Goal: Task Accomplishment & Management: Use online tool/utility

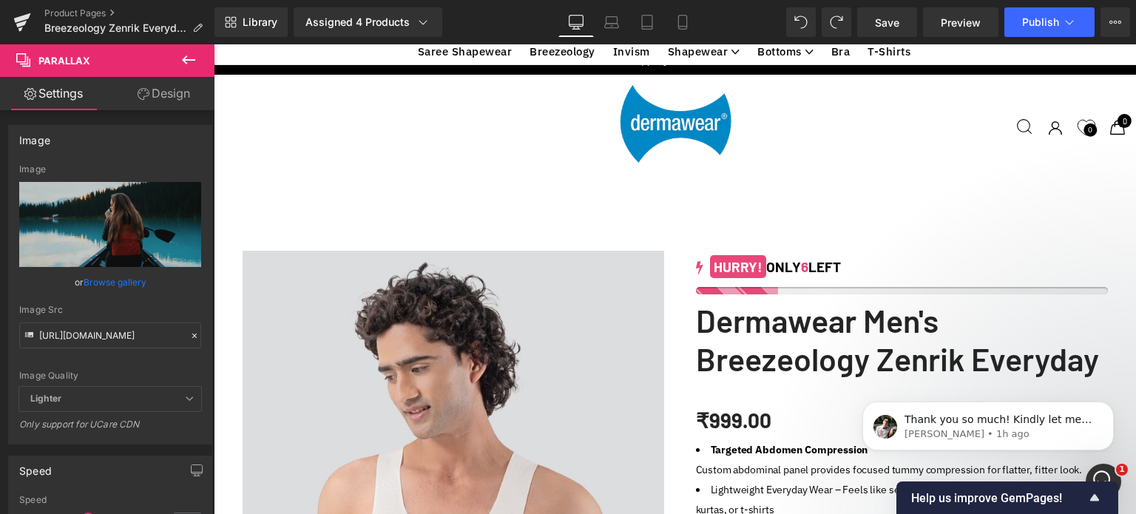
scroll to position [4439, 0]
drag, startPoint x: 1121, startPoint y: 462, endPoint x: 1124, endPoint y: 103, distance: 359.4
click at [1124, 371] on html "Thank you so much! Kindly let me know the access code once you find it. [PERSON…" at bounding box center [988, 423] width 296 height 104
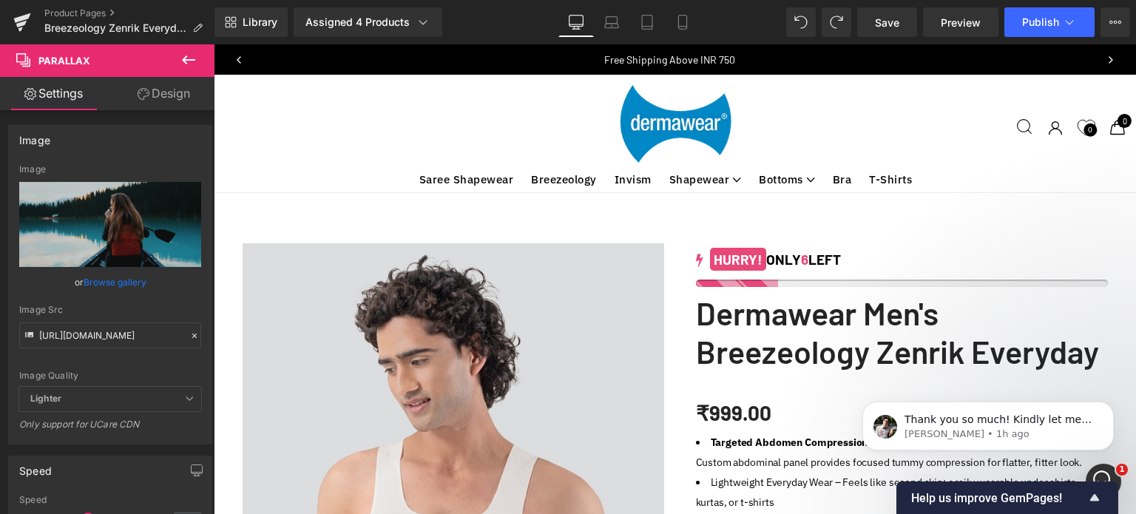
scroll to position [0, 0]
drag, startPoint x: 1130, startPoint y: 67, endPoint x: 757, endPoint y: 50, distance: 373.1
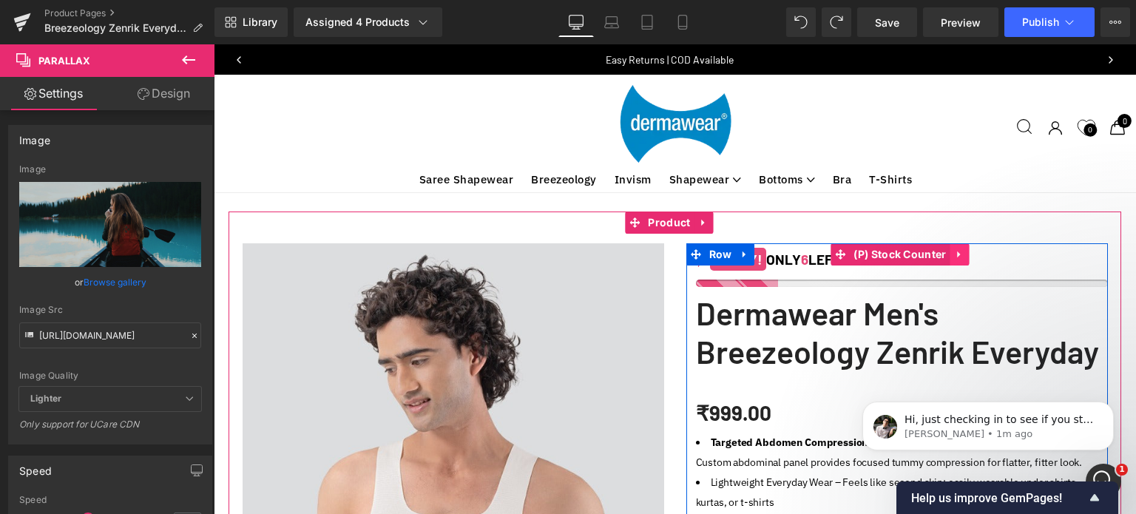
click at [958, 257] on icon at bounding box center [960, 254] width 10 height 11
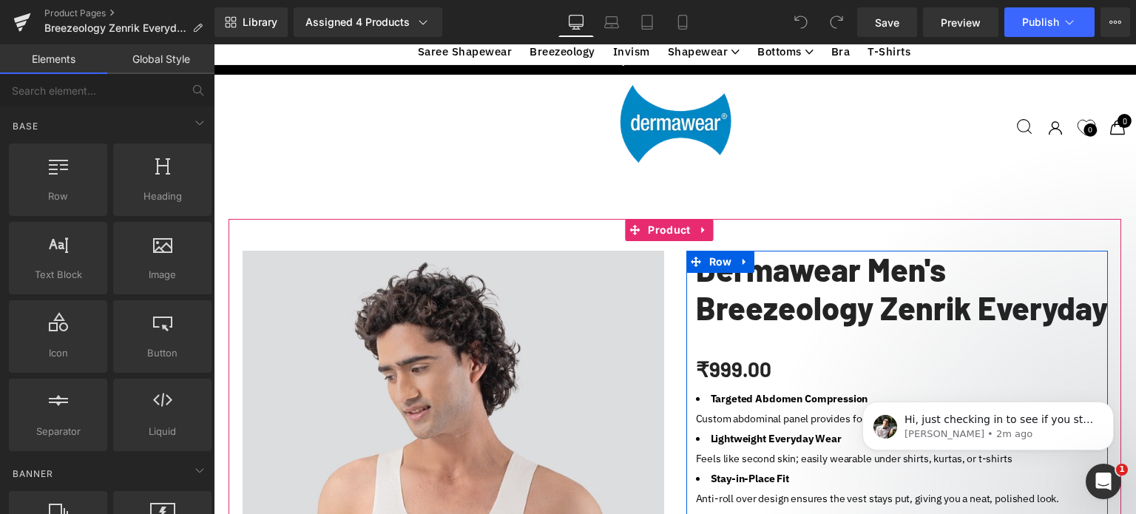
scroll to position [592, 0]
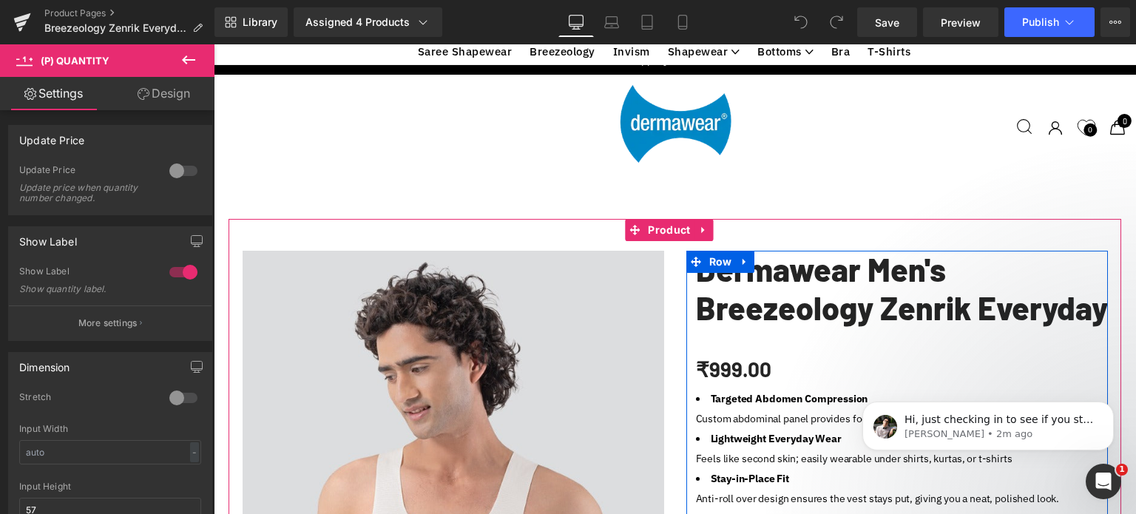
type input "1"
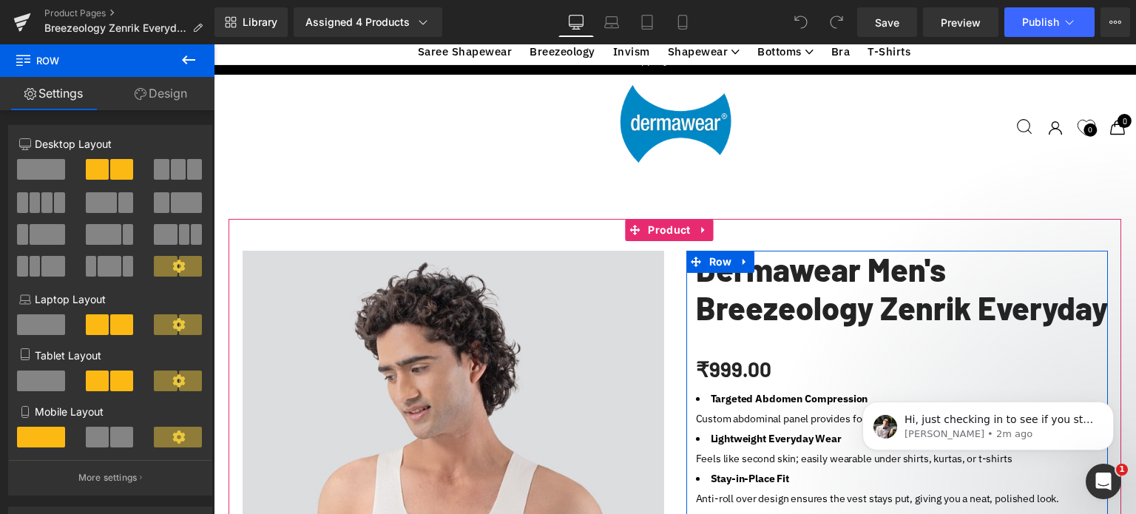
scroll to position [0, 0]
drag, startPoint x: 722, startPoint y: 331, endPoint x: 729, endPoint y: 408, distance: 78.0
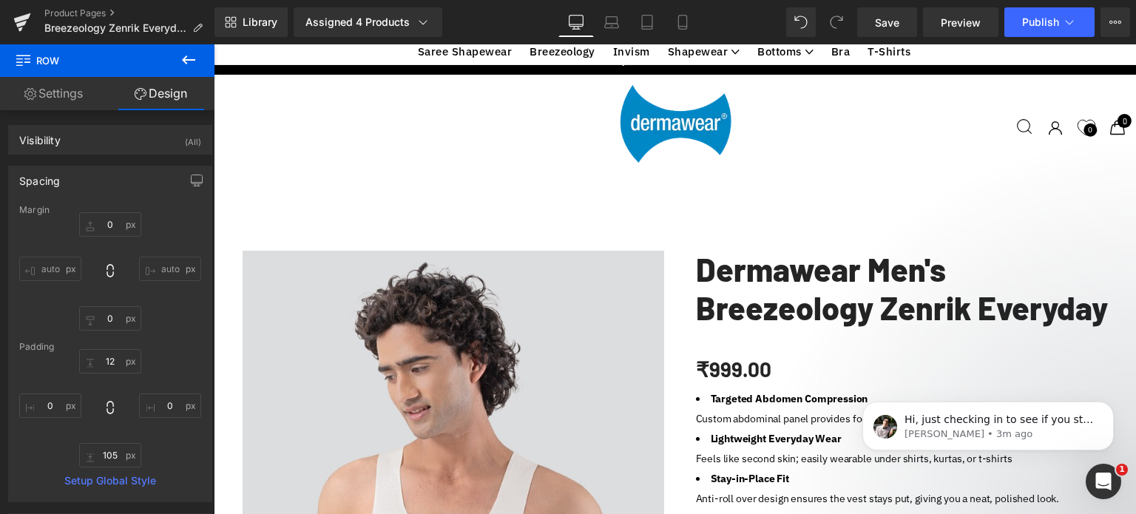
click at [878, 459] on body "Hi, just checking in to see if you still need our help with the issue, or if yo…" at bounding box center [988, 422] width 284 height 92
click at [847, 428] on body "Hi, just checking in to see if you still need our help with the issue, or if yo…" at bounding box center [988, 422] width 284 height 92
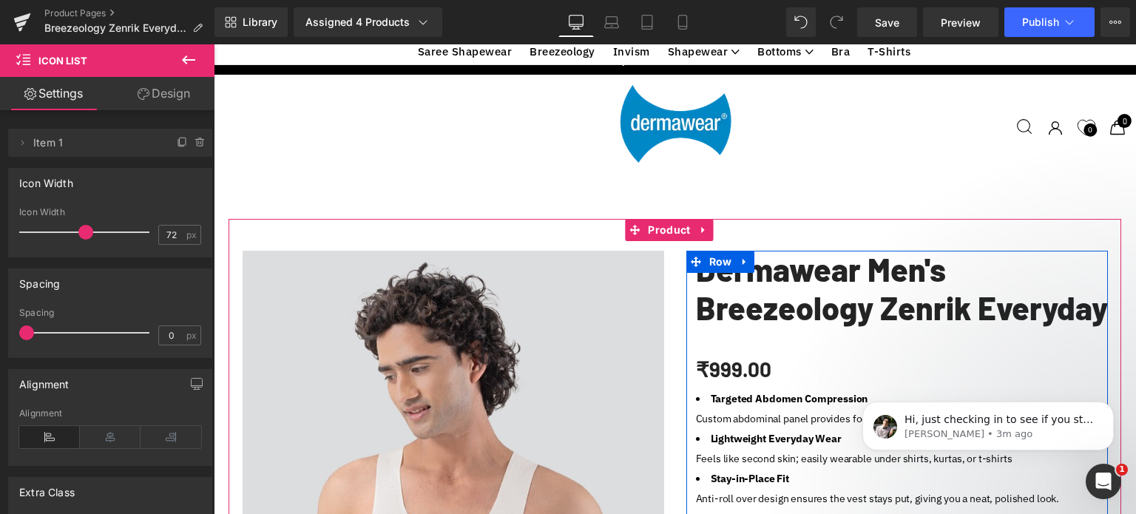
drag, startPoint x: 749, startPoint y: 463, endPoint x: 753, endPoint y: 356, distance: 107.3
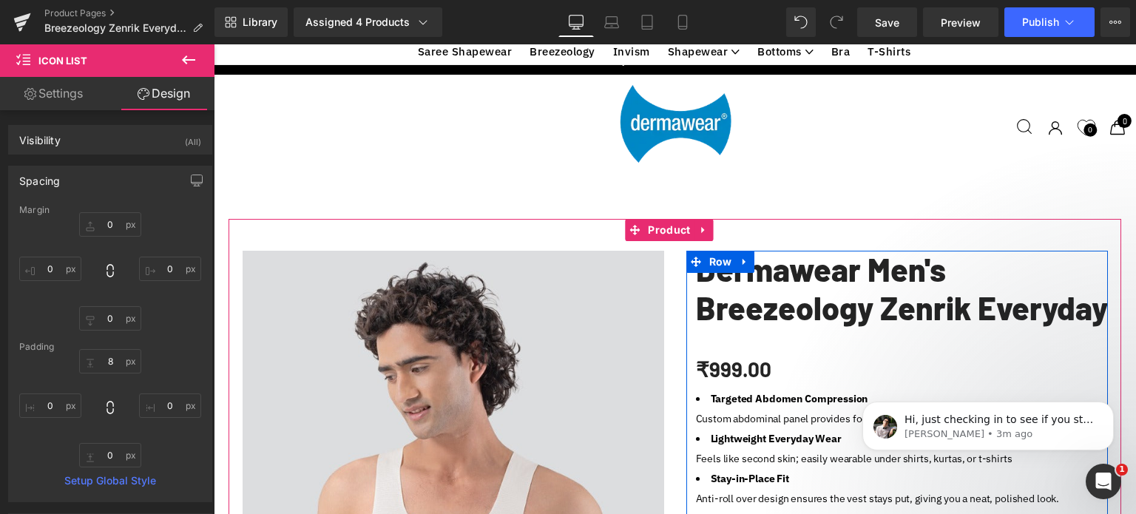
scroll to position [887, 0]
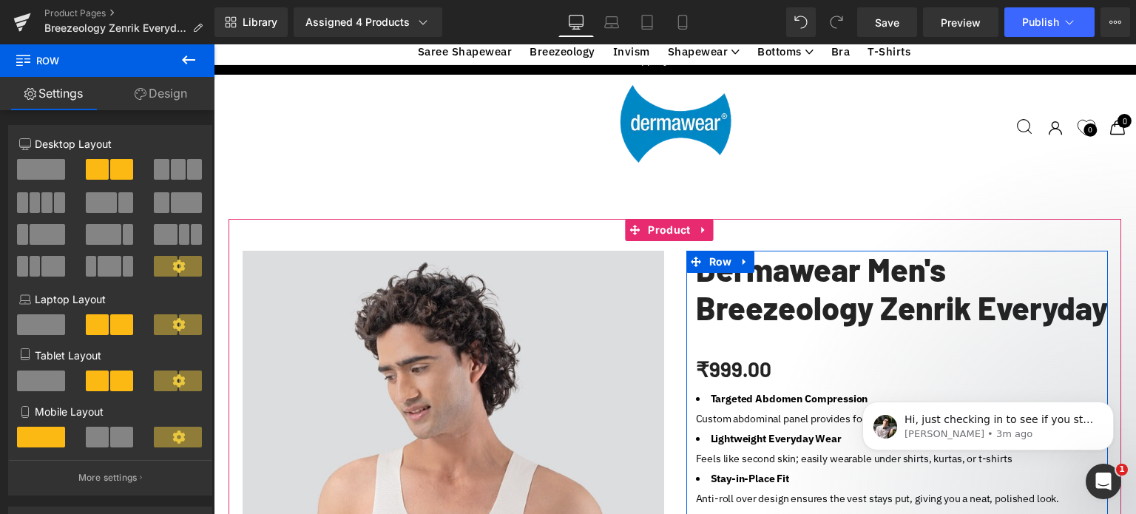
drag, startPoint x: 723, startPoint y: 328, endPoint x: 727, endPoint y: 234, distance: 93.3
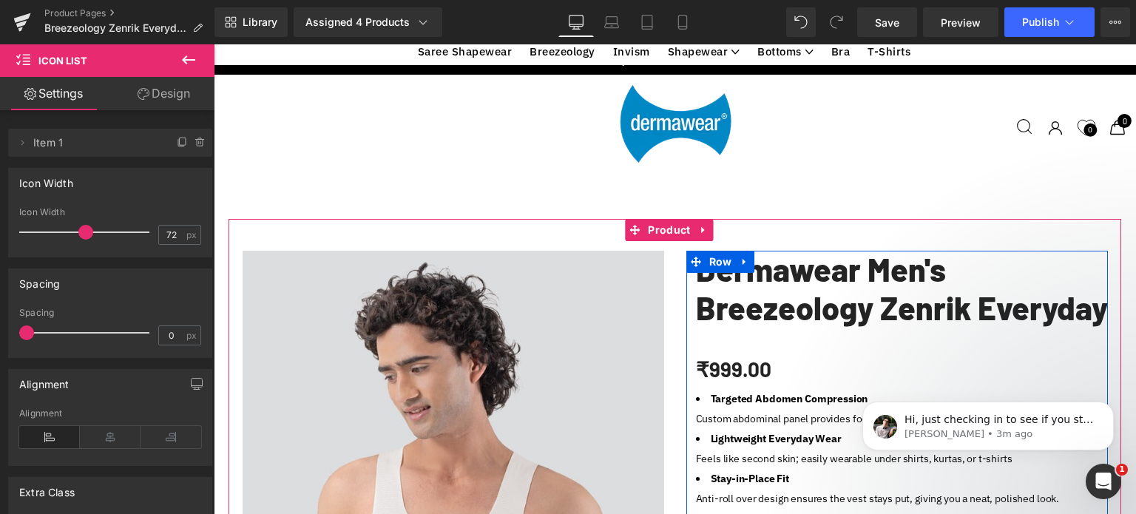
drag, startPoint x: 1065, startPoint y: 305, endPoint x: 1056, endPoint y: 211, distance: 94.3
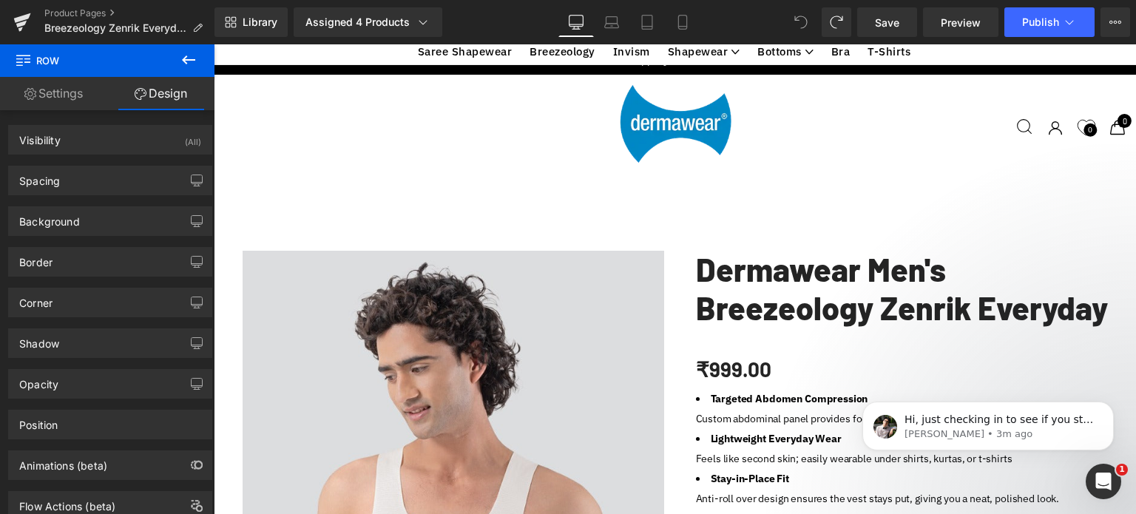
scroll to position [1183, 0]
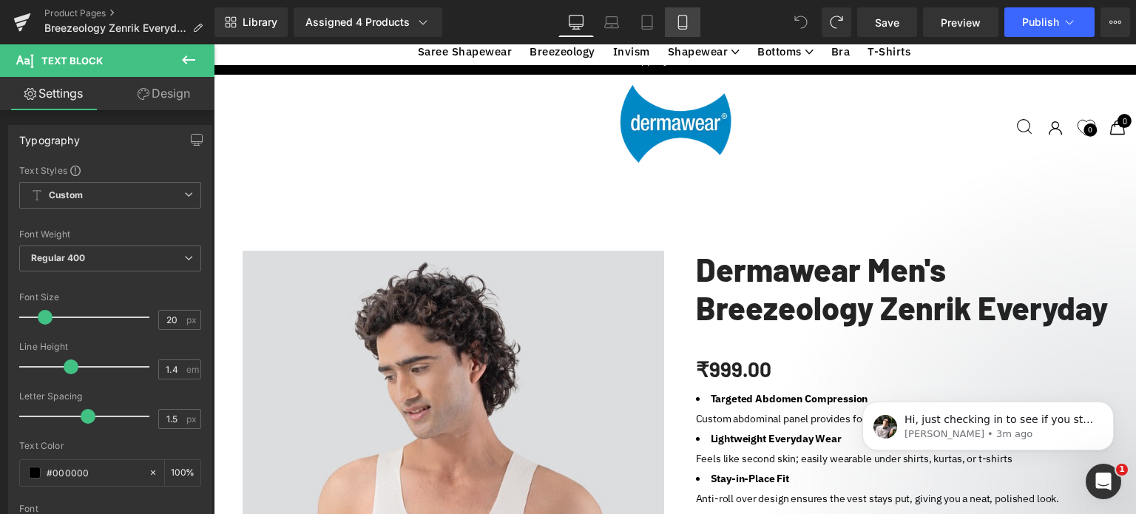
click at [680, 23] on icon at bounding box center [682, 22] width 15 height 15
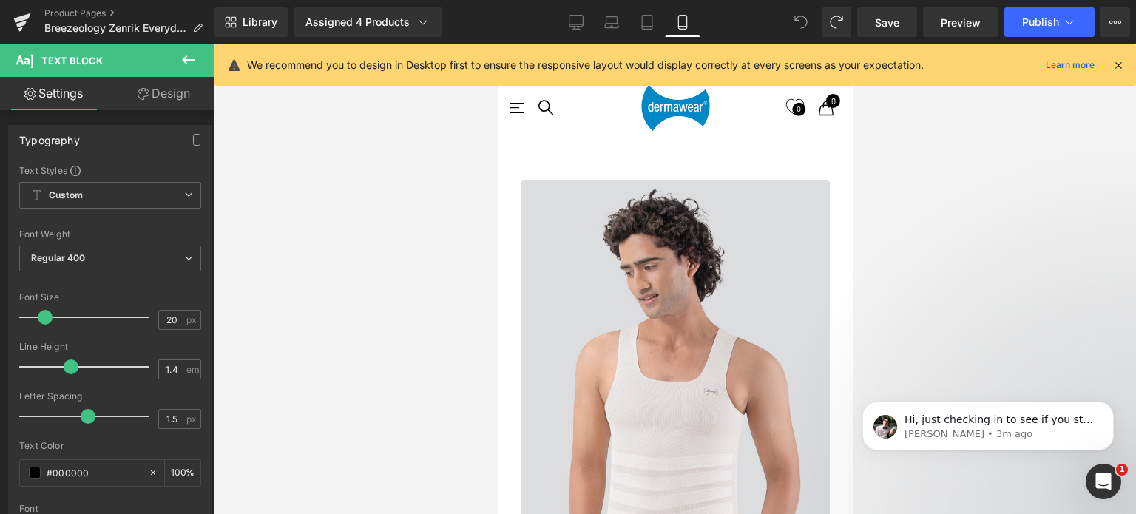
scroll to position [6608, 343]
click at [575, 20] on icon at bounding box center [576, 22] width 15 height 15
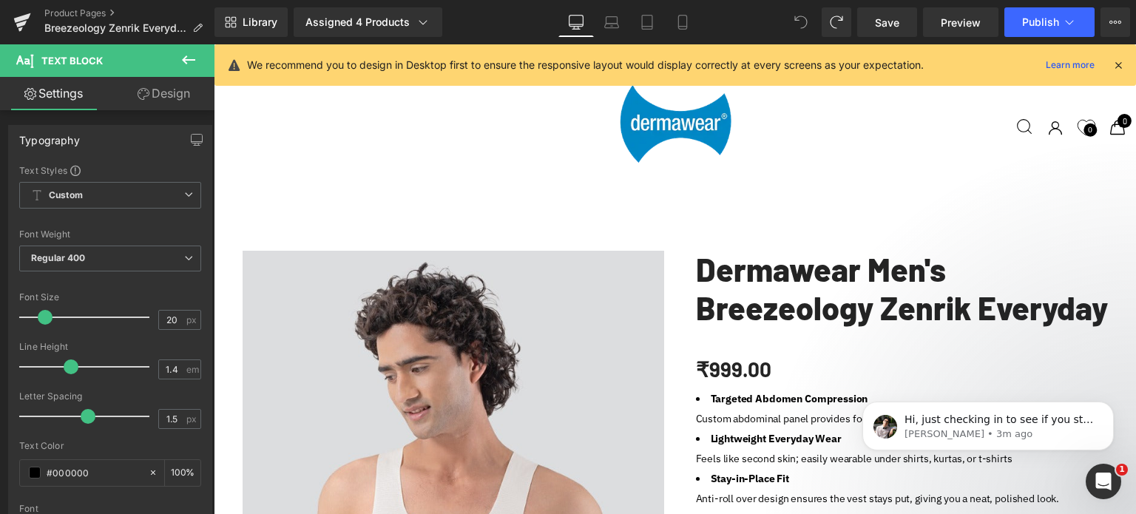
scroll to position [1146, 0]
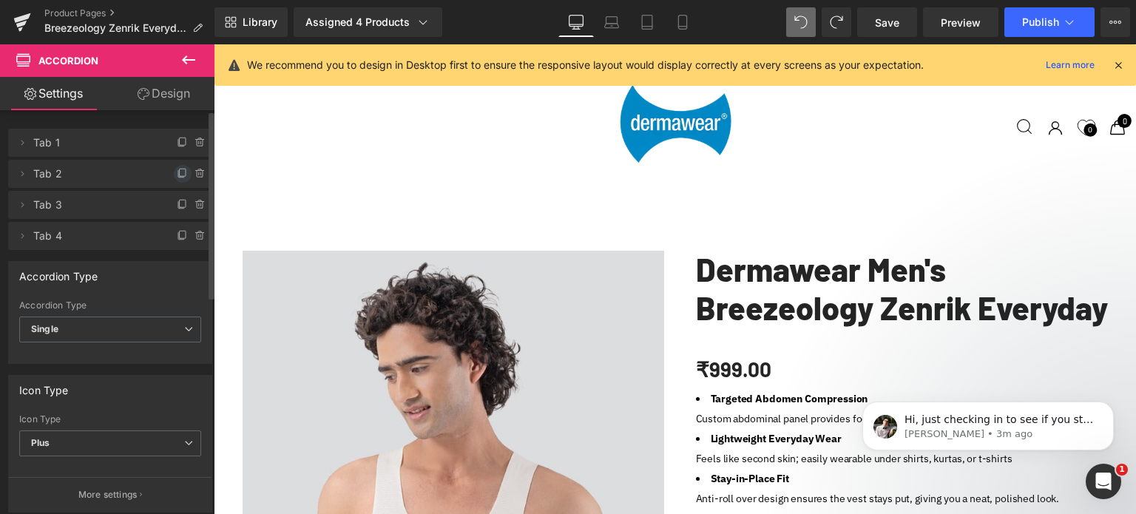
click at [177, 172] on icon at bounding box center [183, 174] width 12 height 12
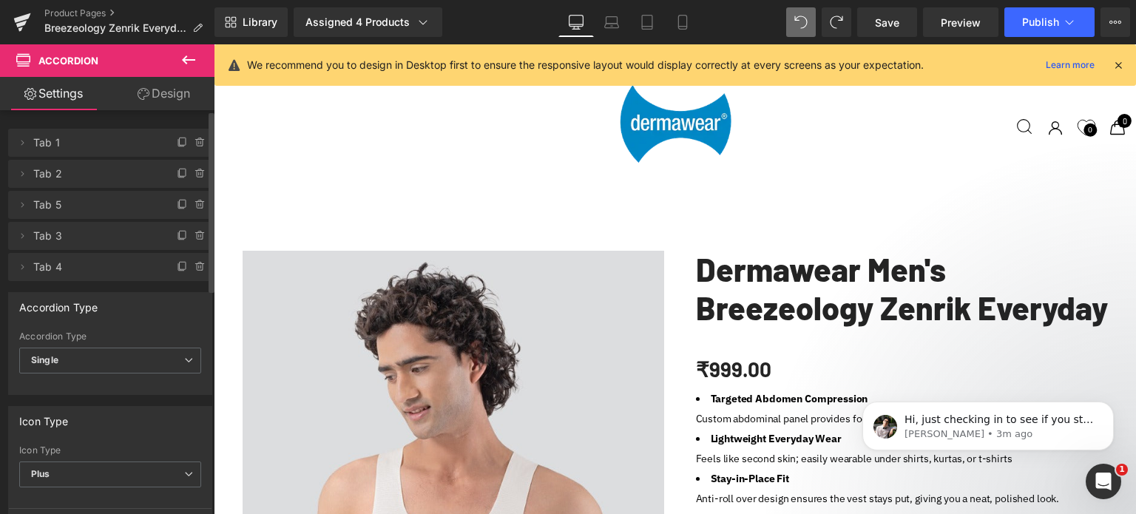
scroll to position [1219, 0]
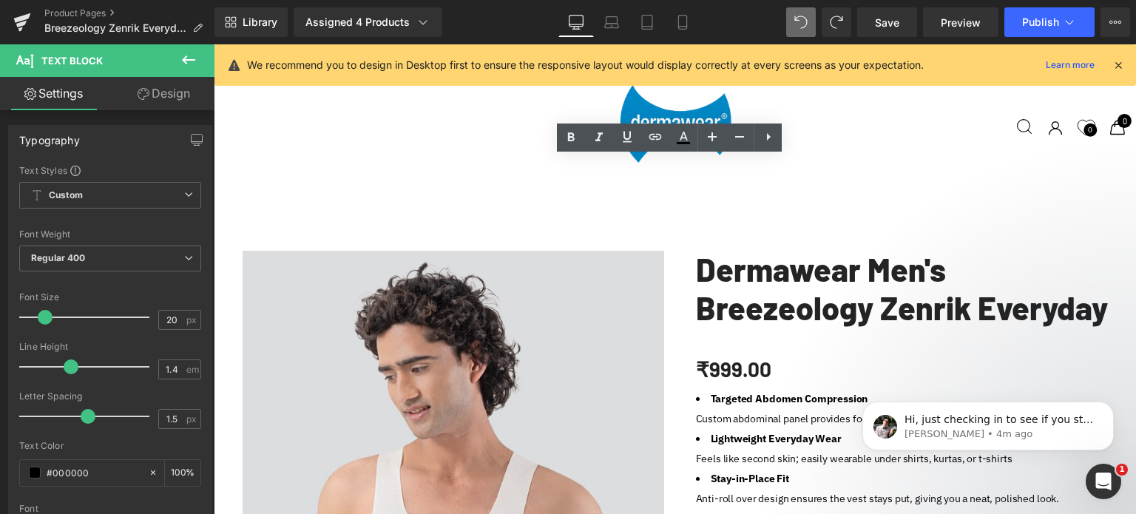
drag, startPoint x: 403, startPoint y: 167, endPoint x: 254, endPoint y: 165, distance: 149.4
copy span "Manufacturing & Packaging"
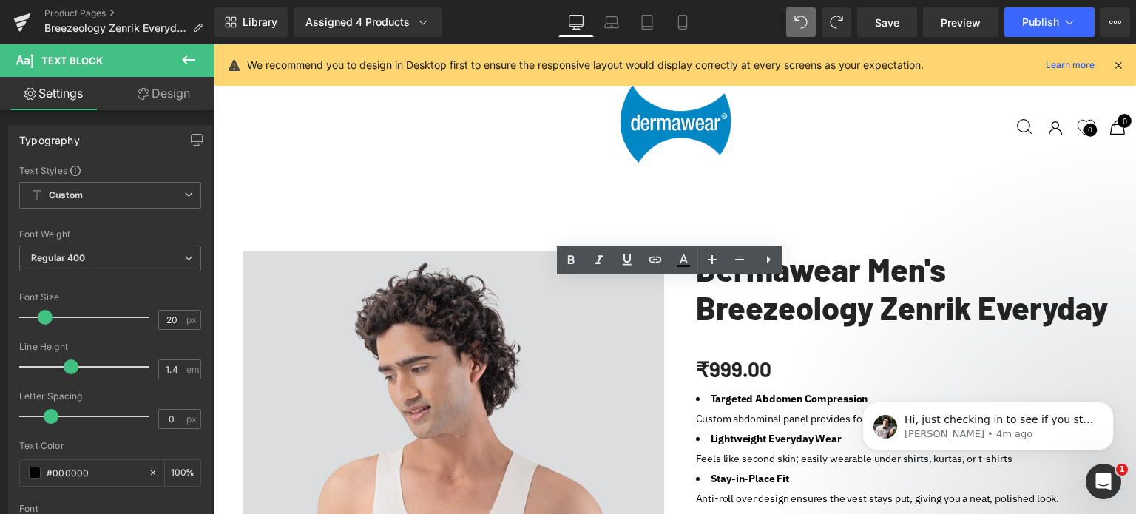
drag, startPoint x: 349, startPoint y: 291, endPoint x: 259, endPoint y: 283, distance: 90.6
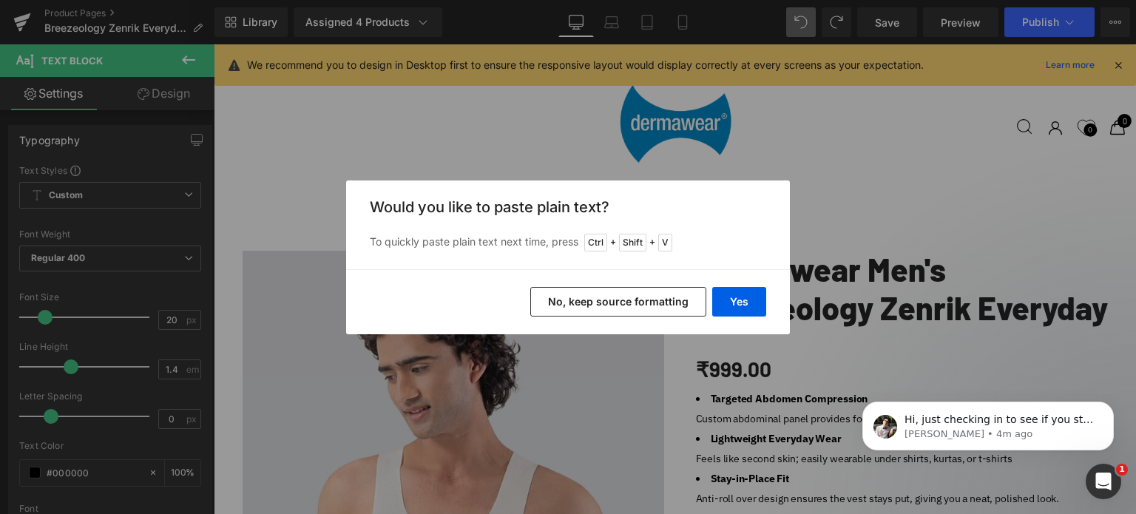
click at [628, 294] on button "No, keep source formatting" at bounding box center [618, 302] width 176 height 30
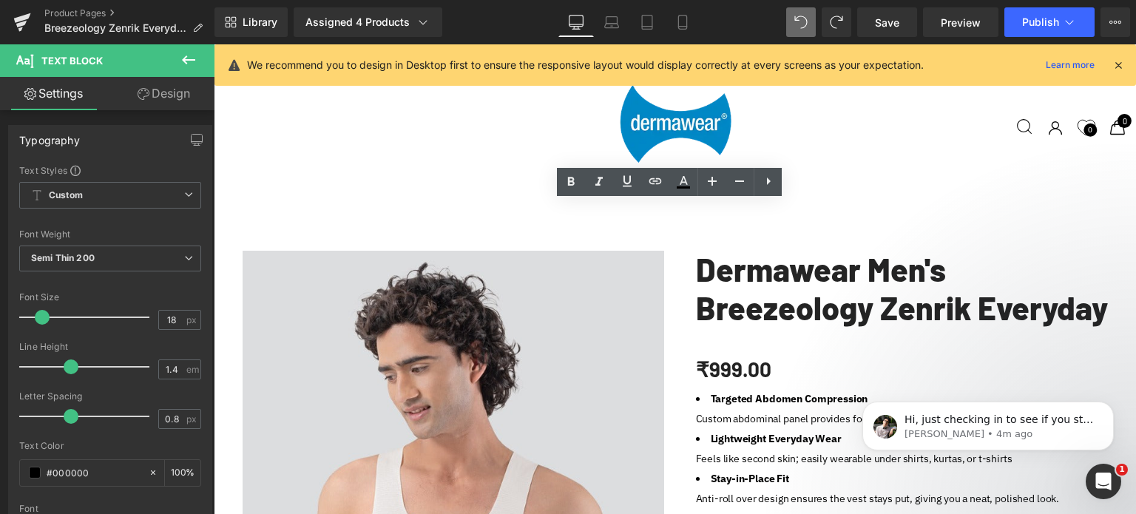
drag, startPoint x: 439, startPoint y: 248, endPoint x: 240, endPoint y: 212, distance: 203.1
copy div "203-204, Swamini Industrial Estate No. 3 Opp Varun Industries, Nanal Nagar, Wal…"
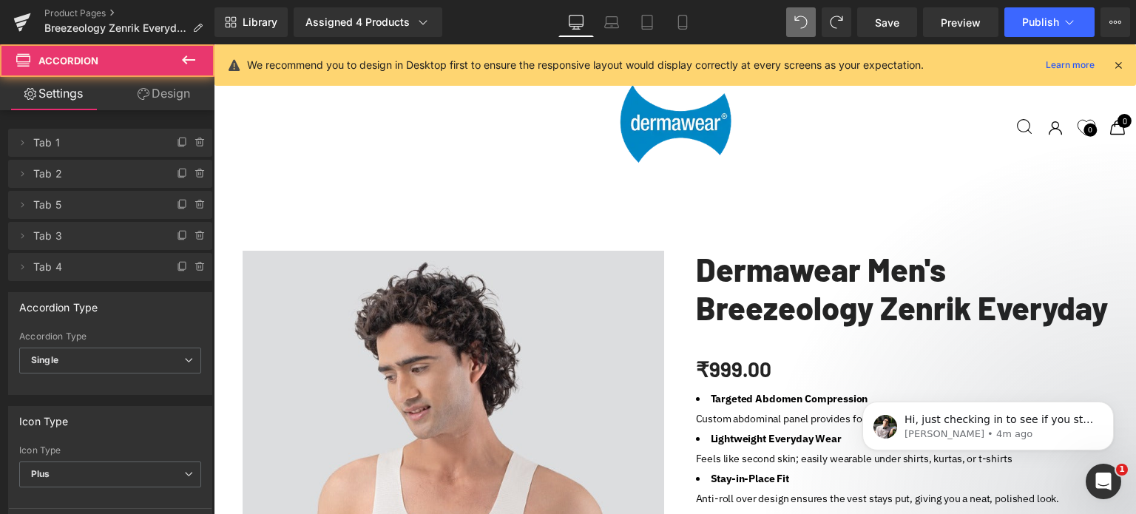
scroll to position [7, 7]
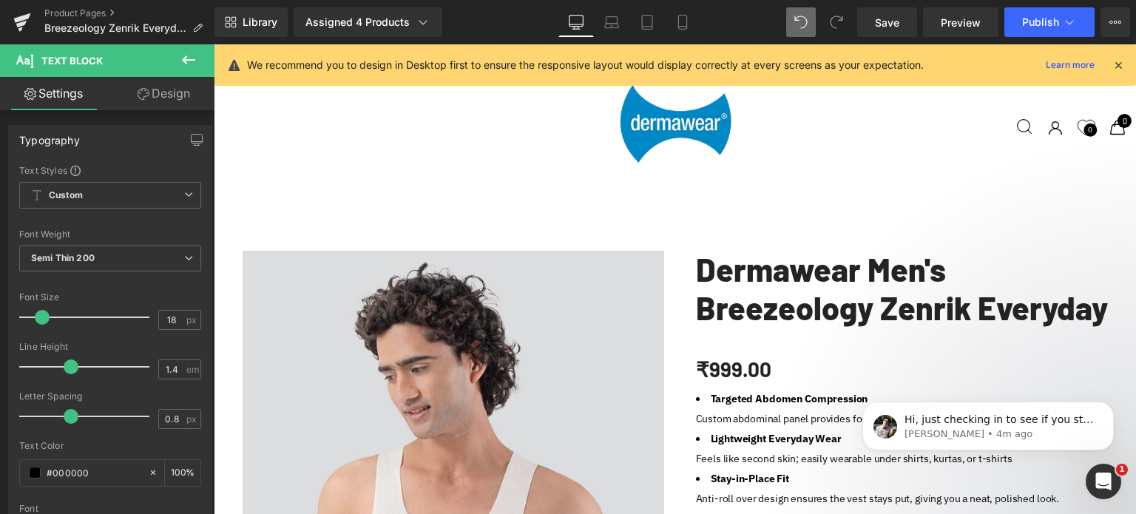
paste div
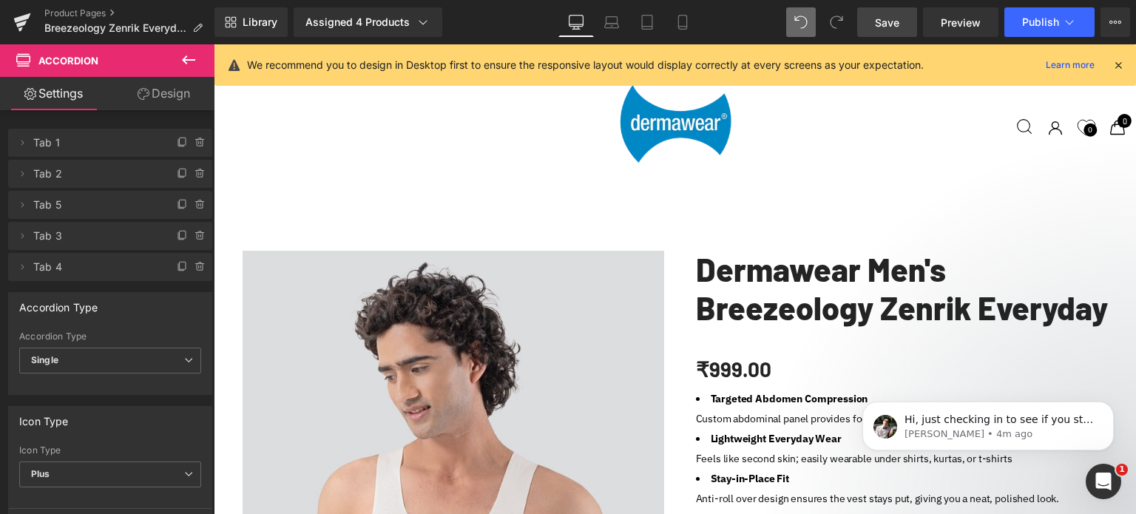
click at [896, 26] on span "Save" at bounding box center [887, 23] width 24 height 16
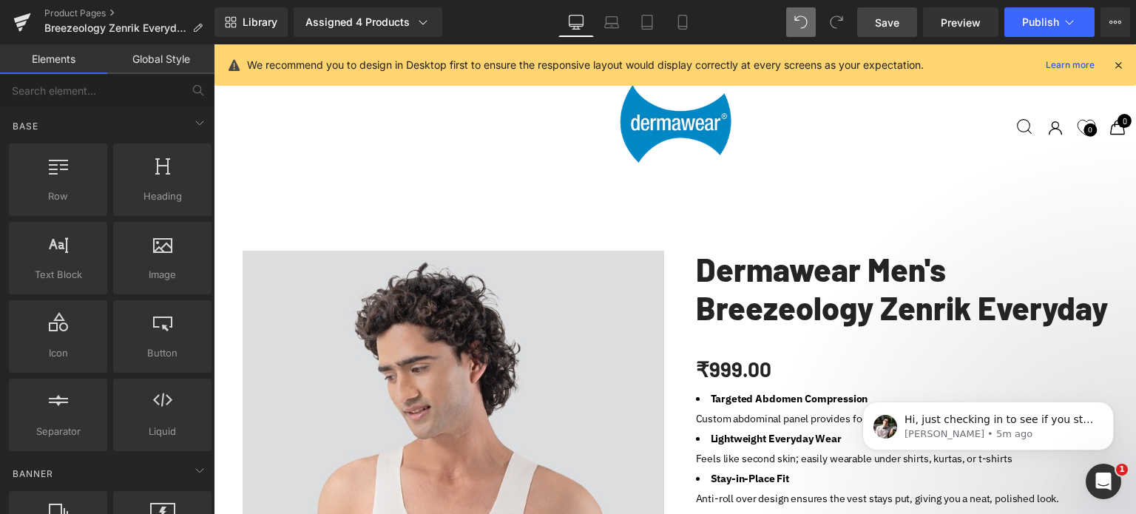
scroll to position [7, 7]
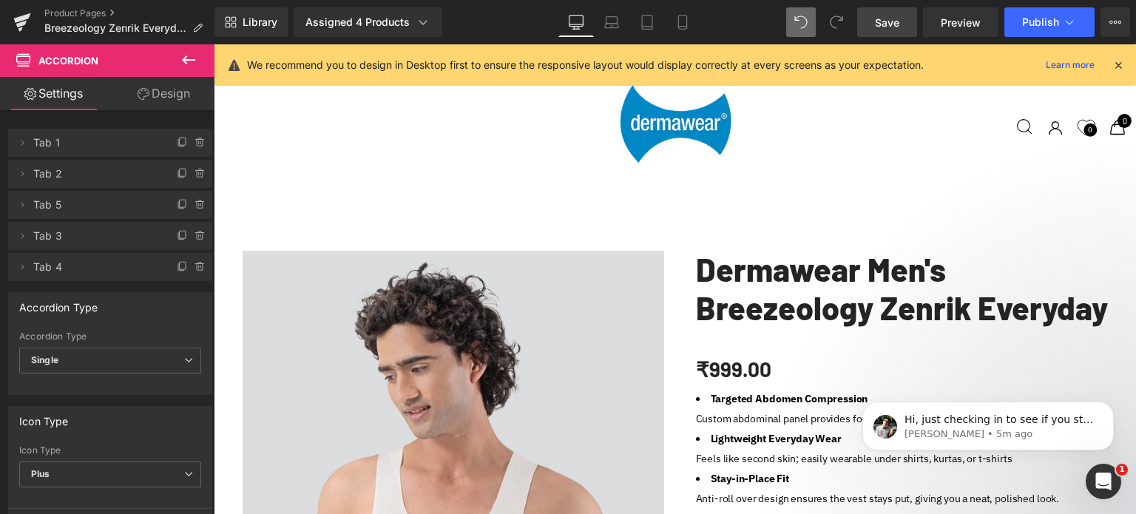
scroll to position [5291, 911]
drag, startPoint x: 552, startPoint y: 216, endPoint x: 558, endPoint y: 177, distance: 39.8
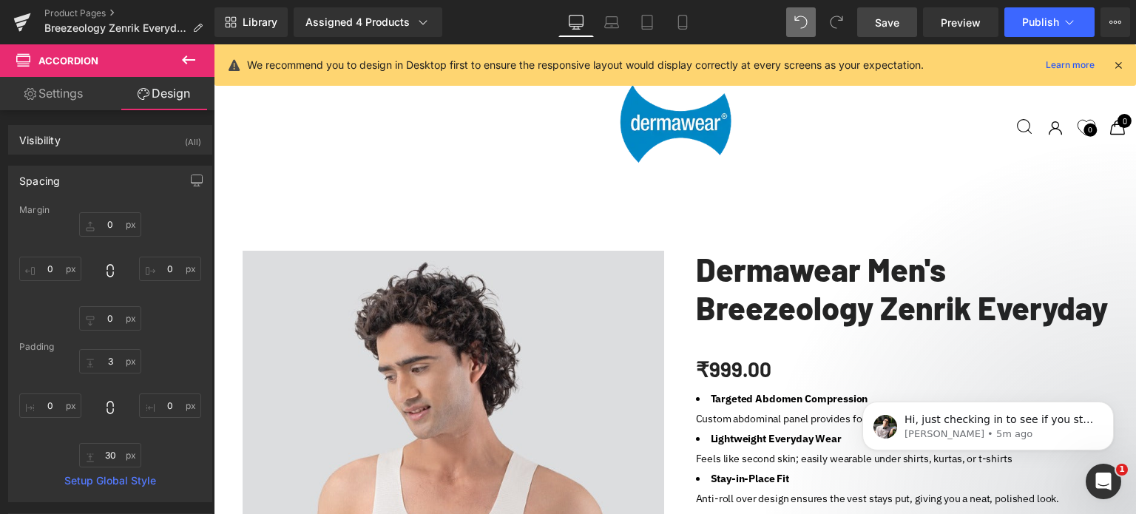
click at [897, 26] on span "Save" at bounding box center [887, 23] width 24 height 16
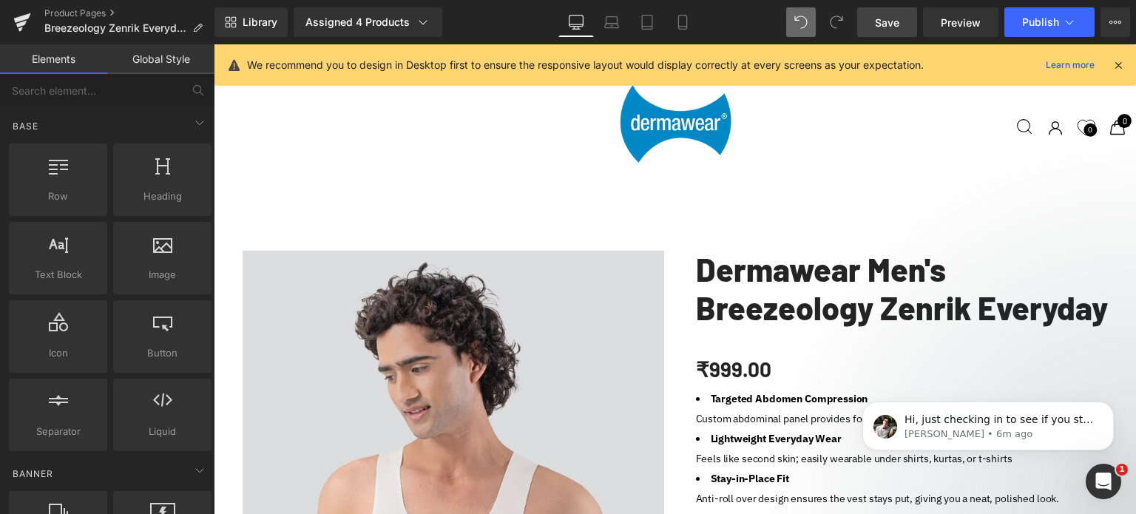
scroll to position [5271, 911]
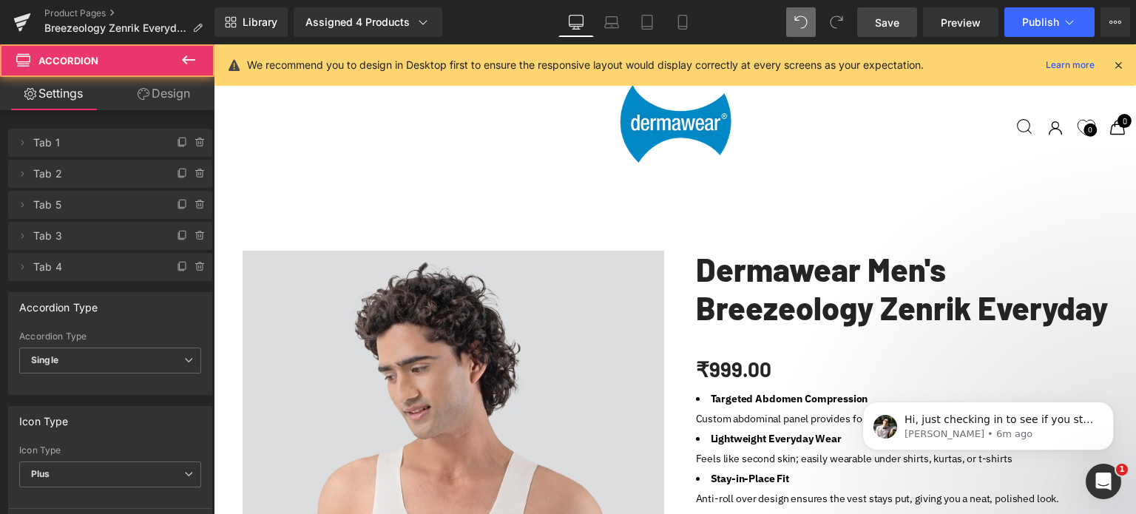
scroll to position [5212, 911]
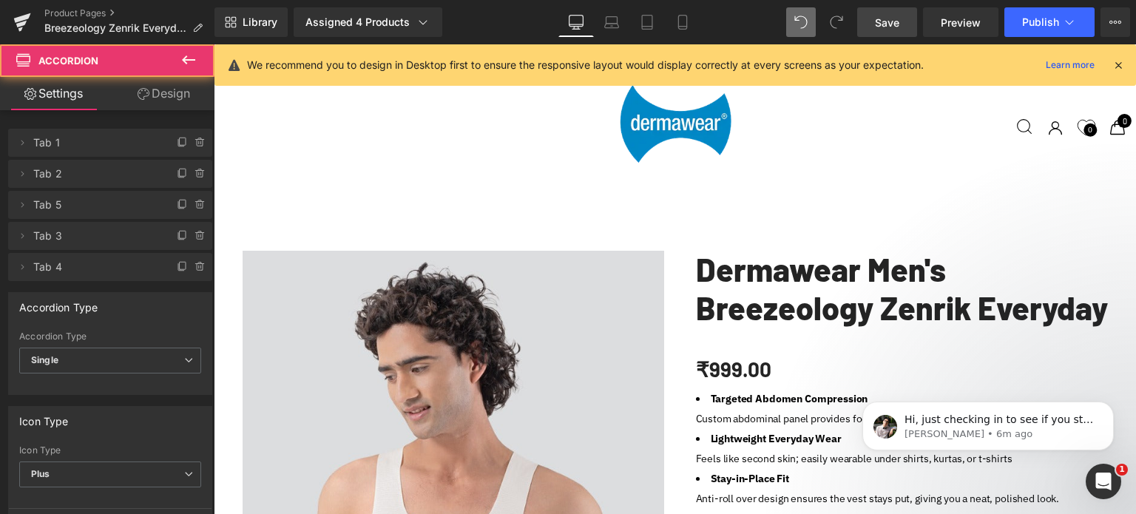
scroll to position [5271, 911]
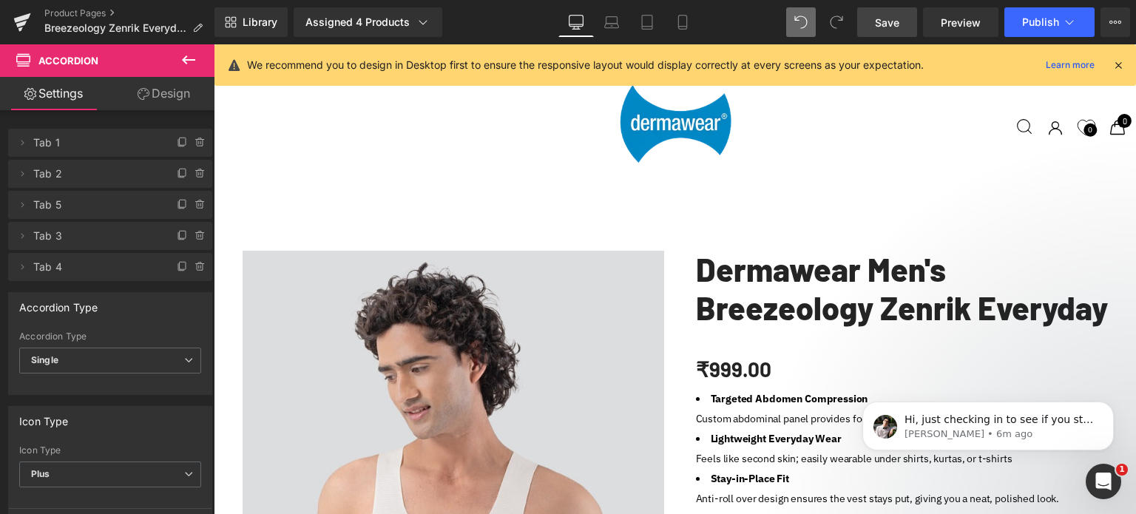
click at [194, 144] on icon at bounding box center [200, 143] width 12 height 12
click at [174, 140] on button "Delete" at bounding box center [184, 143] width 47 height 19
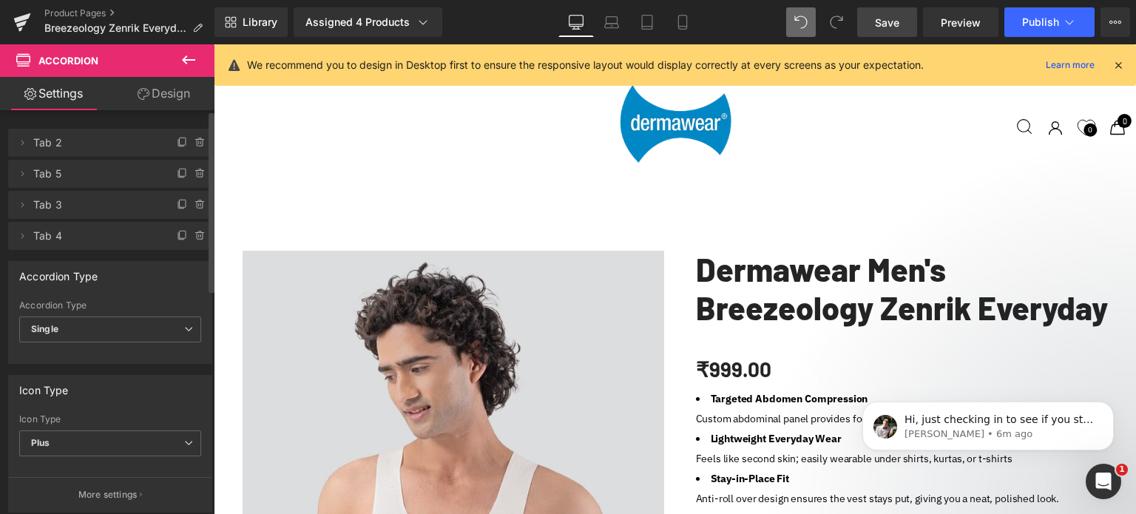
scroll to position [5254, 911]
click at [888, 21] on span "Save" at bounding box center [887, 23] width 24 height 16
click at [888, 22] on span "Save" at bounding box center [887, 23] width 24 height 16
click at [549, 322] on div at bounding box center [675, 292] width 922 height 456
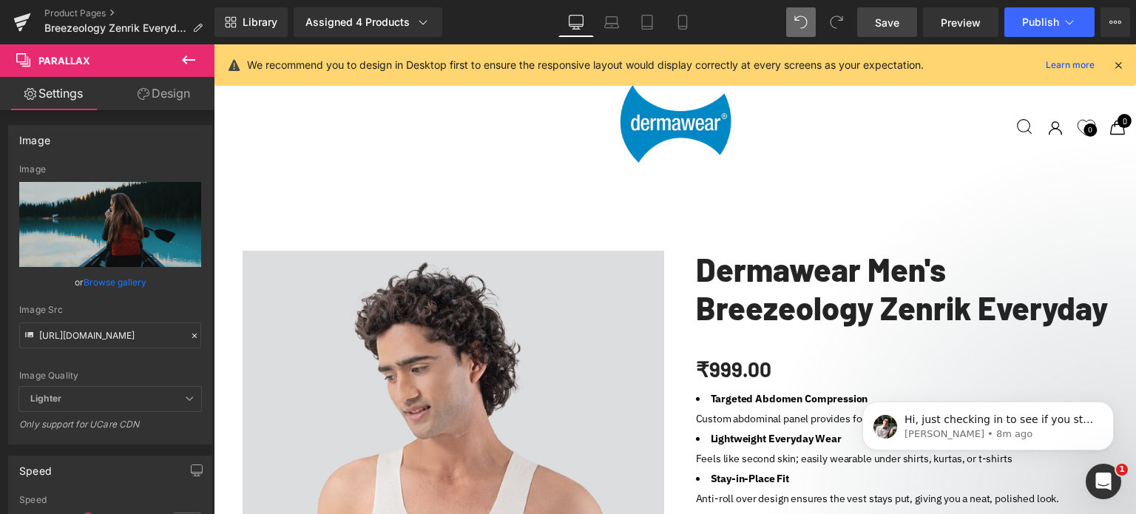
scroll to position [1441, 0]
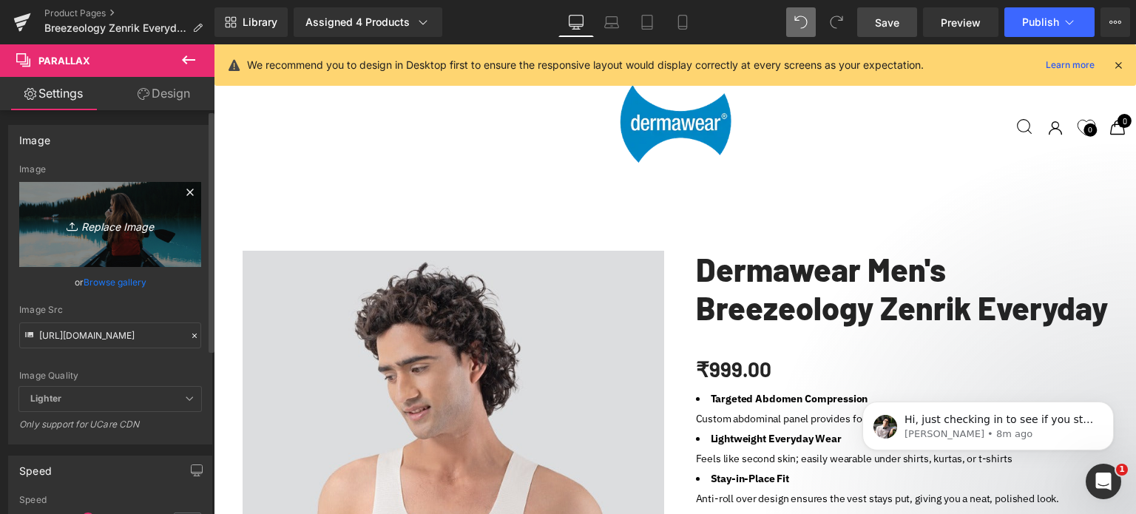
click at [105, 230] on icon "Replace Image" at bounding box center [110, 224] width 118 height 18
type input "C:\fakepath\Breezology Zenrik Everyday Banner.jpg"
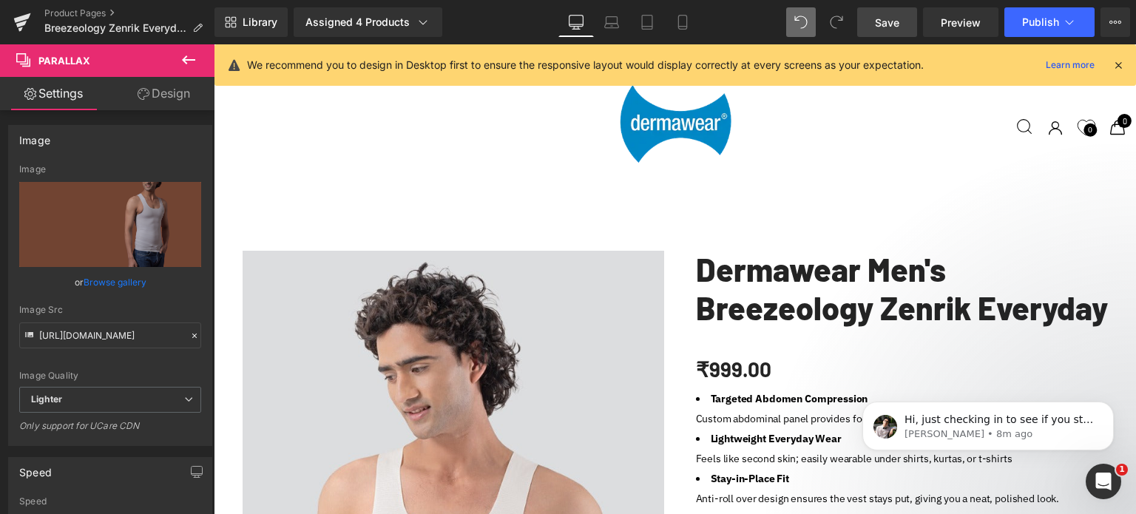
scroll to position [1855, 0]
click at [888, 22] on span "Save" at bounding box center [887, 23] width 24 height 16
click at [959, 15] on span "Preview" at bounding box center [961, 23] width 40 height 16
click at [189, 53] on icon at bounding box center [189, 60] width 18 height 18
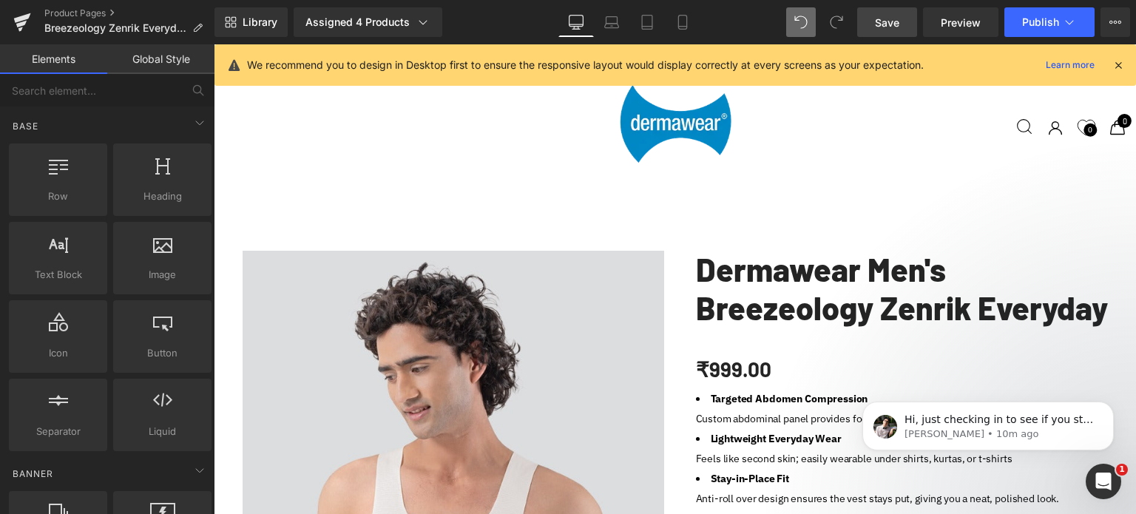
click at [890, 24] on span "Save" at bounding box center [887, 23] width 24 height 16
click at [129, 93] on input "text" at bounding box center [91, 90] width 182 height 33
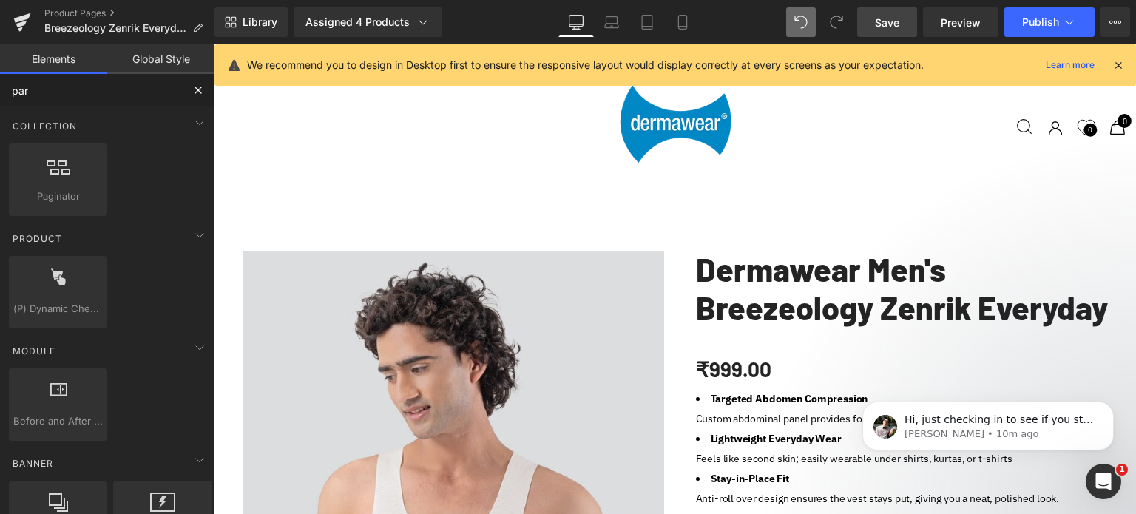
type input "para"
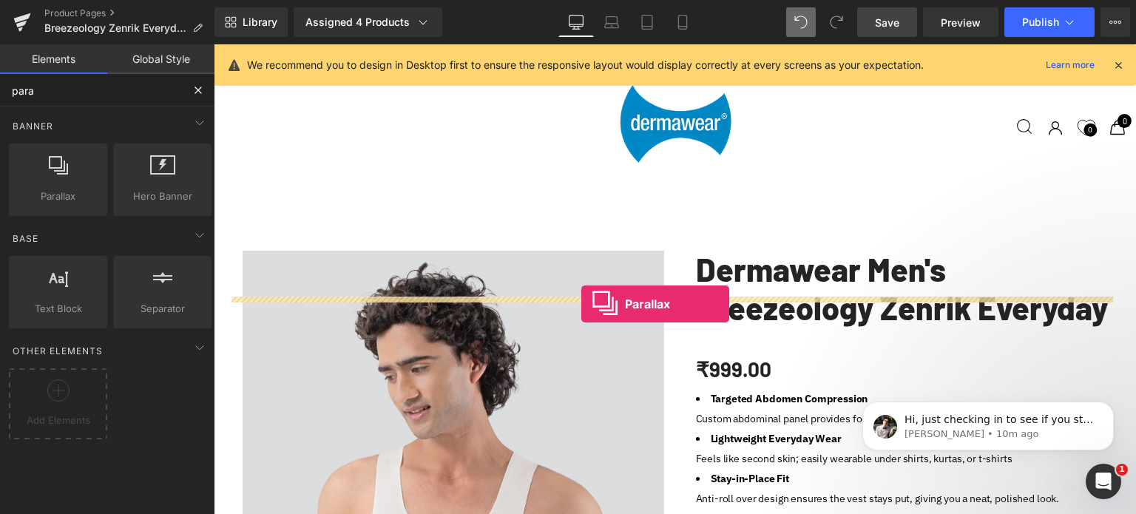
drag, startPoint x: 261, startPoint y: 224, endPoint x: 581, endPoint y: 304, distance: 330.0
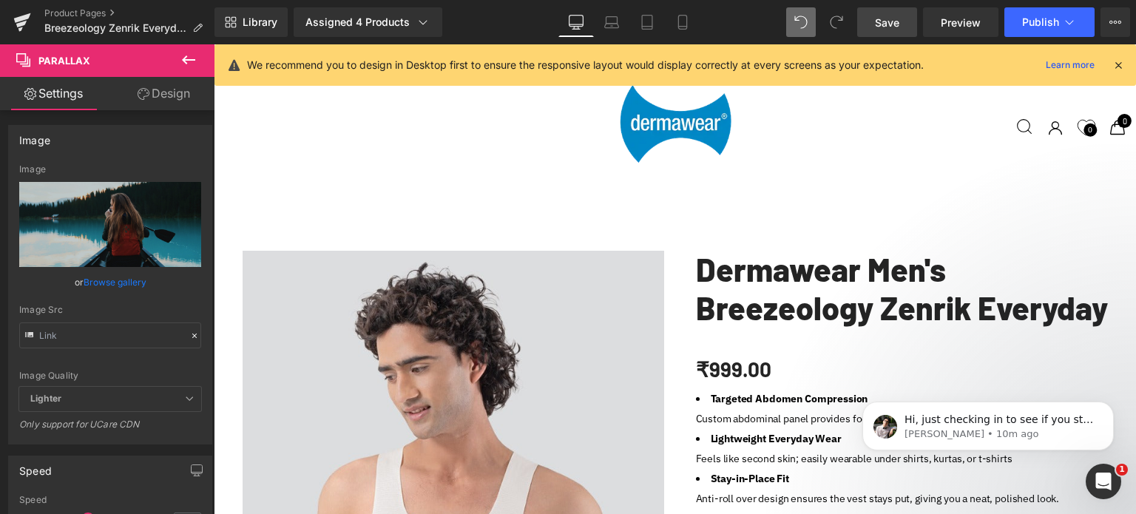
scroll to position [1781, 0]
click at [109, 283] on link "Browse gallery" at bounding box center [115, 282] width 63 height 26
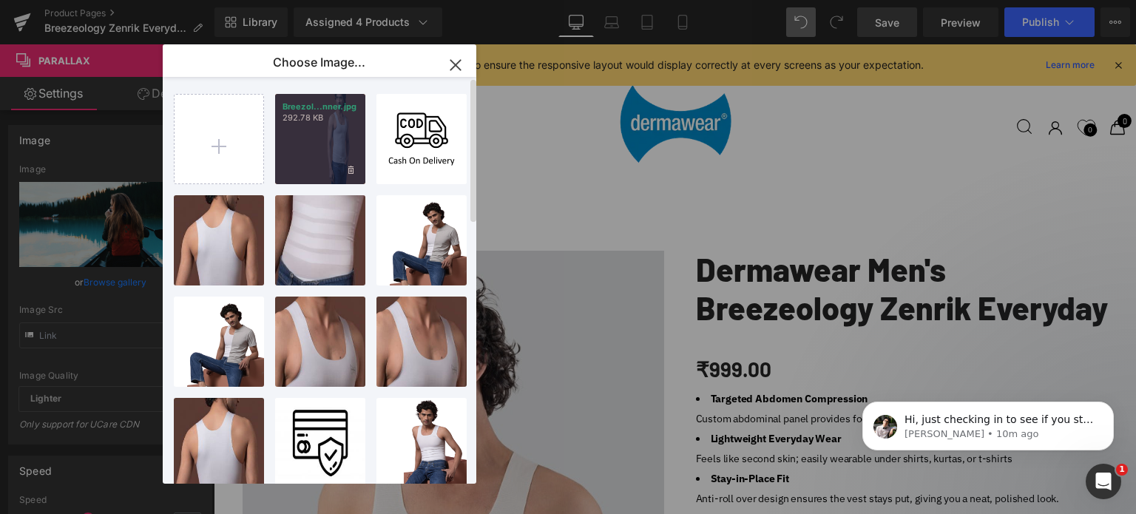
click at [319, 137] on div "Breezol...nner.jpg 292.78 KB" at bounding box center [320, 139] width 90 height 90
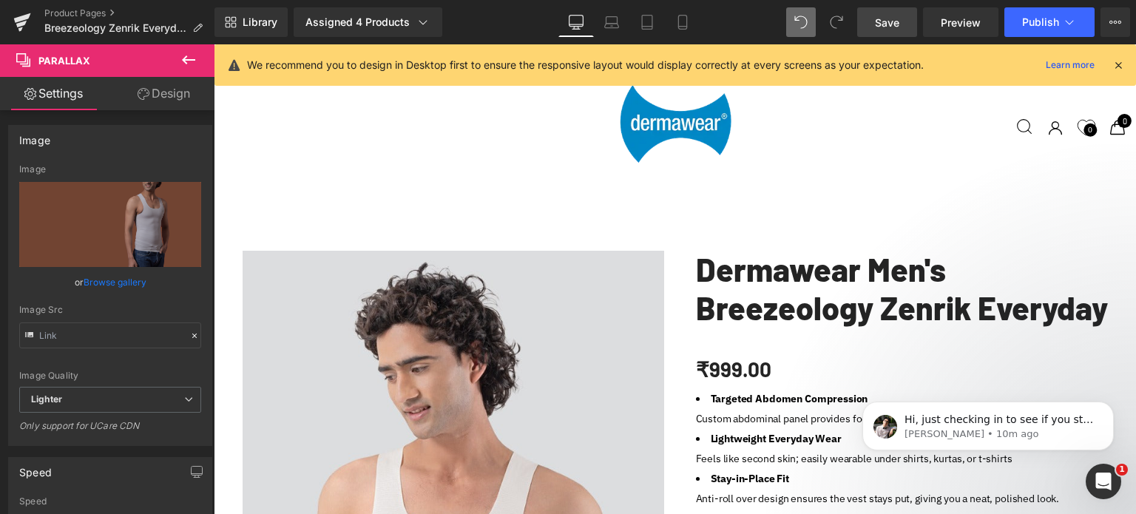
scroll to position [1411, 0]
click at [896, 20] on span "Save" at bounding box center [887, 23] width 24 height 16
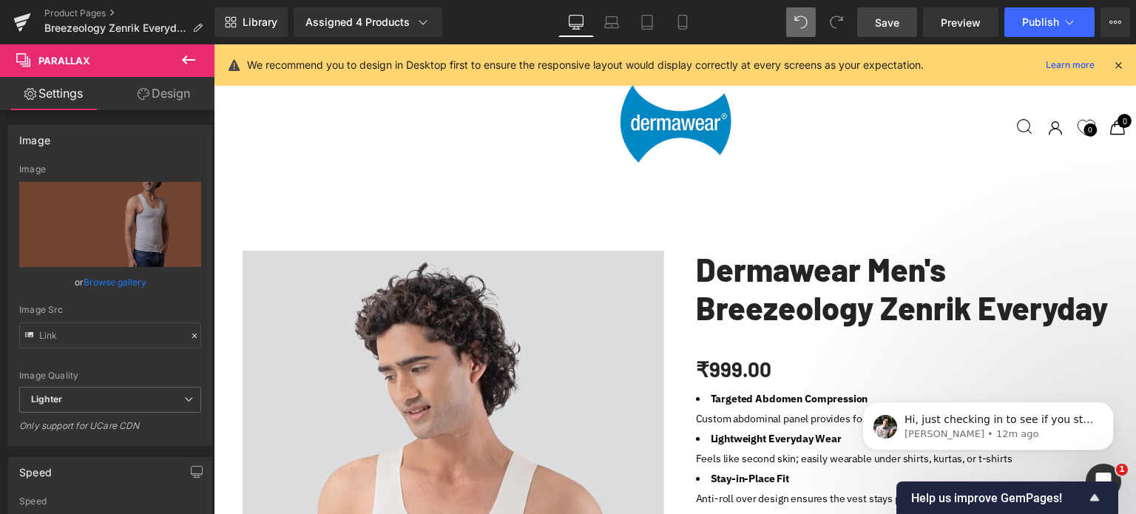
scroll to position [1781, 0]
click at [713, 386] on div at bounding box center [675, 283] width 922 height 456
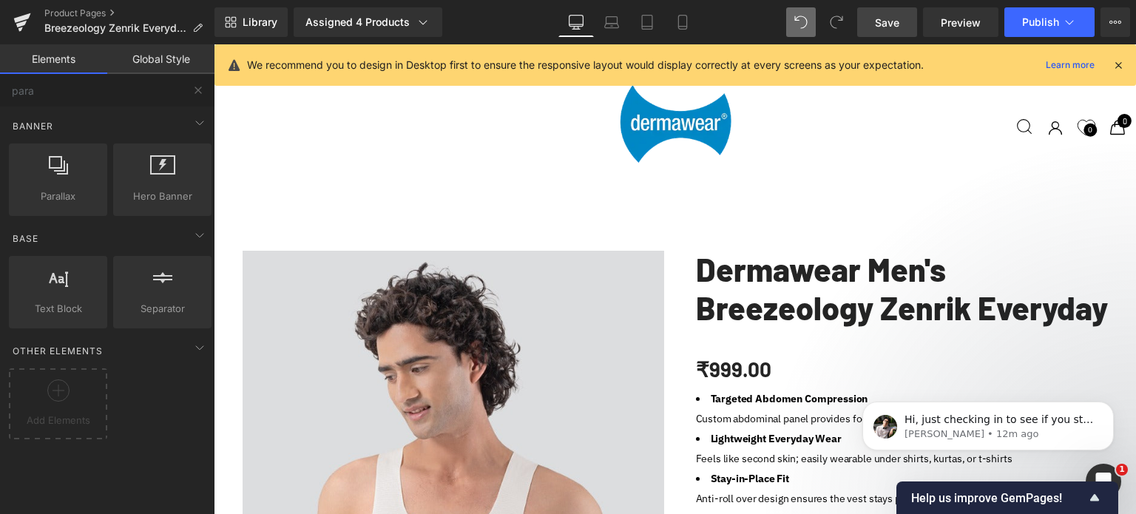
scroll to position [1485, 0]
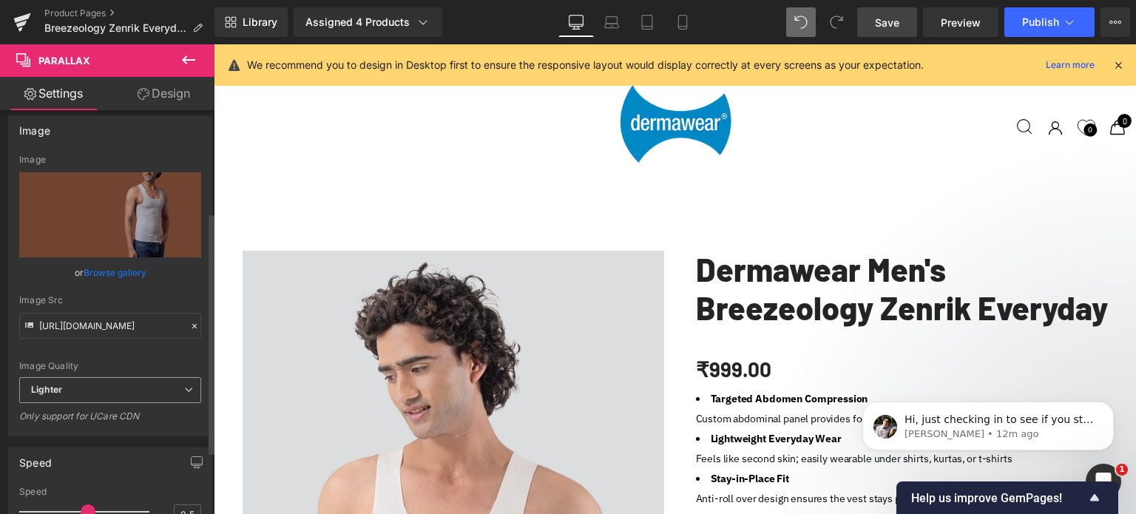
scroll to position [0, 0]
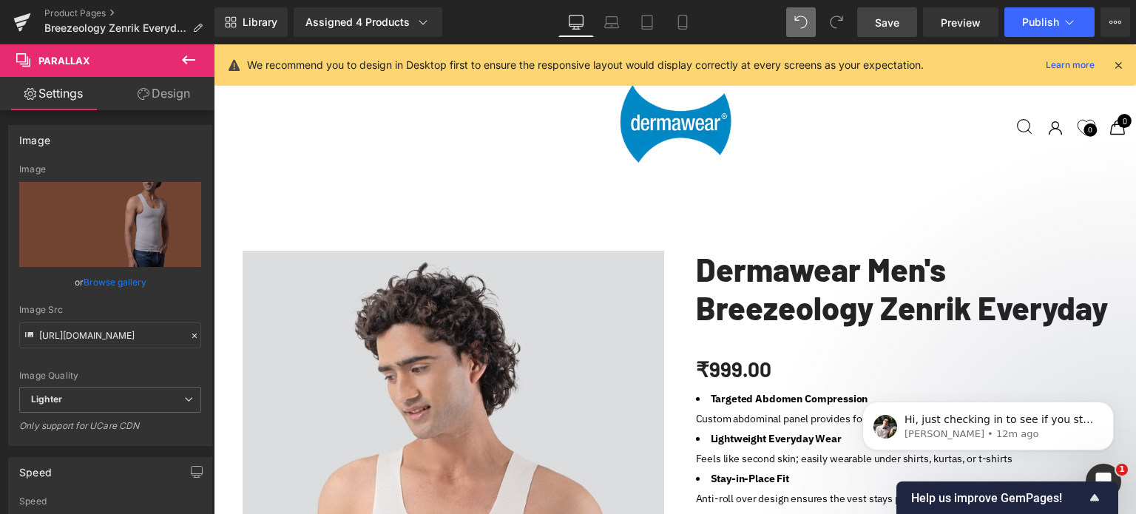
click at [162, 100] on link "Design" at bounding box center [163, 93] width 107 height 33
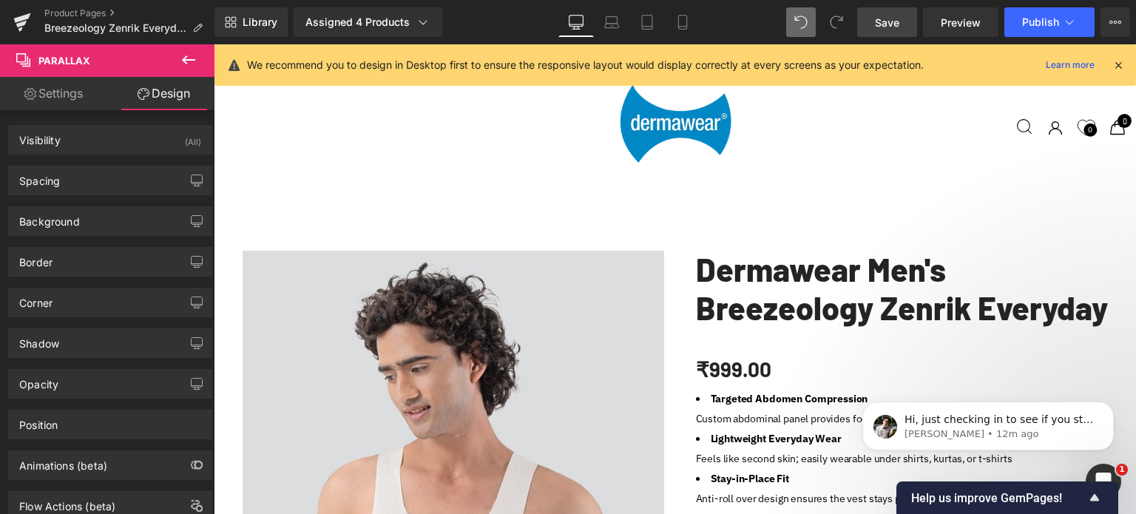
click at [50, 99] on link "Settings" at bounding box center [53, 93] width 107 height 33
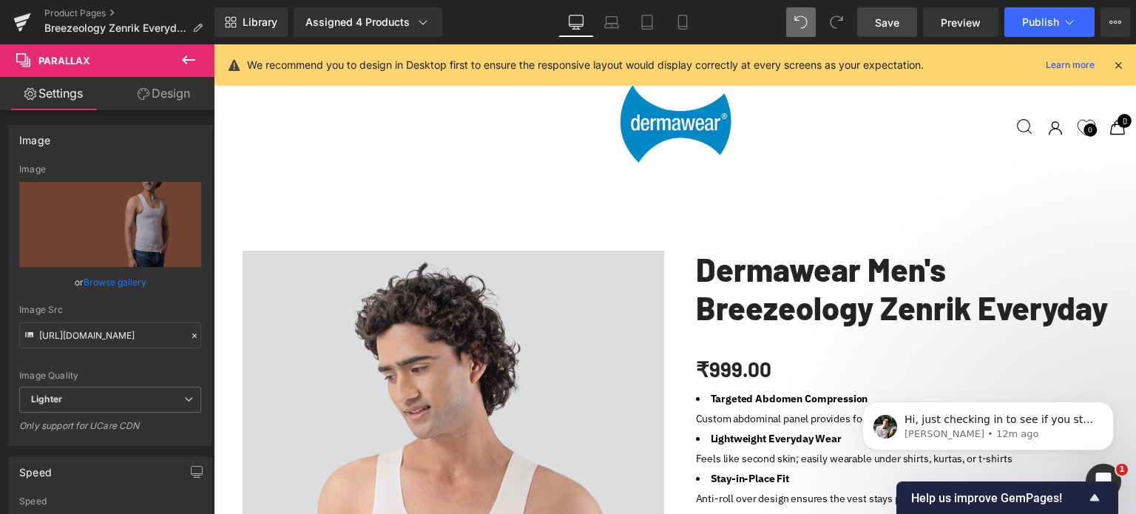
click at [169, 90] on link "Design" at bounding box center [163, 93] width 107 height 33
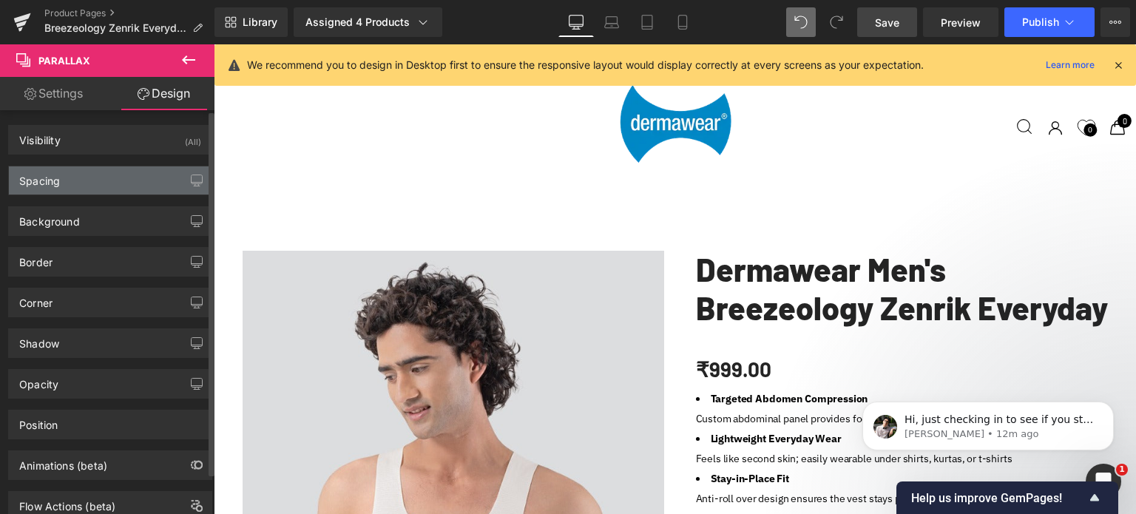
click at [53, 183] on div "Spacing" at bounding box center [39, 176] width 41 height 21
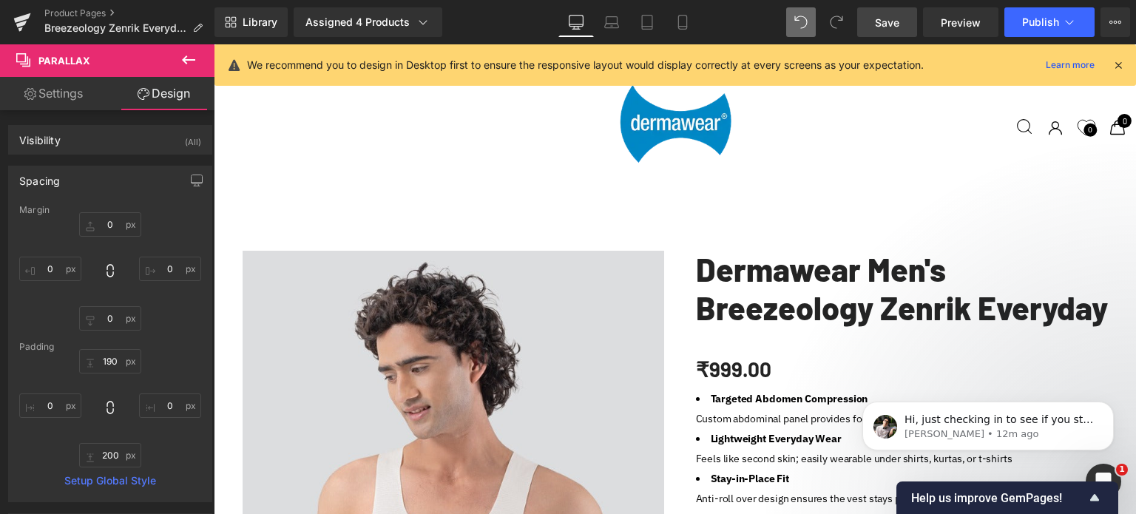
click at [191, 58] on icon at bounding box center [189, 60] width 18 height 18
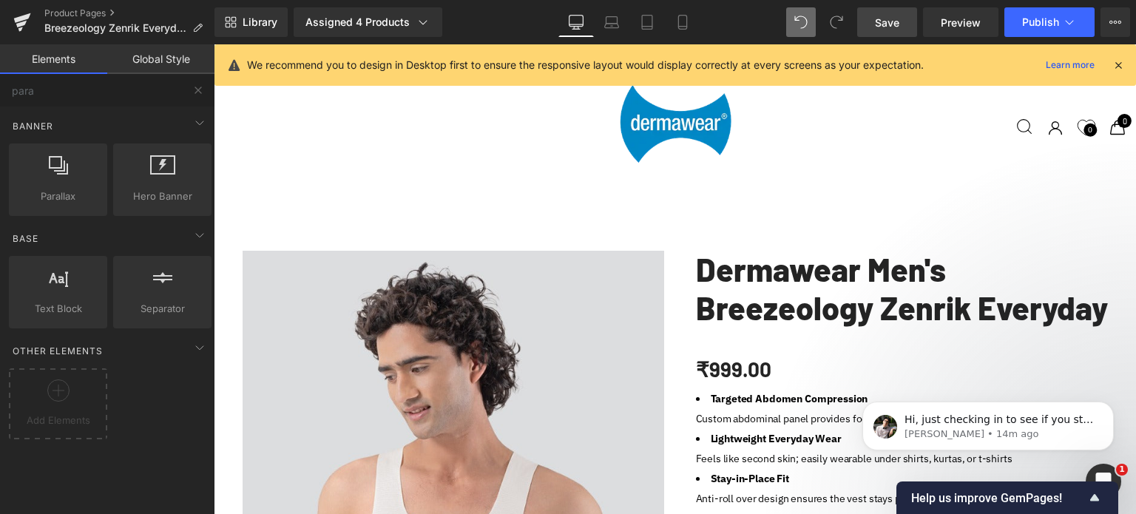
scroll to position [1633, 0]
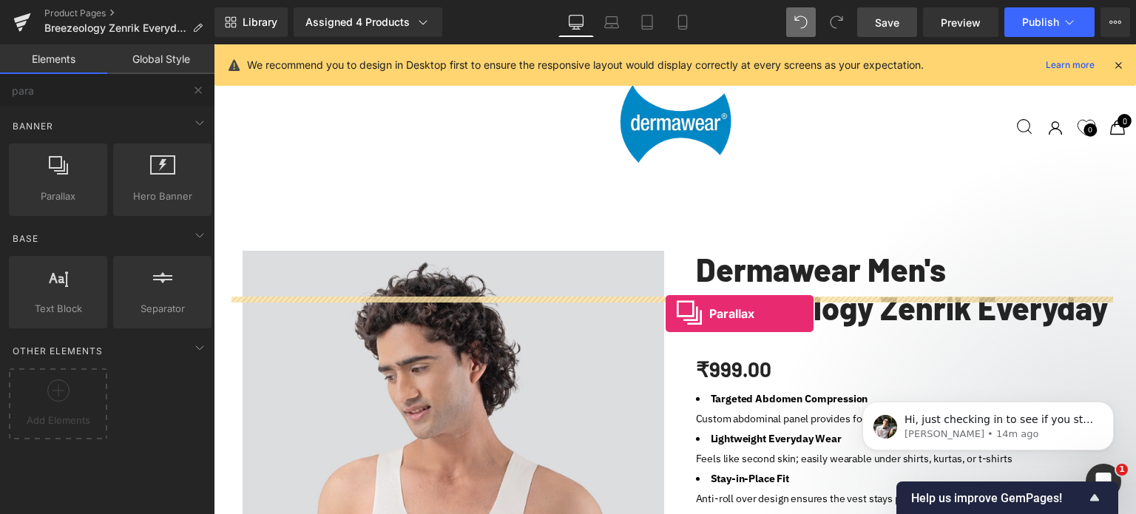
drag, startPoint x: 276, startPoint y: 230, endPoint x: 666, endPoint y: 314, distance: 398.6
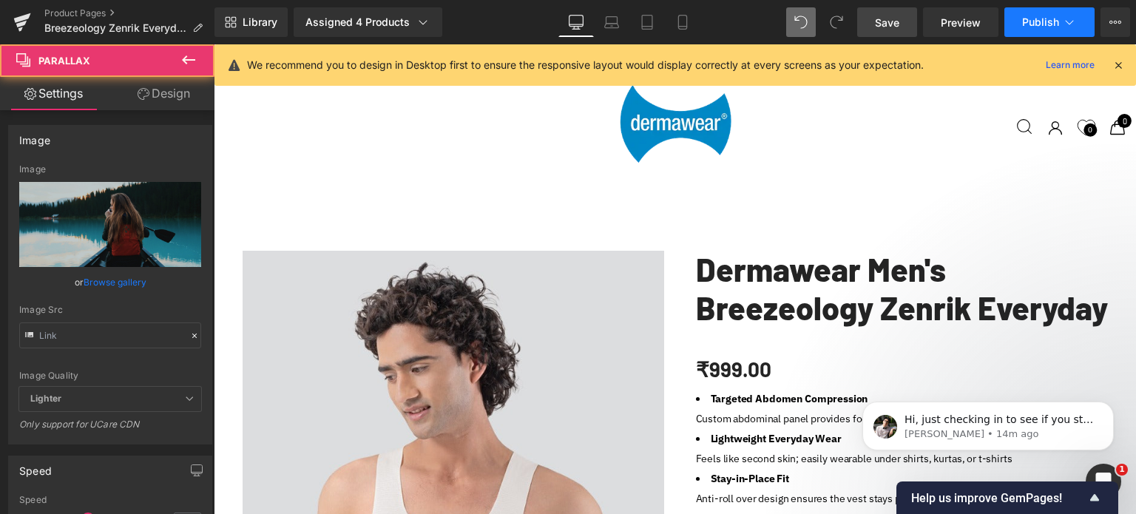
scroll to position [5579, 911]
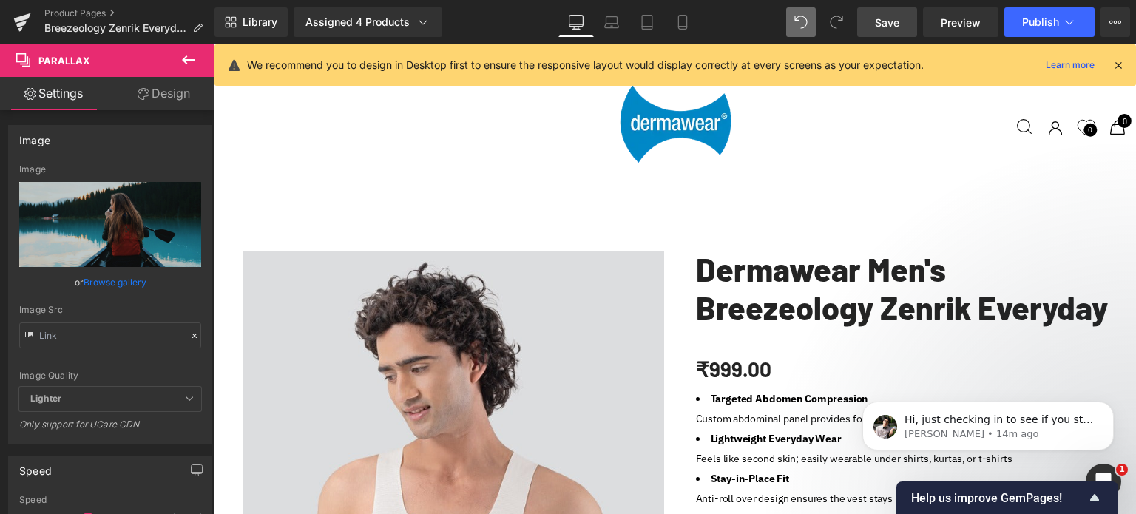
click at [884, 21] on span "Save" at bounding box center [887, 23] width 24 height 16
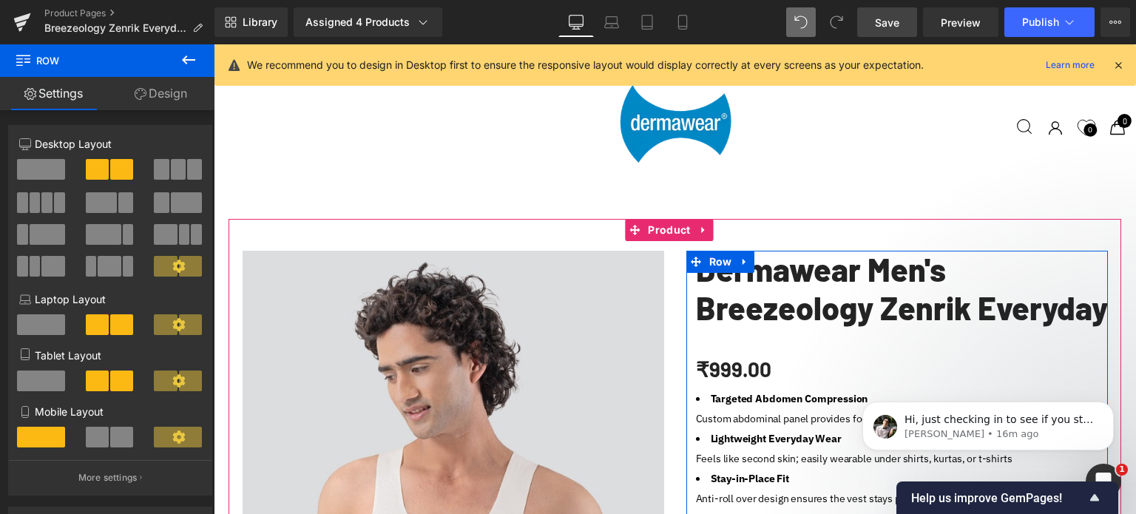
scroll to position [7, 7]
drag, startPoint x: 841, startPoint y: 337, endPoint x: 754, endPoint y: 253, distance: 120.8
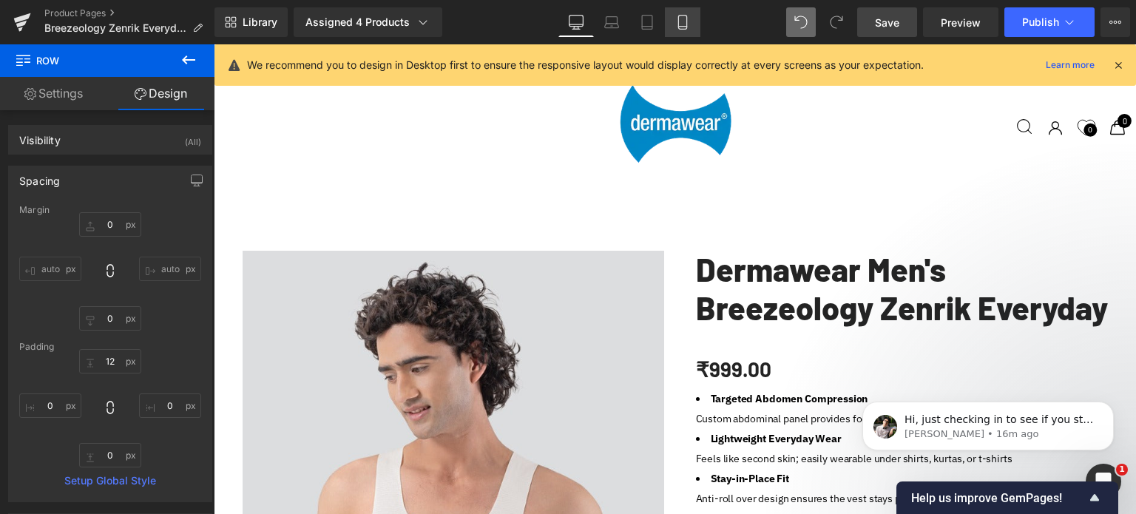
click at [681, 20] on icon at bounding box center [682, 22] width 15 height 15
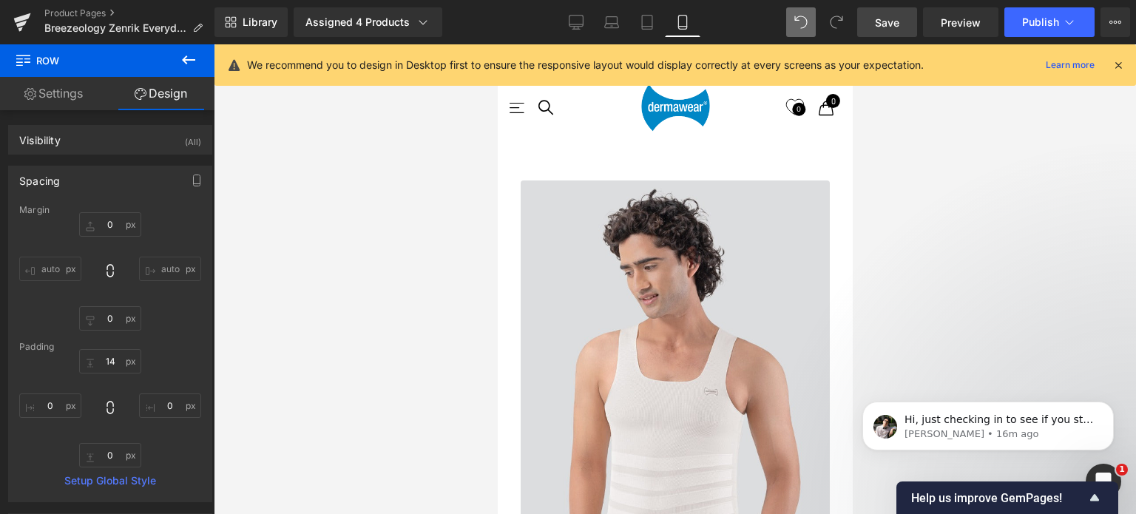
scroll to position [1319, 0]
click at [579, 23] on icon at bounding box center [576, 22] width 15 height 15
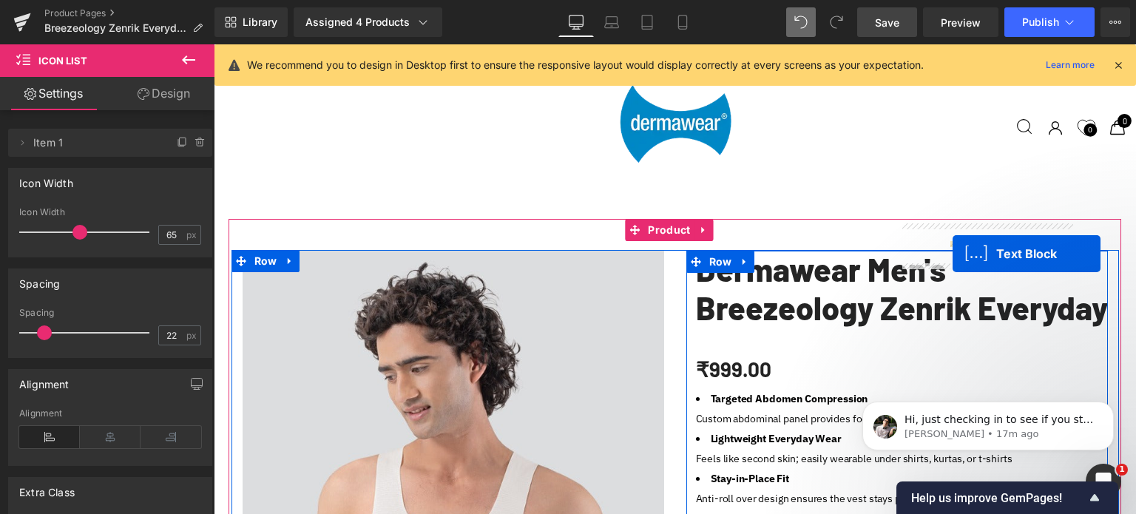
scroll to position [5252, 911]
drag, startPoint x: 964, startPoint y: 253, endPoint x: 953, endPoint y: 254, distance: 11.9
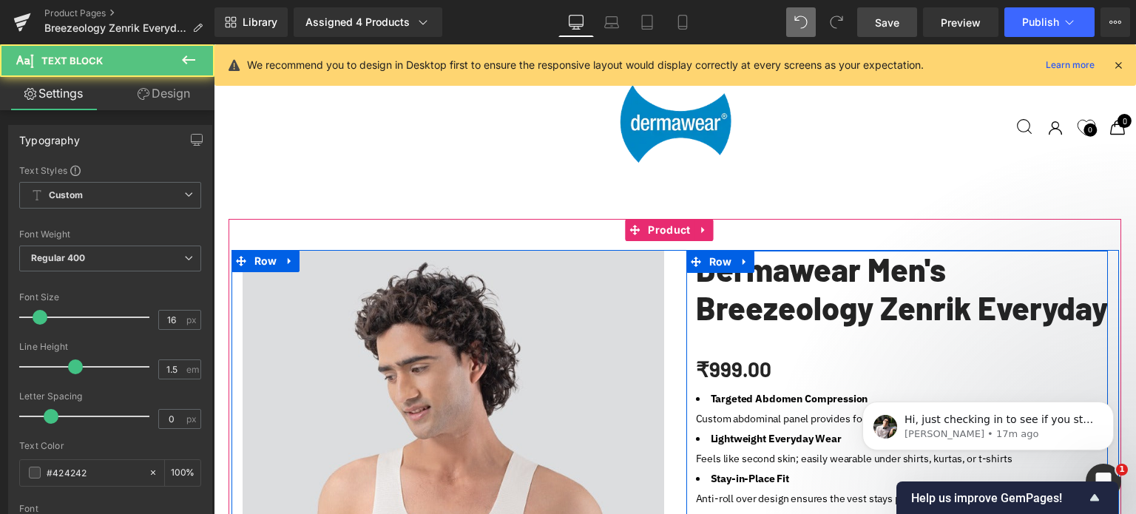
scroll to position [7, 7]
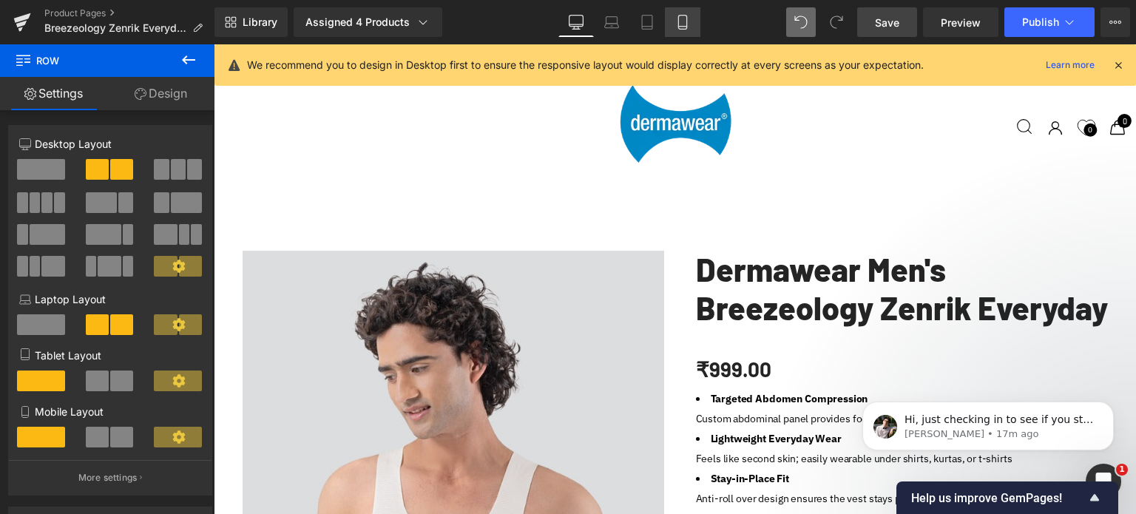
click at [680, 21] on icon at bounding box center [682, 22] width 15 height 15
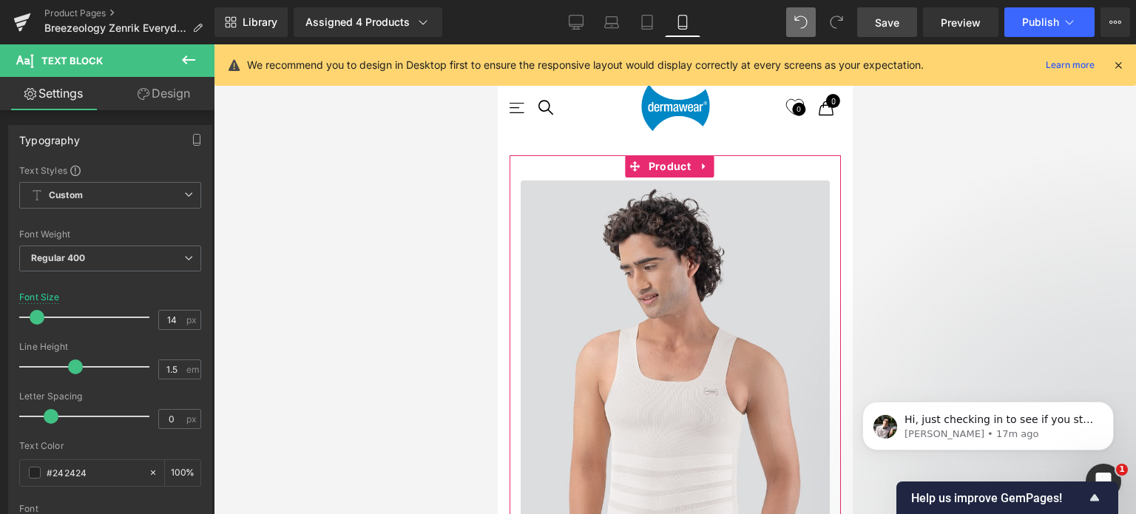
scroll to position [1627, 0]
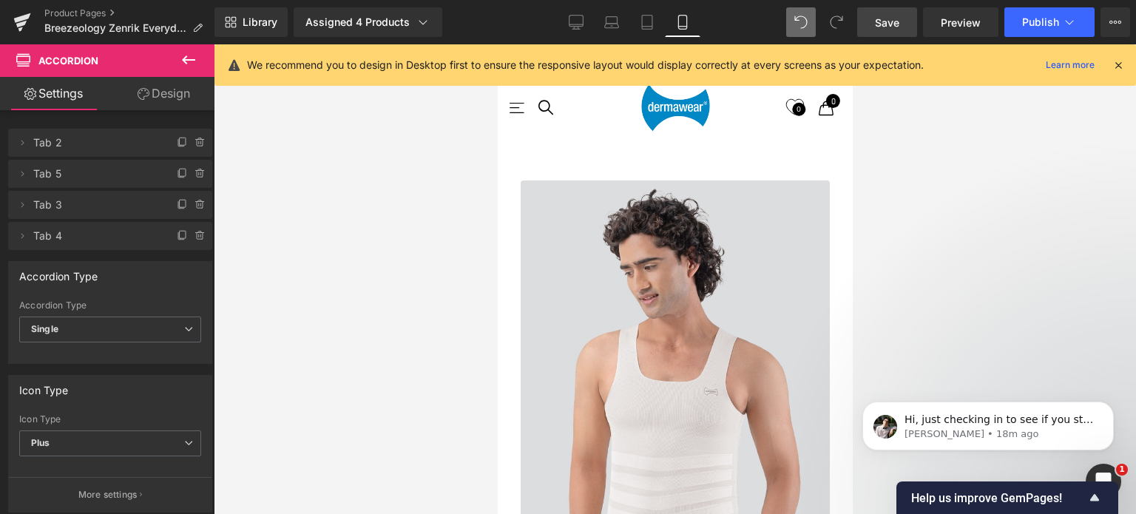
scroll to position [0, 0]
drag, startPoint x: 609, startPoint y: 21, endPoint x: 578, endPoint y: 26, distance: 32.1
click at [609, 21] on icon at bounding box center [611, 22] width 15 height 15
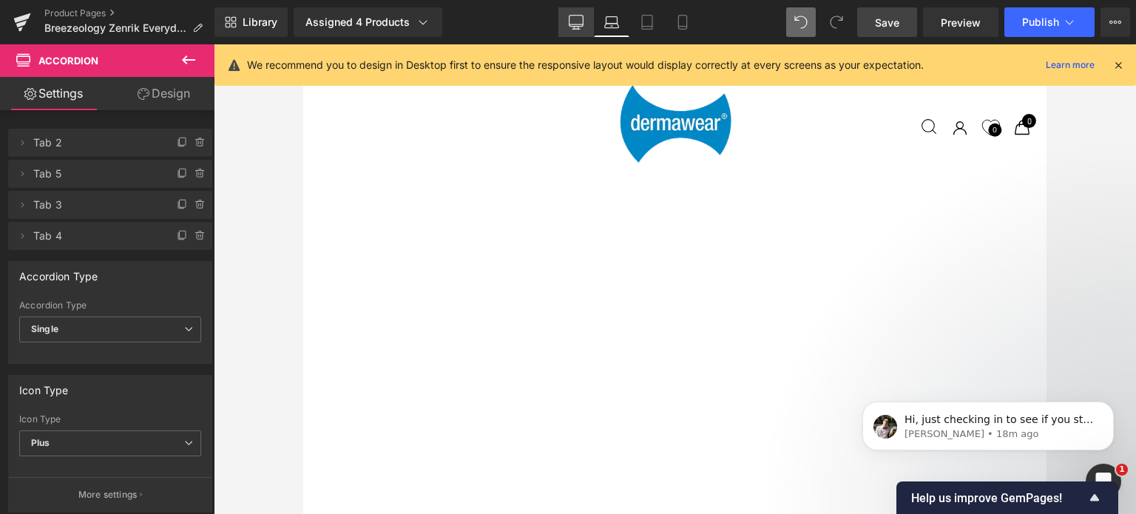
click at [577, 26] on icon at bounding box center [576, 21] width 14 height 11
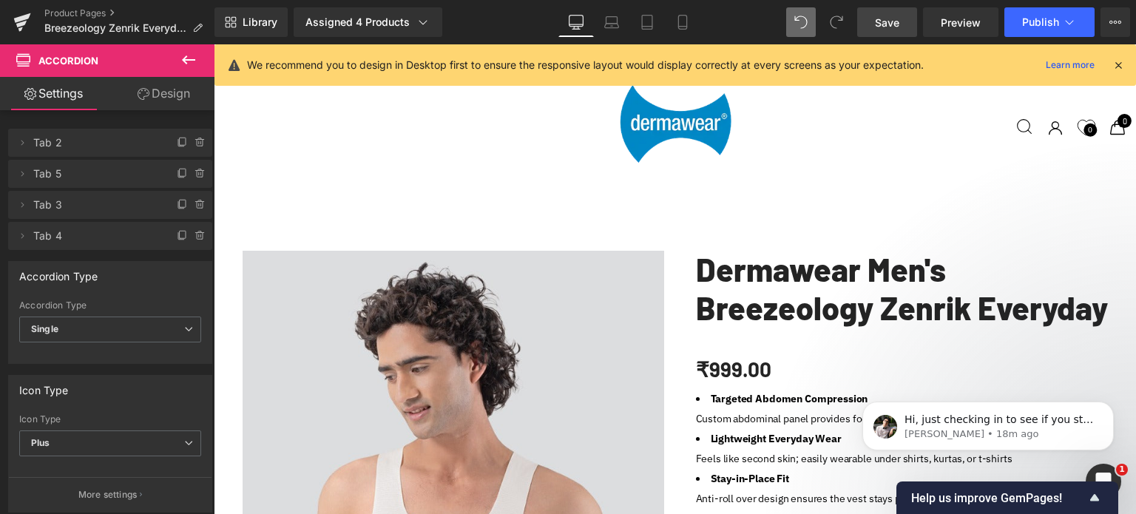
scroll to position [1109, 0]
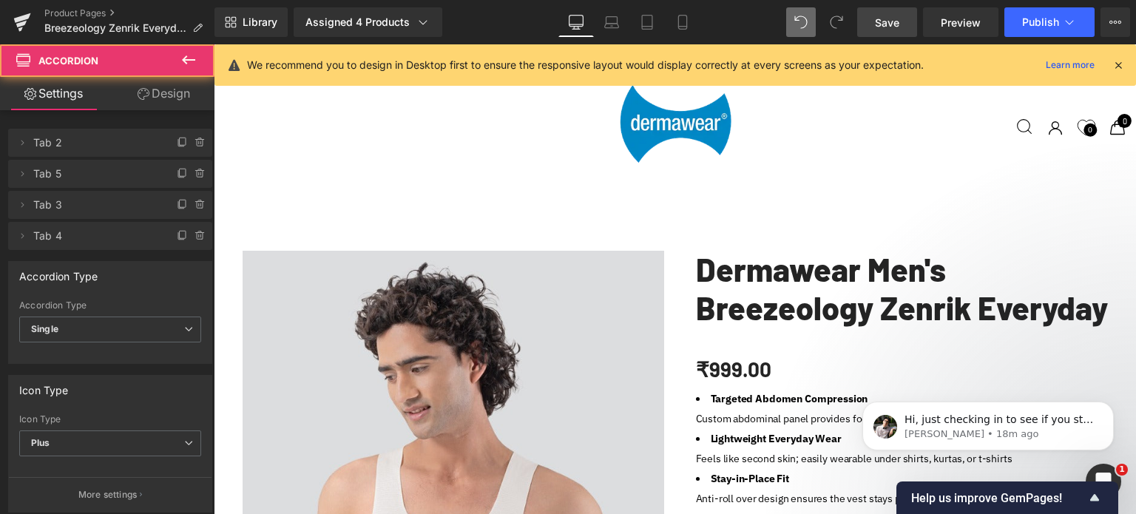
scroll to position [5239, 911]
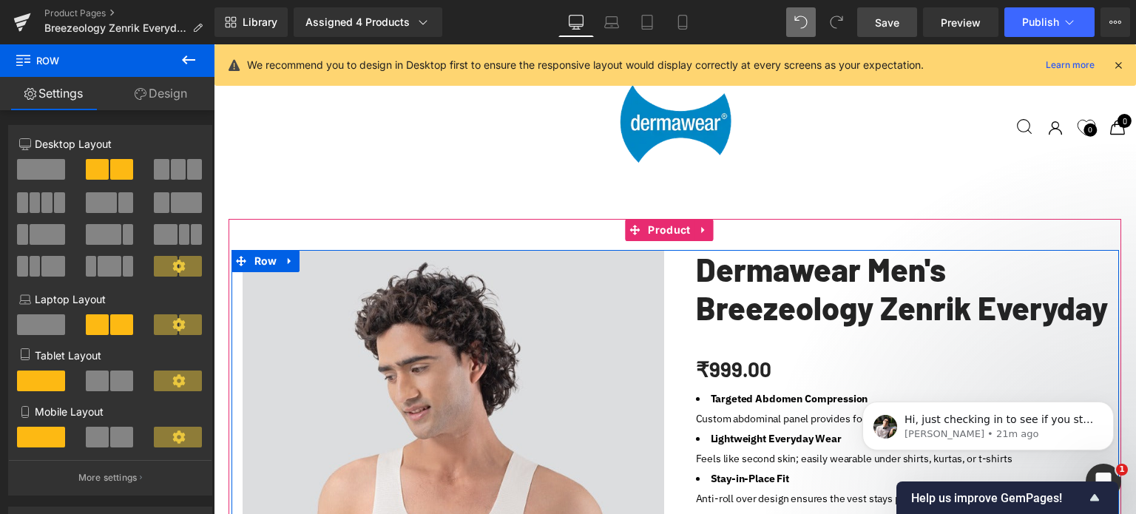
scroll to position [5332, 911]
drag, startPoint x: 842, startPoint y: 241, endPoint x: 847, endPoint y: 413, distance: 172.4
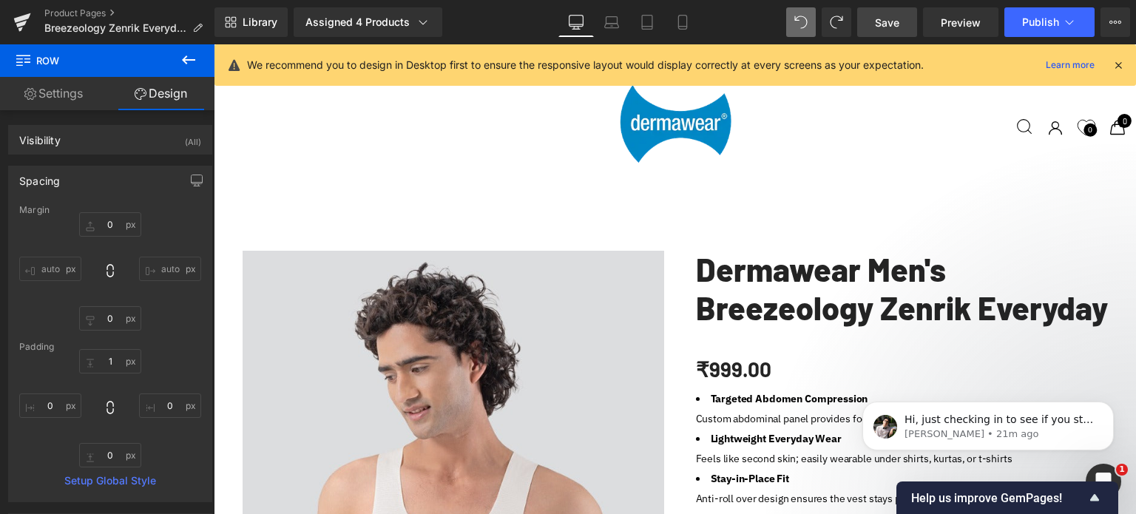
scroll to position [268, 0]
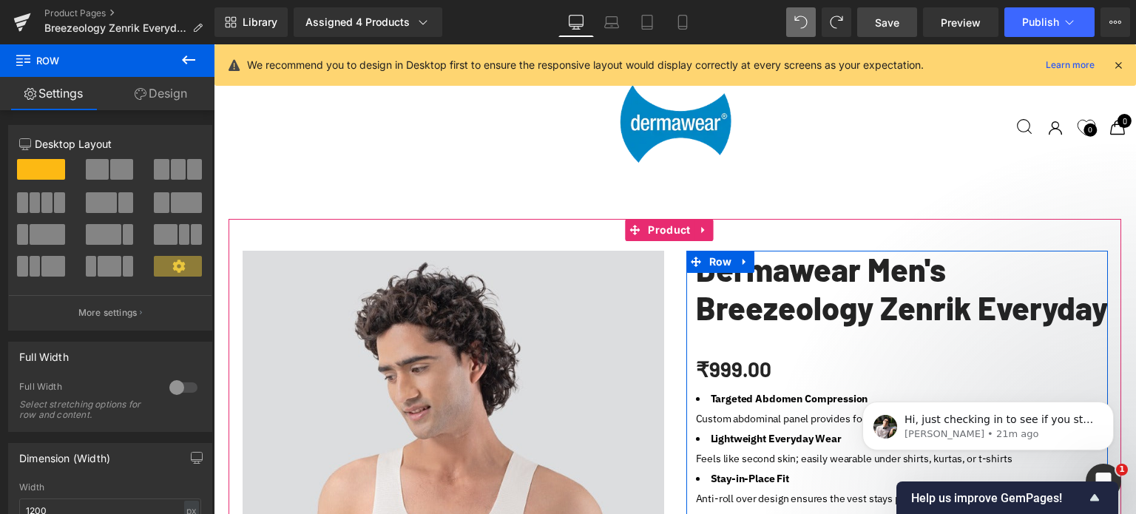
scroll to position [934, 0]
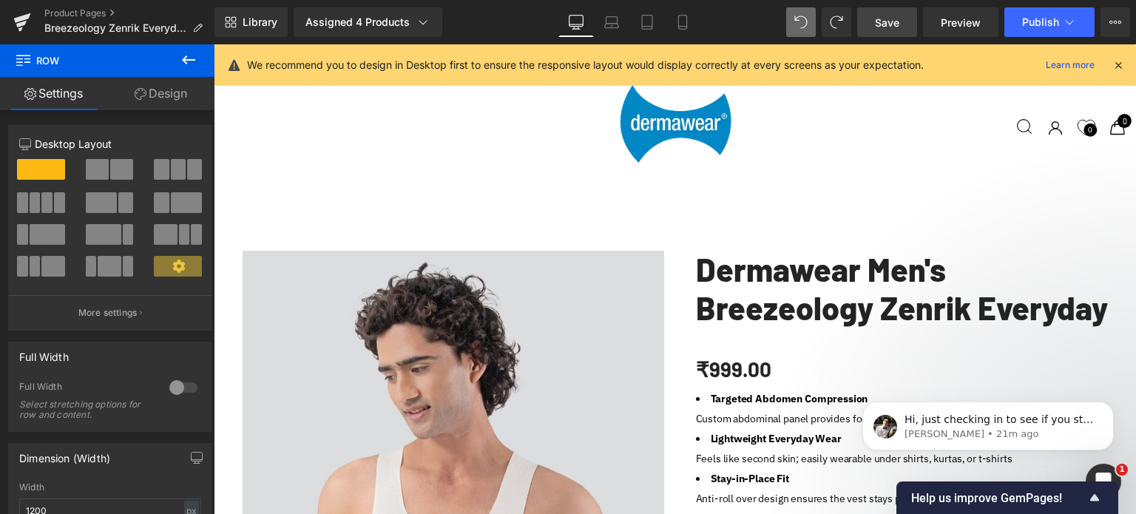
click at [190, 58] on icon at bounding box center [189, 60] width 18 height 18
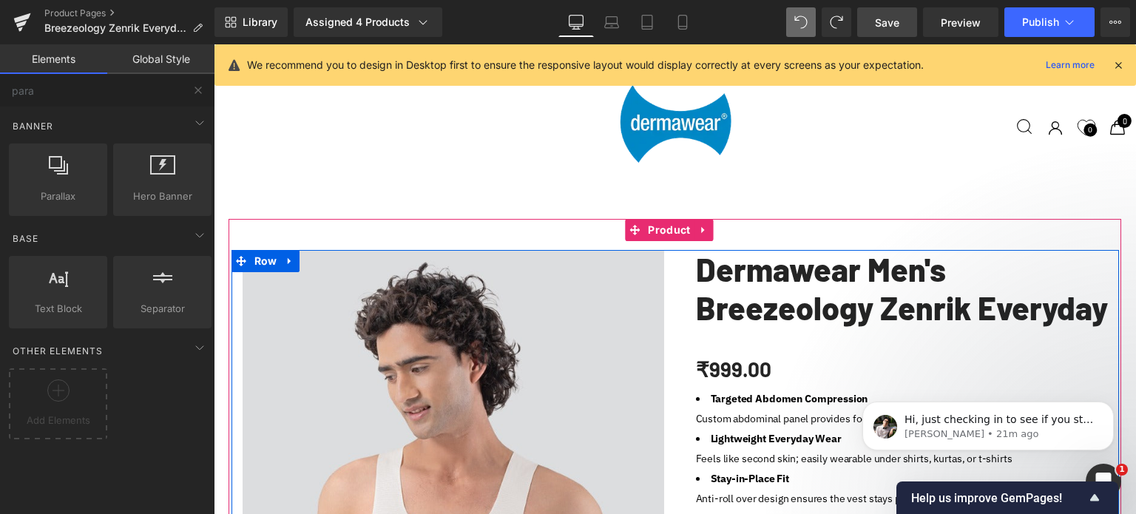
scroll to position [1082, 0]
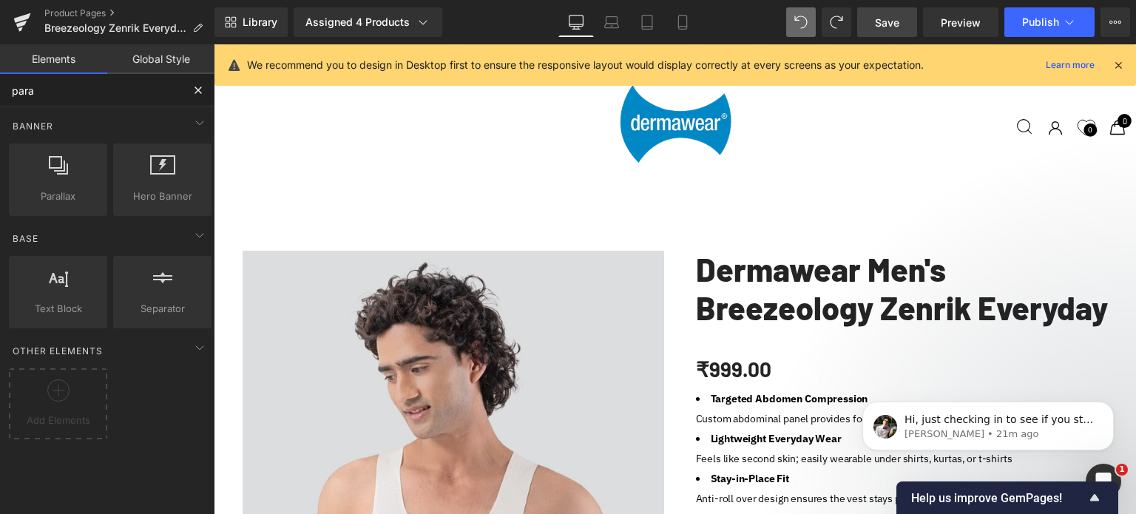
click at [98, 91] on input "para" at bounding box center [91, 90] width 182 height 33
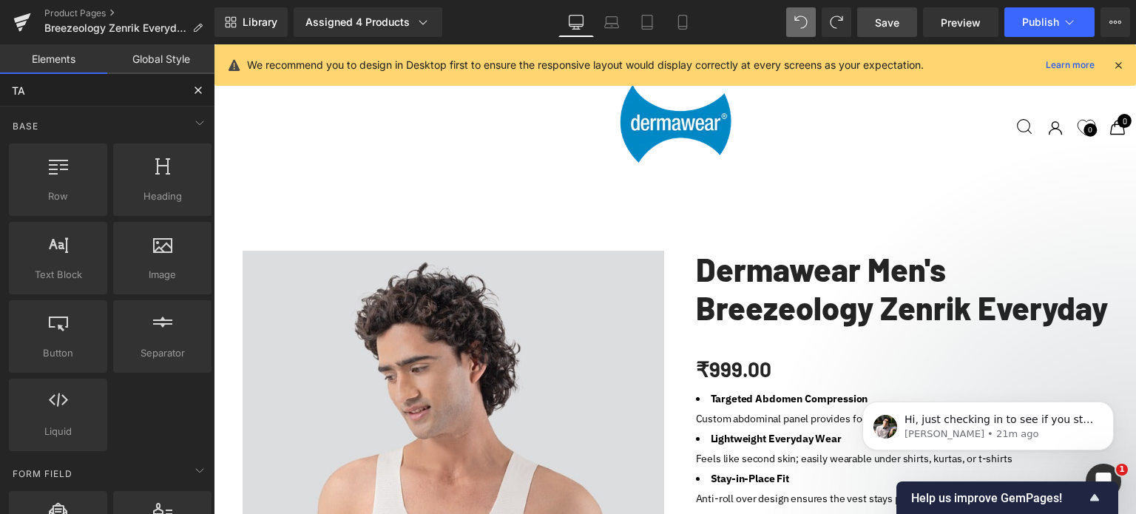
type input "TAB"
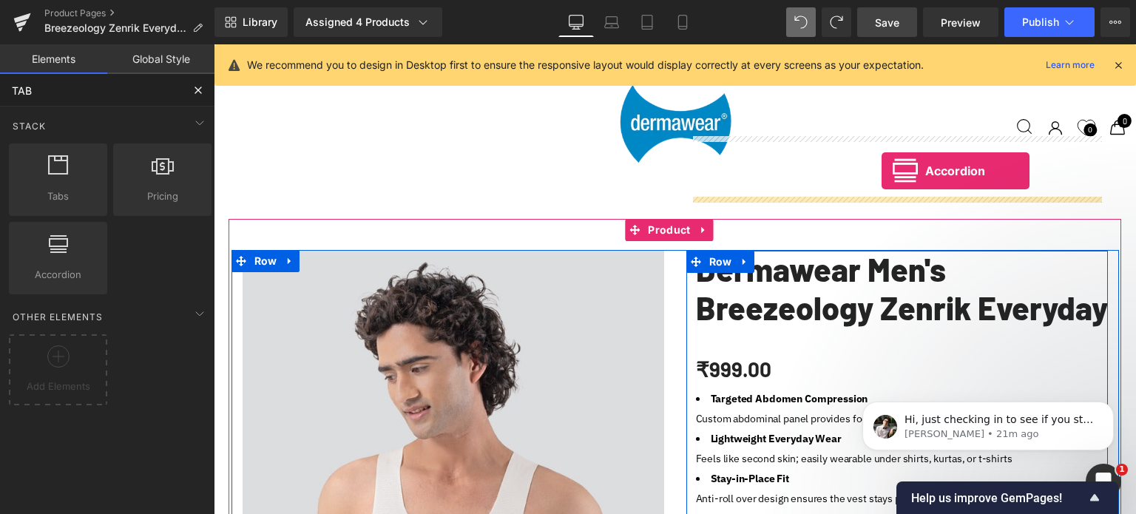
drag, startPoint x: 267, startPoint y: 307, endPoint x: 882, endPoint y: 171, distance: 629.4
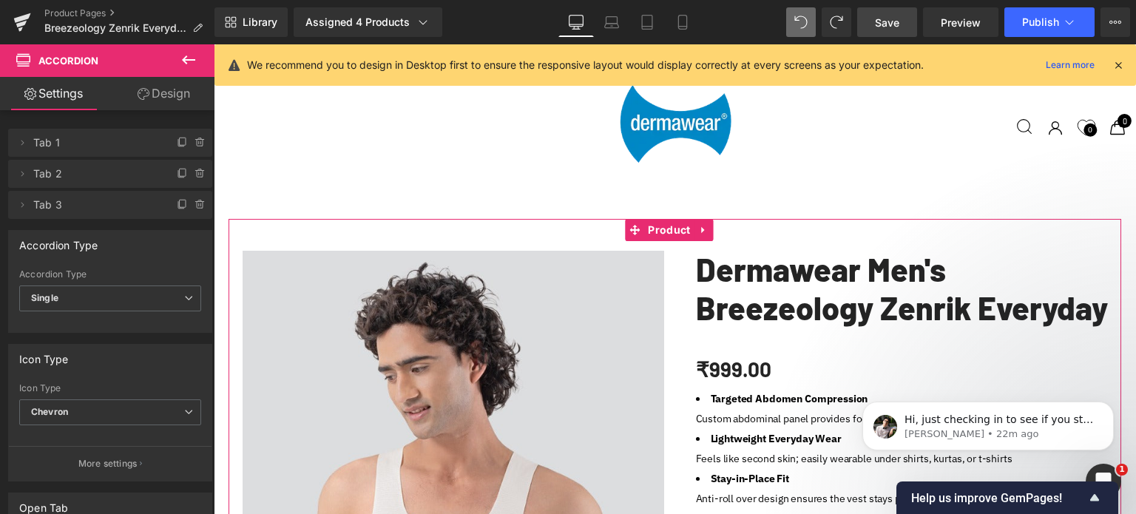
scroll to position [1304, 0]
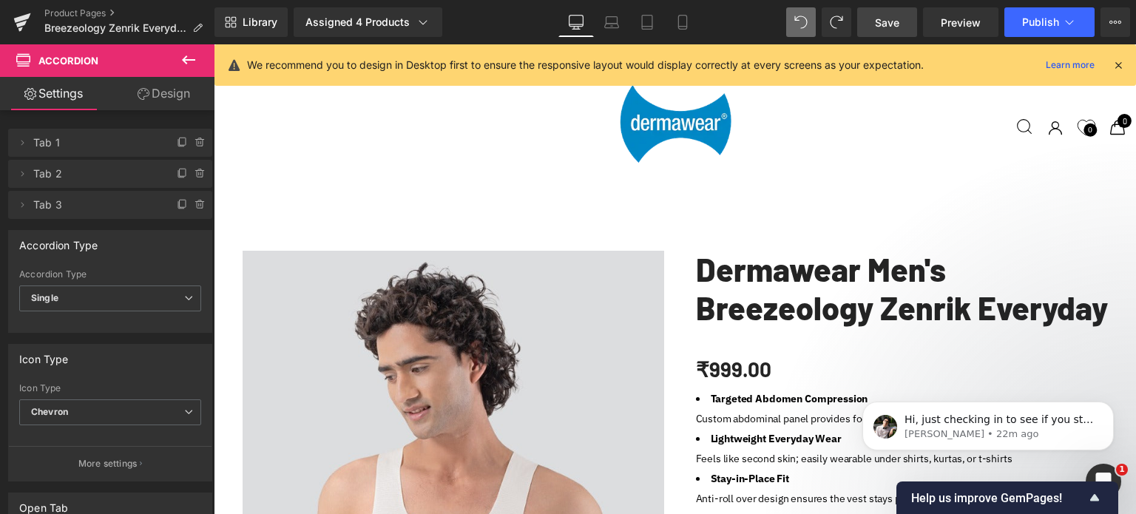
click at [896, 18] on span "Save" at bounding box center [887, 23] width 24 height 16
click at [981, 424] on span "Hi, just checking in to see if you still need our help with the issue, or if yo…" at bounding box center [998, 485] width 189 height 144
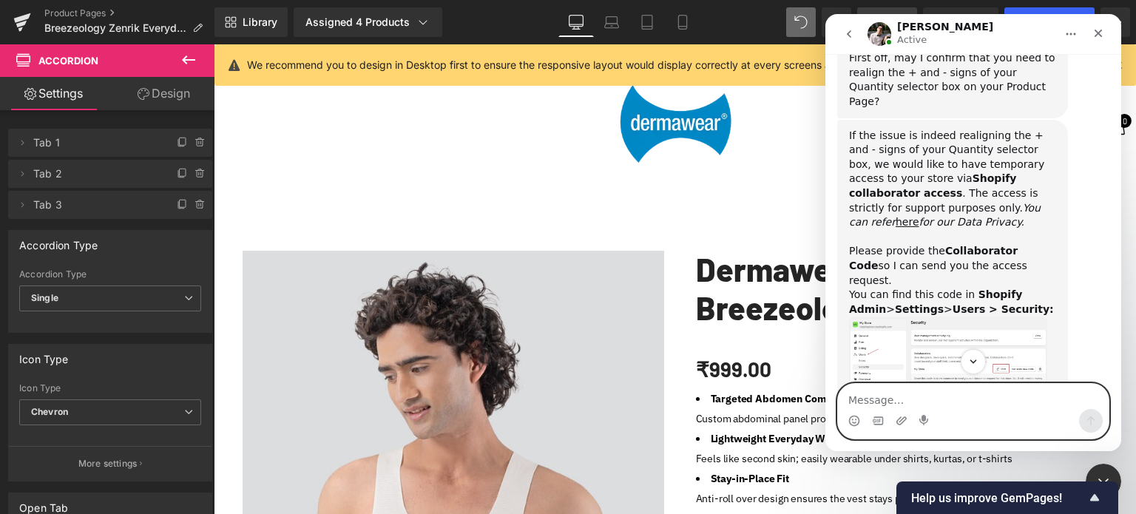
scroll to position [541, 0]
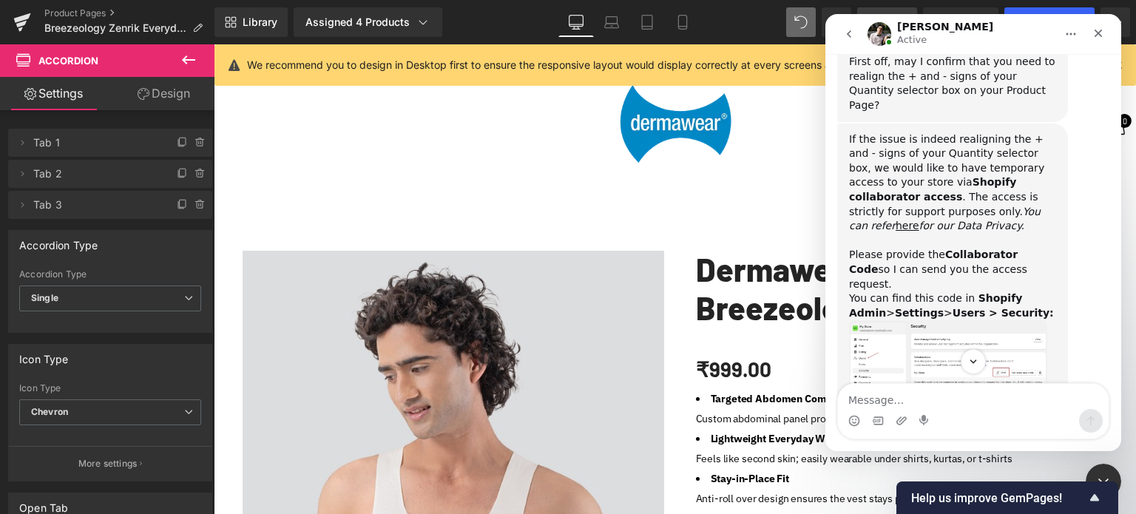
click at [949, 320] on img "Adrian says…" at bounding box center [948, 359] width 198 height 78
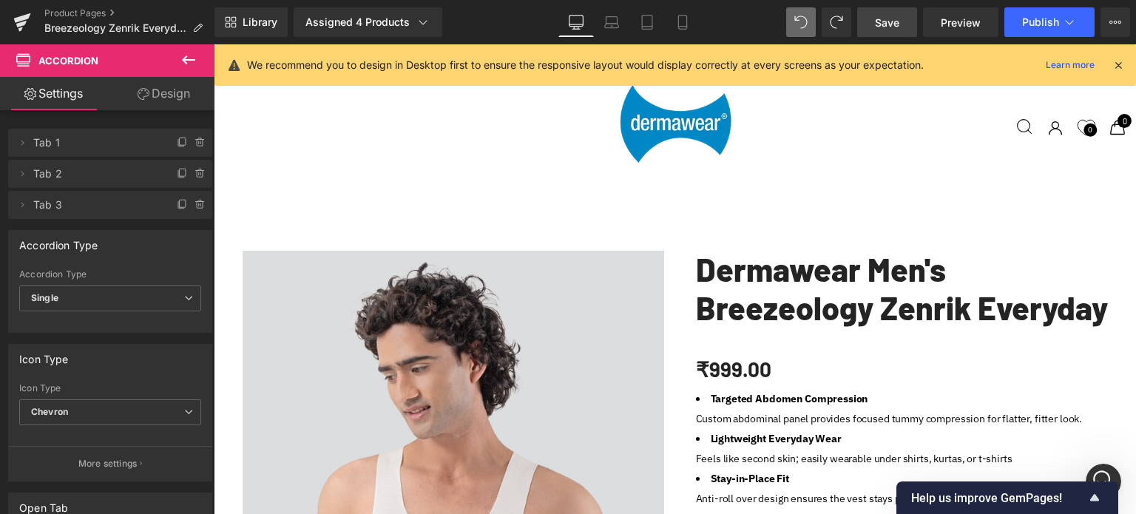
scroll to position [984, 0]
click at [1024, 505] on div "Help us improve GemPages!" at bounding box center [1007, 498] width 192 height 18
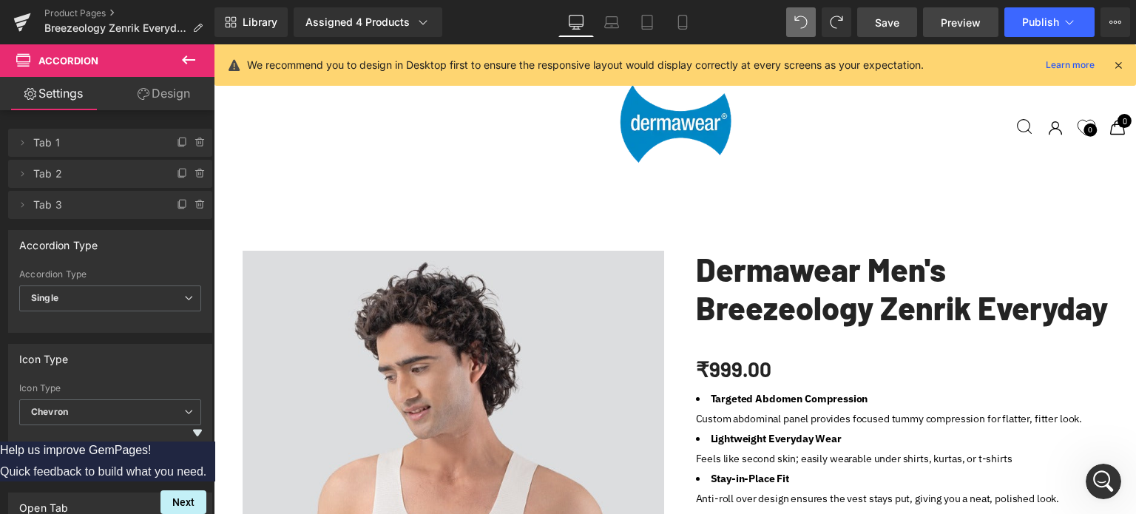
click at [961, 15] on span "Preview" at bounding box center [961, 23] width 40 height 16
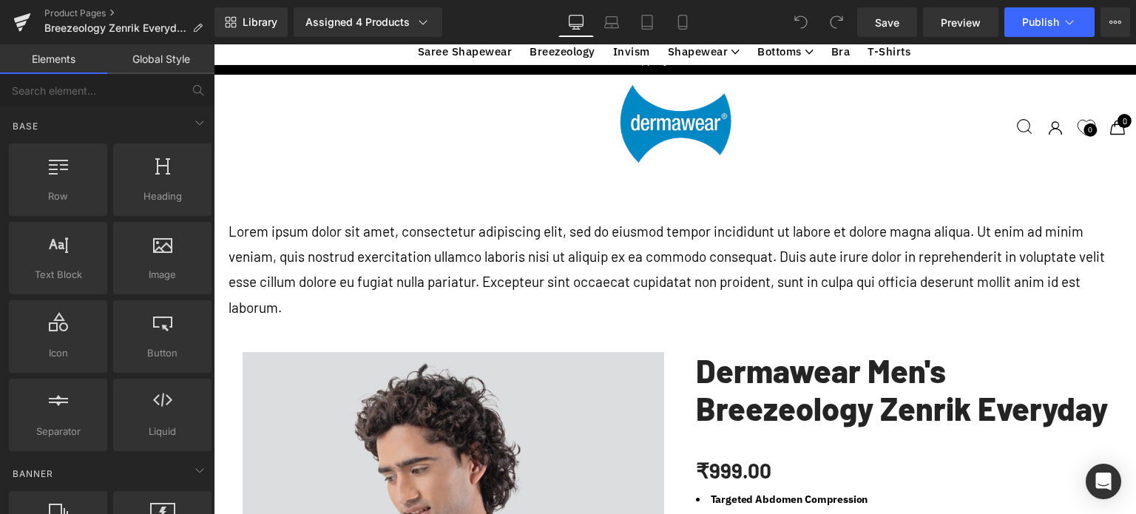
scroll to position [3452, 0]
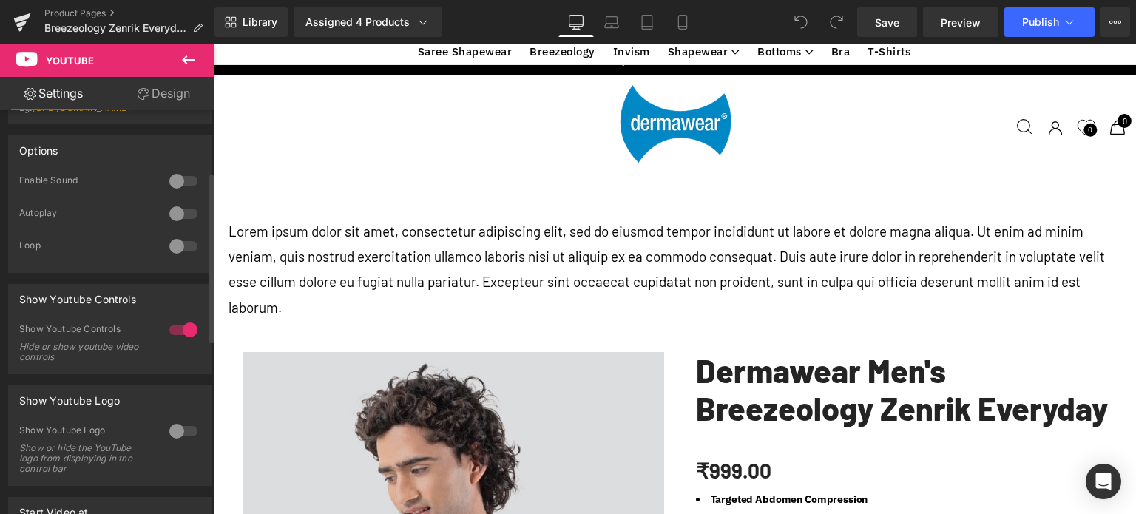
scroll to position [148, 0]
click at [177, 335] on div at bounding box center [183, 327] width 35 height 24
click at [176, 336] on div at bounding box center [183, 327] width 35 height 24
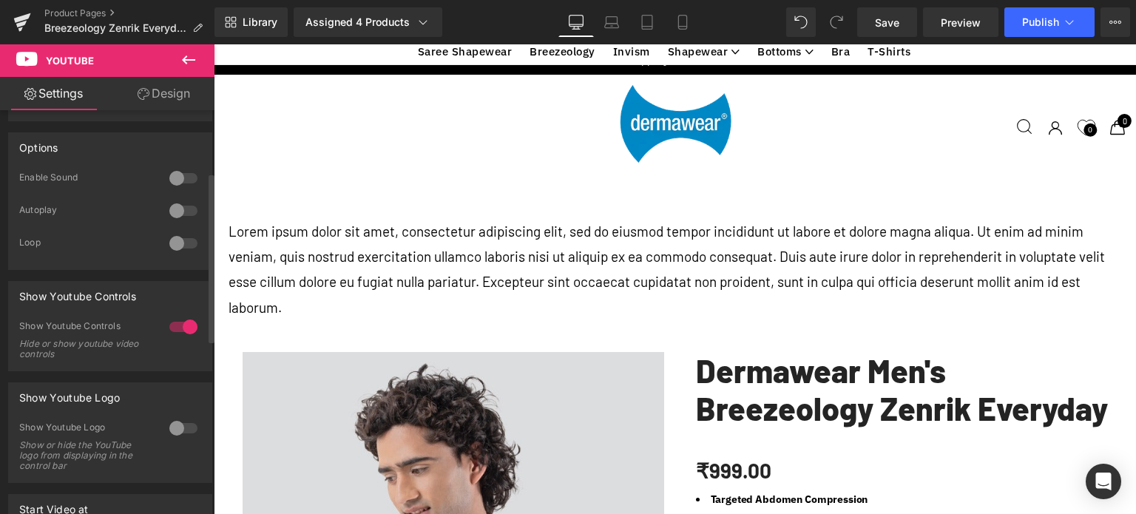
click at [172, 339] on div at bounding box center [183, 327] width 35 height 24
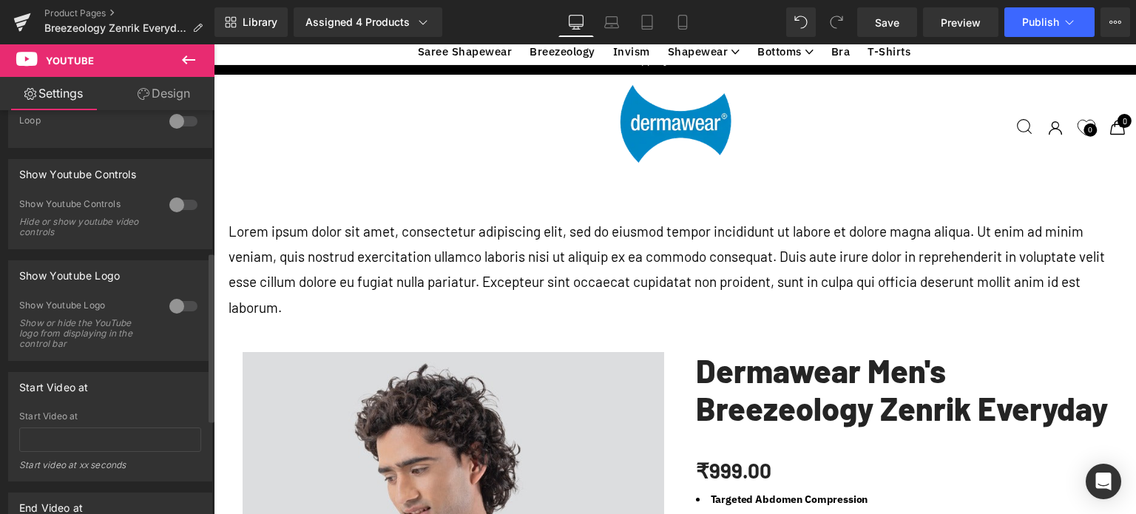
scroll to position [370, 0]
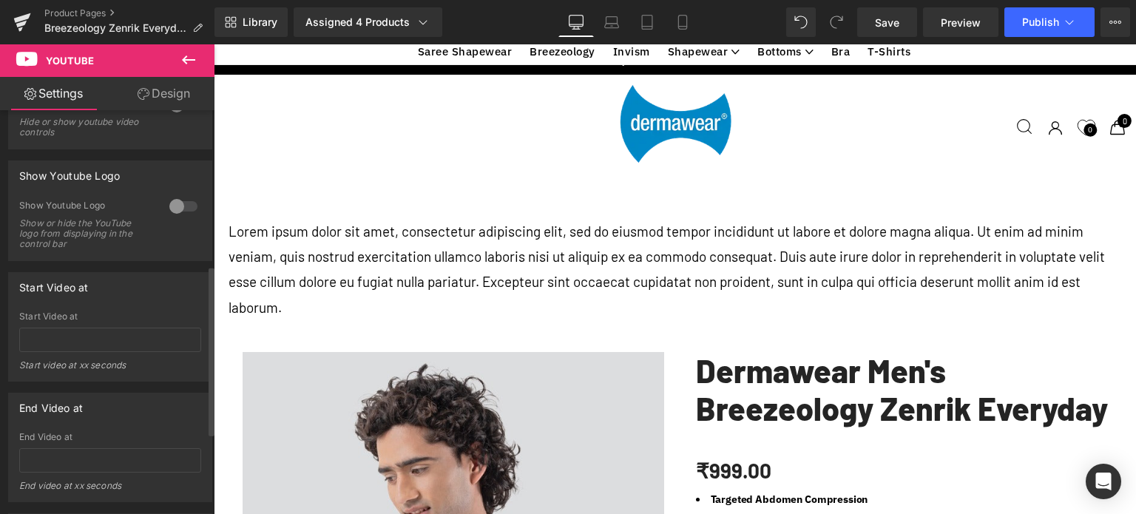
click at [175, 214] on div at bounding box center [183, 206] width 35 height 24
click at [175, 218] on div at bounding box center [183, 206] width 35 height 24
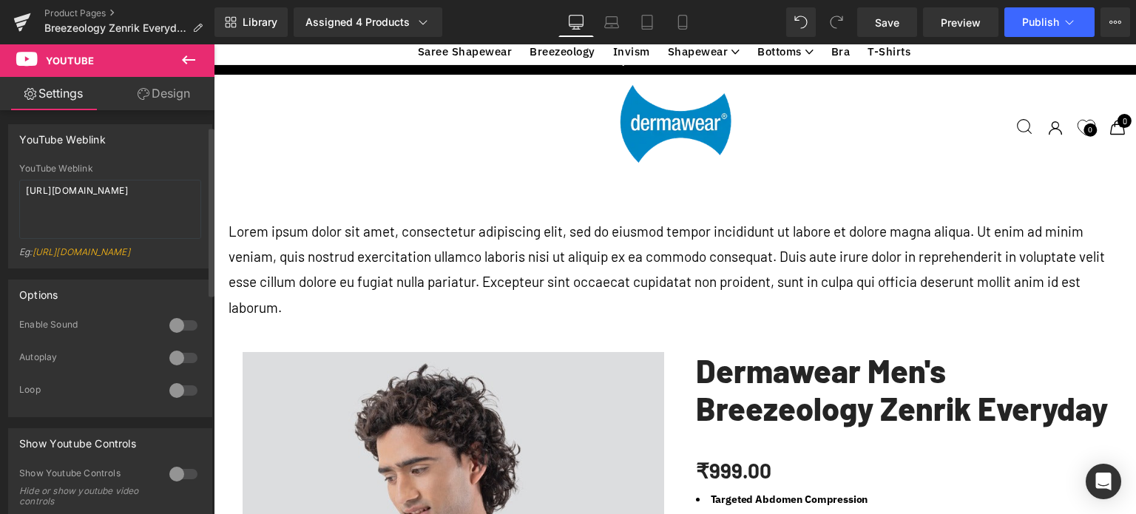
scroll to position [0, 0]
click at [166, 91] on link "Design" at bounding box center [163, 93] width 107 height 33
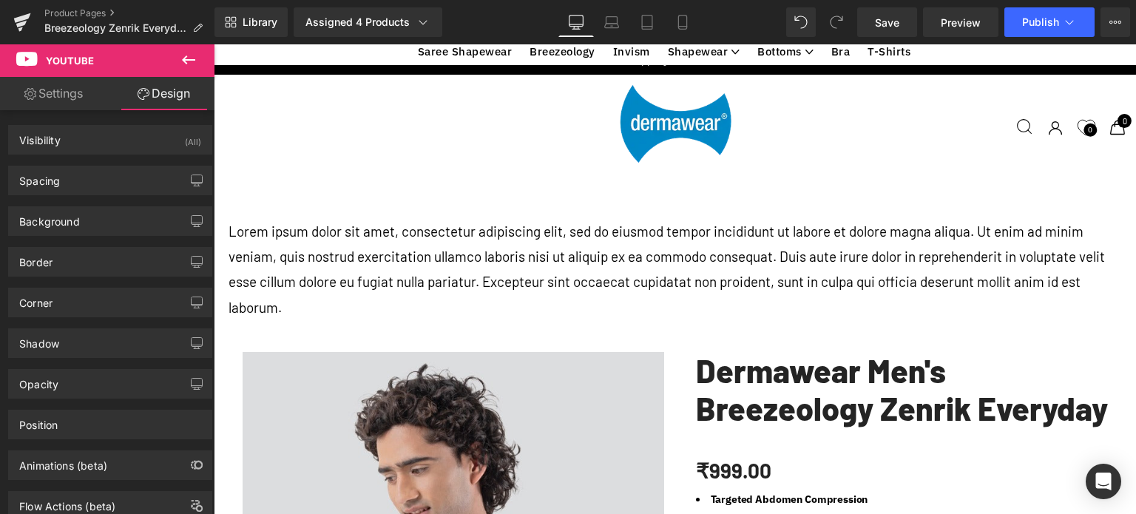
scroll to position [3378, 0]
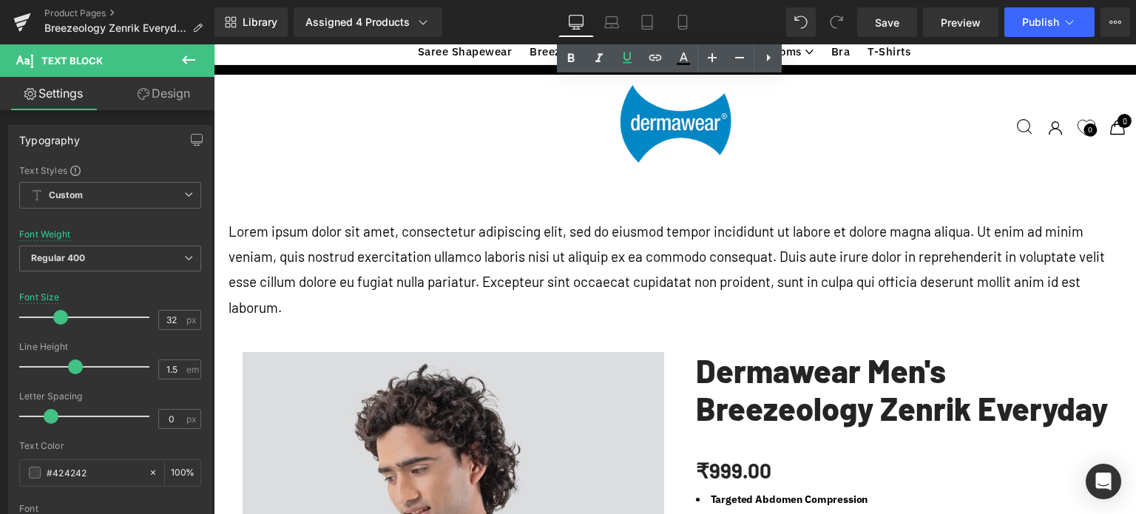
scroll to position [3526, 0]
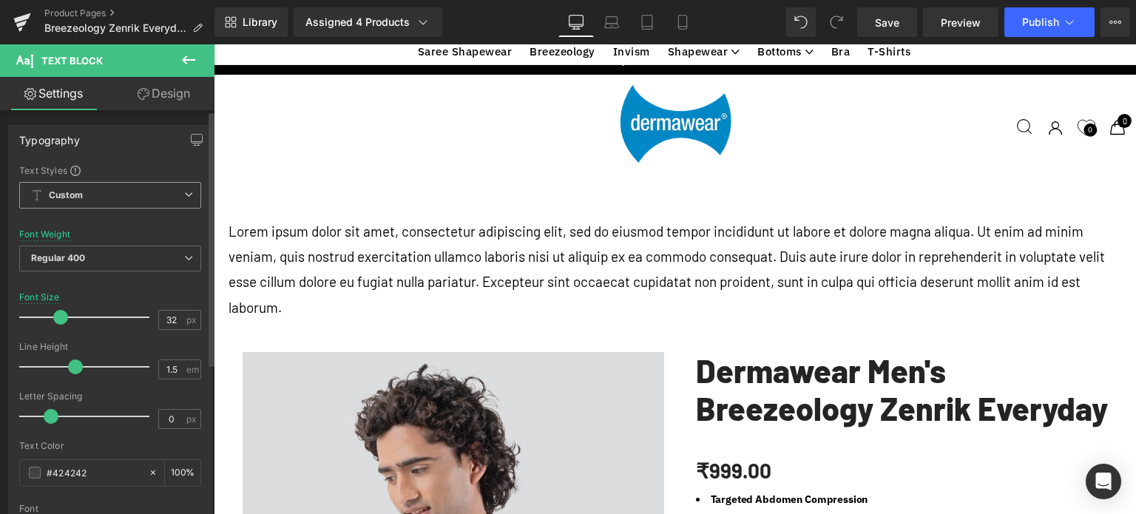
click at [118, 192] on span "Custom Setup Global Style" at bounding box center [110, 195] width 182 height 27
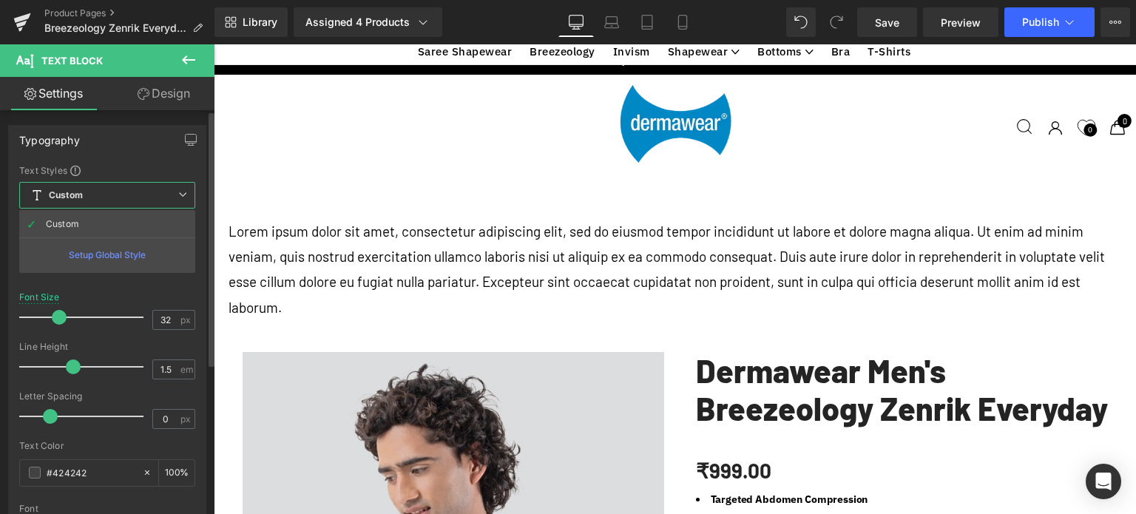
click at [126, 189] on span "Custom Setup Global Style" at bounding box center [107, 195] width 176 height 27
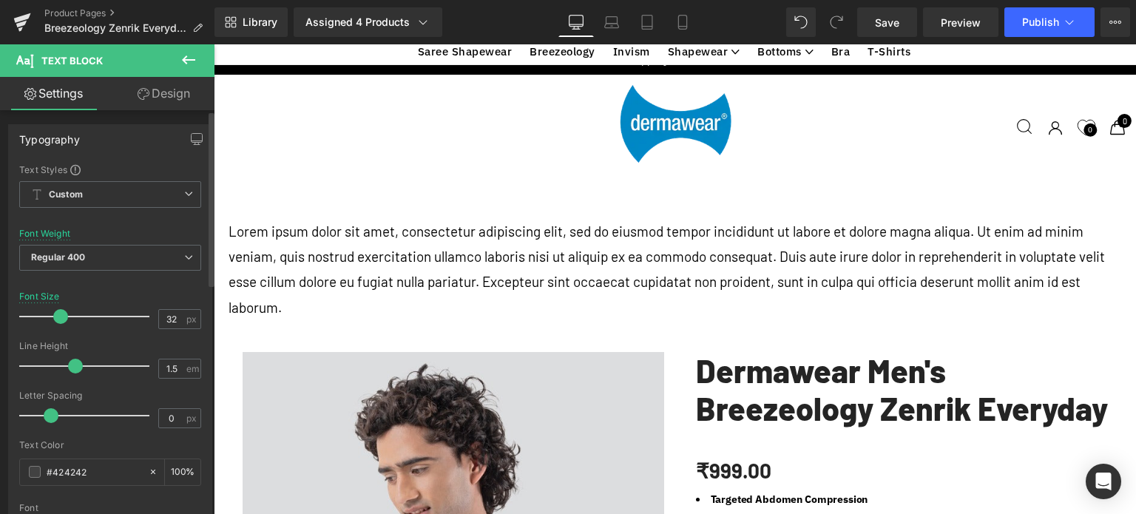
scroll to position [0, 0]
click at [144, 91] on icon at bounding box center [144, 94] width 12 height 12
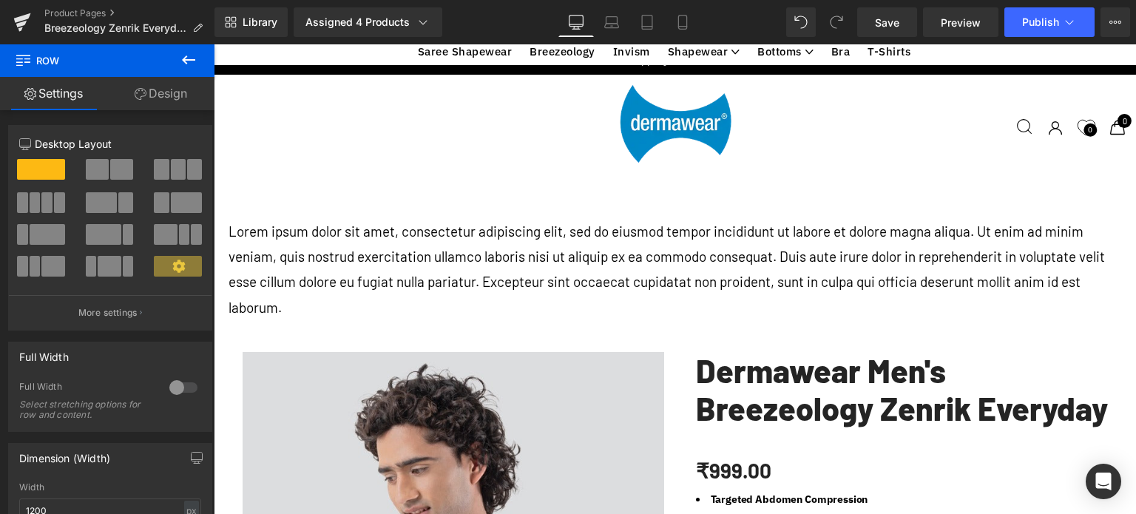
click at [101, 167] on span at bounding box center [97, 169] width 23 height 21
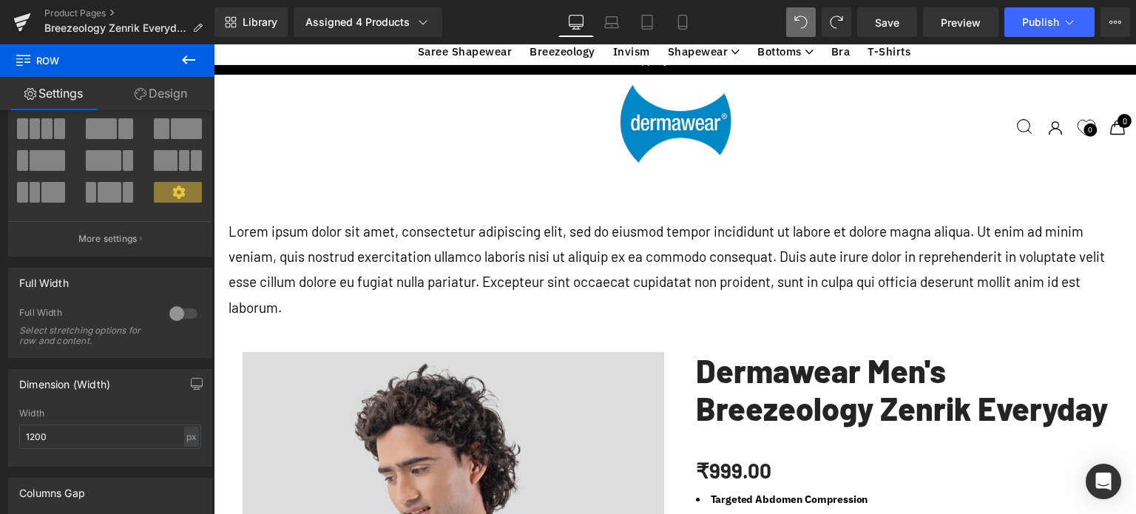
scroll to position [1600, 0]
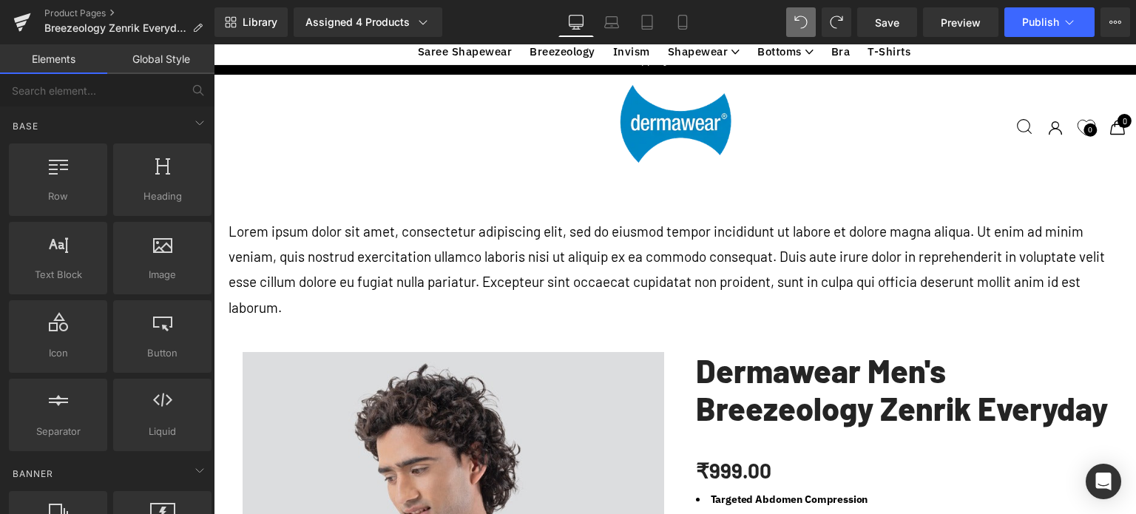
drag, startPoint x: 704, startPoint y: 311, endPoint x: 706, endPoint y: 295, distance: 15.7
click at [141, 227] on div "Image images, photos, alts, uploads" at bounding box center [162, 258] width 98 height 72
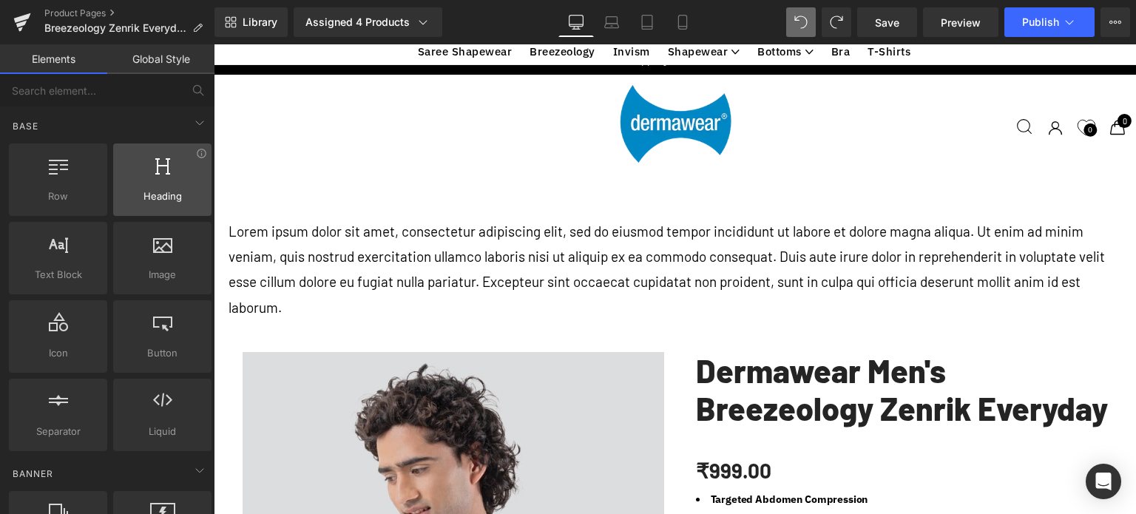
click at [167, 172] on div at bounding box center [162, 171] width 89 height 33
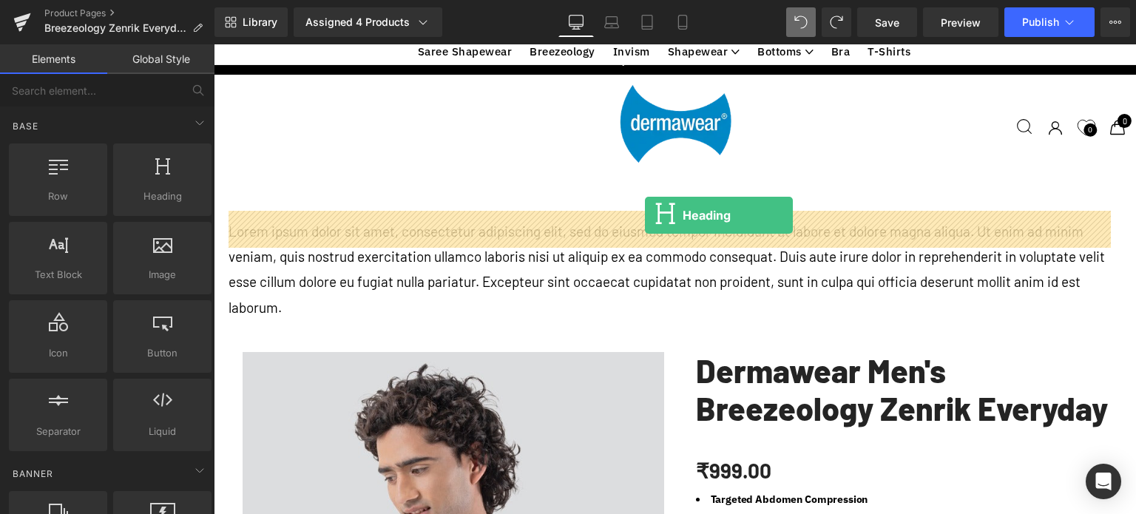
drag, startPoint x: 381, startPoint y: 216, endPoint x: 645, endPoint y: 215, distance: 264.0
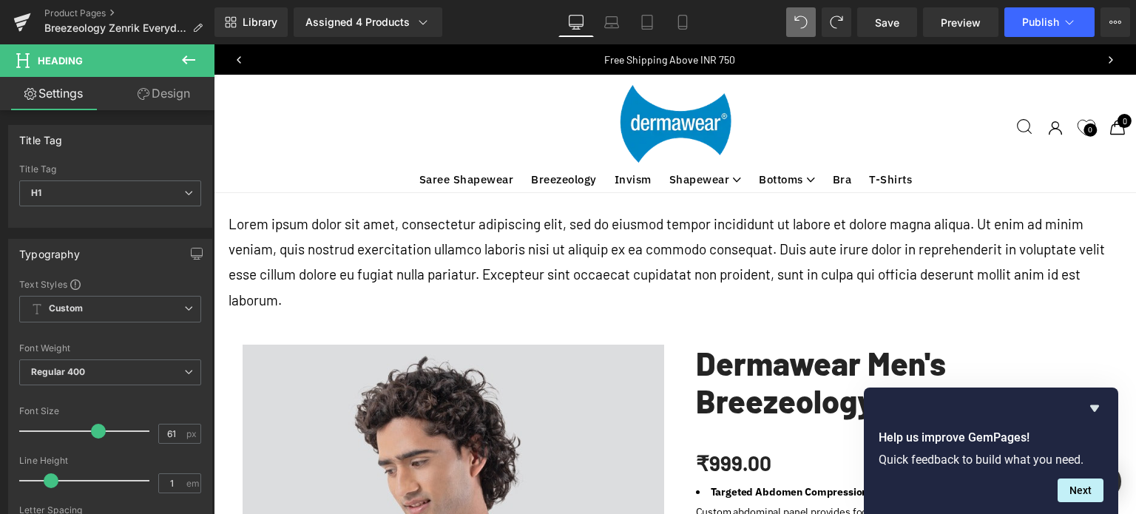
scroll to position [0, 0]
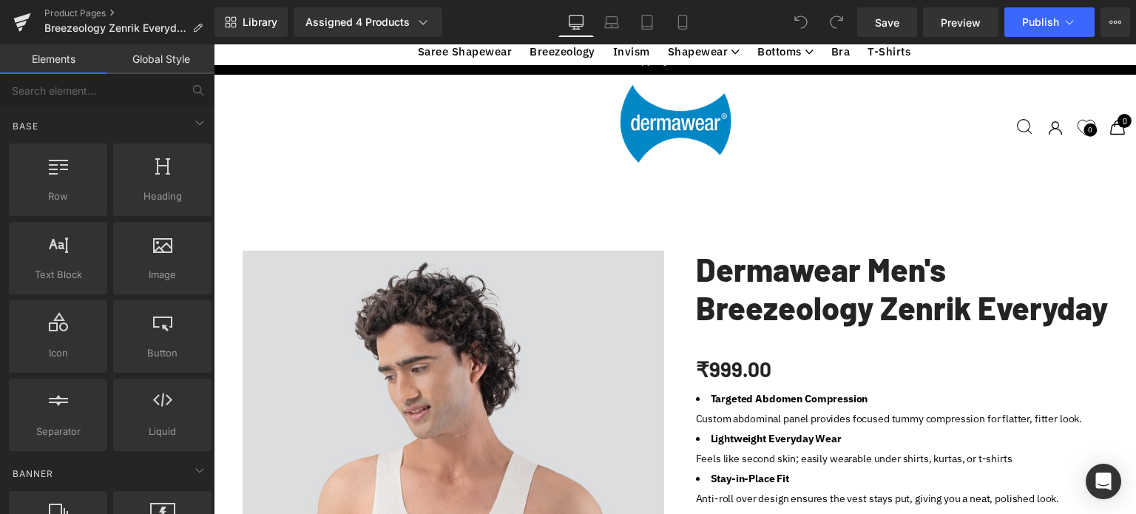
scroll to position [1109, 0]
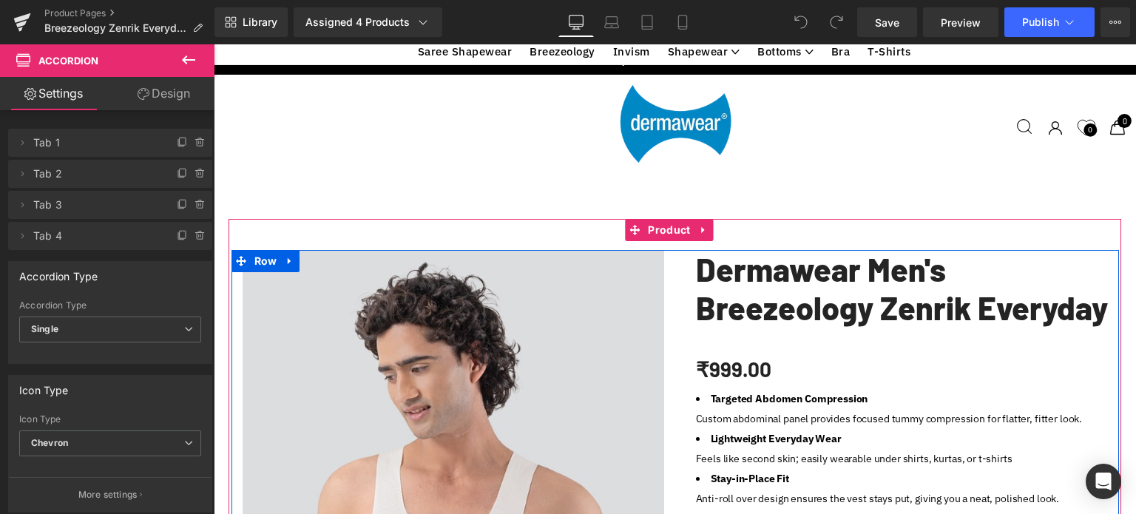
scroll to position [961, 0]
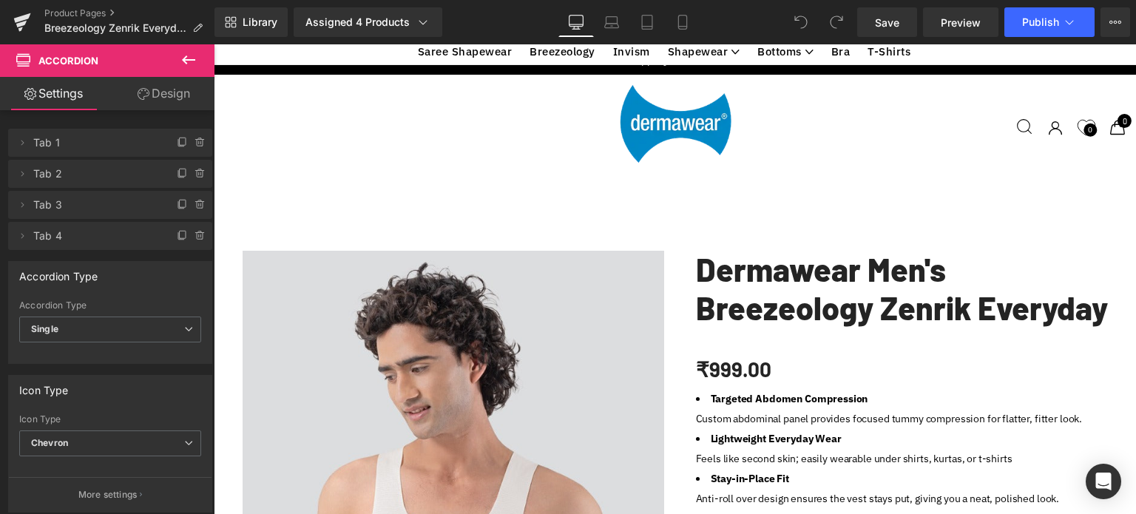
click at [185, 58] on icon at bounding box center [189, 60] width 18 height 18
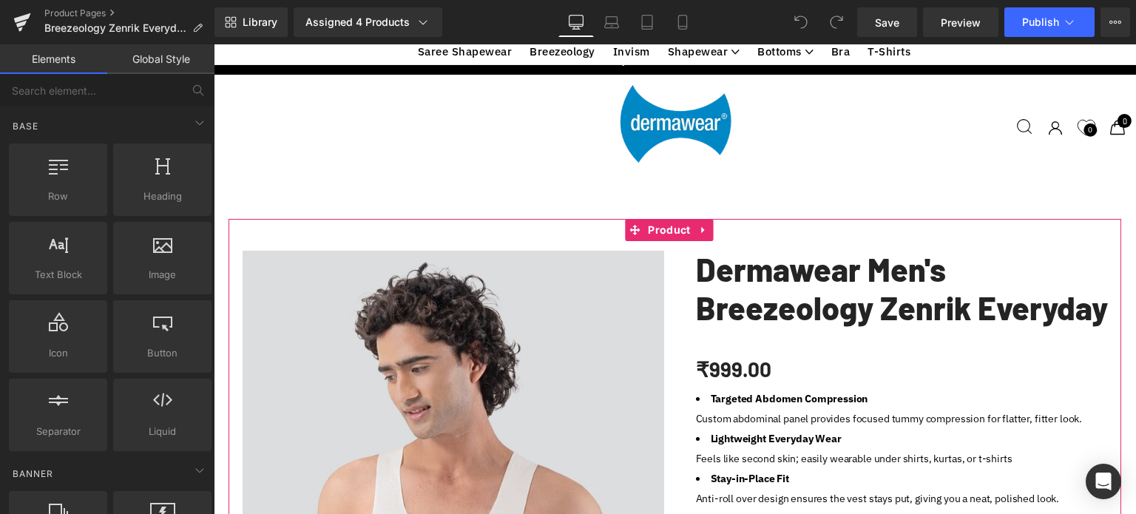
scroll to position [592, 0]
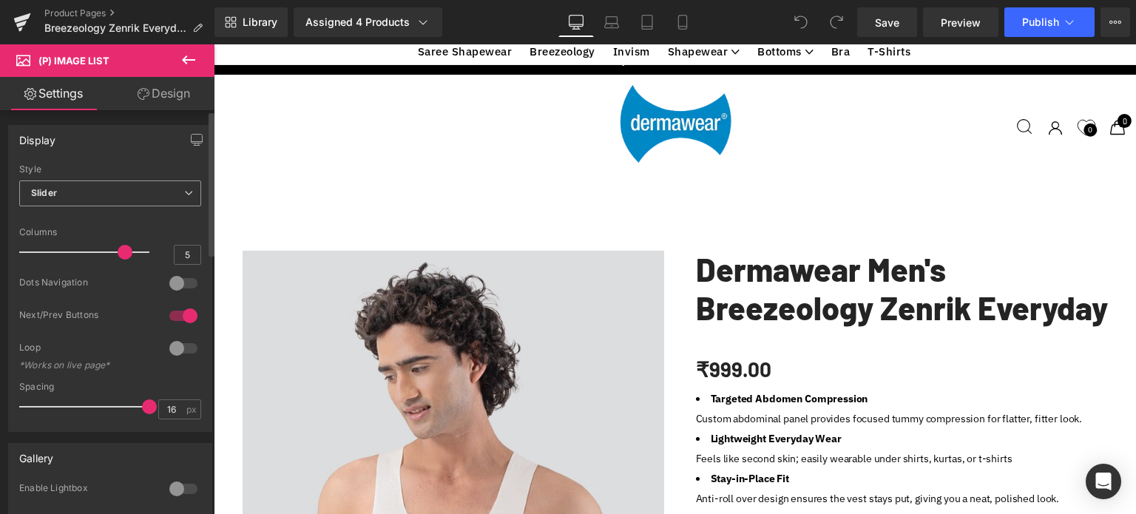
click at [89, 200] on span "Slider" at bounding box center [110, 193] width 182 height 26
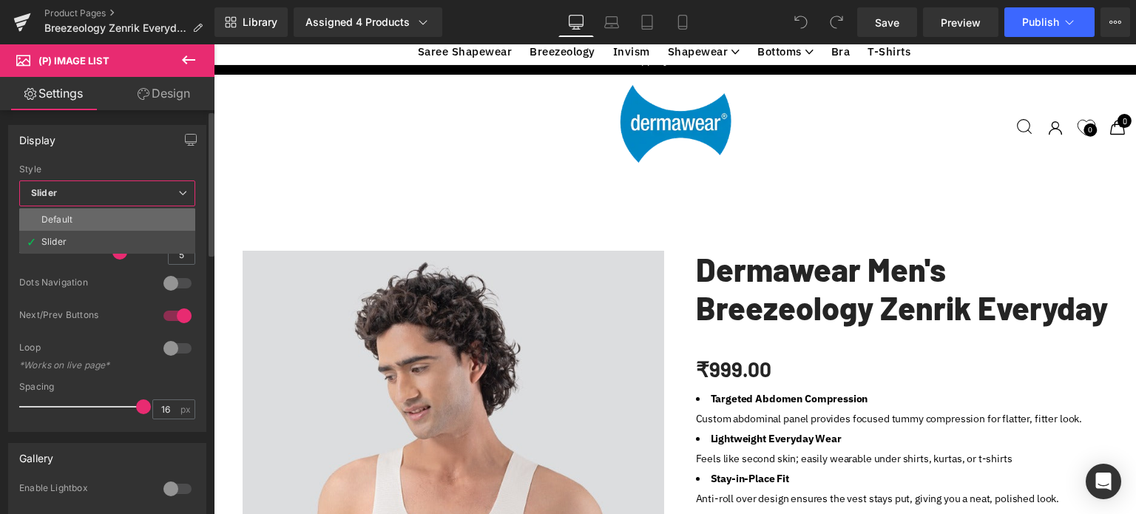
click at [70, 215] on div "Default" at bounding box center [56, 219] width 31 height 10
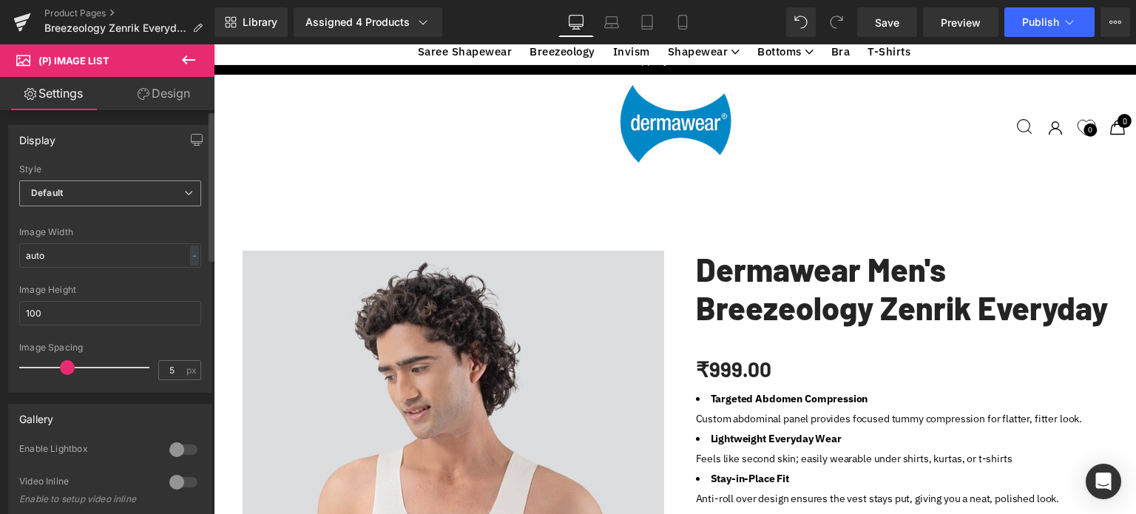
click at [57, 192] on b "Default" at bounding box center [47, 192] width 32 height 11
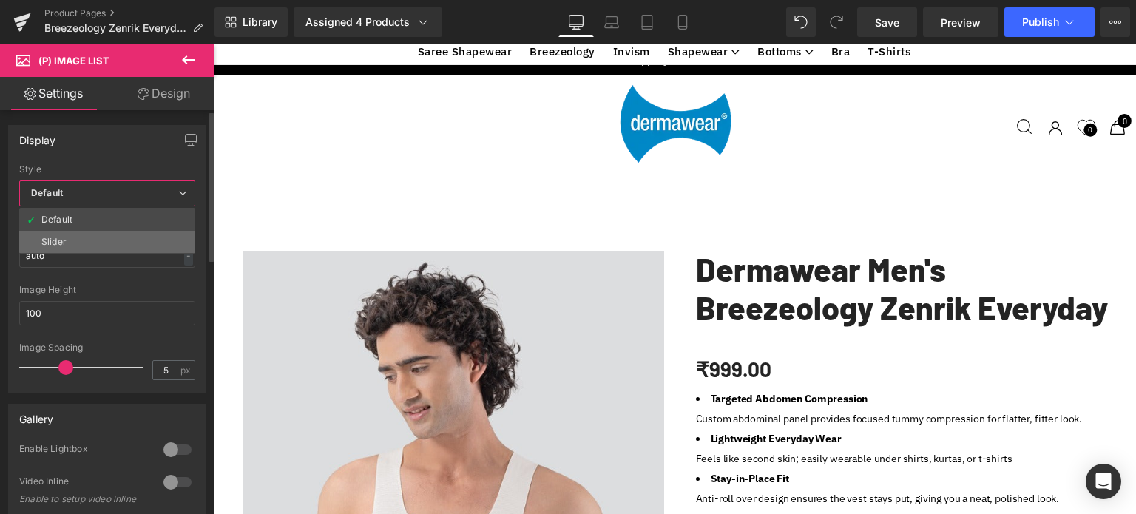
click at [47, 240] on div "Slider" at bounding box center [53, 242] width 25 height 10
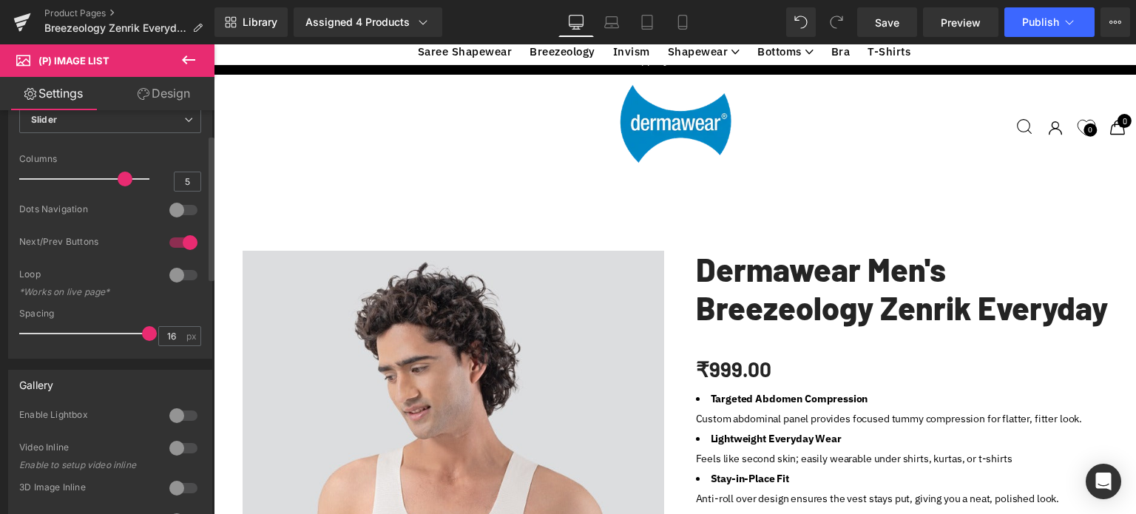
scroll to position [74, 0]
click at [166, 240] on div at bounding box center [183, 242] width 35 height 24
click at [179, 236] on div at bounding box center [183, 242] width 35 height 24
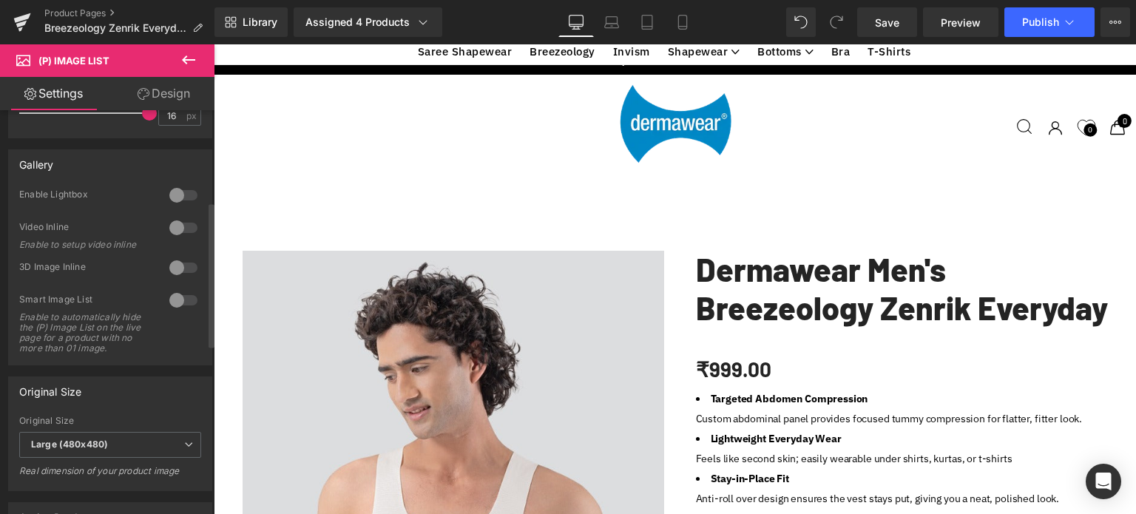
scroll to position [296, 0]
click at [180, 262] on div at bounding box center [183, 266] width 35 height 24
click at [173, 263] on div at bounding box center [183, 266] width 35 height 24
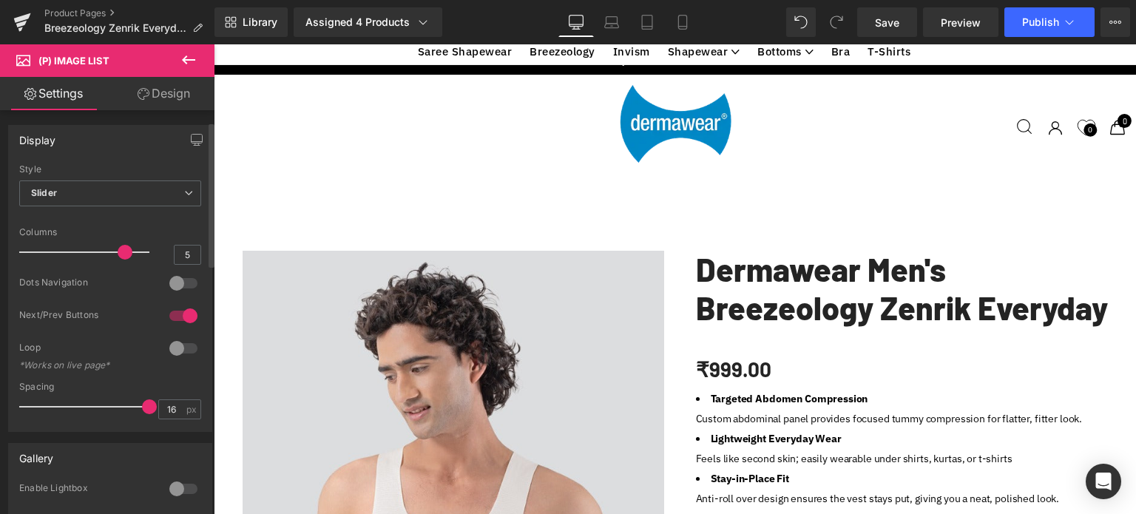
scroll to position [0, 0]
click at [163, 101] on link "Design" at bounding box center [163, 93] width 107 height 33
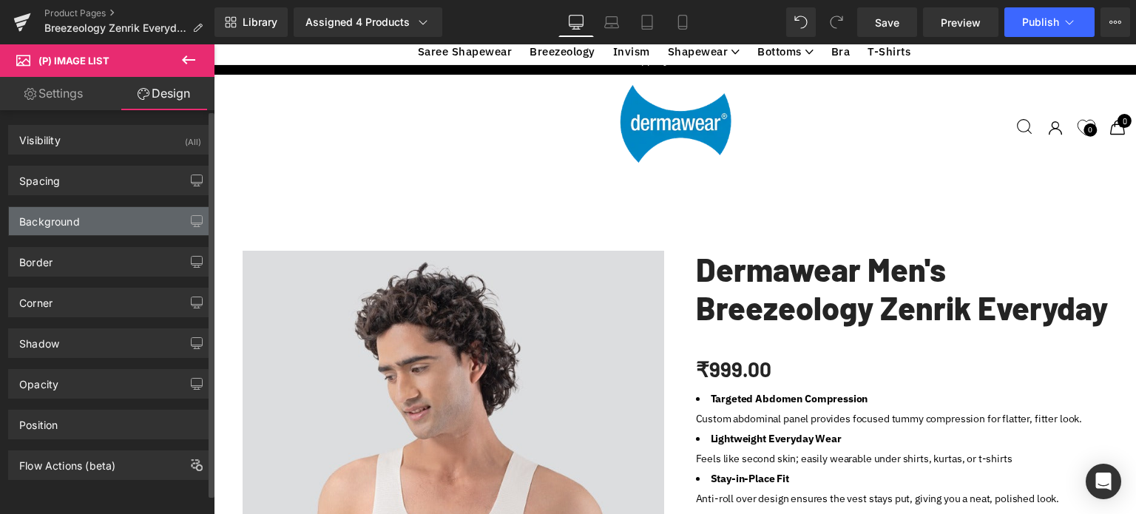
click at [67, 218] on div "Background" at bounding box center [49, 217] width 61 height 21
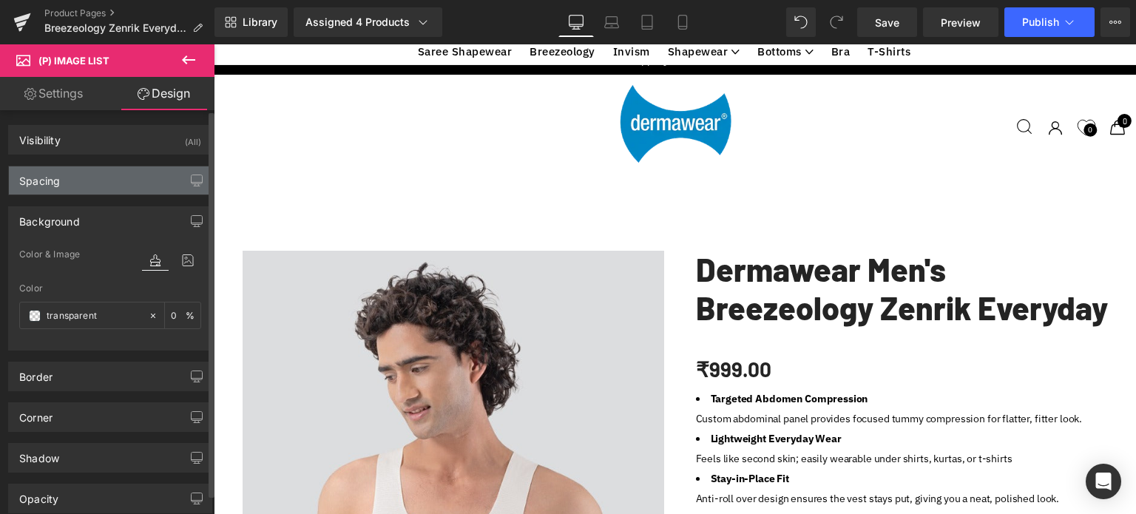
click at [52, 181] on div "Spacing" at bounding box center [39, 176] width 41 height 21
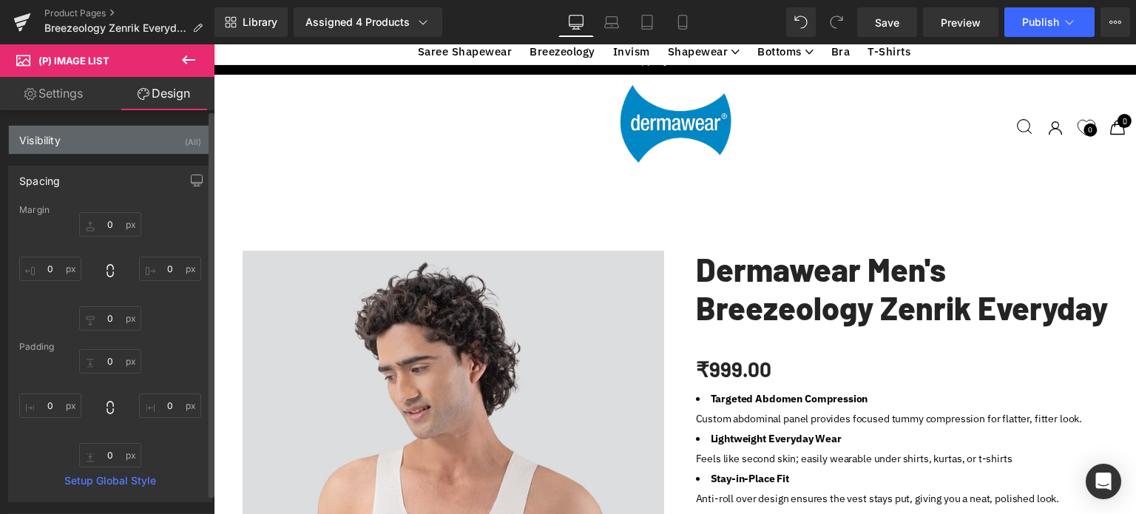
click at [74, 141] on div "Visibility (All)" at bounding box center [110, 140] width 203 height 28
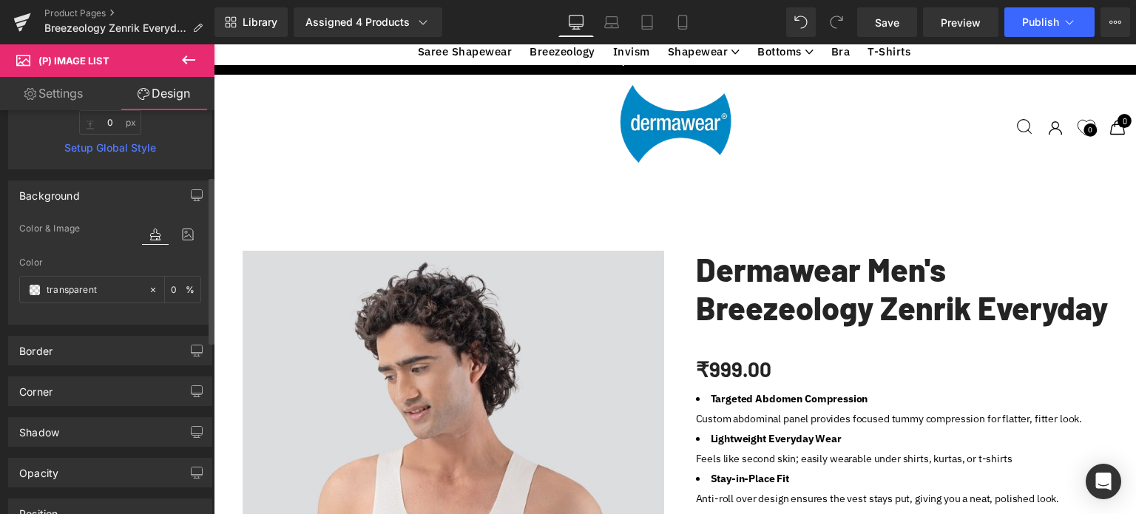
scroll to position [132, 0]
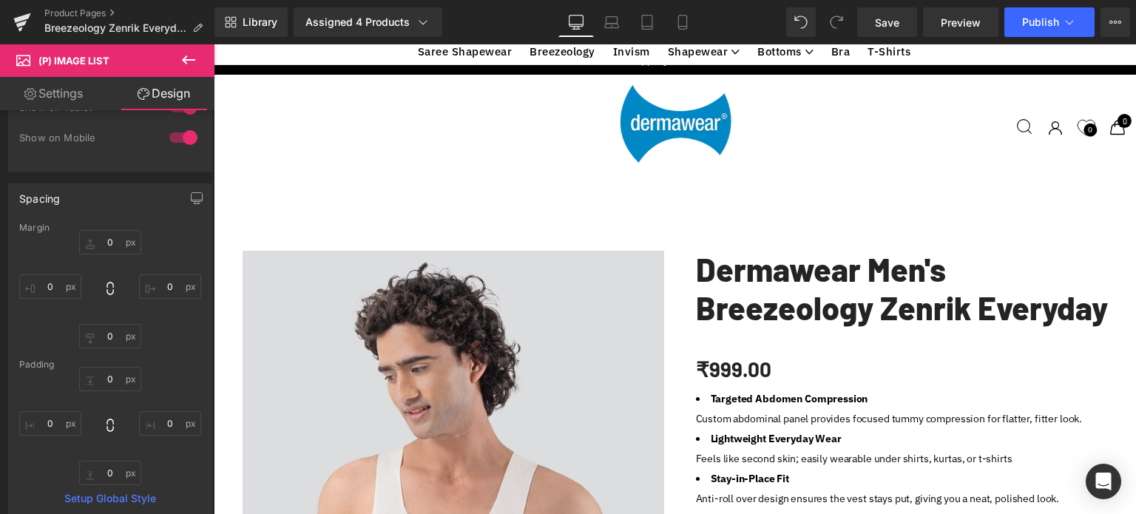
click at [185, 60] on icon at bounding box center [188, 59] width 13 height 9
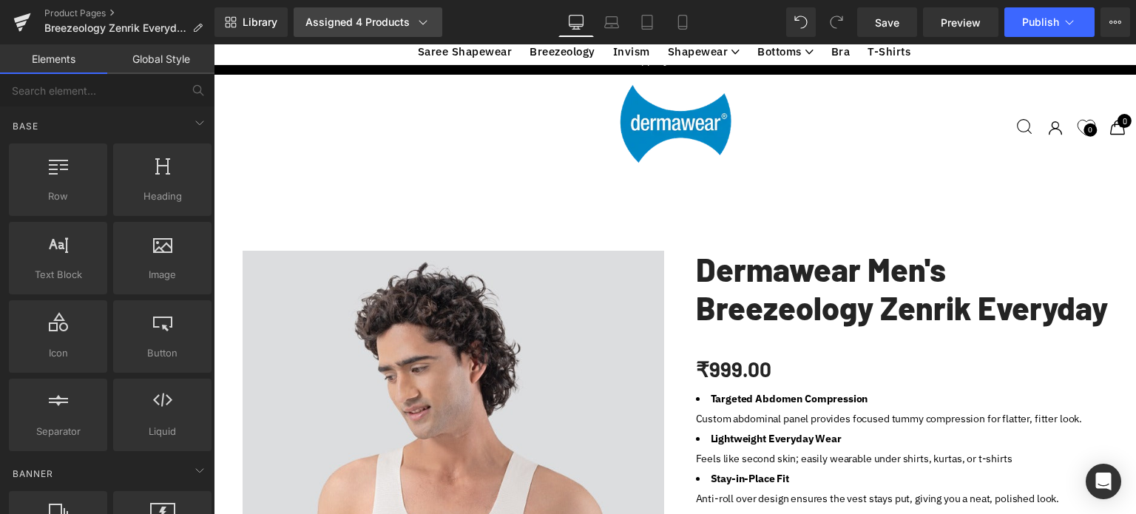
click at [432, 27] on link "Assigned 4 Products" at bounding box center [368, 22] width 149 height 30
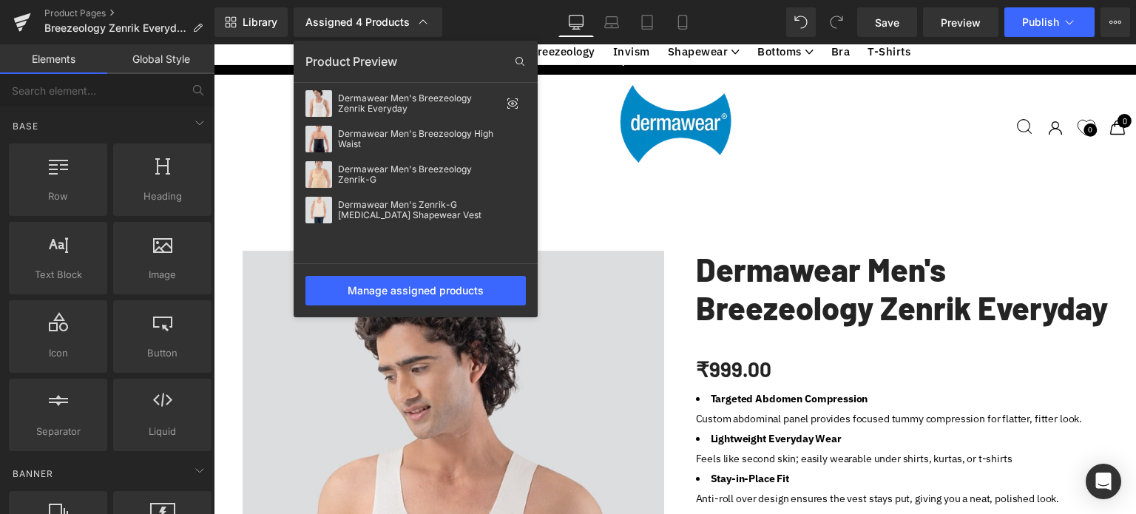
click at [345, 410] on div at bounding box center [675, 279] width 922 height 470
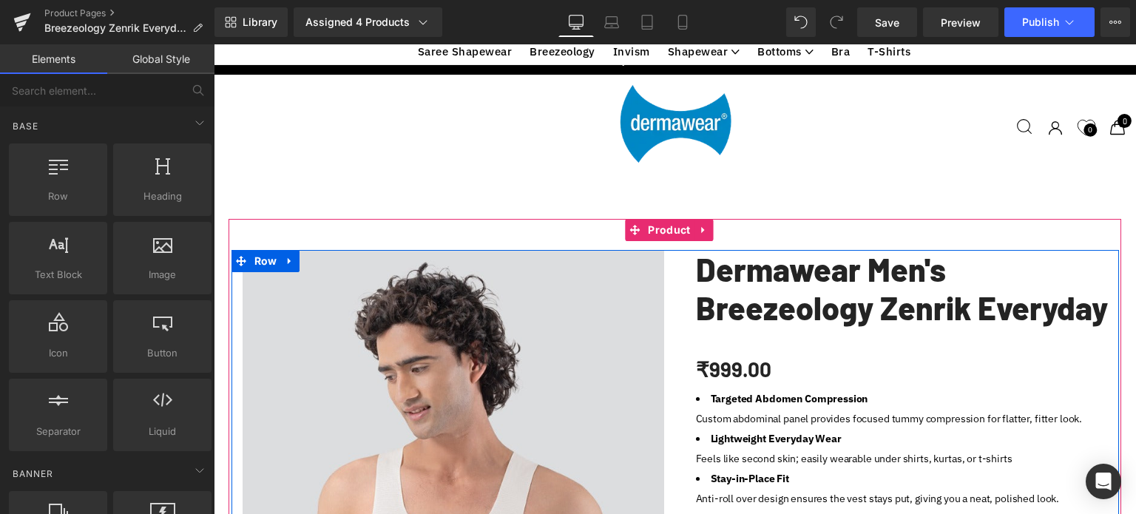
scroll to position [592, 0]
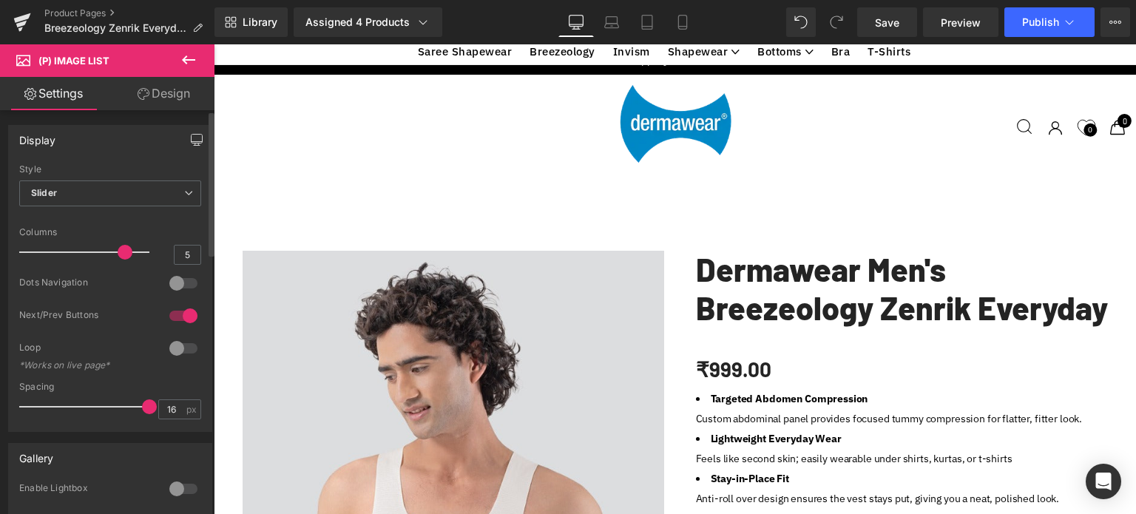
click at [191, 140] on icon "button" at bounding box center [197, 140] width 12 height 12
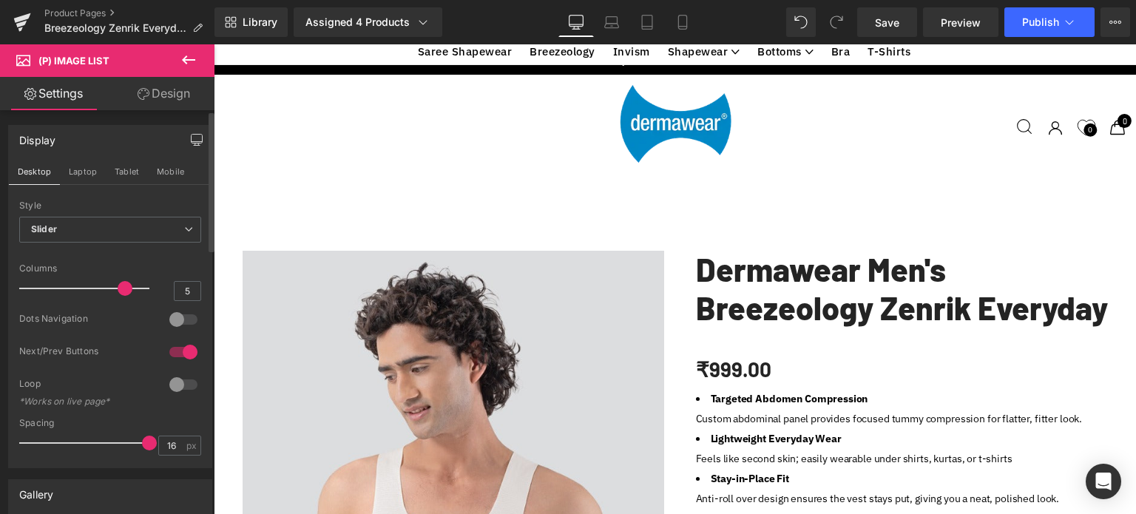
click at [191, 140] on icon "button" at bounding box center [197, 140] width 12 height 12
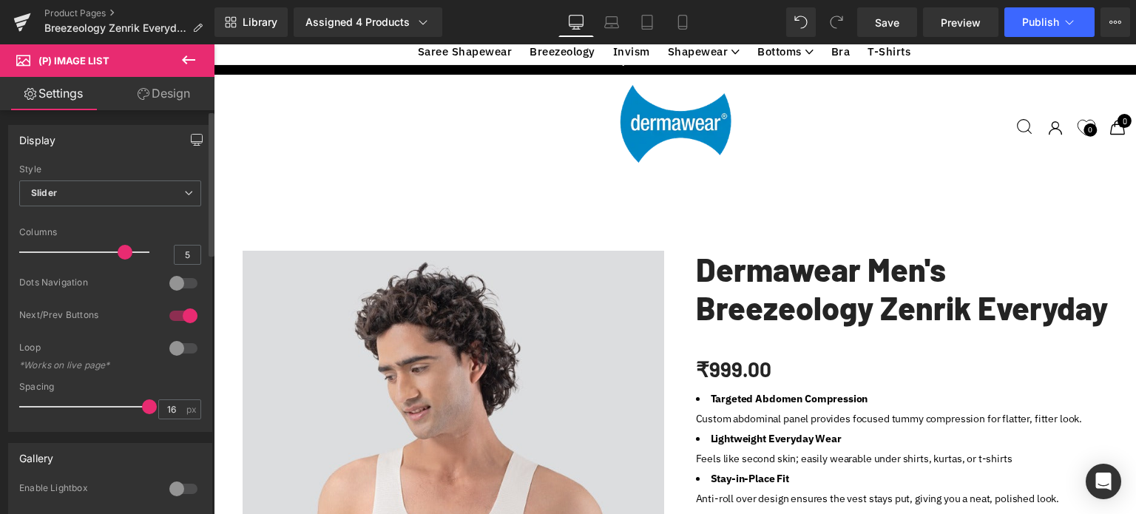
click at [191, 140] on icon "button" at bounding box center [197, 140] width 12 height 12
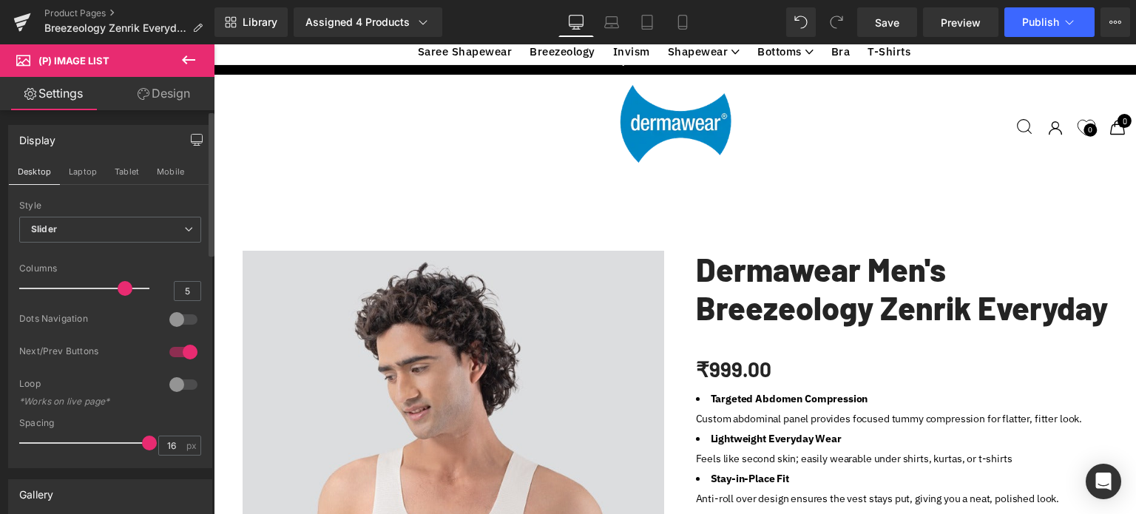
click at [191, 138] on icon "button" at bounding box center [197, 140] width 12 height 12
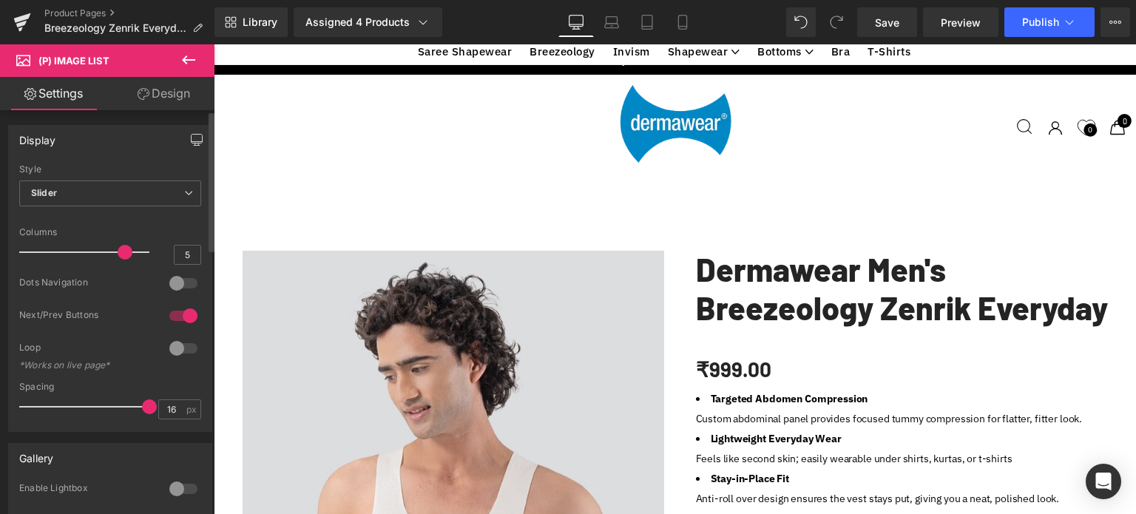
click at [191, 138] on icon "button" at bounding box center [197, 140] width 12 height 12
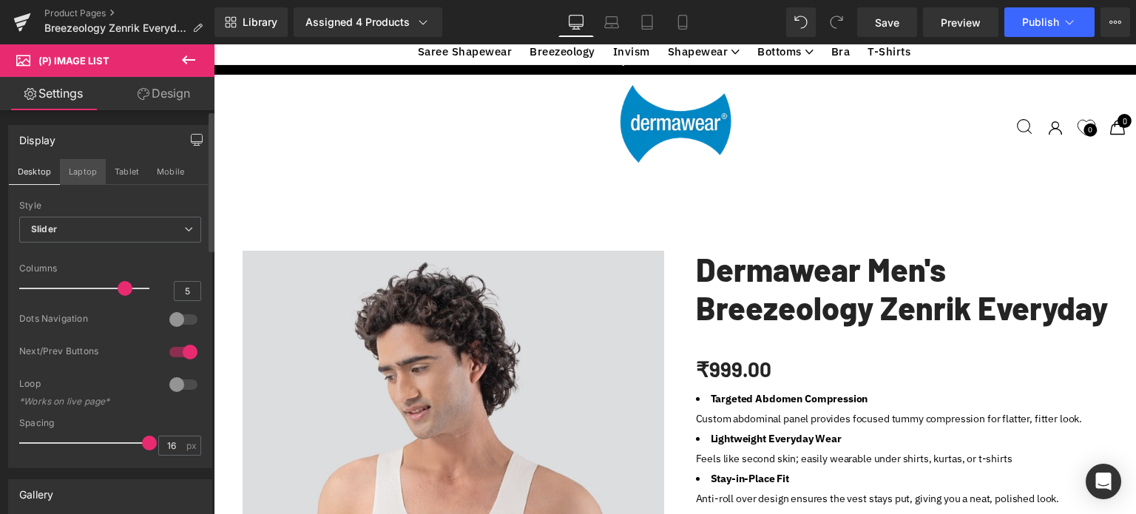
click at [86, 171] on button "Laptop" at bounding box center [83, 171] width 46 height 25
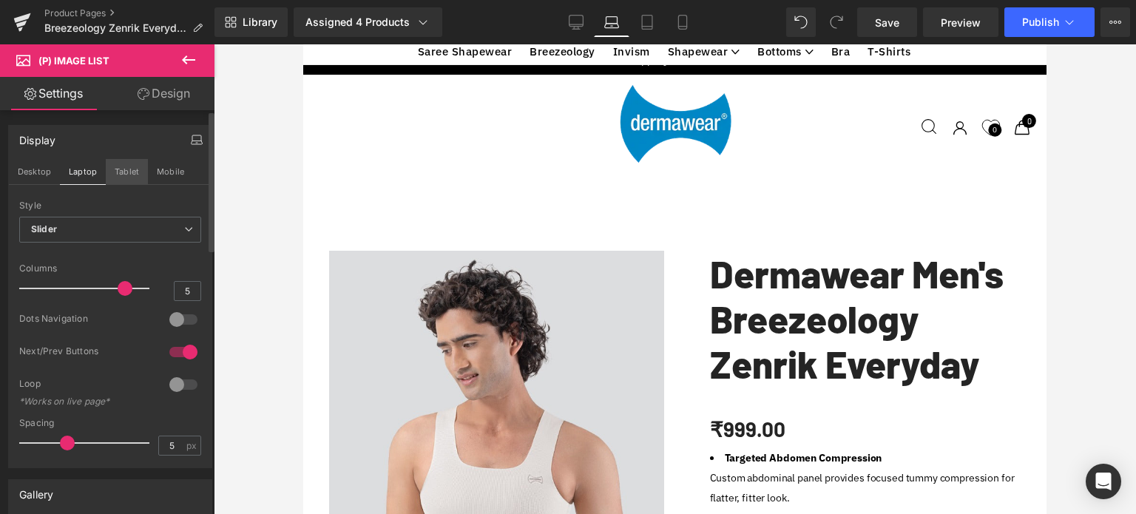
scroll to position [7, 7]
click at [118, 172] on button "Tablet" at bounding box center [127, 171] width 42 height 25
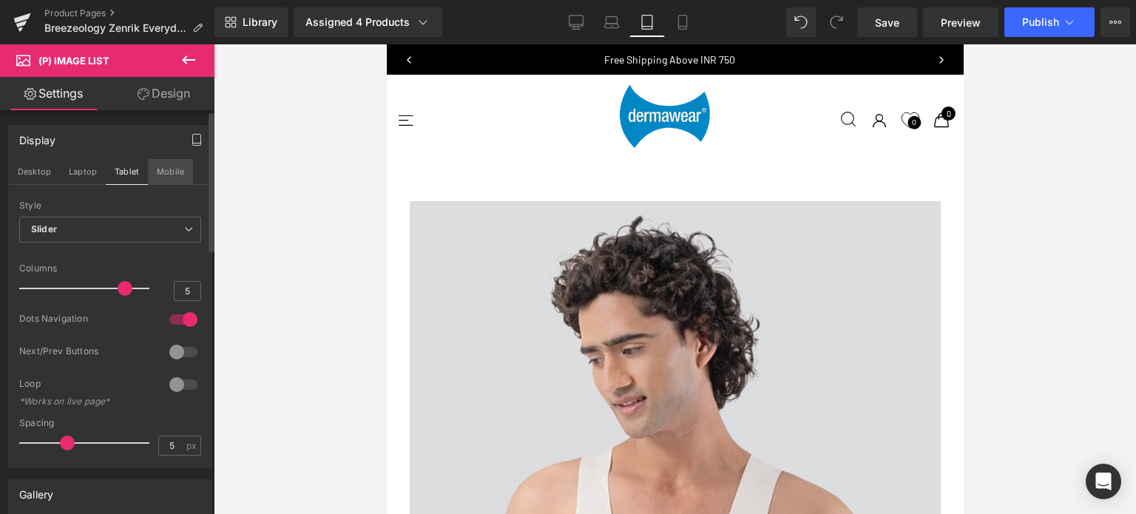
scroll to position [7508, 565]
click at [170, 173] on button "Mobile" at bounding box center [170, 171] width 45 height 25
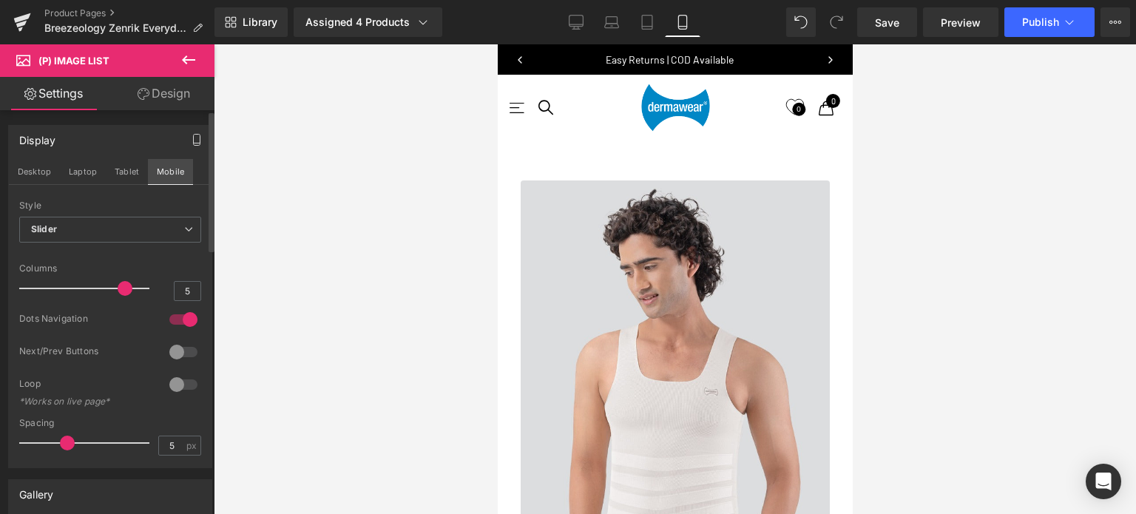
scroll to position [6421, 343]
click at [33, 177] on button "Desktop" at bounding box center [34, 171] width 51 height 25
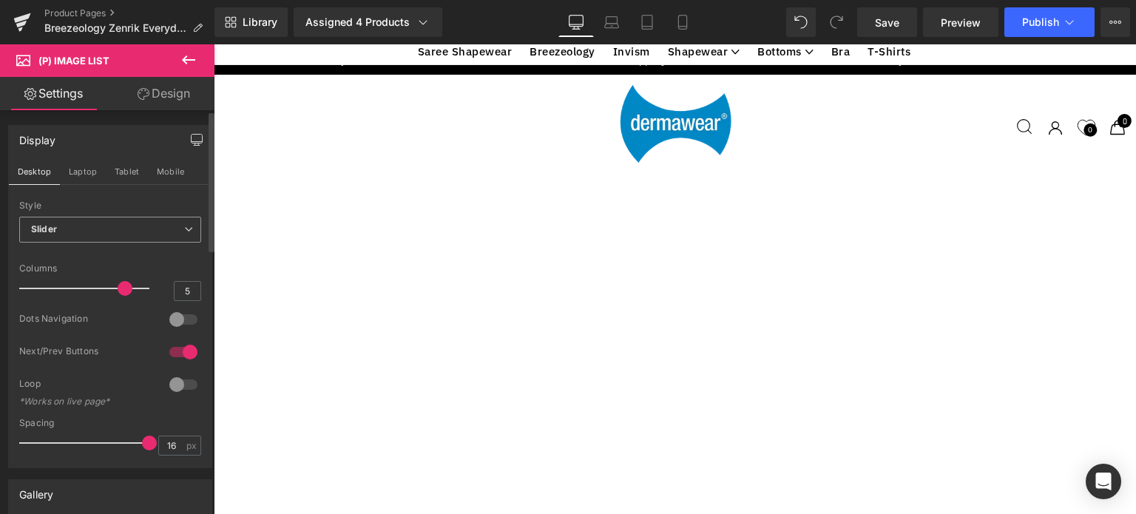
click at [103, 226] on span "Slider" at bounding box center [110, 230] width 182 height 26
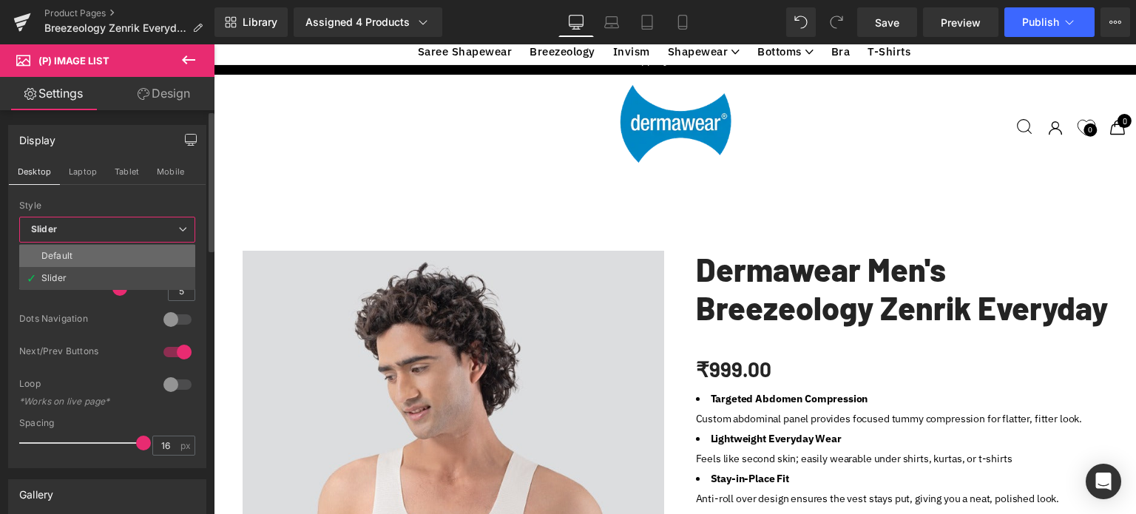
scroll to position [5194, 911]
click at [47, 260] on li "Default" at bounding box center [107, 256] width 176 height 22
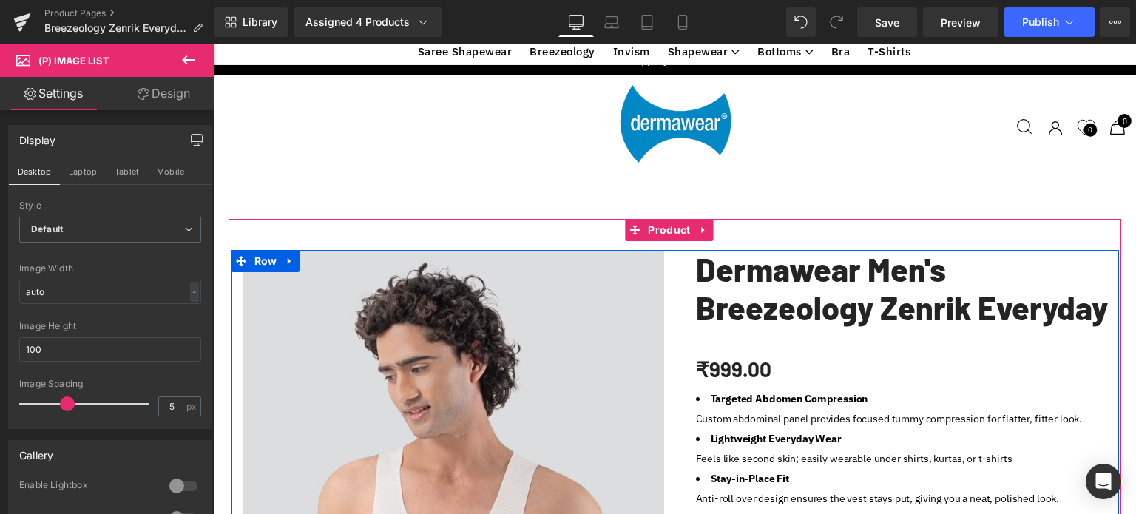
scroll to position [536, 0]
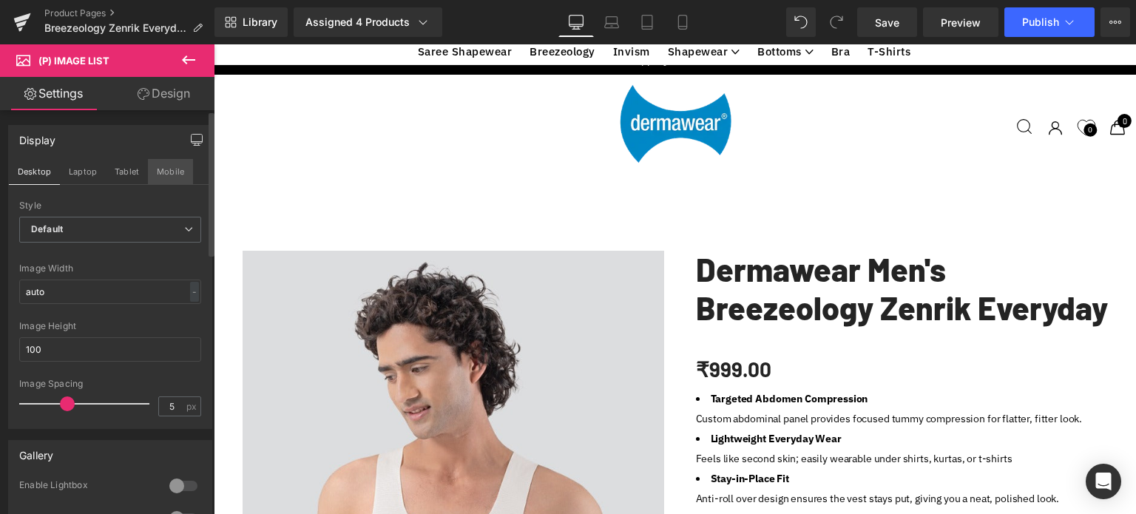
click at [166, 174] on button "Mobile" at bounding box center [170, 171] width 45 height 25
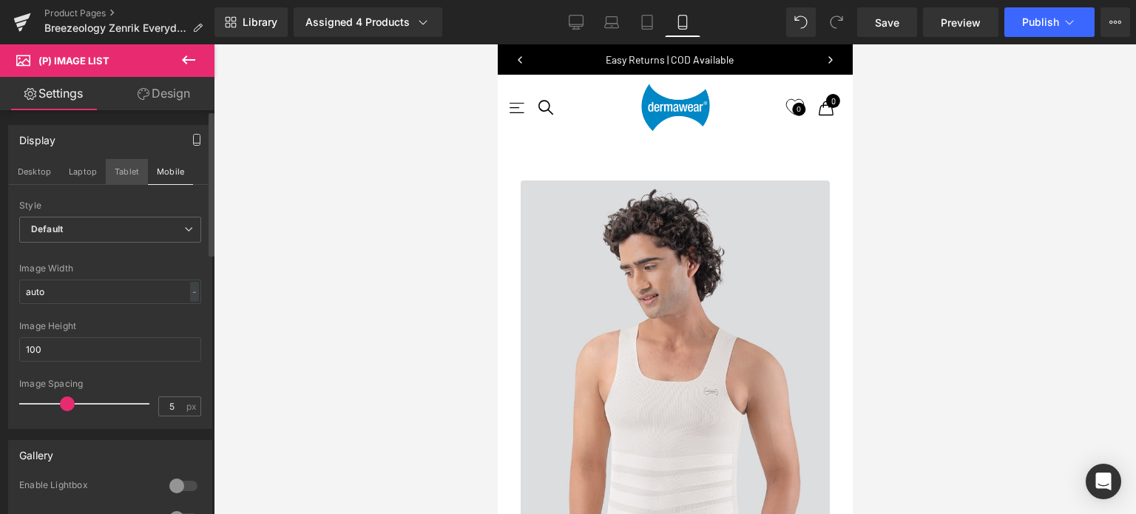
scroll to position [6564, 343]
click at [126, 171] on button "Tablet" at bounding box center [127, 171] width 42 height 25
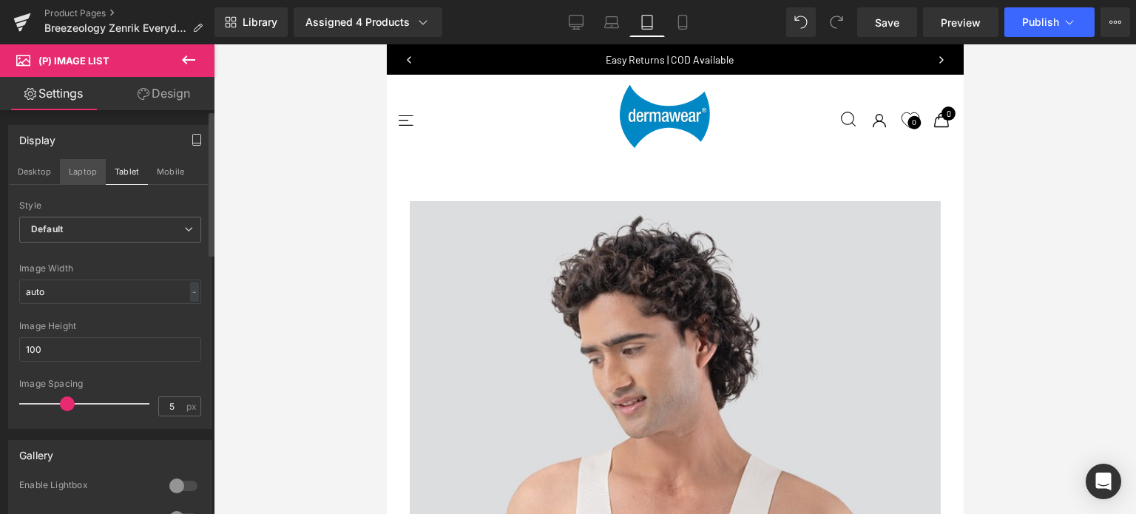
scroll to position [0, 0]
click at [76, 167] on button "Laptop" at bounding box center [83, 171] width 46 height 25
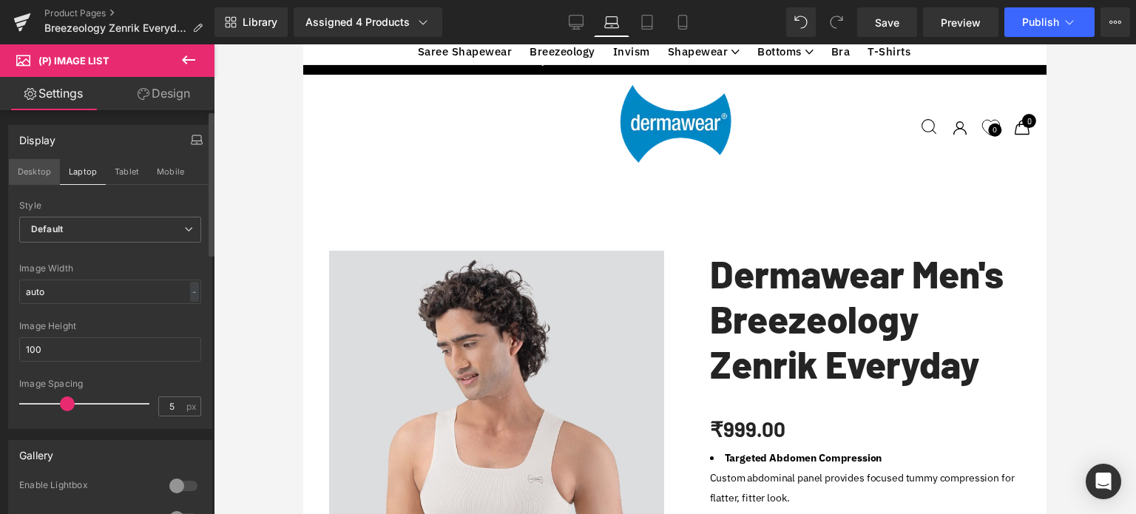
click at [27, 173] on button "Desktop" at bounding box center [34, 171] width 51 height 25
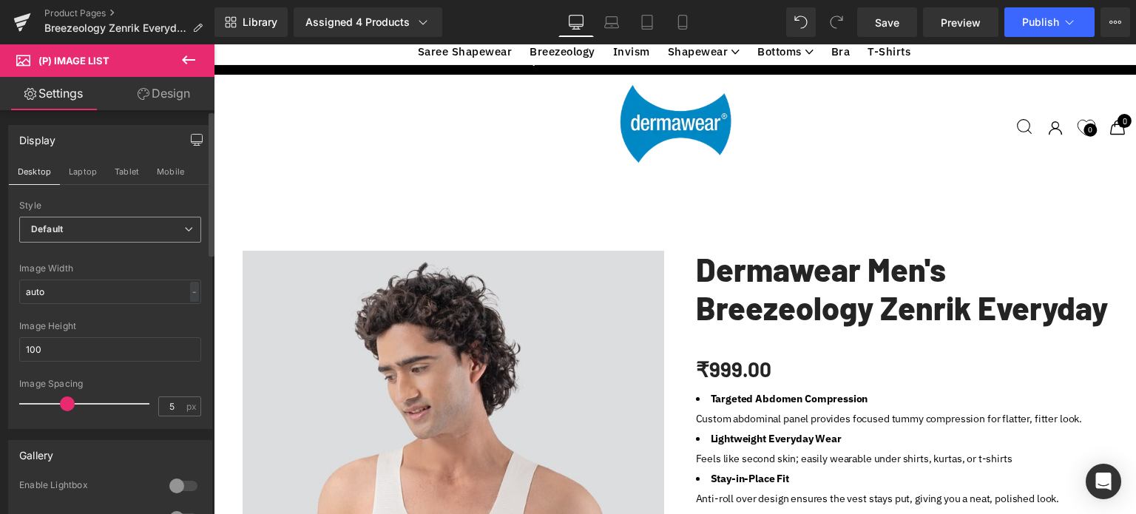
click at [86, 231] on span "Default" at bounding box center [110, 230] width 182 height 26
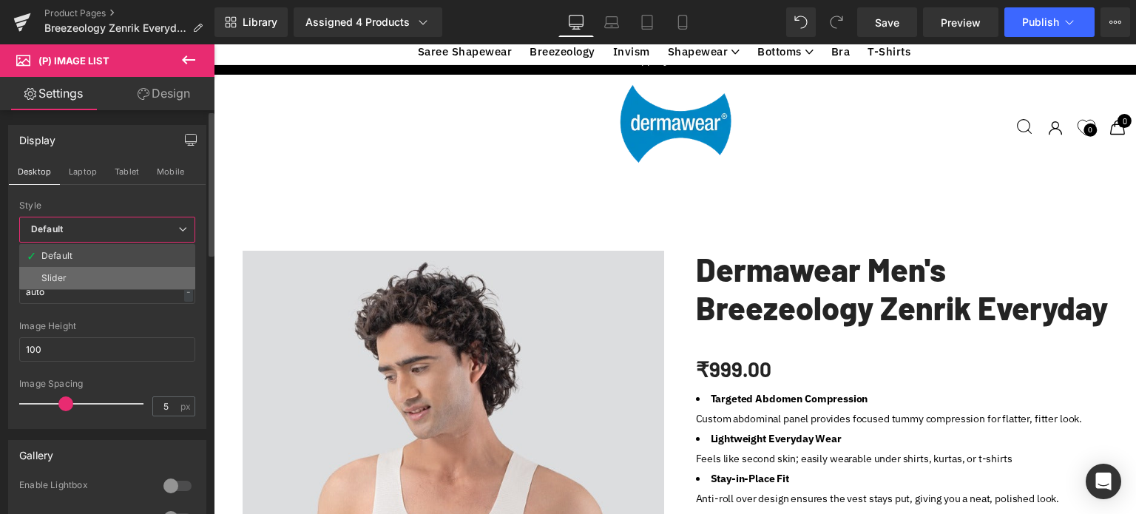
click at [54, 275] on div "Slider" at bounding box center [53, 278] width 25 height 10
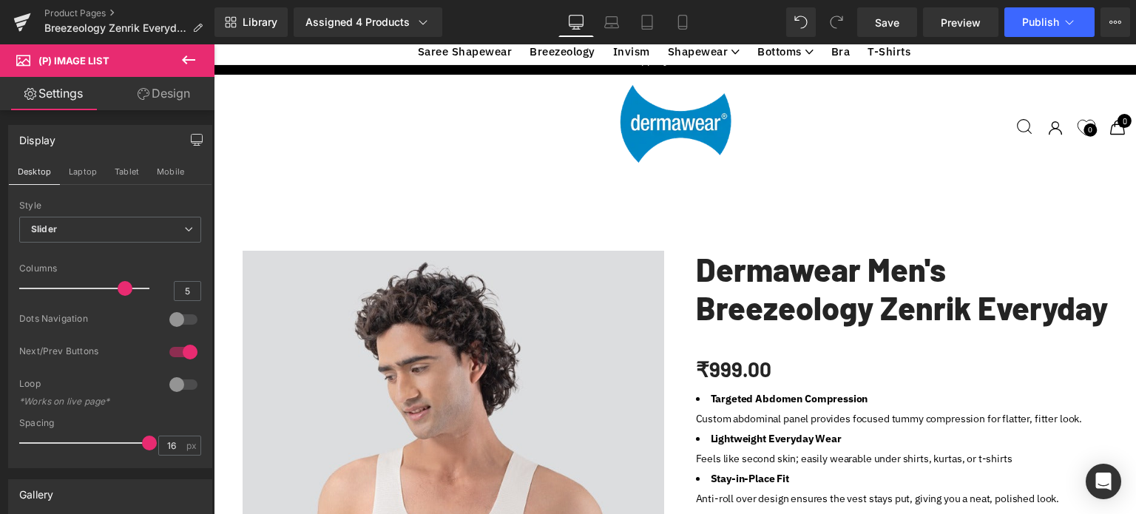
click at [189, 62] on icon at bounding box center [189, 60] width 18 height 18
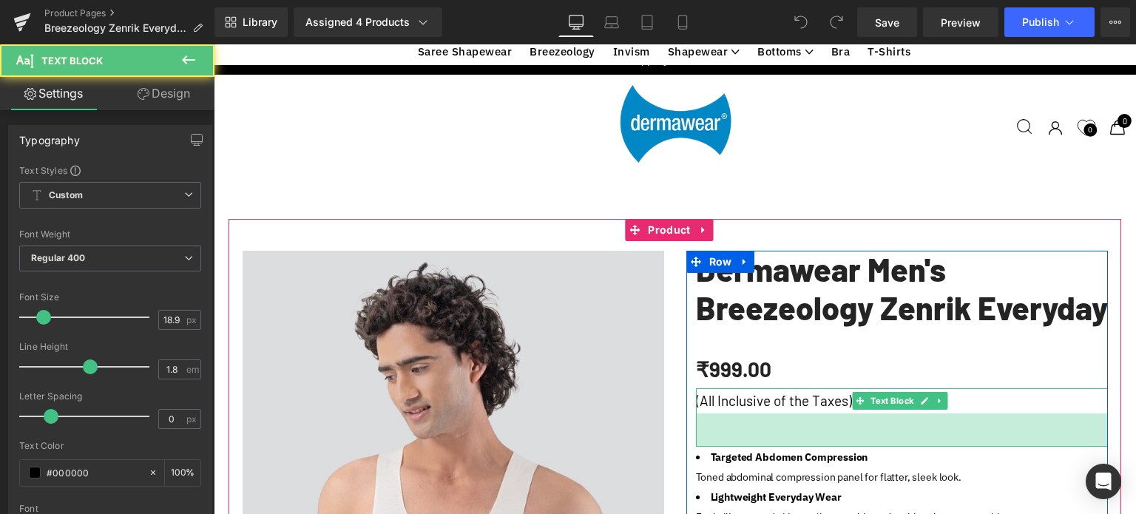
scroll to position [5360, 911]
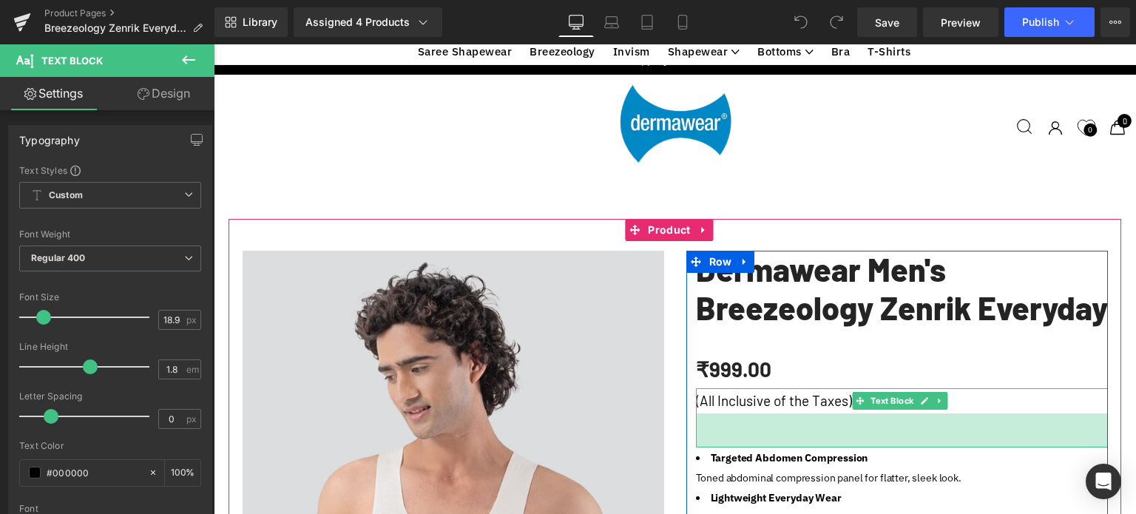
drag, startPoint x: 894, startPoint y: 170, endPoint x: 898, endPoint y: 204, distance: 34.2
click at [898, 413] on div "46px" at bounding box center [902, 430] width 412 height 34
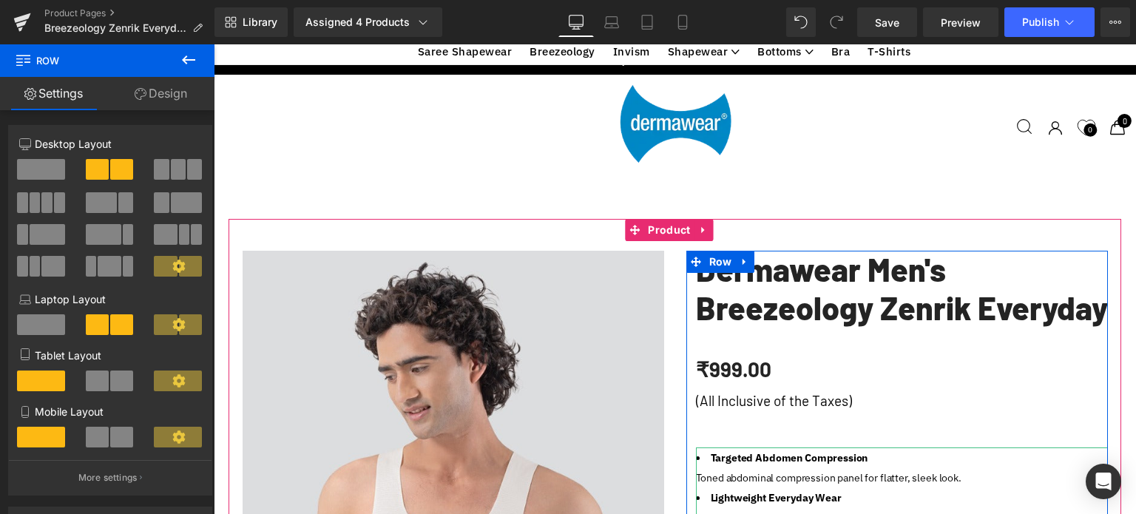
scroll to position [444, 0]
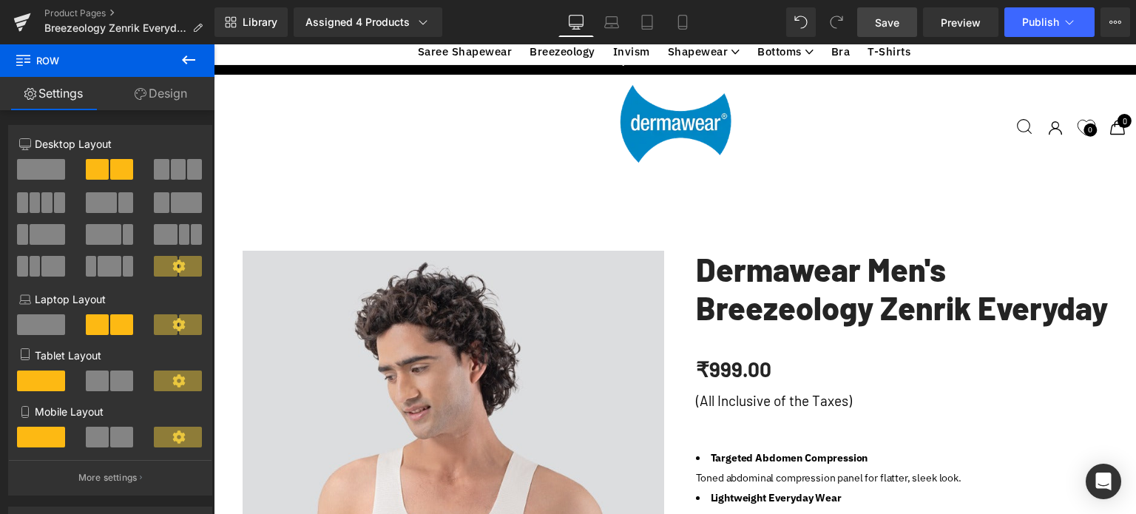
click at [890, 23] on span "Save" at bounding box center [887, 23] width 24 height 16
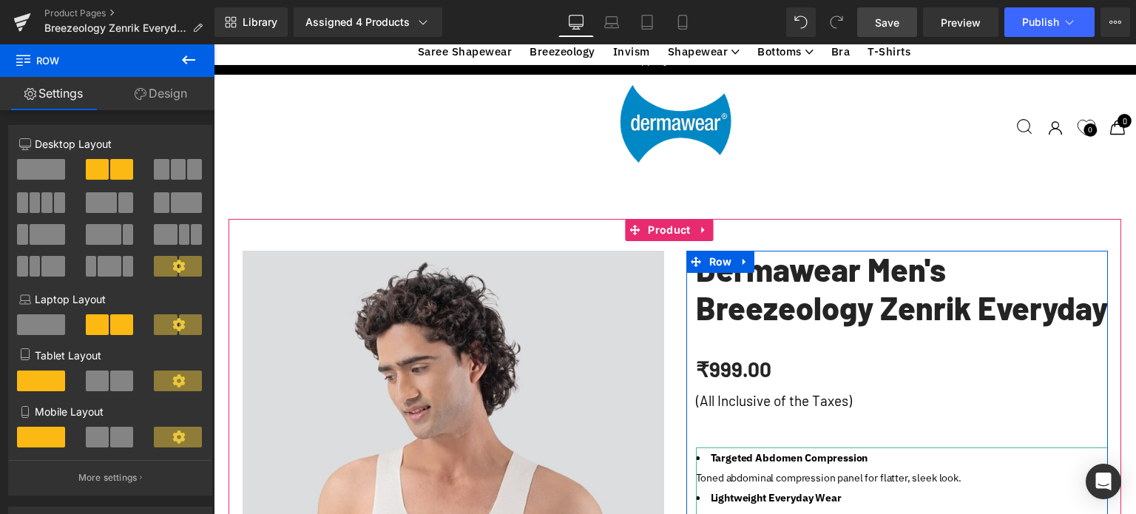
scroll to position [7, 7]
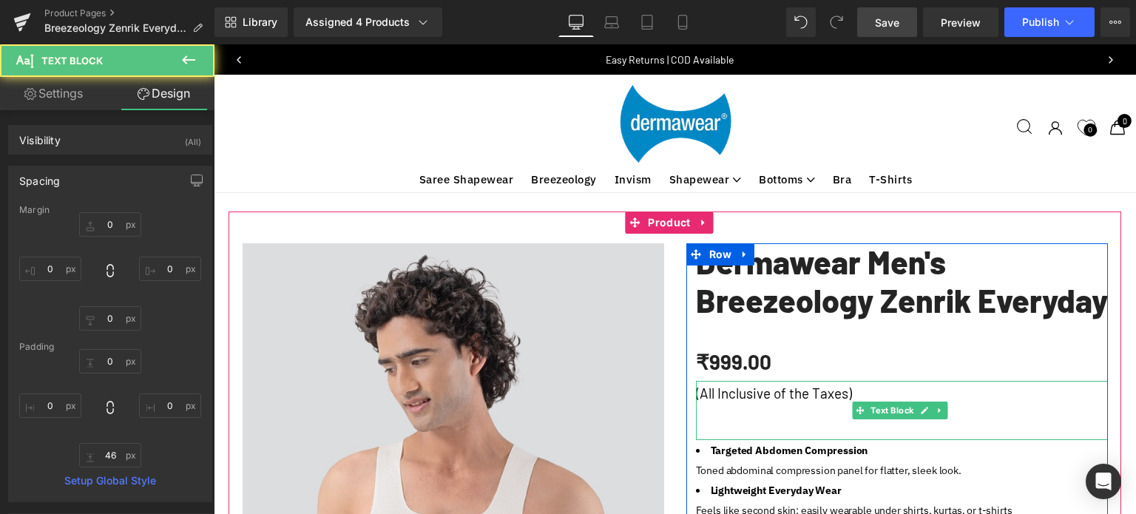
click at [775, 381] on p "(All Inclusive of the Taxes)" at bounding box center [902, 393] width 412 height 25
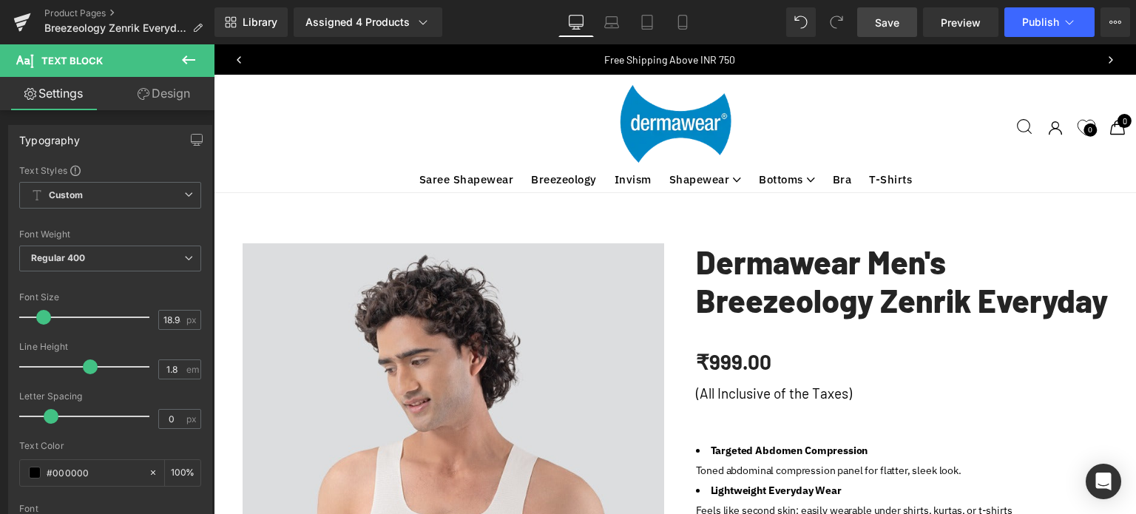
drag, startPoint x: 160, startPoint y: 91, endPoint x: 78, endPoint y: 186, distance: 125.3
click at [160, 91] on link "Design" at bounding box center [163, 93] width 107 height 33
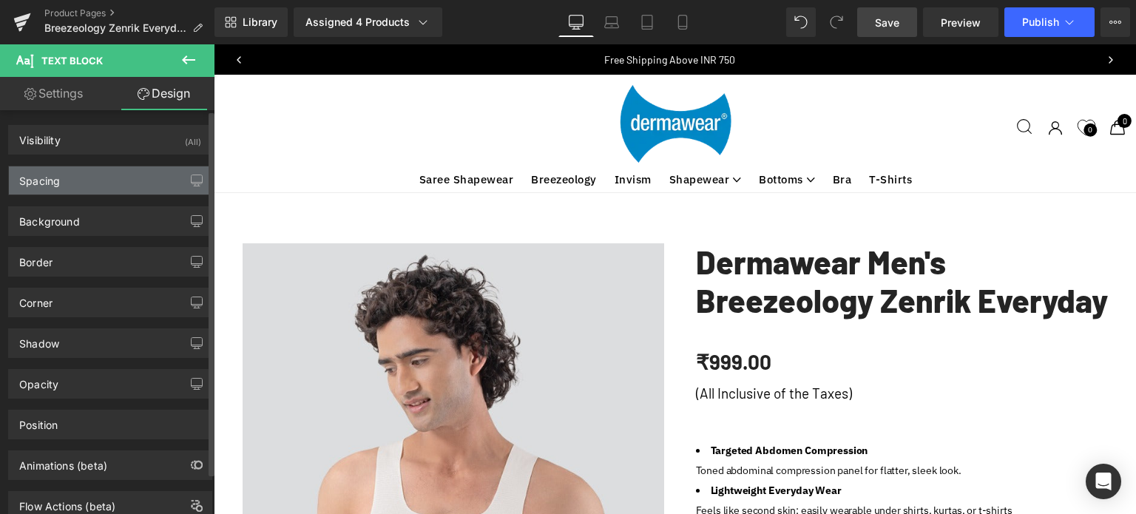
click at [59, 184] on div "Spacing" at bounding box center [39, 176] width 41 height 21
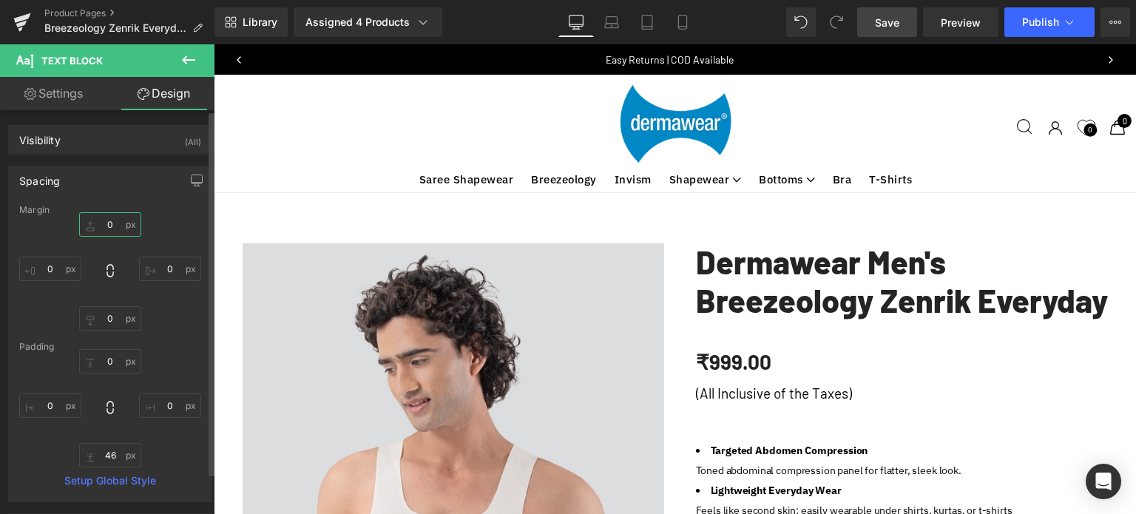
click at [109, 224] on input "text" at bounding box center [110, 224] width 62 height 24
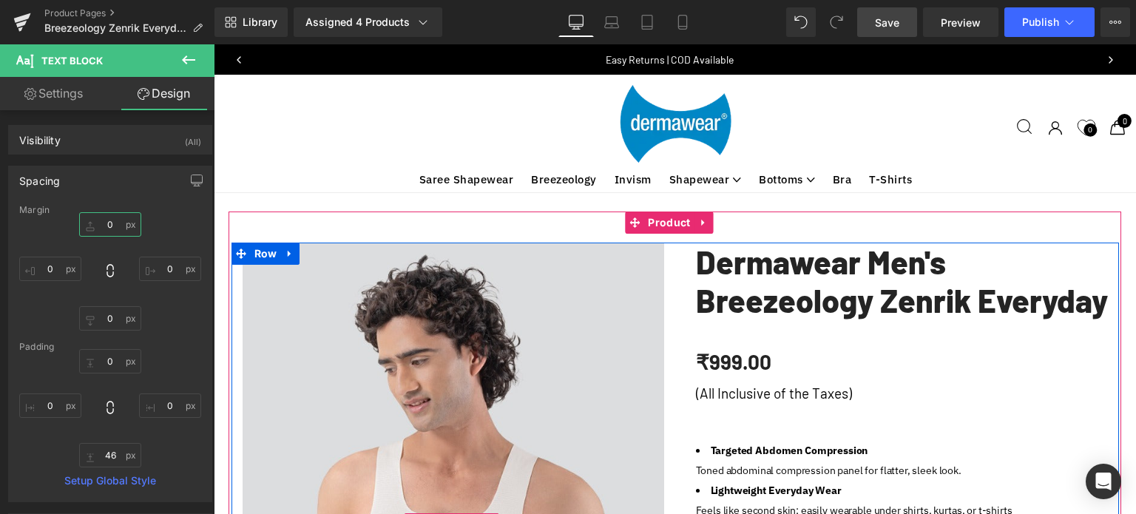
type input "0"
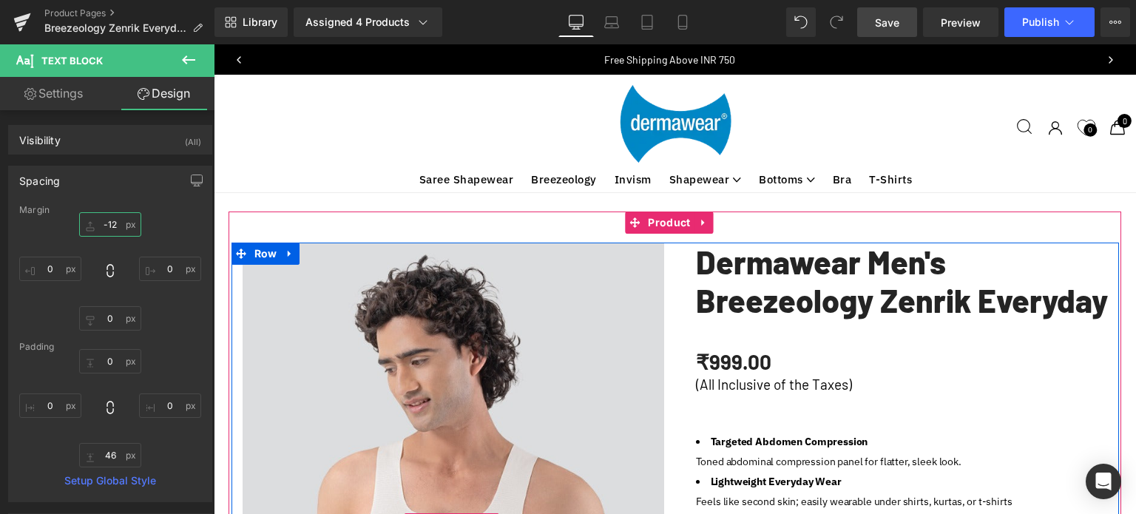
scroll to position [5343, 911]
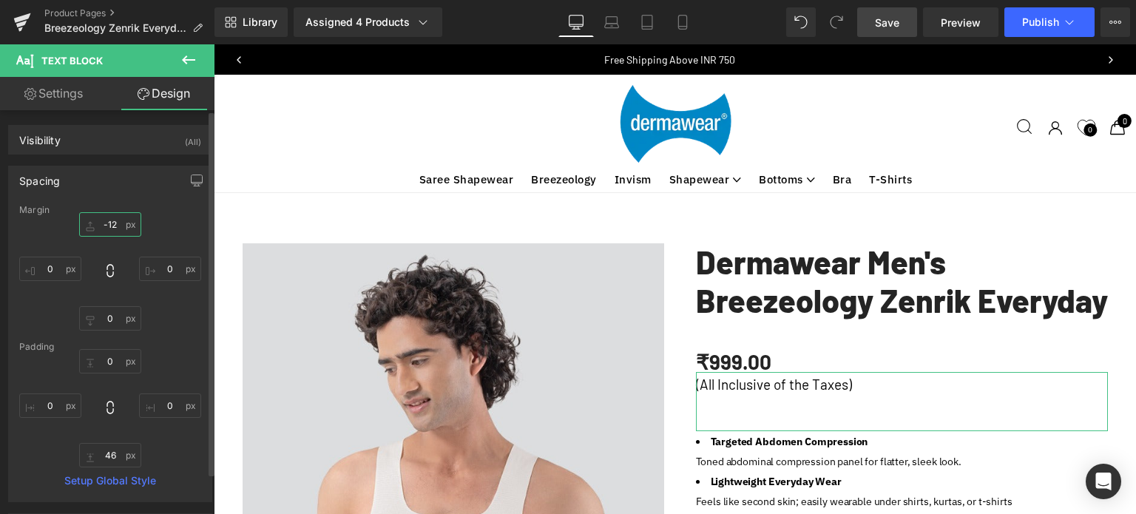
type input "-12"
drag, startPoint x: 167, startPoint y: 212, endPoint x: 204, endPoint y: 141, distance: 79.4
click at [167, 212] on div "Margin" at bounding box center [110, 210] width 182 height 10
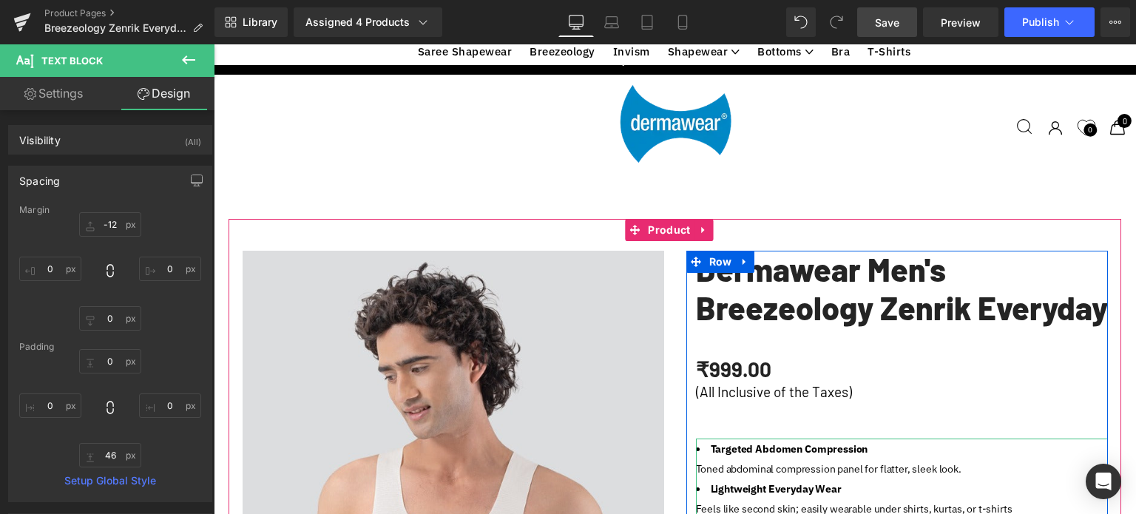
scroll to position [222, 0]
click at [703, 439] on li "Targeted Abdomen Compression Toned abdominal compression panel for flatter, sle…" at bounding box center [902, 459] width 412 height 40
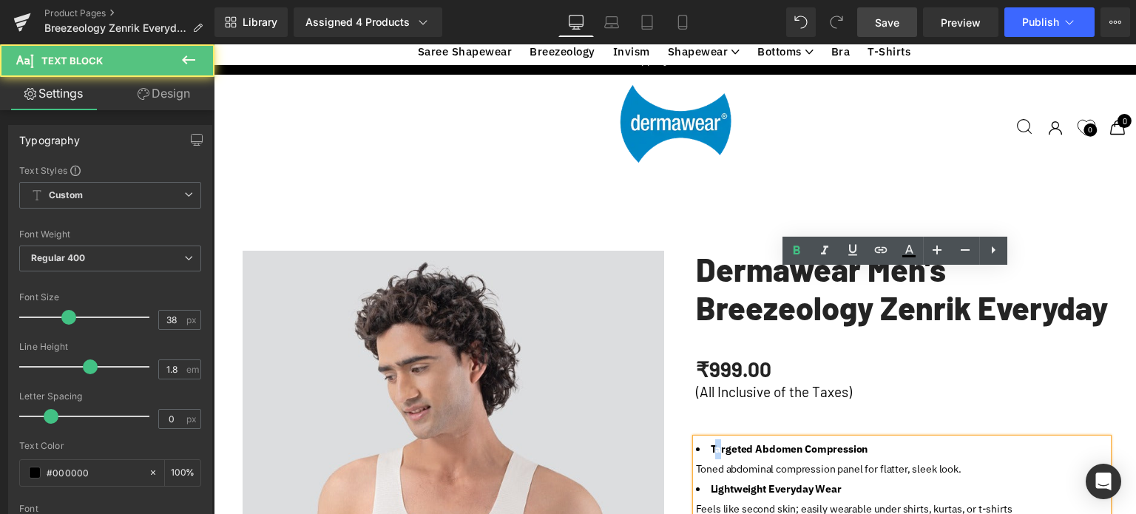
click at [713, 442] on strong "Targeted Abdomen Compression" at bounding box center [790, 448] width 158 height 13
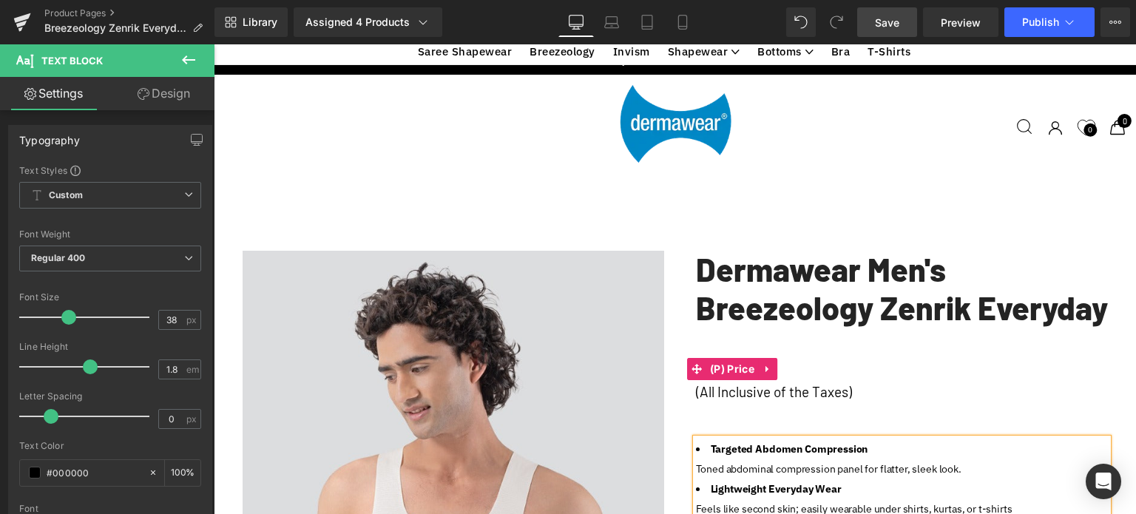
click at [1012, 351] on div "₹999.00 ₹0 -99800% OFF" at bounding box center [902, 369] width 412 height 37
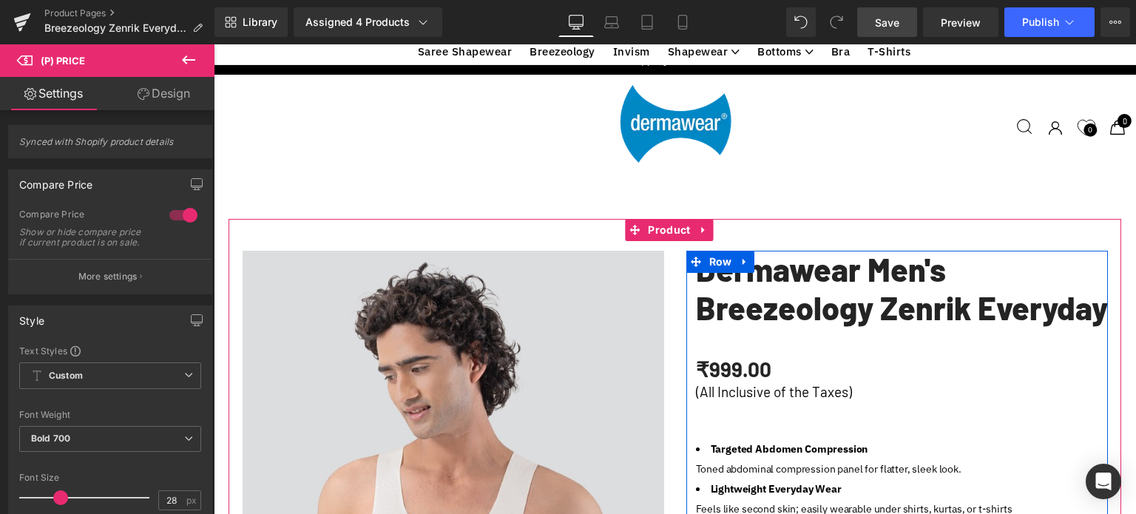
scroll to position [666, 0]
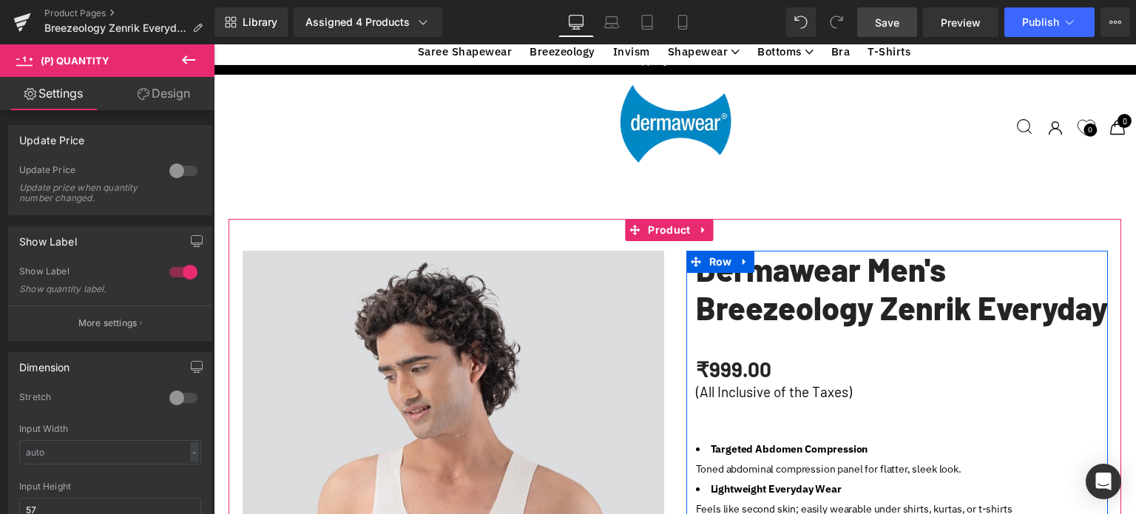
type input "2"
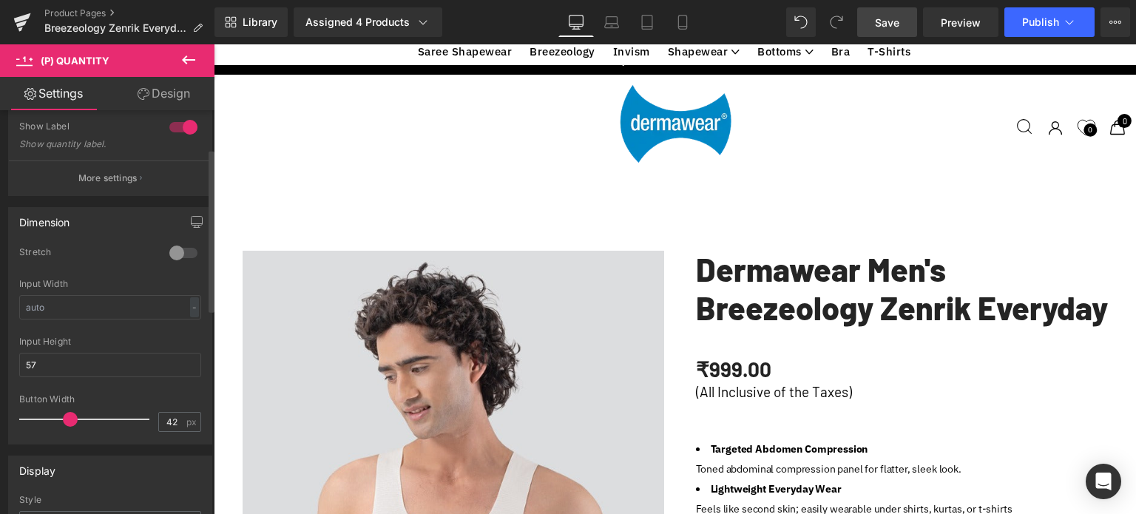
scroll to position [148, 0]
click at [166, 124] on div at bounding box center [183, 124] width 35 height 24
click at [186, 124] on div at bounding box center [183, 124] width 35 height 24
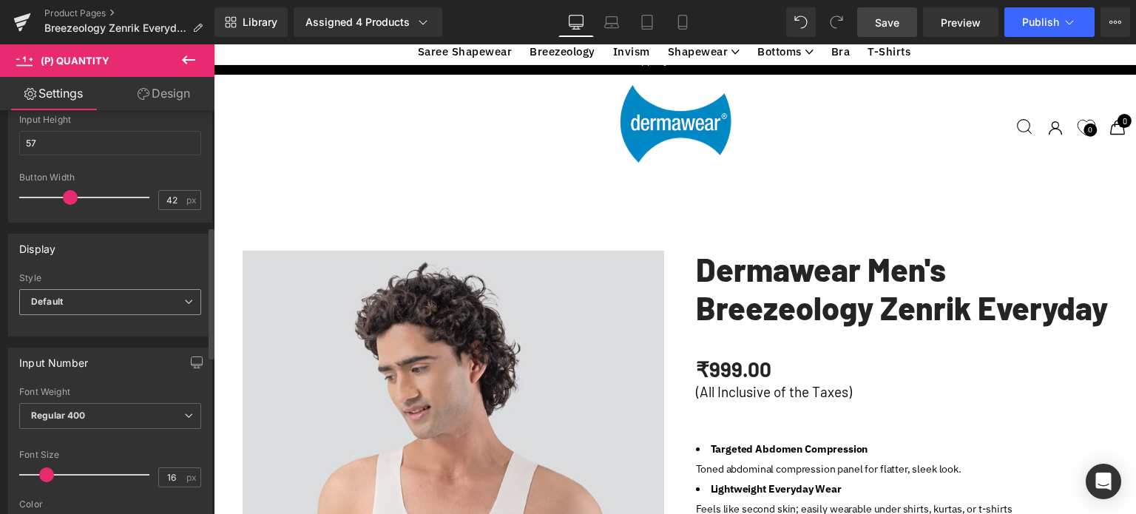
scroll to position [370, 0]
click at [84, 292] on span "Default" at bounding box center [110, 299] width 182 height 26
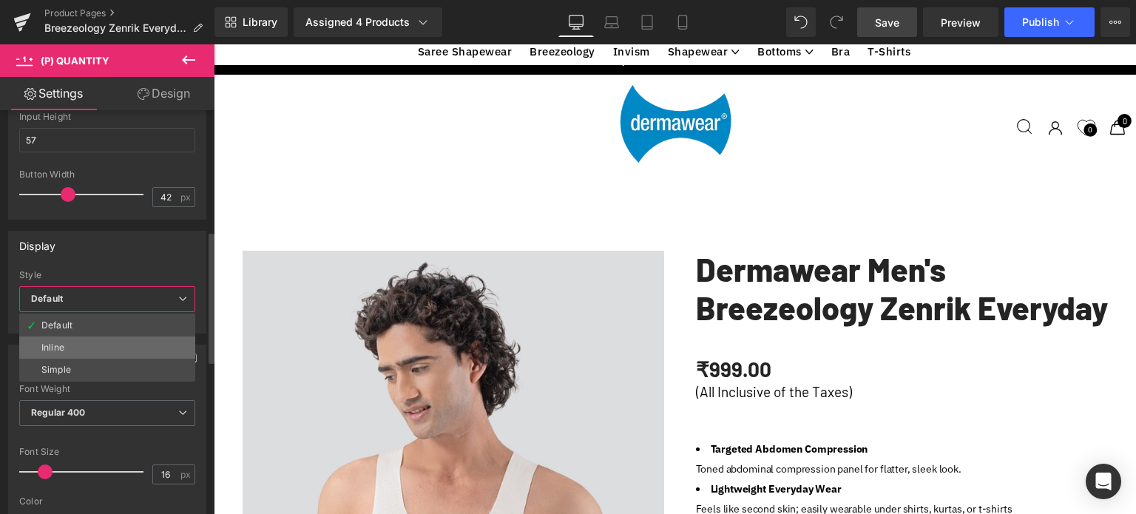
click at [64, 344] on li "Inline" at bounding box center [107, 347] width 176 height 22
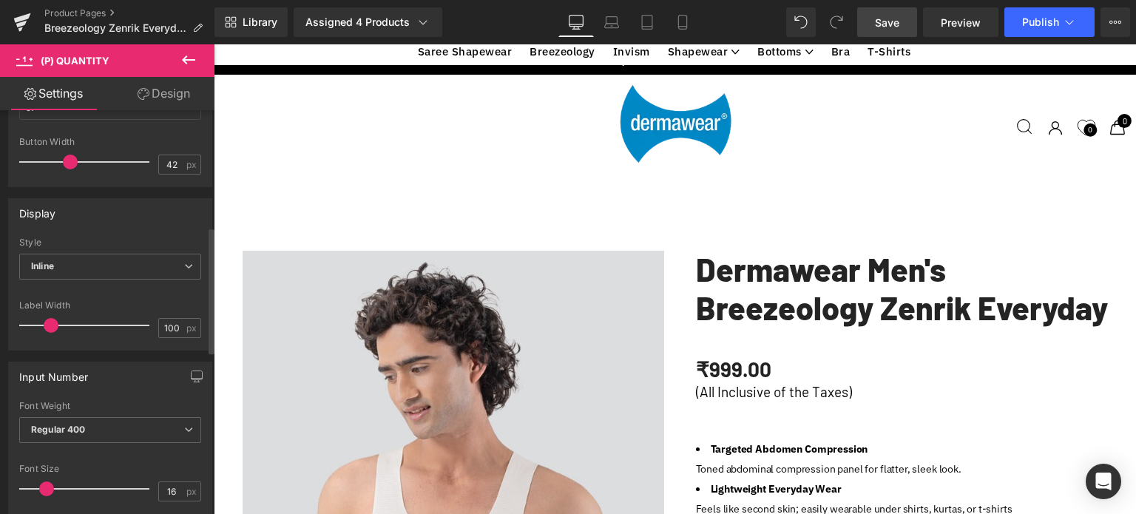
scroll to position [444, 0]
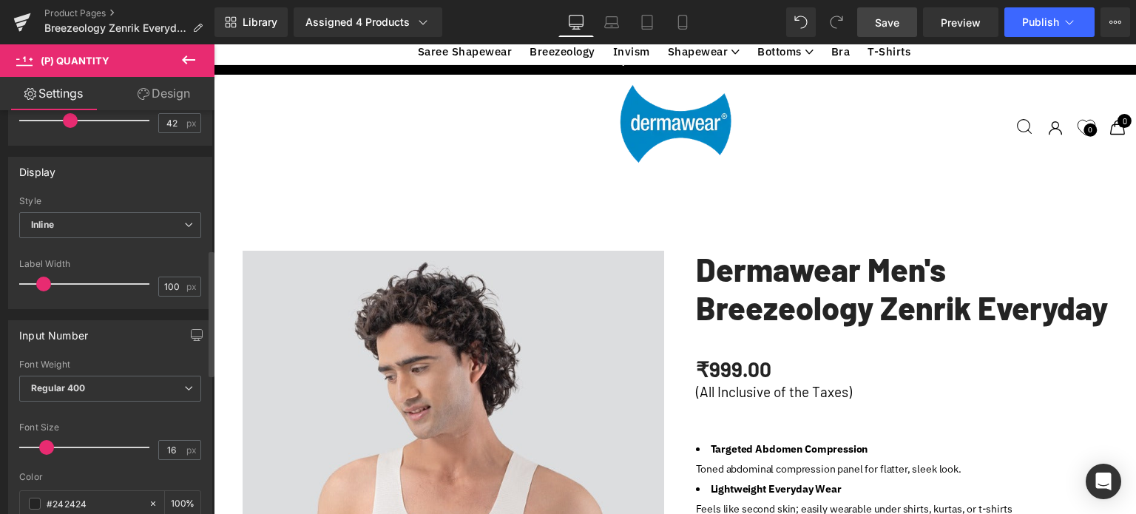
click at [43, 285] on span at bounding box center [43, 284] width 15 height 15
drag, startPoint x: 43, startPoint y: 285, endPoint x: 56, endPoint y: 285, distance: 13.3
click at [56, 285] on span at bounding box center [57, 284] width 15 height 15
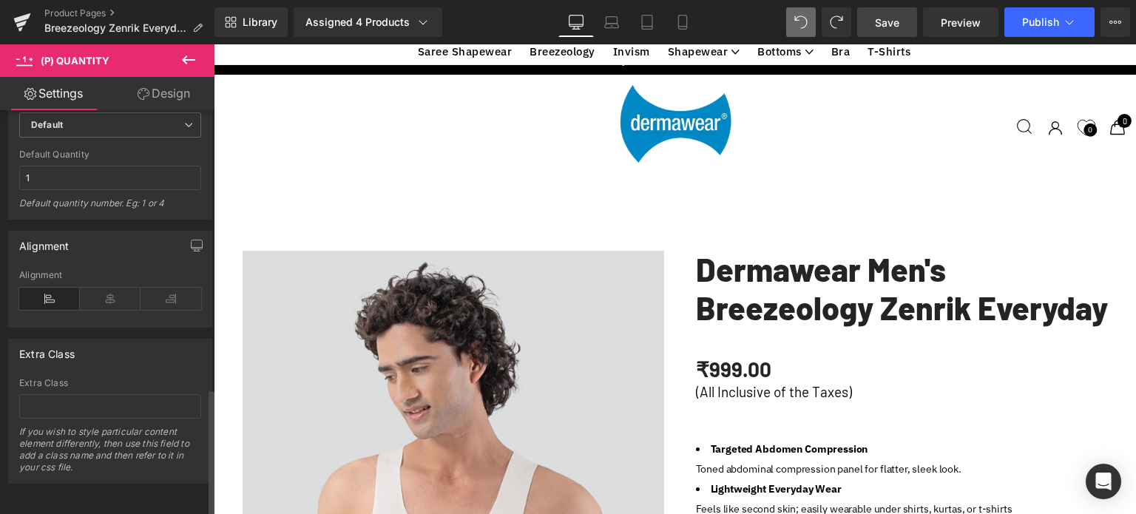
scroll to position [887, 0]
click at [108, 293] on icon at bounding box center [110, 299] width 61 height 22
click at [55, 294] on icon at bounding box center [49, 299] width 61 height 22
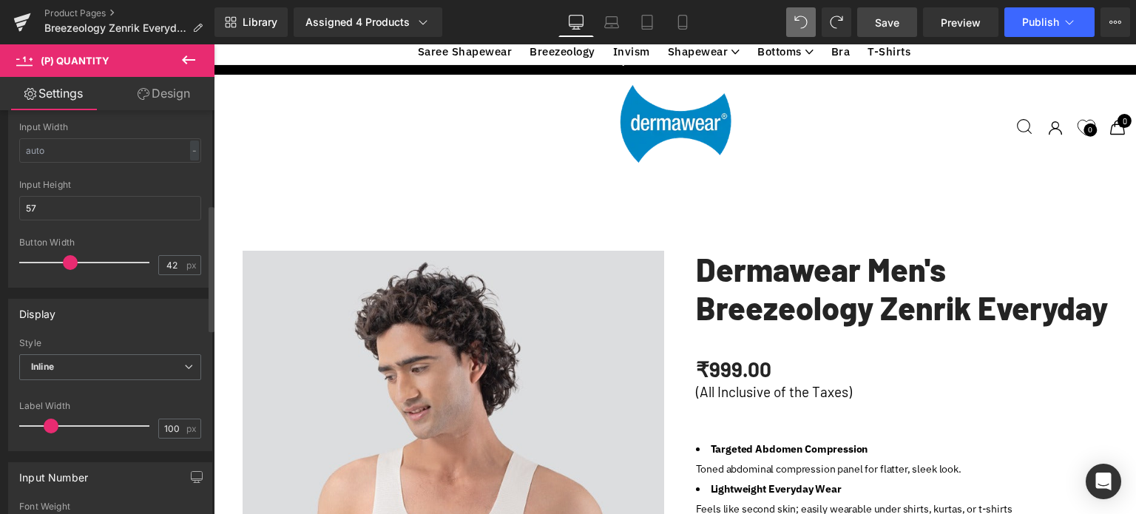
scroll to position [300, 0]
click at [68, 265] on span at bounding box center [70, 264] width 15 height 15
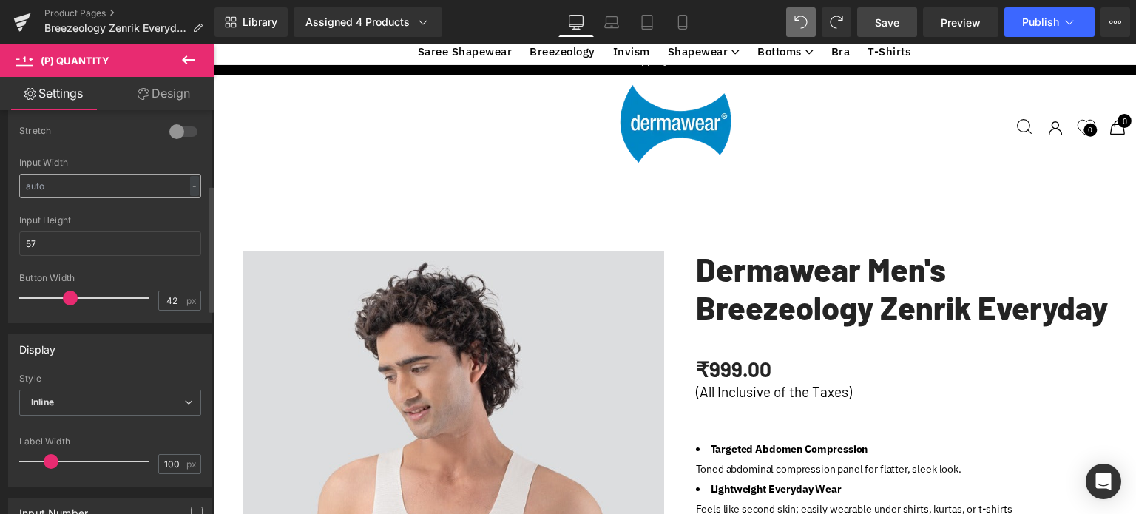
scroll to position [226, 0]
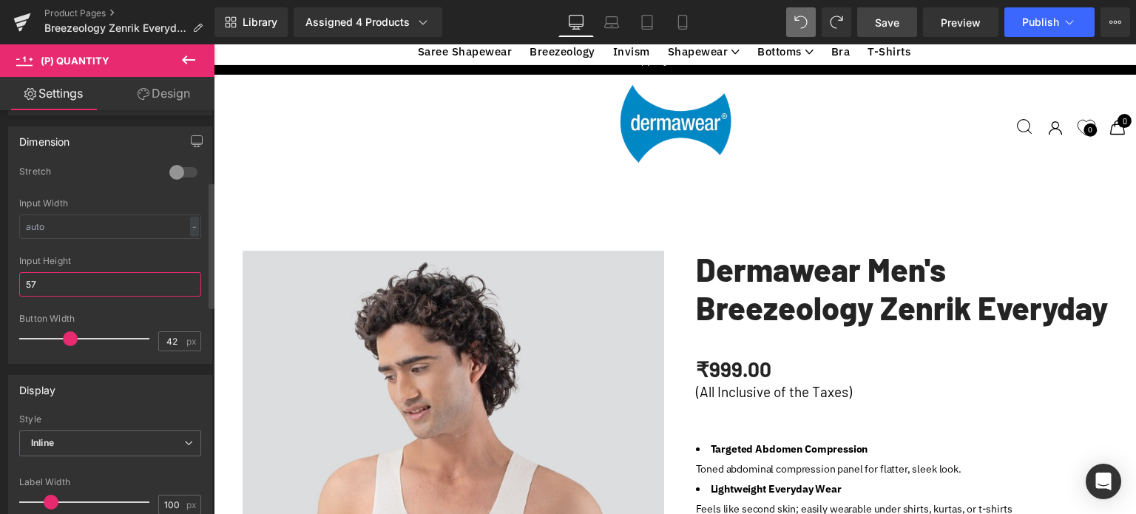
click at [47, 279] on input "57" at bounding box center [110, 284] width 182 height 24
type input "50"
type input "57"
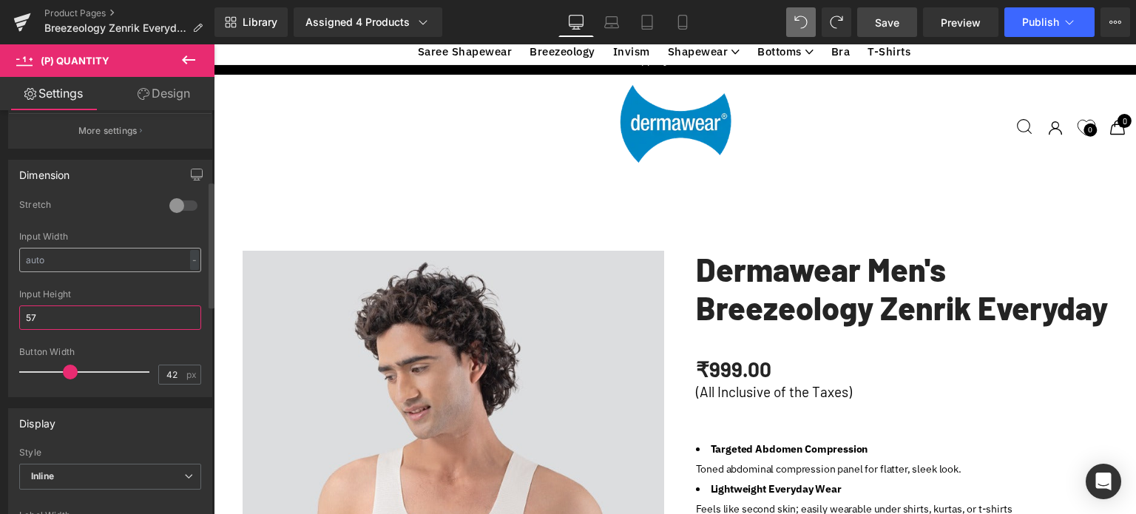
scroll to position [152, 0]
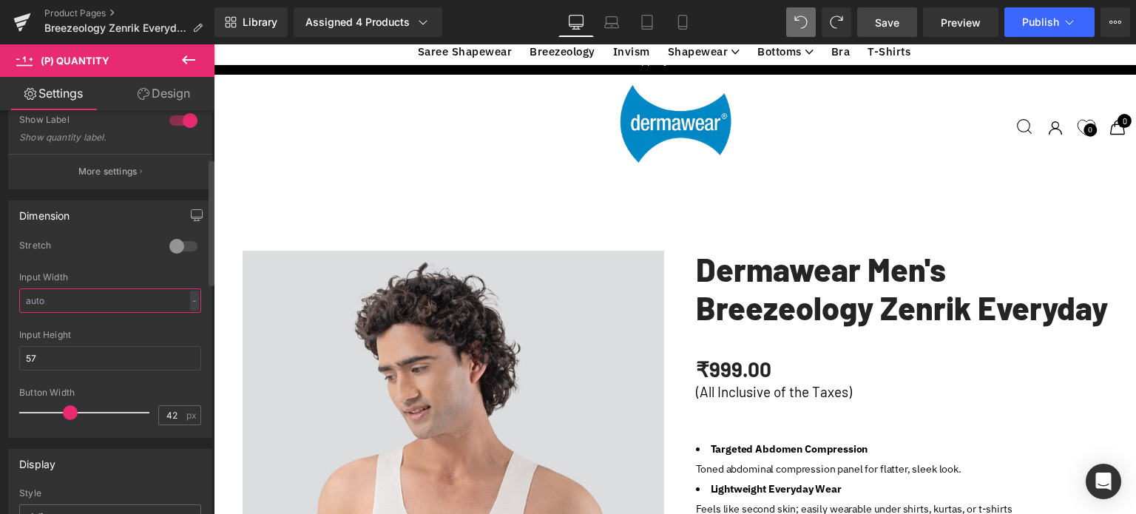
click at [90, 300] on input "text" at bounding box center [110, 300] width 182 height 24
click at [181, 245] on div at bounding box center [183, 246] width 35 height 24
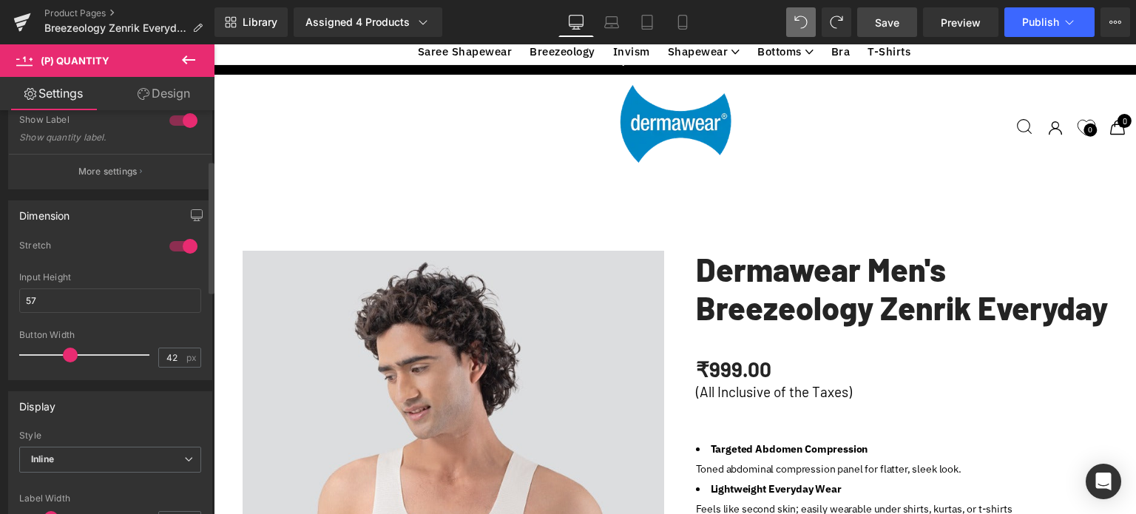
click at [169, 247] on div at bounding box center [183, 246] width 35 height 24
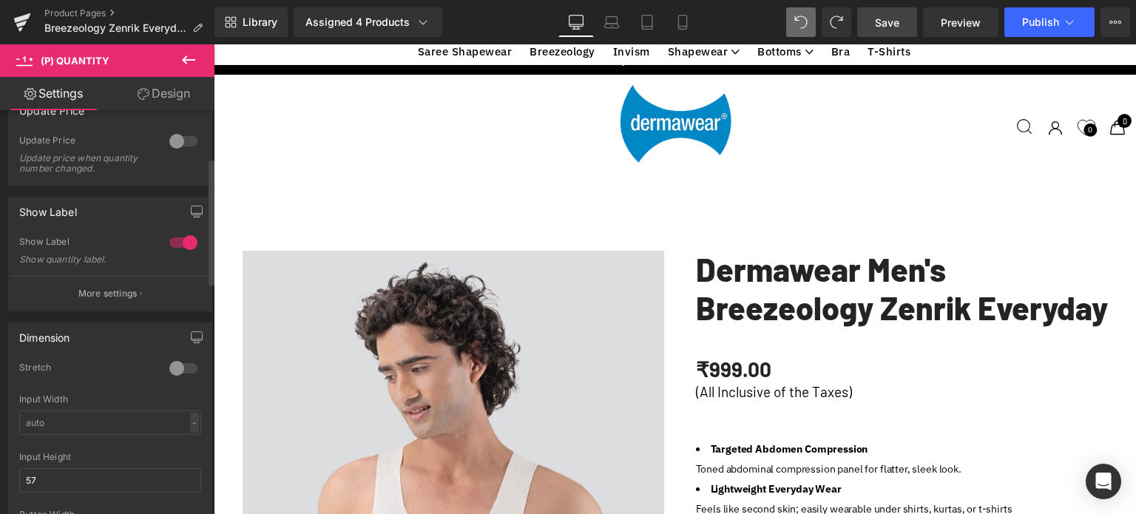
scroll to position [4, 0]
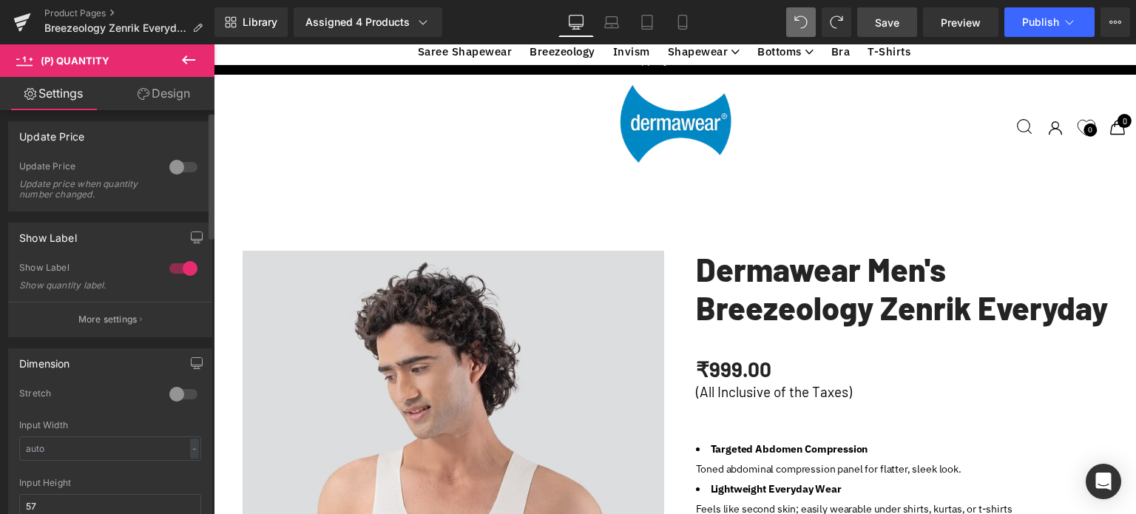
click at [121, 322] on p "More settings" at bounding box center [107, 319] width 59 height 13
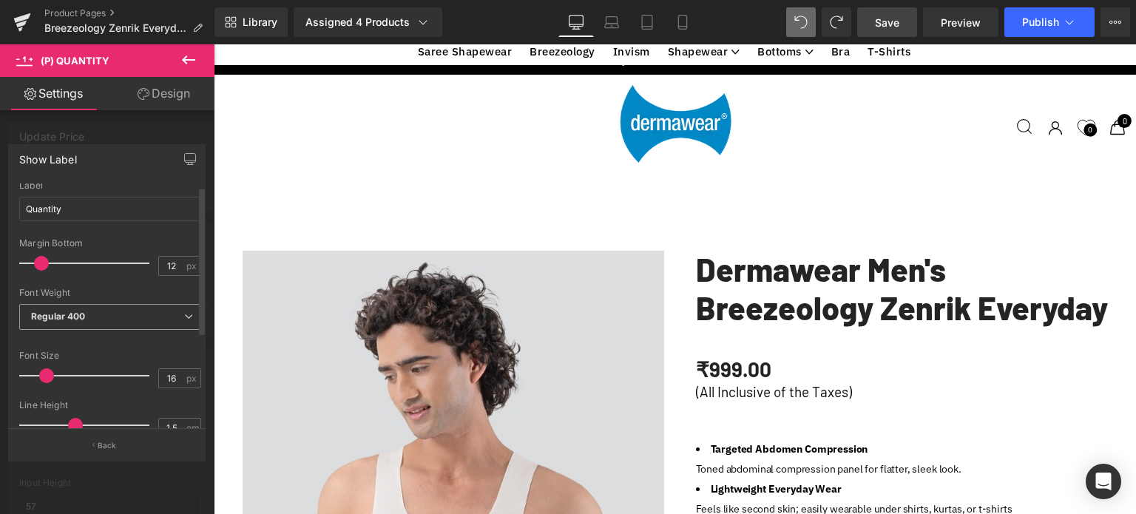
scroll to position [0, 0]
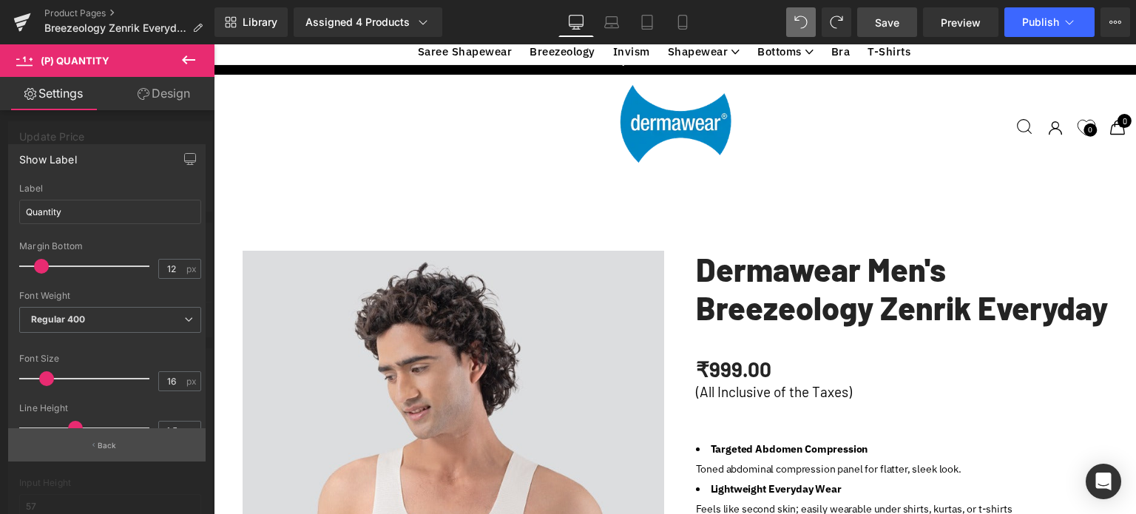
click at [109, 444] on p "Back" at bounding box center [107, 445] width 19 height 11
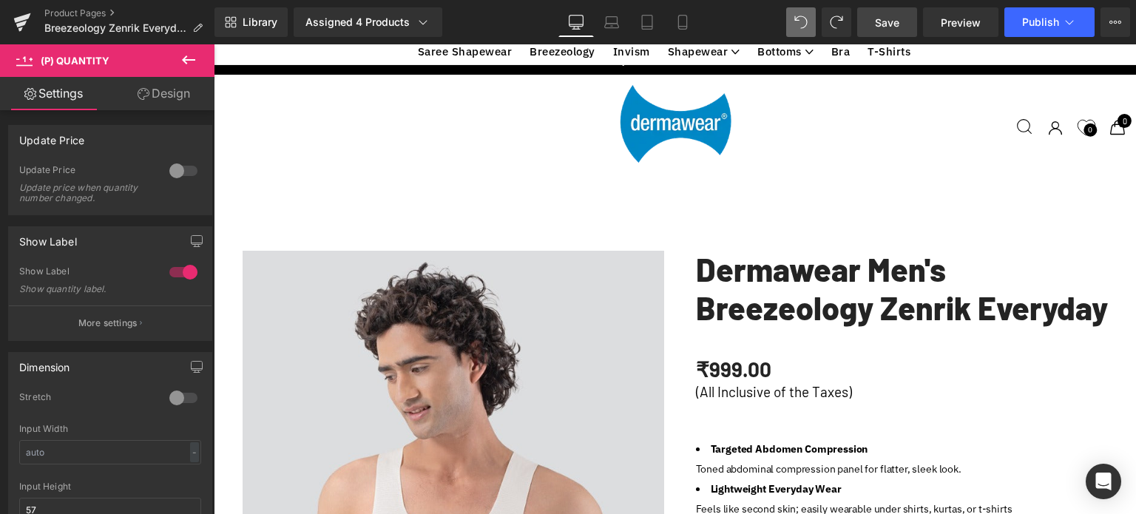
click at [163, 97] on link "Design" at bounding box center [163, 93] width 107 height 33
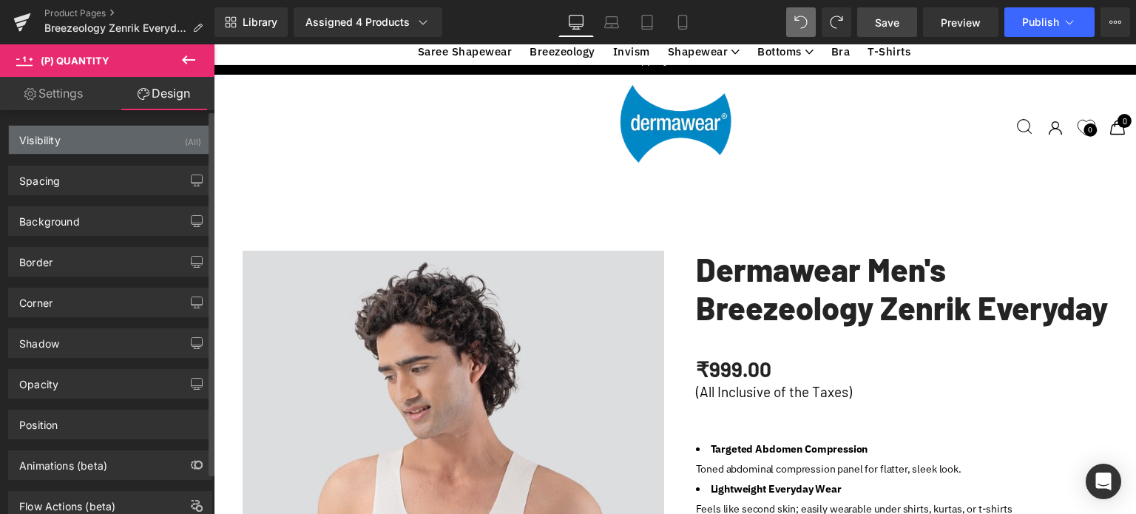
click at [108, 144] on div "Visibility (All)" at bounding box center [110, 140] width 203 height 28
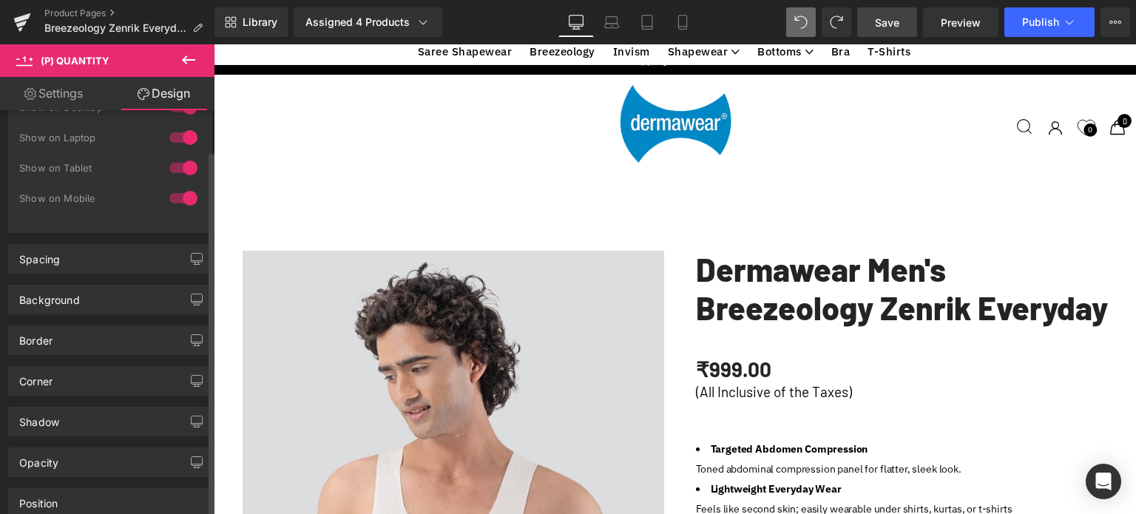
scroll to position [74, 0]
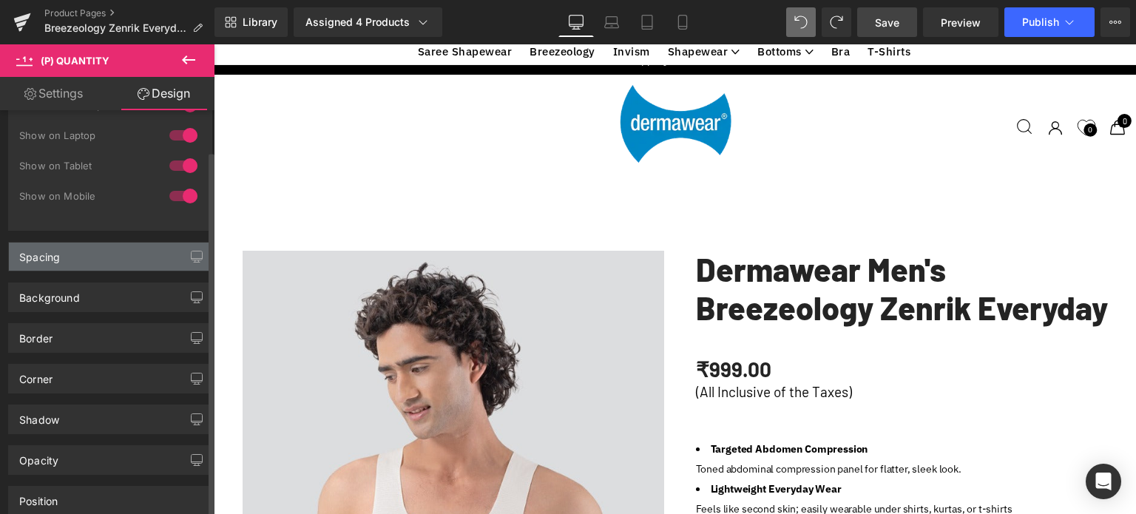
click at [83, 263] on div "Spacing" at bounding box center [110, 257] width 203 height 28
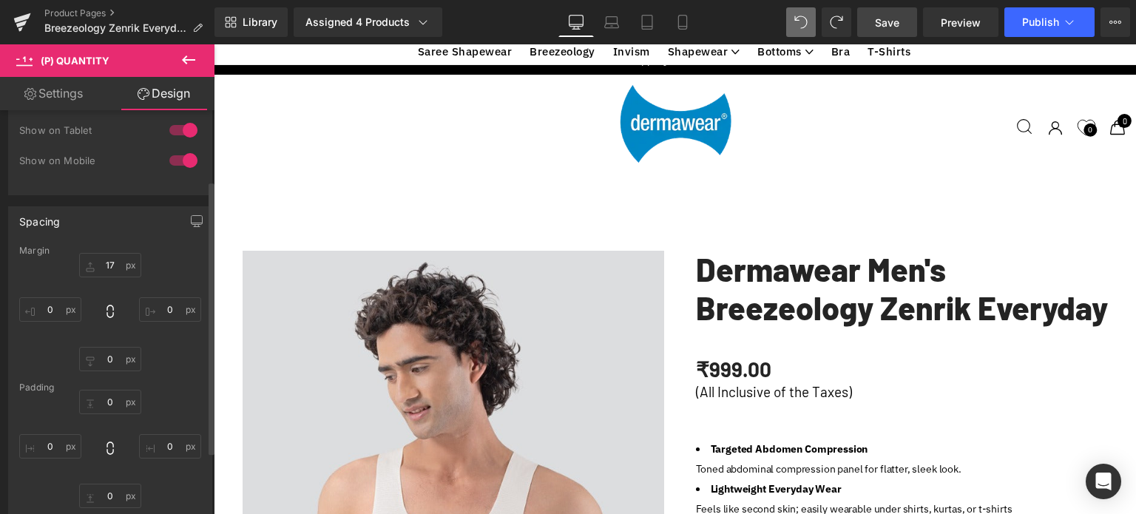
scroll to position [148, 0]
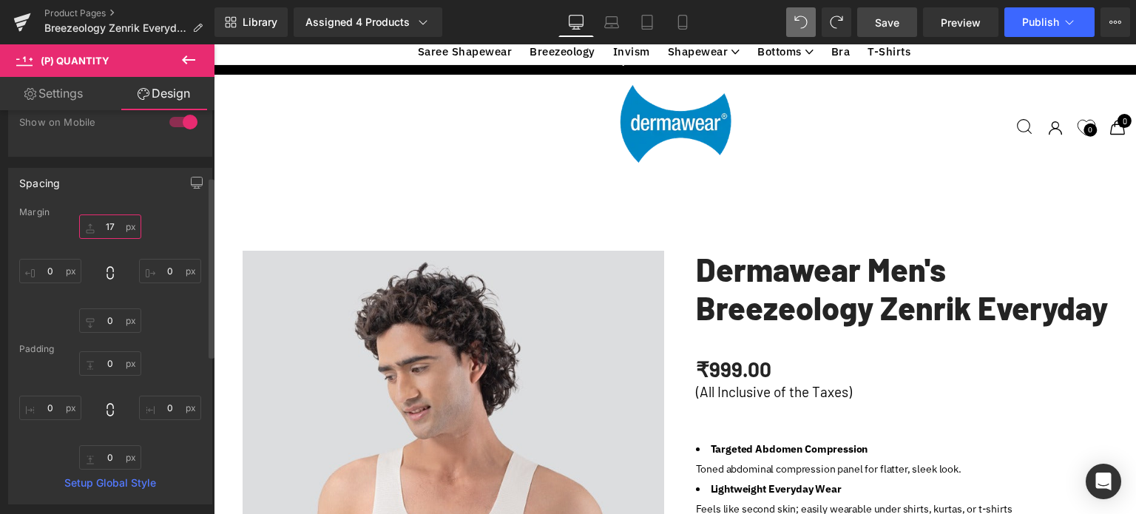
click at [118, 233] on input "17" at bounding box center [110, 226] width 62 height 24
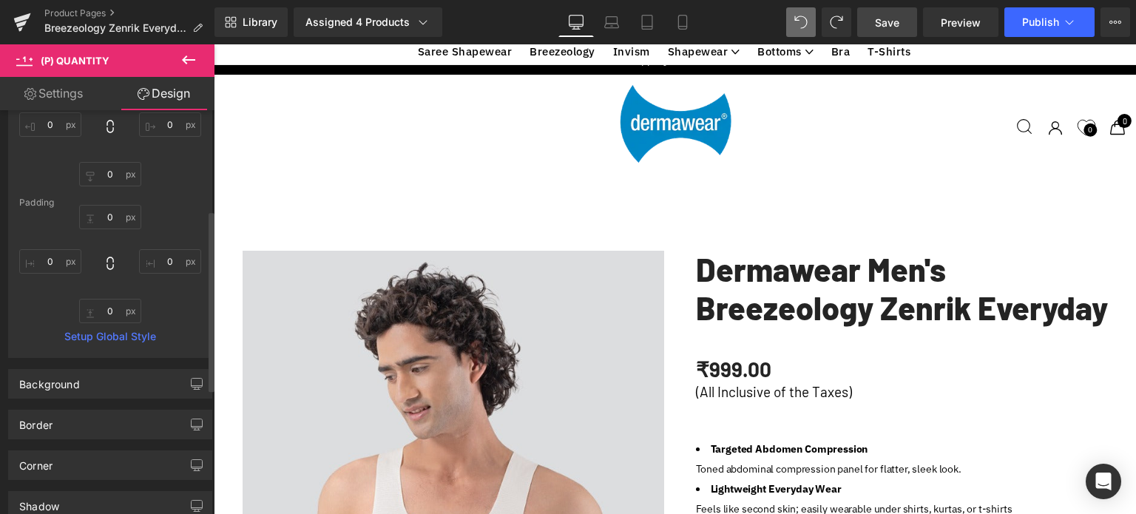
scroll to position [296, 0]
click at [169, 260] on input "0" at bounding box center [170, 260] width 62 height 24
type input "1"
type input "0"
click at [169, 297] on div "0 0 0 0" at bounding box center [110, 262] width 182 height 118
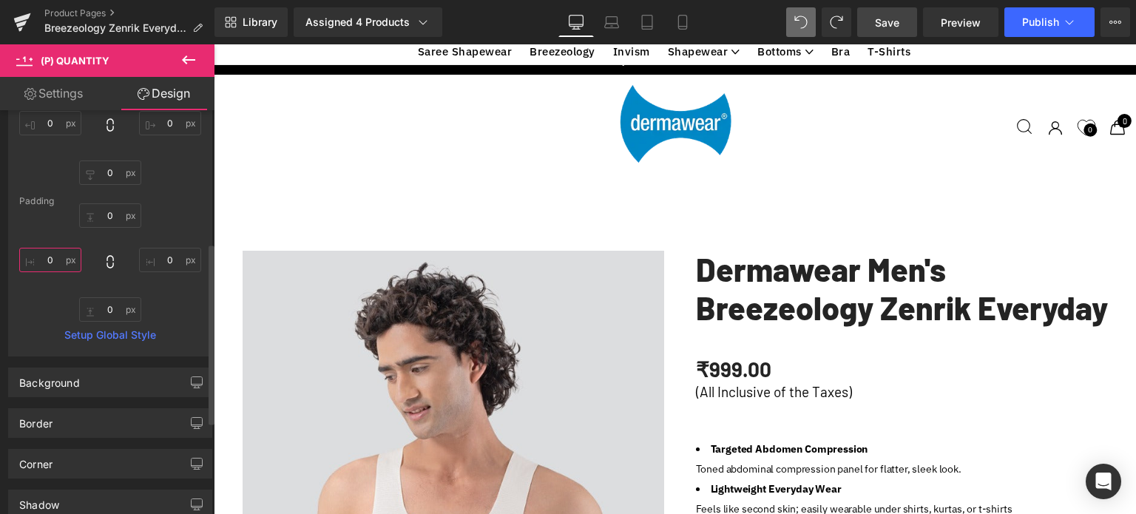
click at [54, 260] on input "0" at bounding box center [50, 260] width 62 height 24
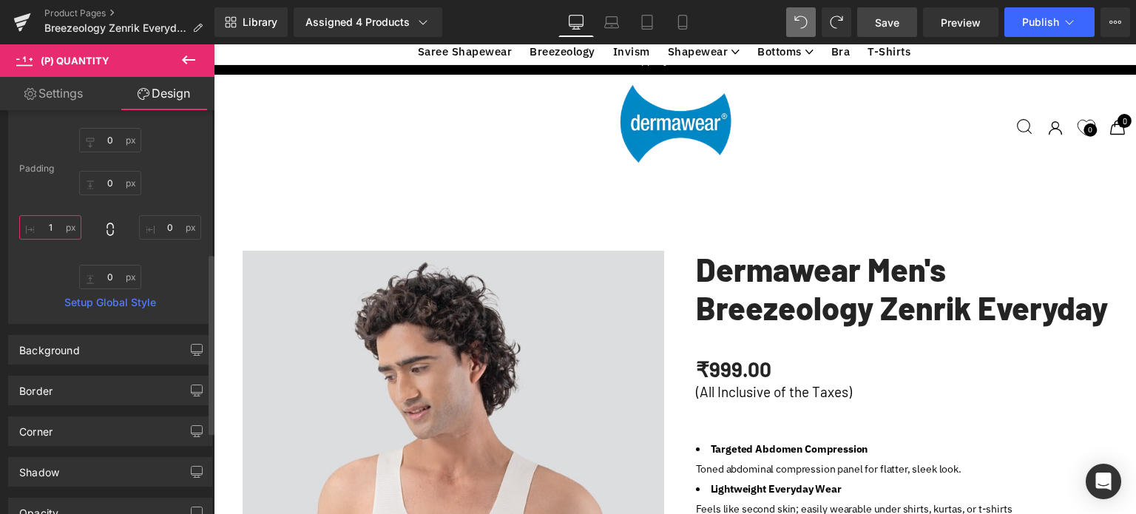
scroll to position [370, 0]
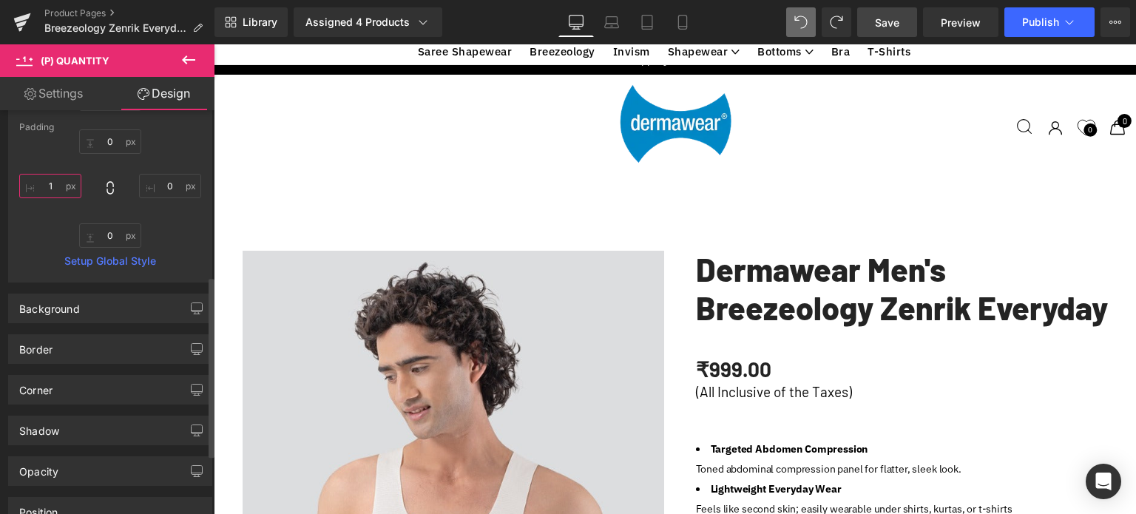
type input "1"
click at [121, 261] on link "Setup Global Style" at bounding box center [110, 261] width 182 height 12
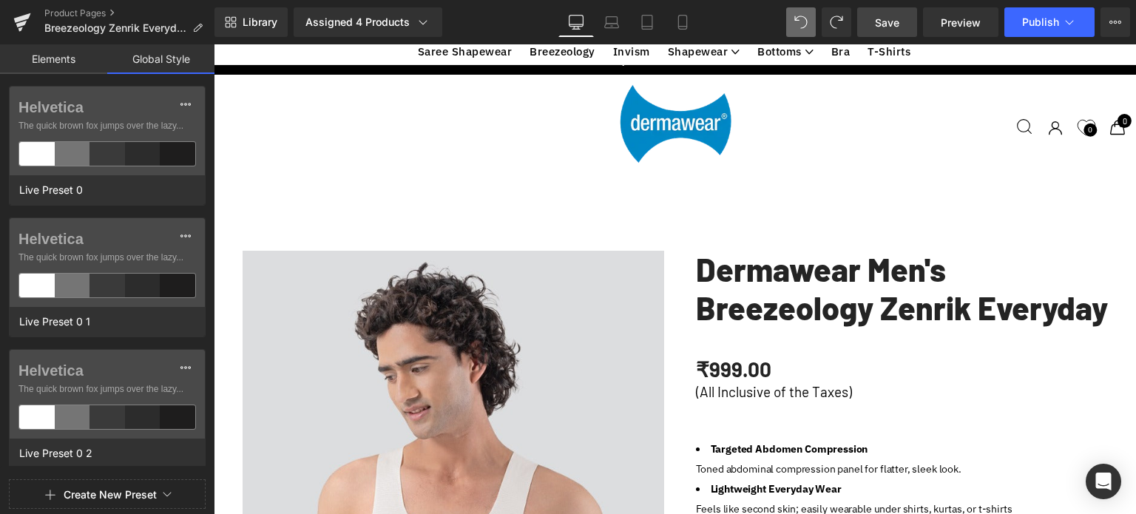
click at [62, 64] on link "Elements" at bounding box center [53, 59] width 107 height 30
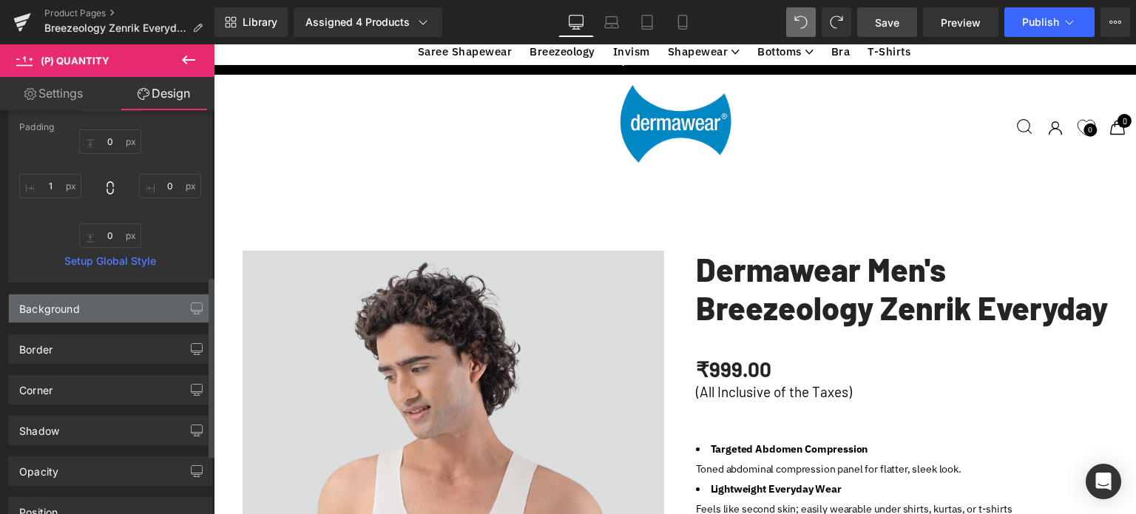
click at [132, 310] on div "Background" at bounding box center [110, 308] width 203 height 28
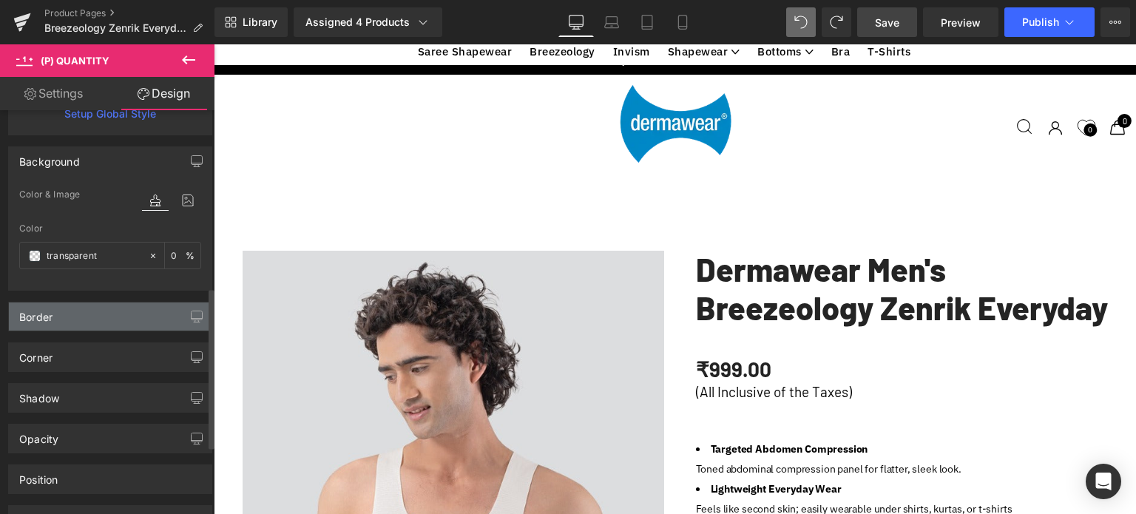
scroll to position [518, 0]
click at [80, 315] on div "Border" at bounding box center [110, 316] width 203 height 28
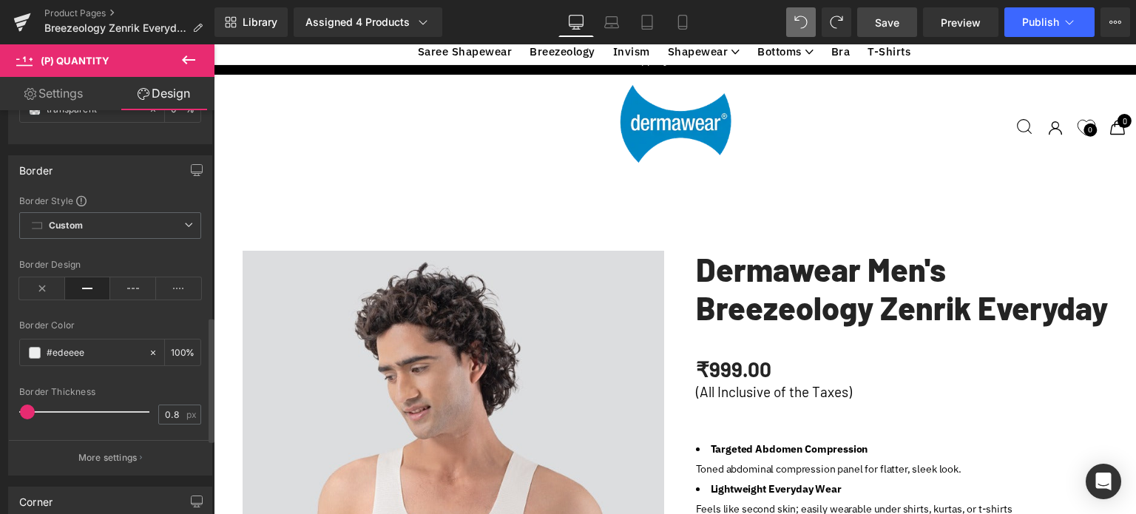
scroll to position [666, 0]
click at [137, 289] on icon at bounding box center [133, 286] width 46 height 22
click at [83, 287] on icon at bounding box center [88, 286] width 46 height 22
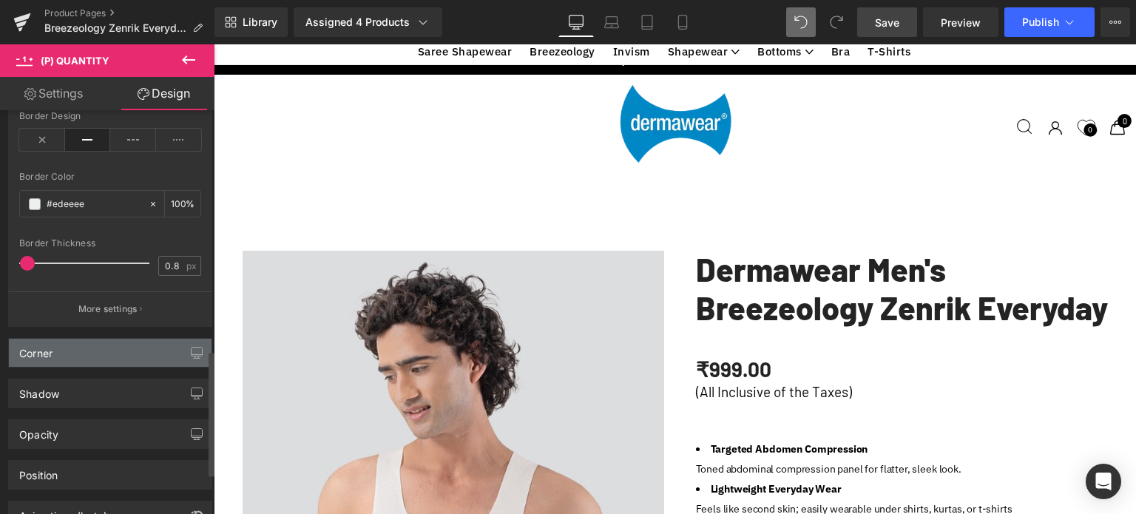
scroll to position [813, 0]
click at [89, 346] on div "Corner" at bounding box center [110, 351] width 203 height 28
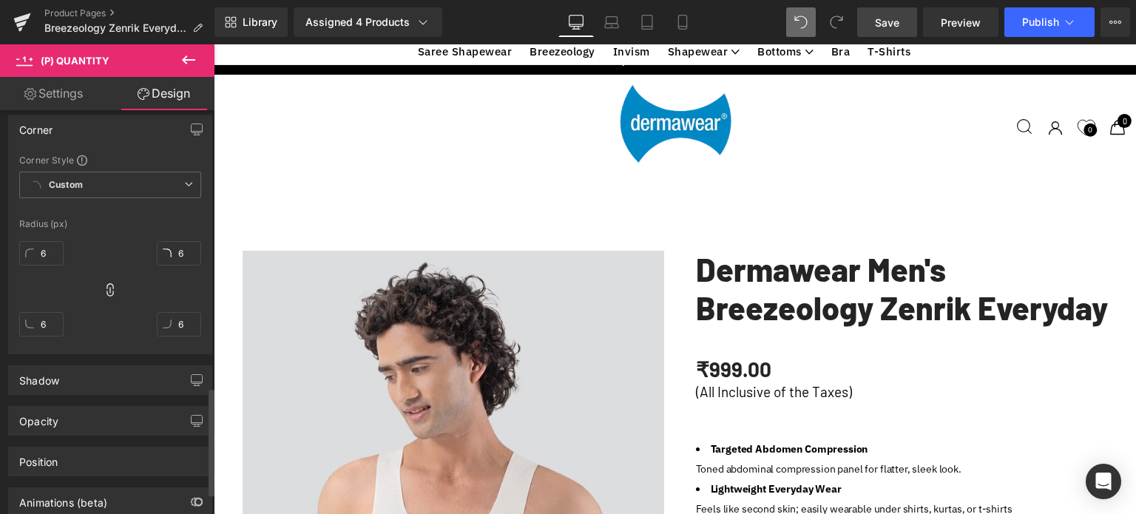
scroll to position [1042, 0]
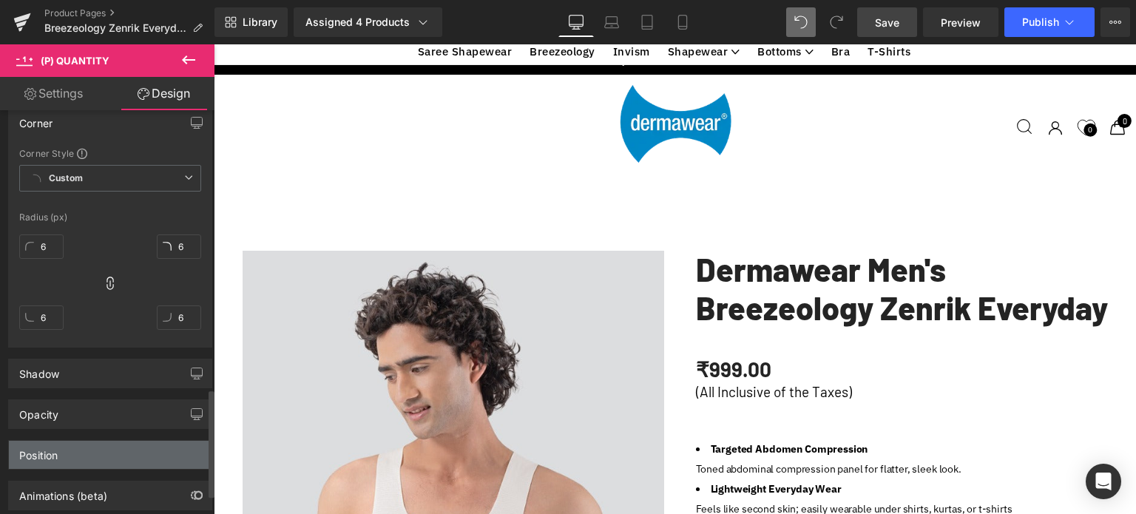
click at [75, 455] on div "Position" at bounding box center [110, 455] width 203 height 28
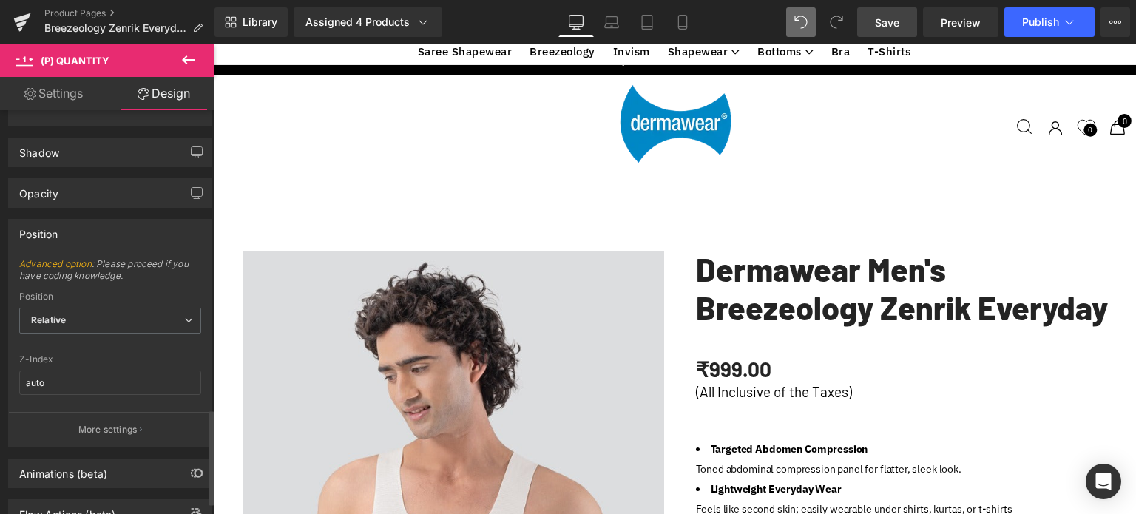
scroll to position [1264, 0]
click at [109, 314] on span "Relative" at bounding box center [110, 320] width 182 height 26
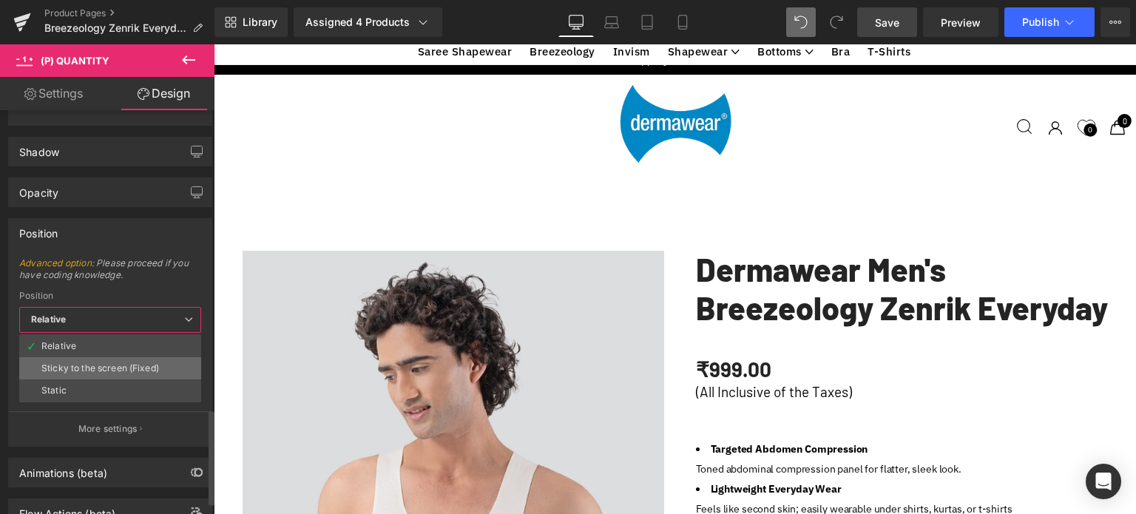
click at [58, 368] on div "Sticky to the screen (Fixed)" at bounding box center [100, 368] width 118 height 10
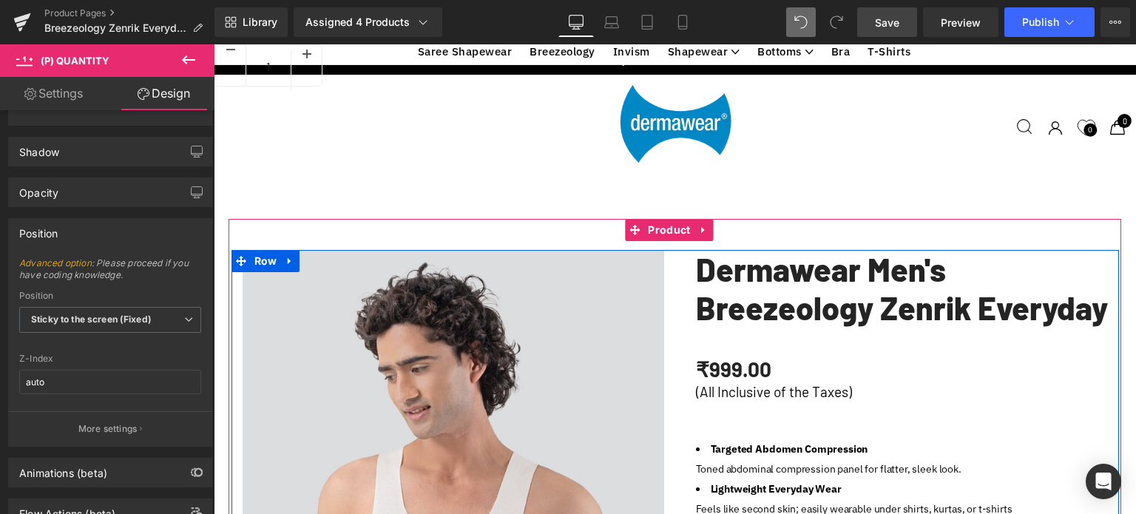
scroll to position [592, 0]
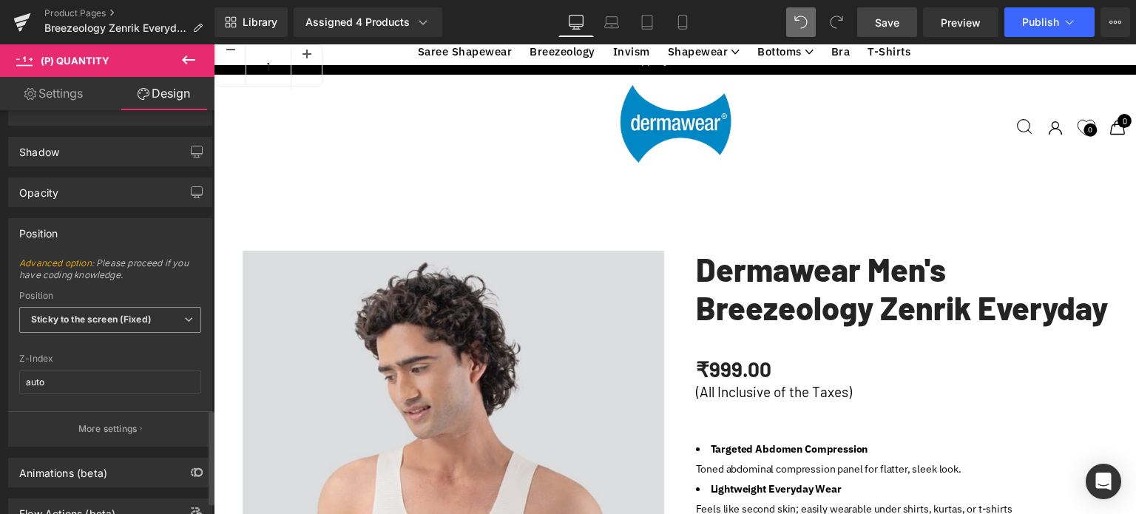
click at [143, 316] on b "Sticky to the screen (Fixed)" at bounding box center [91, 319] width 121 height 11
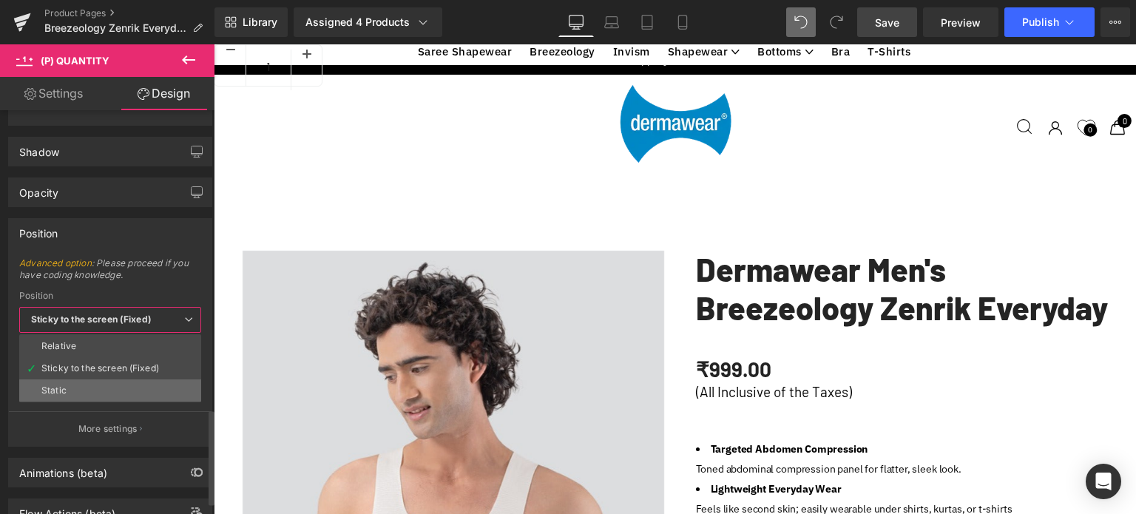
click at [58, 385] on div "Static" at bounding box center [53, 390] width 25 height 10
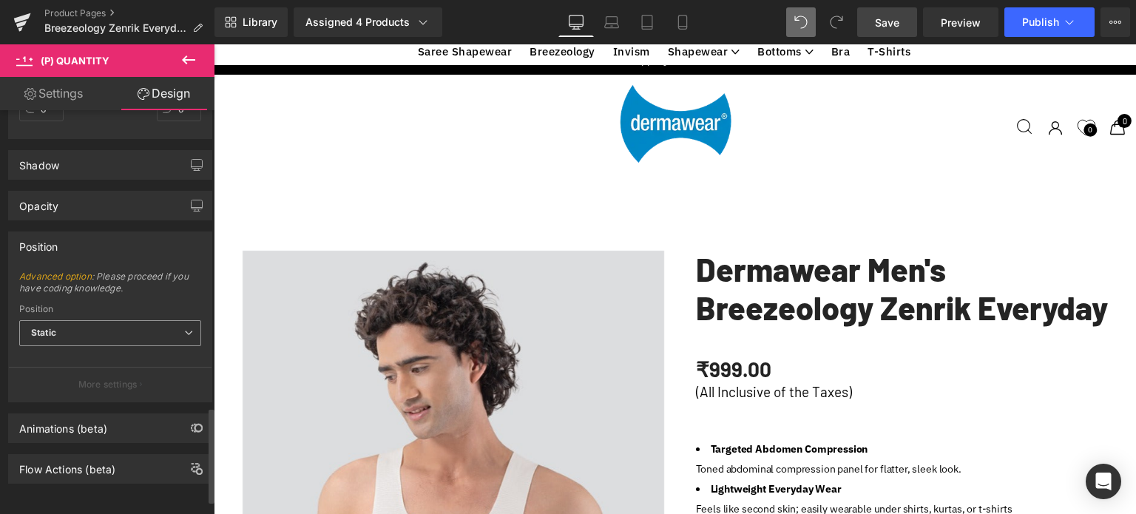
scroll to position [1256, 0]
click at [61, 325] on span "Static" at bounding box center [110, 333] width 182 height 26
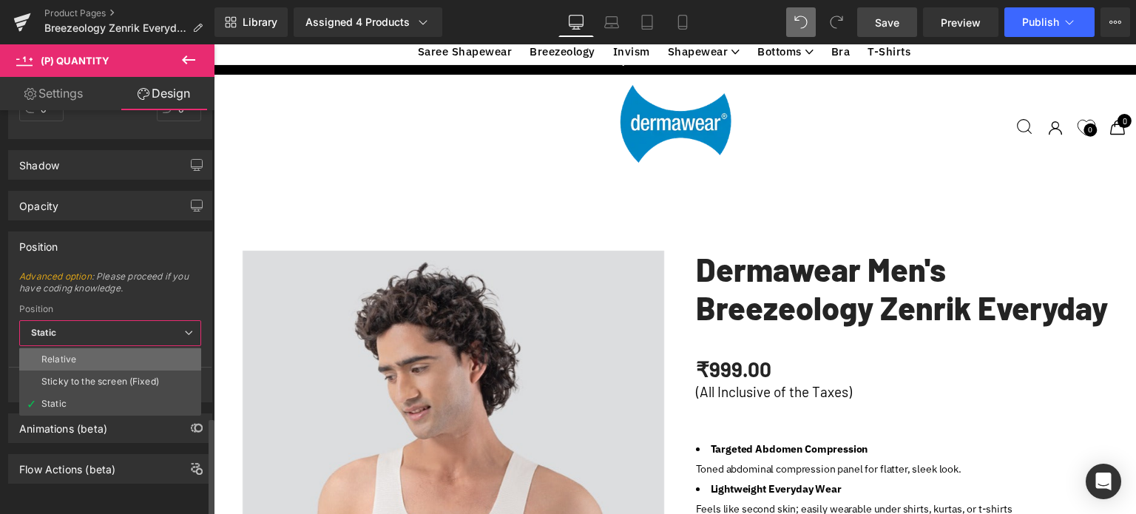
click at [52, 354] on div "Relative" at bounding box center [58, 359] width 35 height 10
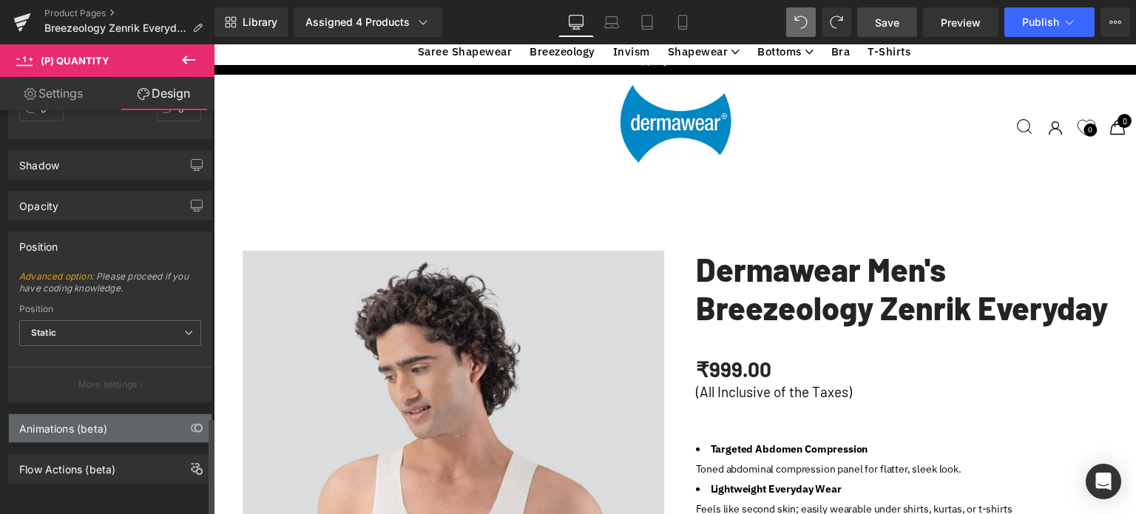
click at [62, 419] on div "Animations (beta)" at bounding box center [63, 424] width 88 height 21
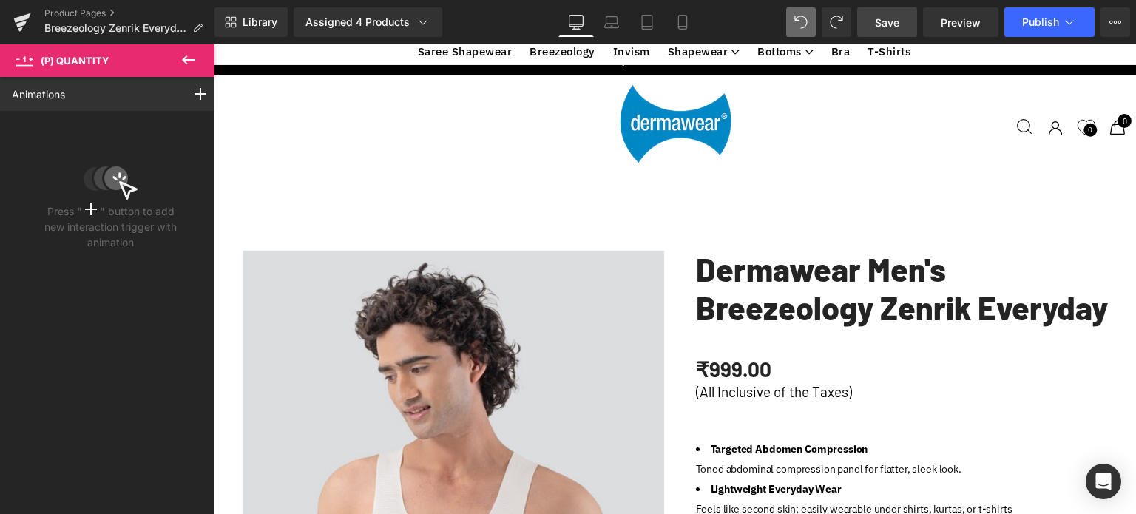
click at [189, 56] on icon at bounding box center [189, 60] width 18 height 18
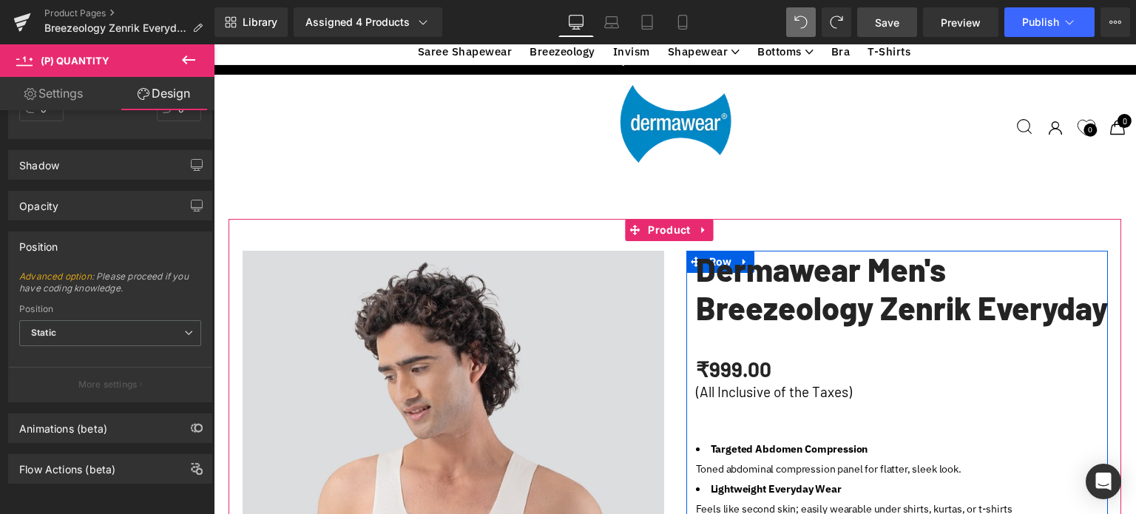
scroll to position [1183, 0]
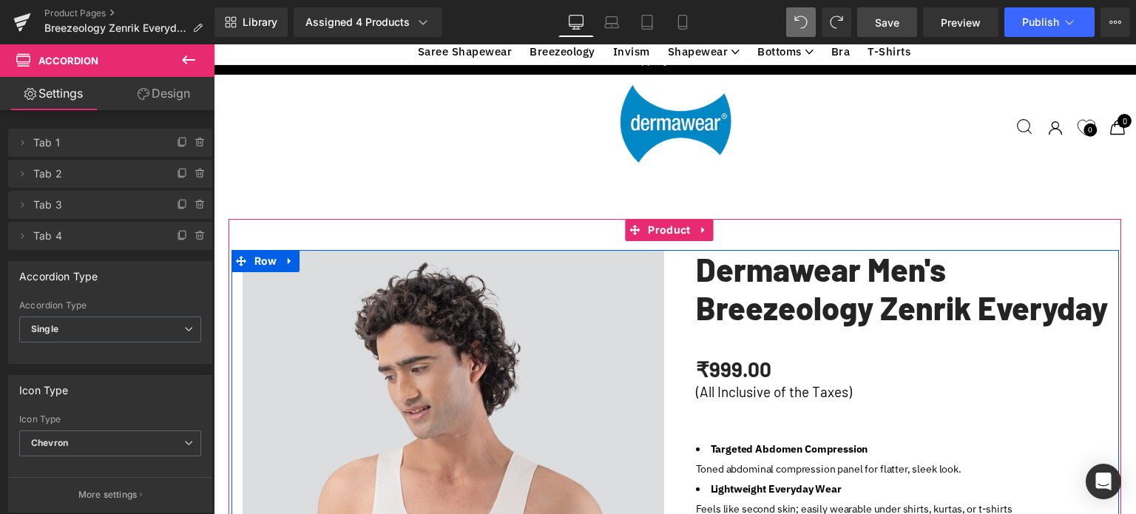
scroll to position [1035, 0]
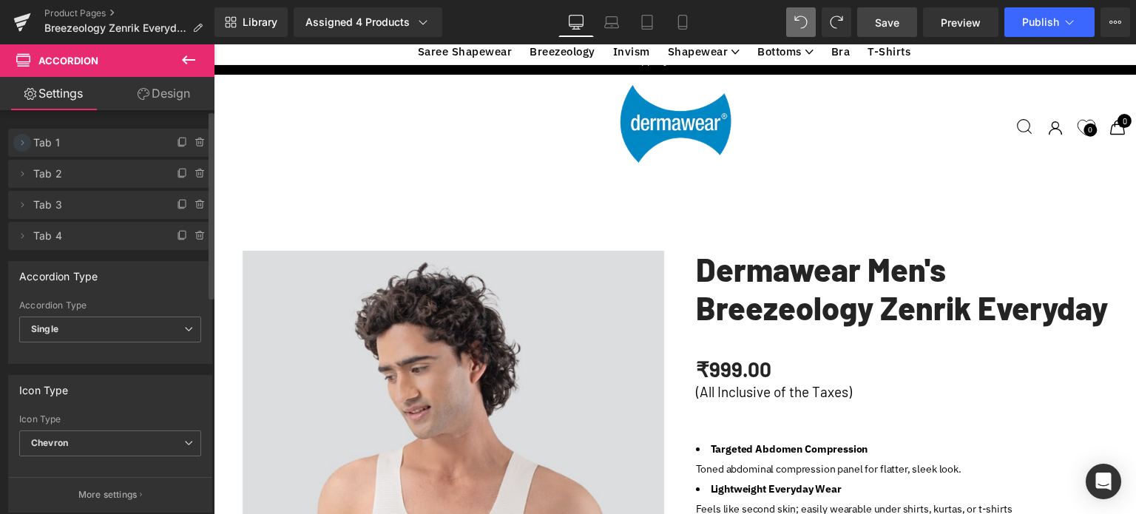
click at [24, 141] on icon at bounding box center [22, 143] width 12 height 12
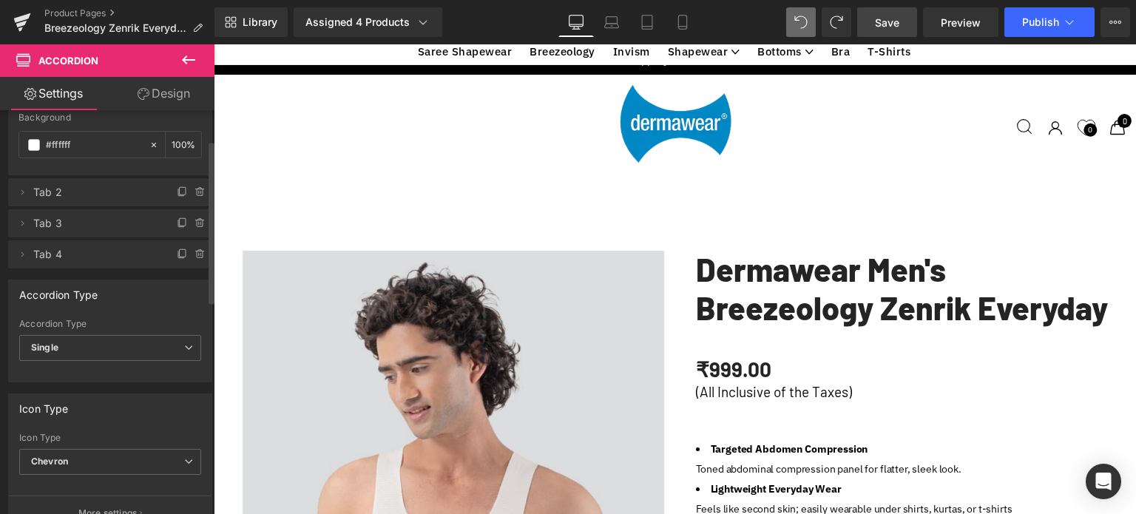
scroll to position [148, 0]
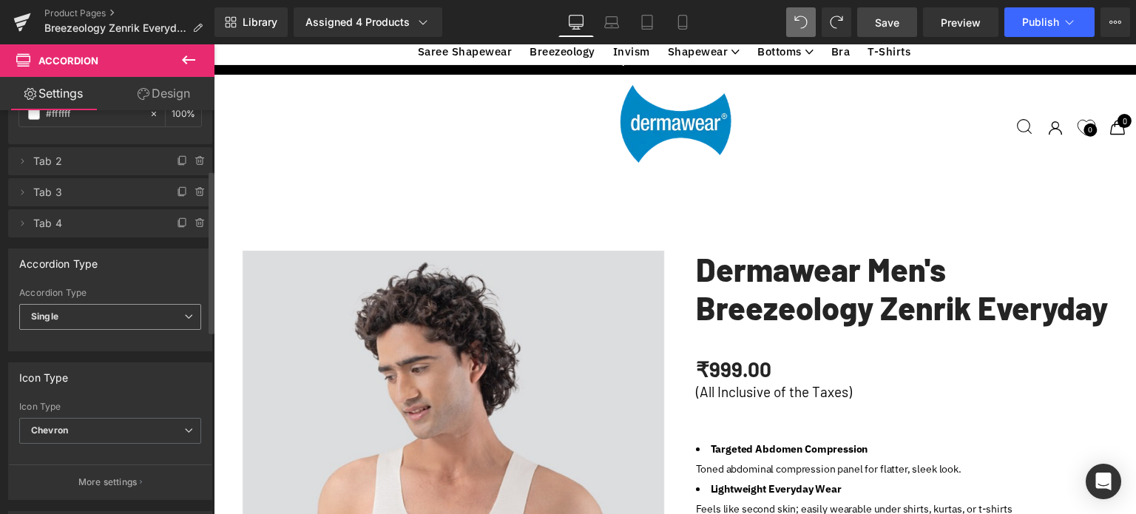
click at [162, 314] on span "Single" at bounding box center [110, 317] width 182 height 26
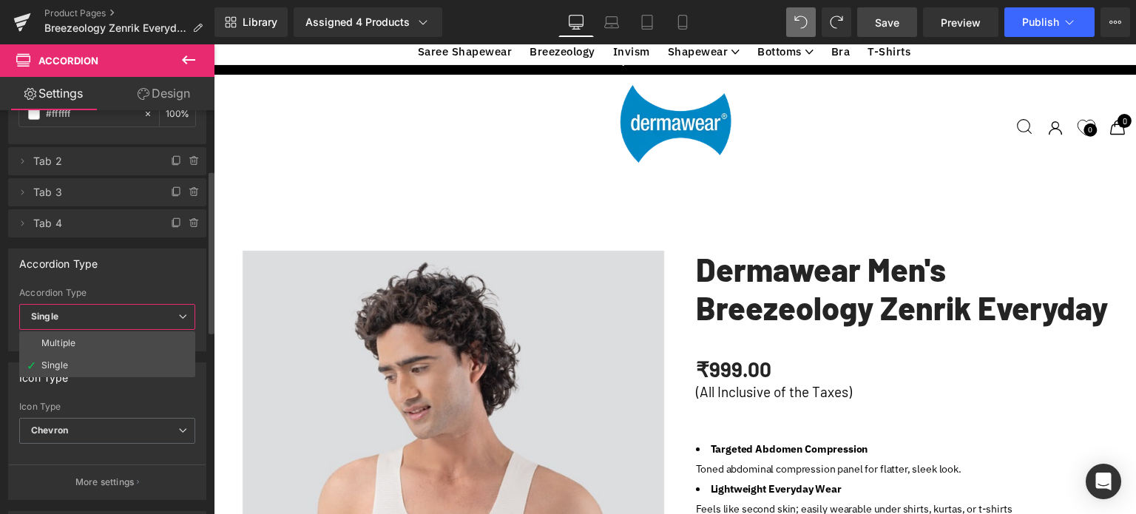
click at [89, 343] on li "Multiple" at bounding box center [107, 343] width 176 height 22
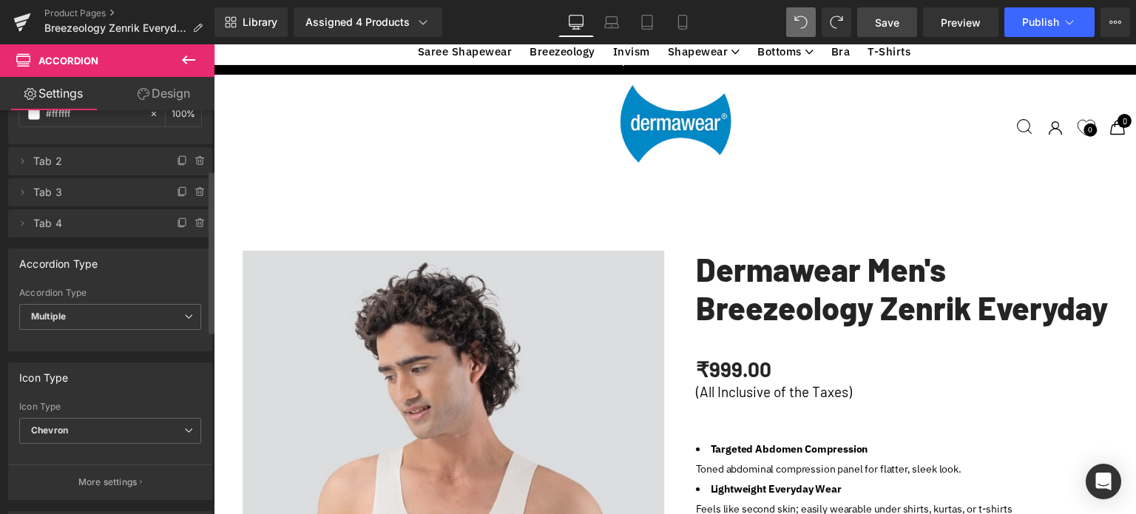
scroll to position [5316, 911]
click at [89, 343] on div at bounding box center [110, 342] width 182 height 10
click at [93, 314] on span "Multiple" at bounding box center [110, 317] width 182 height 26
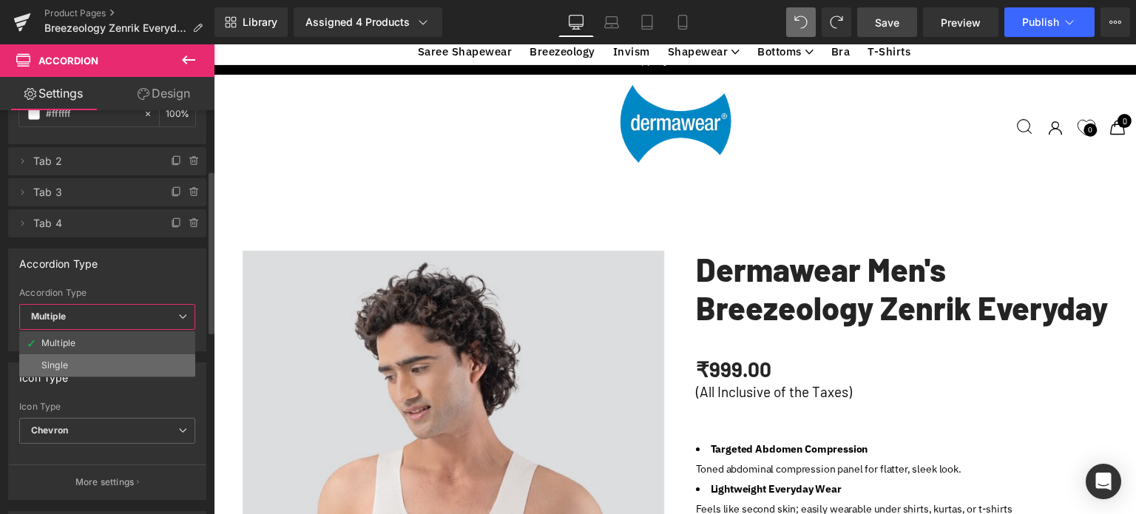
click at [50, 360] on div "Single" at bounding box center [54, 365] width 27 height 10
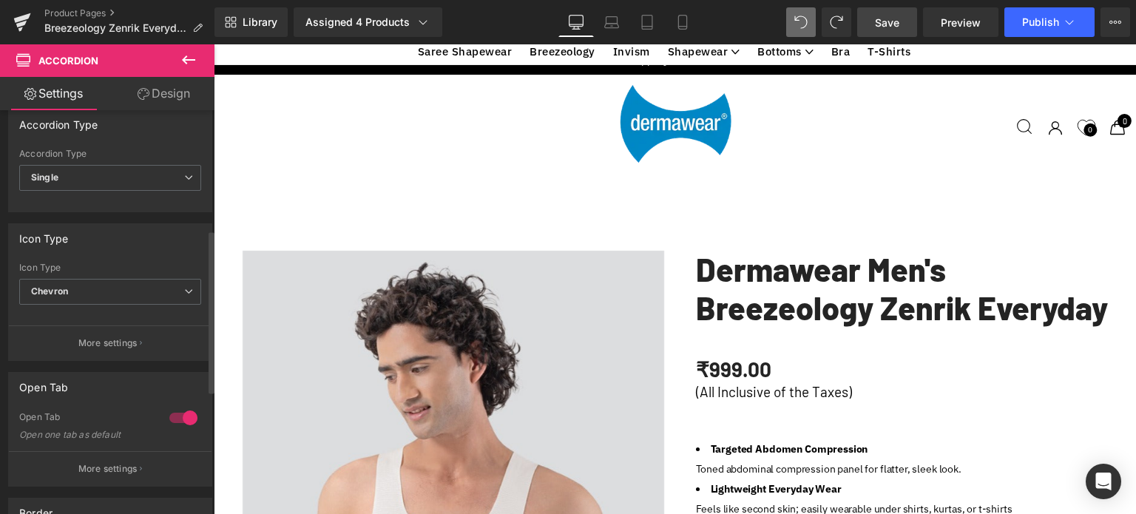
scroll to position [296, 0]
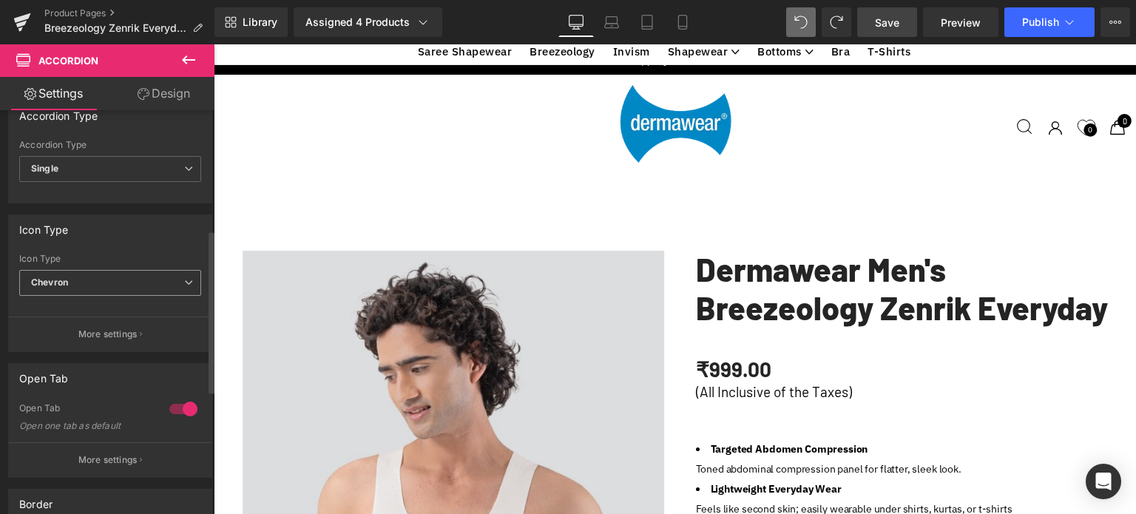
click at [124, 284] on span "Chevron" at bounding box center [110, 283] width 182 height 26
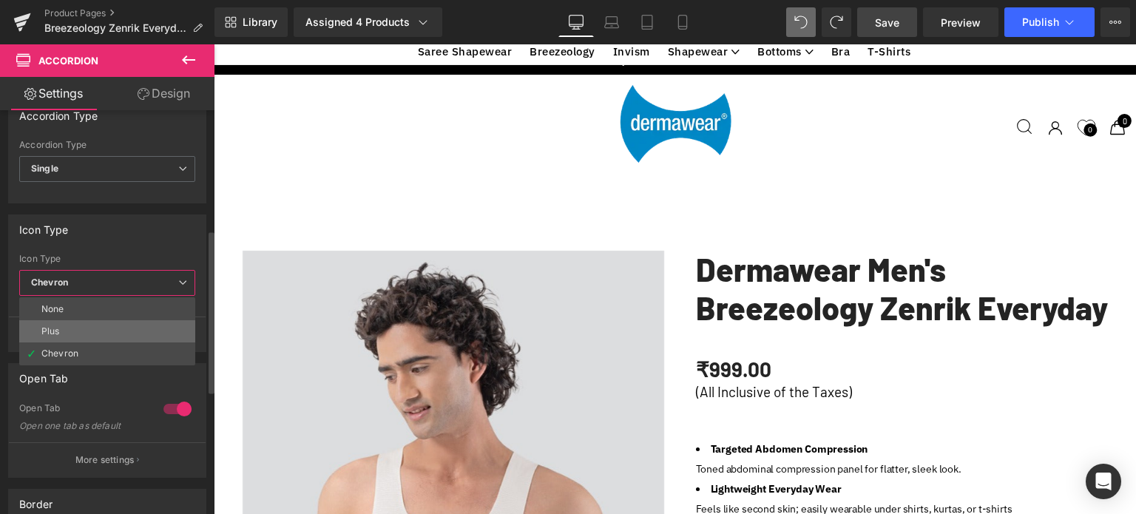
click at [59, 326] on div "Plus" at bounding box center [50, 331] width 18 height 10
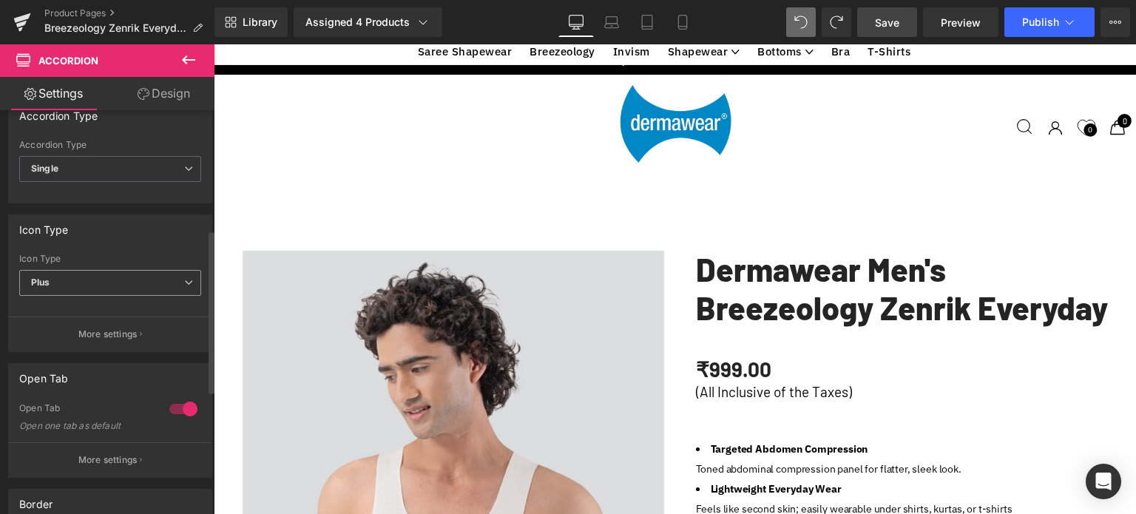
click at [91, 278] on span "Plus" at bounding box center [110, 283] width 182 height 26
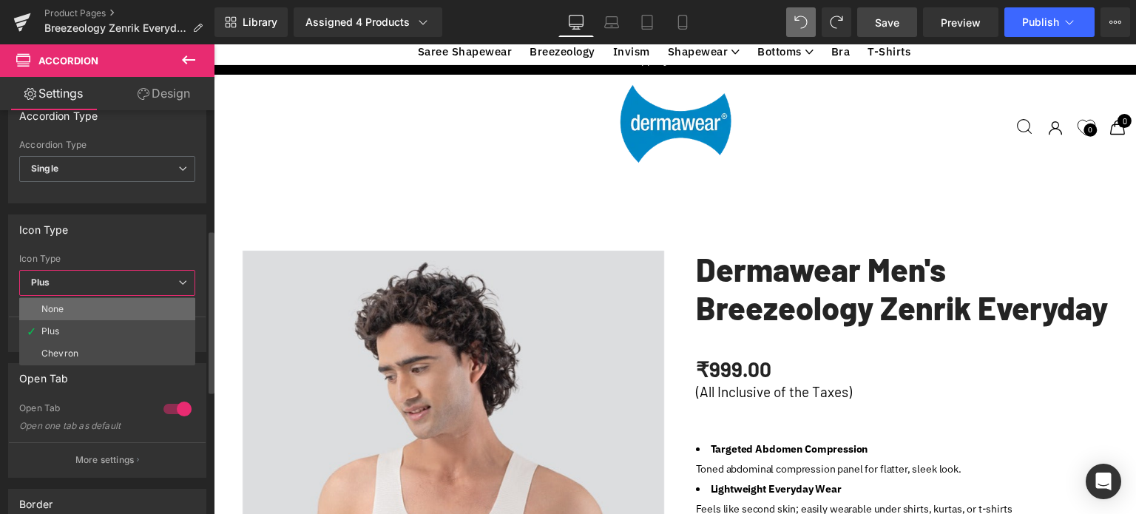
click at [58, 307] on div "None" at bounding box center [52, 309] width 23 height 10
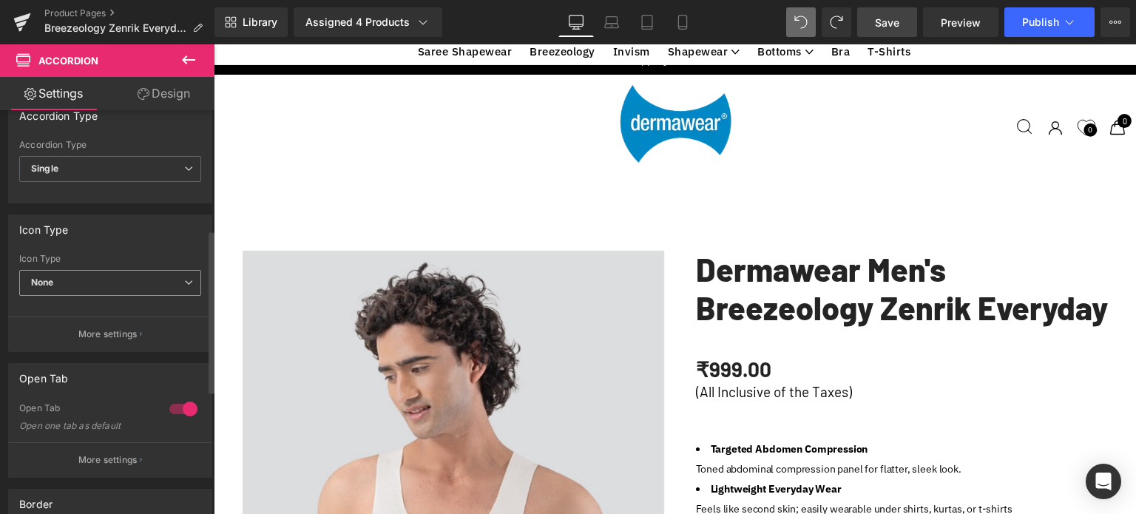
click at [112, 271] on span "None" at bounding box center [110, 283] width 182 height 26
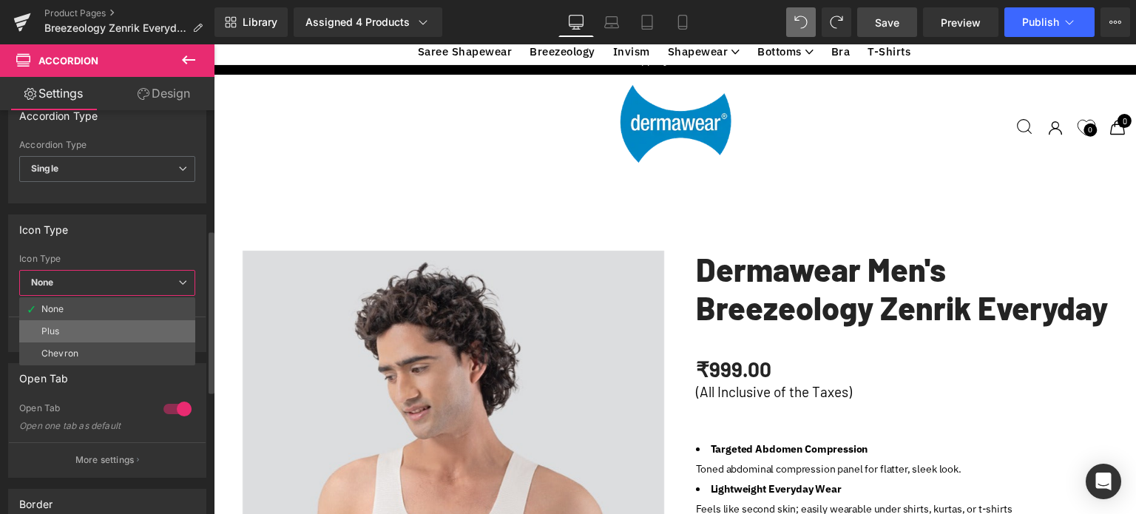
click at [47, 331] on div "Plus" at bounding box center [50, 331] width 18 height 10
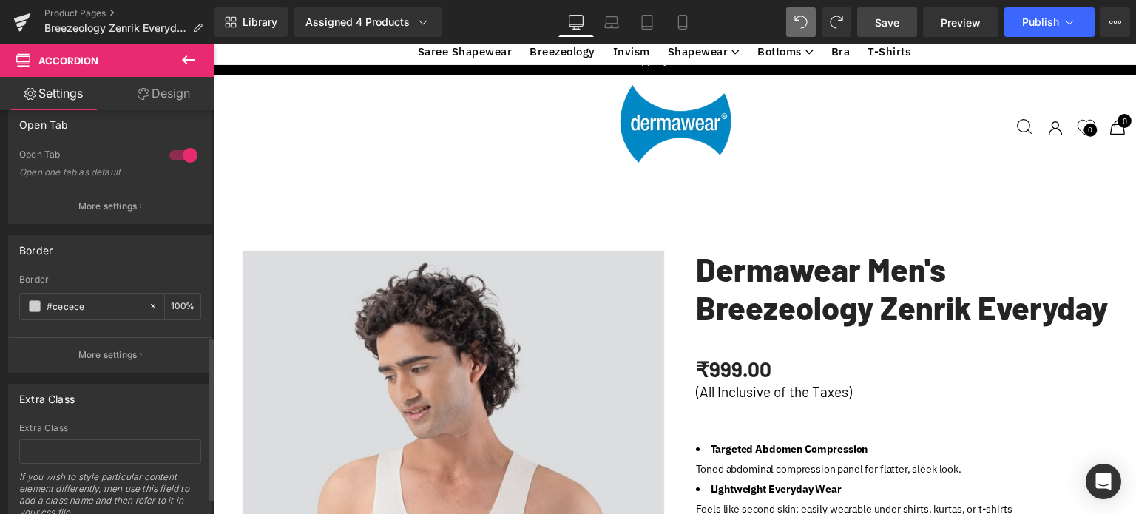
scroll to position [602, 0]
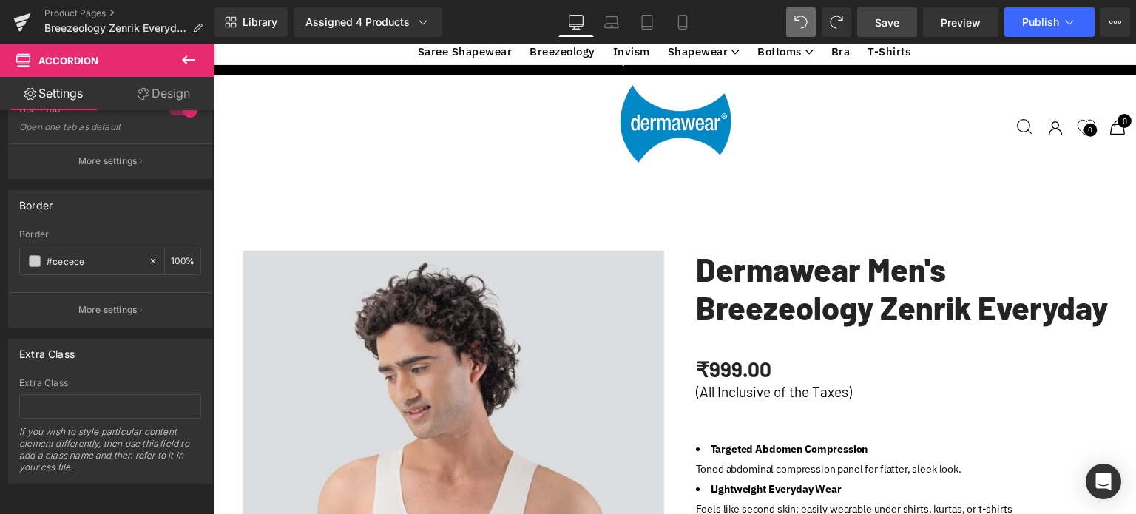
click at [899, 21] on span "Save" at bounding box center [887, 23] width 24 height 16
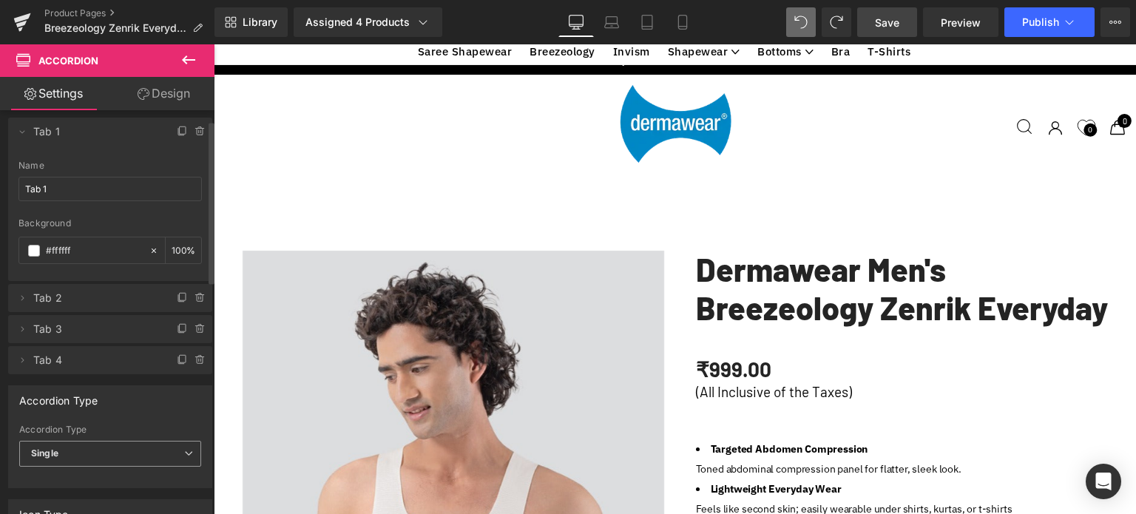
scroll to position [10, 0]
click at [109, 253] on input "#ffffff" at bounding box center [94, 251] width 96 height 16
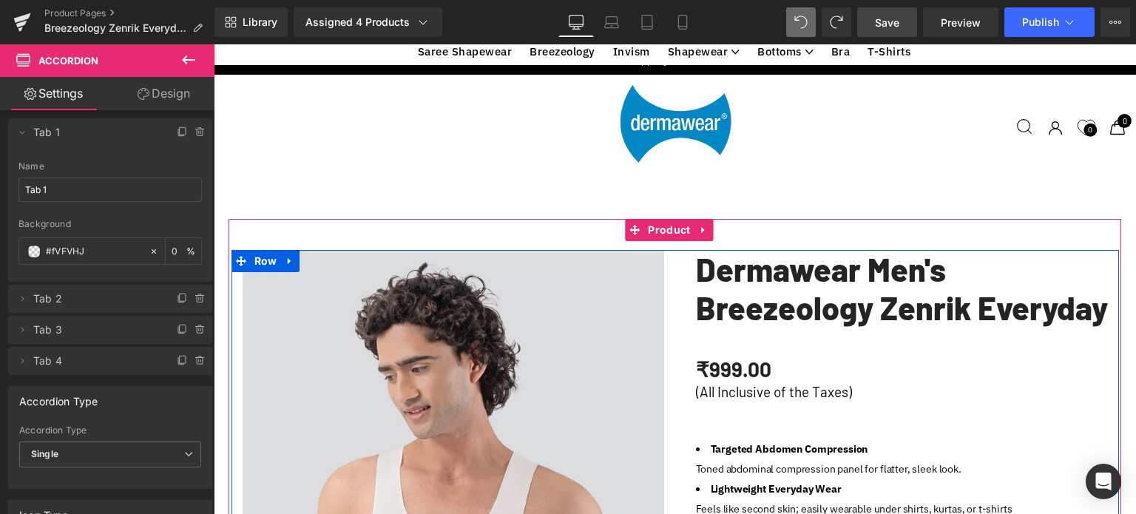
scroll to position [1183, 0]
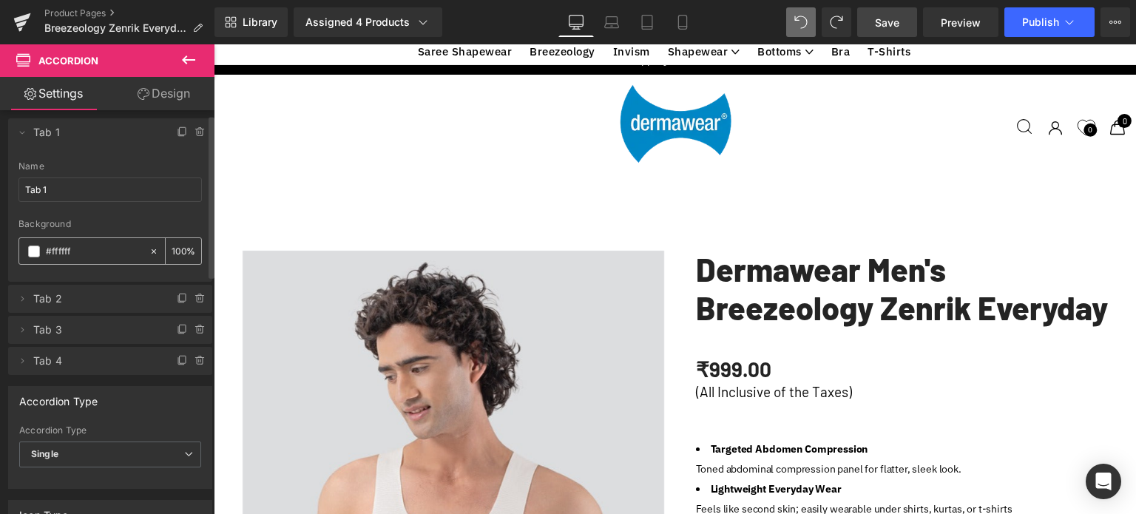
click at [31, 253] on span at bounding box center [34, 252] width 12 height 12
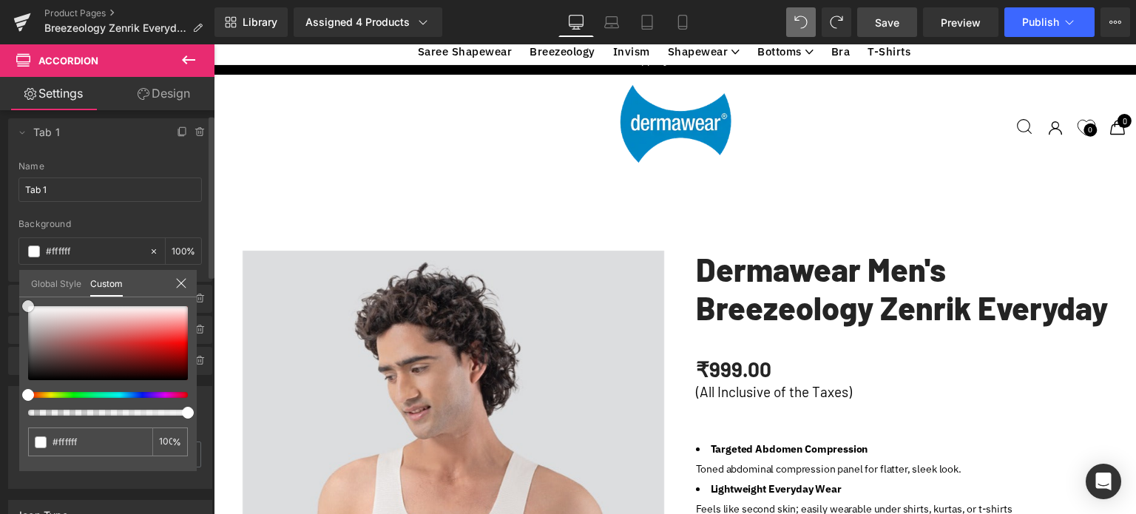
click at [135, 333] on div at bounding box center [108, 343] width 160 height 74
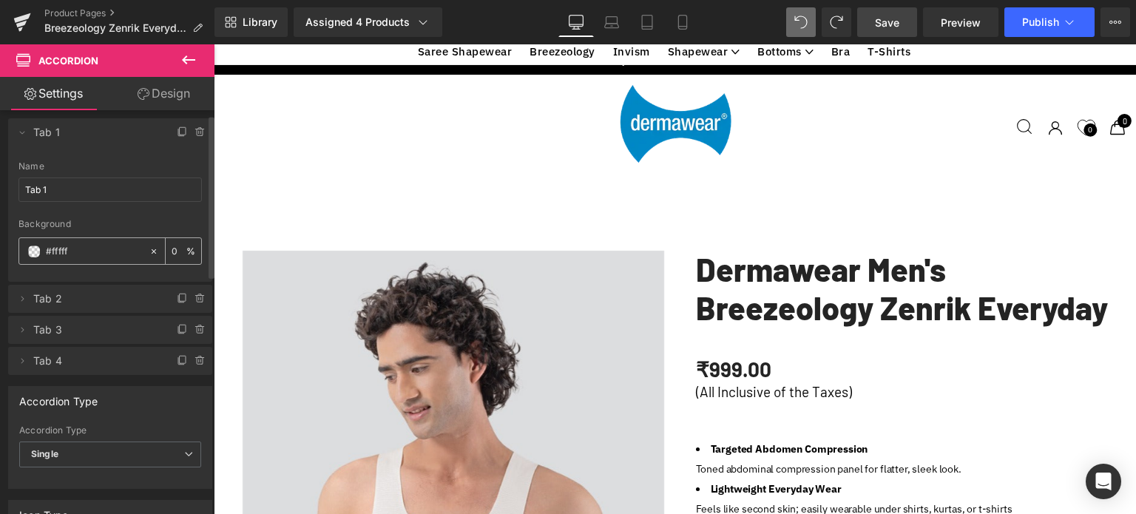
type input "#ffffff"
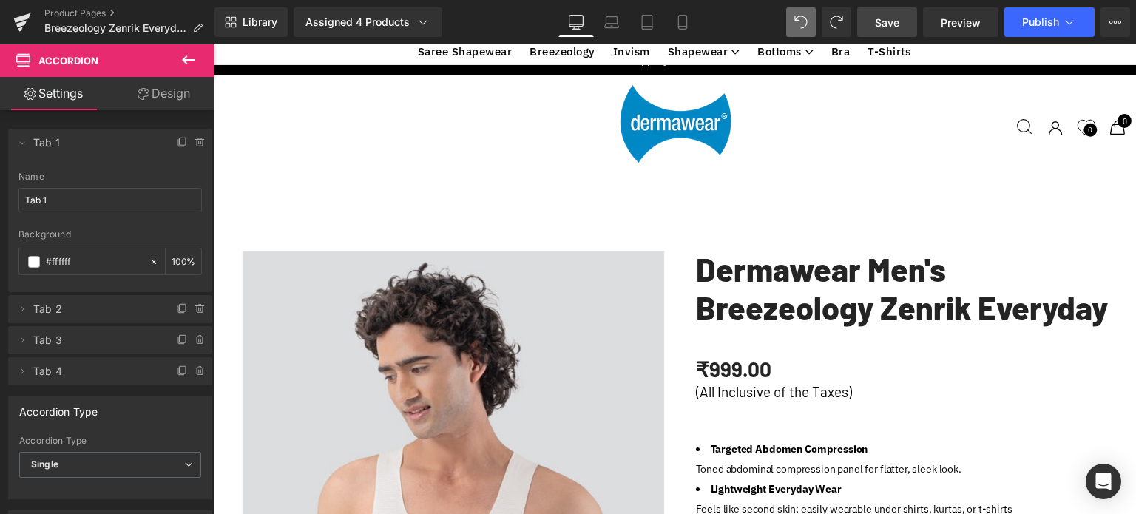
click at [169, 99] on link "Design" at bounding box center [163, 93] width 107 height 33
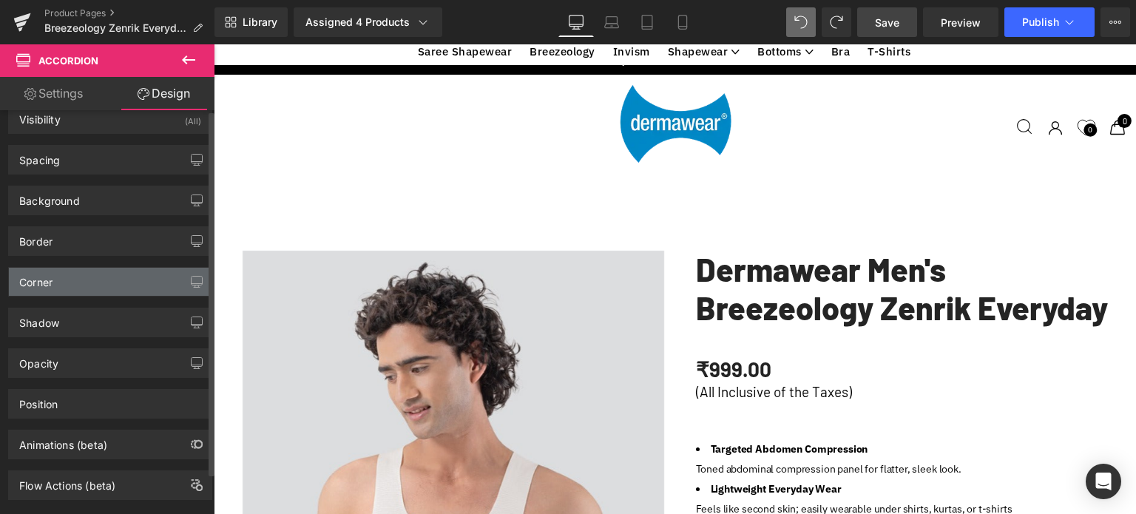
scroll to position [44, 0]
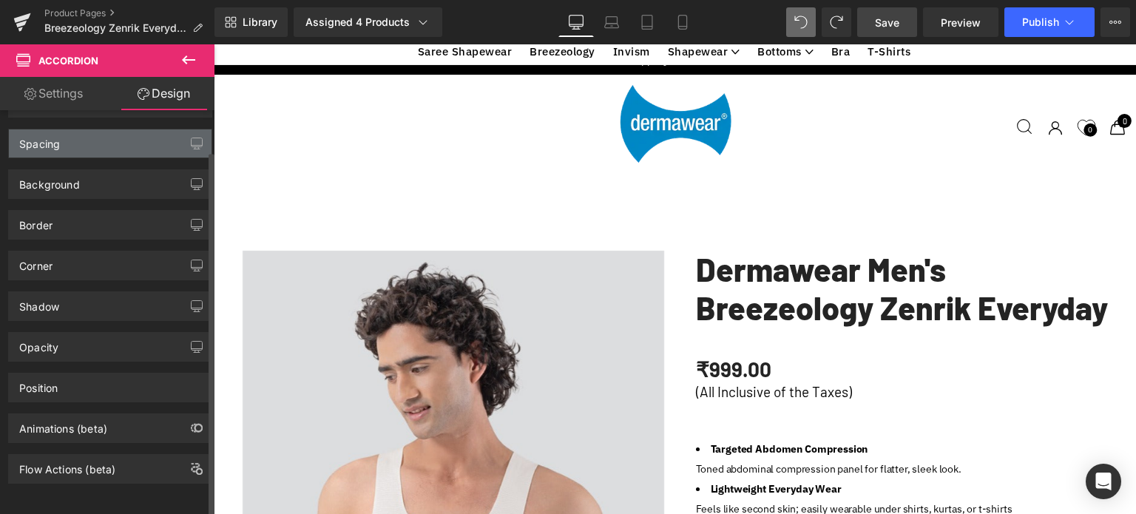
click at [55, 135] on div "Spacing" at bounding box center [39, 139] width 41 height 21
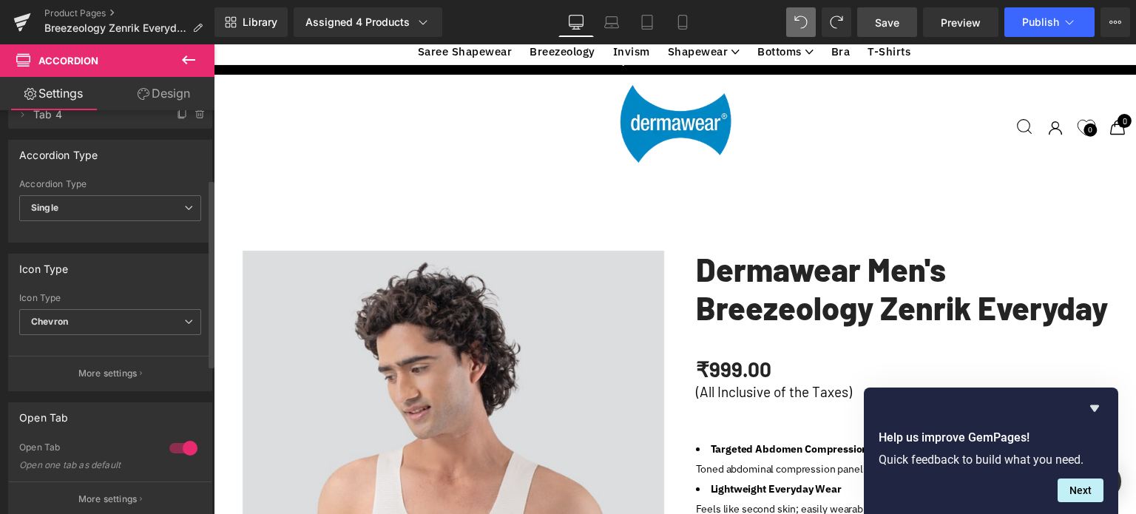
scroll to position [148, 0]
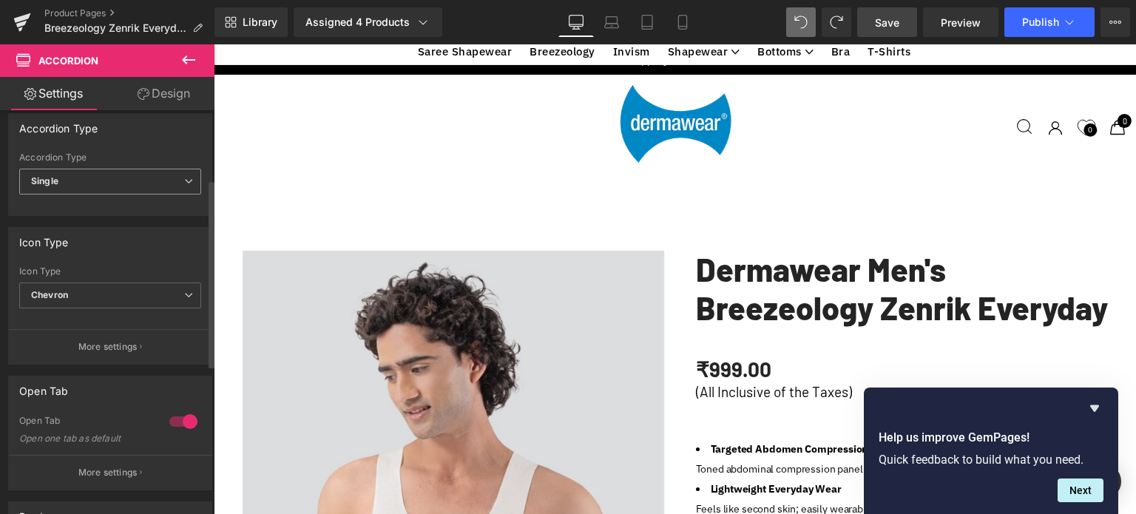
click at [81, 184] on span "Single" at bounding box center [110, 182] width 182 height 26
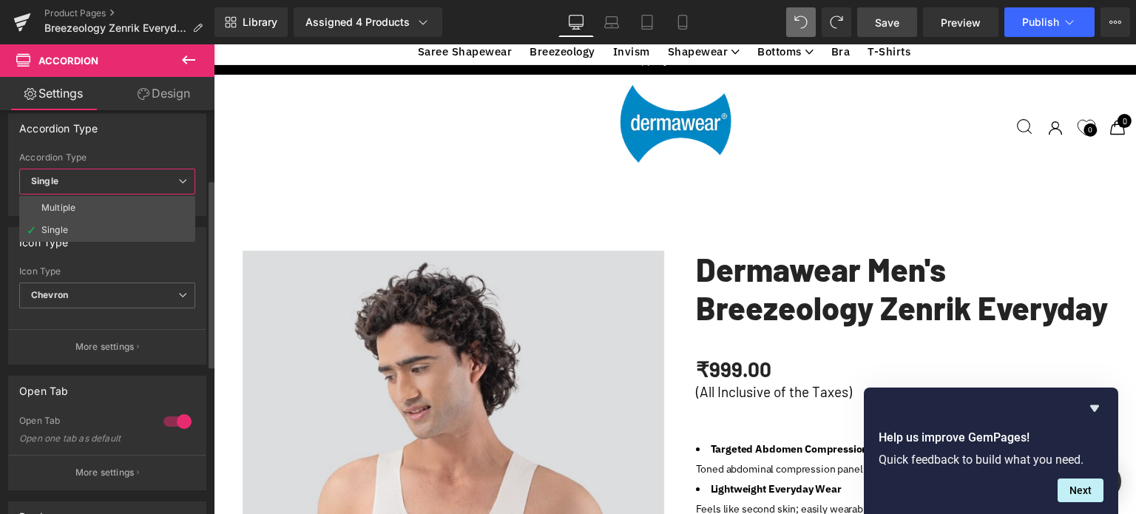
click at [104, 262] on div "Icon Type None Plus Chevron Icon Type Chevron None Plus Chevron More settings" at bounding box center [107, 296] width 198 height 138
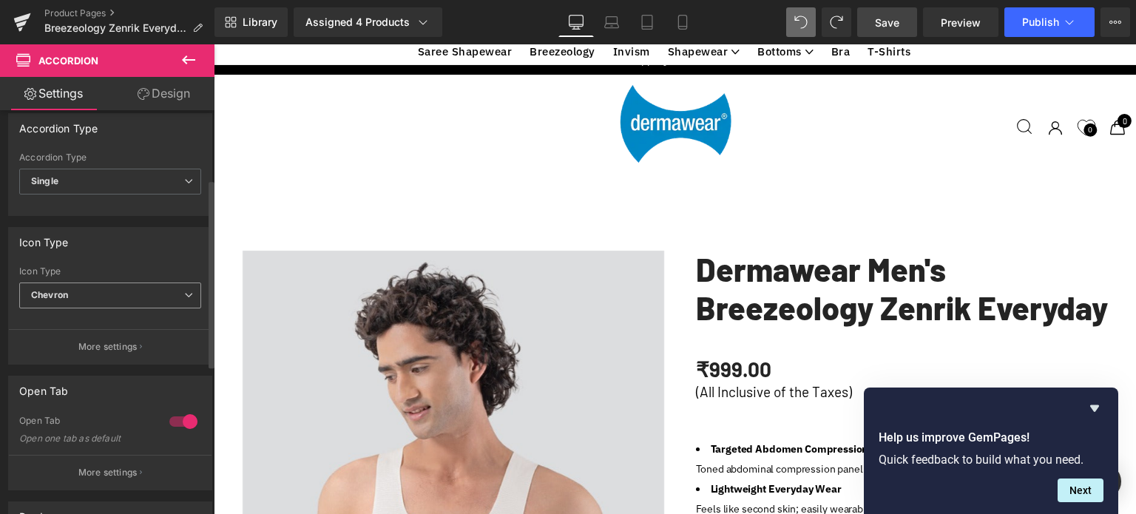
click at [92, 297] on span "Chevron" at bounding box center [110, 295] width 182 height 26
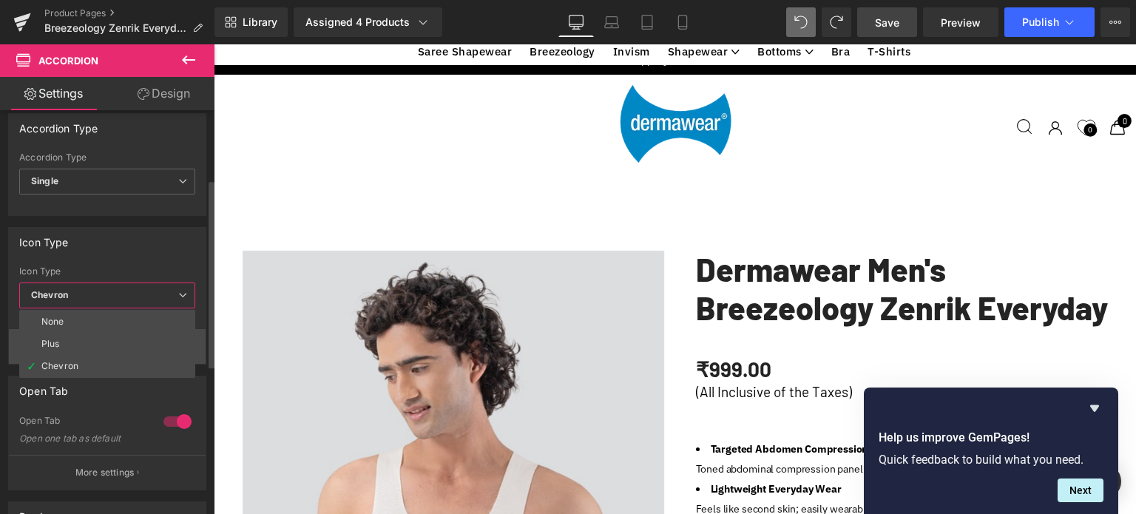
click at [58, 345] on div "Plus" at bounding box center [50, 344] width 18 height 10
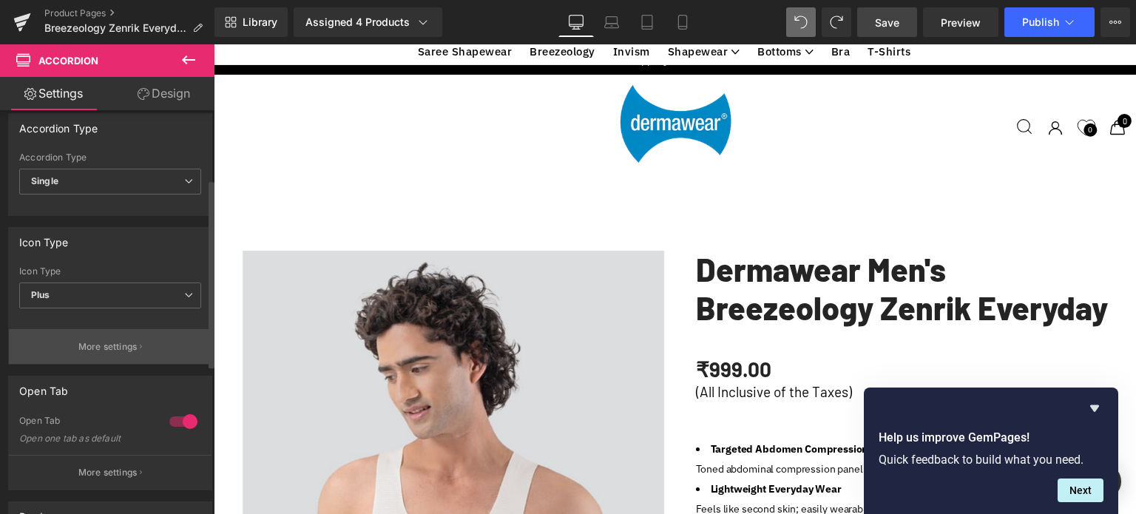
scroll to position [5316, 911]
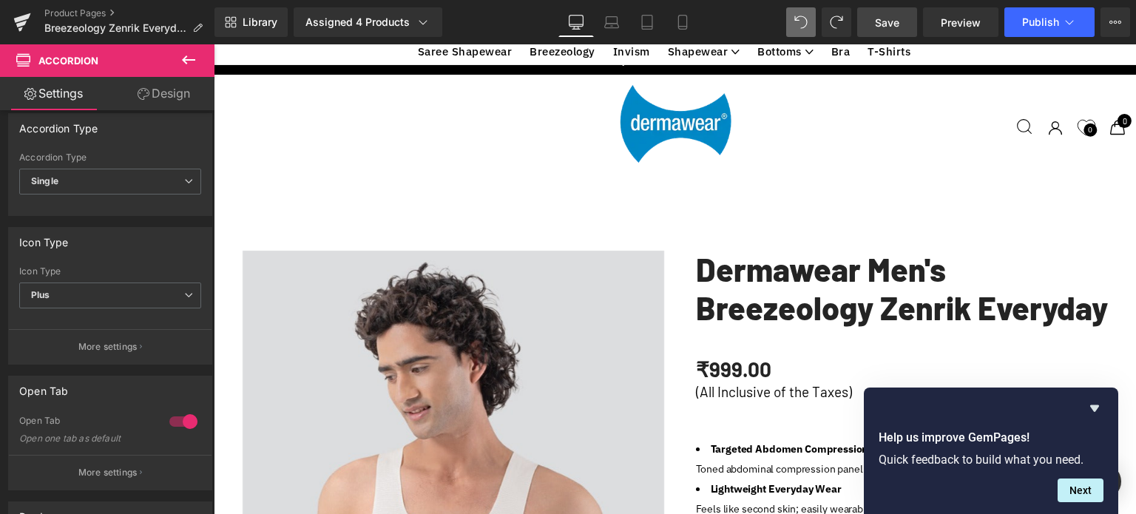
click at [884, 22] on span "Save" at bounding box center [887, 23] width 24 height 16
drag, startPoint x: 186, startPoint y: 58, endPoint x: 175, endPoint y: 61, distance: 11.5
click at [186, 58] on icon at bounding box center [189, 60] width 18 height 18
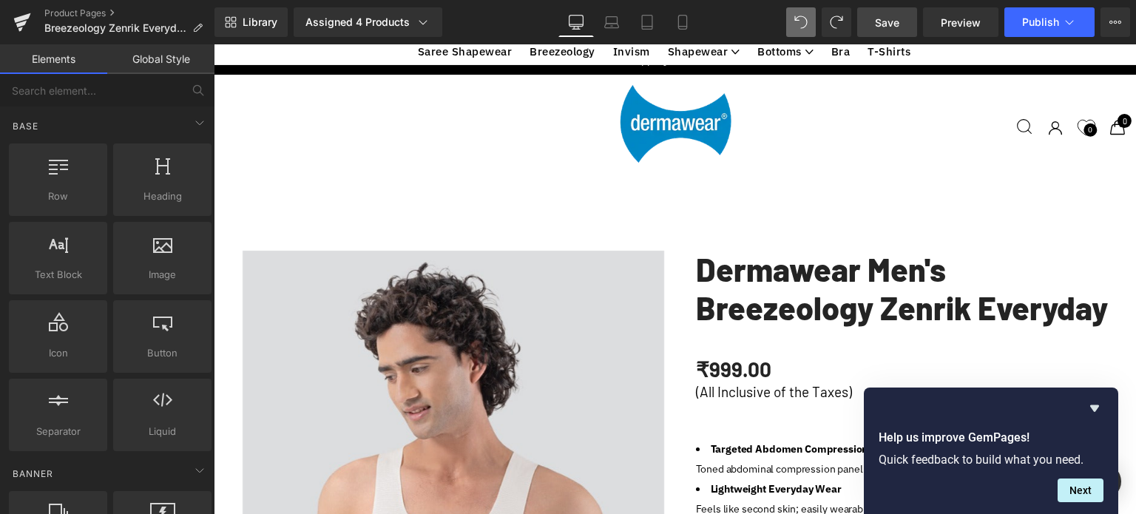
scroll to position [1553, 0]
click at [666, 184] on div at bounding box center [675, 279] width 922 height 456
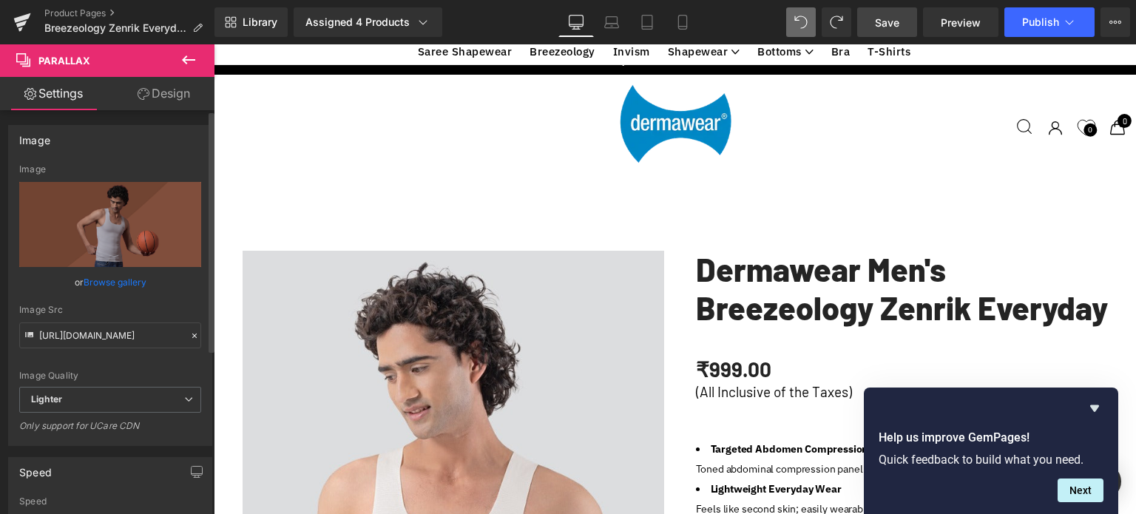
click at [105, 280] on link "Browse gallery" at bounding box center [115, 282] width 63 height 26
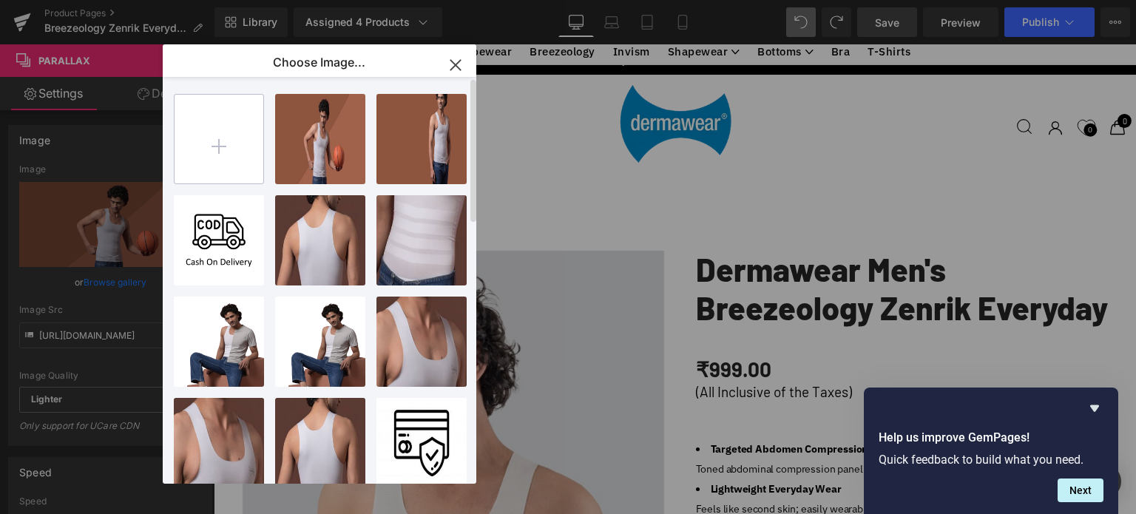
click at [219, 144] on input "file" at bounding box center [219, 139] width 89 height 89
type input "C:\fakepath\ZE_LP.png"
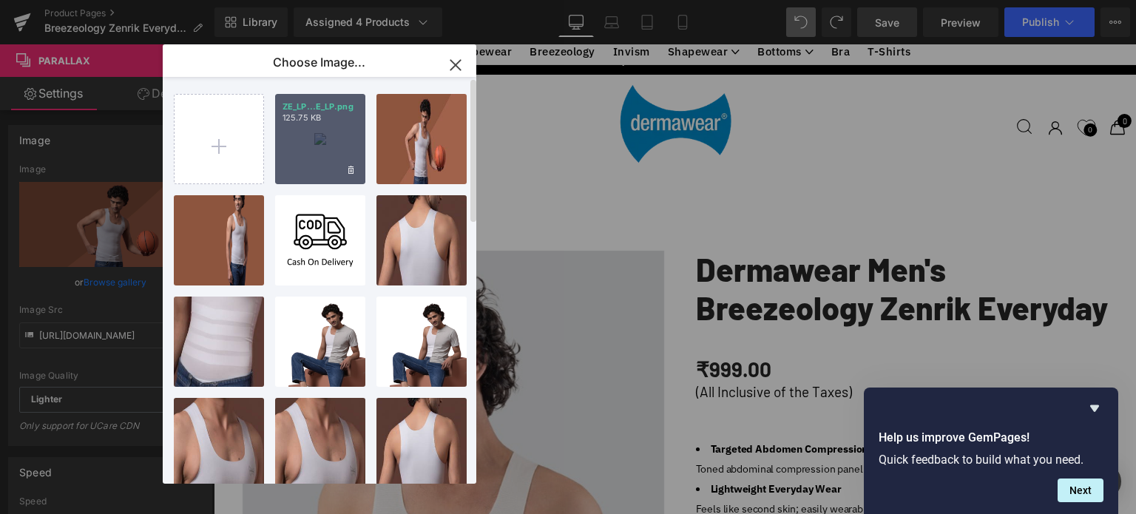
click at [306, 137] on div "ZE_LP...E_LP.png 125.75 KB" at bounding box center [320, 139] width 90 height 90
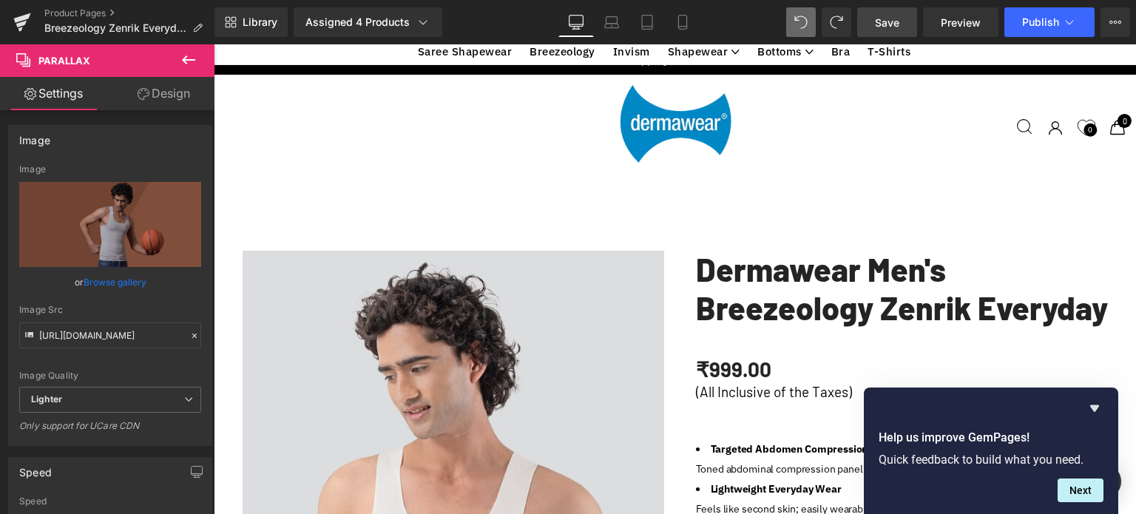
click at [116, 285] on link "Browse gallery" at bounding box center [115, 282] width 63 height 26
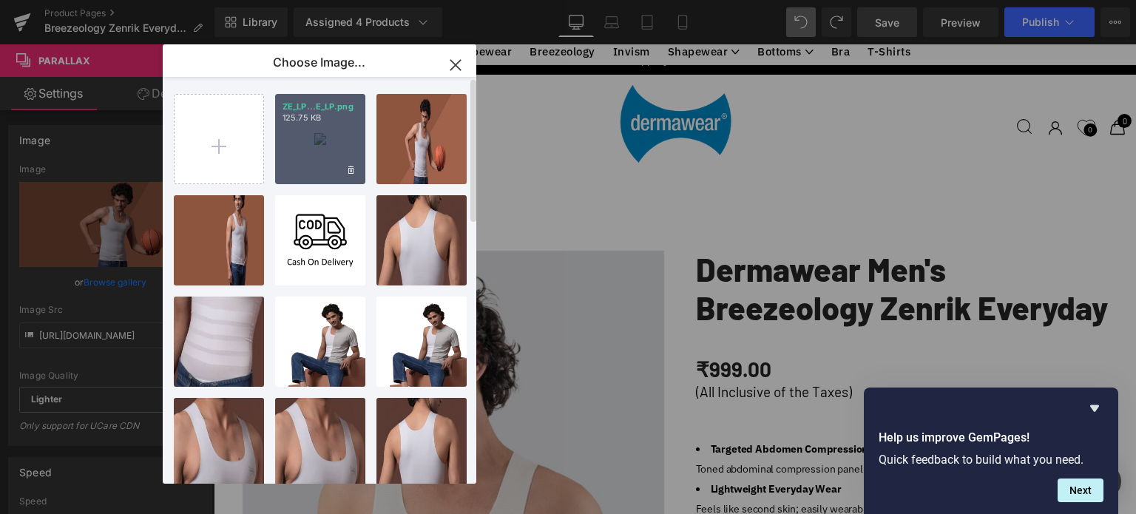
click at [311, 129] on div "ZE_LP...E_LP.png 125.75 KB" at bounding box center [320, 139] width 90 height 90
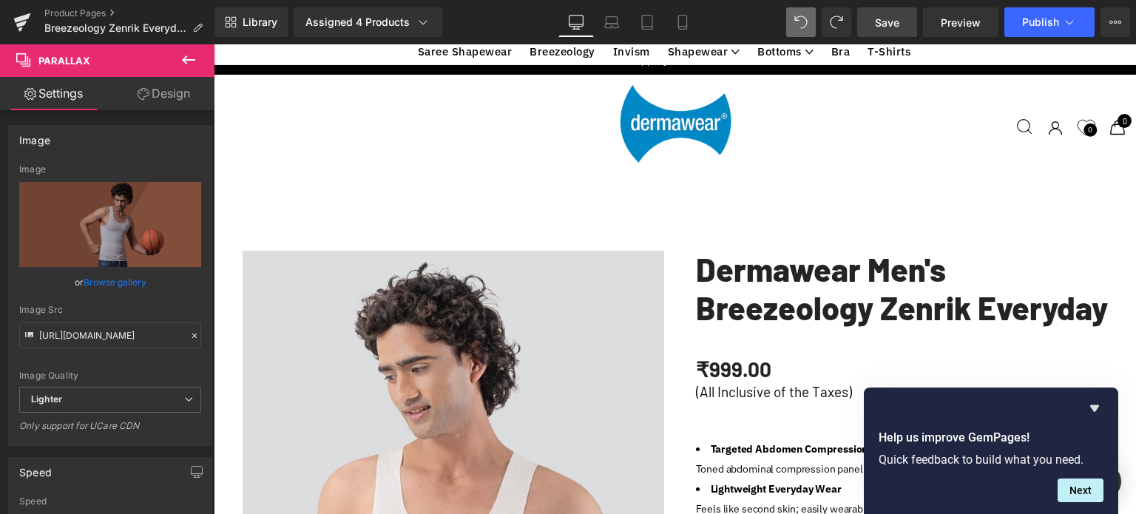
scroll to position [1627, 0]
click at [103, 282] on link "Browse gallery" at bounding box center [115, 282] width 63 height 26
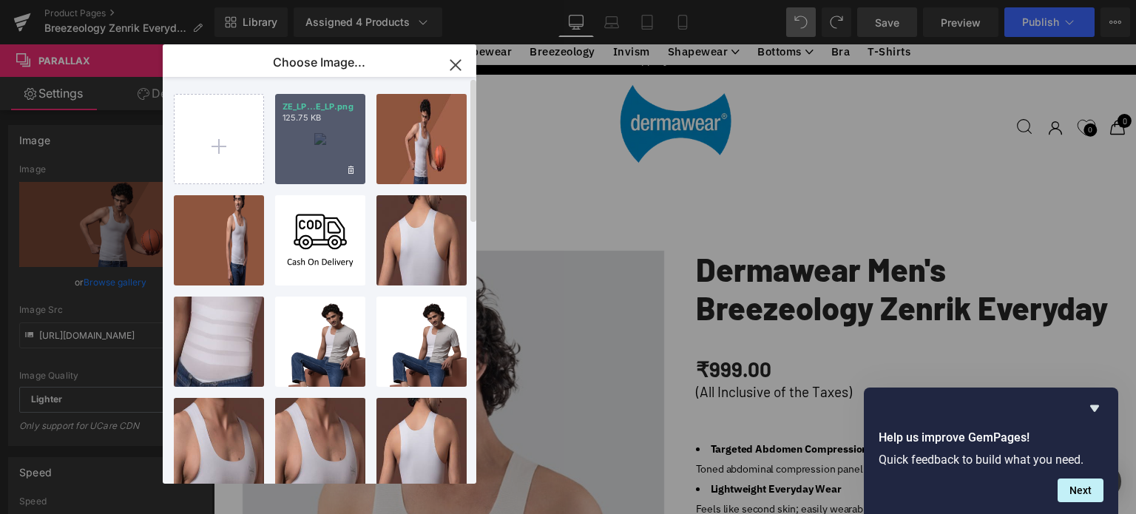
click at [334, 135] on div "ZE_LP...E_LP.png 125.75 KB" at bounding box center [320, 139] width 90 height 90
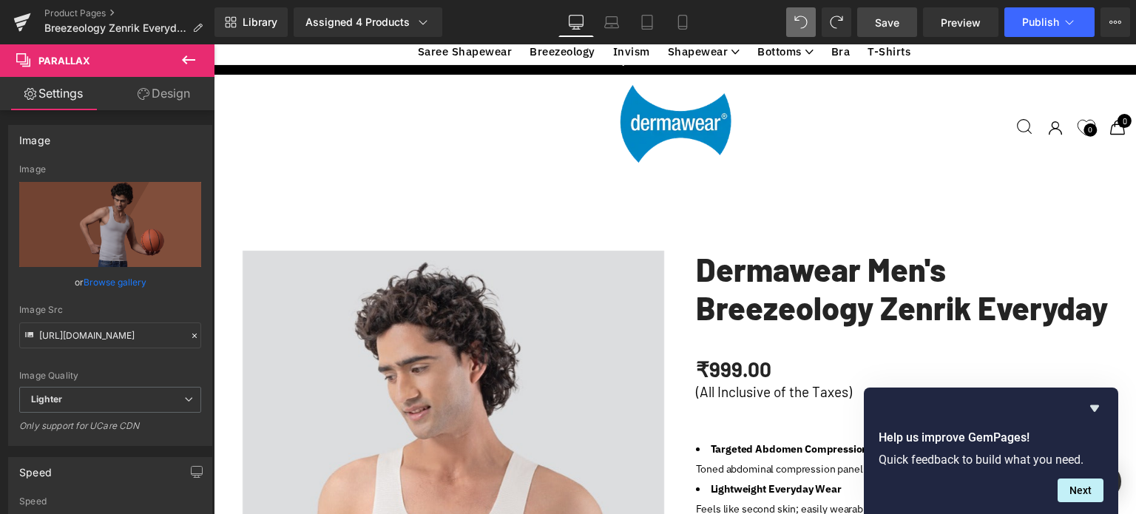
scroll to position [2662, 0]
click at [678, 18] on icon at bounding box center [682, 23] width 8 height 14
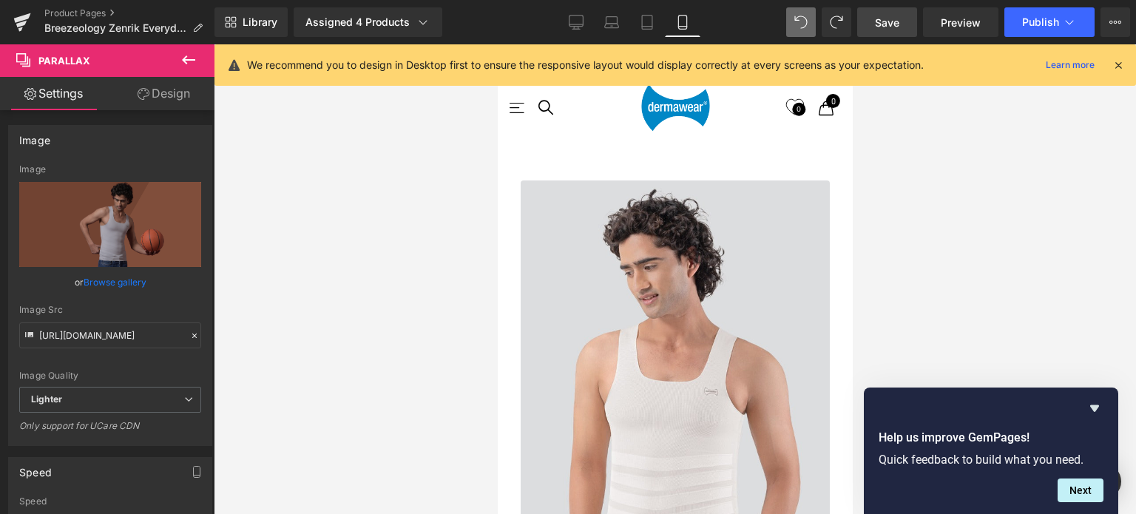
scroll to position [6447, 343]
click at [1117, 64] on icon at bounding box center [1118, 64] width 13 height 13
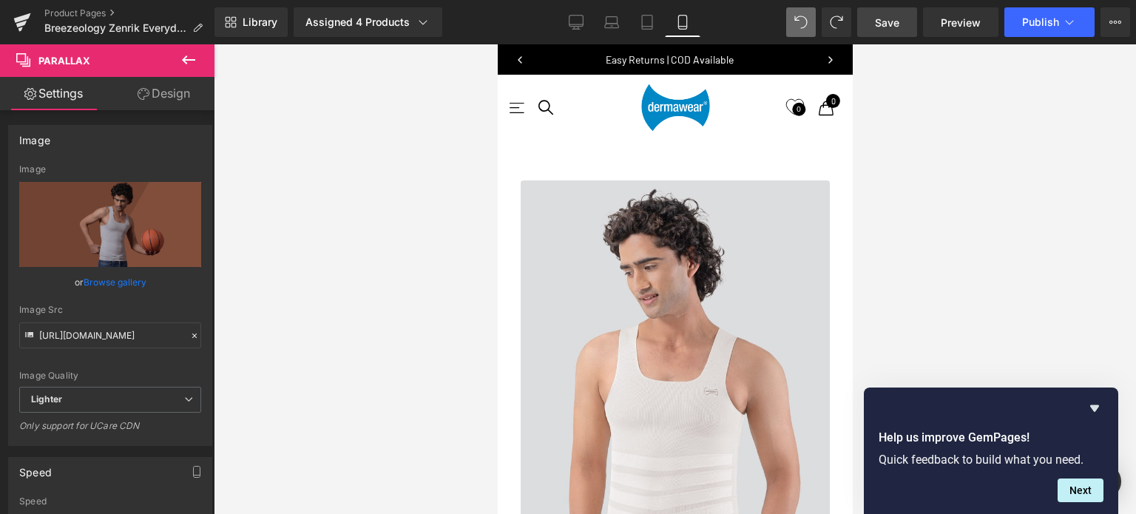
scroll to position [667, 0]
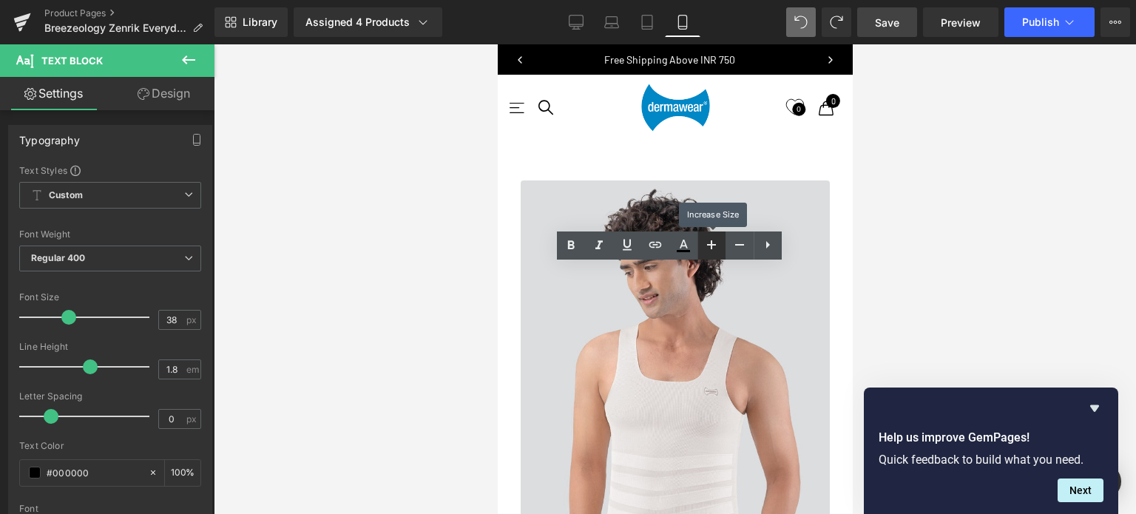
click at [714, 248] on icon at bounding box center [712, 245] width 18 height 18
click at [748, 248] on icon at bounding box center [740, 245] width 18 height 18
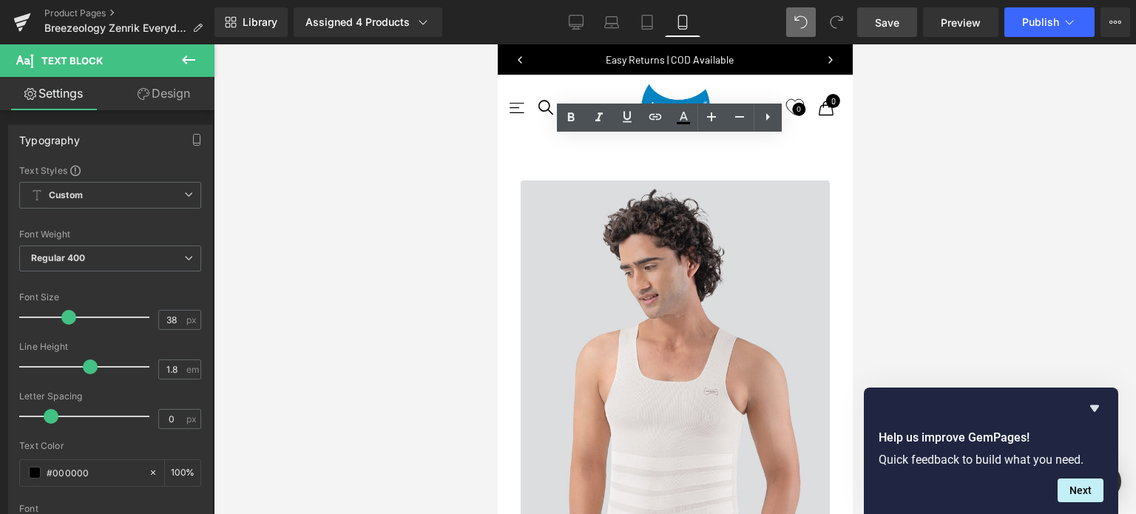
scroll to position [815, 0]
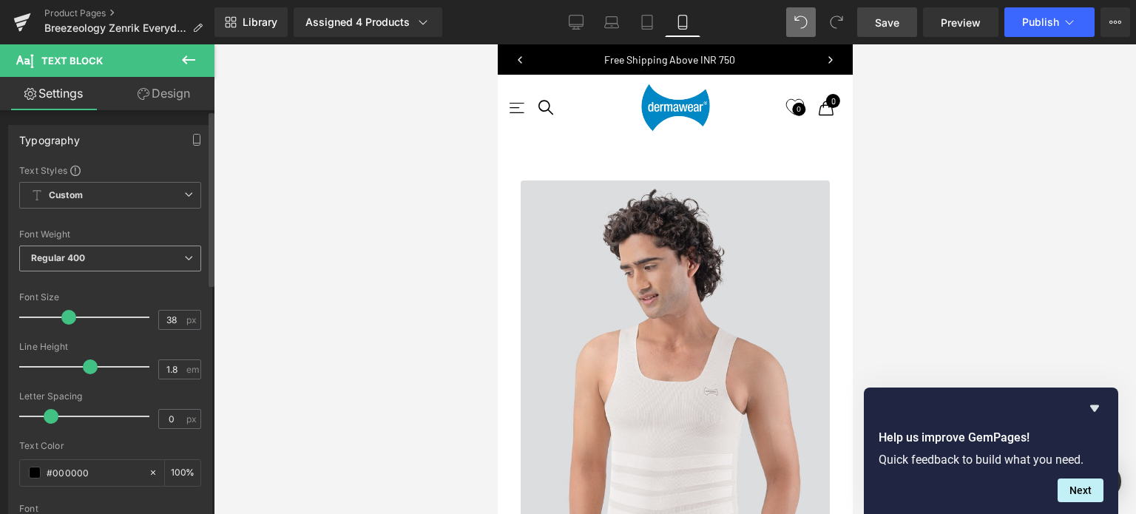
click at [147, 263] on span "Regular 400" at bounding box center [110, 259] width 182 height 26
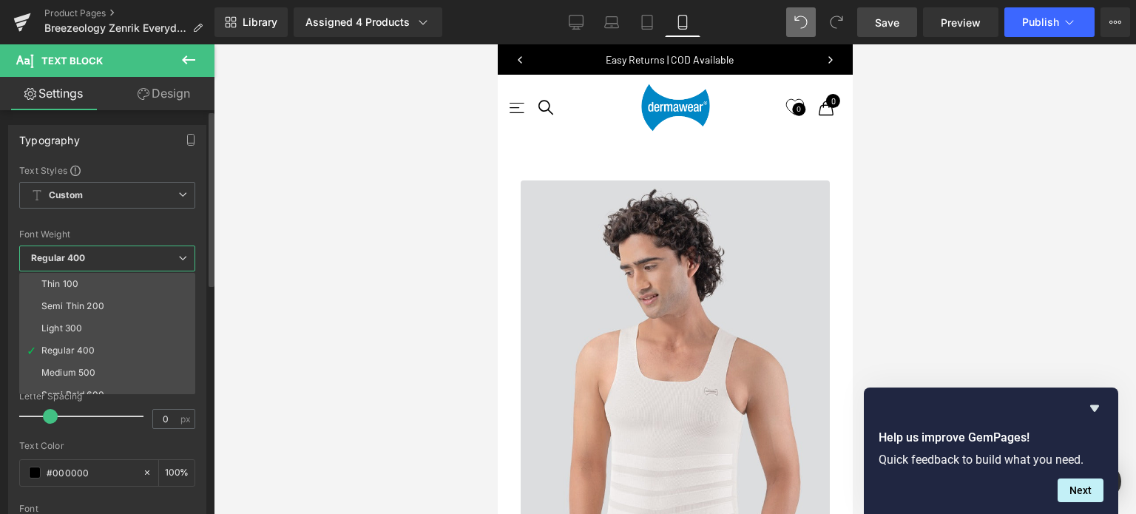
click at [147, 263] on span "Regular 400" at bounding box center [107, 259] width 176 height 26
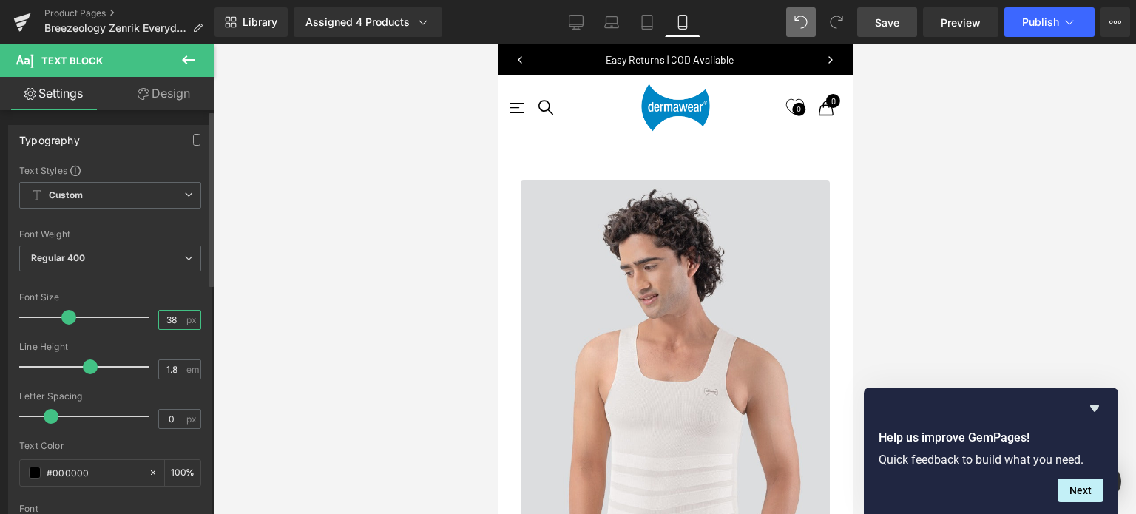
click at [172, 321] on input "38" at bounding box center [172, 320] width 26 height 18
type input "3"
click at [157, 293] on div "Font Size 45 px" at bounding box center [110, 317] width 182 height 50
click at [177, 319] on input "45" at bounding box center [172, 320] width 26 height 18
click at [805, 20] on icon at bounding box center [800, 22] width 13 height 13
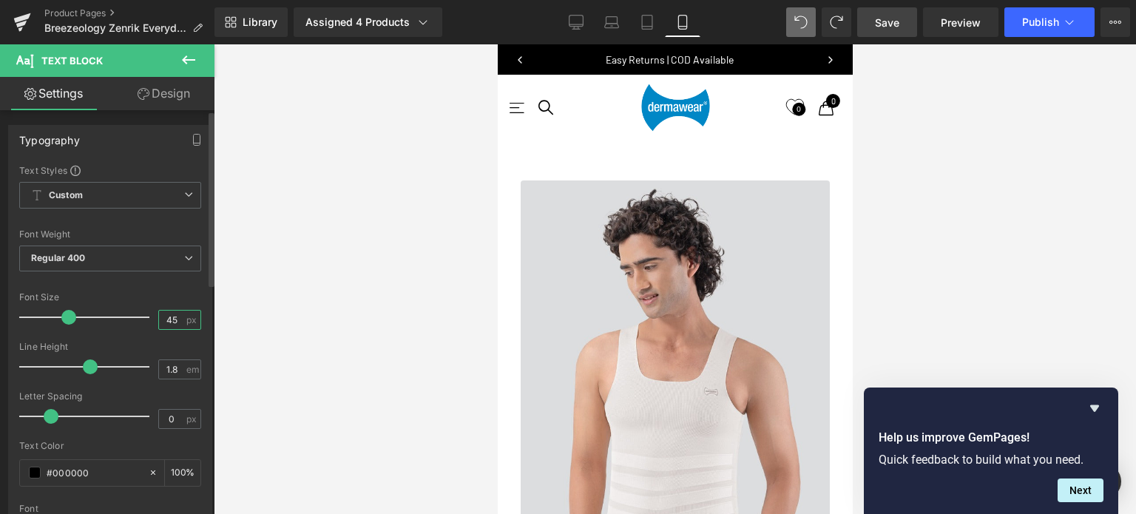
click at [176, 319] on input "45" at bounding box center [172, 320] width 26 height 18
click at [178, 289] on div "Font Default Work Sans Jost Helvetica Default Default Work Sans Jost Helvetica …" at bounding box center [110, 342] width 182 height 357
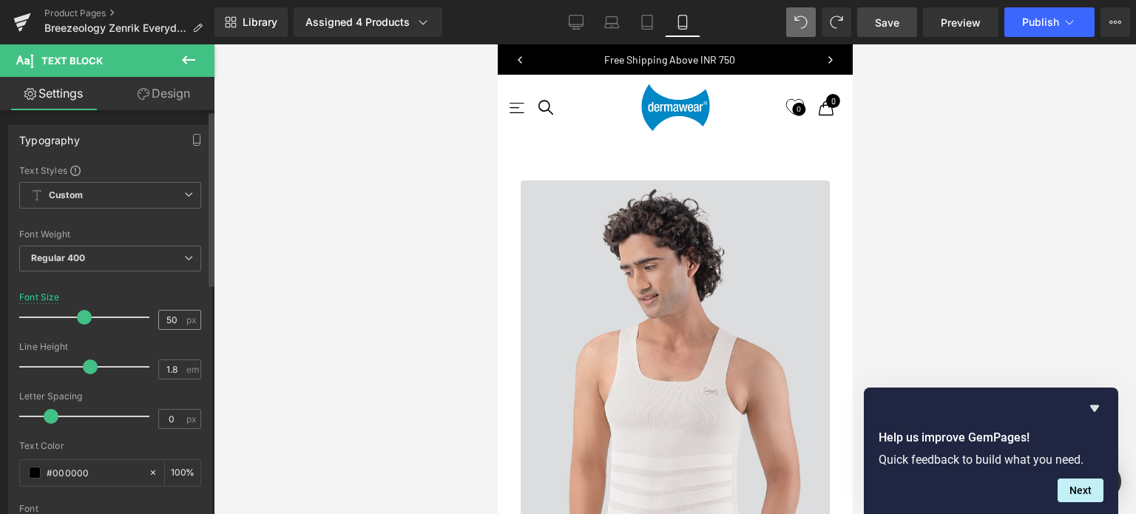
click at [179, 317] on div "50 px" at bounding box center [179, 320] width 43 height 20
click at [169, 318] on input "50" at bounding box center [172, 320] width 26 height 18
type input "38"
click at [169, 292] on div "Font Size" at bounding box center [110, 297] width 182 height 10
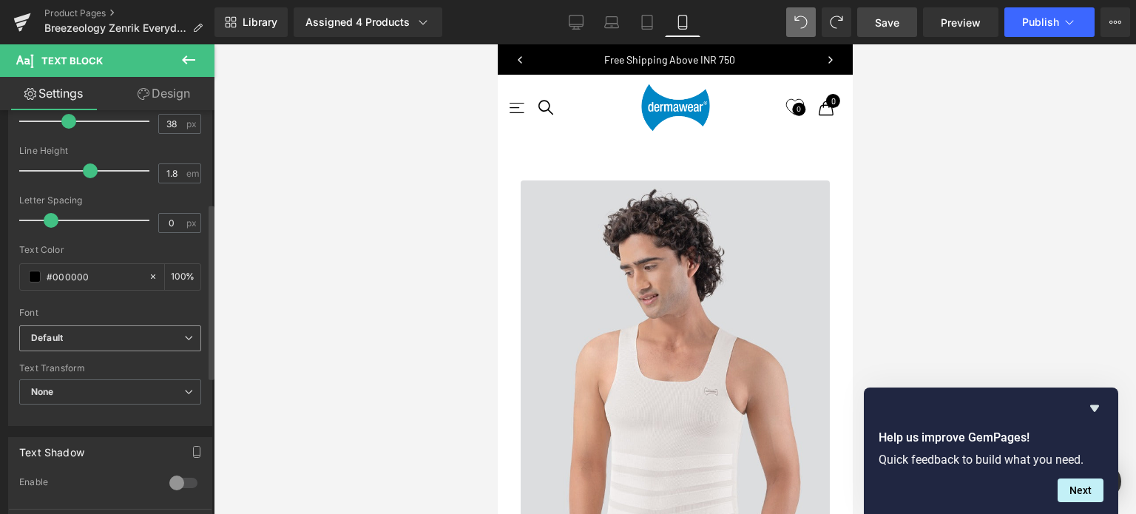
scroll to position [222, 0]
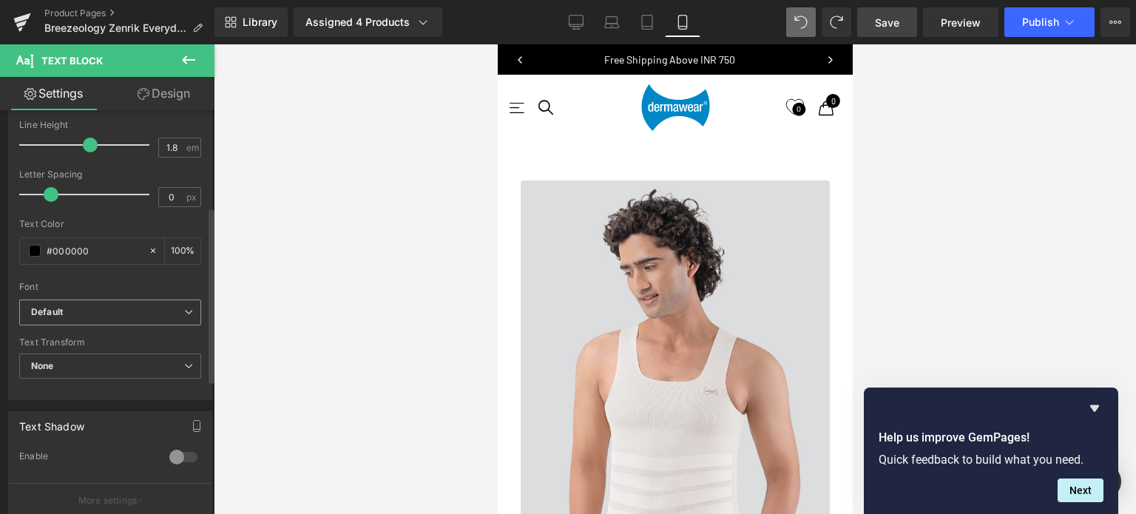
click at [85, 315] on b "Default" at bounding box center [107, 312] width 153 height 13
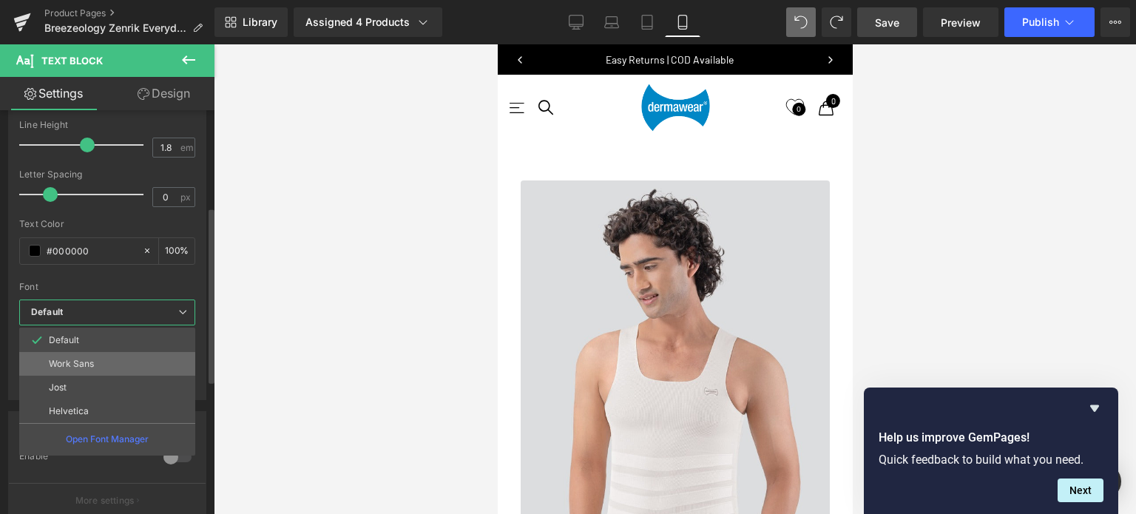
click at [71, 359] on p "Work Sans" at bounding box center [71, 364] width 45 height 10
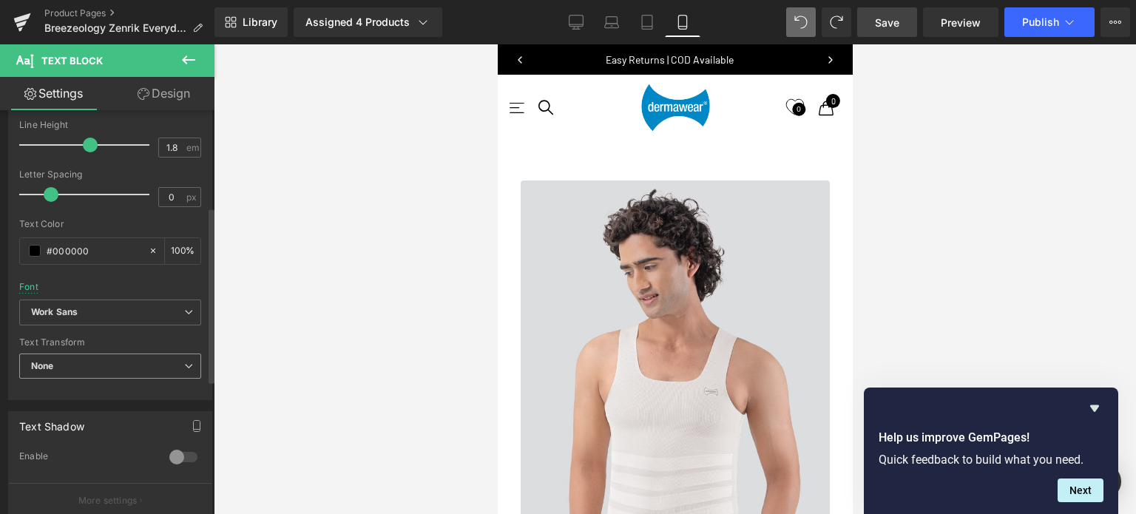
click at [67, 363] on span "None" at bounding box center [110, 366] width 182 height 26
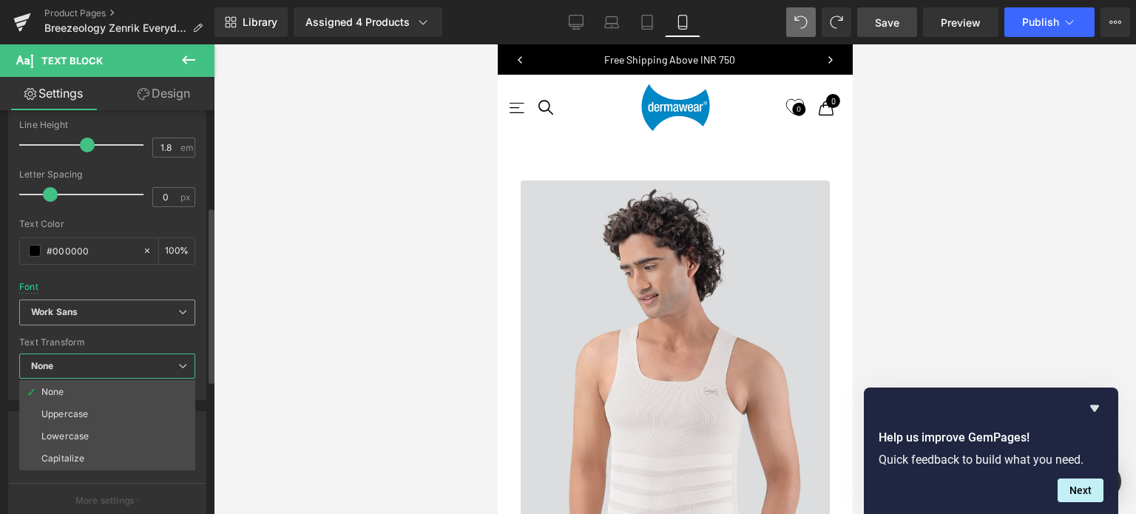
click at [92, 311] on b "Work Sans" at bounding box center [104, 312] width 147 height 13
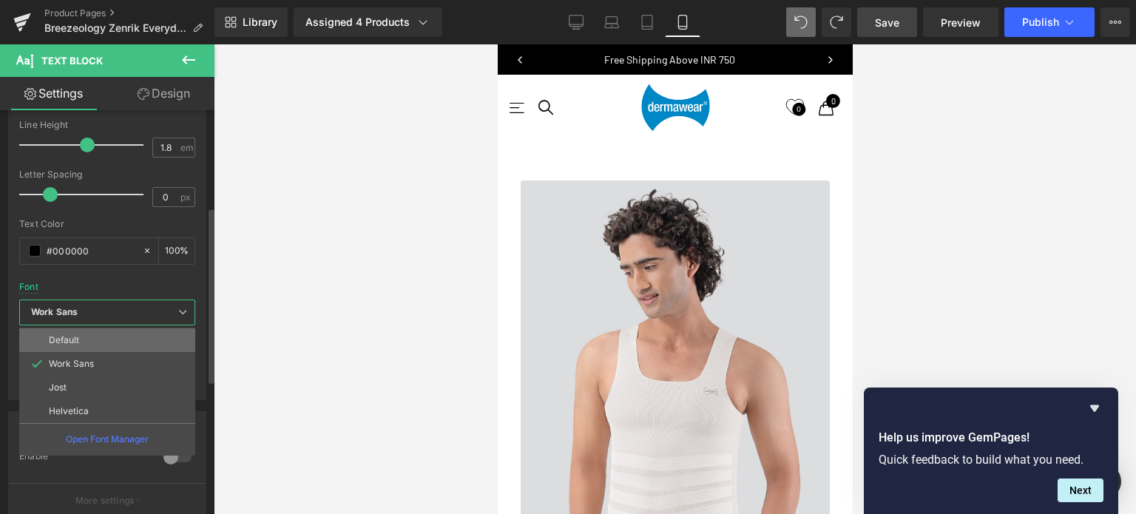
click at [80, 336] on li "Default" at bounding box center [107, 340] width 176 height 24
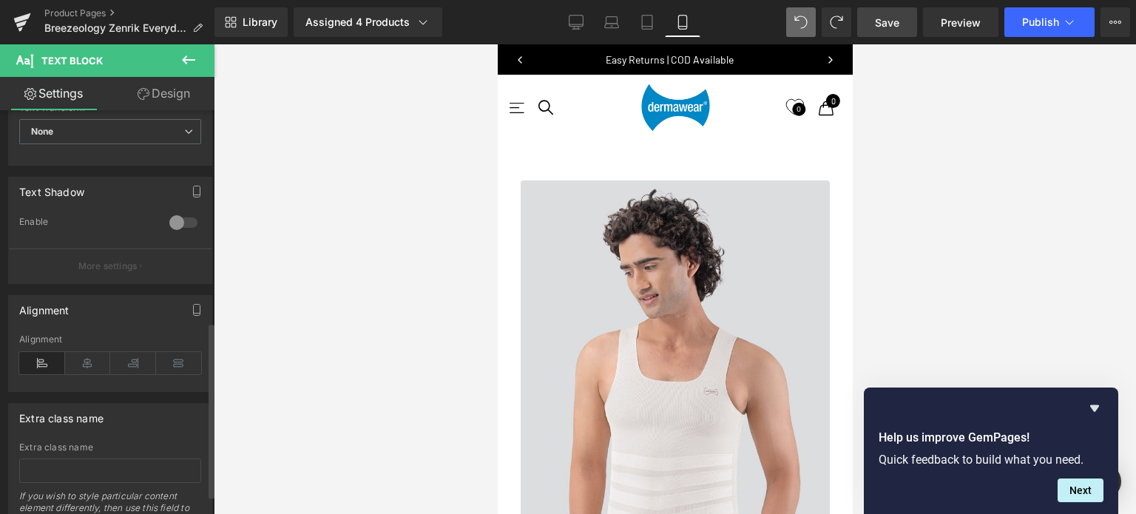
scroll to position [455, 0]
click at [86, 365] on icon at bounding box center [88, 364] width 46 height 22
click at [47, 364] on icon at bounding box center [42, 364] width 46 height 22
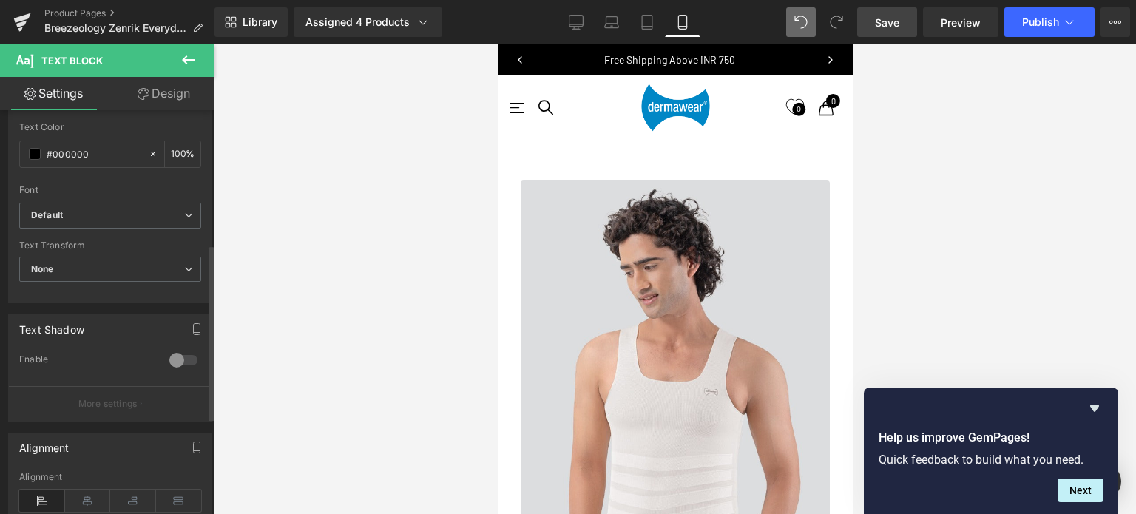
scroll to position [307, 0]
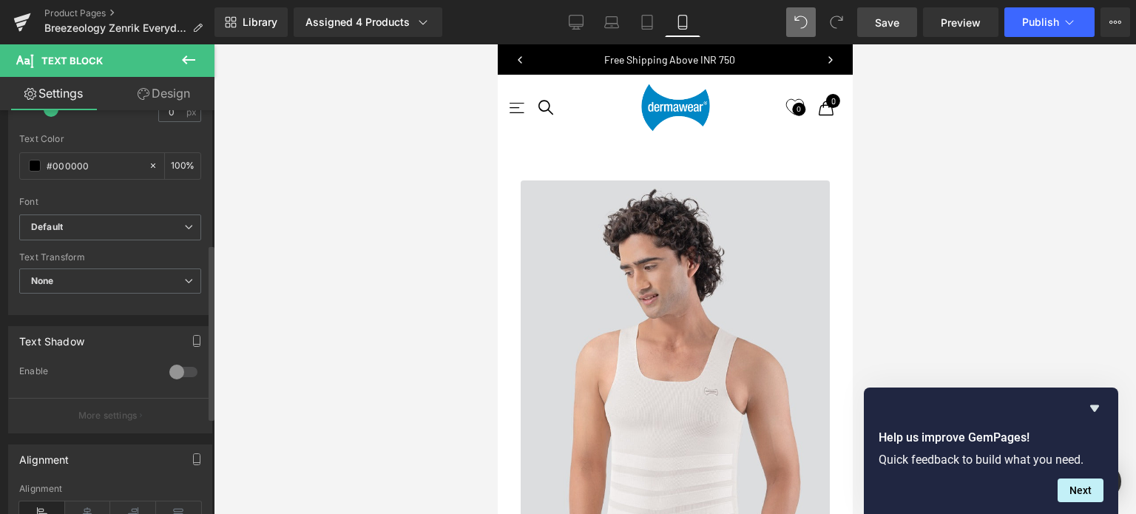
click at [182, 369] on div at bounding box center [183, 372] width 35 height 24
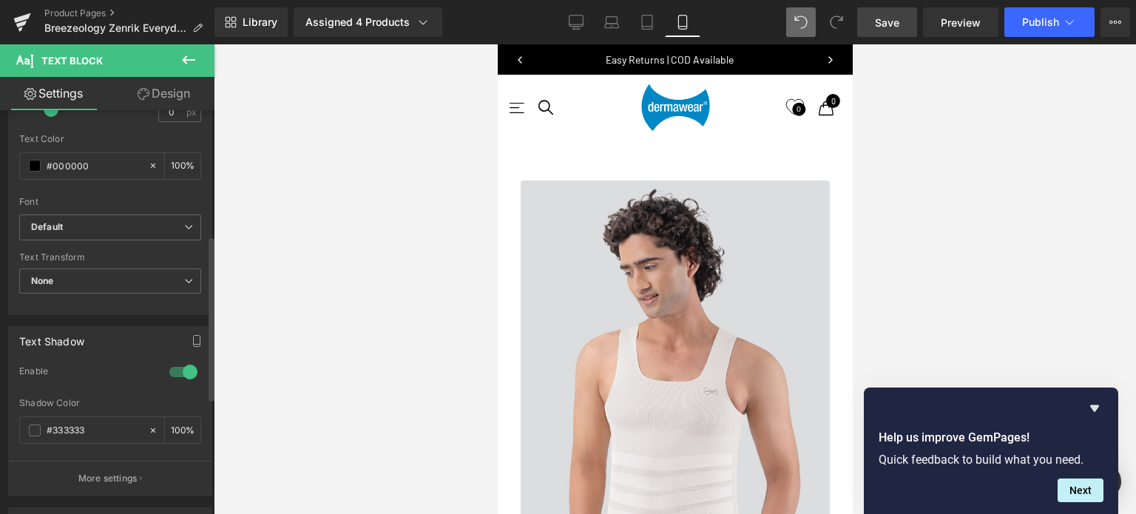
click at [166, 369] on div at bounding box center [183, 372] width 35 height 24
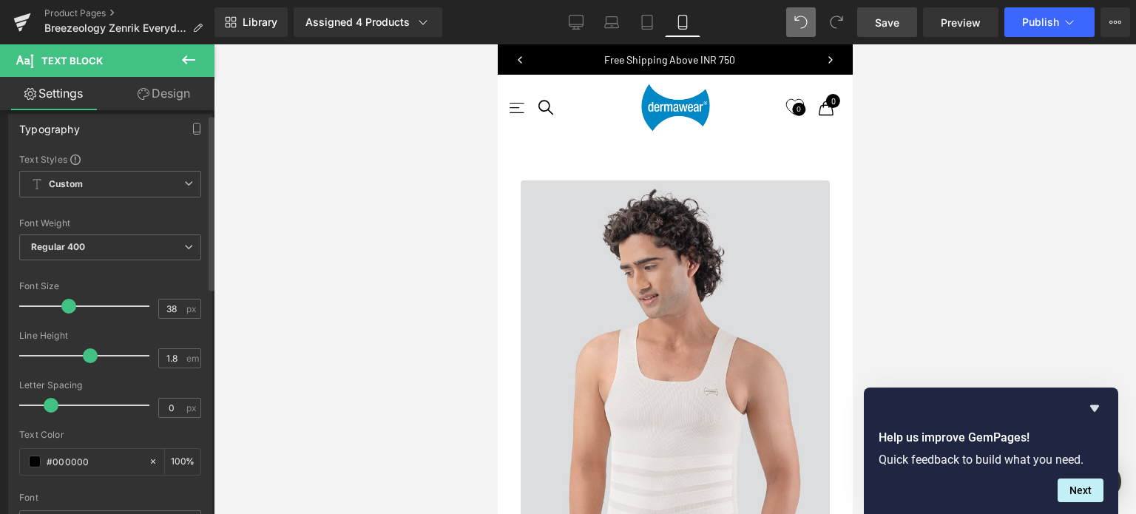
scroll to position [0, 0]
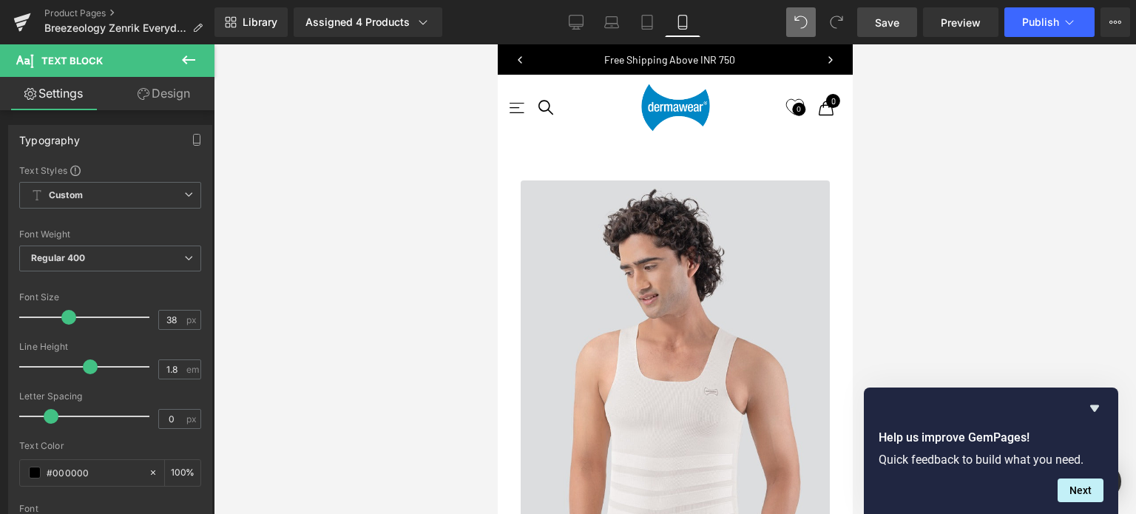
click at [164, 100] on link "Design" at bounding box center [163, 93] width 107 height 33
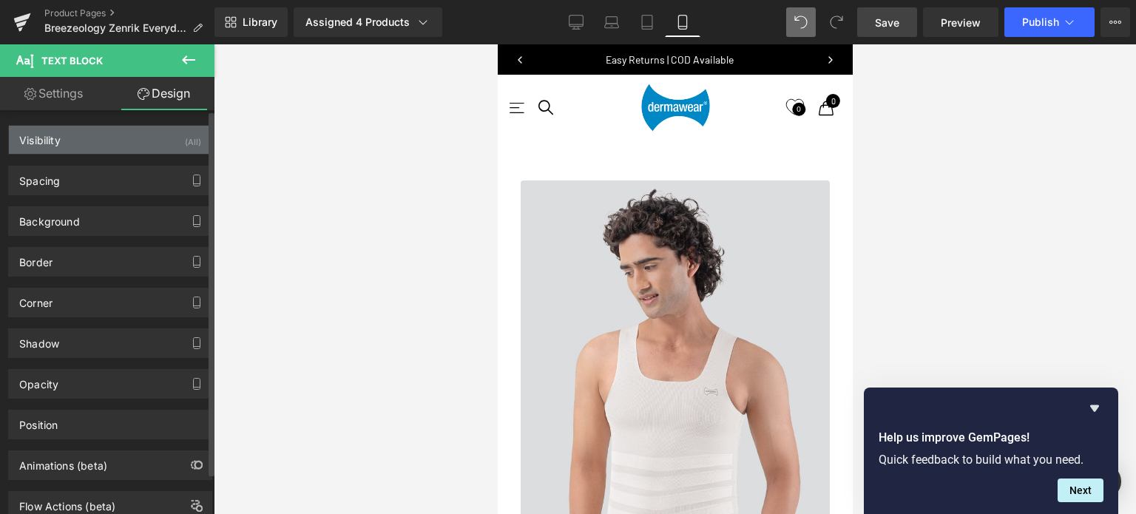
click at [53, 144] on div "Visibility" at bounding box center [39, 136] width 41 height 21
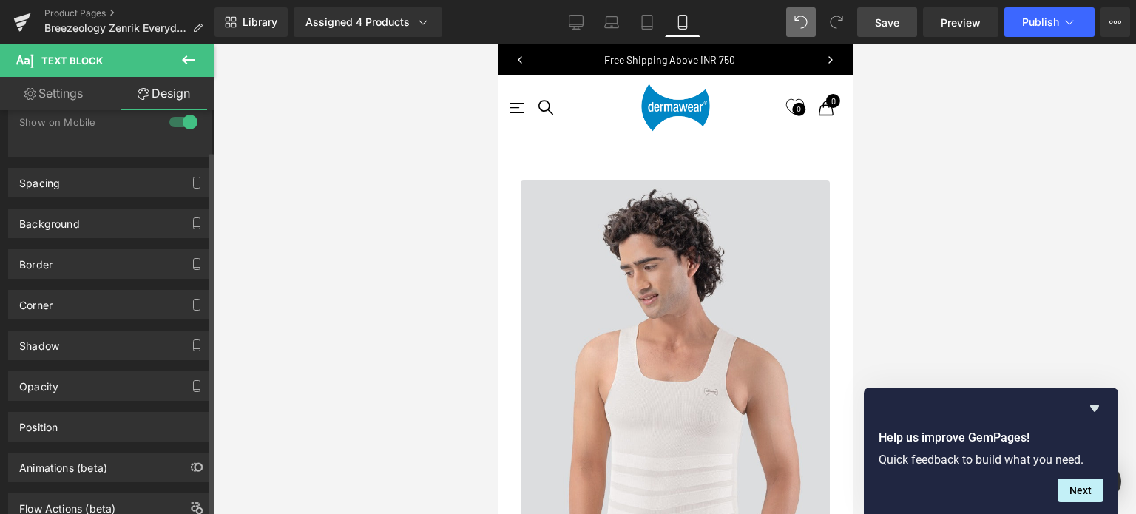
scroll to position [195, 0]
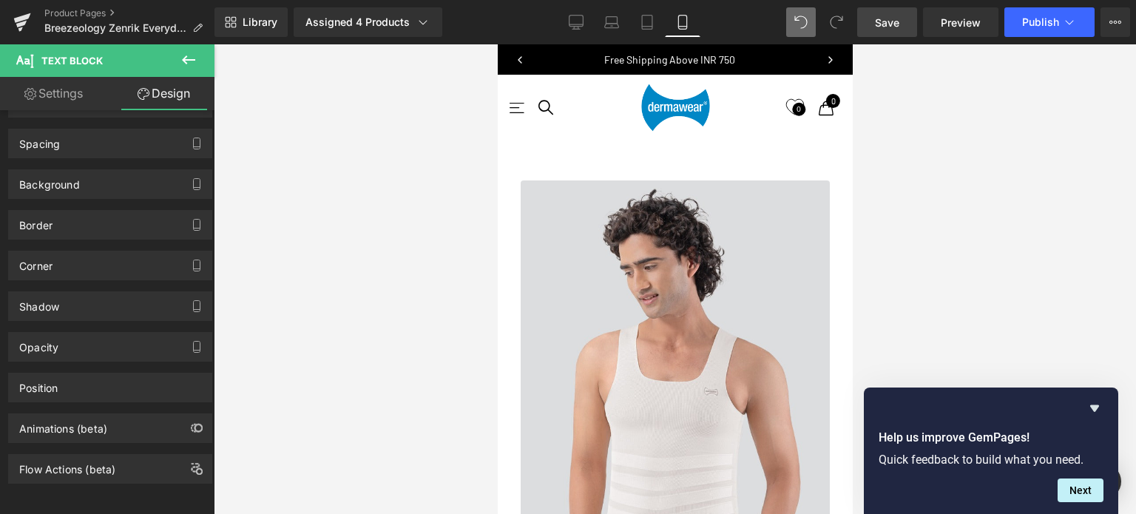
click at [186, 61] on icon at bounding box center [189, 60] width 18 height 18
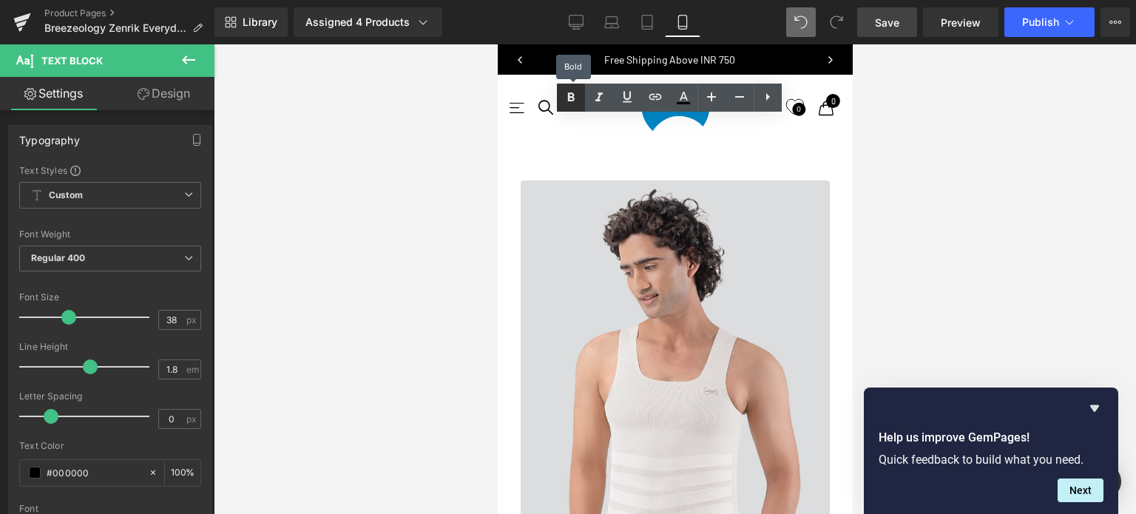
click at [569, 97] on icon at bounding box center [571, 96] width 7 height 9
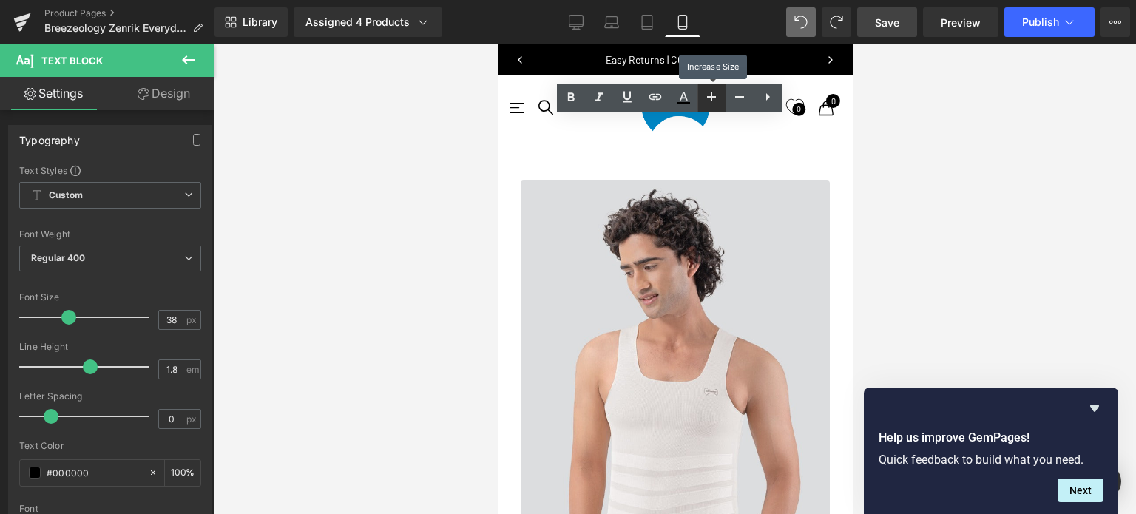
click at [714, 98] on icon at bounding box center [712, 97] width 18 height 18
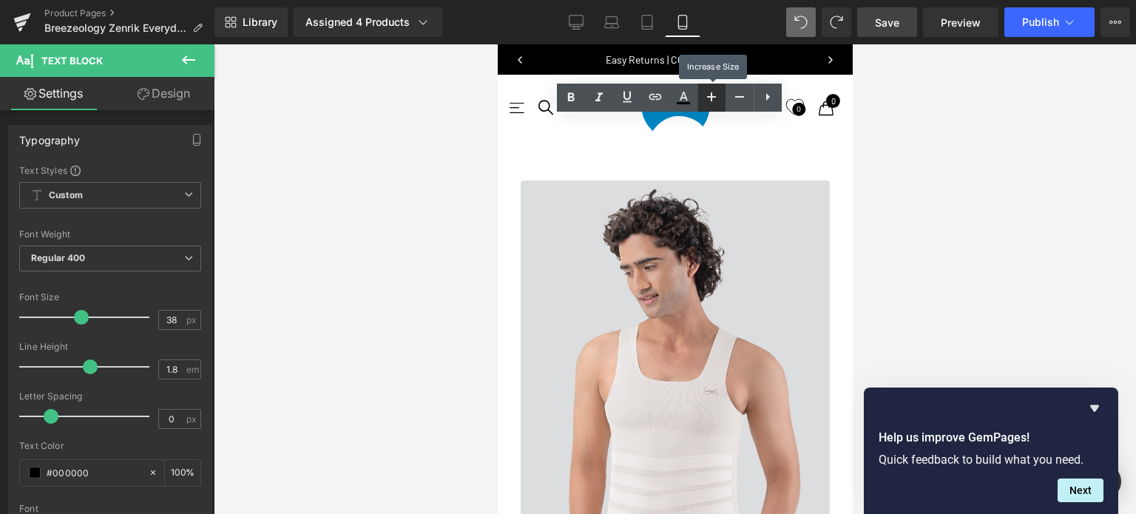
click at [714, 98] on icon at bounding box center [712, 97] width 18 height 18
click at [710, 101] on icon at bounding box center [712, 97] width 18 height 18
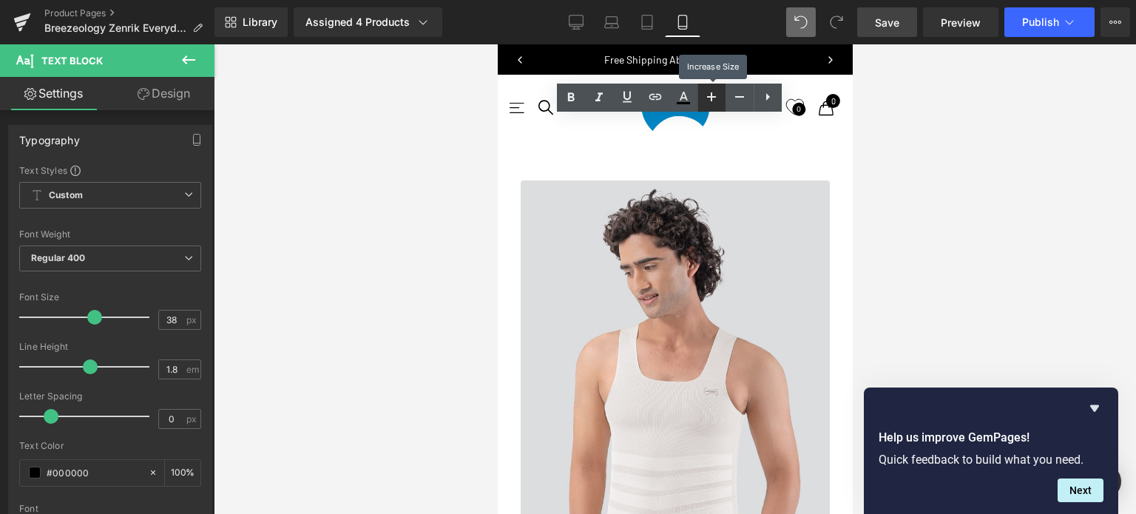
click at [710, 101] on icon at bounding box center [712, 97] width 18 height 18
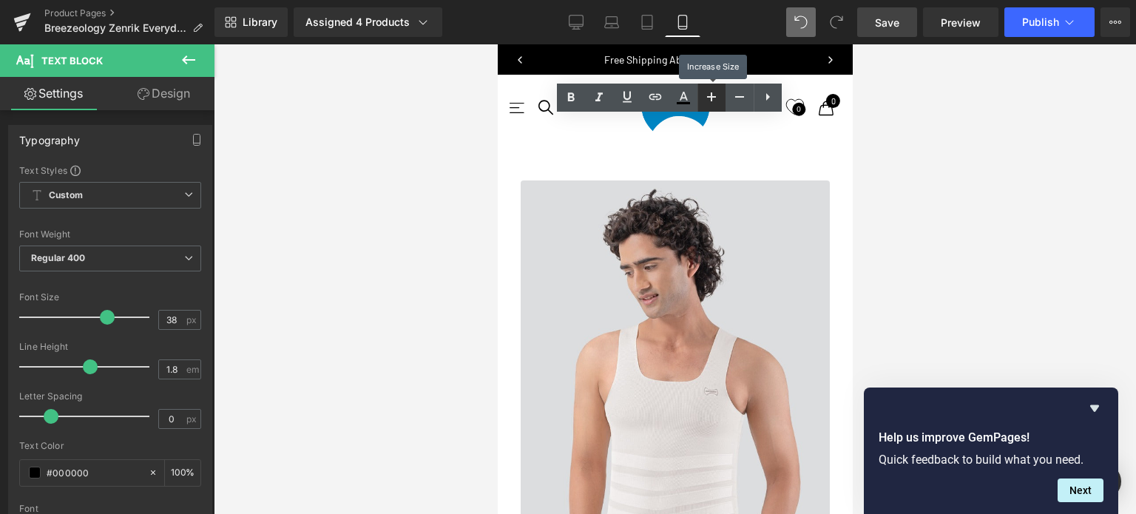
click at [710, 101] on icon at bounding box center [712, 97] width 18 height 18
click at [708, 102] on icon at bounding box center [712, 97] width 18 height 18
click at [709, 102] on icon at bounding box center [712, 97] width 18 height 18
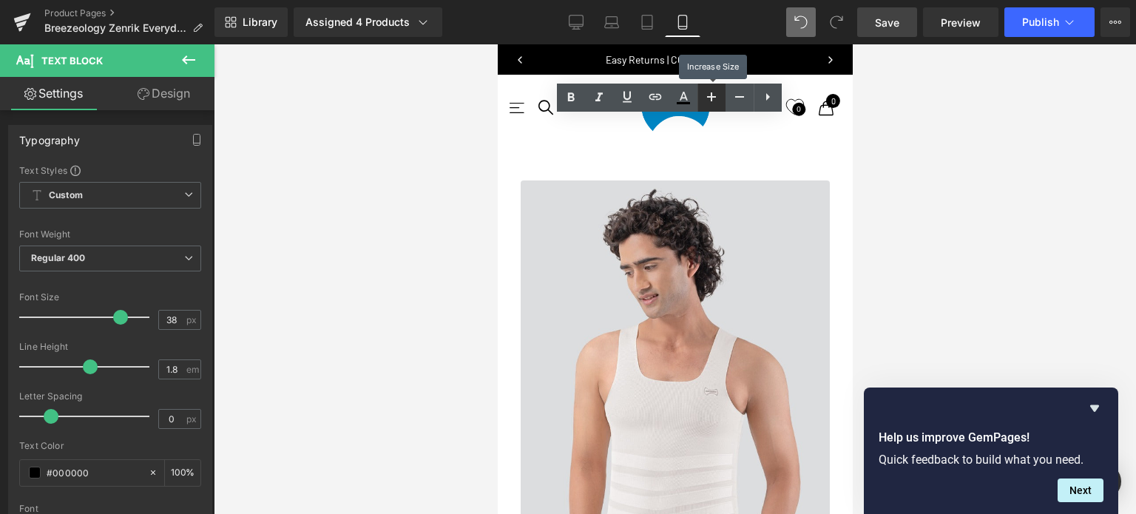
click at [709, 102] on icon at bounding box center [712, 97] width 18 height 18
click at [709, 103] on icon at bounding box center [712, 97] width 18 height 18
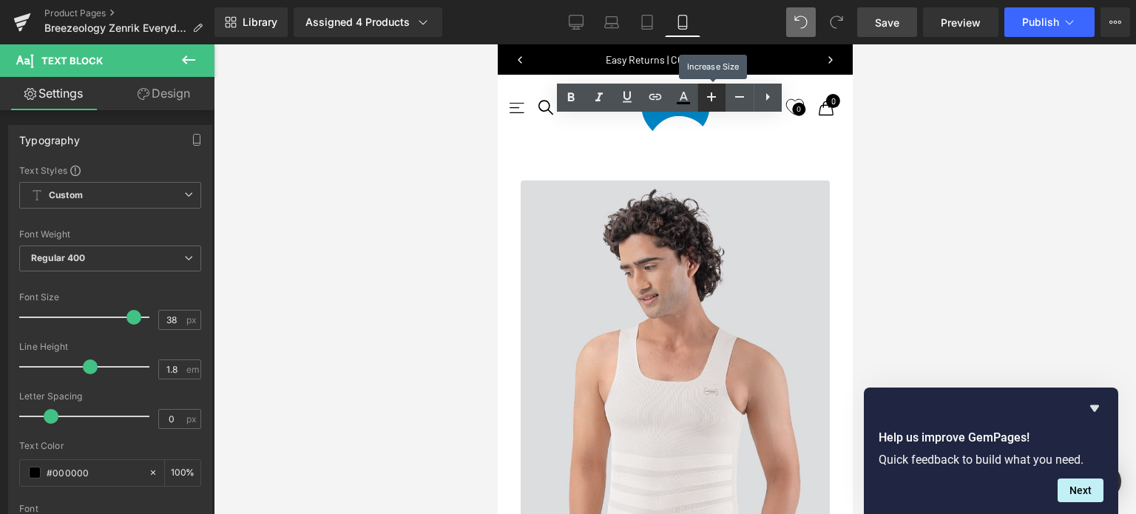
click at [709, 103] on icon at bounding box center [712, 97] width 18 height 18
click at [735, 101] on icon at bounding box center [740, 97] width 18 height 18
click at [736, 101] on icon at bounding box center [740, 97] width 18 height 18
click at [740, 104] on icon at bounding box center [740, 97] width 18 height 18
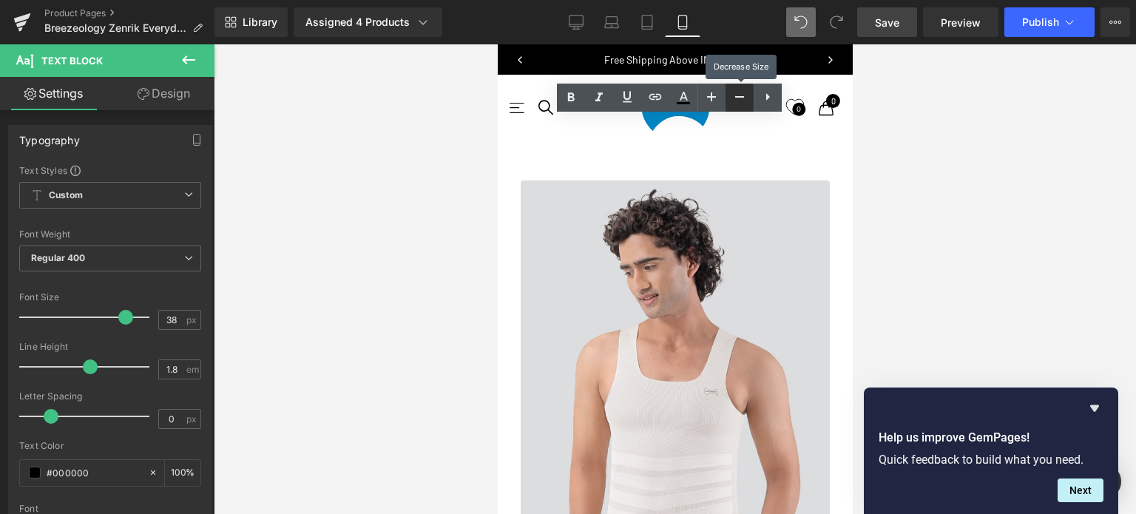
click at [740, 104] on icon at bounding box center [740, 97] width 18 height 18
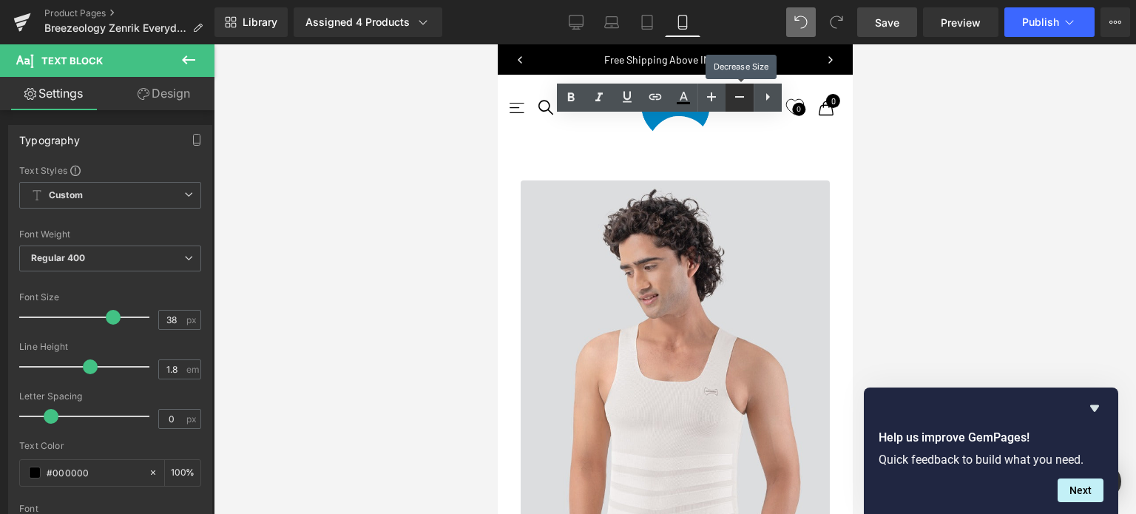
click at [740, 104] on icon at bounding box center [740, 97] width 18 height 18
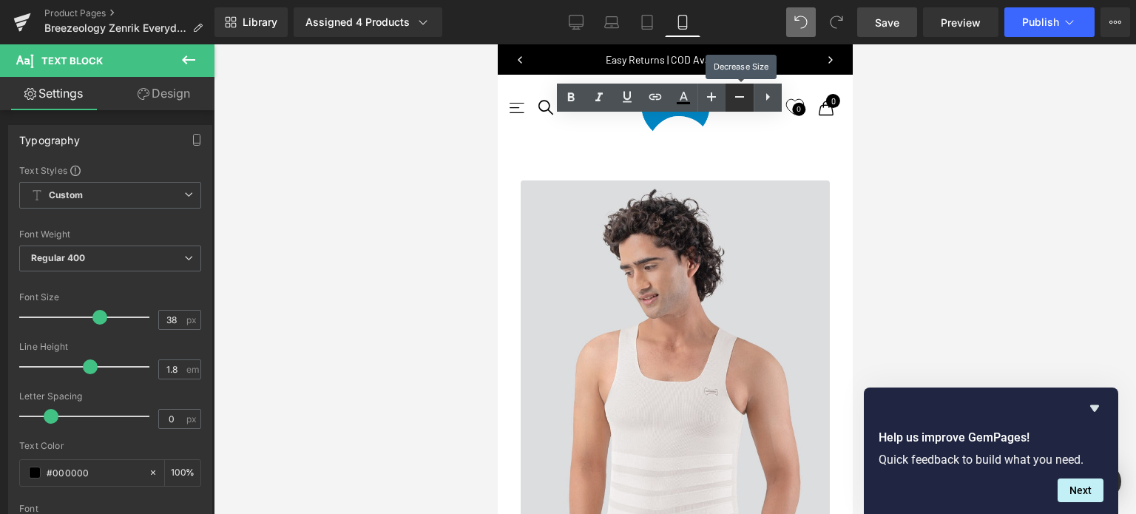
click at [740, 104] on icon at bounding box center [740, 97] width 18 height 18
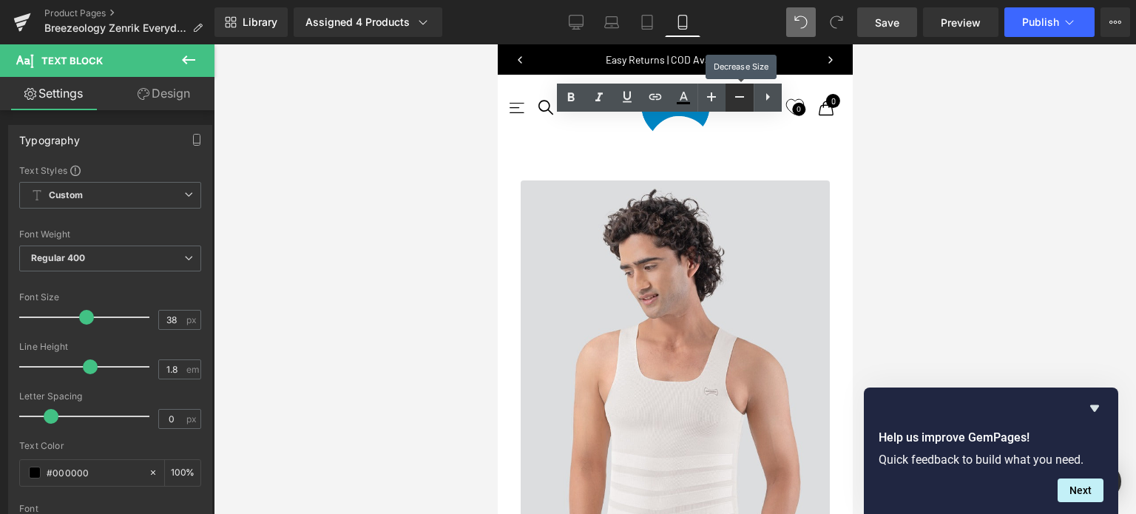
click at [740, 104] on icon at bounding box center [740, 97] width 18 height 18
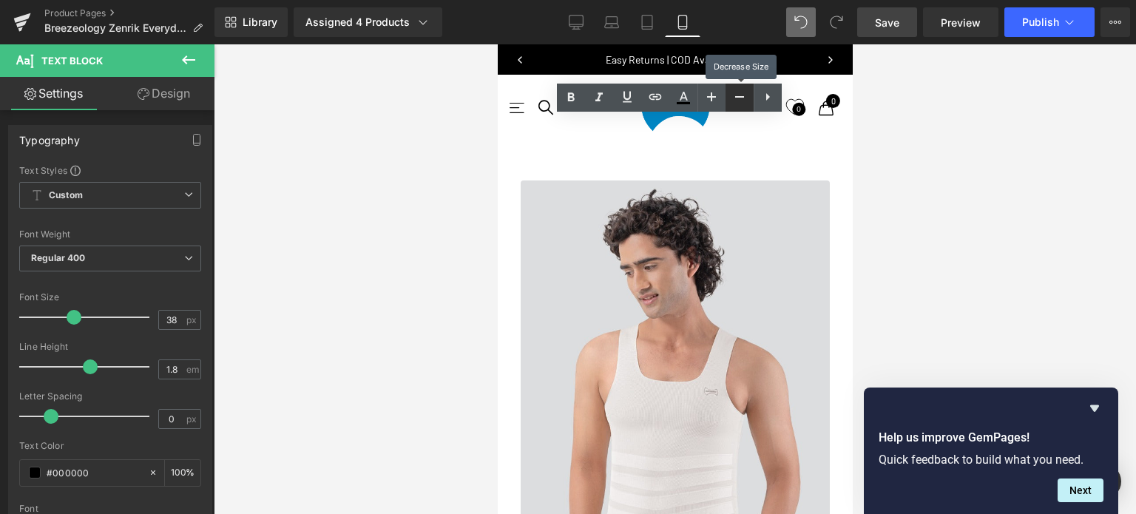
click at [740, 104] on icon at bounding box center [740, 97] width 18 height 18
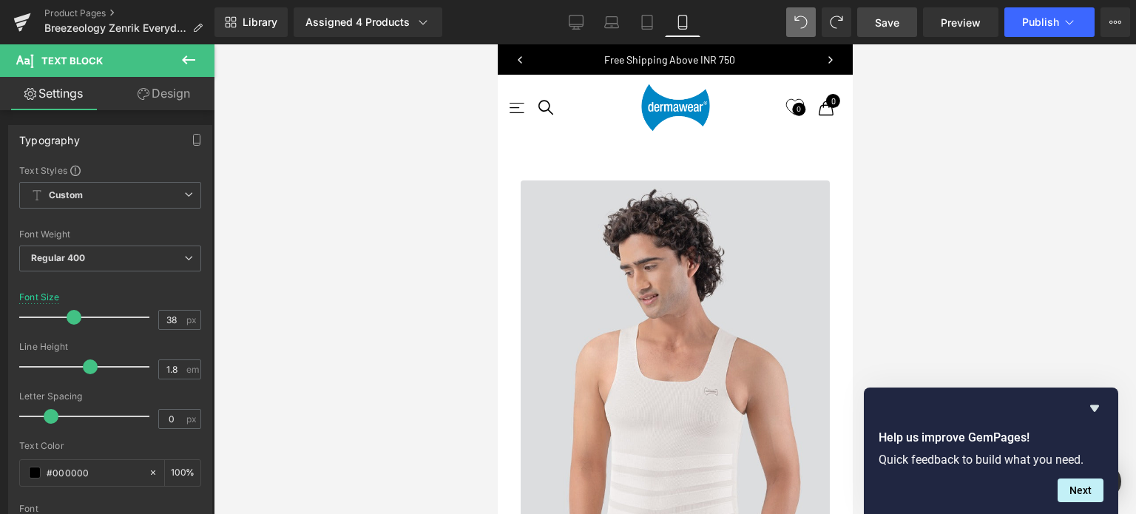
click at [193, 63] on icon at bounding box center [189, 60] width 18 height 18
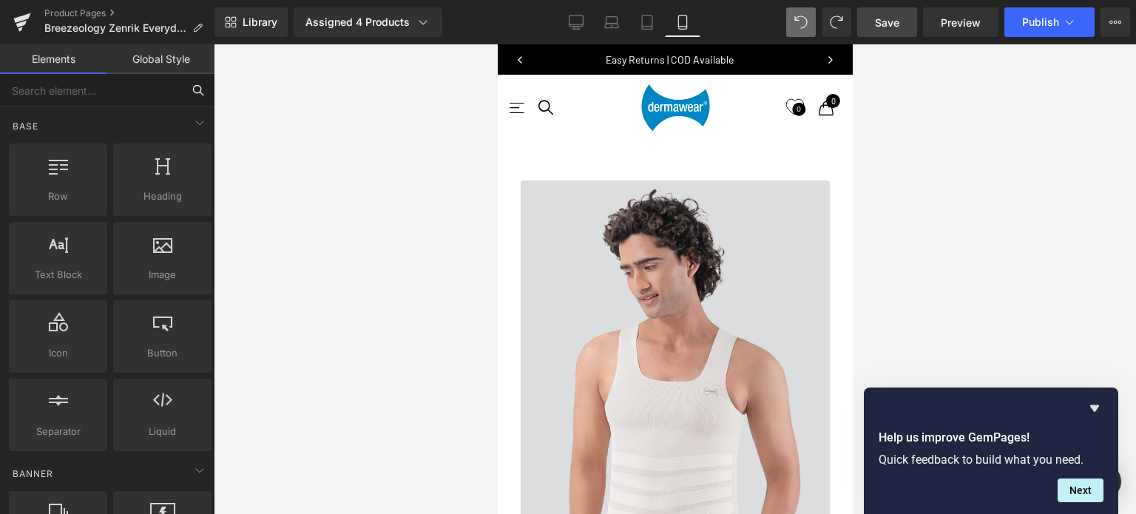
click at [129, 99] on input "text" at bounding box center [91, 90] width 182 height 33
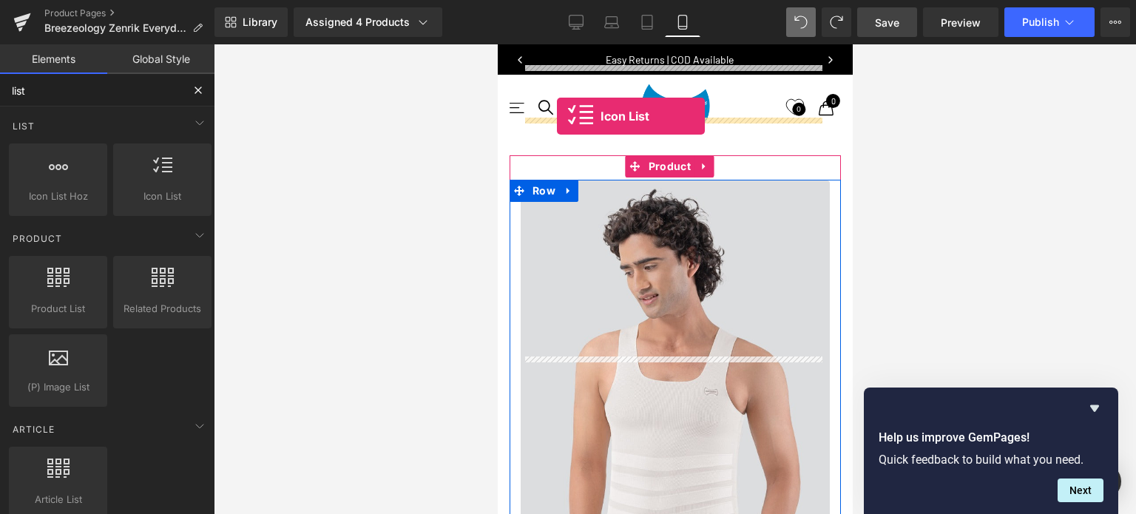
drag, startPoint x: 655, startPoint y: 221, endPoint x: 556, endPoint y: 116, distance: 144.4
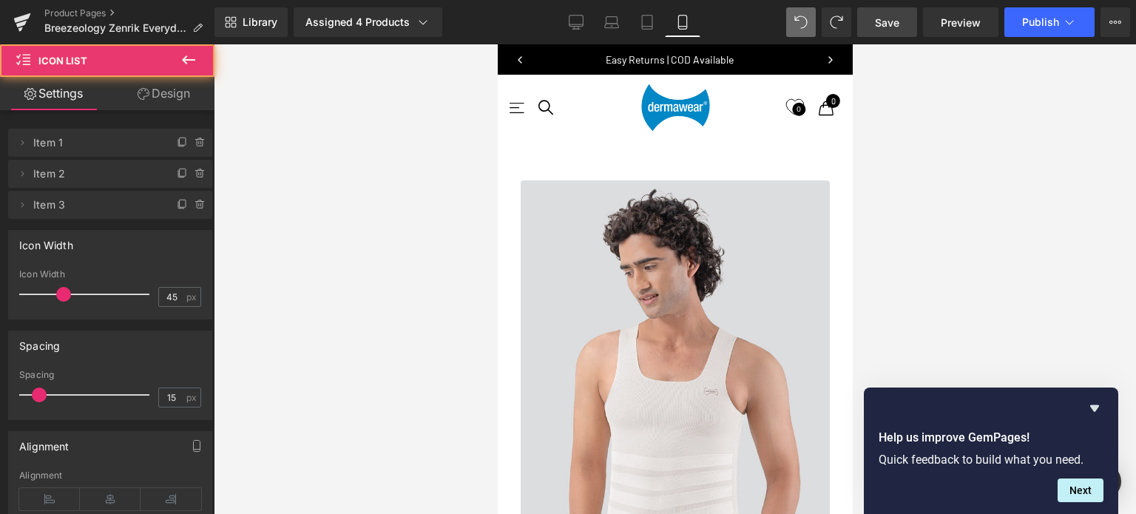
scroll to position [6595, 343]
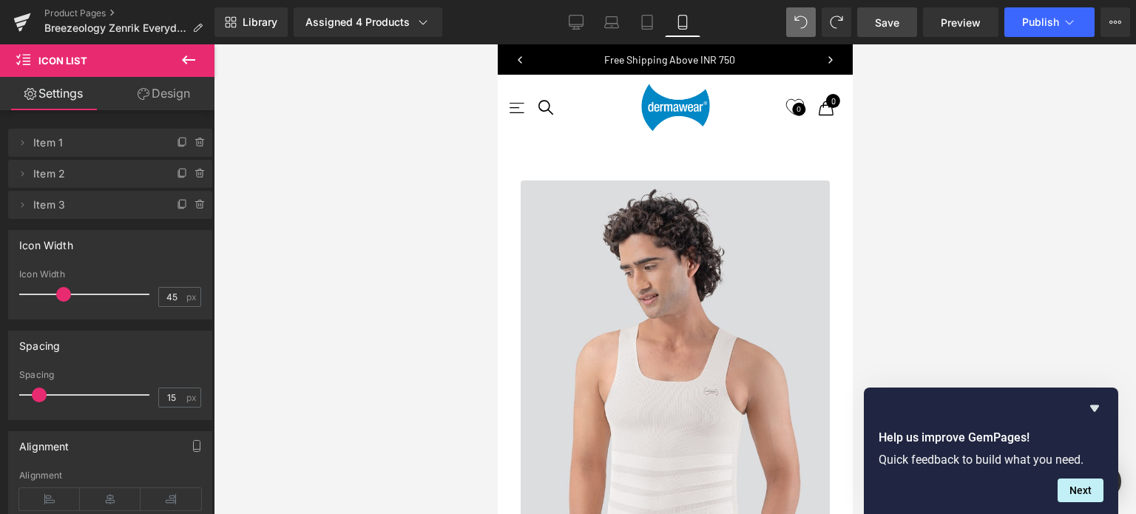
click at [188, 57] on icon at bounding box center [189, 60] width 18 height 18
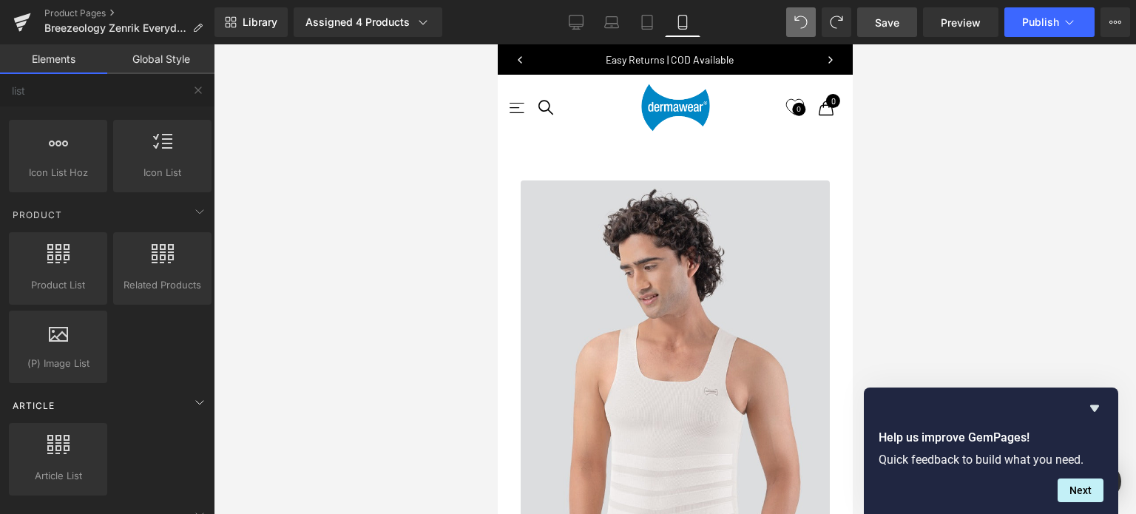
scroll to position [0, 0]
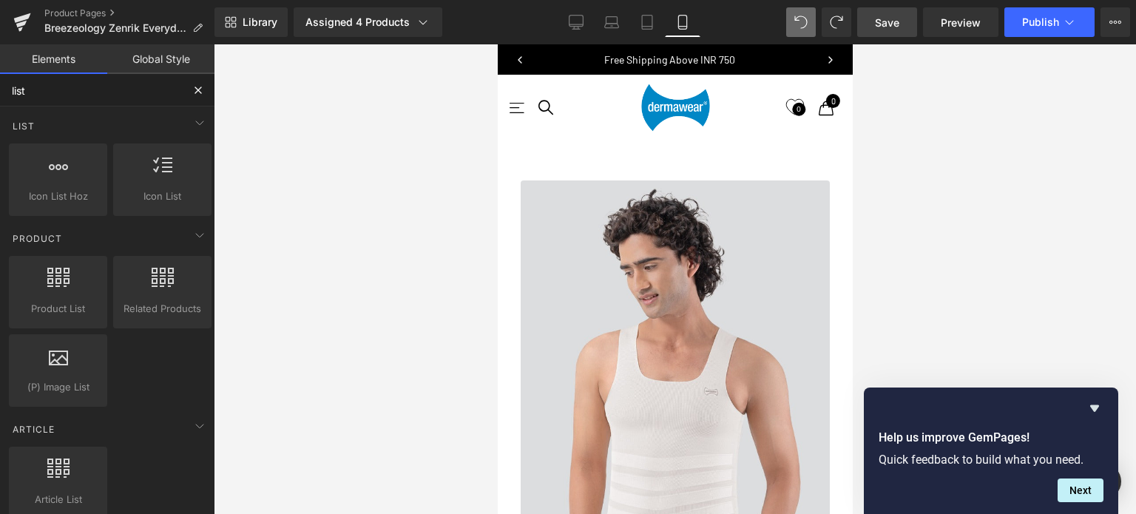
drag, startPoint x: 72, startPoint y: 92, endPoint x: 0, endPoint y: 75, distance: 74.3
click at [0, 75] on input "list" at bounding box center [91, 90] width 182 height 33
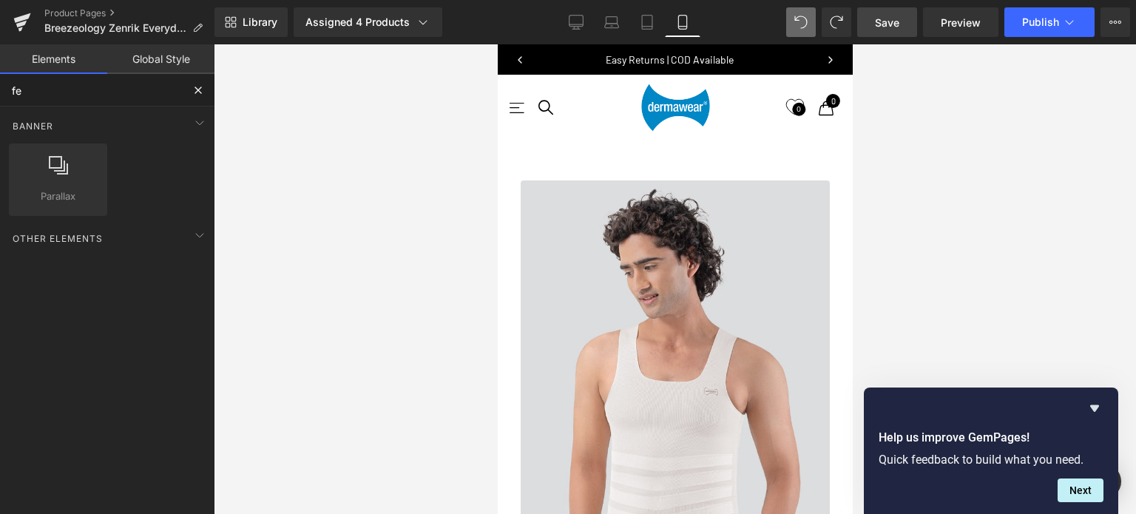
type input "f"
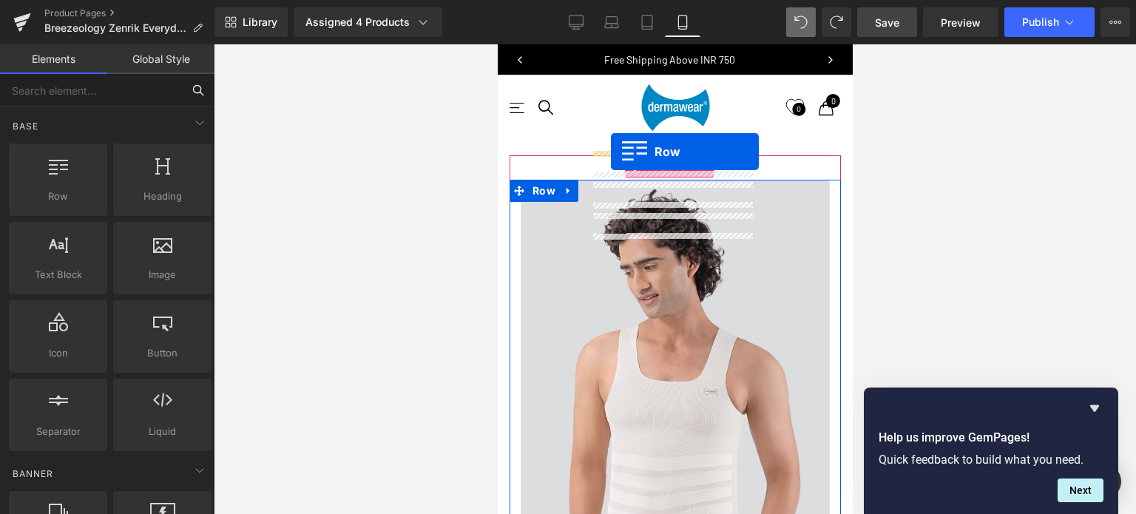
drag, startPoint x: 552, startPoint y: 215, endPoint x: 610, endPoint y: 151, distance: 86.4
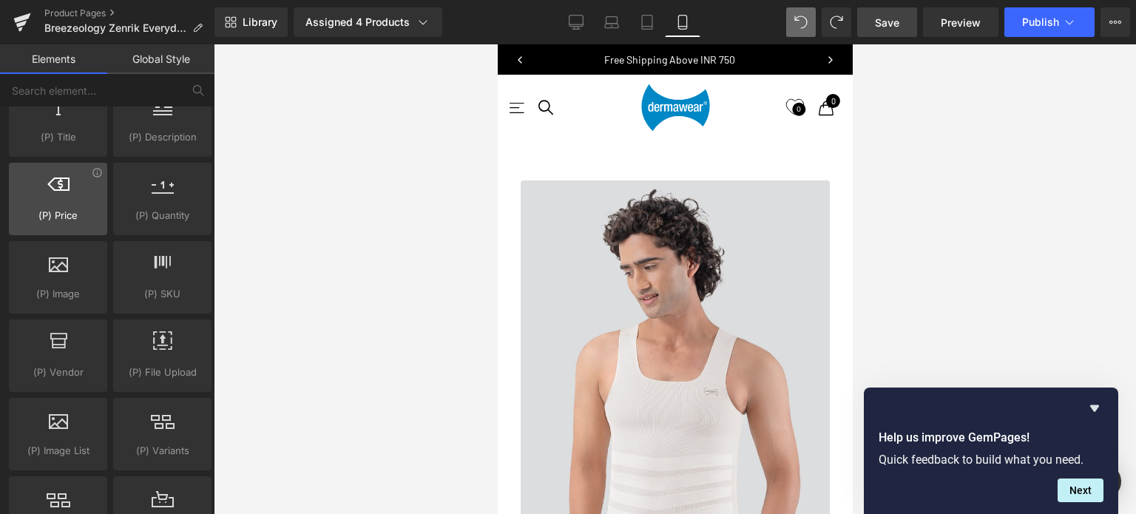
scroll to position [1479, 0]
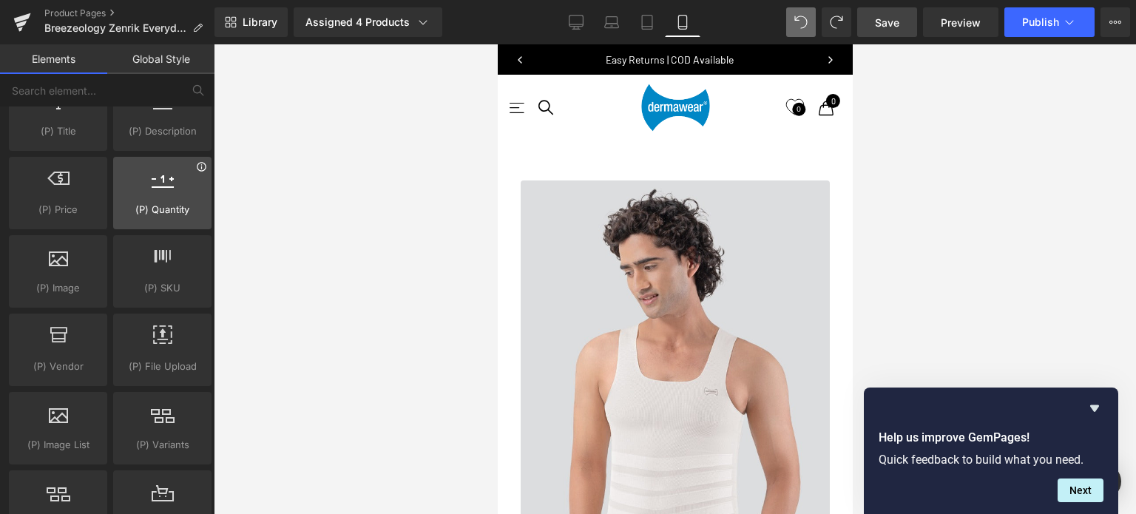
click at [199, 164] on icon at bounding box center [201, 166] width 11 height 11
click at [196, 161] on icon at bounding box center [201, 166] width 11 height 11
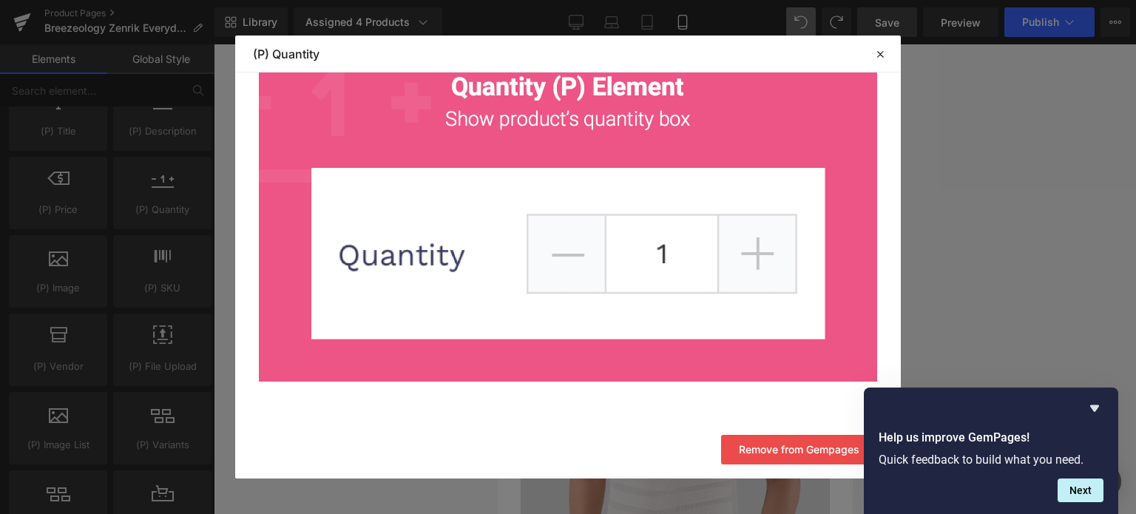
scroll to position [0, 0]
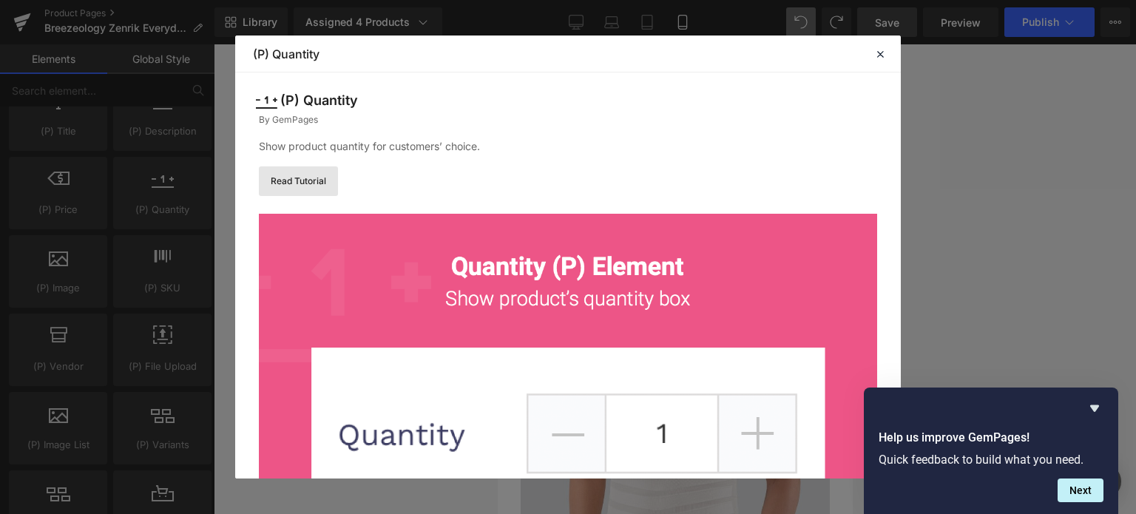
click at [305, 180] on link "Read Tutorial" at bounding box center [298, 181] width 79 height 30
click at [884, 55] on icon at bounding box center [879, 53] width 13 height 13
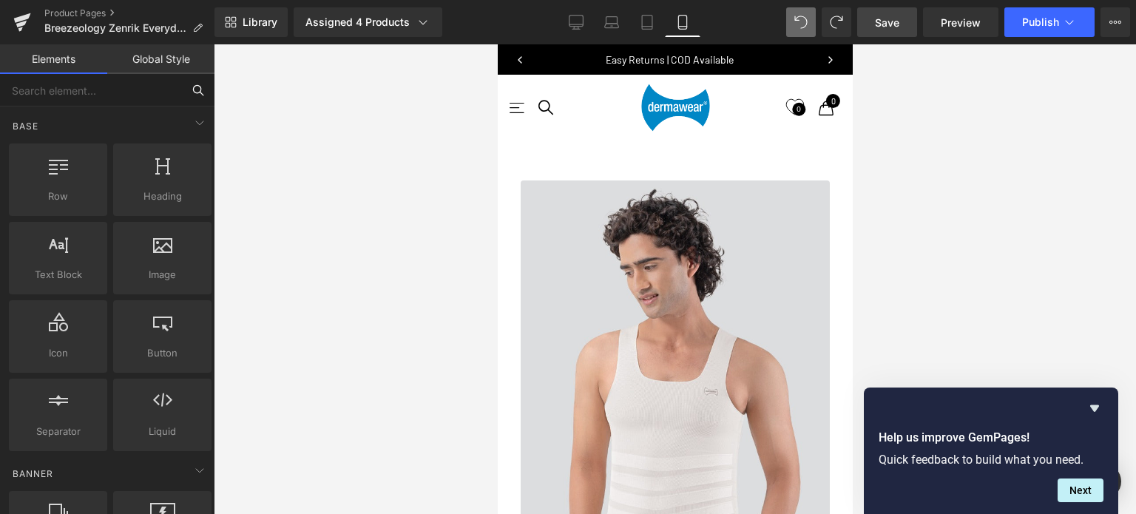
click at [104, 89] on input "text" at bounding box center [91, 90] width 182 height 33
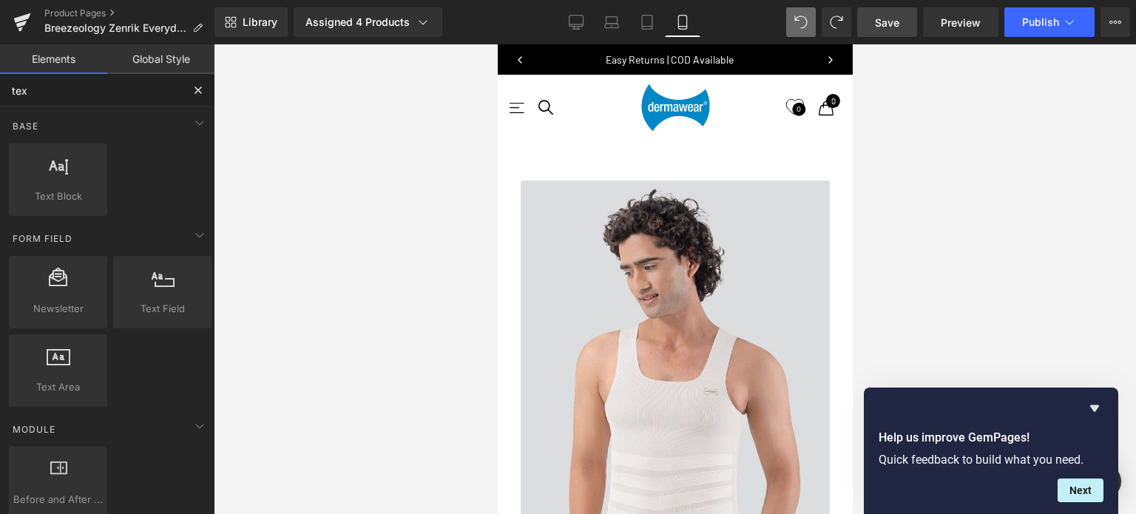
type input "text"
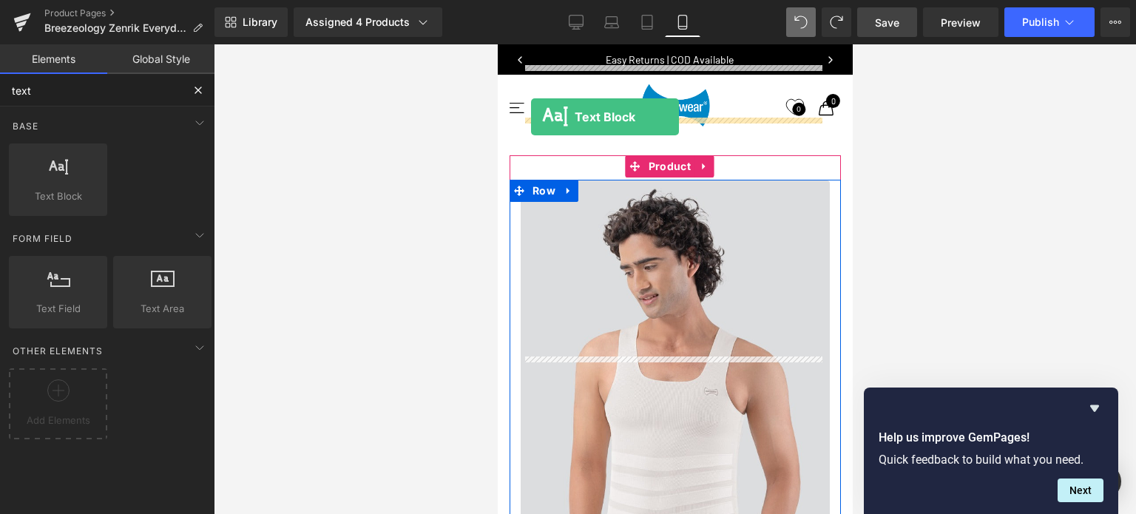
drag, startPoint x: 550, startPoint y: 237, endPoint x: 530, endPoint y: 117, distance: 122.2
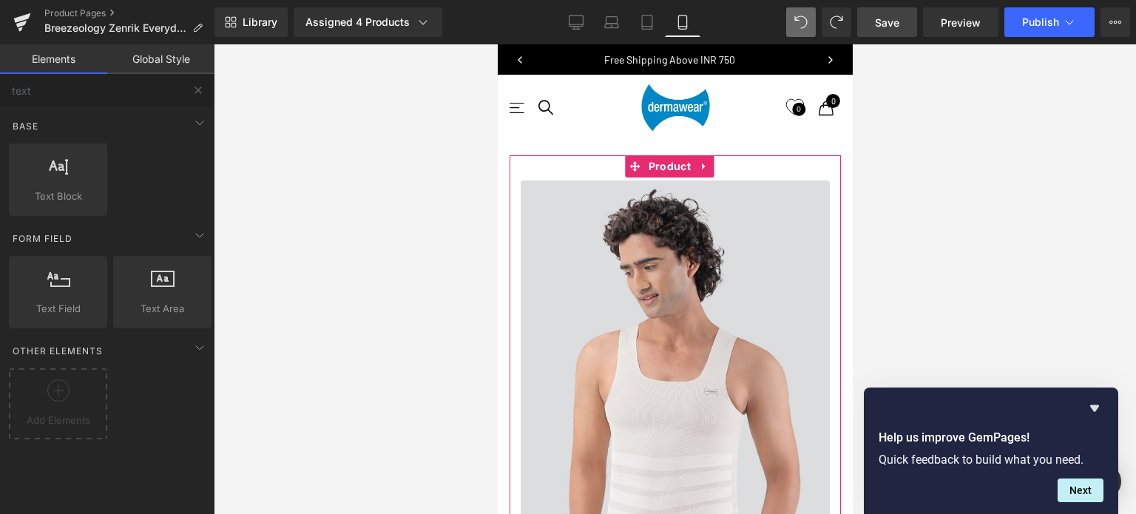
scroll to position [7, 7]
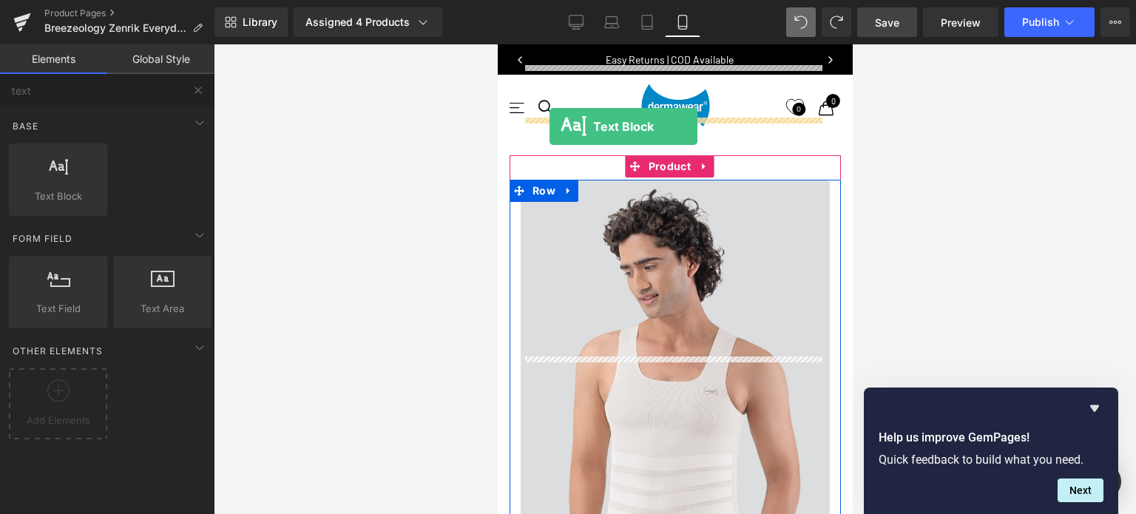
drag, startPoint x: 555, startPoint y: 236, endPoint x: 549, endPoint y: 126, distance: 109.7
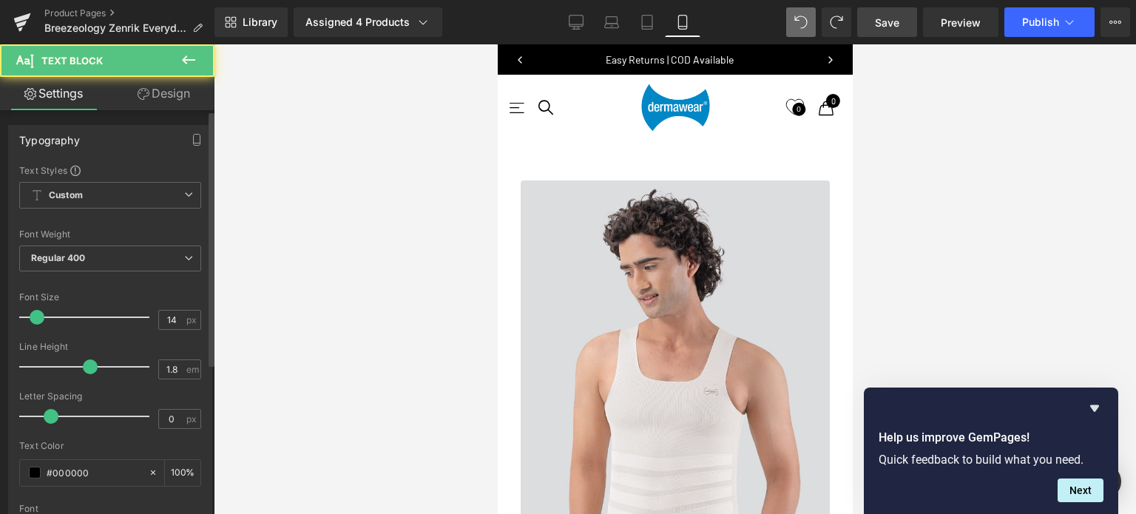
scroll to position [6577, 343]
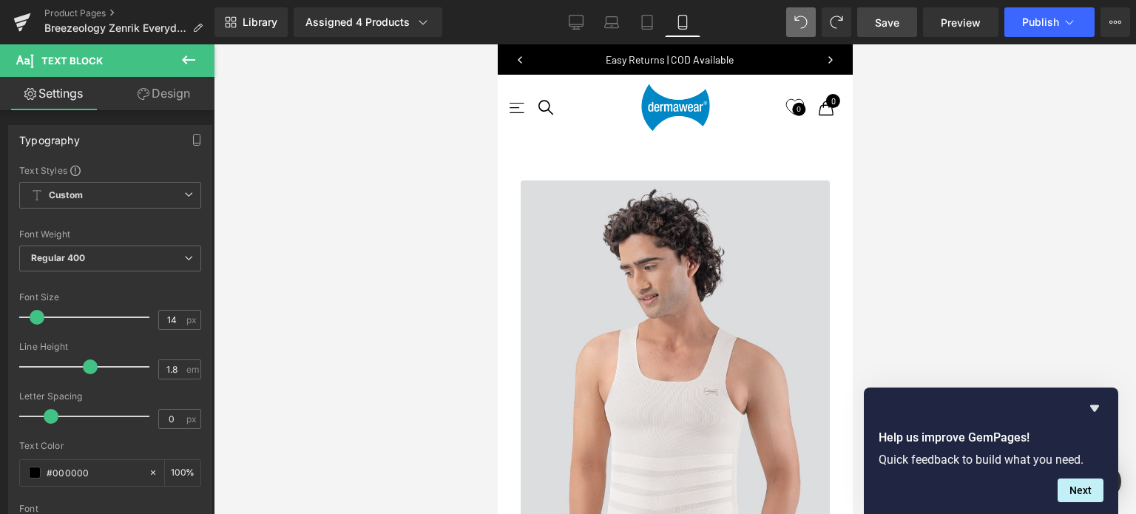
click at [191, 56] on icon at bounding box center [189, 60] width 18 height 18
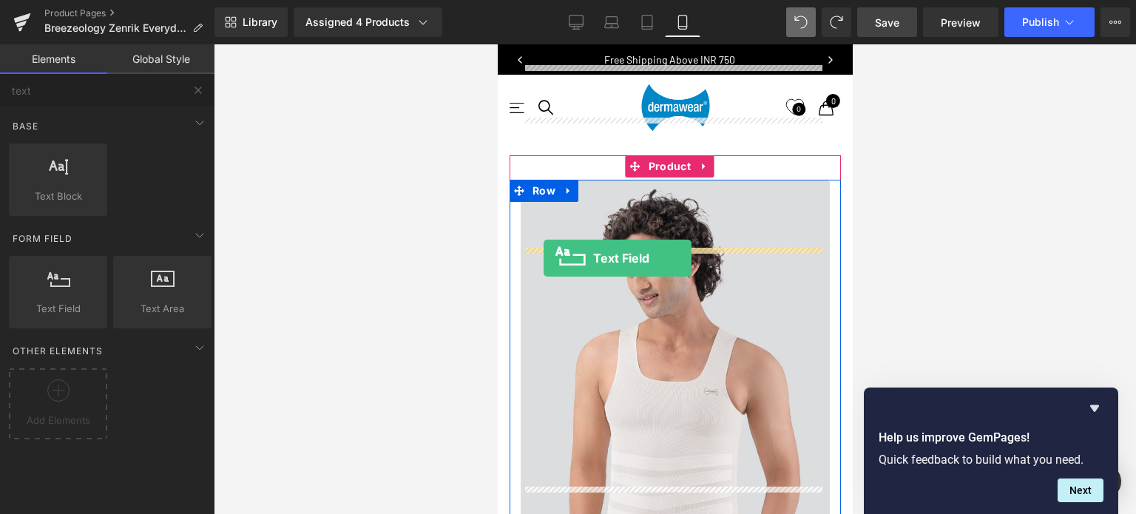
drag, startPoint x: 558, startPoint y: 348, endPoint x: 543, endPoint y: 258, distance: 90.7
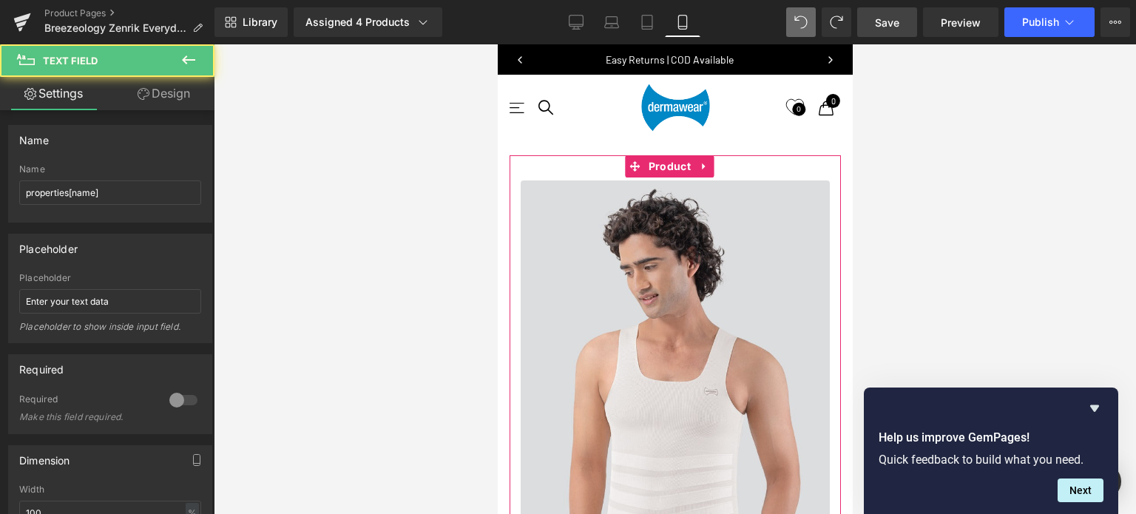
scroll to position [6613, 343]
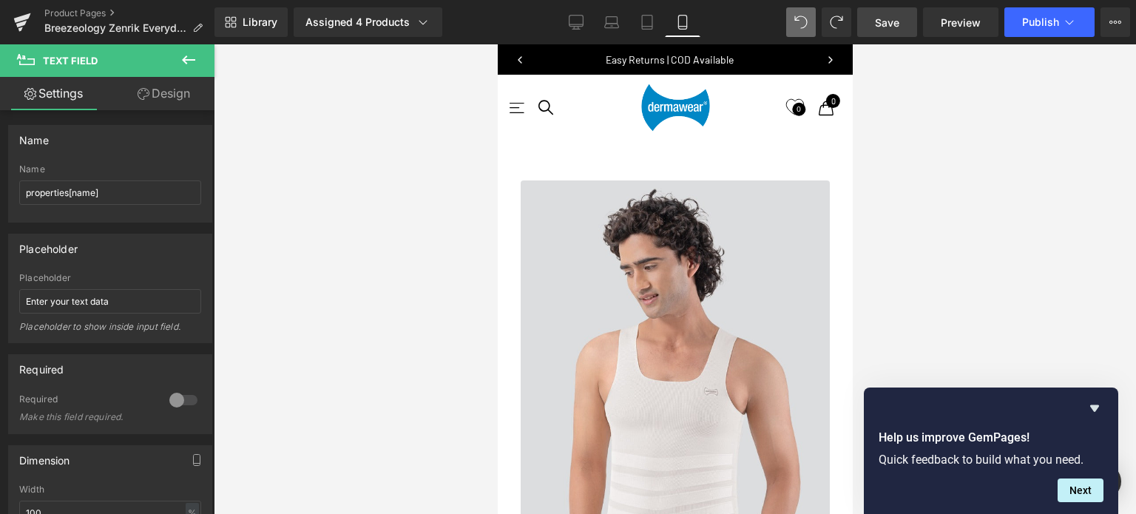
drag, startPoint x: 181, startPoint y: 55, endPoint x: 169, endPoint y: 64, distance: 15.8
click at [181, 55] on icon at bounding box center [189, 60] width 18 height 18
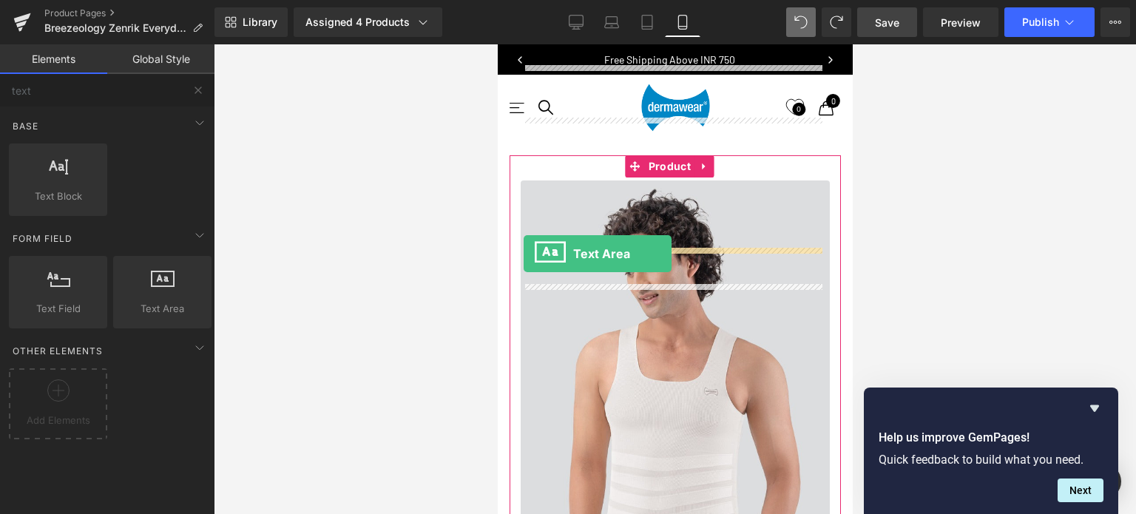
drag, startPoint x: 645, startPoint y: 325, endPoint x: 523, endPoint y: 254, distance: 141.2
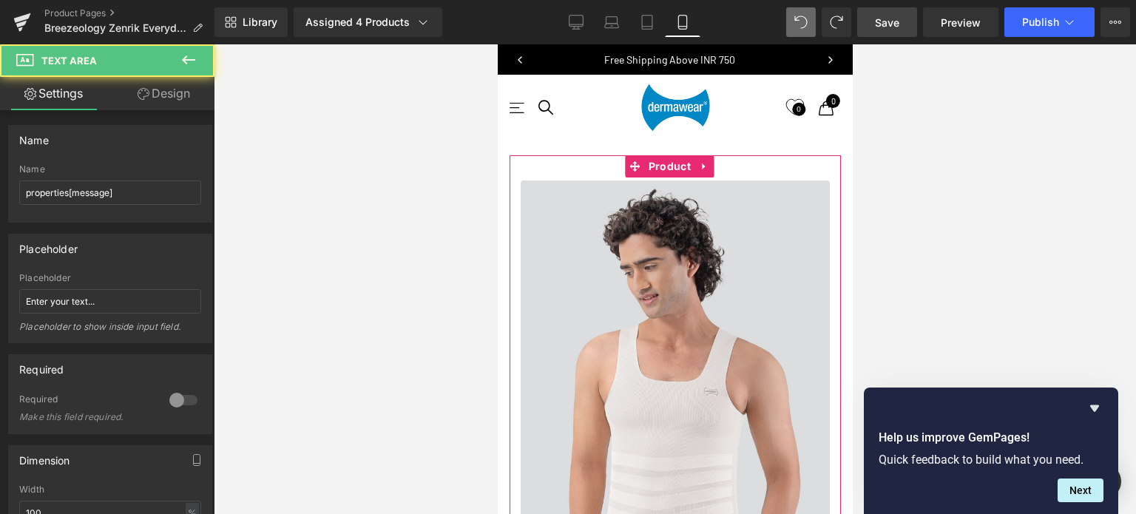
scroll to position [6733, 343]
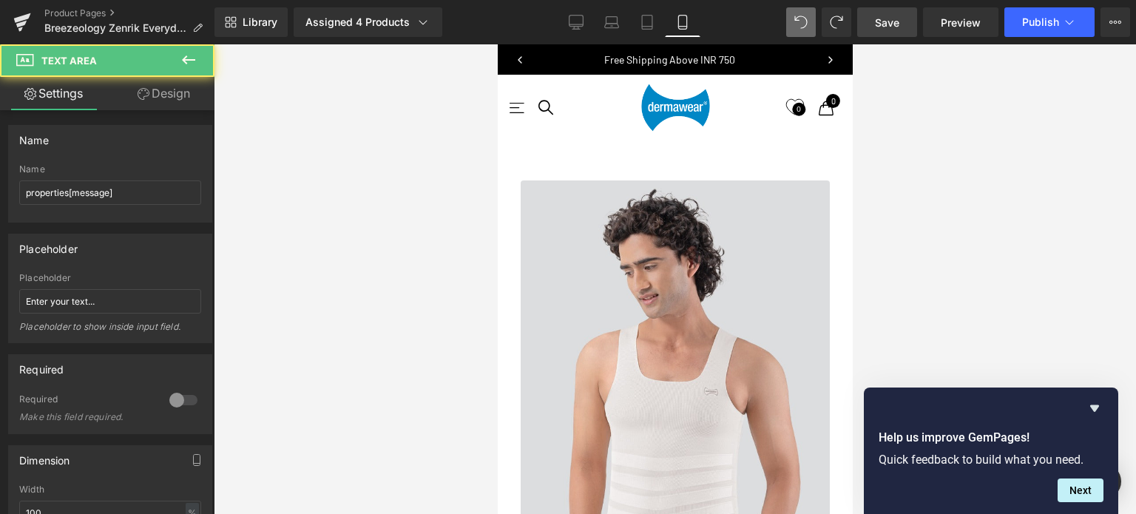
paste textarea "ipsum"
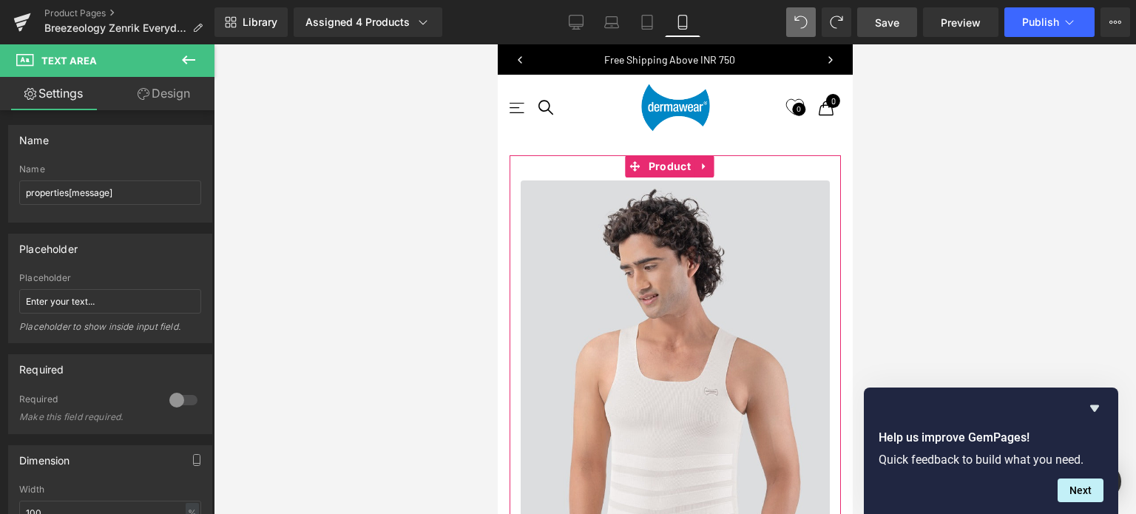
type textarea "ipsum"
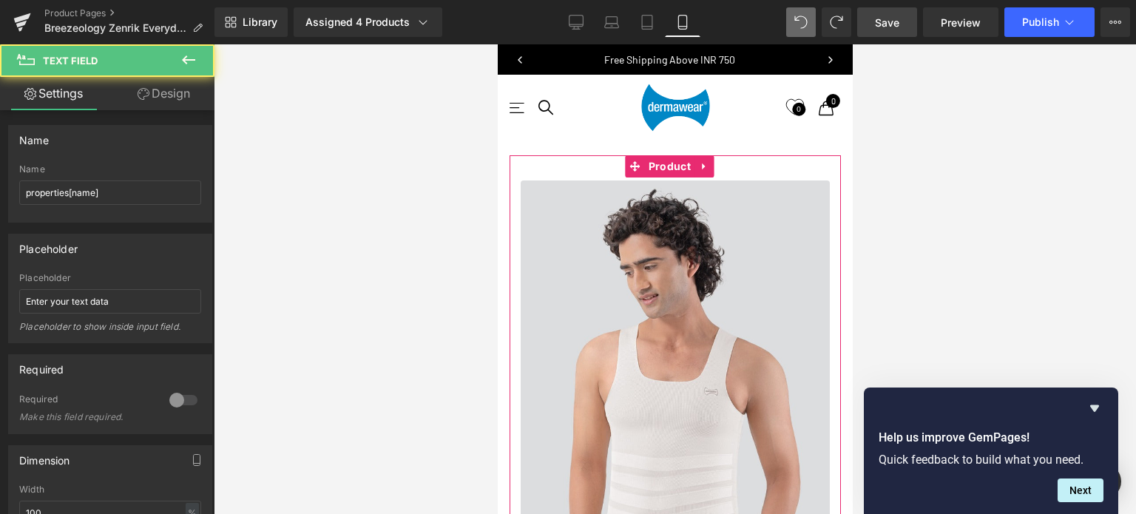
paste input "ipsum"
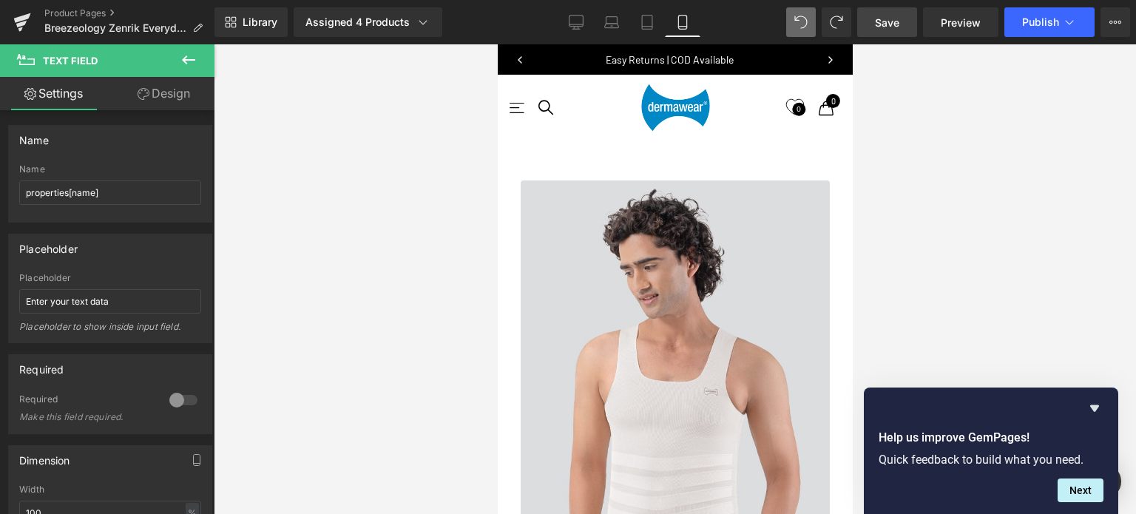
type input "ipsum"
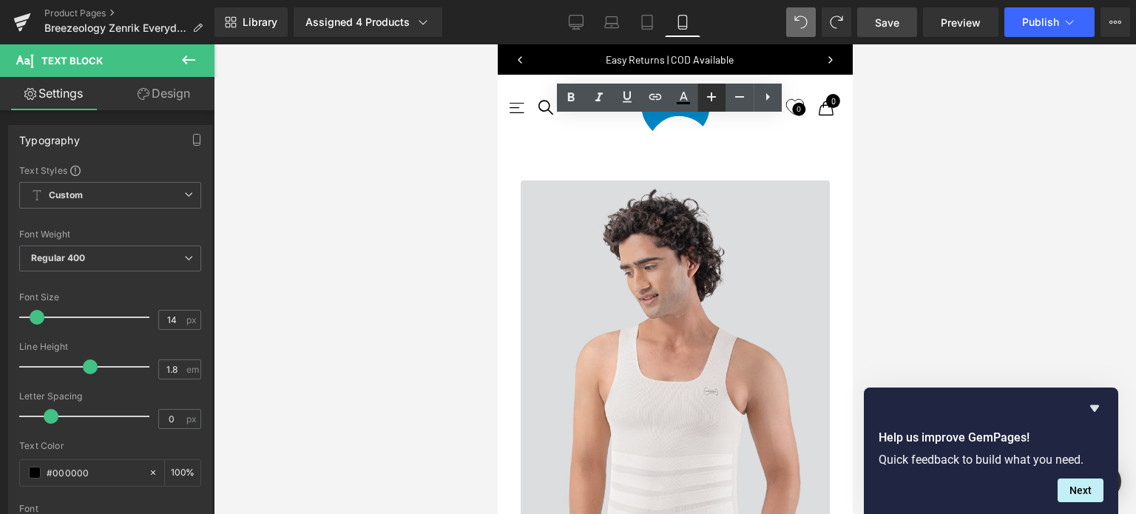
click at [716, 97] on icon at bounding box center [711, 96] width 9 height 9
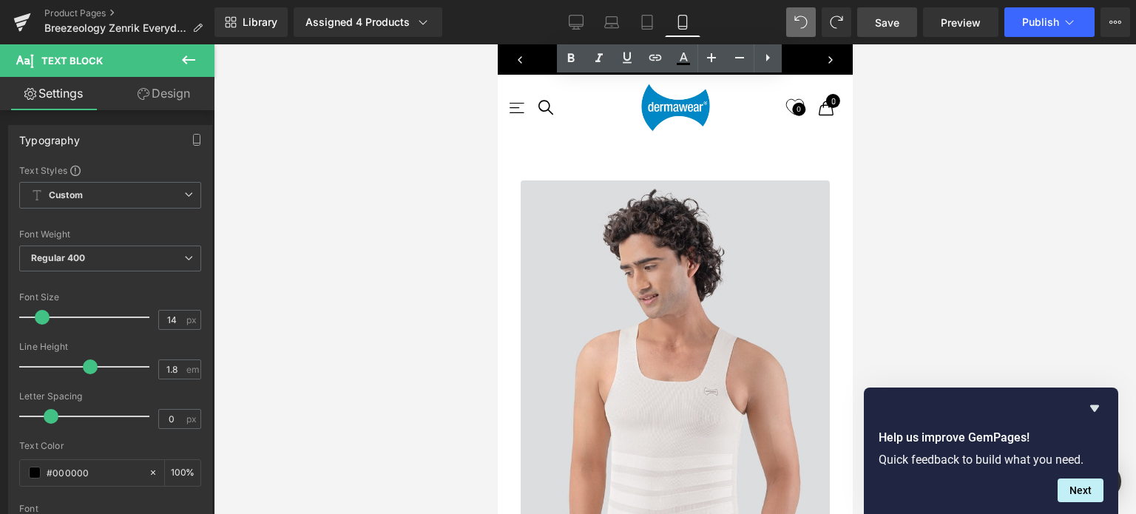
scroll to position [963, 0]
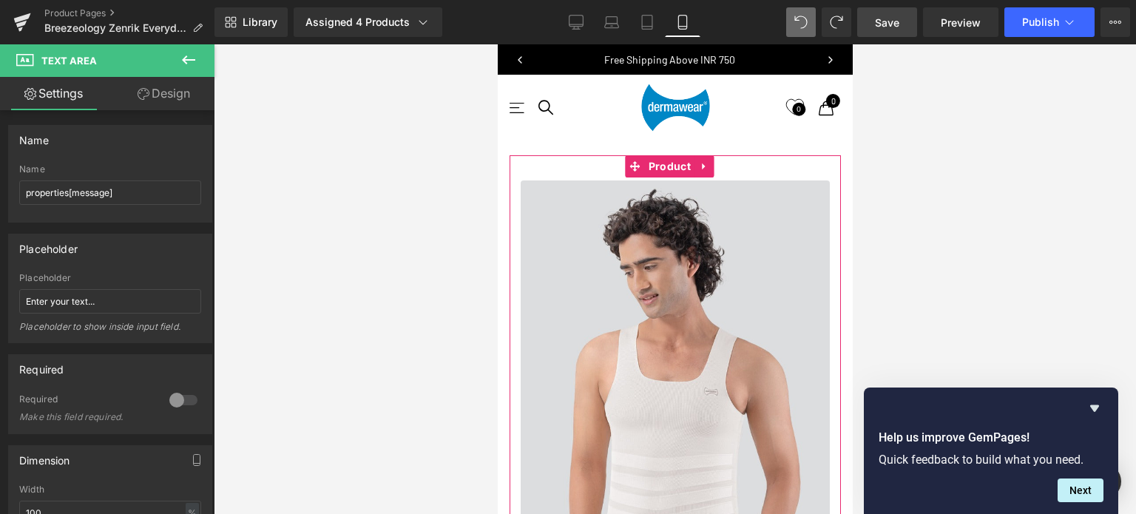
scroll to position [815, 0]
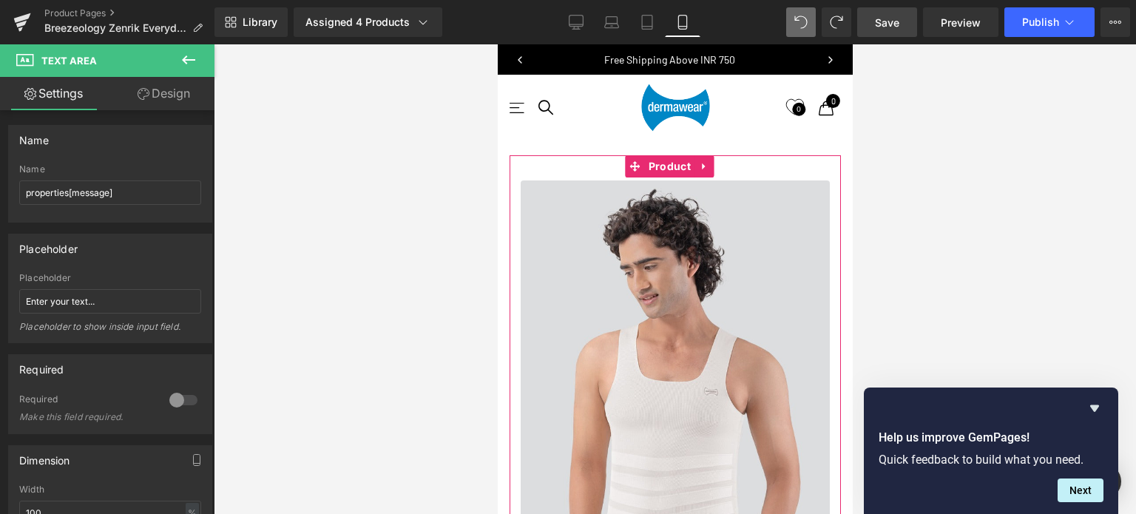
scroll to position [1037, 0]
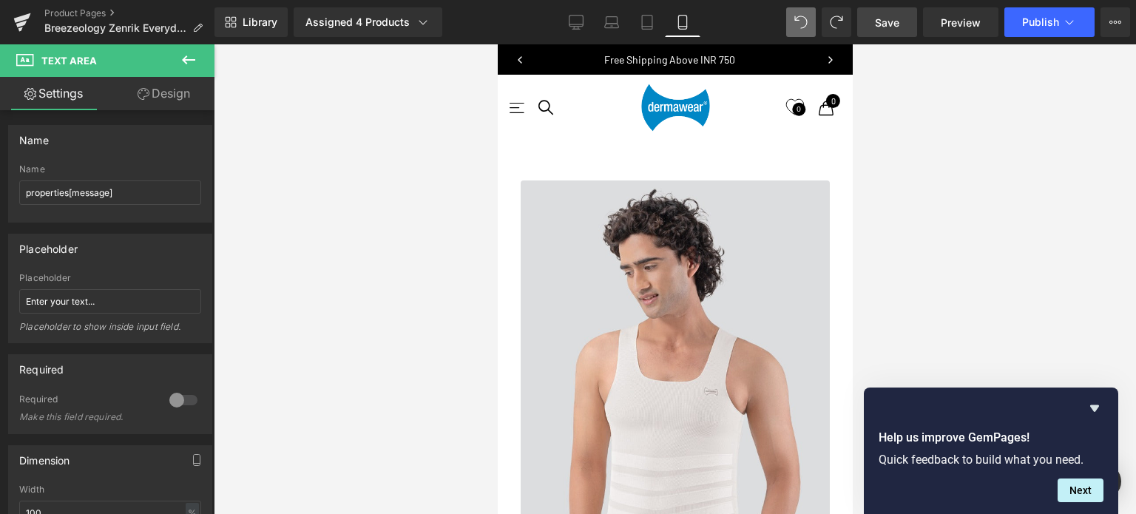
click at [180, 58] on icon at bounding box center [189, 60] width 18 height 18
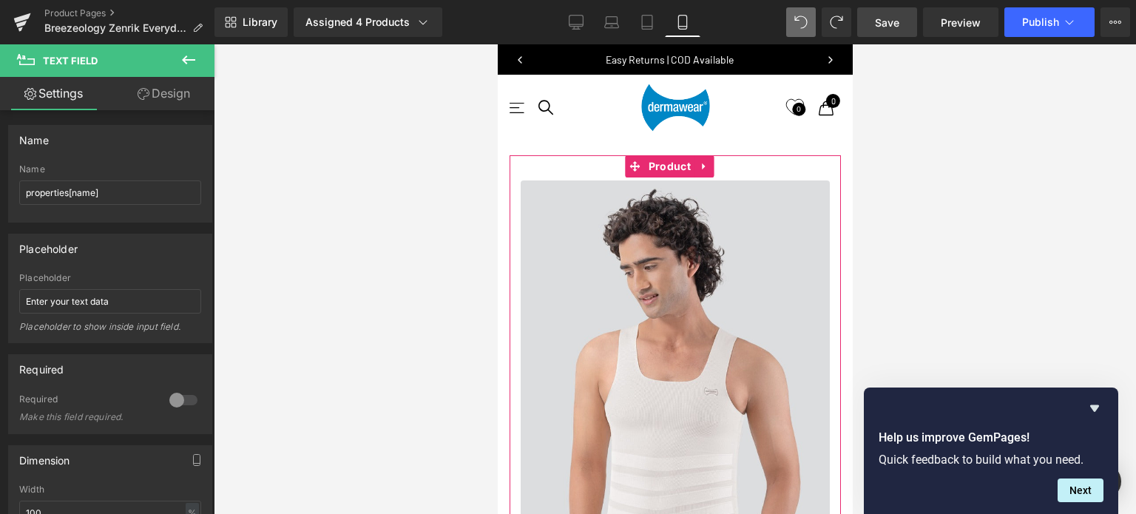
scroll to position [963, 0]
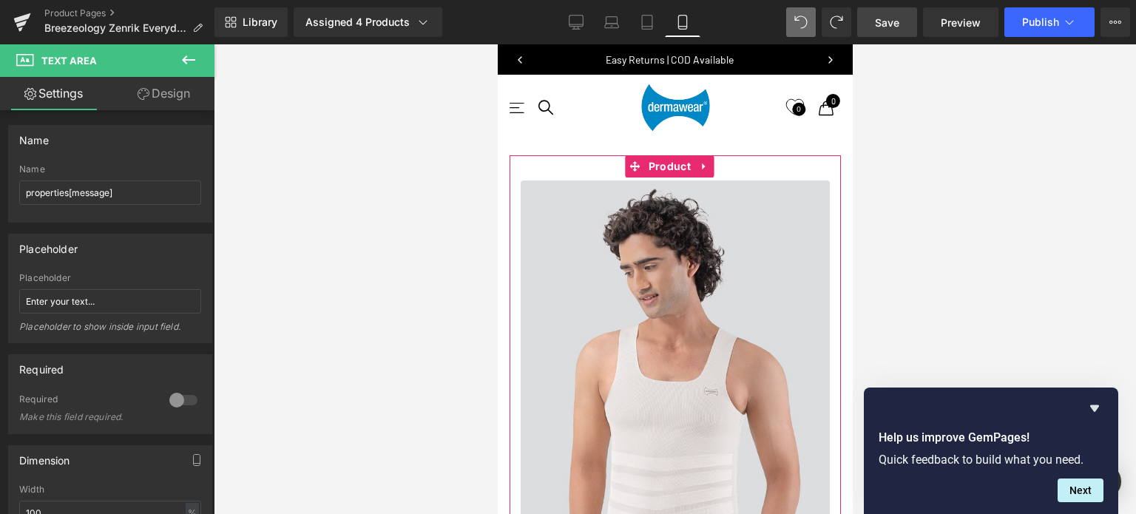
scroll to position [741, 0]
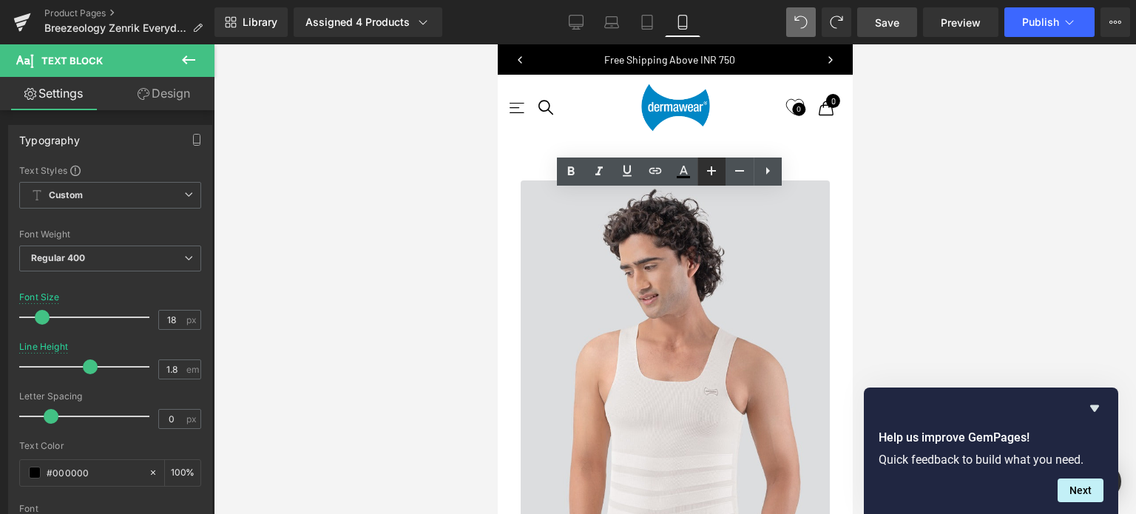
click at [714, 169] on icon at bounding box center [712, 171] width 18 height 18
click at [728, 169] on link at bounding box center [739, 172] width 28 height 28
click at [731, 169] on icon at bounding box center [740, 171] width 18 height 18
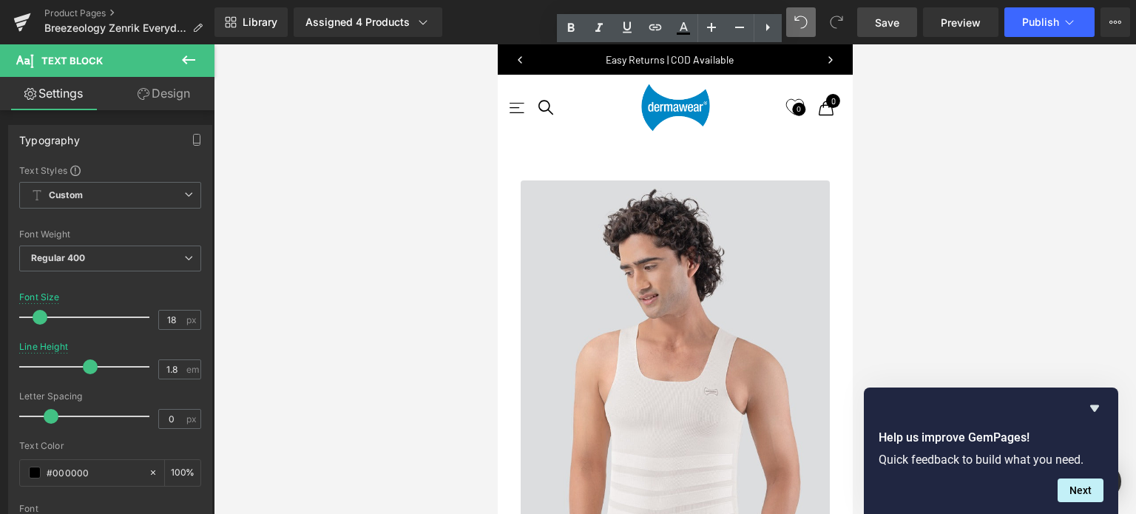
scroll to position [889, 0]
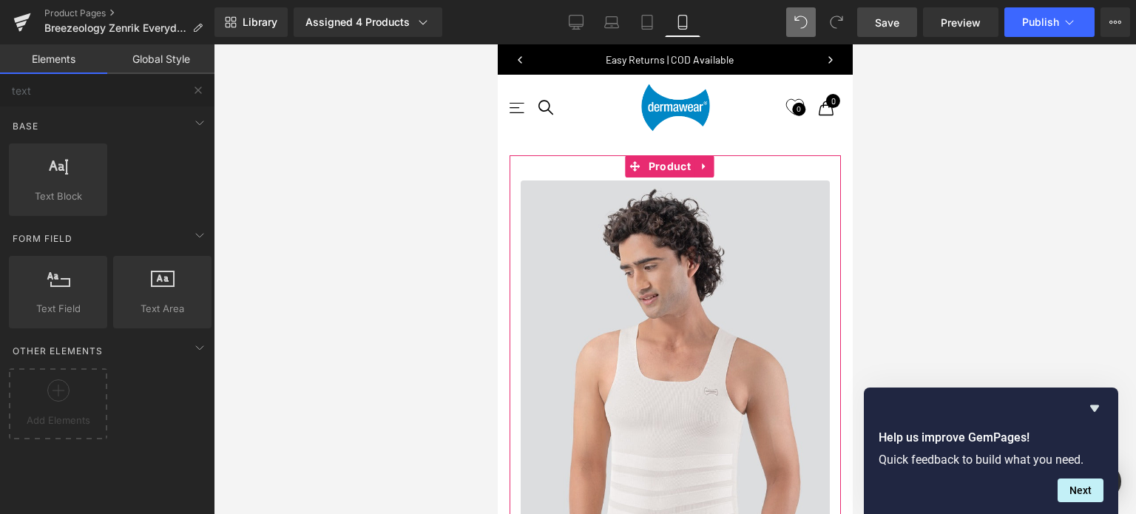
scroll to position [7, 7]
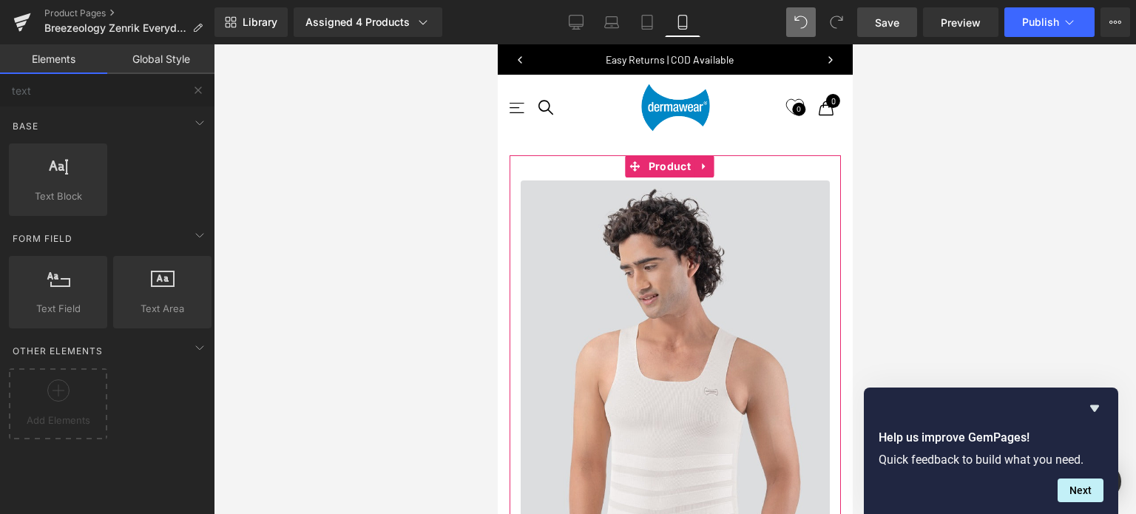
scroll to position [6617, 343]
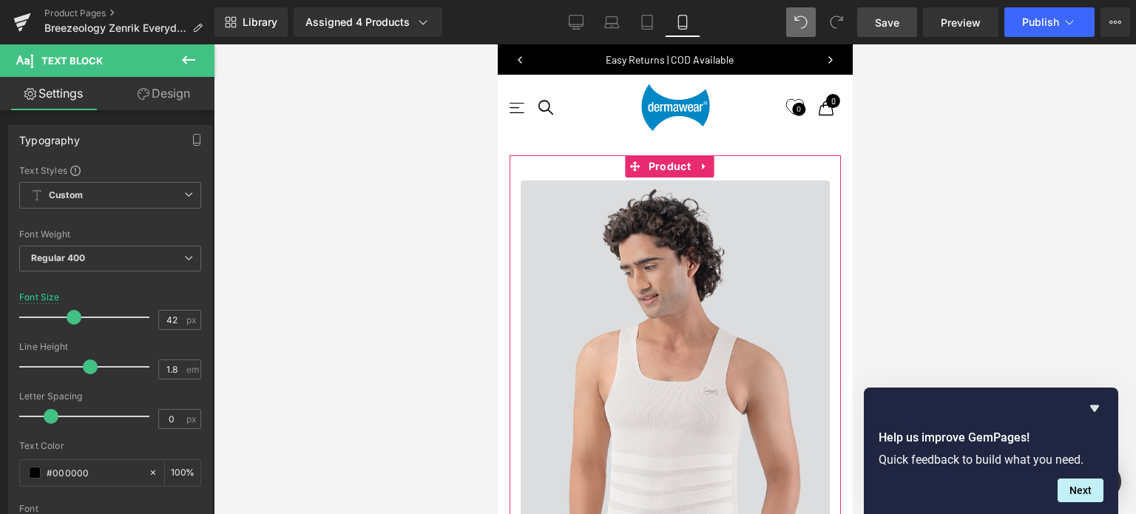
drag, startPoint x: 534, startPoint y: 224, endPoint x: 813, endPoint y: 450, distance: 359.1
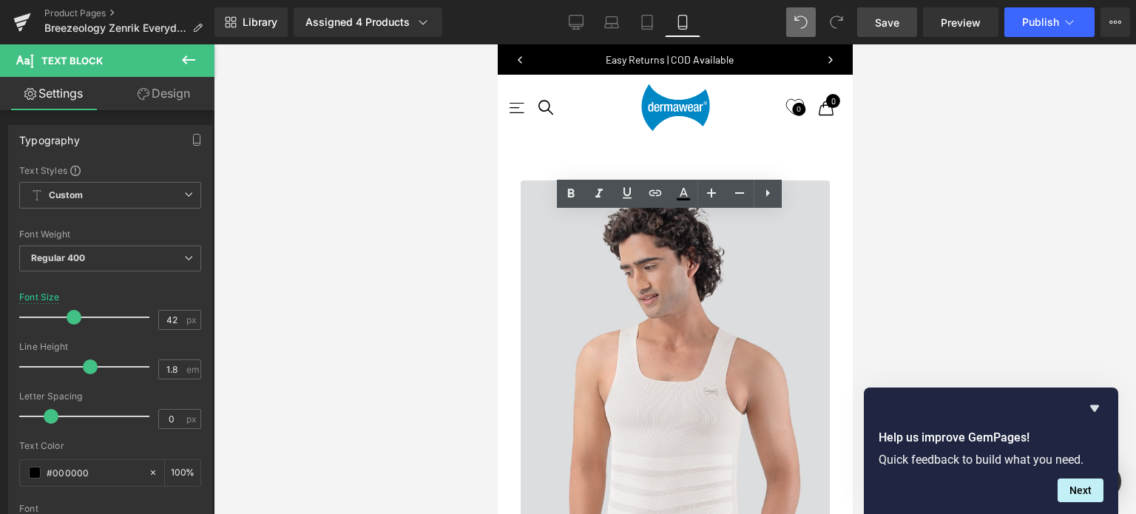
copy ul "Targeted Abdomen Compression Toned abdominal compression panel for flatter, sle…"
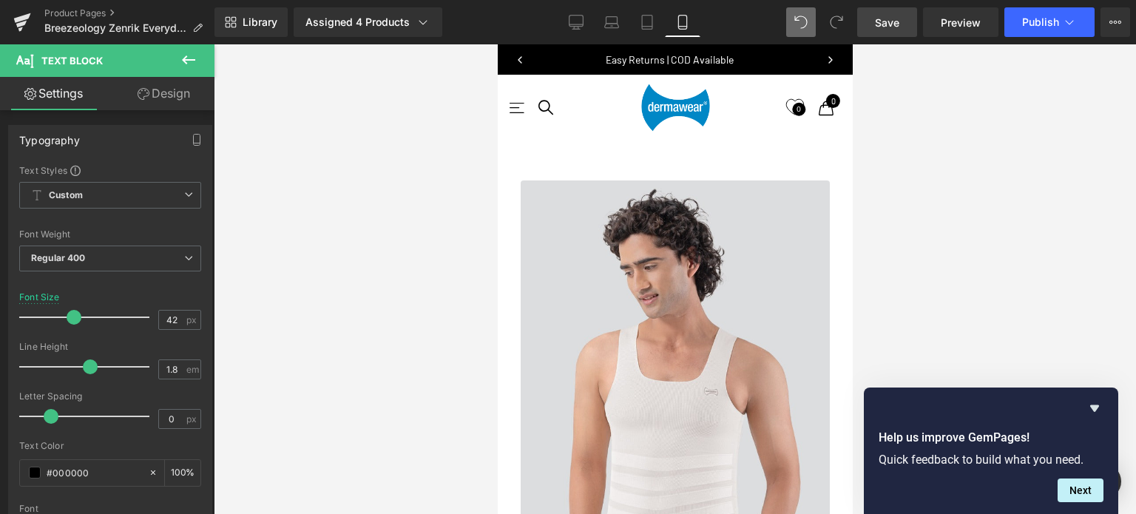
scroll to position [741, 0]
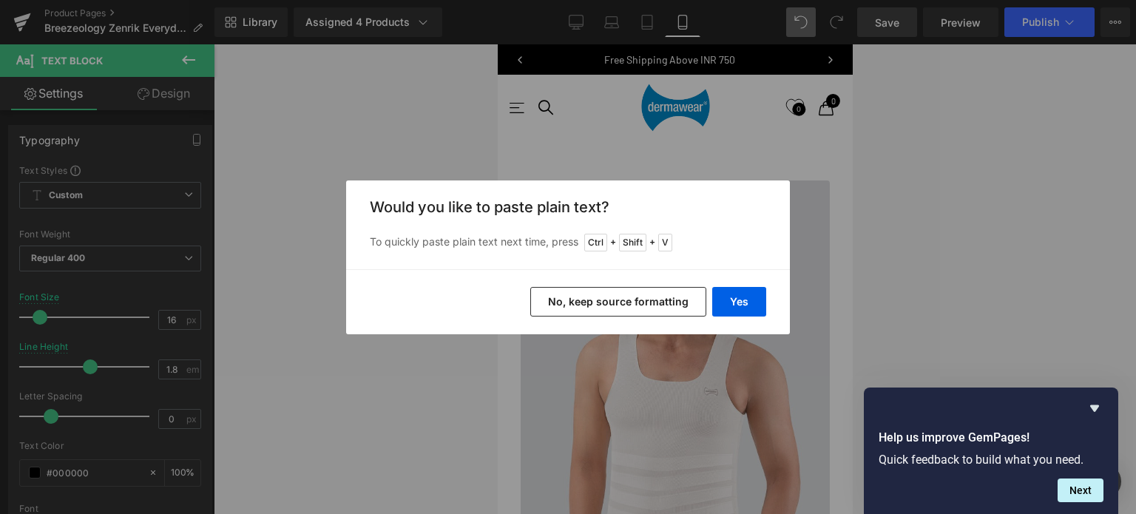
click at [611, 298] on button "No, keep source formatting" at bounding box center [618, 302] width 176 height 30
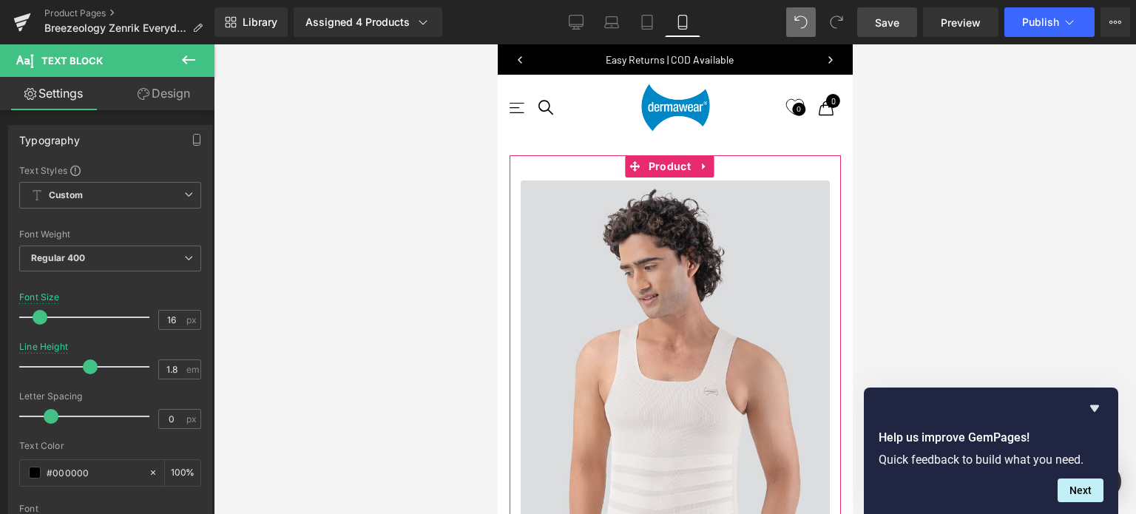
scroll to position [7, 7]
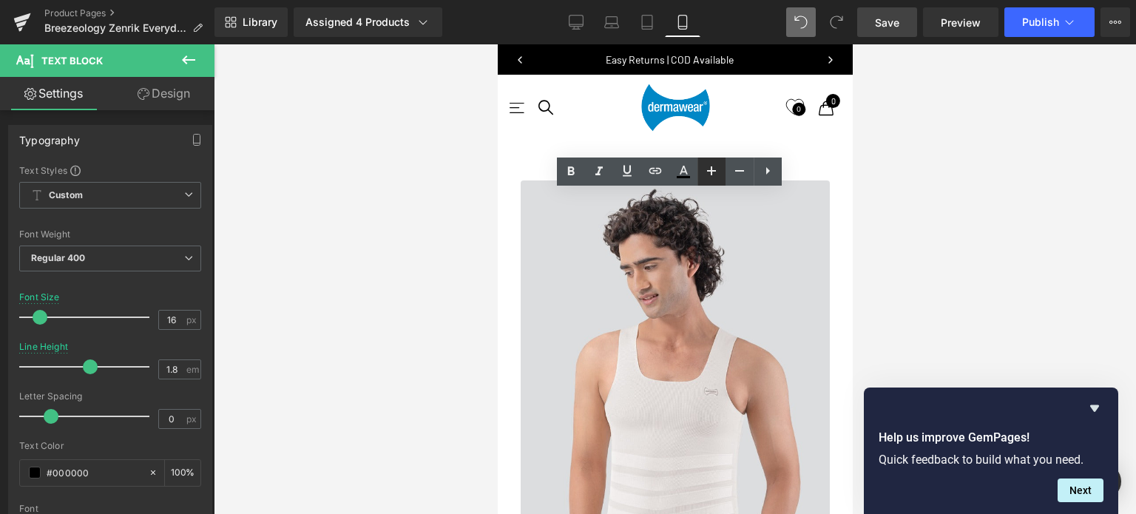
click at [710, 174] on icon at bounding box center [712, 171] width 18 height 18
click at [766, 172] on icon at bounding box center [768, 171] width 18 height 18
click at [768, 172] on icon at bounding box center [768, 171] width 18 height 18
click at [794, 171] on icon at bounding box center [796, 170] width 4 height 7
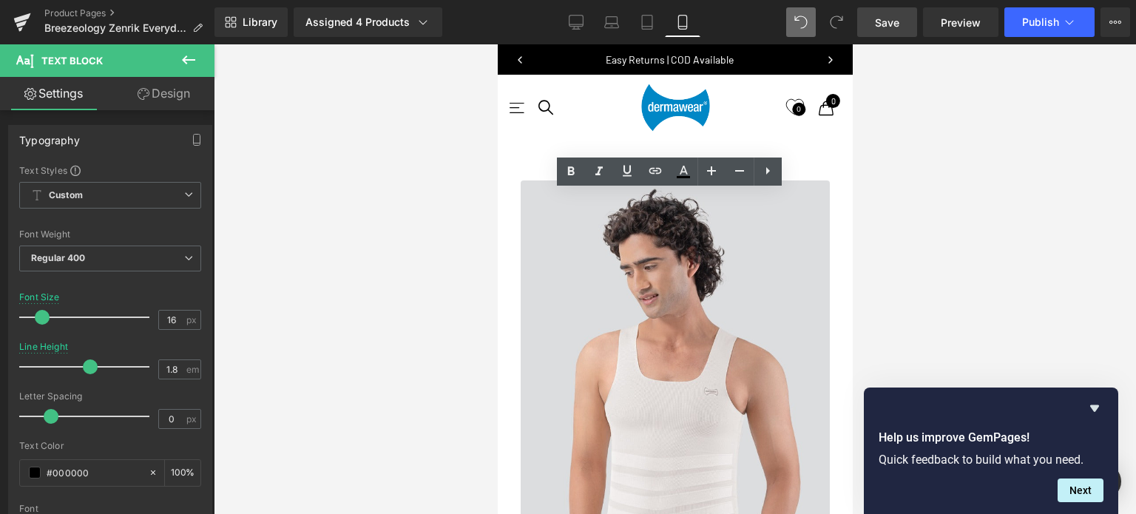
scroll to position [6706, 343]
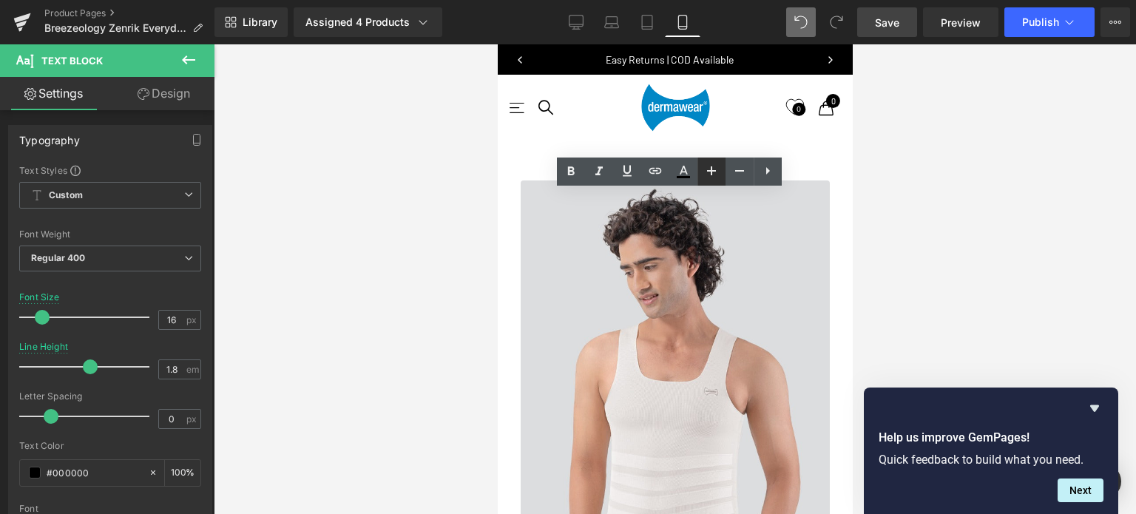
click at [704, 172] on icon at bounding box center [712, 171] width 18 height 18
click at [740, 171] on icon at bounding box center [739, 170] width 9 height 1
click at [719, 169] on icon at bounding box center [712, 171] width 18 height 18
drag, startPoint x: 719, startPoint y: 169, endPoint x: 732, endPoint y: 169, distance: 13.3
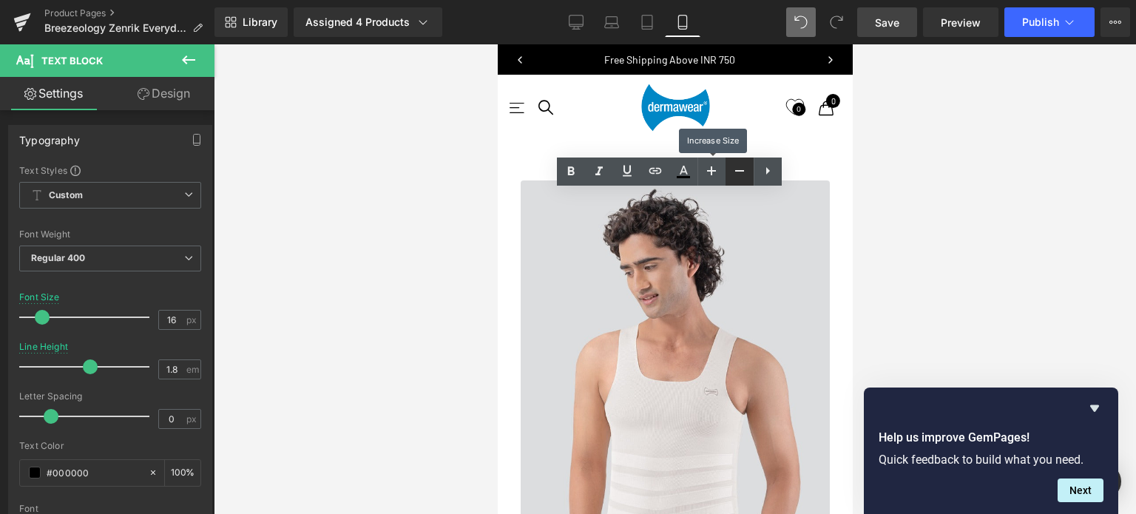
click at [720, 169] on icon at bounding box center [712, 171] width 18 height 18
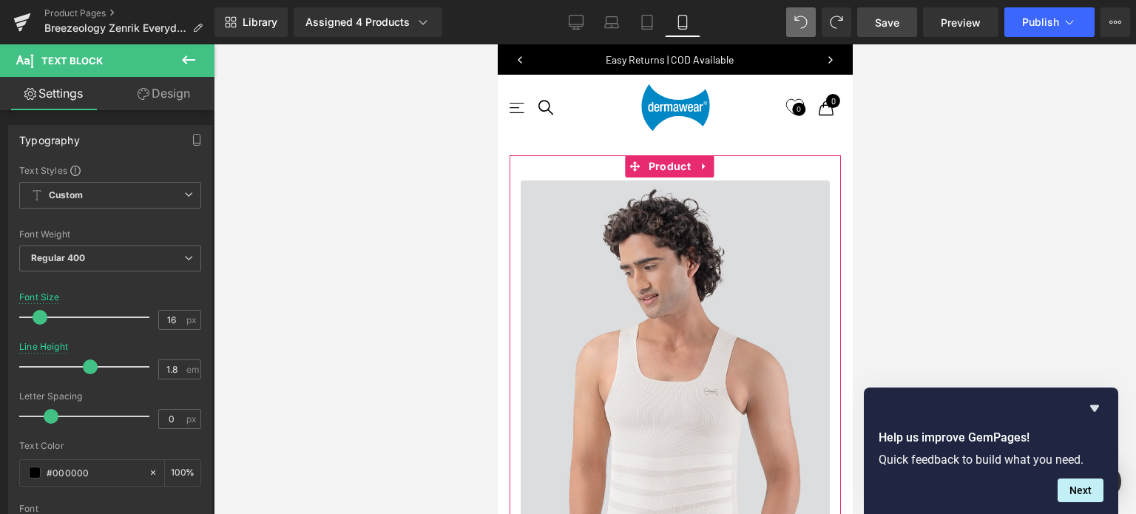
scroll to position [815, 0]
drag, startPoint x: 648, startPoint y: 305, endPoint x: 536, endPoint y: 305, distance: 111.7
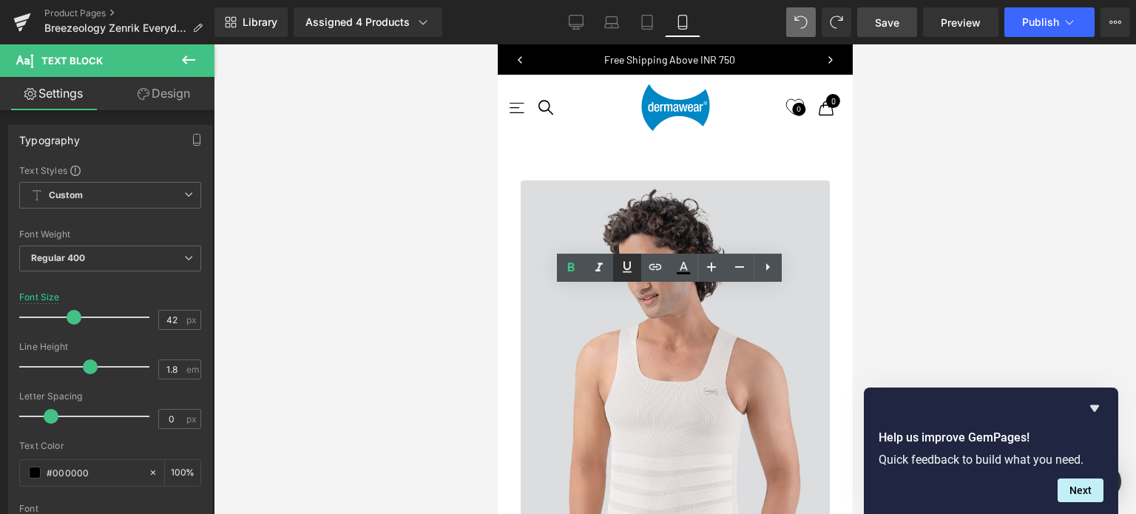
copy strong "Targeted Abdomen Compression"
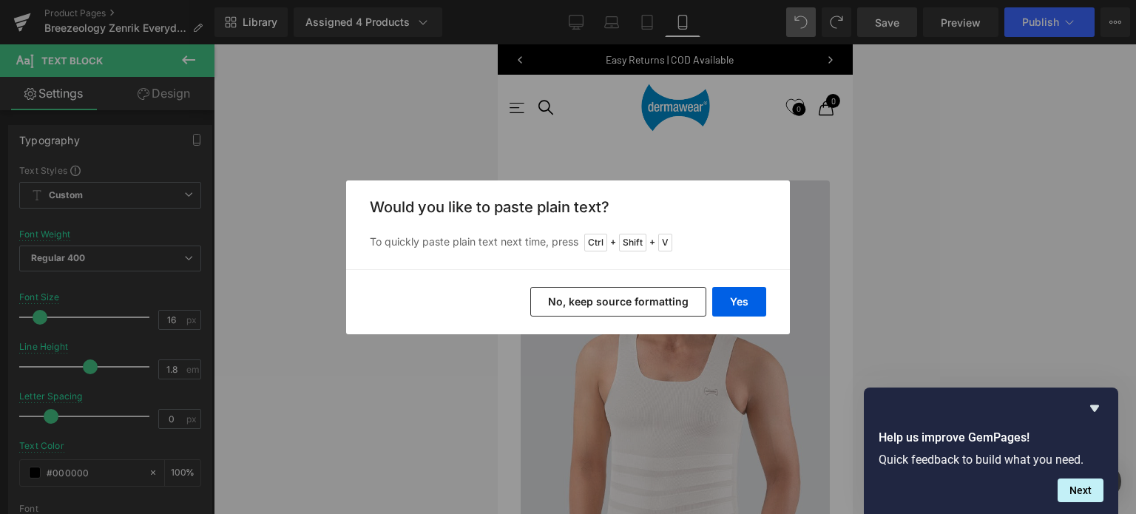
click at [641, 308] on button "No, keep source formatting" at bounding box center [618, 302] width 176 height 30
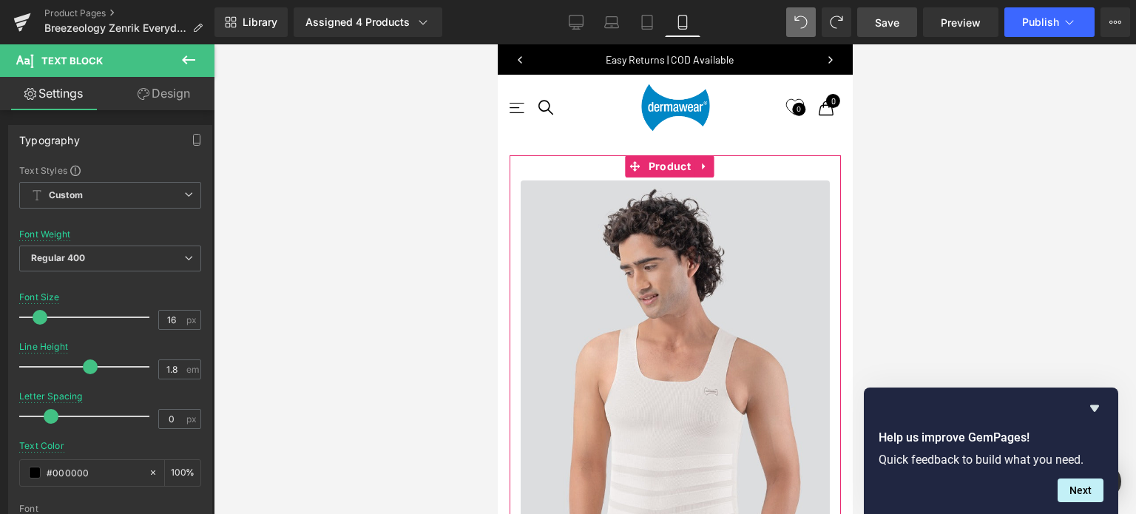
scroll to position [6469, 343]
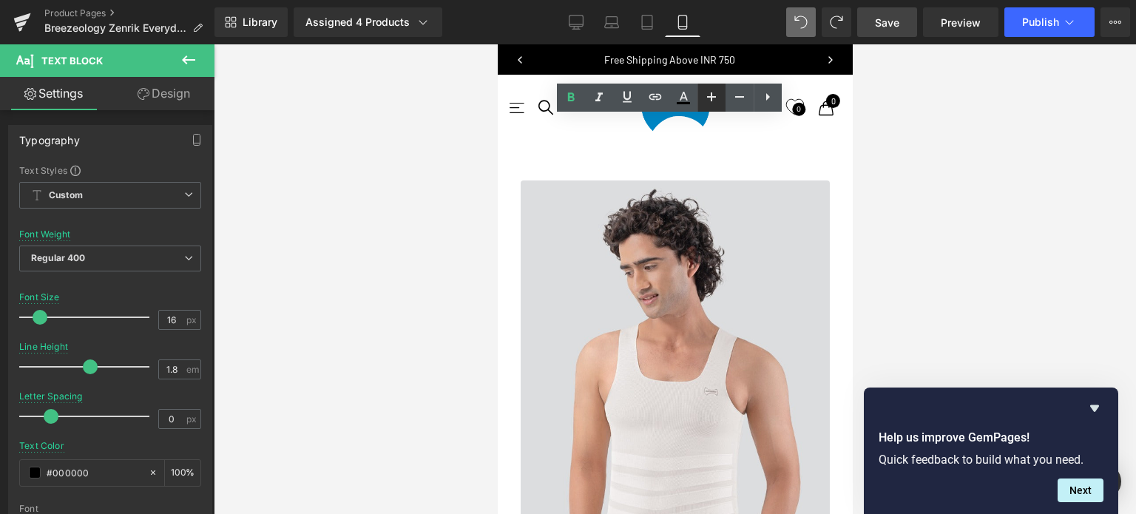
click at [713, 100] on icon at bounding box center [712, 97] width 18 height 18
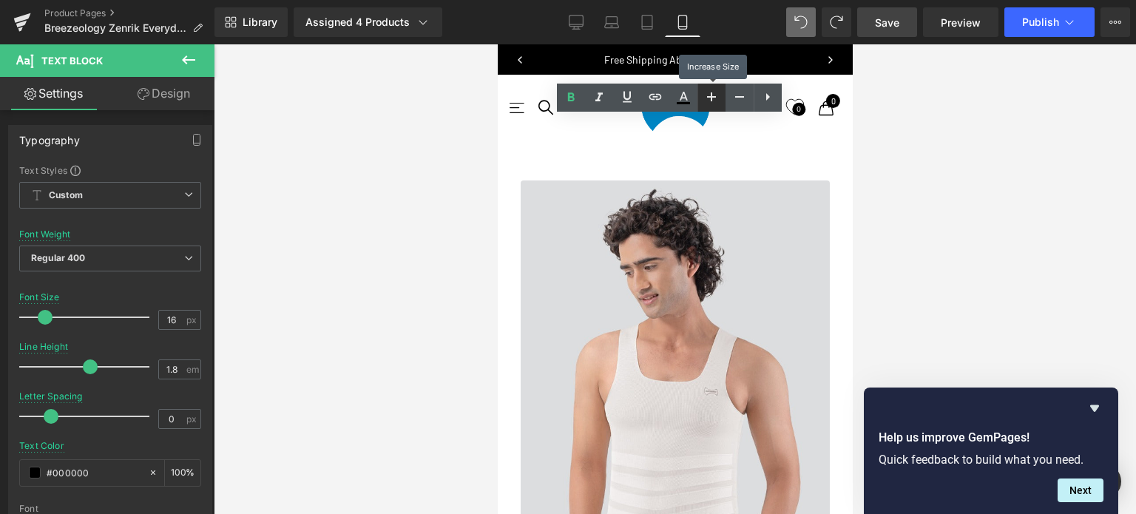
click at [713, 100] on icon at bounding box center [712, 97] width 18 height 18
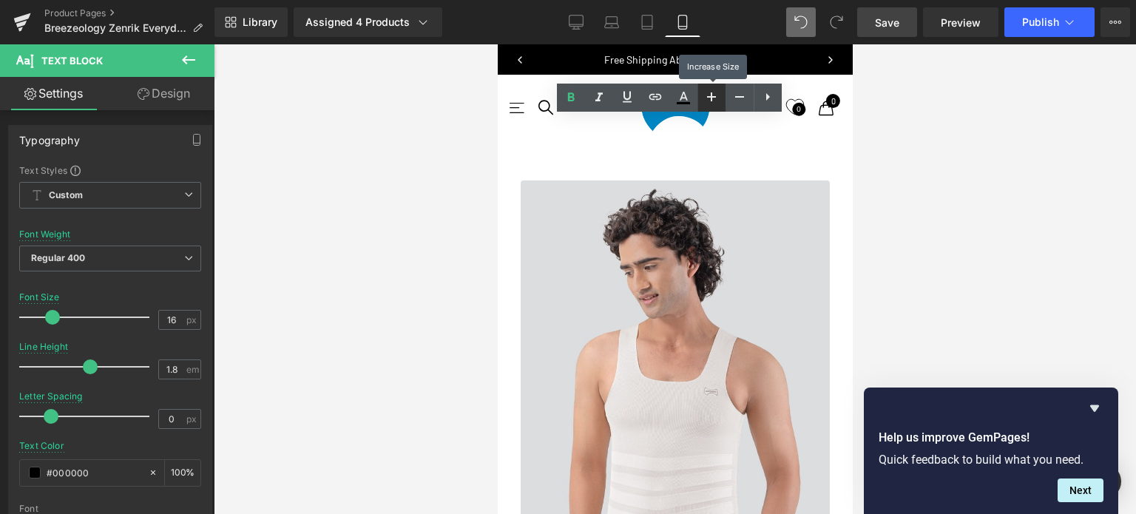
scroll to position [6492, 343]
click at [713, 100] on icon at bounding box center [712, 97] width 18 height 18
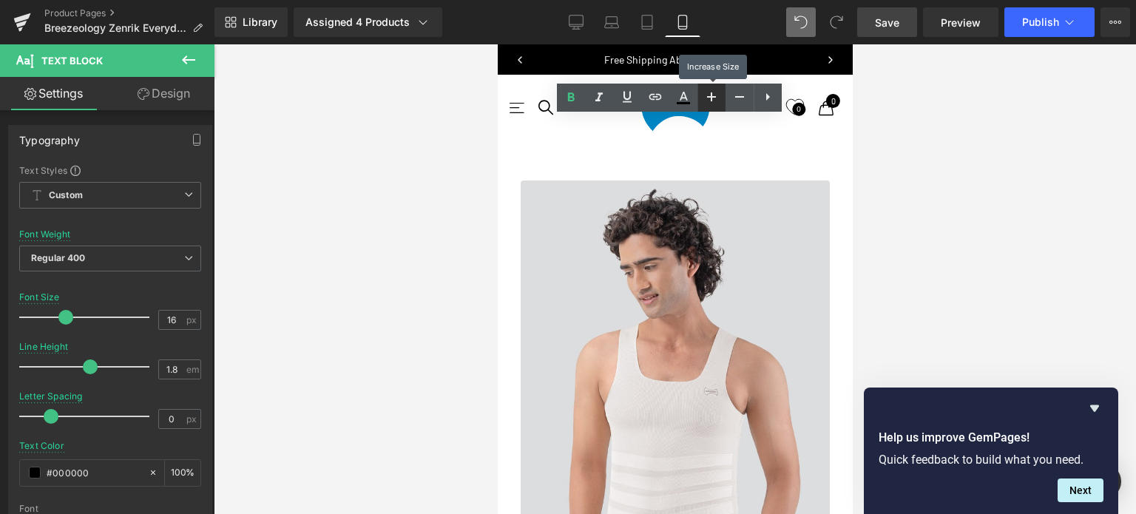
click at [713, 100] on icon at bounding box center [712, 97] width 18 height 18
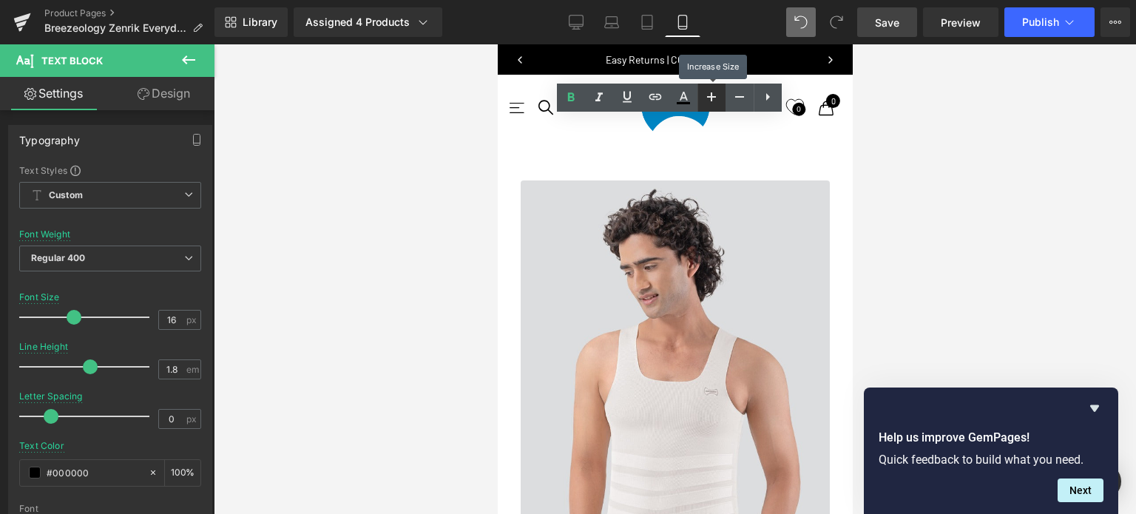
click at [713, 100] on icon at bounding box center [712, 97] width 18 height 18
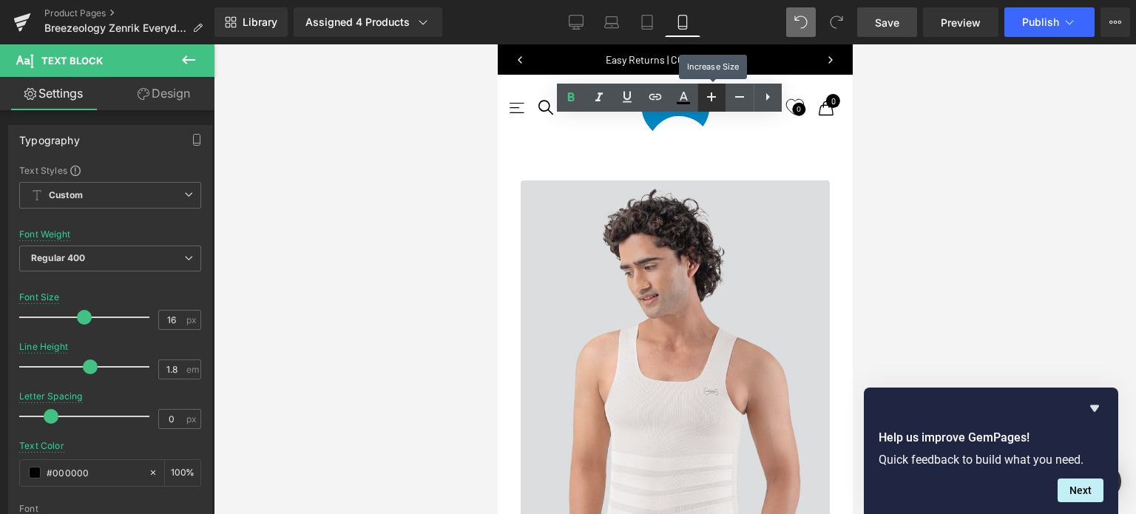
click at [713, 100] on icon at bounding box center [712, 97] width 18 height 18
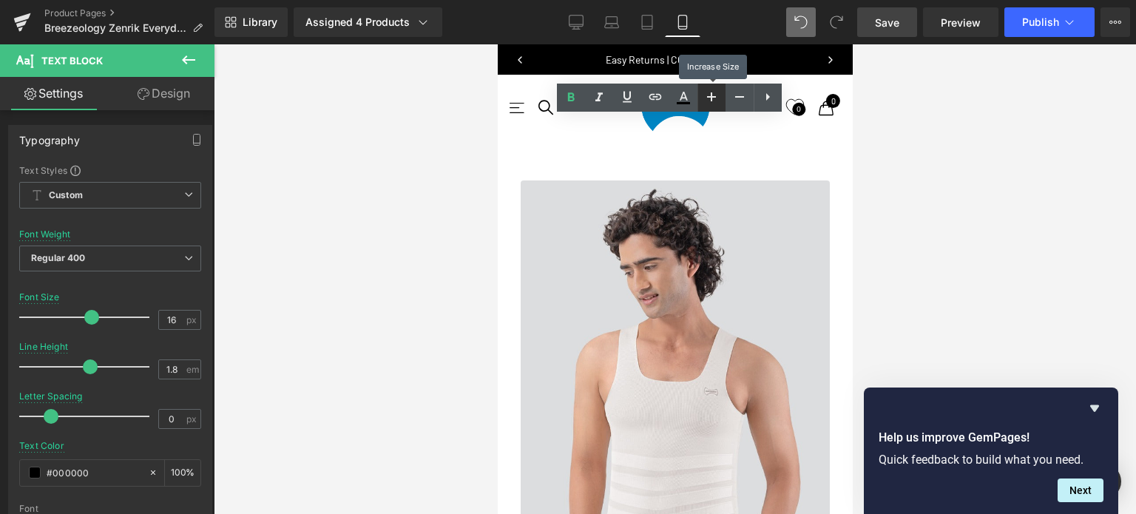
click at [713, 100] on icon at bounding box center [712, 97] width 18 height 18
click at [713, 106] on link at bounding box center [711, 98] width 28 height 28
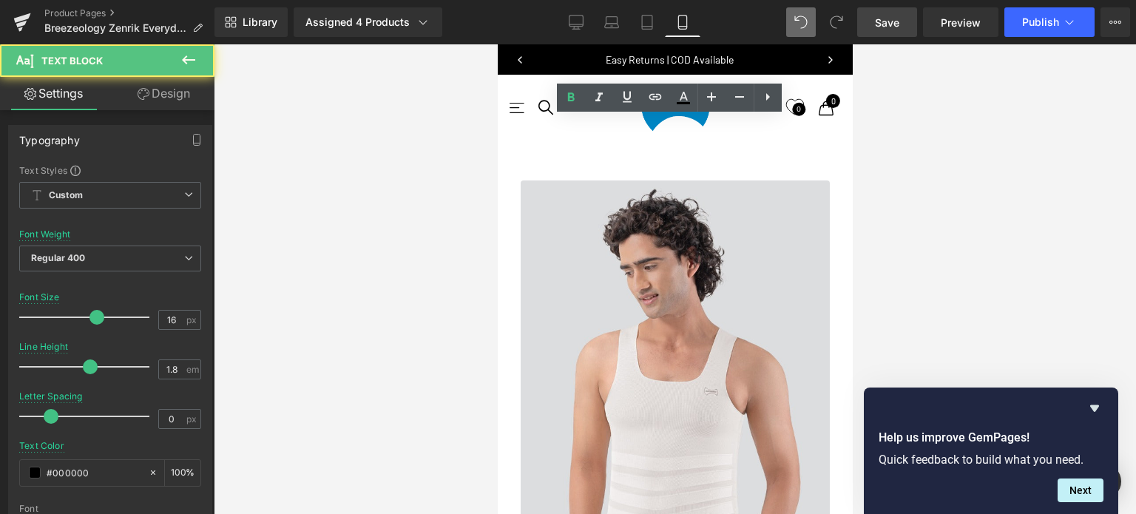
drag, startPoint x: 705, startPoint y: 175, endPoint x: 507, endPoint y: 177, distance: 198.2
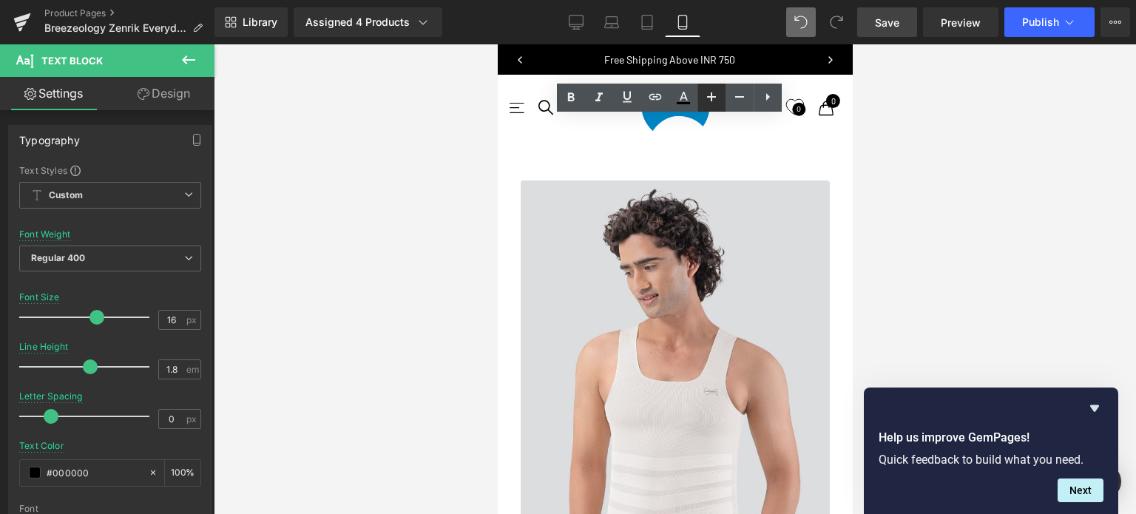
click at [710, 97] on icon at bounding box center [711, 96] width 9 height 9
click at [734, 101] on icon at bounding box center [740, 97] width 18 height 18
click at [734, 102] on icon at bounding box center [740, 97] width 18 height 18
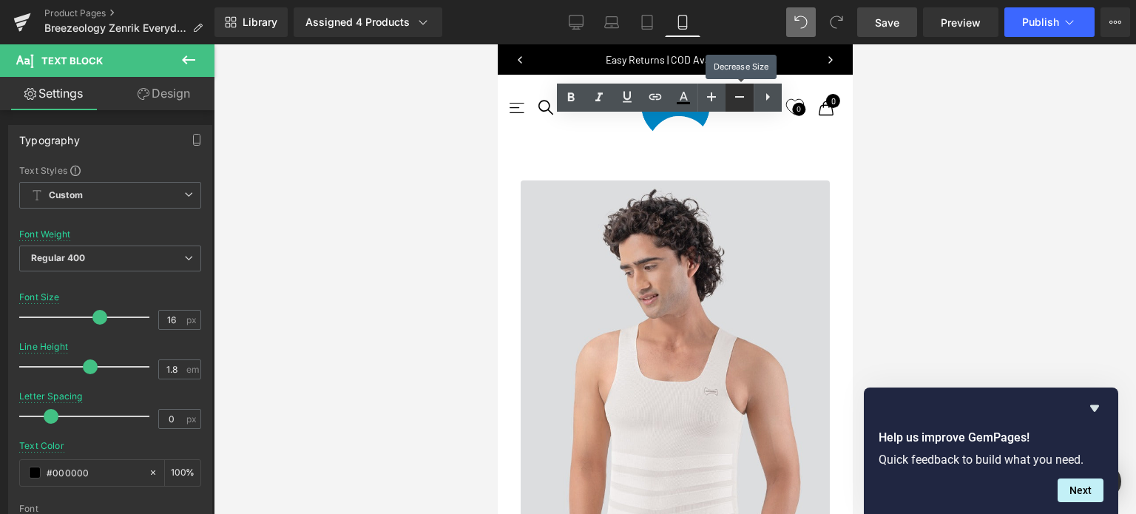
click at [734, 104] on icon at bounding box center [740, 97] width 18 height 18
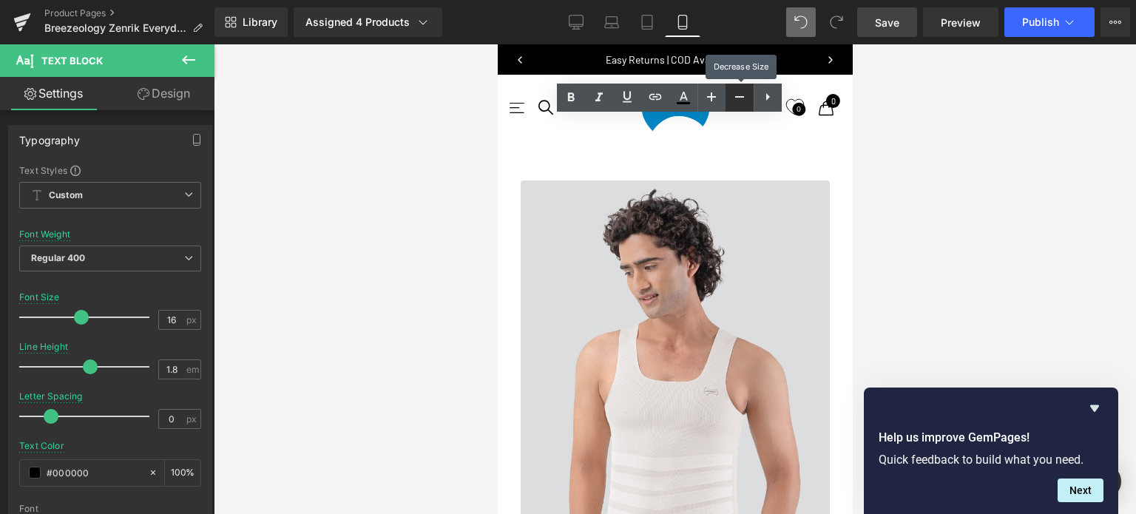
click at [734, 104] on icon at bounding box center [740, 97] width 18 height 18
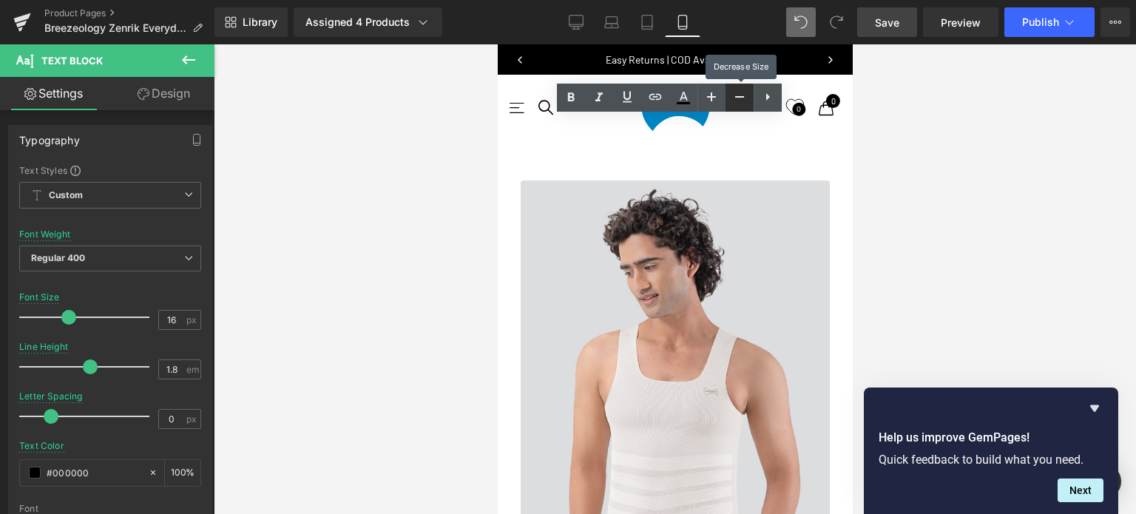
click at [734, 104] on icon at bounding box center [740, 97] width 18 height 18
click at [713, 98] on icon at bounding box center [712, 97] width 18 height 18
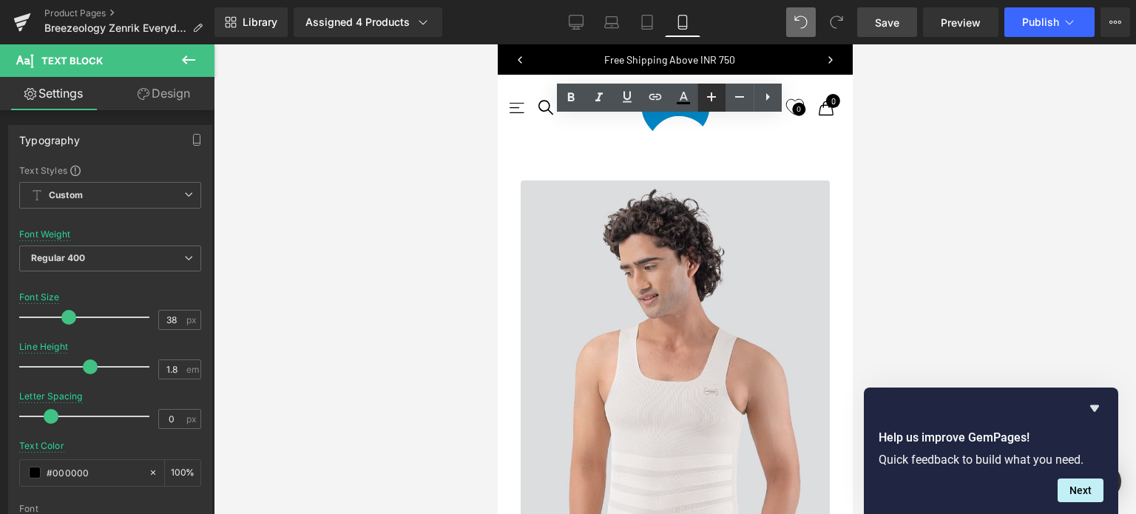
click at [715, 100] on icon at bounding box center [712, 97] width 18 height 18
click at [742, 98] on icon at bounding box center [740, 97] width 18 height 18
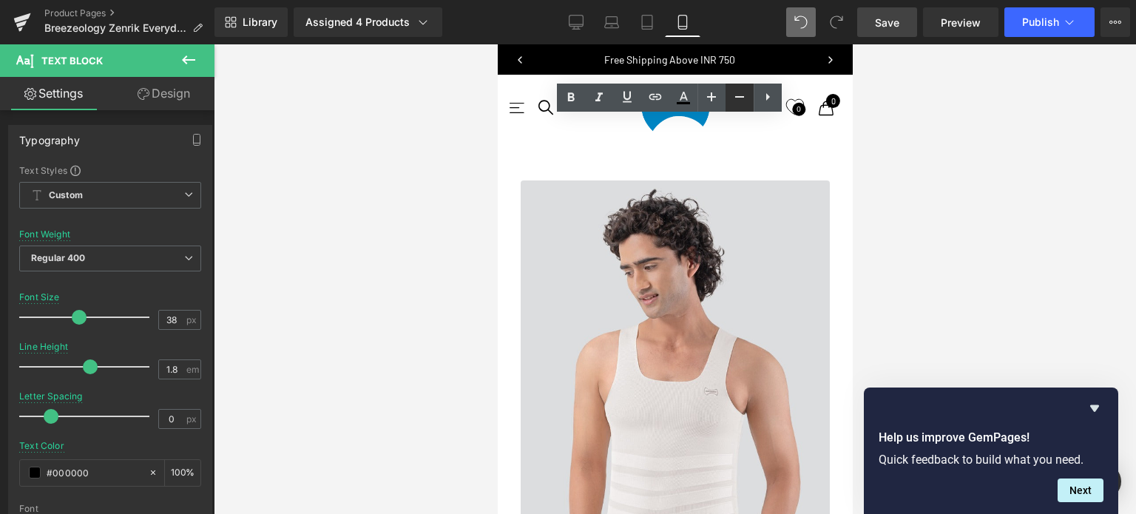
click at [742, 98] on icon at bounding box center [740, 97] width 18 height 18
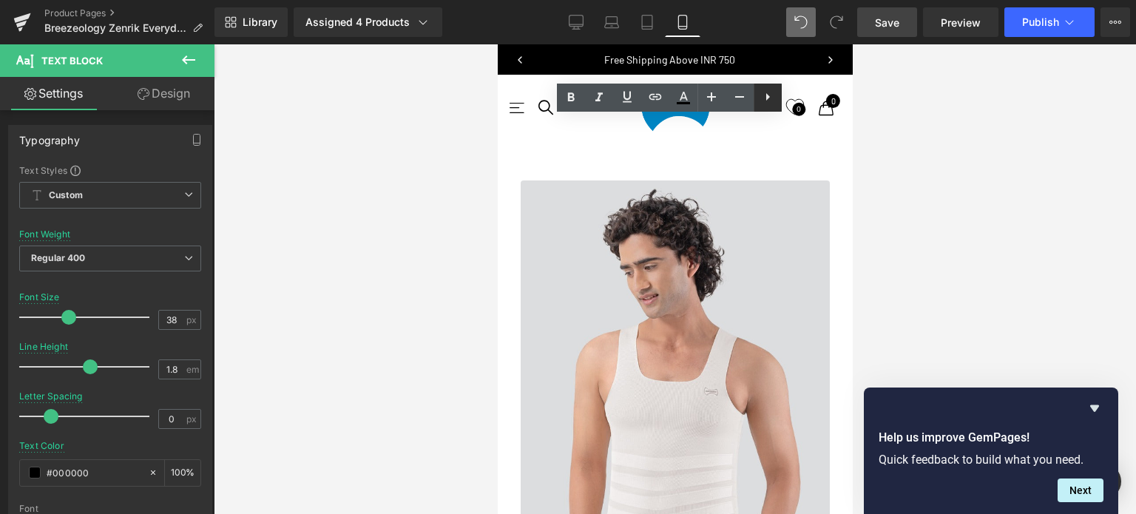
click at [772, 103] on icon at bounding box center [768, 97] width 18 height 18
click at [796, 100] on icon at bounding box center [796, 97] width 18 height 18
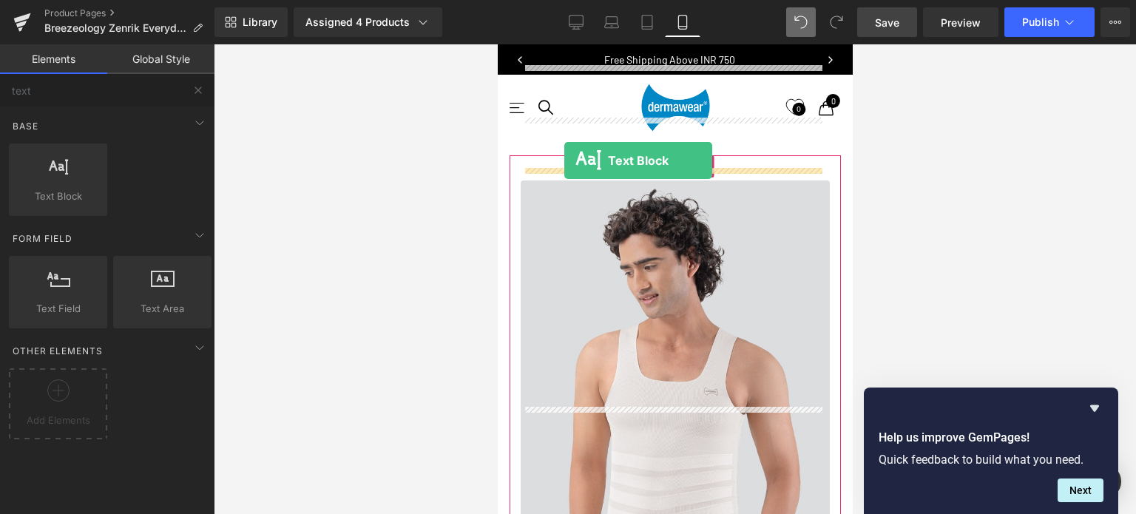
drag, startPoint x: 558, startPoint y: 233, endPoint x: 564, endPoint y: 160, distance: 72.7
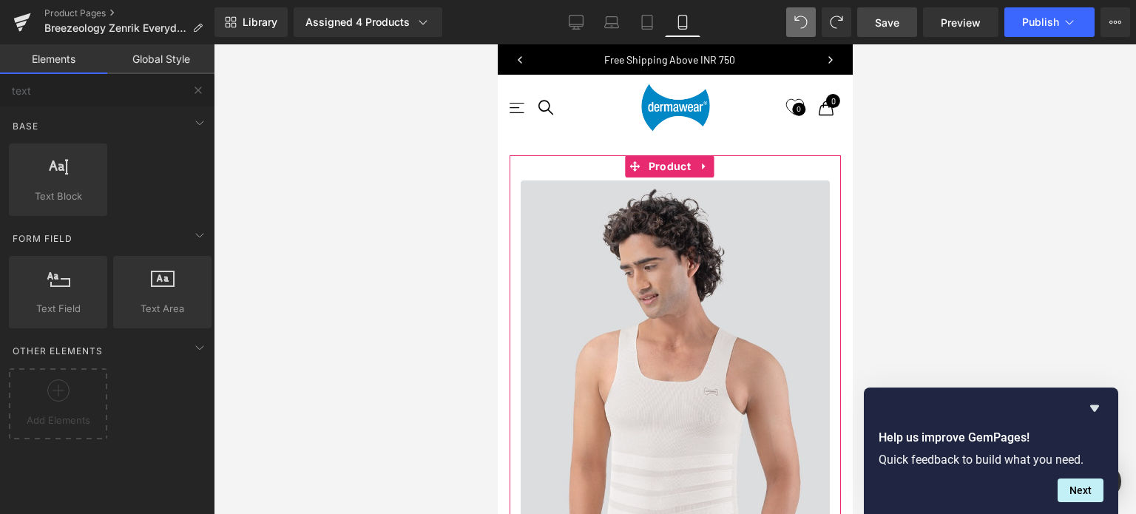
scroll to position [741, 0]
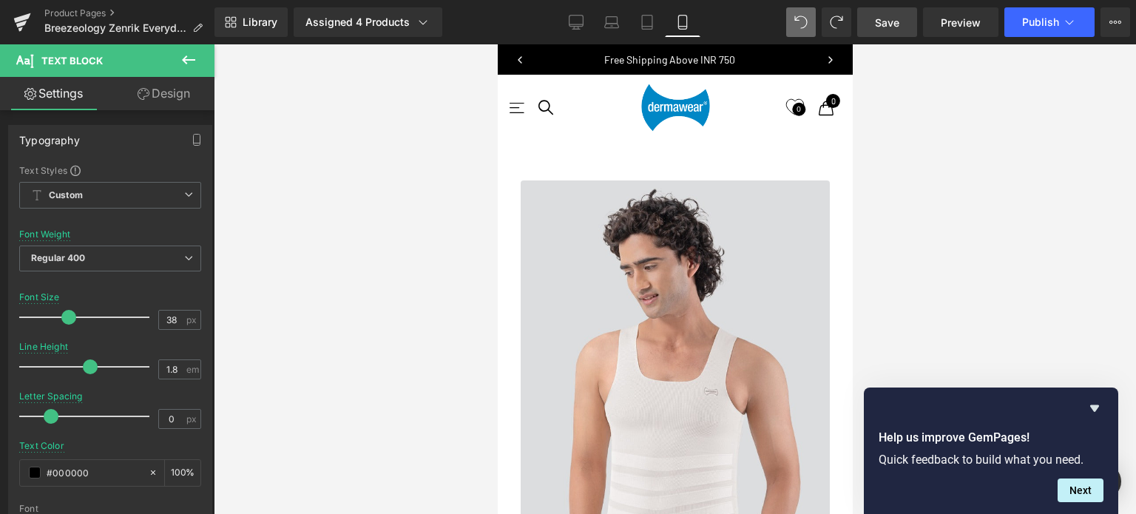
click at [187, 68] on icon at bounding box center [189, 60] width 18 height 18
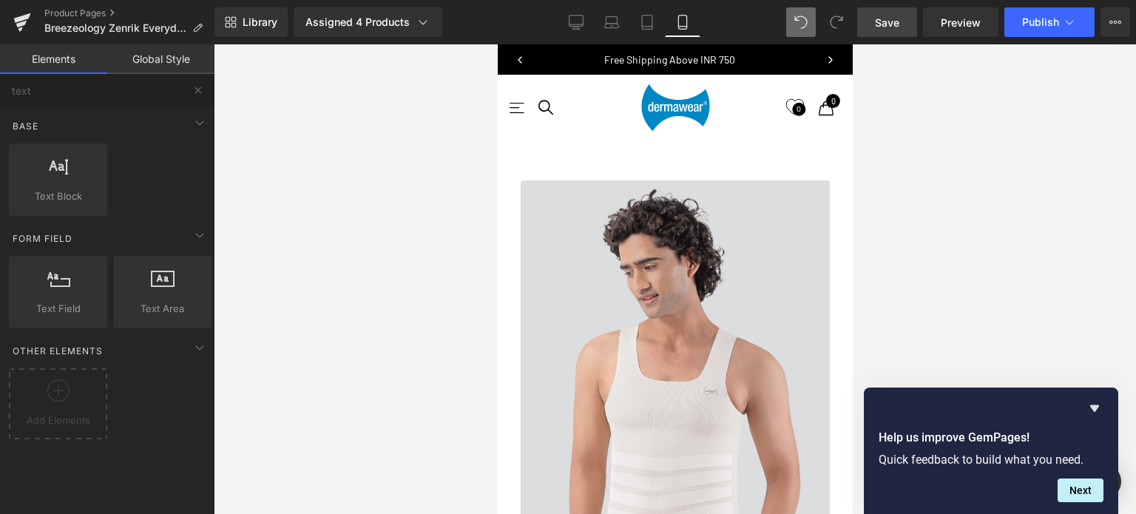
scroll to position [7, 7]
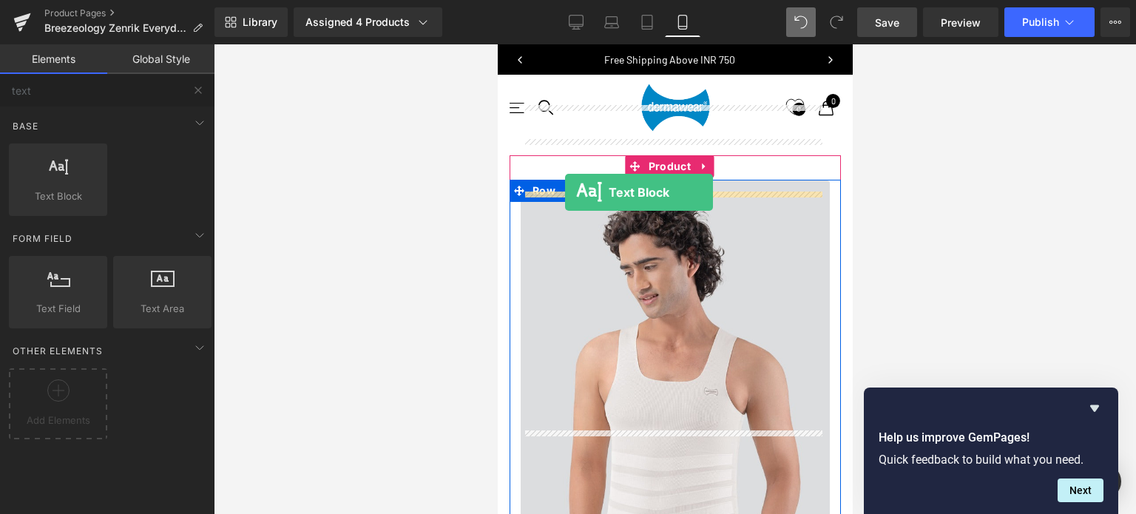
drag, startPoint x: 566, startPoint y: 230, endPoint x: 564, endPoint y: 192, distance: 38.5
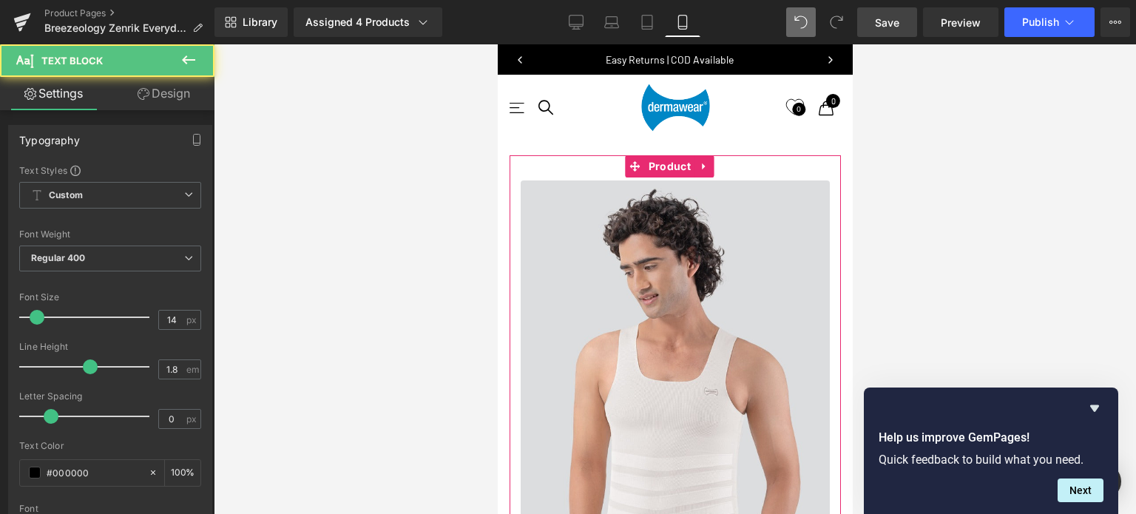
scroll to position [6577, 343]
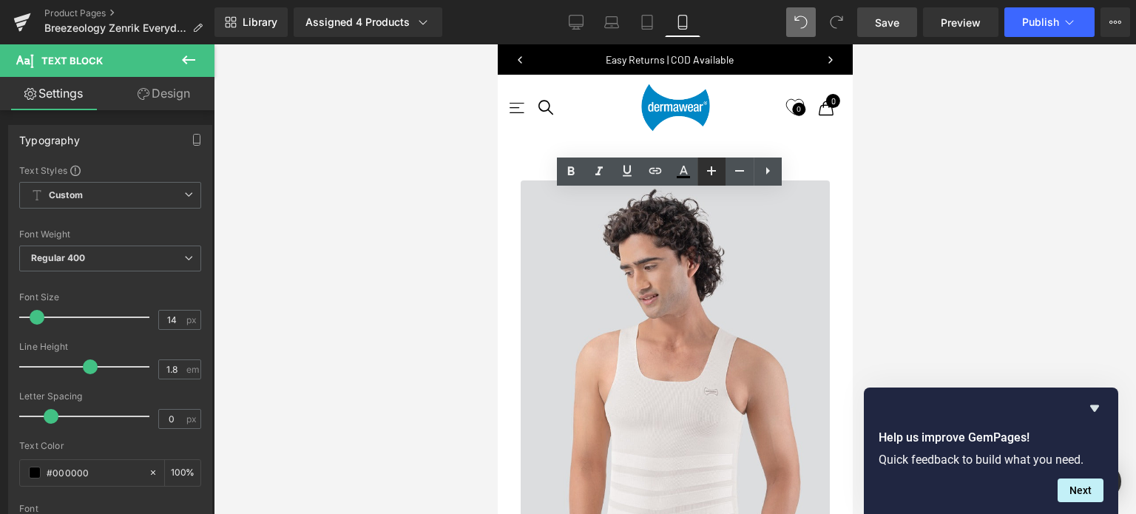
click at [710, 171] on icon at bounding box center [711, 170] width 9 height 9
click at [739, 171] on icon at bounding box center [739, 170] width 9 height 1
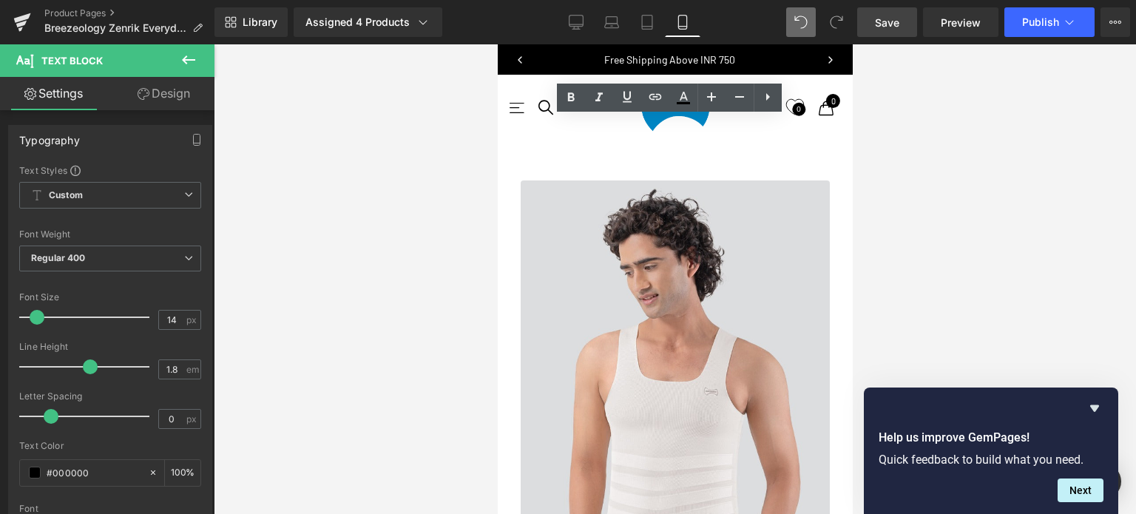
scroll to position [889, 0]
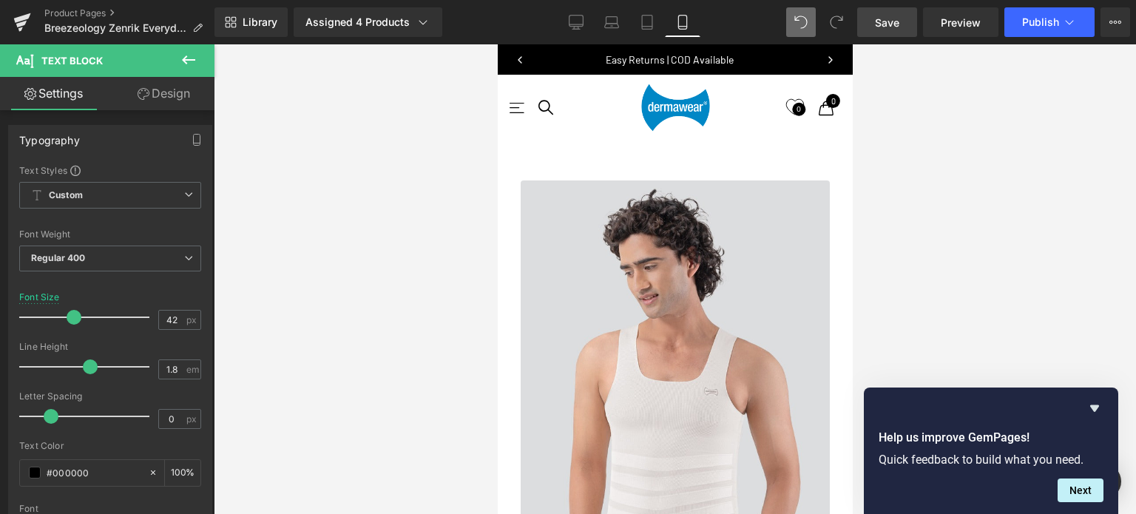
copy ul "Targeted Abdomen Compression Toned abdominal compression panel for flatter, sle…"
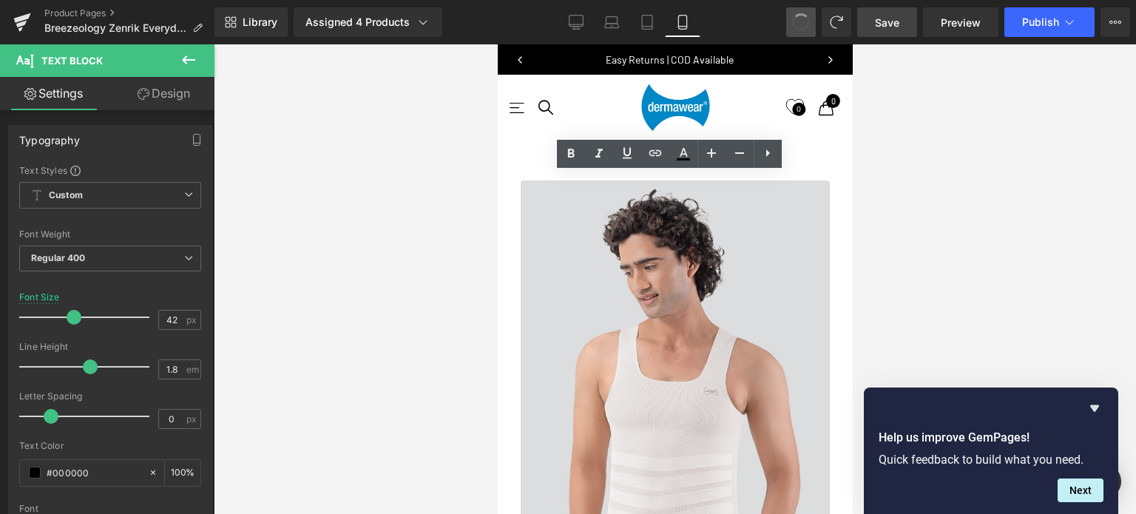
scroll to position [6403, 343]
click at [564, 159] on icon at bounding box center [571, 154] width 18 height 18
click at [571, 156] on icon at bounding box center [571, 154] width 18 height 18
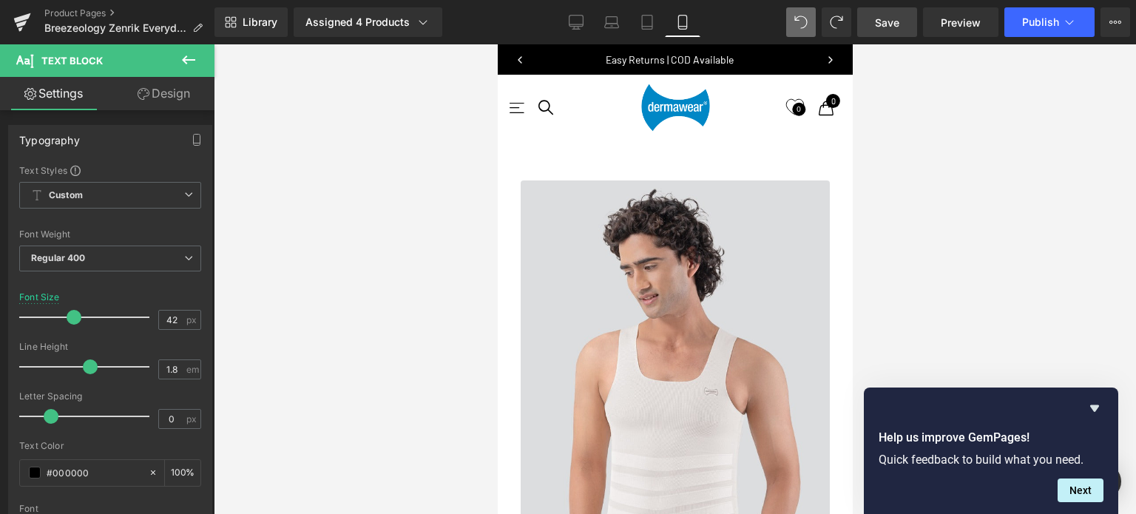
scroll to position [7180, 343]
drag, startPoint x: 84, startPoint y: 365, endPoint x: 7, endPoint y: 375, distance: 78.3
click at [15, 374] on div "Text Styles Custom Custom Setup Global Style Custom Setup Global Style Thin 100…" at bounding box center [110, 392] width 203 height 457
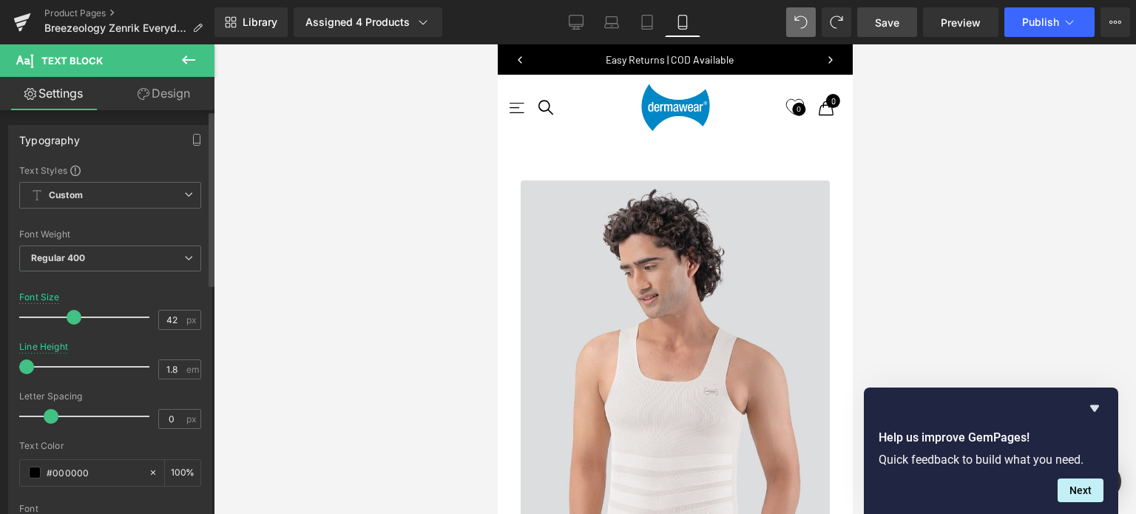
drag, startPoint x: 25, startPoint y: 363, endPoint x: 1, endPoint y: 364, distance: 24.4
click at [1, 364] on div "Typography Text Styles Custom Custom Setup Global Style Custom Setup Global Sty…" at bounding box center [110, 368] width 221 height 508
drag, startPoint x: 72, startPoint y: 314, endPoint x: 60, endPoint y: 314, distance: 11.8
click at [66, 315] on span at bounding box center [68, 317] width 15 height 15
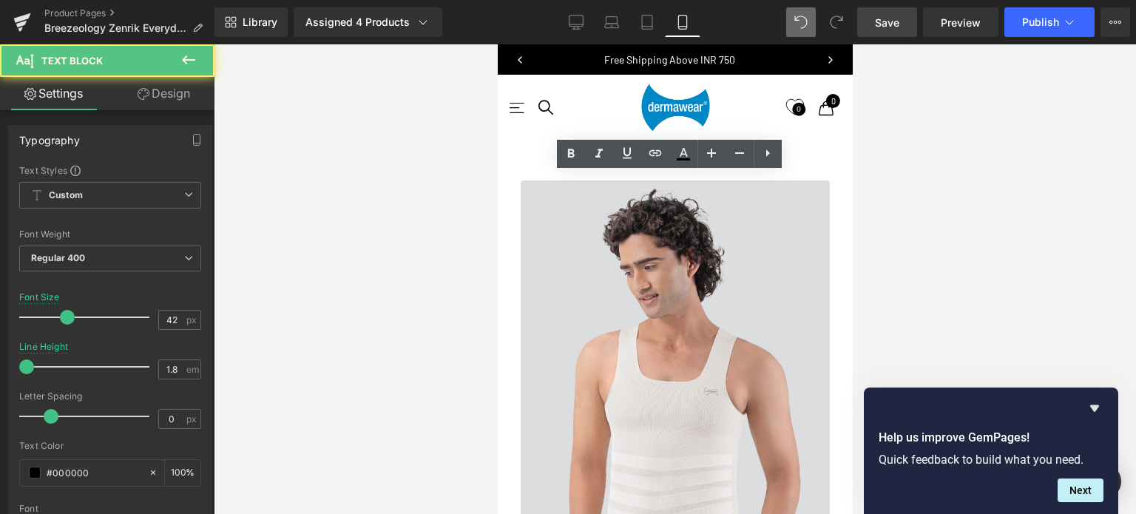
scroll to position [7, 7]
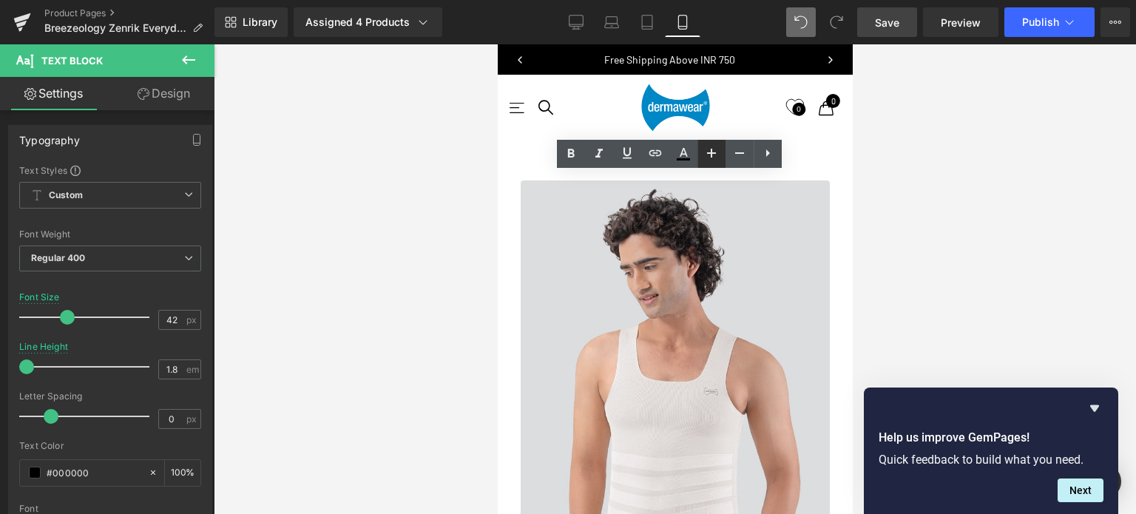
click at [711, 155] on icon at bounding box center [711, 153] width 9 height 9
click at [740, 155] on icon at bounding box center [740, 153] width 18 height 18
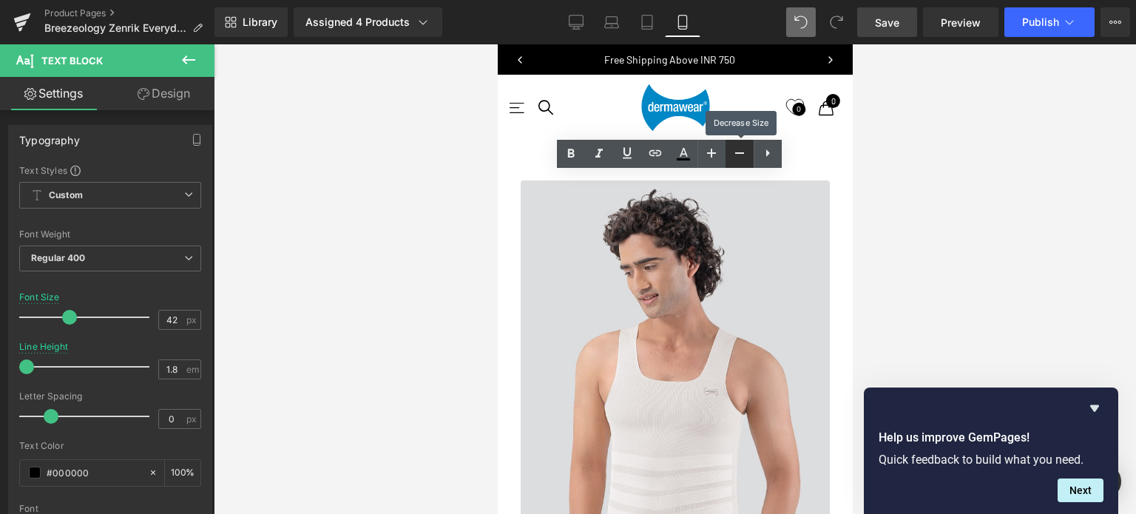
click at [740, 155] on icon at bounding box center [740, 153] width 18 height 18
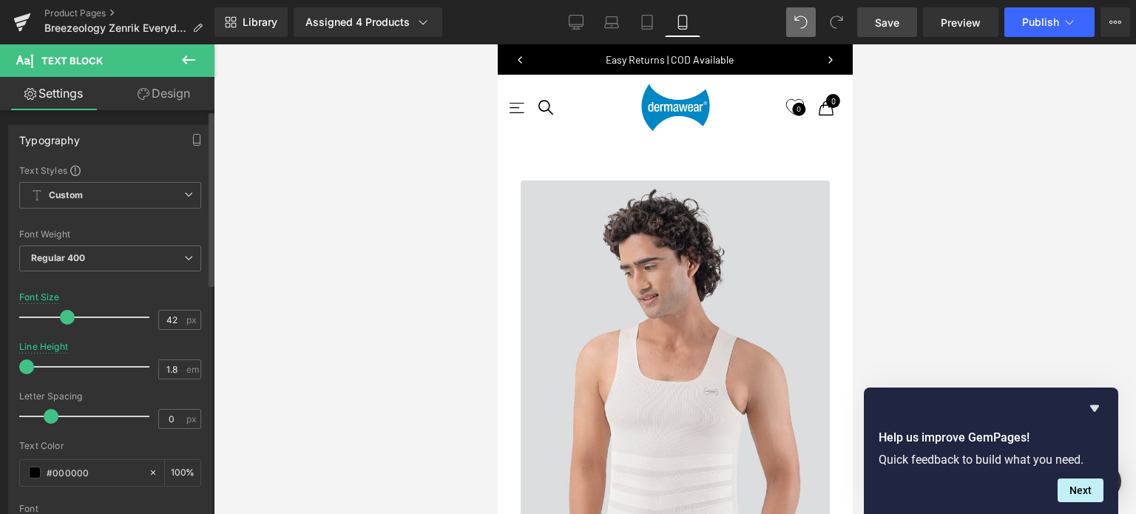
drag, startPoint x: 29, startPoint y: 367, endPoint x: 0, endPoint y: 366, distance: 28.9
click at [0, 366] on div "Typography Text Styles Custom Custom Setup Global Style Custom Setup Global Sty…" at bounding box center [110, 368] width 221 height 508
click at [66, 317] on span at bounding box center [68, 317] width 15 height 15
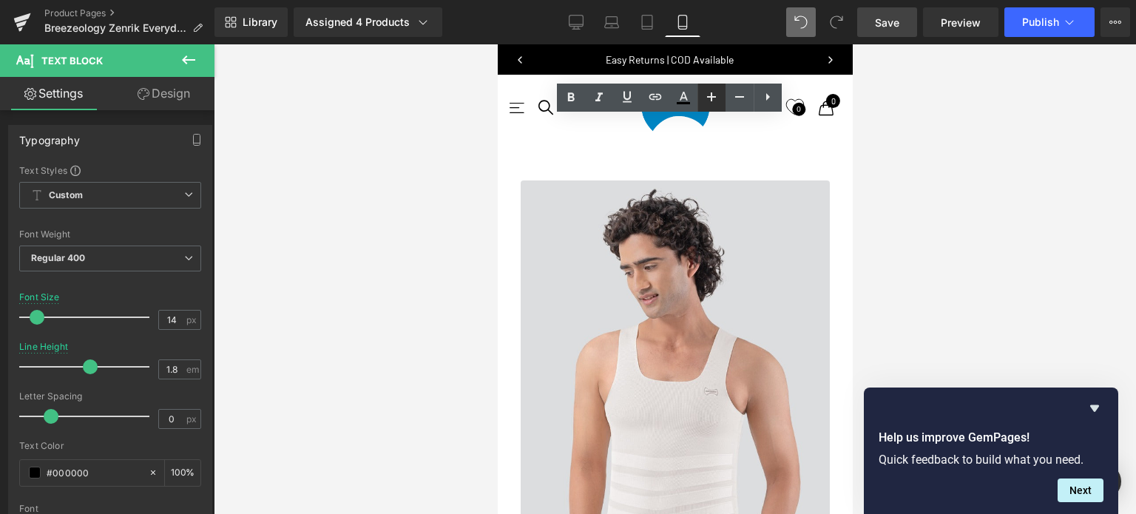
click at [712, 98] on icon at bounding box center [711, 96] width 9 height 9
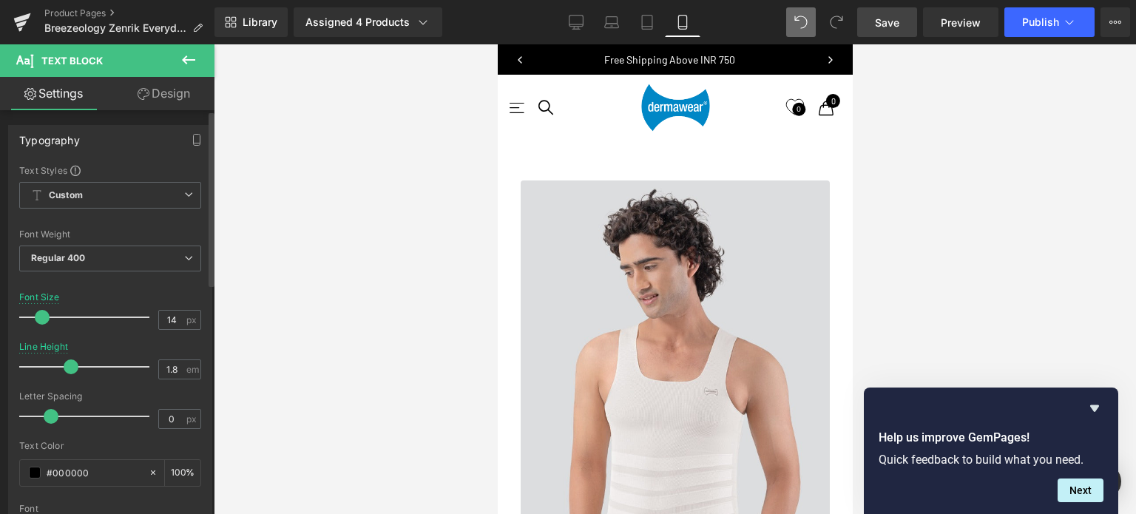
scroll to position [7, 7]
drag, startPoint x: 86, startPoint y: 365, endPoint x: 72, endPoint y: 368, distance: 14.4
click at [72, 368] on span at bounding box center [75, 366] width 15 height 15
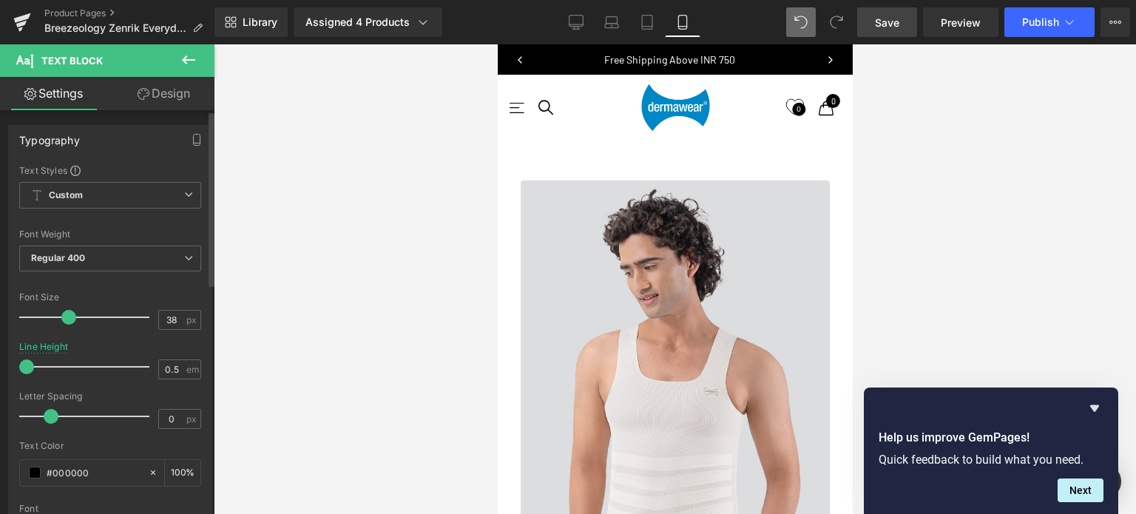
click at [21, 368] on span at bounding box center [26, 366] width 15 height 15
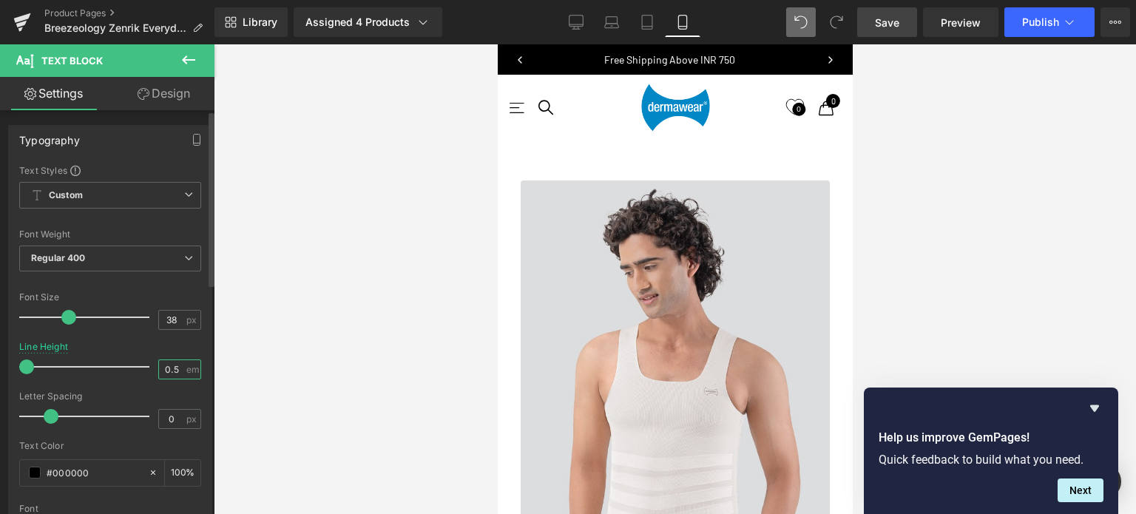
click at [175, 366] on input "0.5" at bounding box center [172, 369] width 26 height 18
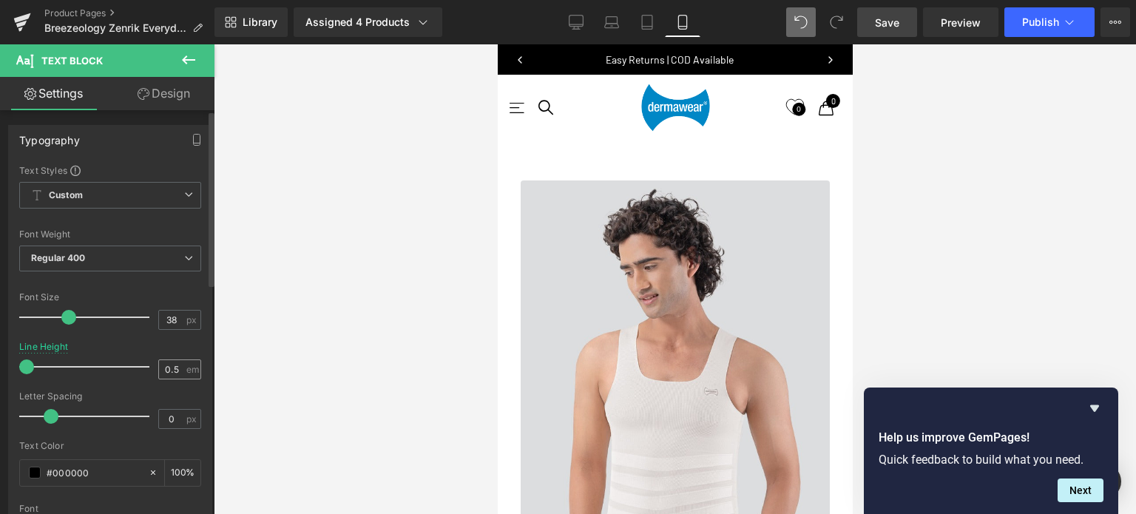
click at [186, 365] on span "em" at bounding box center [192, 370] width 13 height 10
click at [175, 366] on input "0.5" at bounding box center [172, 369] width 26 height 18
type input "1.5"
click at [803, 24] on icon at bounding box center [800, 22] width 13 height 13
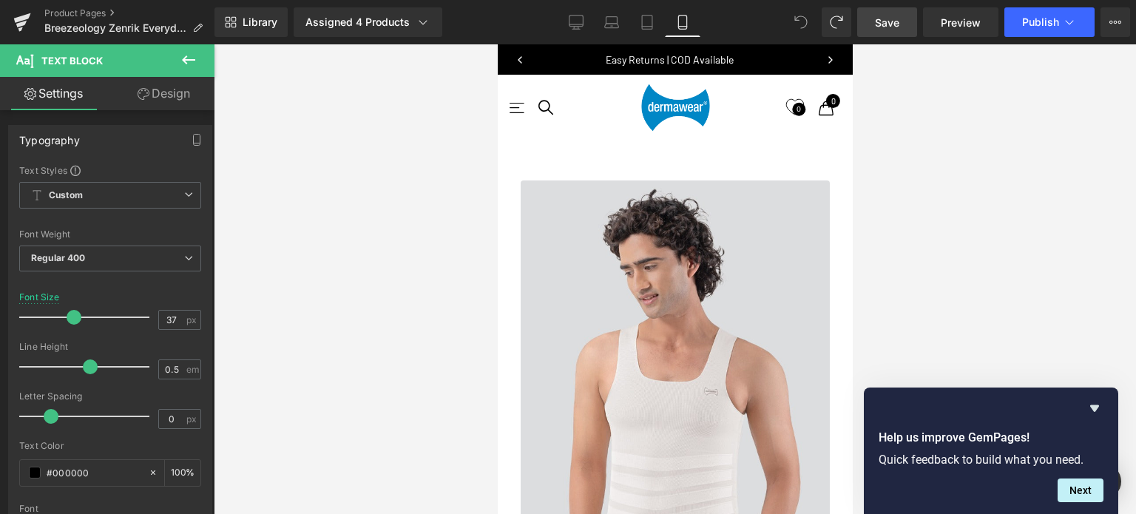
click at [791, 23] on span at bounding box center [801, 22] width 30 height 30
click at [843, 14] on button at bounding box center [837, 22] width 30 height 30
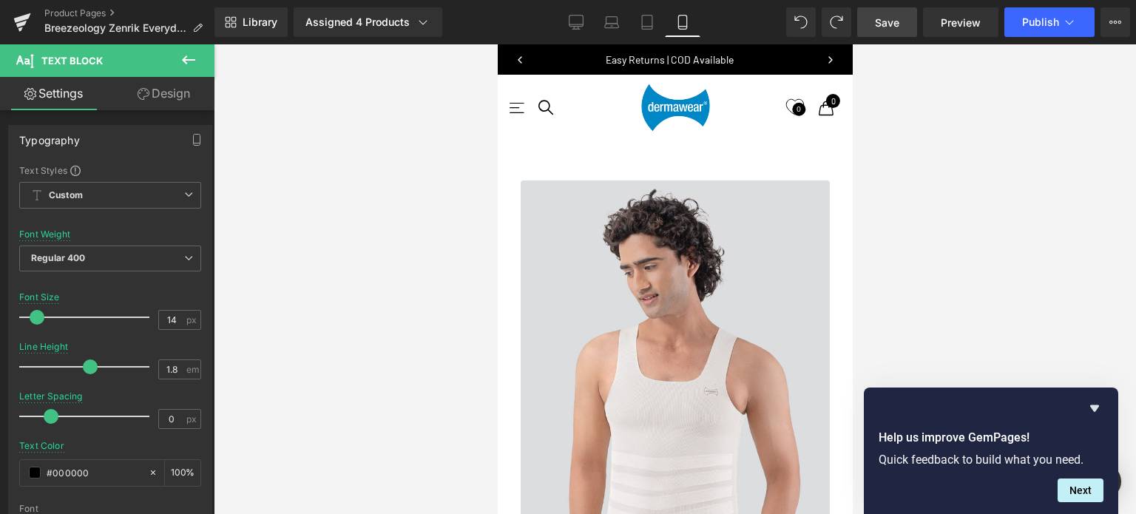
click at [186, 50] on button at bounding box center [189, 60] width 52 height 33
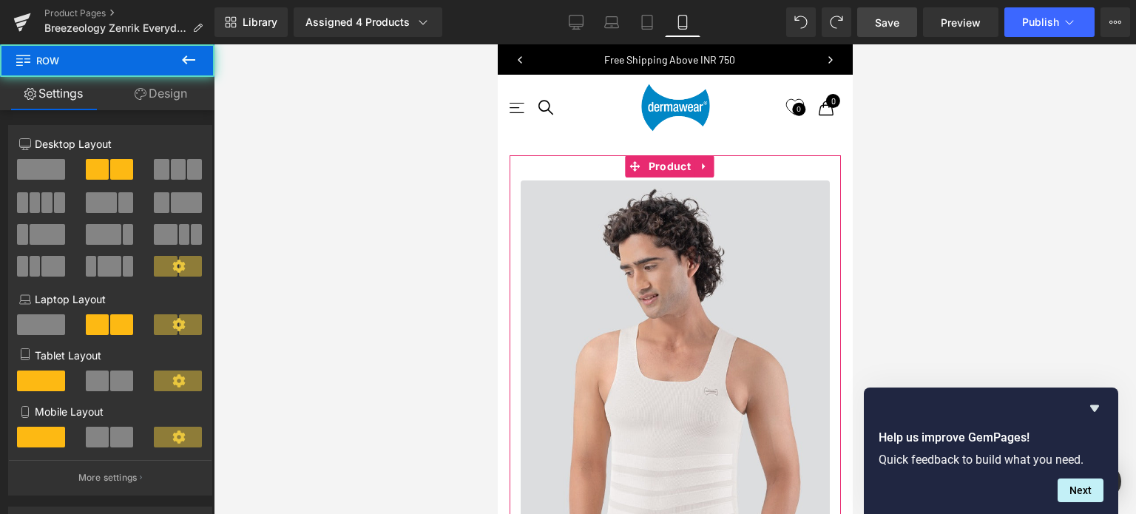
drag, startPoint x: 814, startPoint y: 356, endPoint x: 752, endPoint y: 362, distance: 62.3
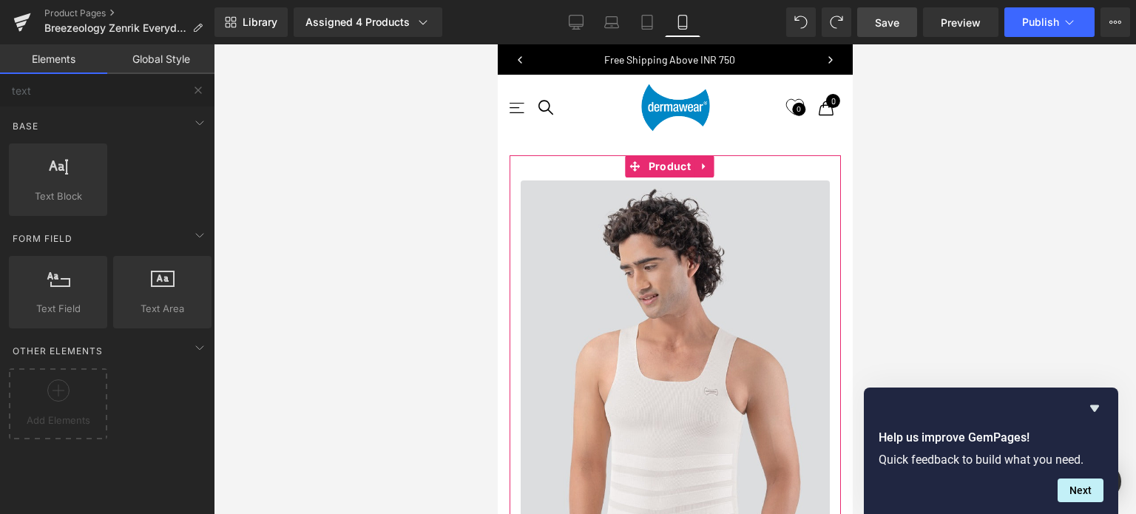
scroll to position [7, 7]
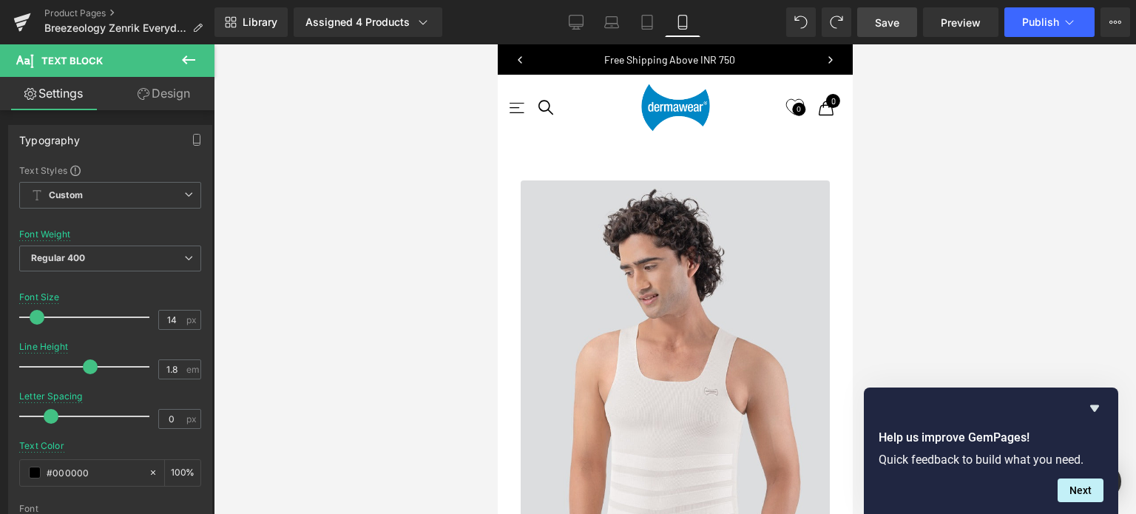
paste div
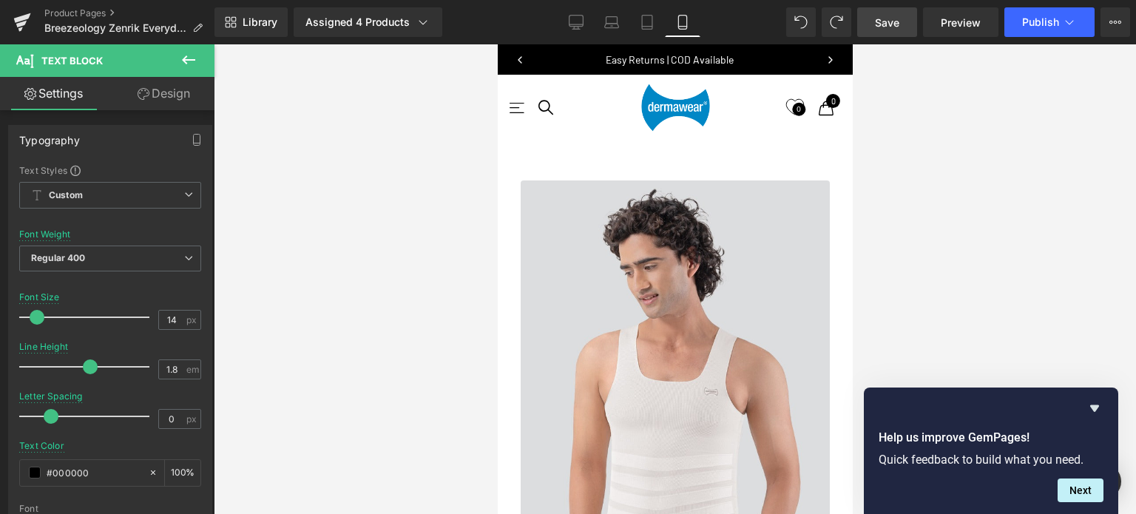
scroll to position [6449, 343]
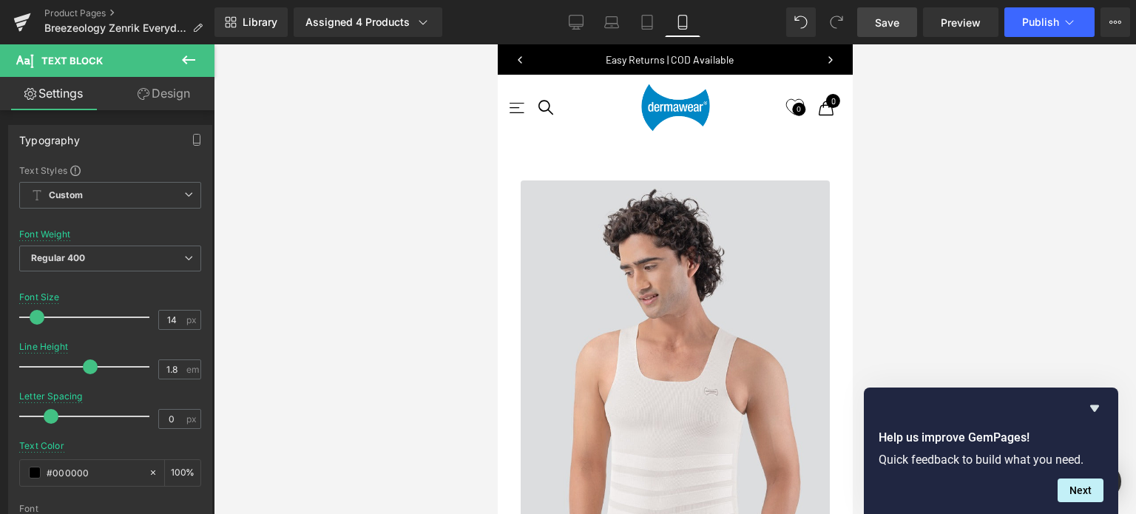
scroll to position [803, 0]
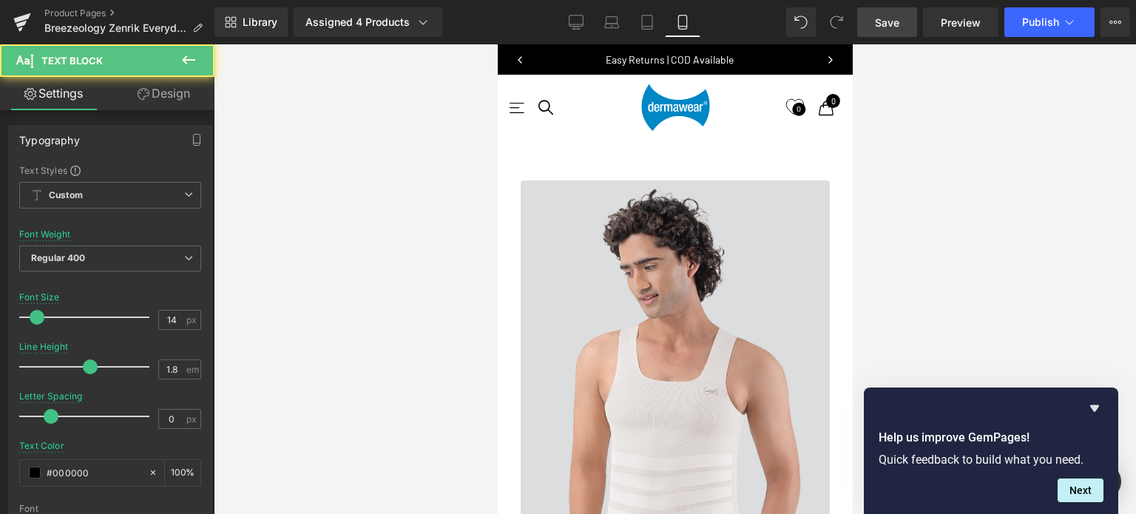
scroll to position [6486, 343]
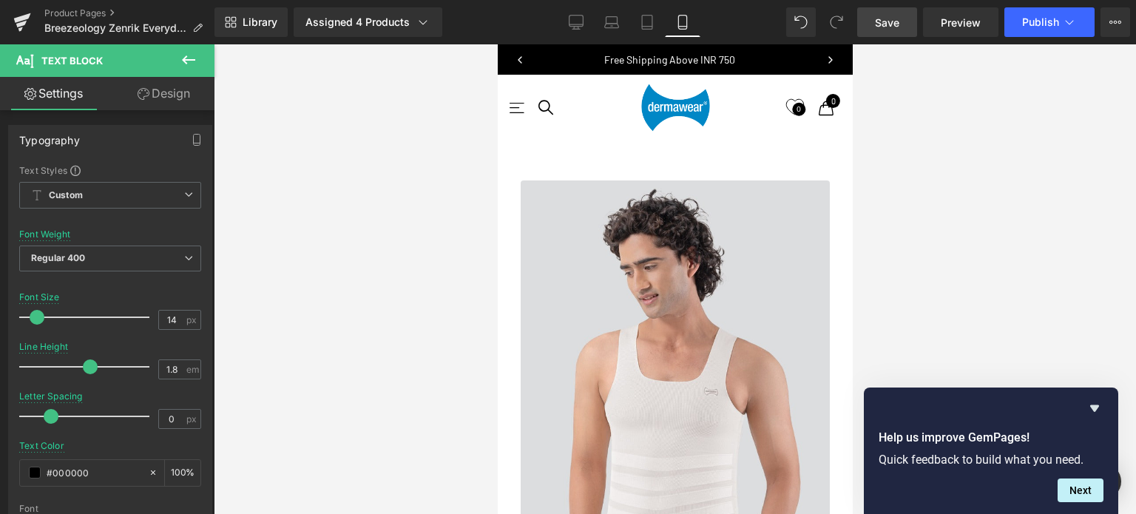
scroll to position [6505, 343]
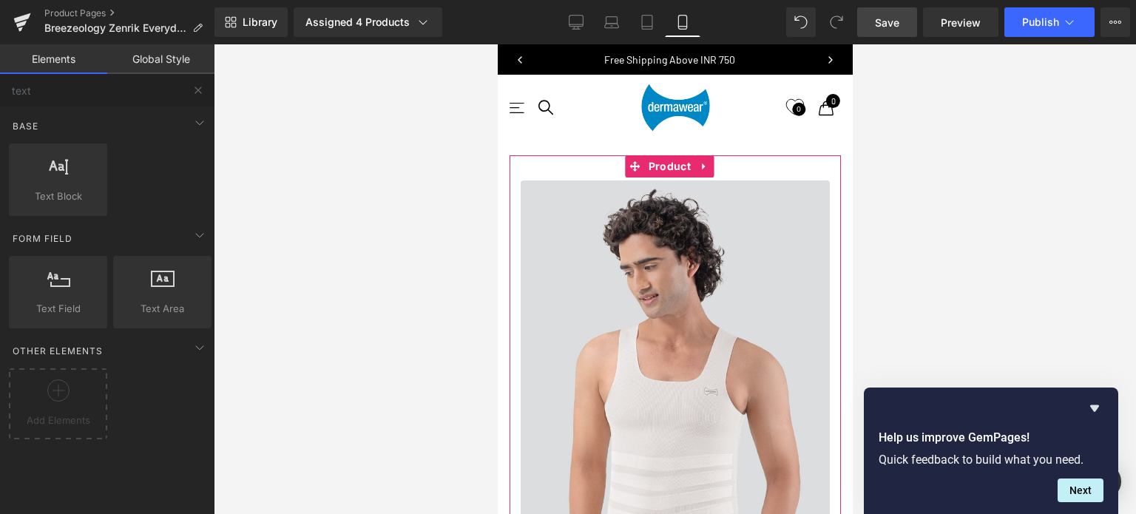
scroll to position [729, 0]
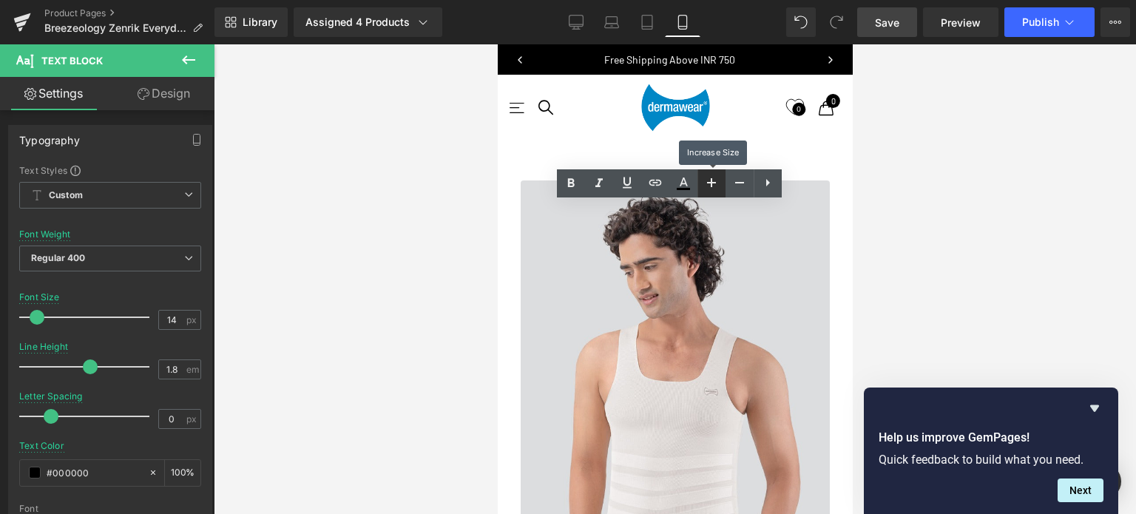
click at [708, 182] on icon at bounding box center [711, 182] width 9 height 9
click at [737, 181] on icon at bounding box center [740, 183] width 18 height 18
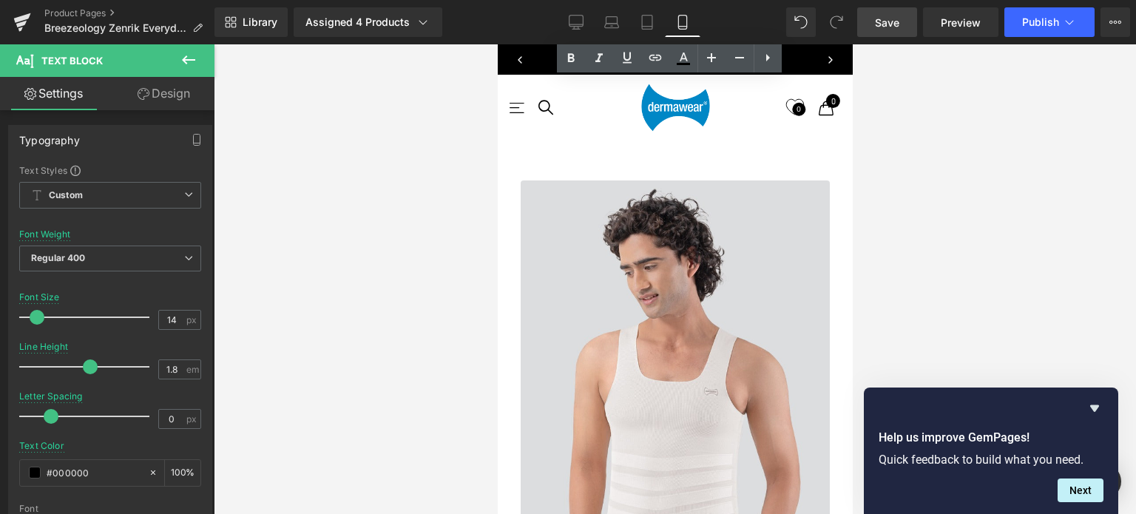
scroll to position [803, 0]
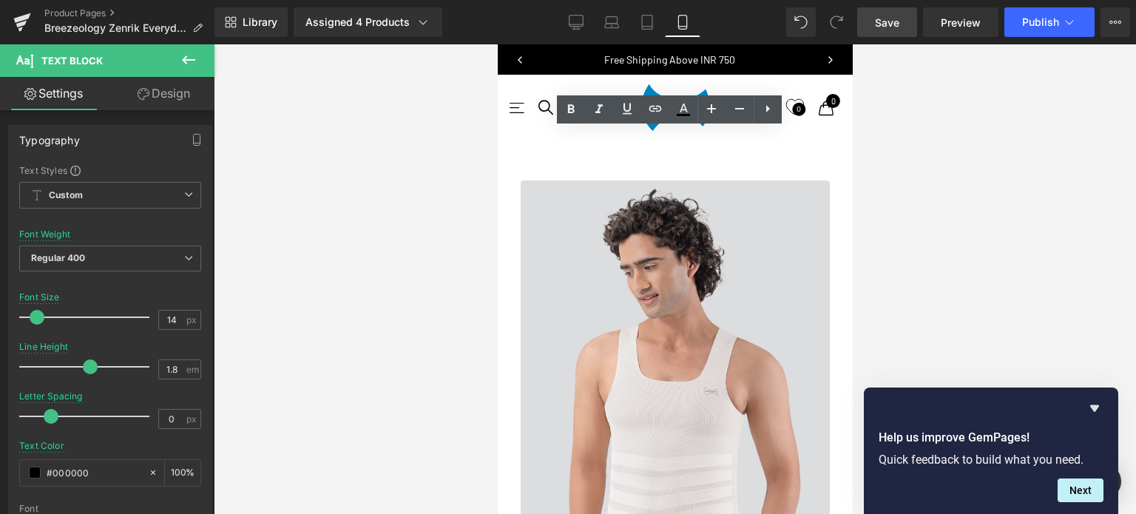
drag, startPoint x: 687, startPoint y: 138, endPoint x: 526, endPoint y: 127, distance: 161.6
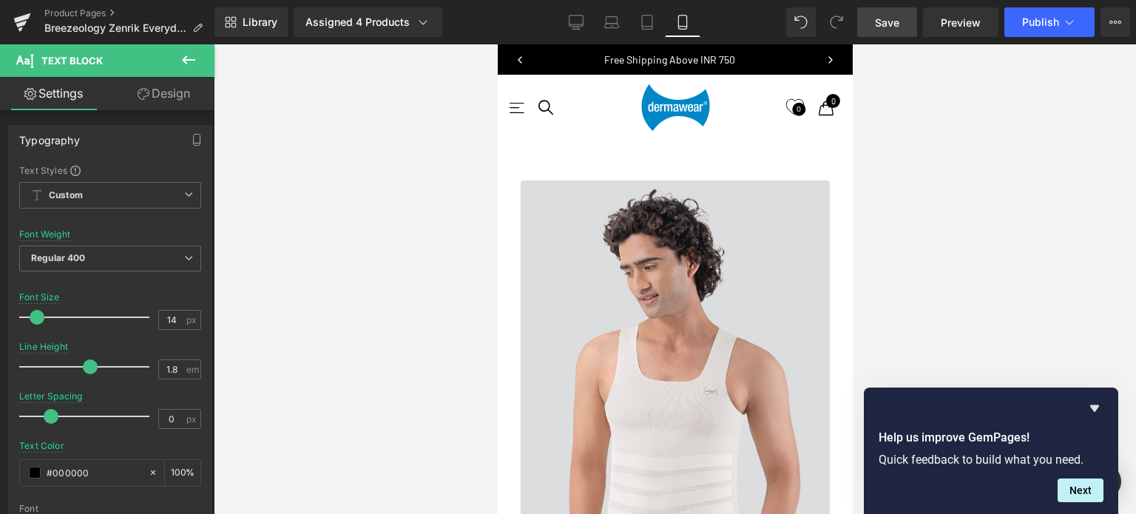
scroll to position [729, 0]
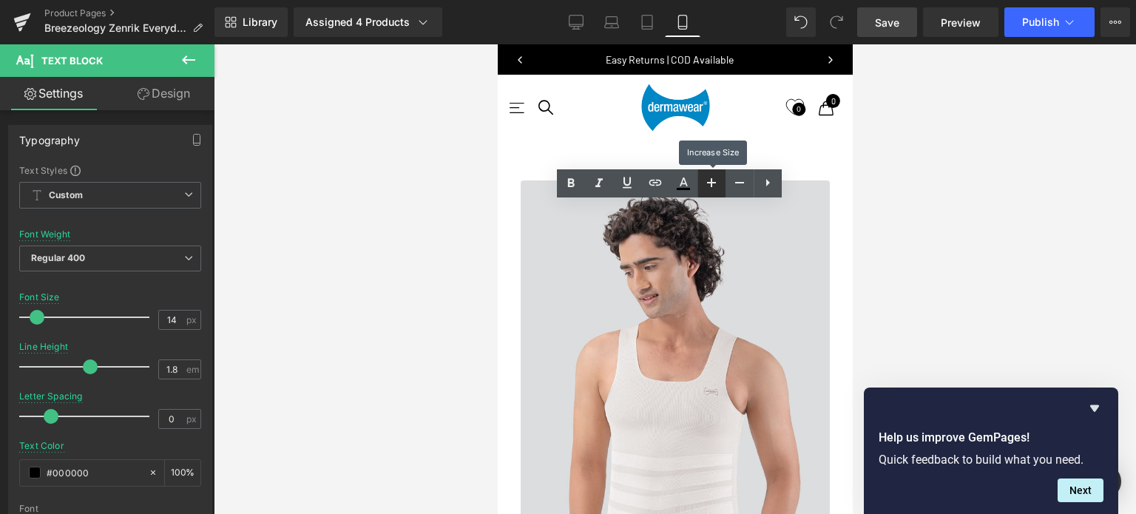
click at [710, 186] on icon at bounding box center [712, 183] width 18 height 18
click at [734, 186] on icon at bounding box center [740, 183] width 18 height 18
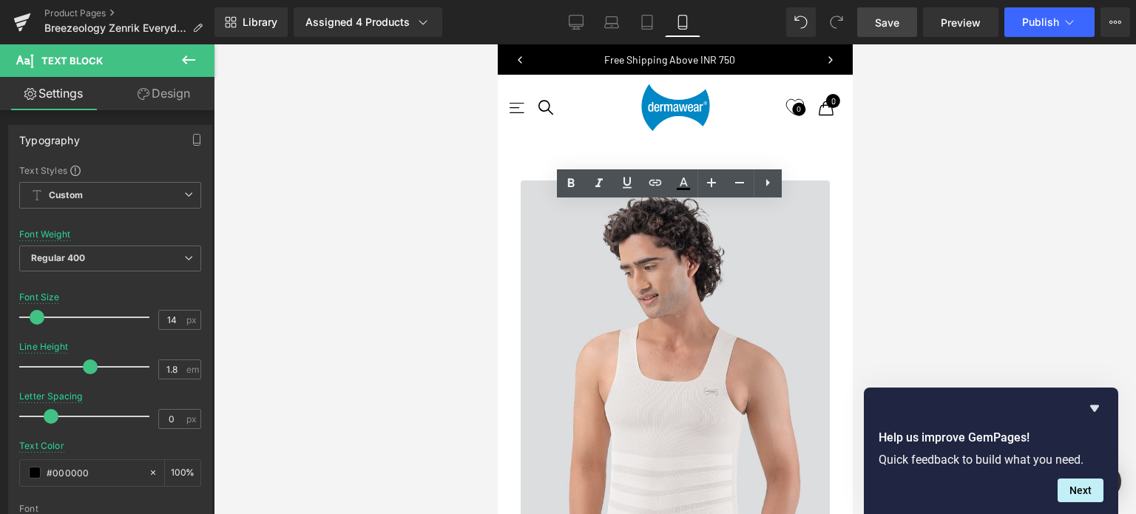
drag, startPoint x: 656, startPoint y: 265, endPoint x: 518, endPoint y: 265, distance: 137.6
drag, startPoint x: 671, startPoint y: 269, endPoint x: 521, endPoint y: 272, distance: 149.4
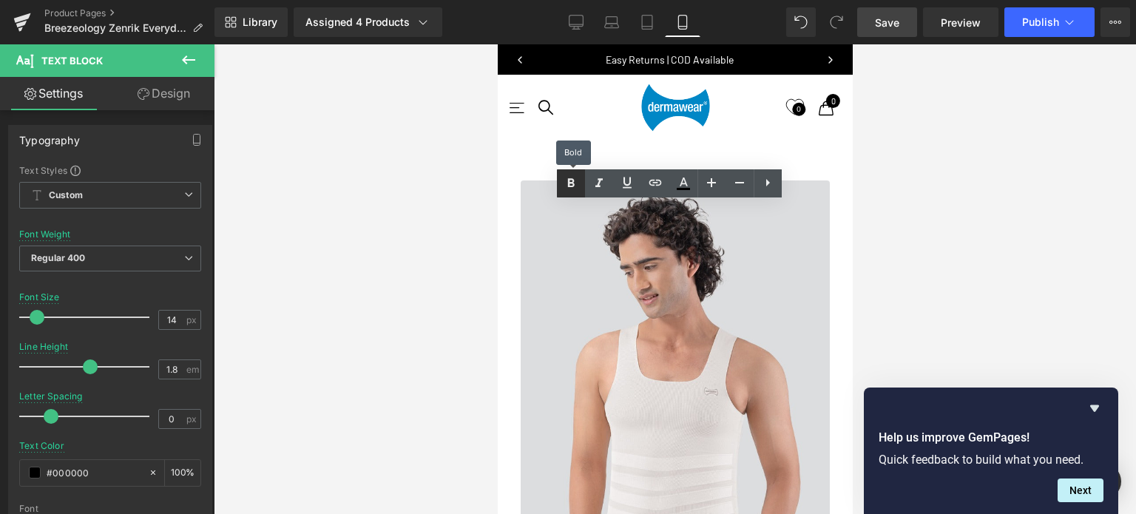
drag, startPoint x: 573, startPoint y: 186, endPoint x: 152, endPoint y: 265, distance: 428.9
click at [573, 186] on icon at bounding box center [571, 184] width 18 height 18
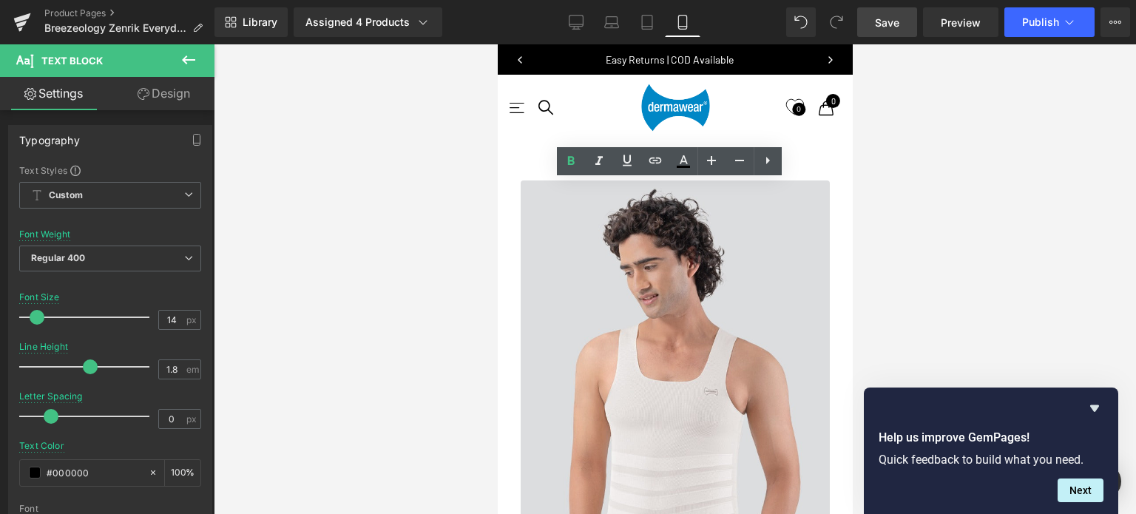
scroll to position [803, 0]
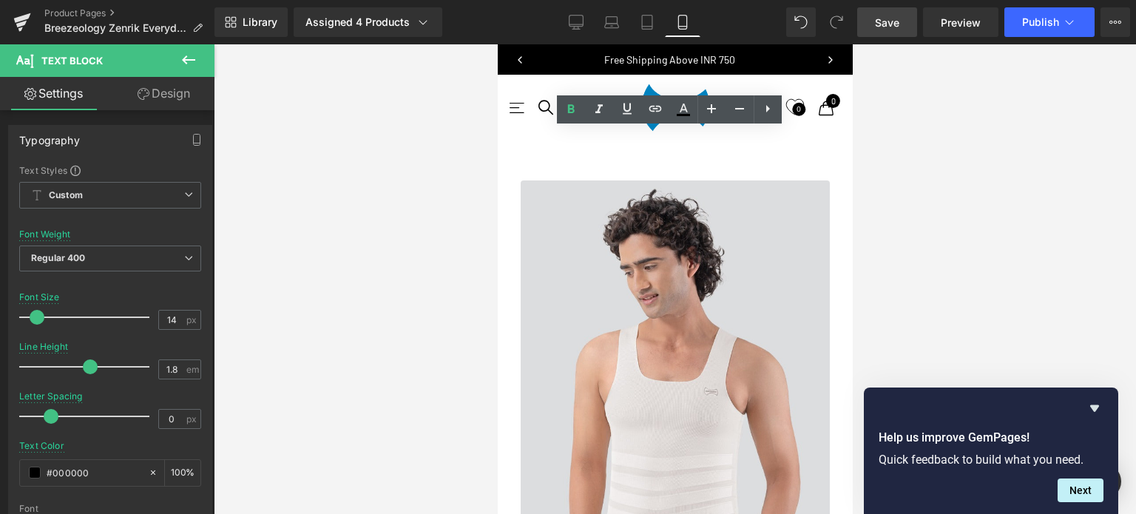
drag, startPoint x: 607, startPoint y: 268, endPoint x: 520, endPoint y: 270, distance: 87.3
drag, startPoint x: 565, startPoint y: 112, endPoint x: 200, endPoint y: 243, distance: 388.1
click at [565, 112] on icon at bounding box center [571, 110] width 18 height 18
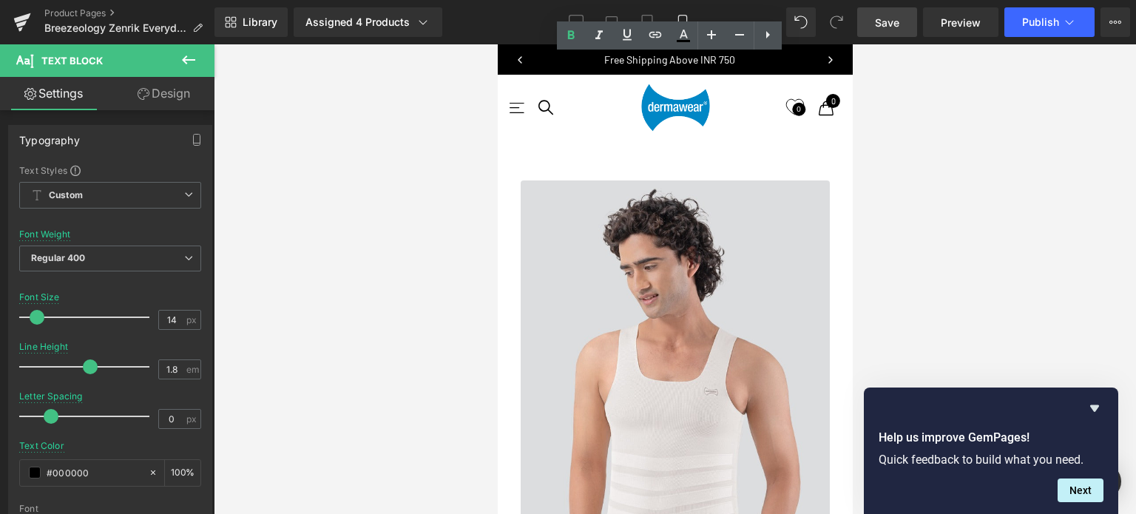
scroll to position [877, 0]
drag, startPoint x: 610, startPoint y: 273, endPoint x: 519, endPoint y: 268, distance: 91.1
click at [565, 35] on icon at bounding box center [571, 36] width 18 height 18
drag, startPoint x: 654, startPoint y: 325, endPoint x: 519, endPoint y: 331, distance: 135.5
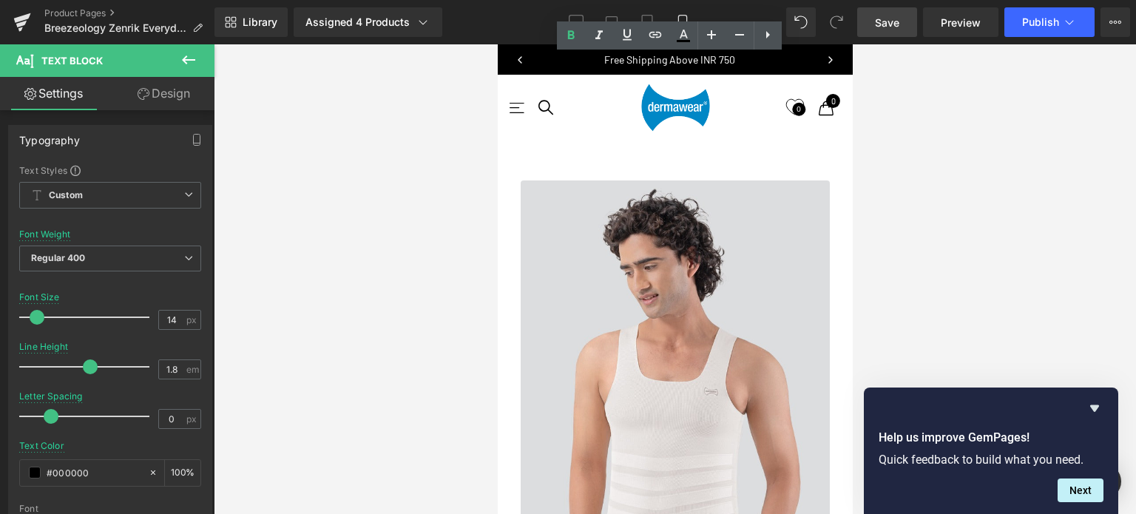
drag, startPoint x: 574, startPoint y: 38, endPoint x: 161, endPoint y: 27, distance: 412.8
click at [574, 38] on icon at bounding box center [571, 34] width 7 height 9
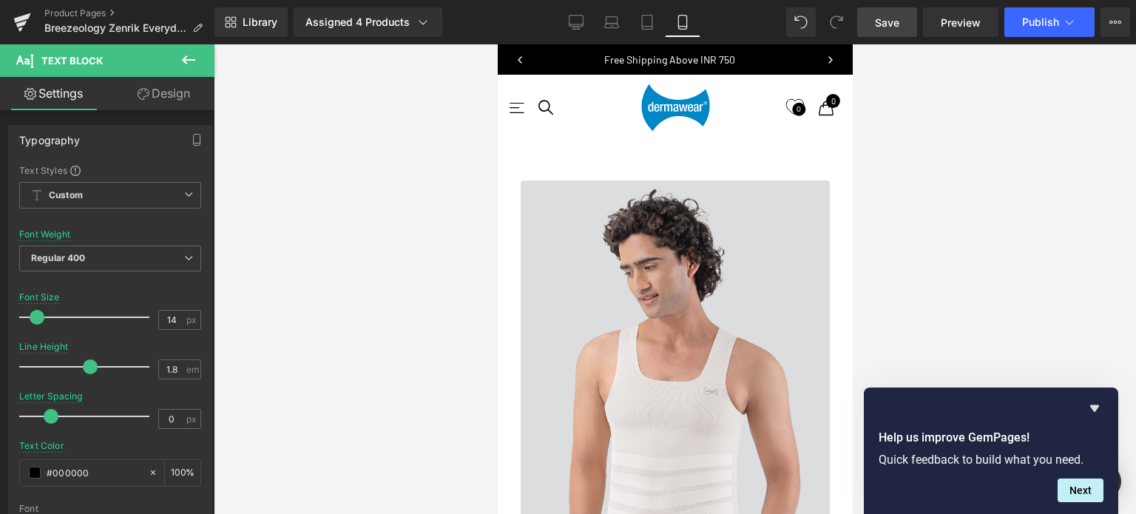
scroll to position [518, 0]
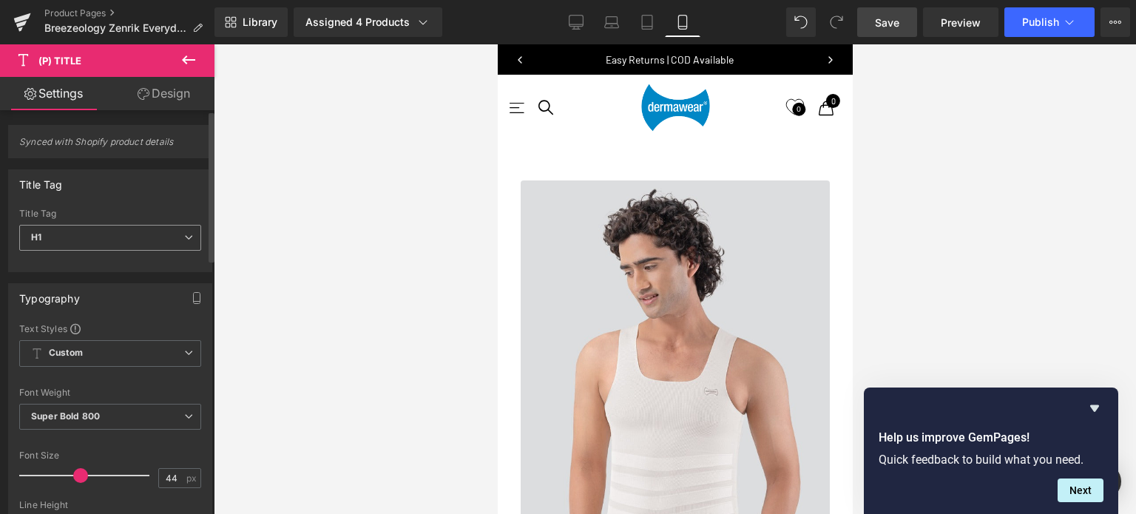
click at [80, 231] on span "H1" at bounding box center [110, 238] width 182 height 26
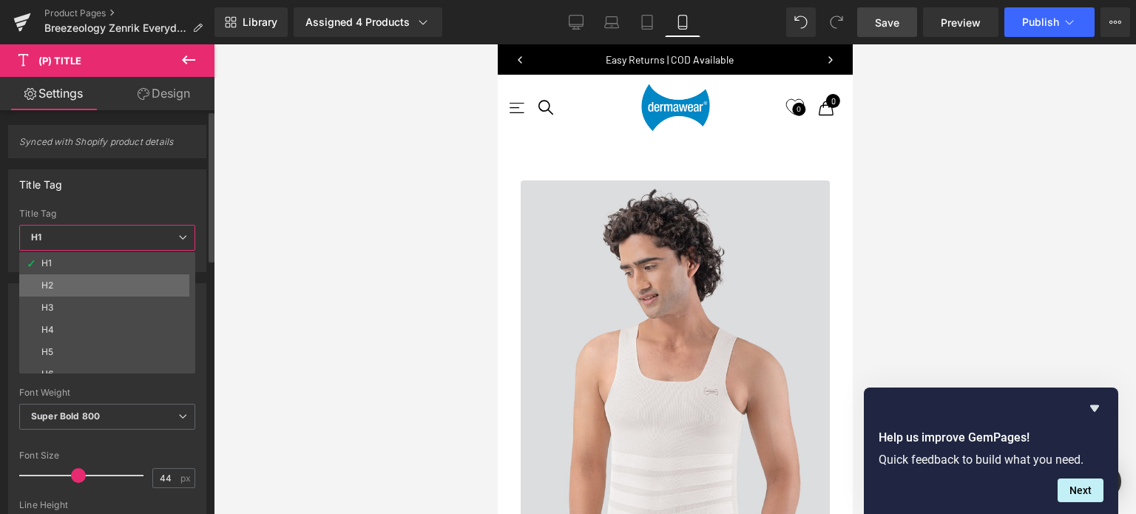
click at [64, 282] on li "H2" at bounding box center [110, 285] width 183 height 22
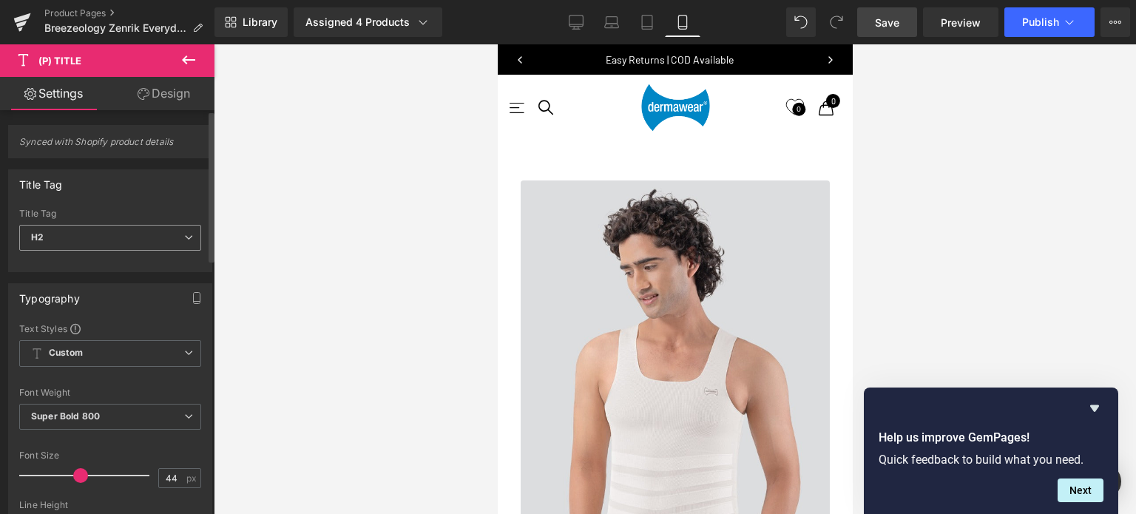
scroll to position [7, 7]
click at [107, 236] on span "H2" at bounding box center [110, 238] width 182 height 26
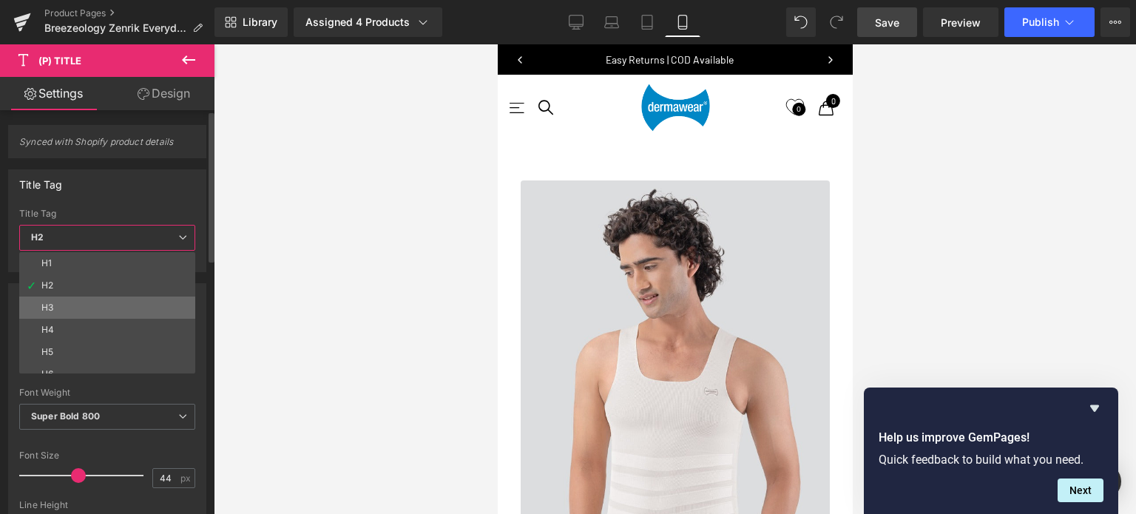
click at [64, 303] on li "H3" at bounding box center [110, 308] width 183 height 22
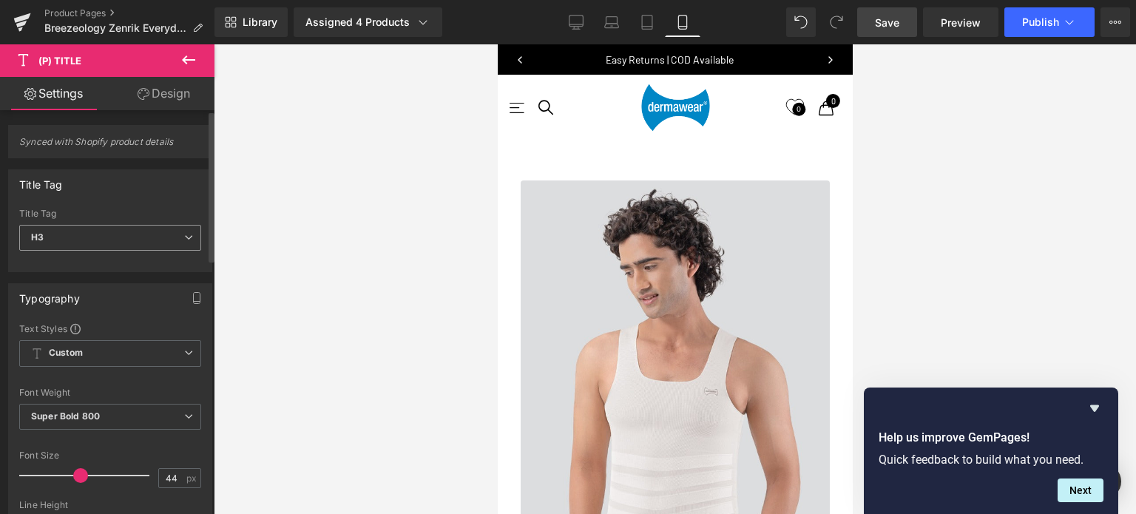
scroll to position [7, 7]
click at [106, 234] on span "H3" at bounding box center [110, 238] width 182 height 26
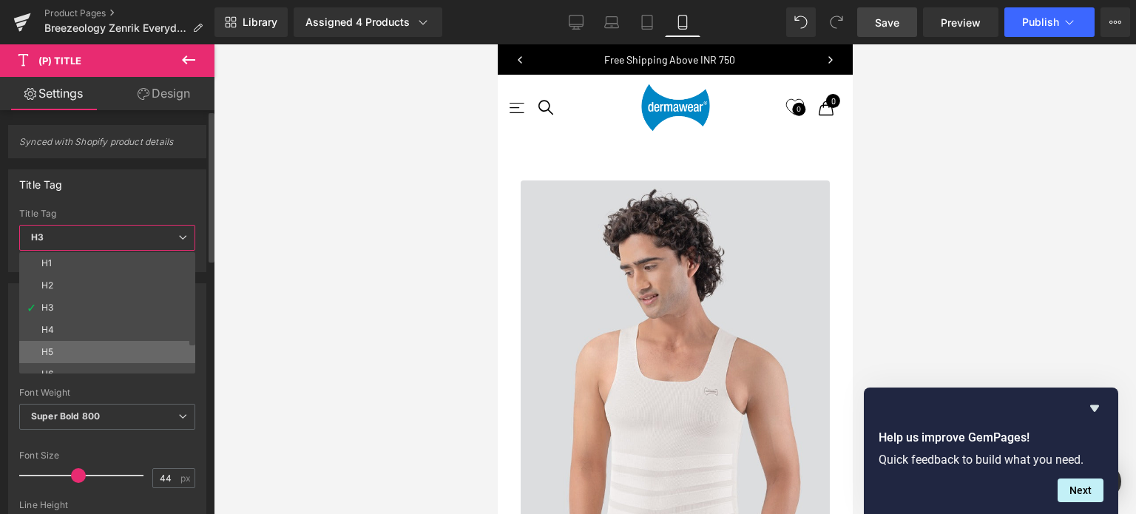
click at [52, 353] on div "H5" at bounding box center [47, 352] width 12 height 10
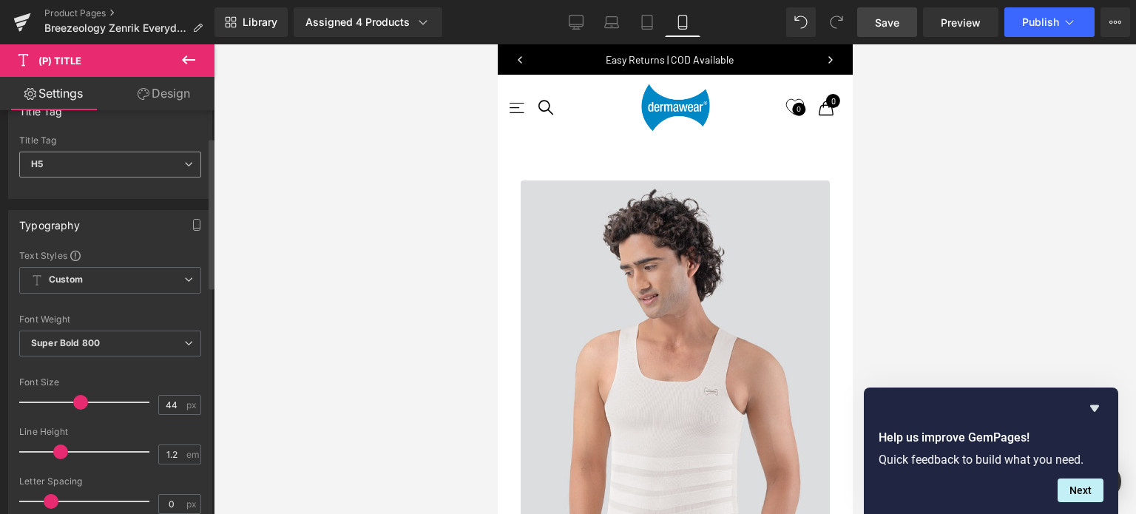
scroll to position [74, 0]
click at [112, 159] on span "H5" at bounding box center [110, 164] width 182 height 26
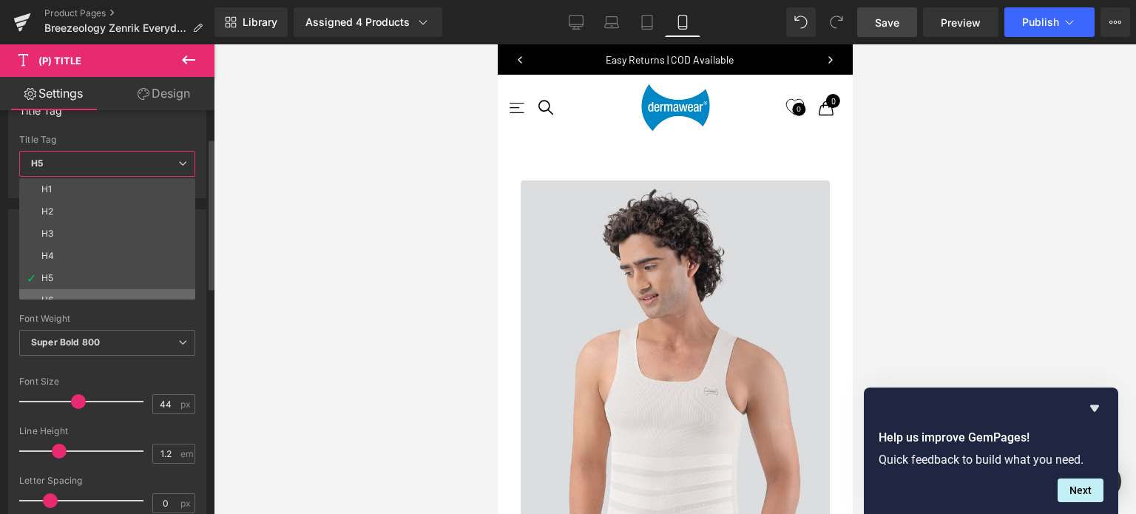
click at [75, 292] on li "H6" at bounding box center [110, 300] width 183 height 22
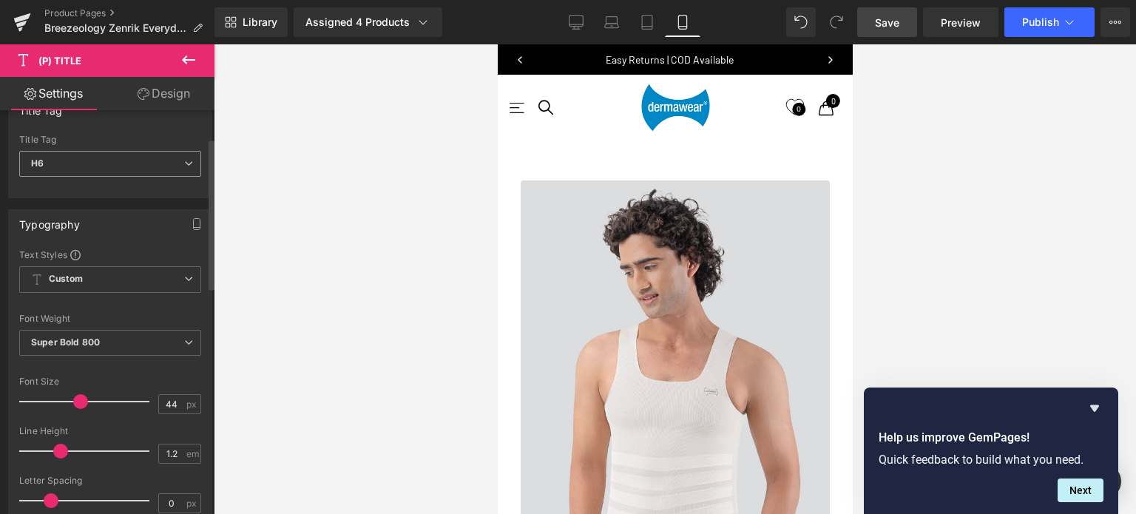
click at [67, 162] on span "H6" at bounding box center [110, 164] width 182 height 26
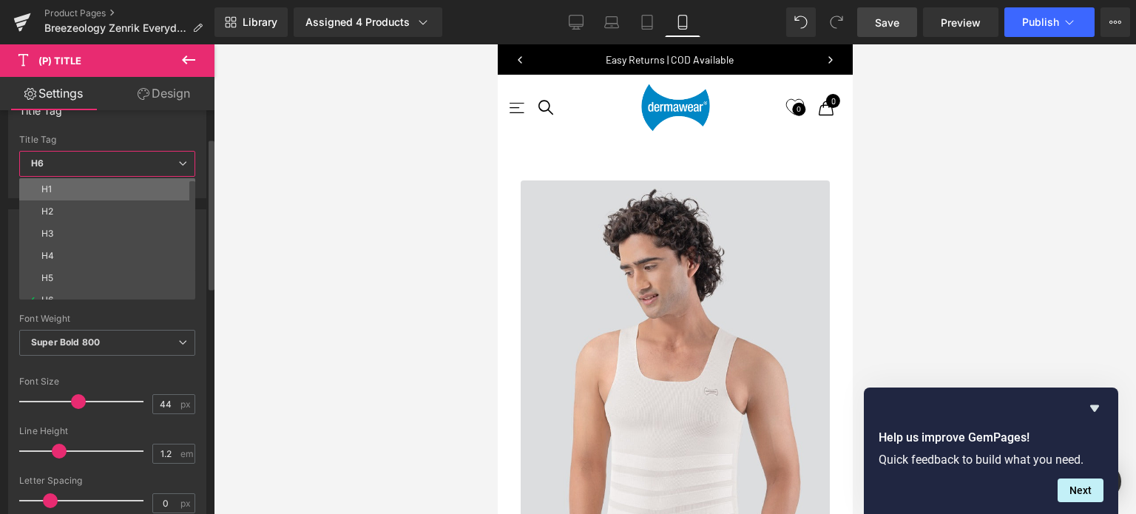
click at [52, 194] on li "H1" at bounding box center [110, 189] width 183 height 22
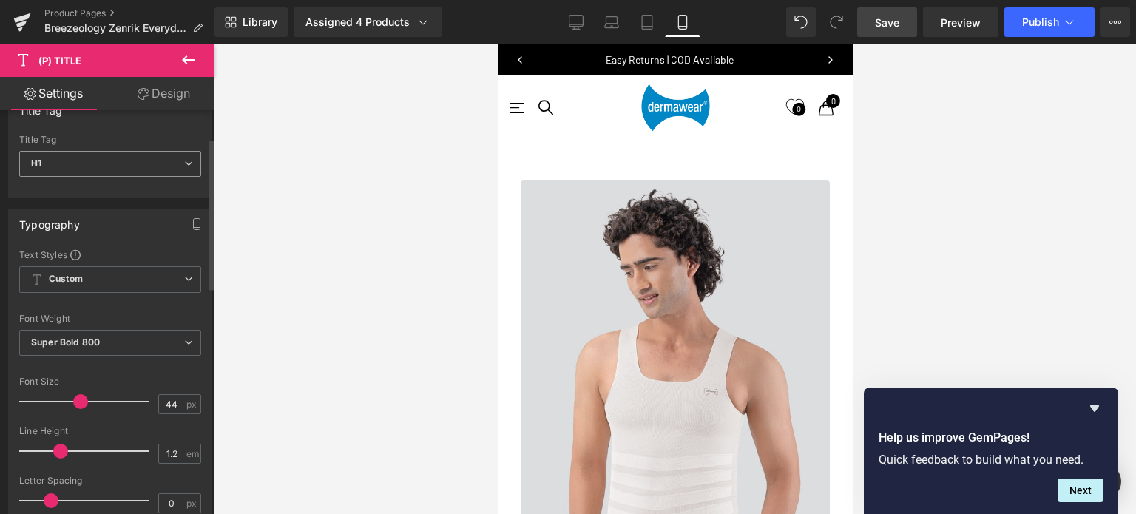
scroll to position [6505, 343]
click at [109, 339] on span "Super Bold 800" at bounding box center [110, 343] width 182 height 26
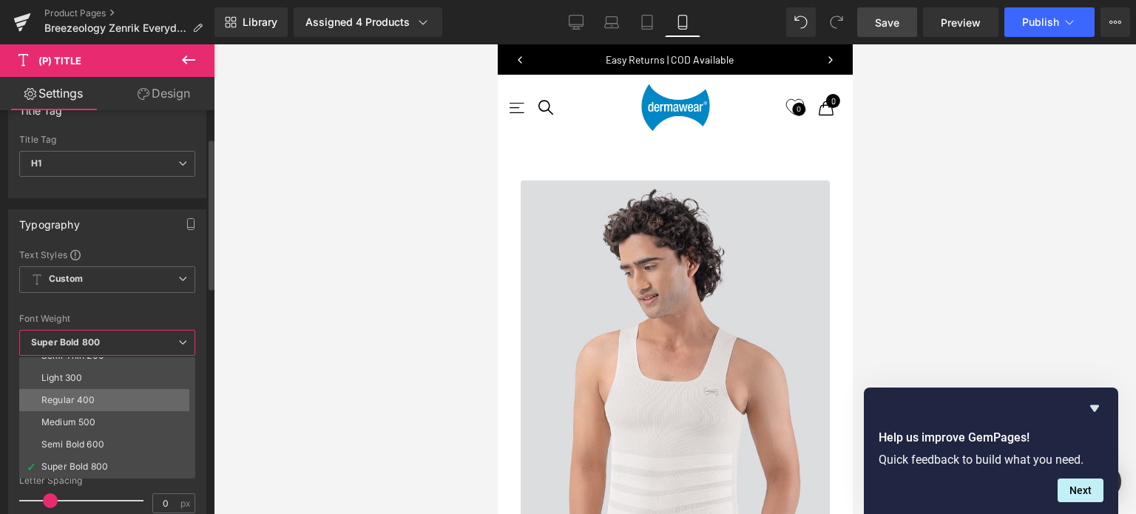
scroll to position [74, 0]
click at [98, 405] on div "Semi Bold 600" at bounding box center [72, 405] width 63 height 10
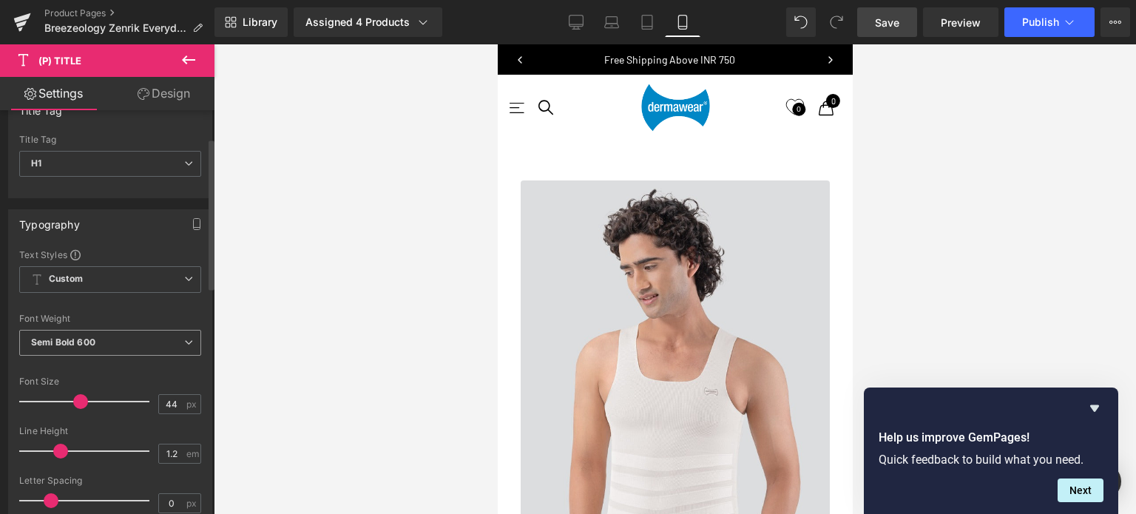
click at [114, 349] on span "Semi Bold 600" at bounding box center [110, 343] width 182 height 26
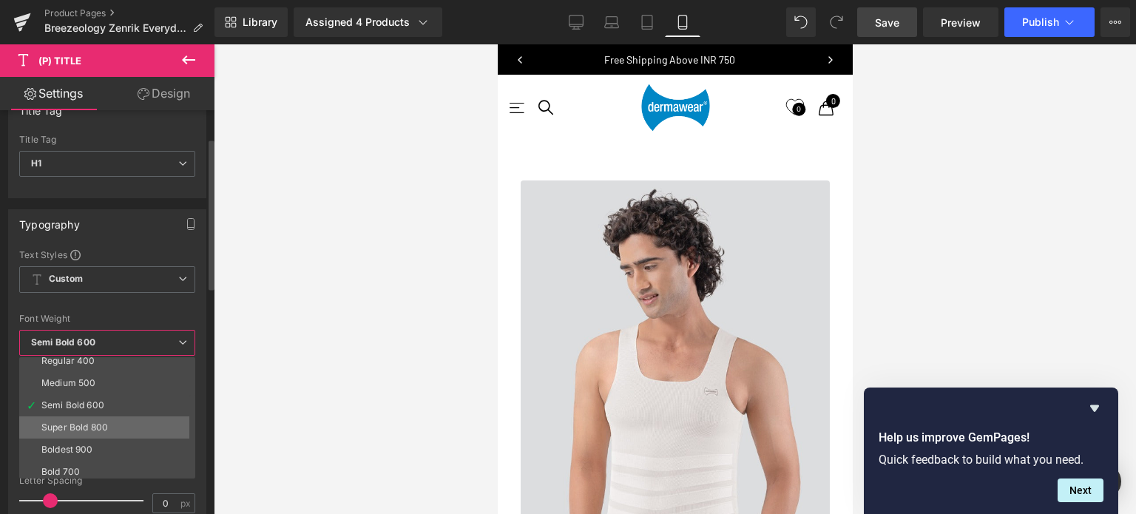
click at [58, 422] on div "Super Bold 800" at bounding box center [74, 427] width 67 height 10
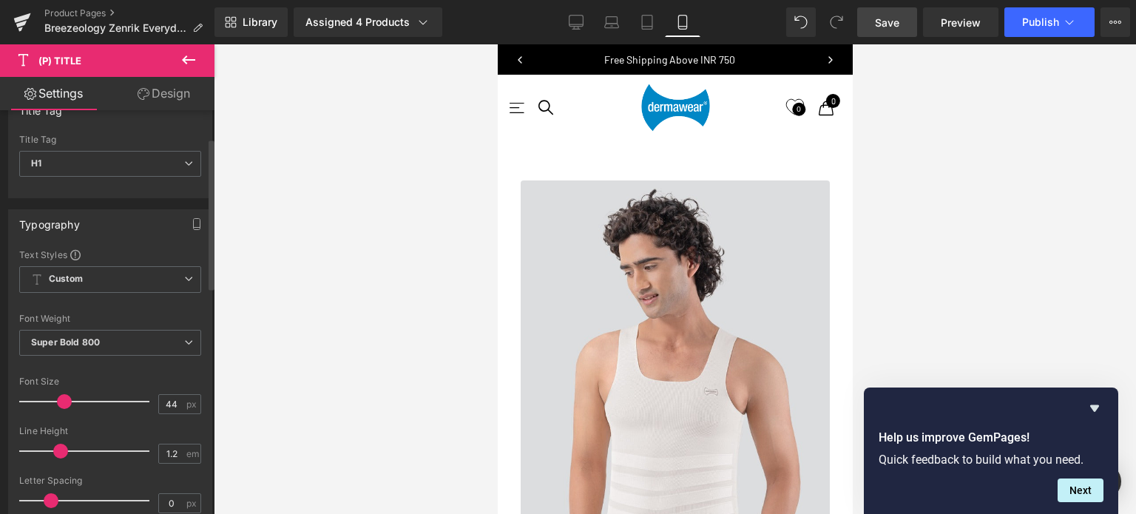
scroll to position [6443, 343]
drag, startPoint x: 77, startPoint y: 399, endPoint x: 62, endPoint y: 410, distance: 18.9
click at [62, 410] on div at bounding box center [88, 402] width 123 height 30
click at [174, 405] on input "44" at bounding box center [172, 404] width 26 height 18
type input "30"
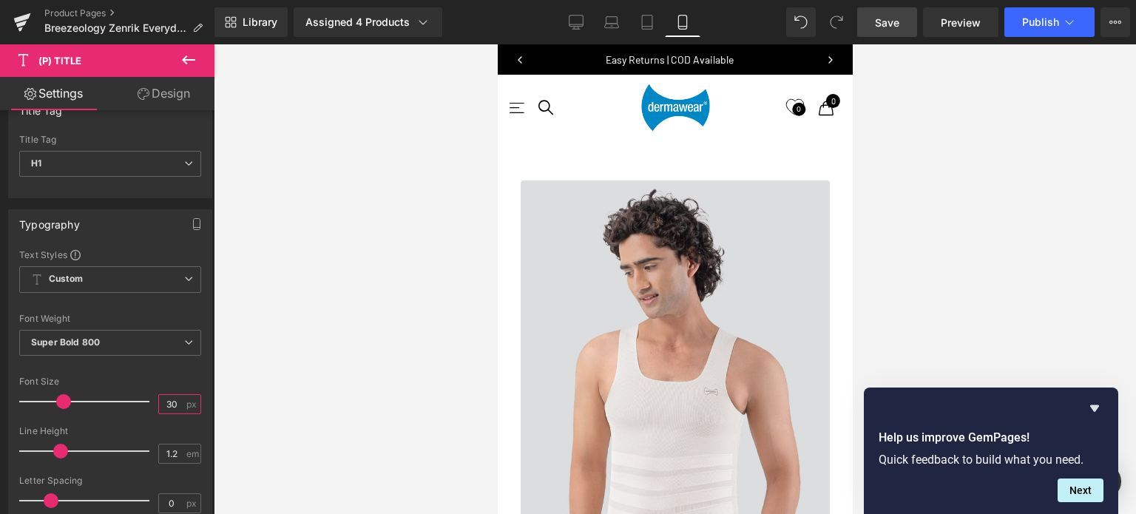
scroll to position [7, 7]
click at [141, 373] on div "Font Default Work Sans Jost Helvetica Default Default Work Sans Jost Helvetica …" at bounding box center [110, 426] width 182 height 357
click at [887, 16] on span "Save" at bounding box center [887, 23] width 24 height 16
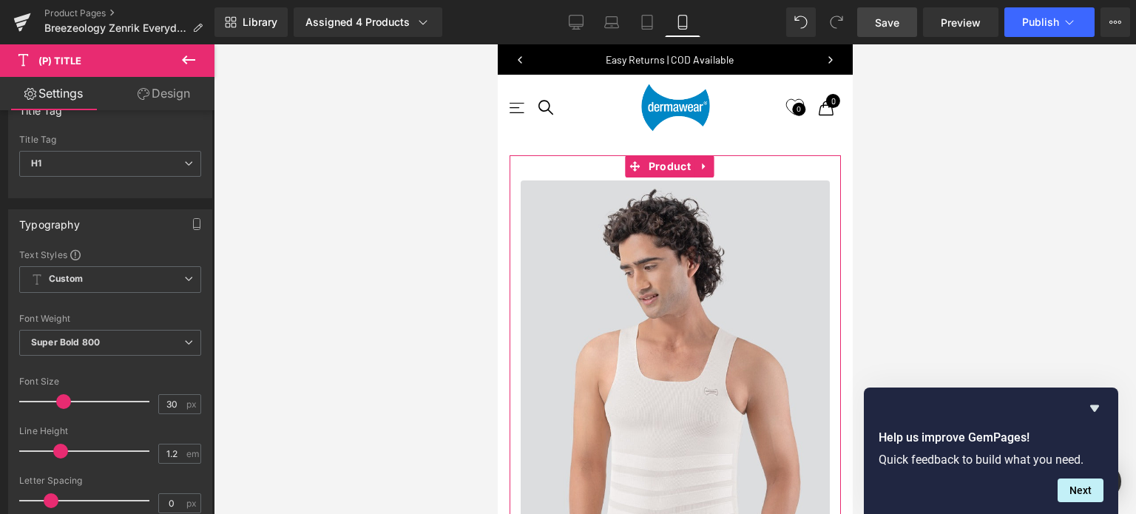
scroll to position [592, 0]
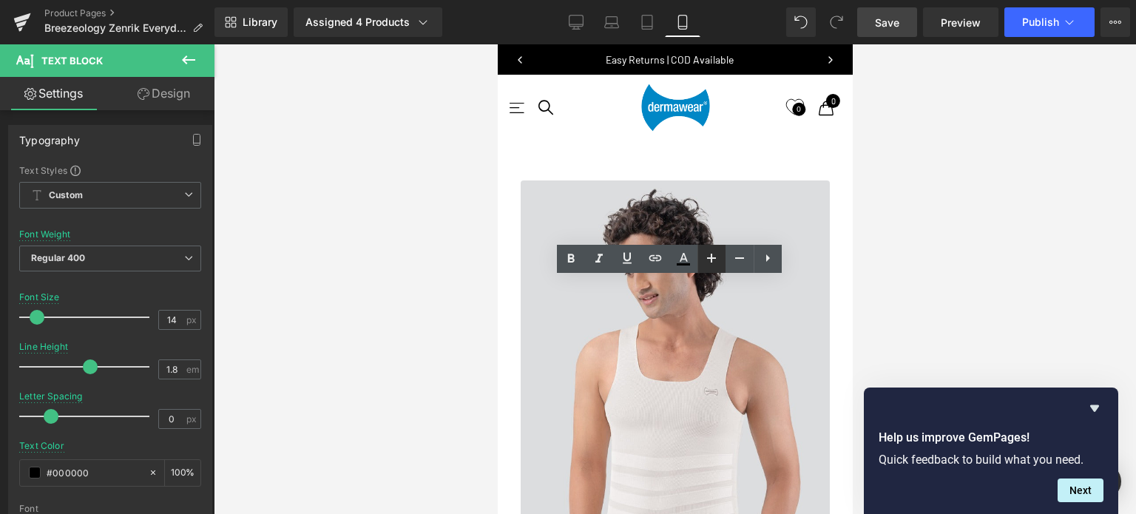
click at [712, 258] on icon at bounding box center [711, 258] width 9 height 9
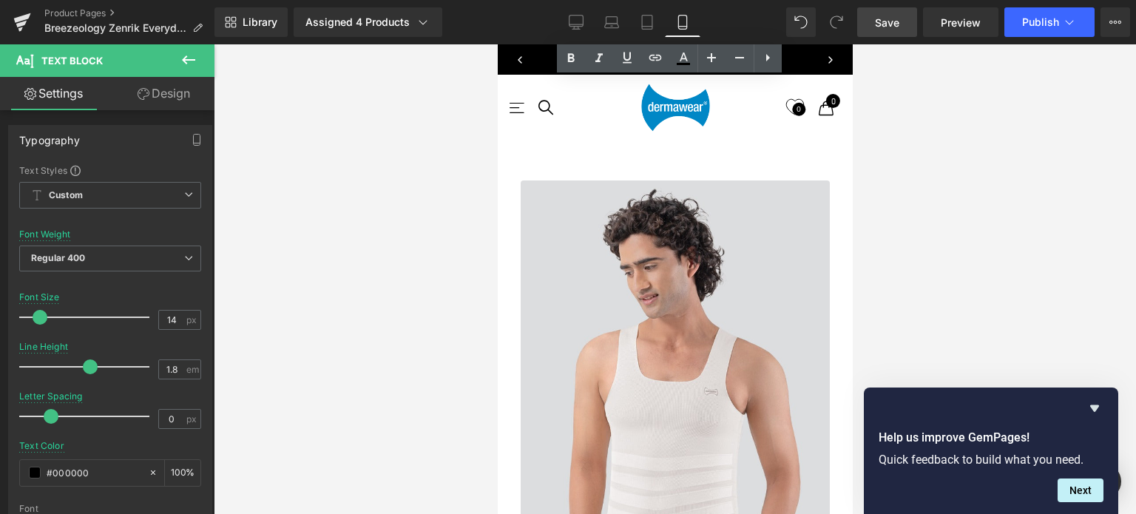
scroll to position [1479, 0]
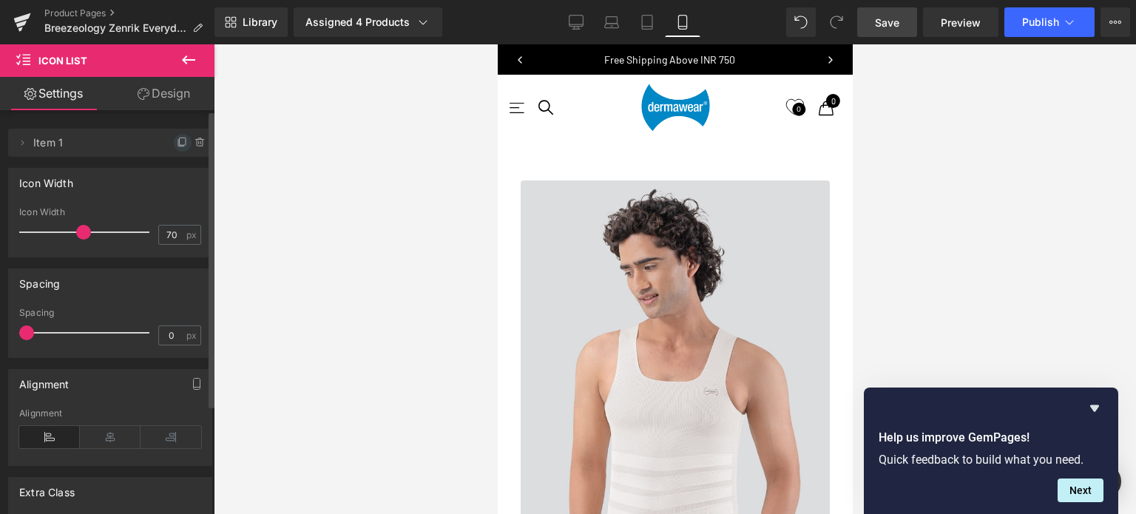
click at [180, 142] on icon at bounding box center [183, 143] width 12 height 12
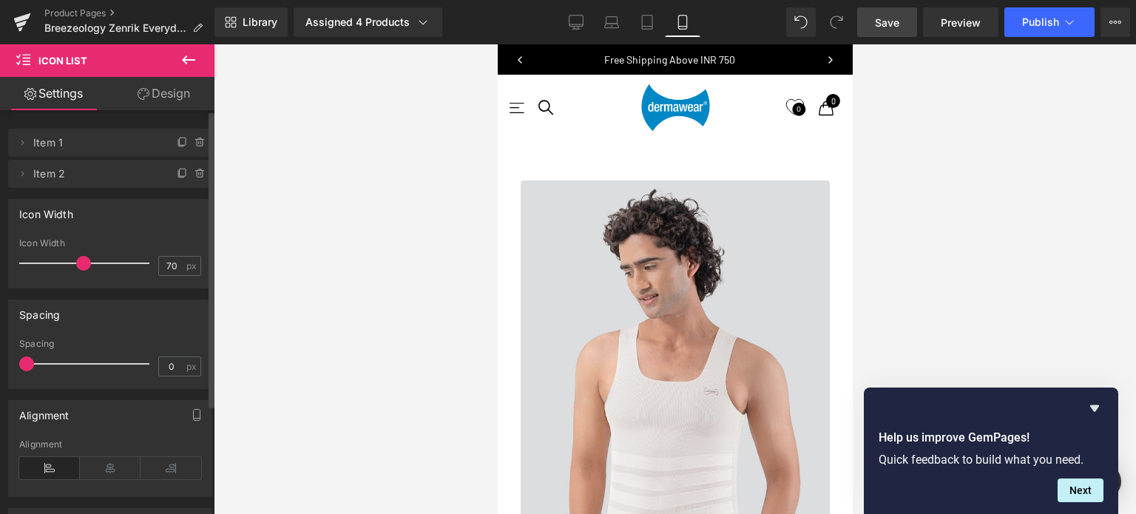
scroll to position [6564, 343]
click at [180, 142] on icon at bounding box center [183, 143] width 12 height 12
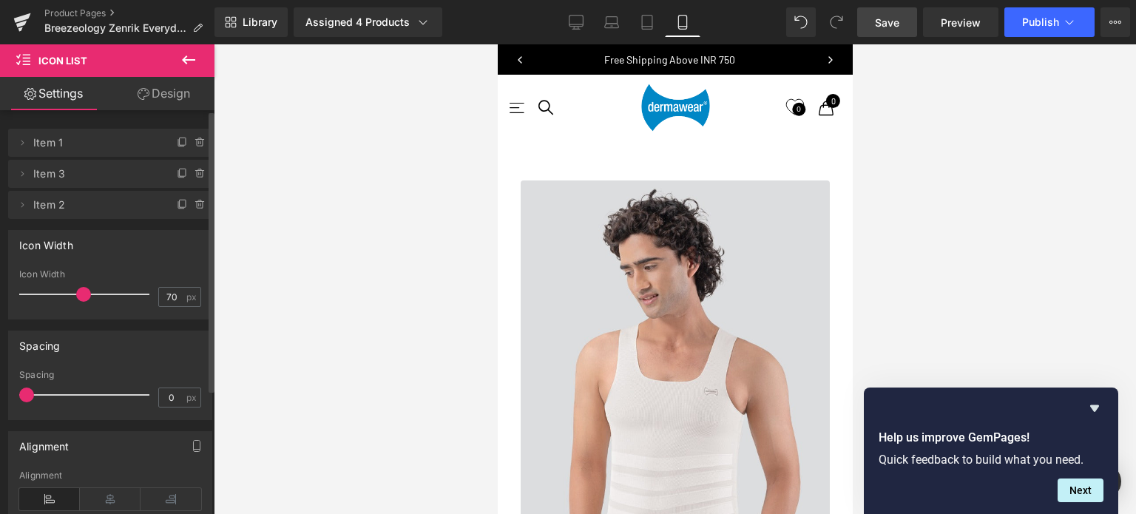
scroll to position [6600, 343]
click at [180, 142] on icon at bounding box center [183, 143] width 12 height 12
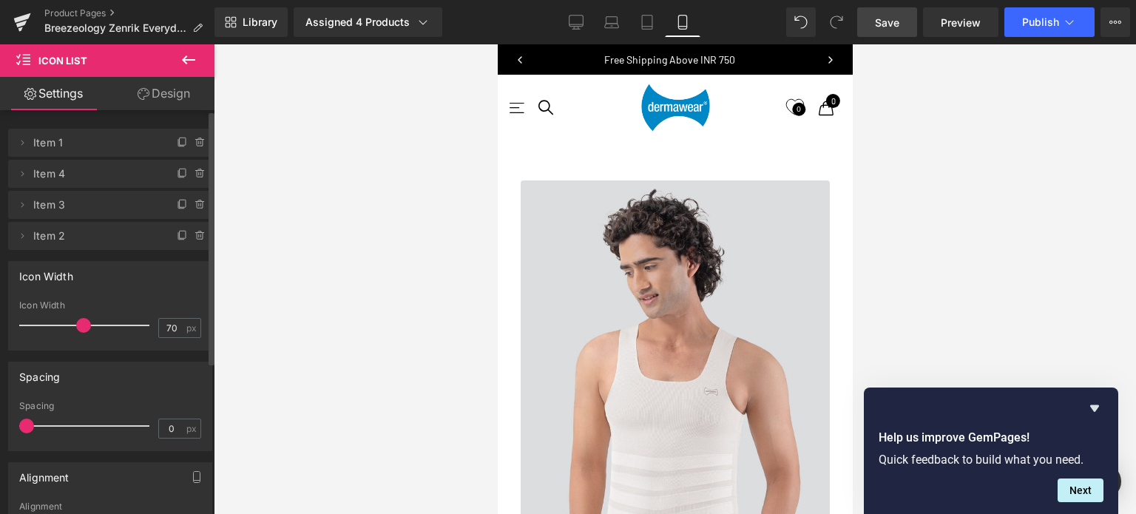
scroll to position [1775, 0]
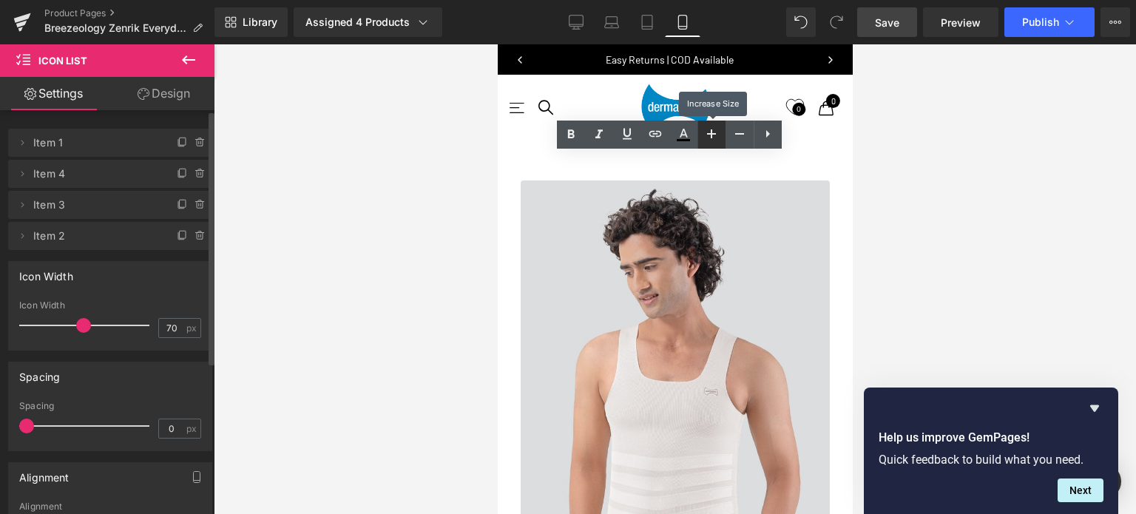
click at [716, 132] on icon at bounding box center [712, 134] width 18 height 18
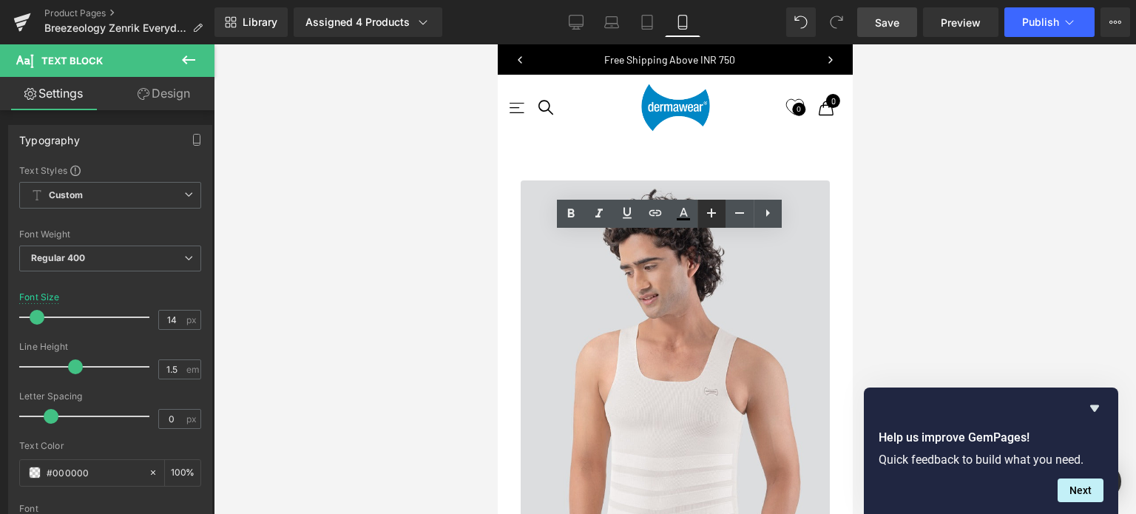
click at [717, 214] on icon at bounding box center [712, 213] width 18 height 18
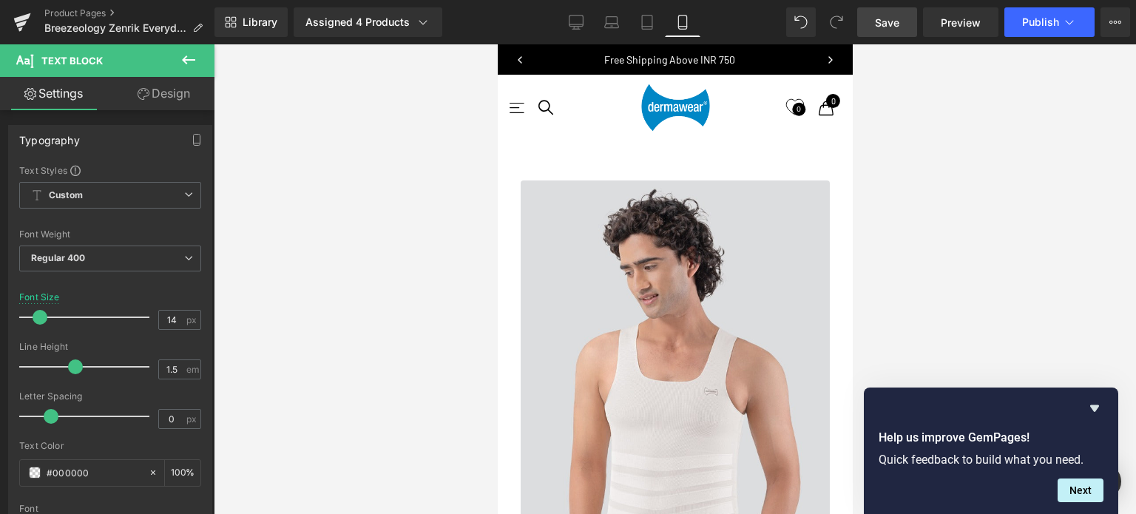
scroll to position [1319, 0]
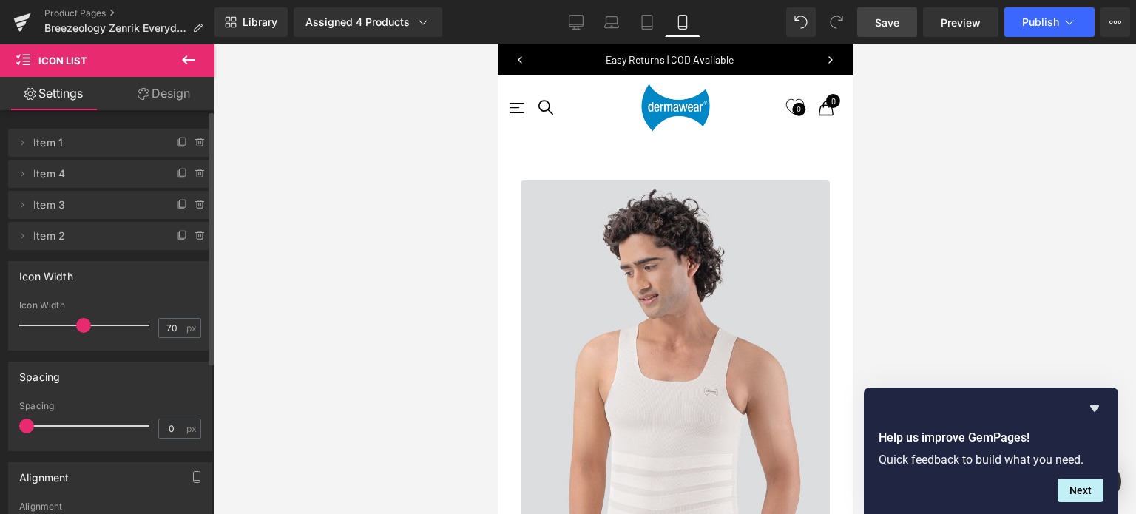
scroll to position [74, 0]
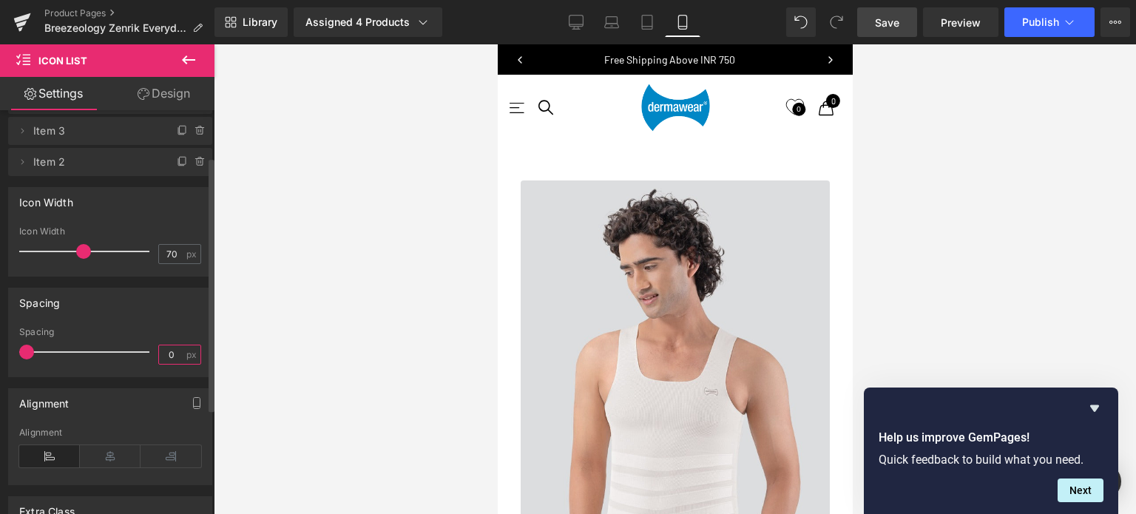
click at [176, 352] on input "0" at bounding box center [172, 354] width 26 height 18
type input "5"
click at [181, 319] on div "Spacing 0px Spacing 5 px" at bounding box center [110, 332] width 204 height 89
click at [174, 351] on input "5" at bounding box center [172, 354] width 26 height 18
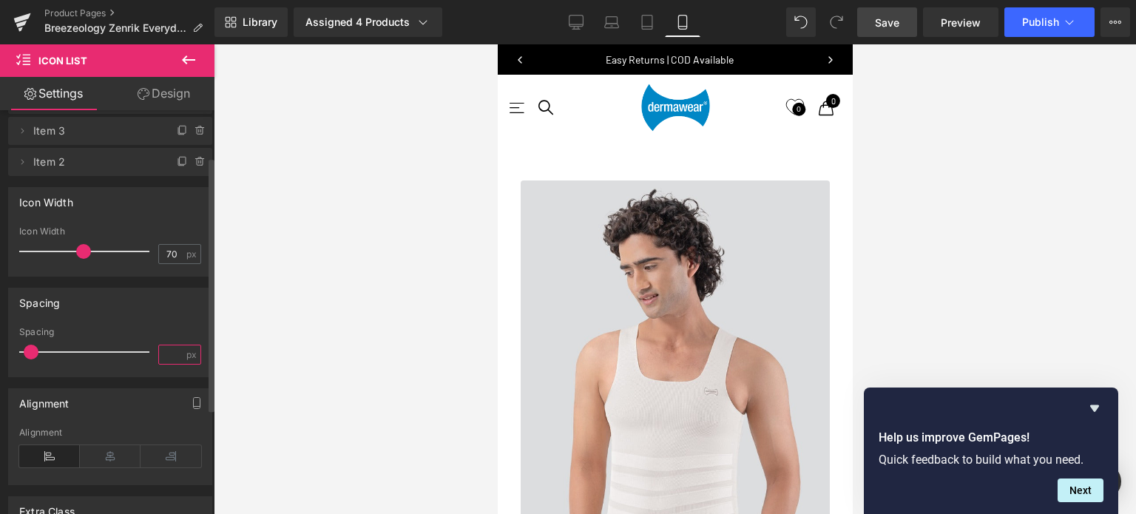
type input "0"
type input "10"
type input "0"
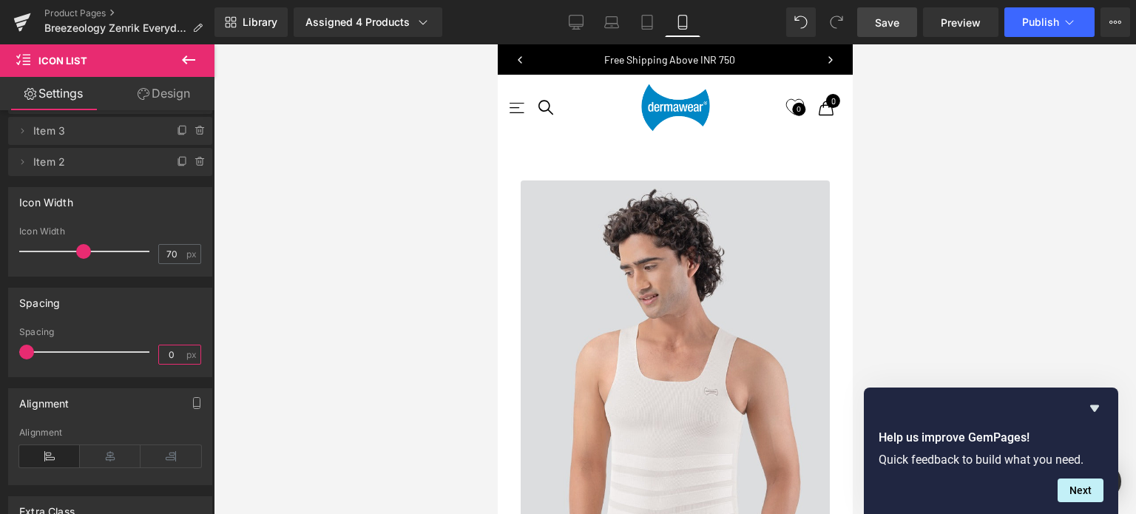
scroll to position [6668, 343]
type input "7"
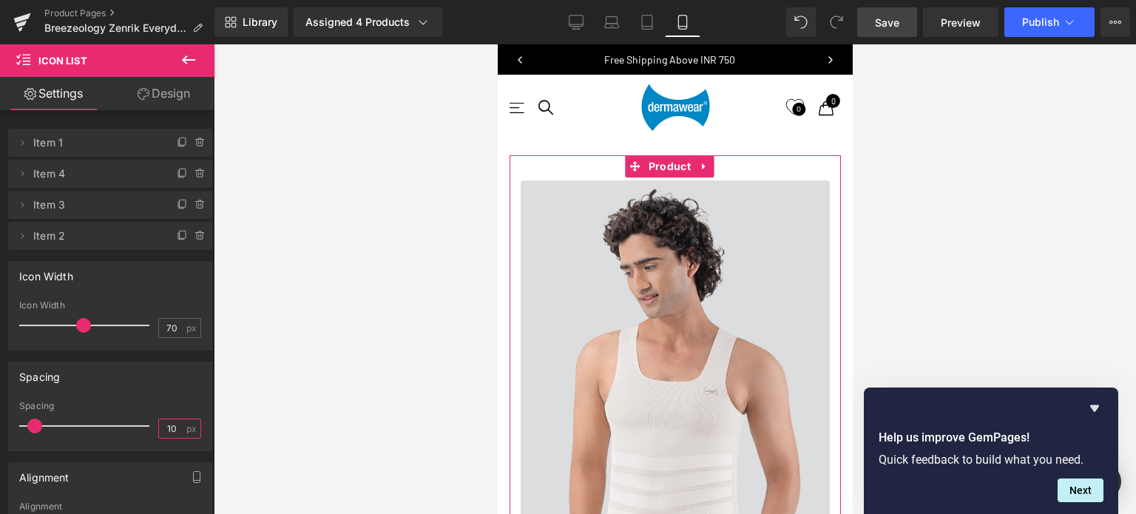
scroll to position [0, 0]
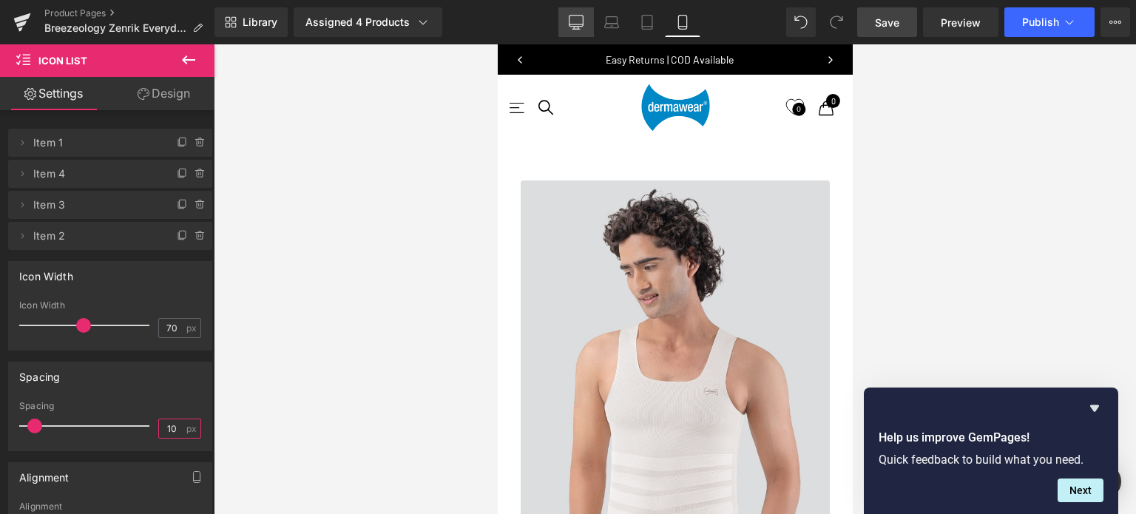
type input "10"
click at [583, 27] on icon at bounding box center [576, 22] width 15 height 15
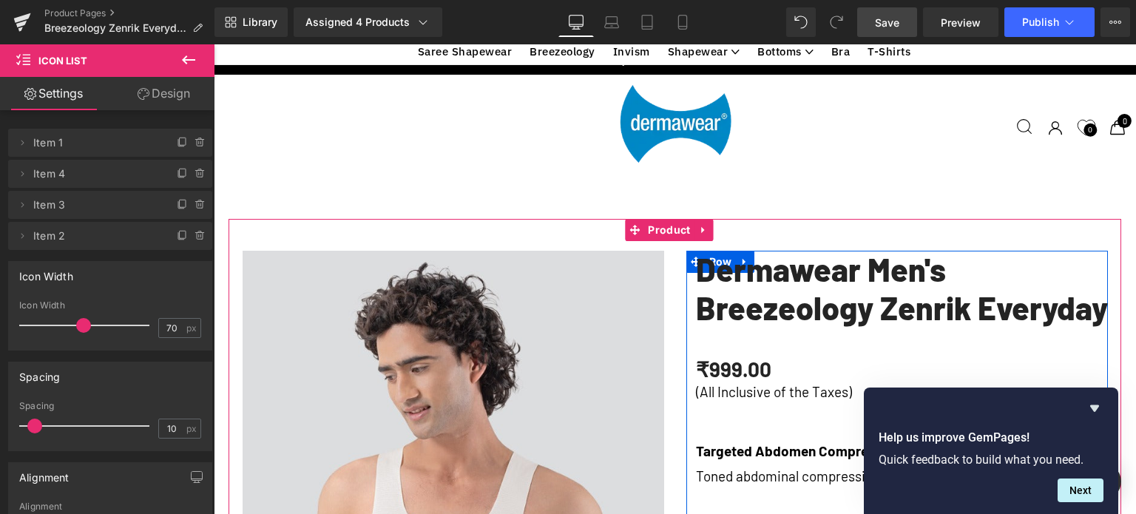
scroll to position [1094, 0]
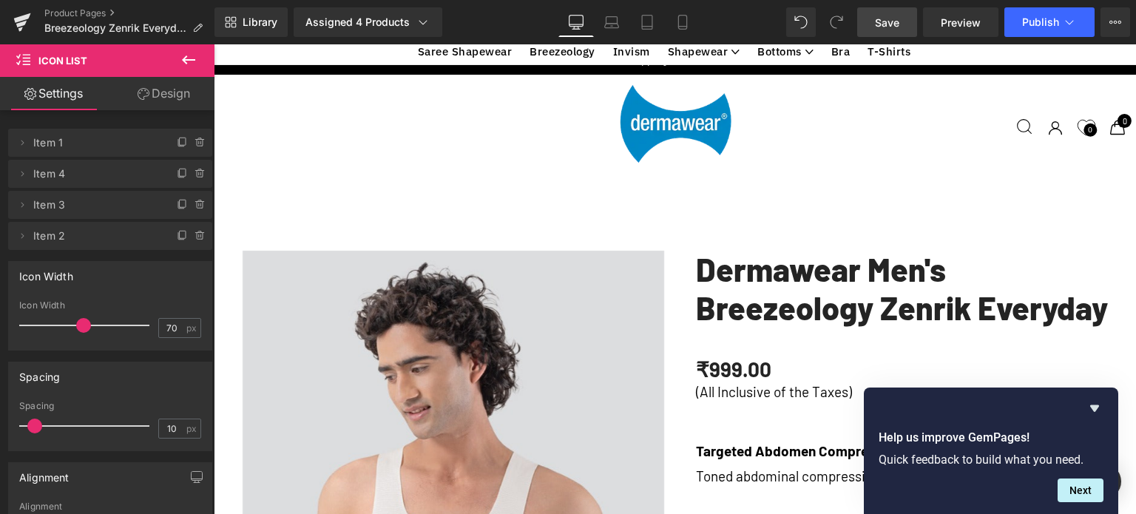
click at [190, 57] on icon at bounding box center [189, 60] width 18 height 18
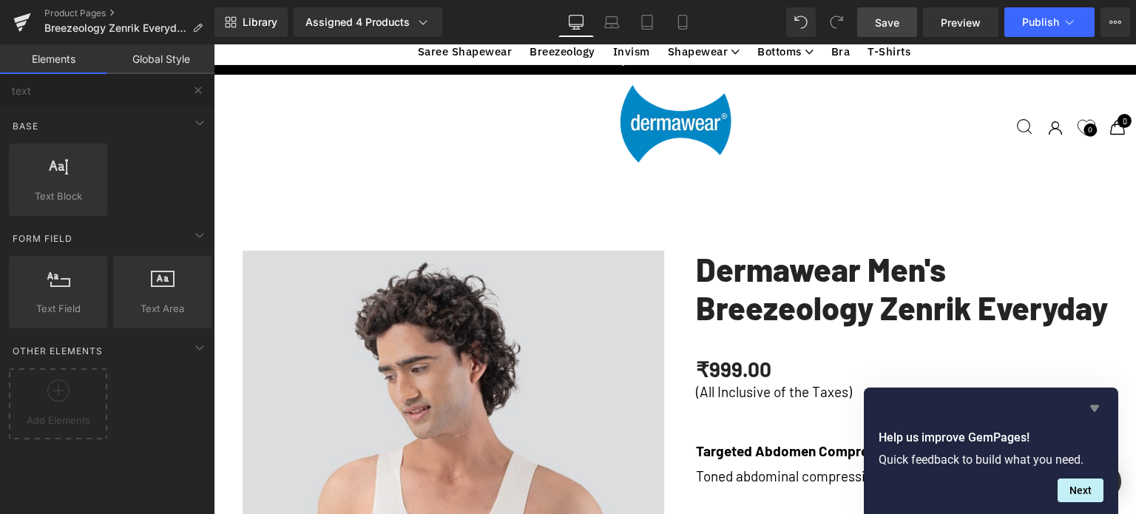
click at [1092, 404] on icon "Hide survey" at bounding box center [1095, 408] width 18 height 18
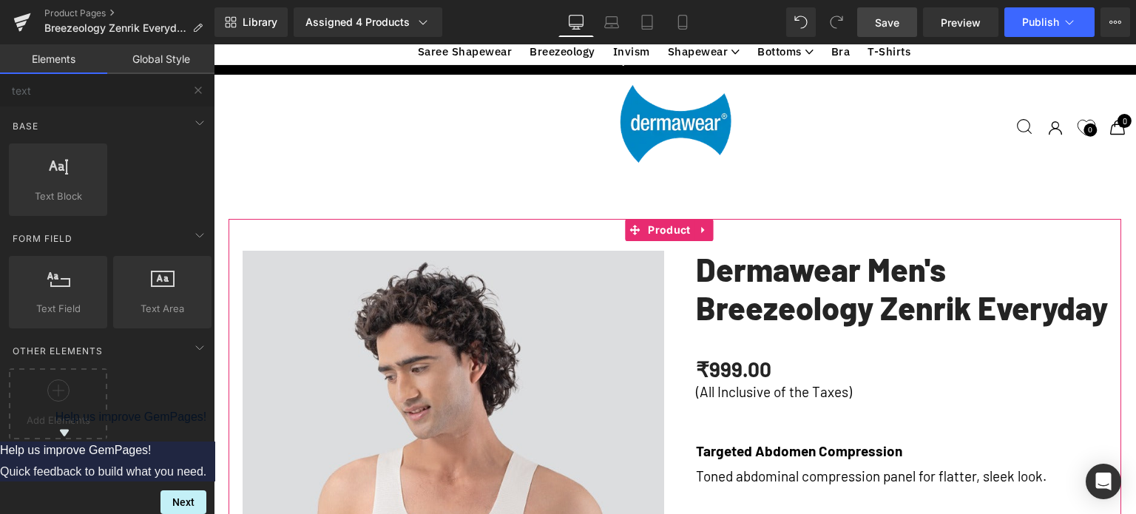
scroll to position [1834, 0]
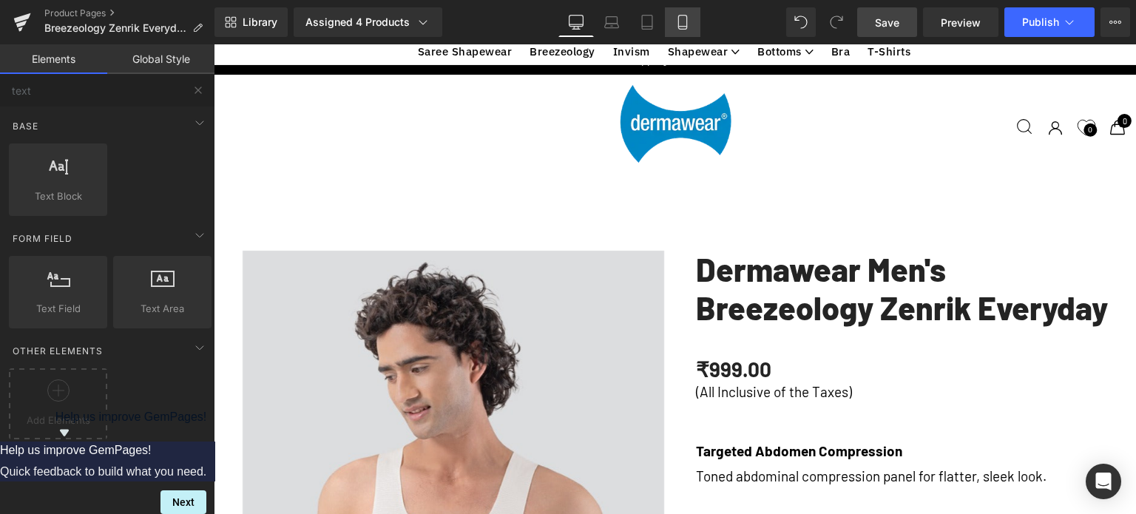
click at [689, 17] on link "Mobile" at bounding box center [682, 22] width 35 height 30
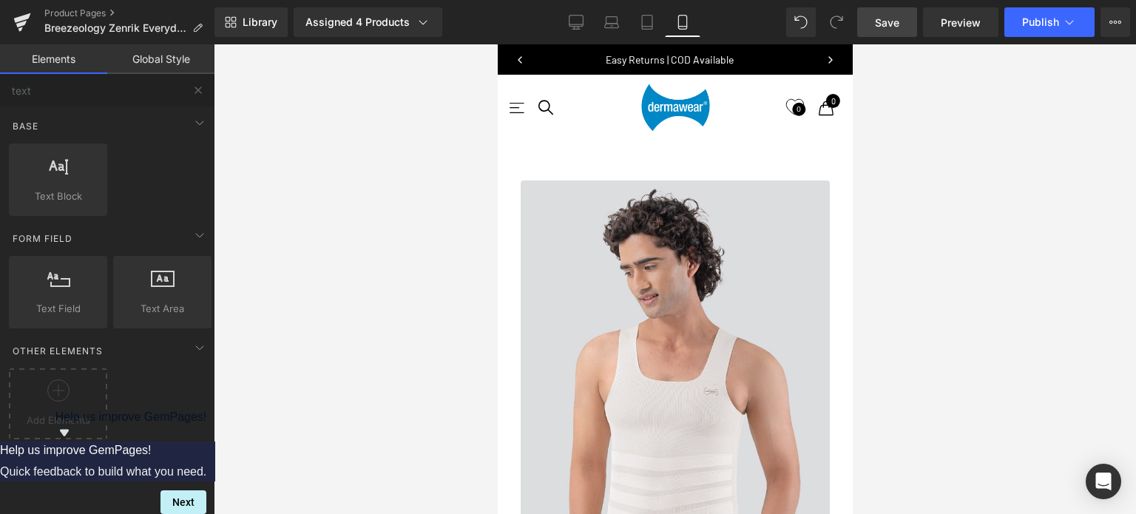
scroll to position [3070, 0]
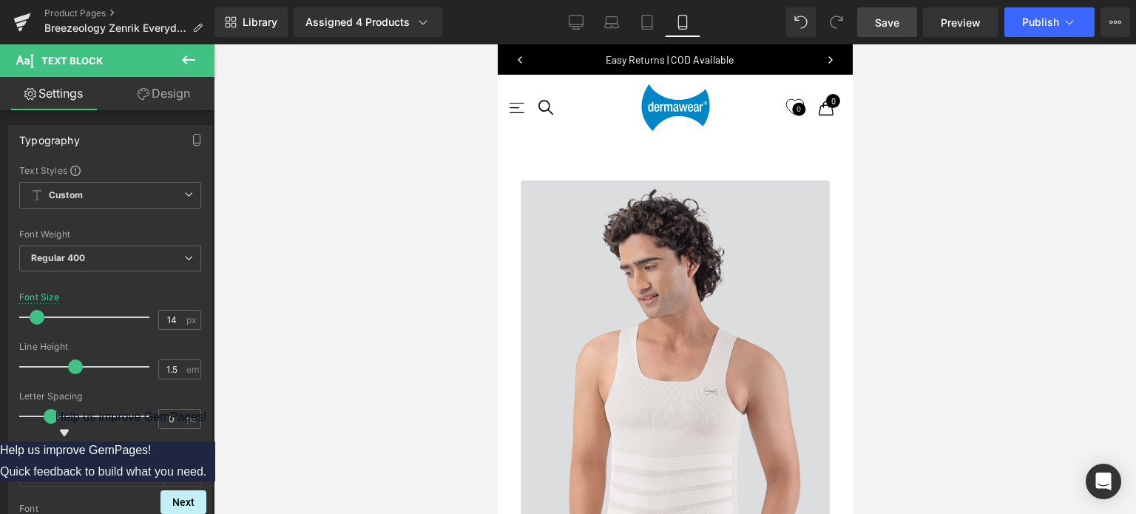
click at [189, 58] on icon at bounding box center [189, 60] width 18 height 18
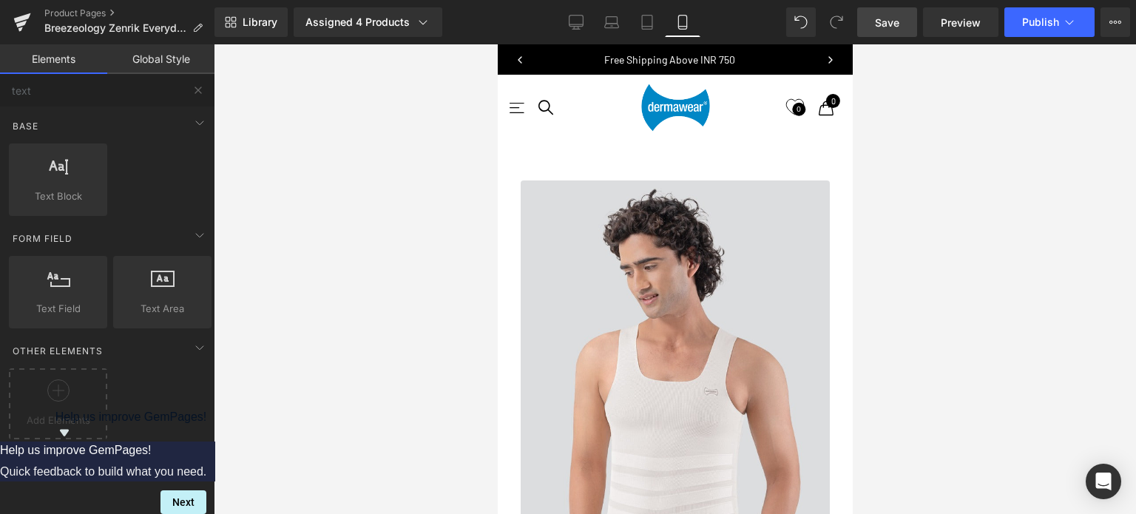
scroll to position [0, 0]
click at [892, 27] on span "Save" at bounding box center [887, 23] width 24 height 16
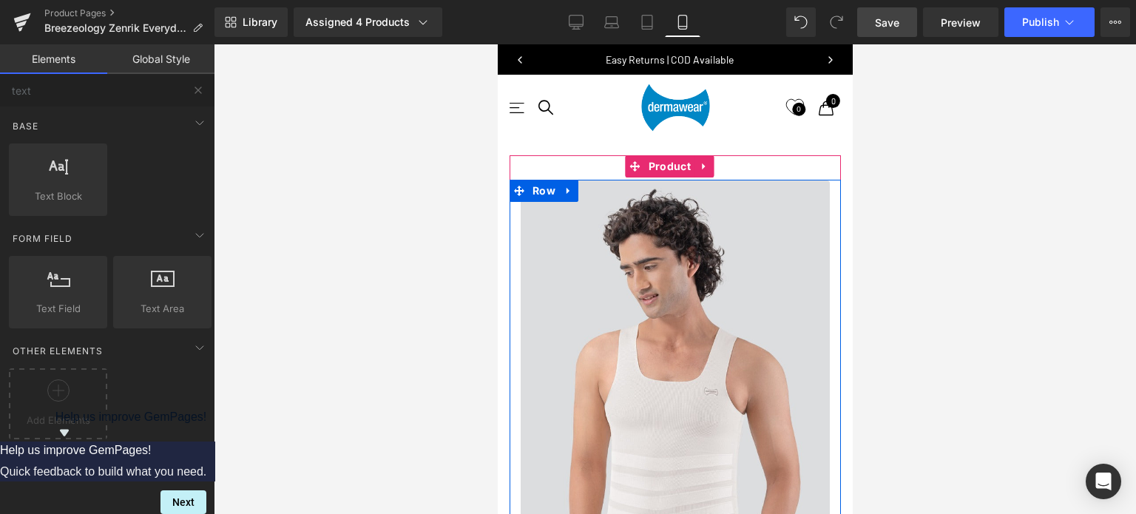
scroll to position [666, 0]
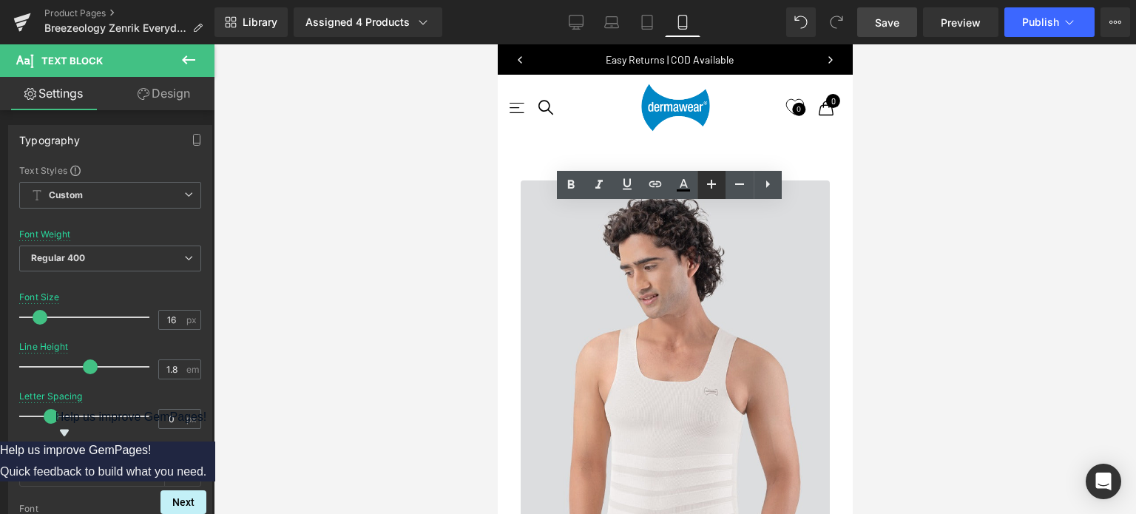
click at [711, 182] on icon at bounding box center [711, 184] width 9 height 9
click at [899, 27] on span "Save" at bounding box center [887, 23] width 24 height 16
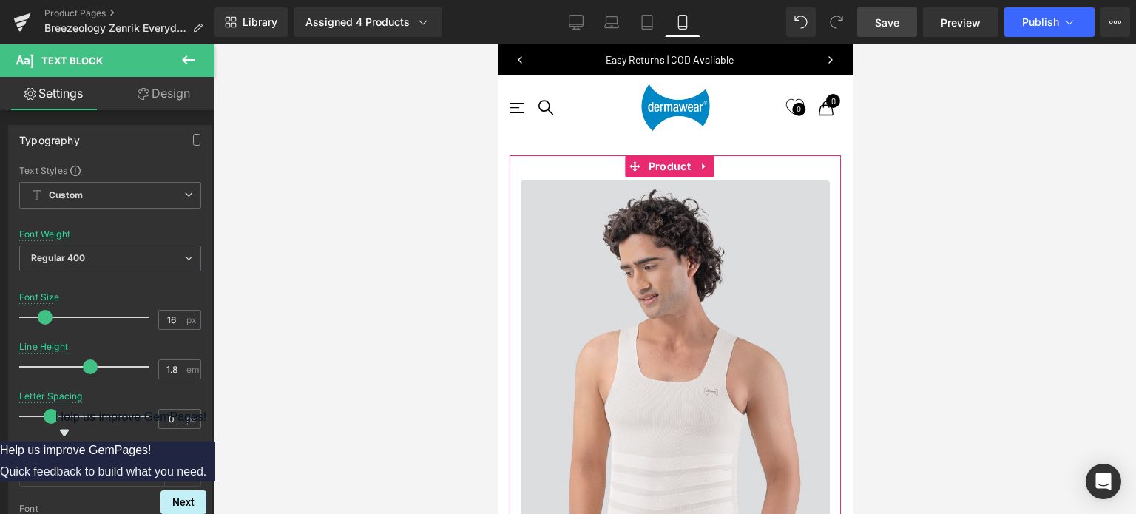
scroll to position [592, 0]
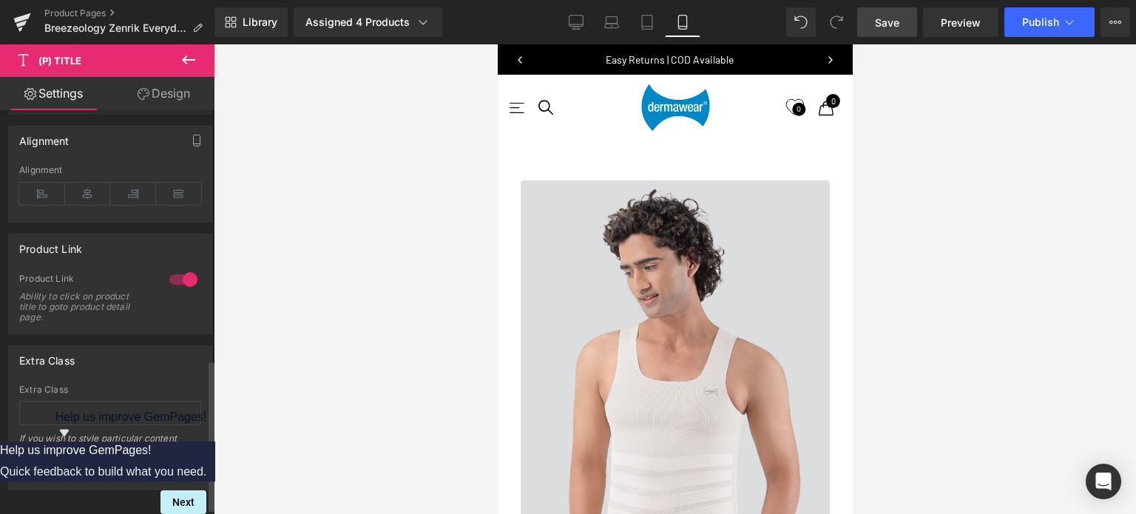
scroll to position [680, 0]
click at [169, 93] on link "Design" at bounding box center [163, 93] width 107 height 33
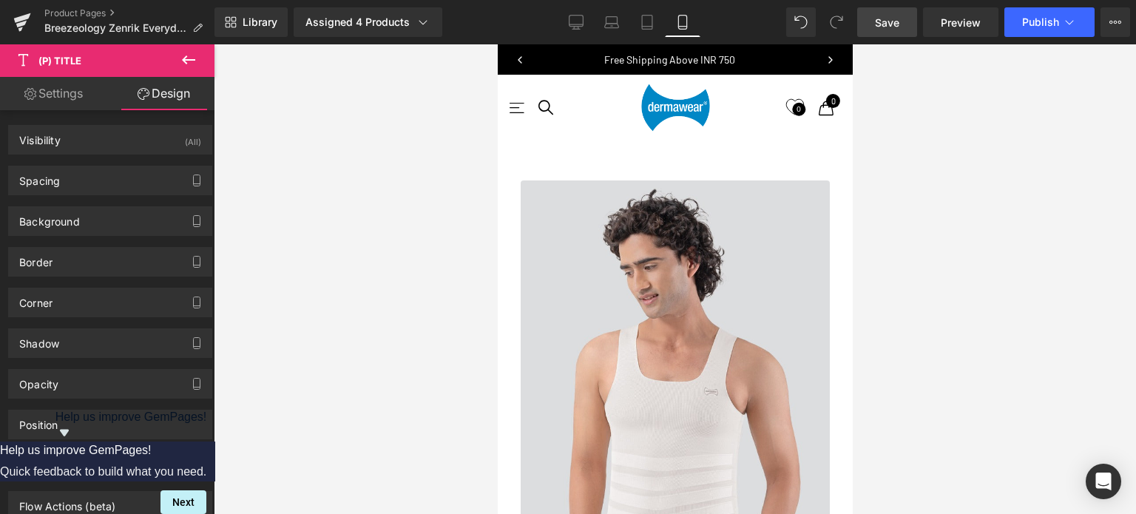
click at [59, 97] on link "Settings" at bounding box center [53, 93] width 107 height 33
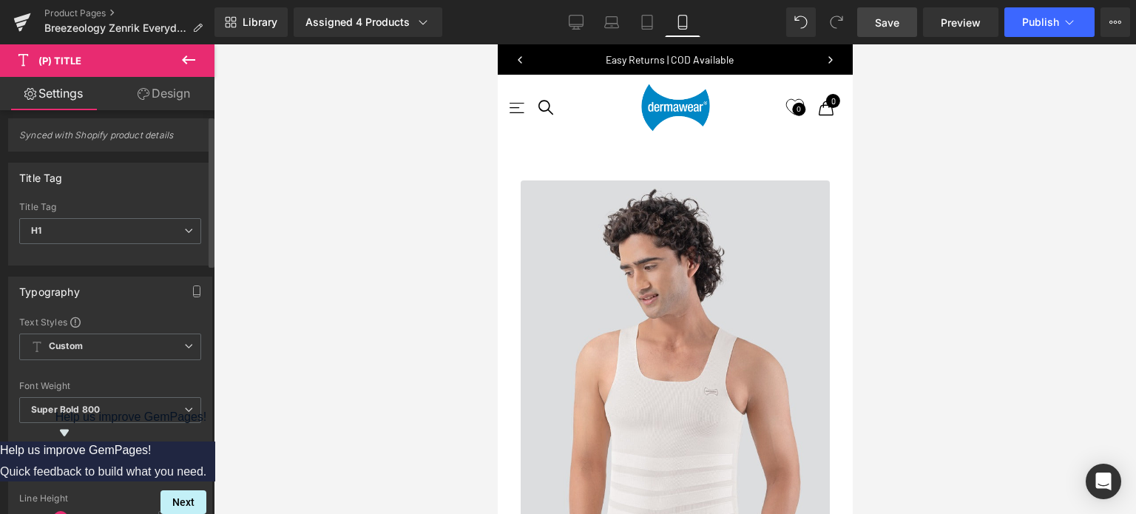
scroll to position [0, 0]
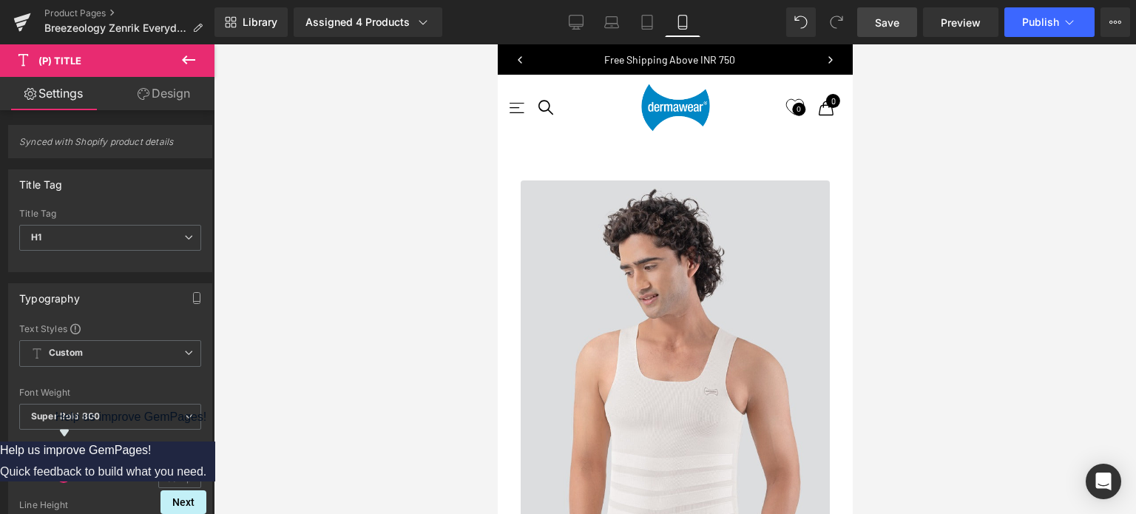
click at [189, 58] on icon at bounding box center [189, 60] width 18 height 18
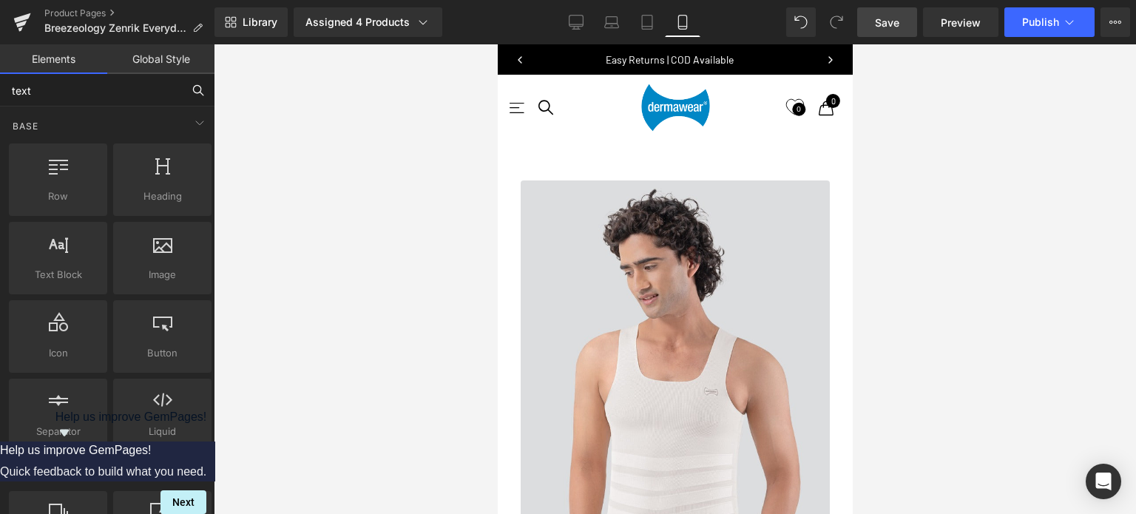
click at [124, 94] on input "text" at bounding box center [91, 90] width 182 height 33
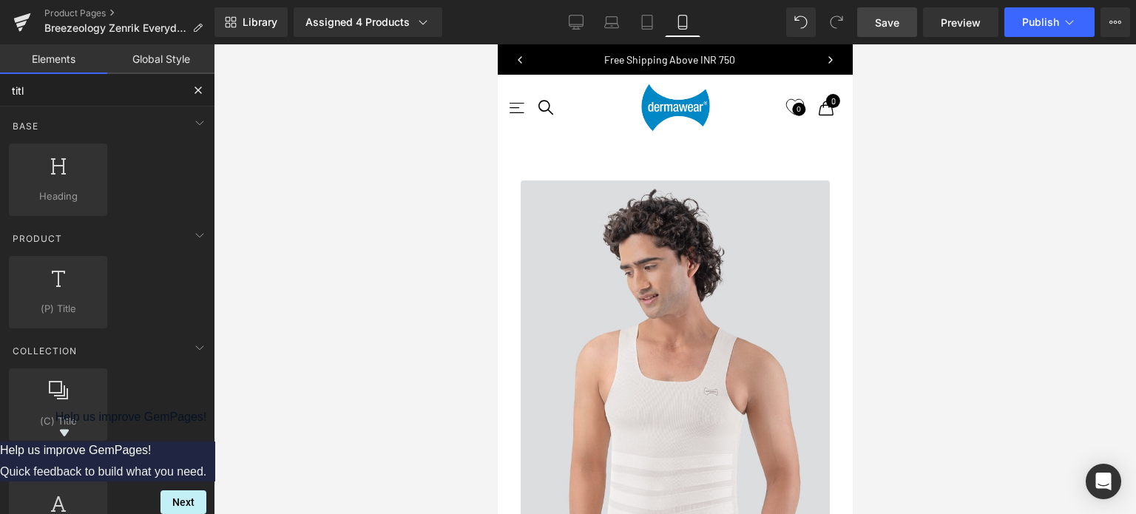
type input "title"
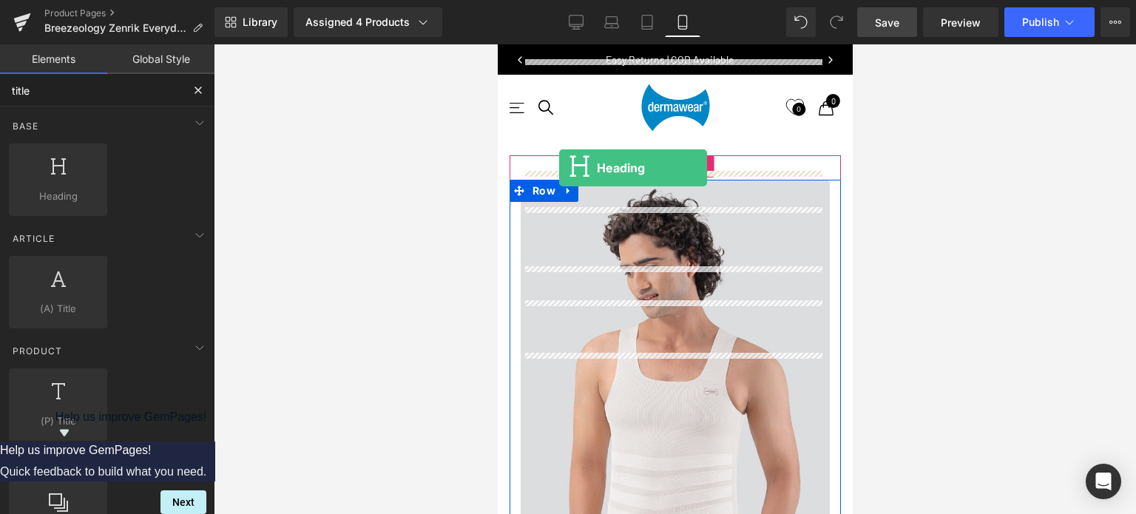
drag, startPoint x: 778, startPoint y: 238, endPoint x: 558, endPoint y: 168, distance: 230.6
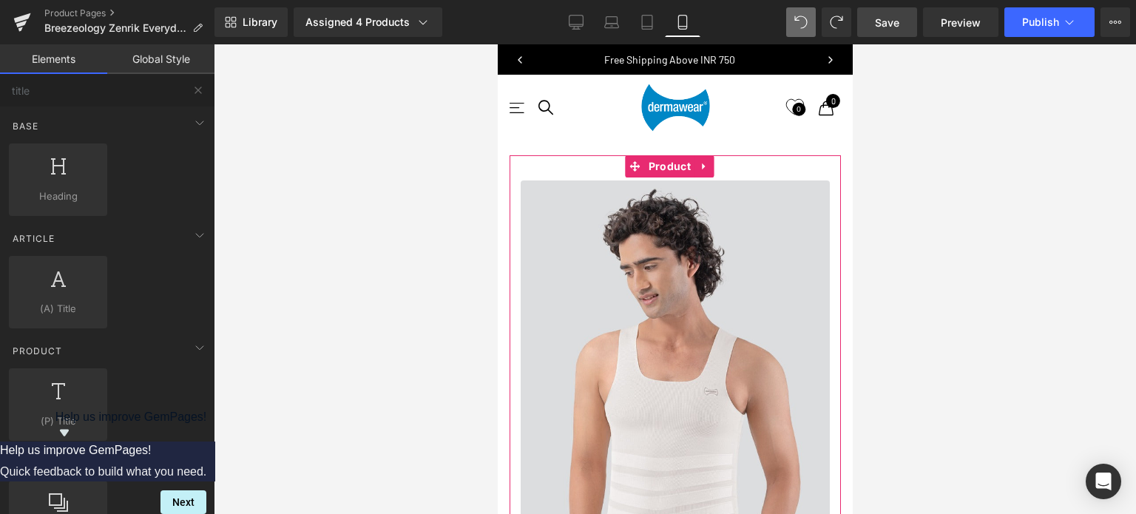
scroll to position [1997, 0]
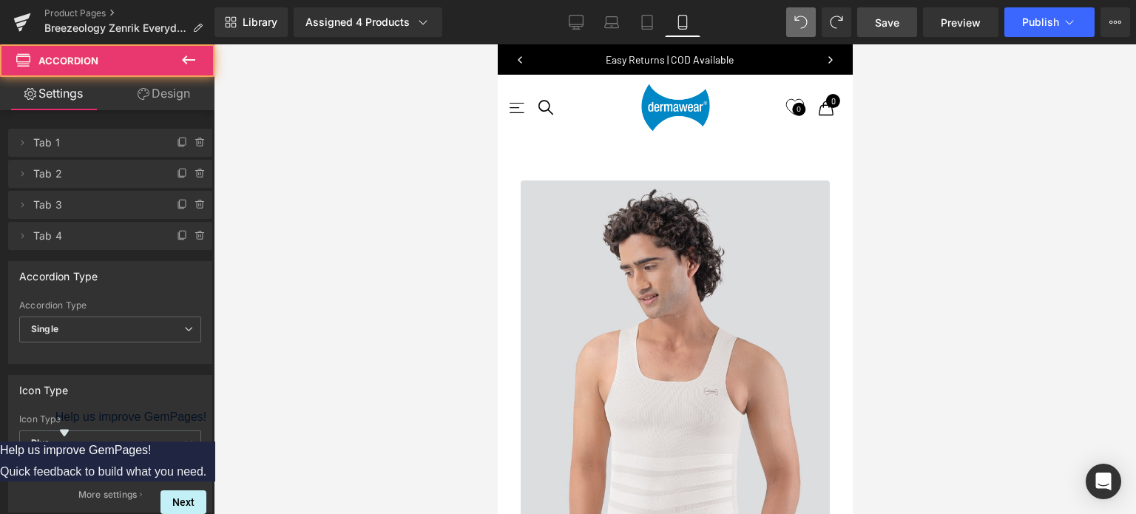
scroll to position [7, 7]
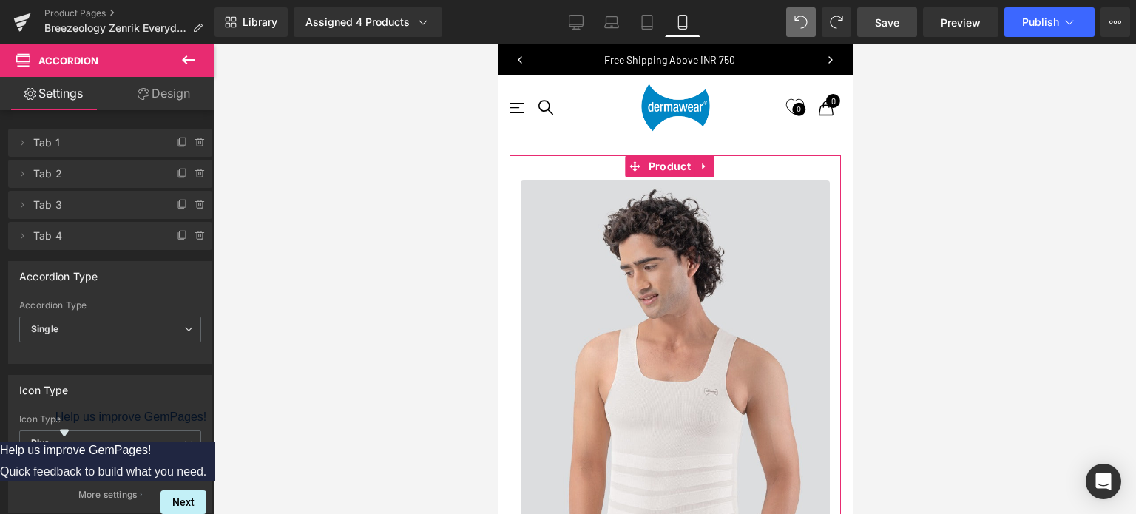
drag, startPoint x: 743, startPoint y: 237, endPoint x: 746, endPoint y: 258, distance: 20.9
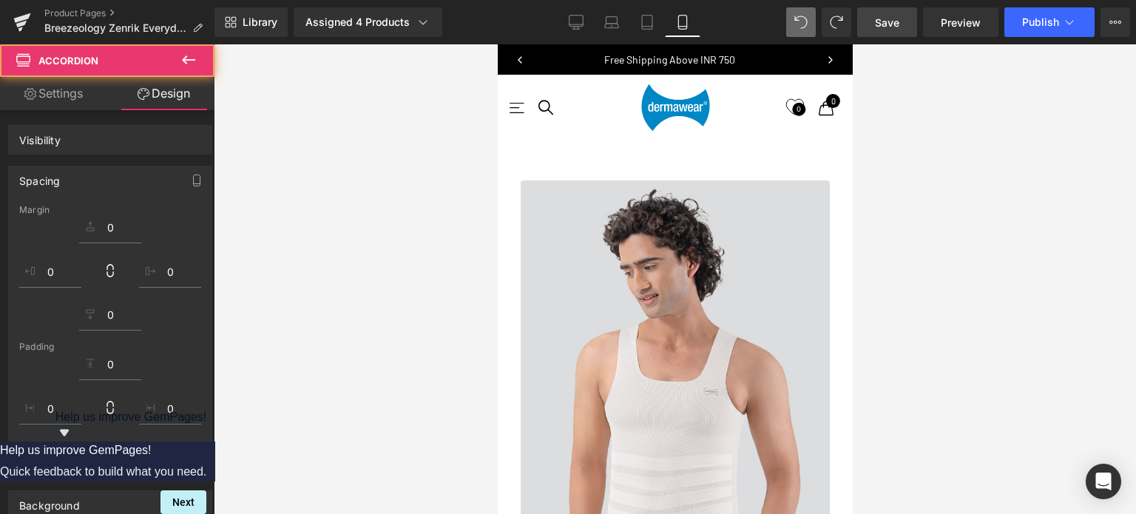
scroll to position [6757, 343]
click at [957, 268] on div at bounding box center [675, 279] width 922 height 470
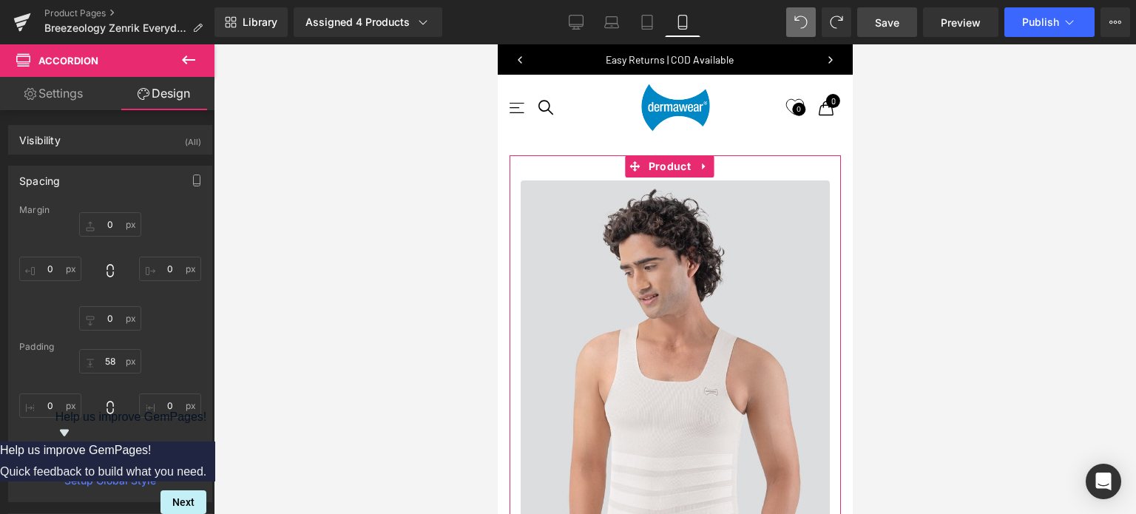
scroll to position [592, 0]
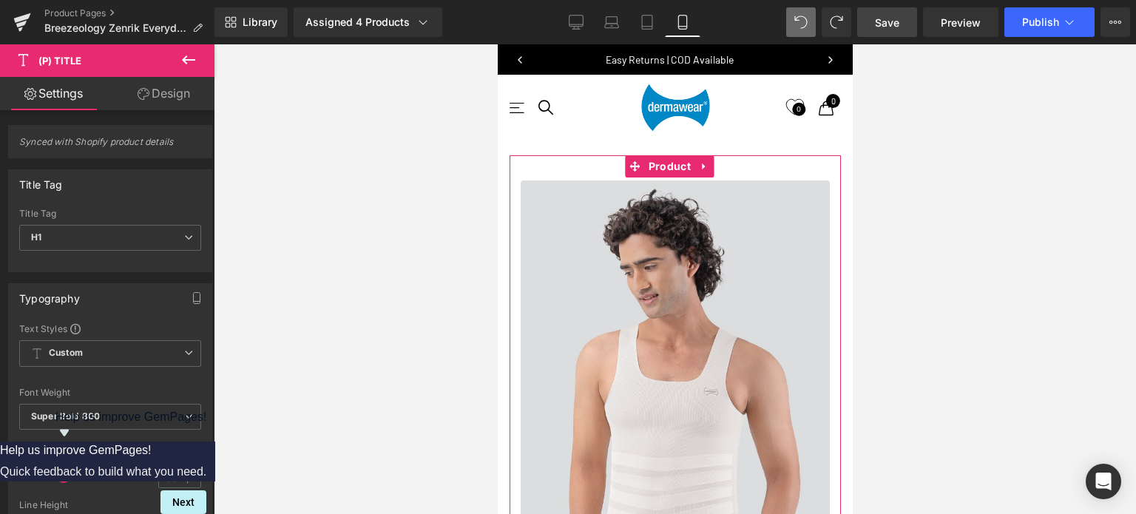
drag, startPoint x: 660, startPoint y: 317, endPoint x: 674, endPoint y: 316, distance: 13.3
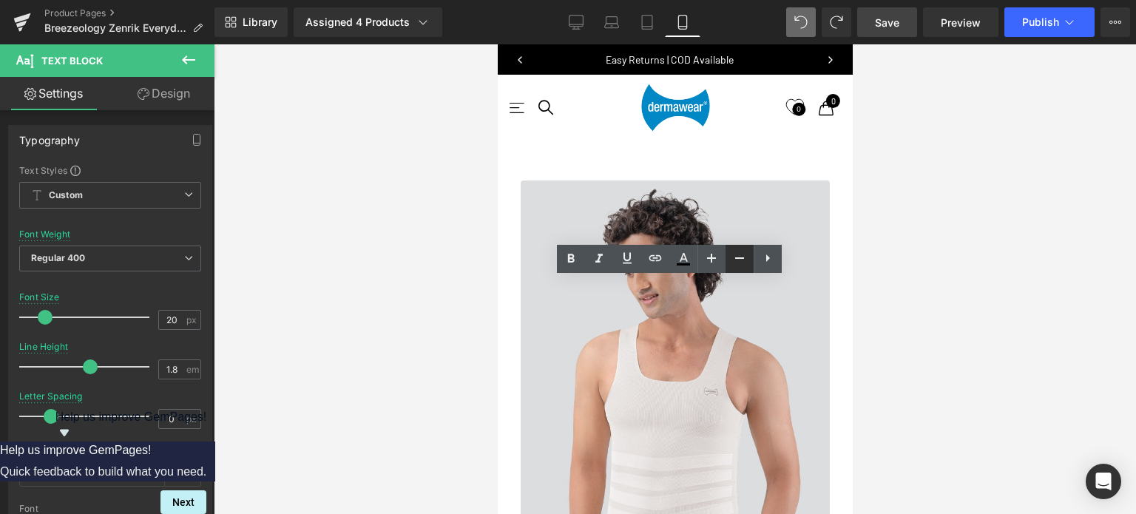
click at [740, 256] on icon at bounding box center [740, 258] width 18 height 18
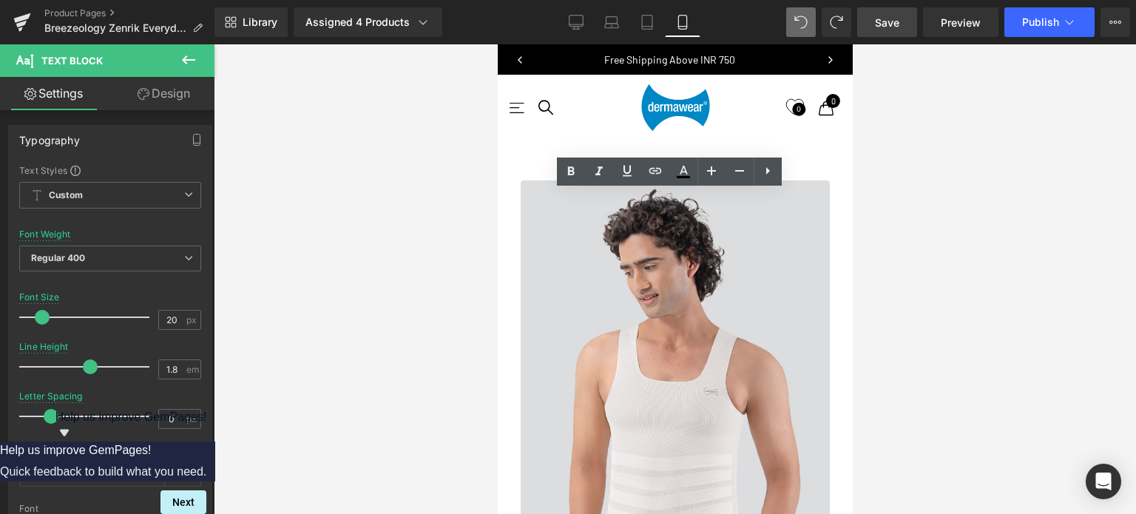
scroll to position [444, 0]
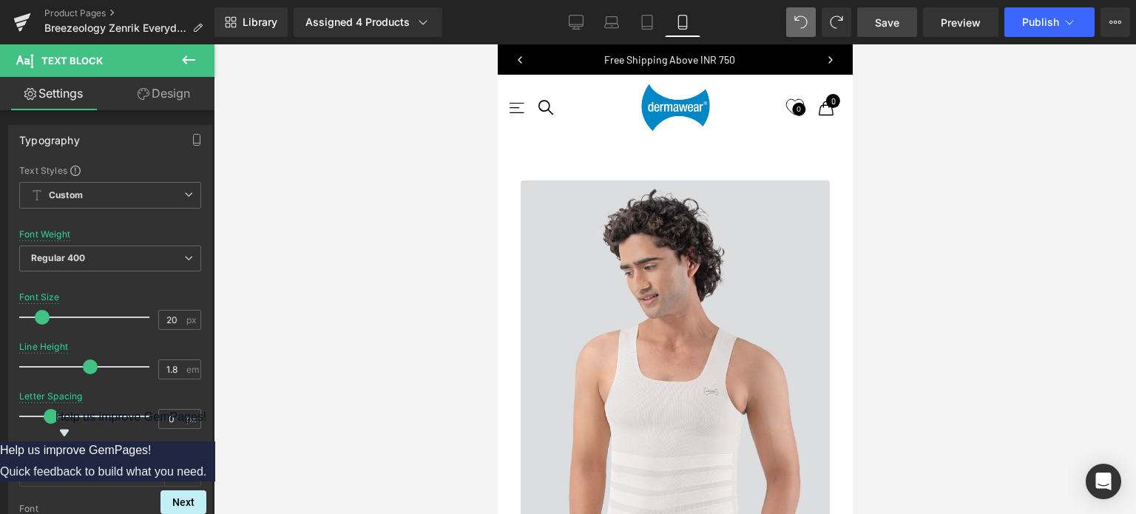
click at [890, 26] on span "Save" at bounding box center [887, 23] width 24 height 16
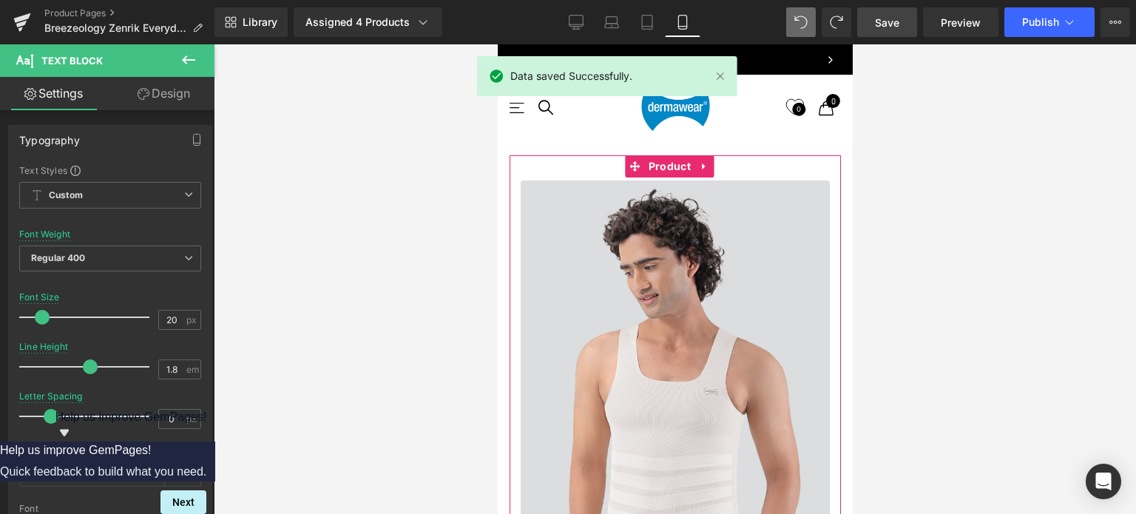
scroll to position [1849, 0]
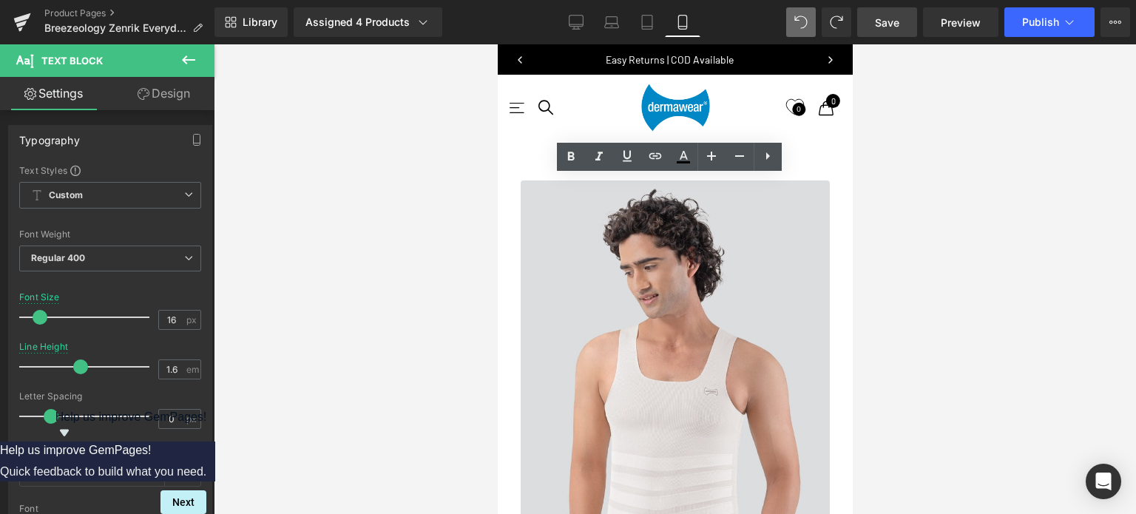
click at [969, 250] on div at bounding box center [675, 279] width 922 height 470
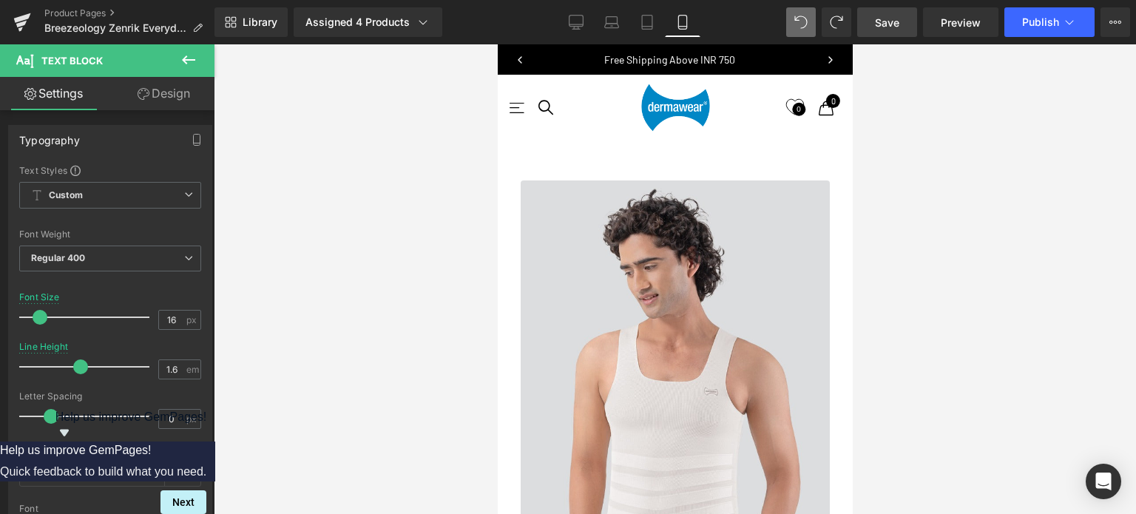
scroll to position [4881, 0]
click at [890, 29] on span "Save" at bounding box center [887, 23] width 24 height 16
click at [581, 27] on icon at bounding box center [576, 22] width 15 height 15
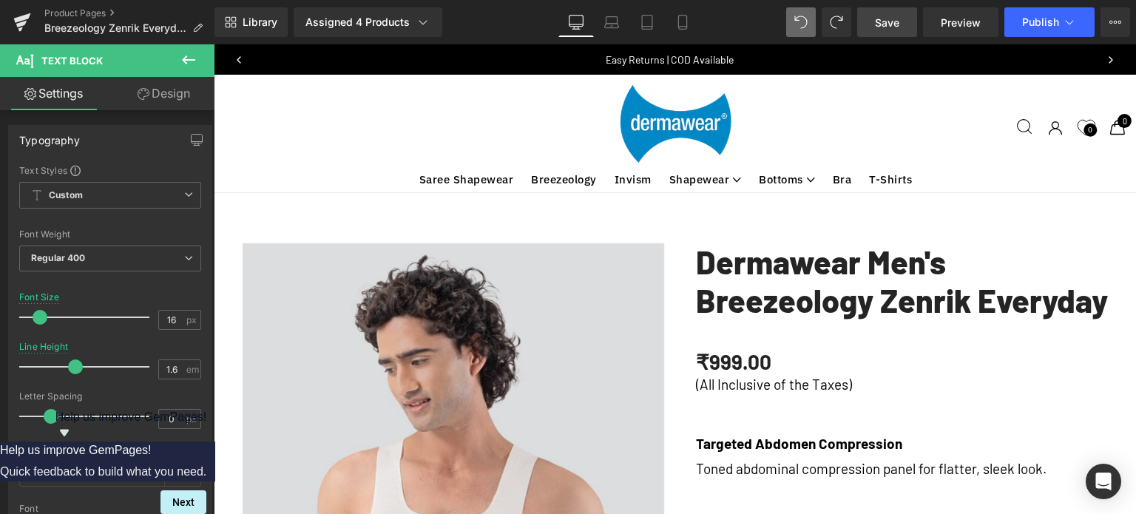
scroll to position [7, 7]
click at [793, 253] on link "Dermawear Men's Breezeology Zenrik Everyday" at bounding box center [902, 281] width 412 height 76
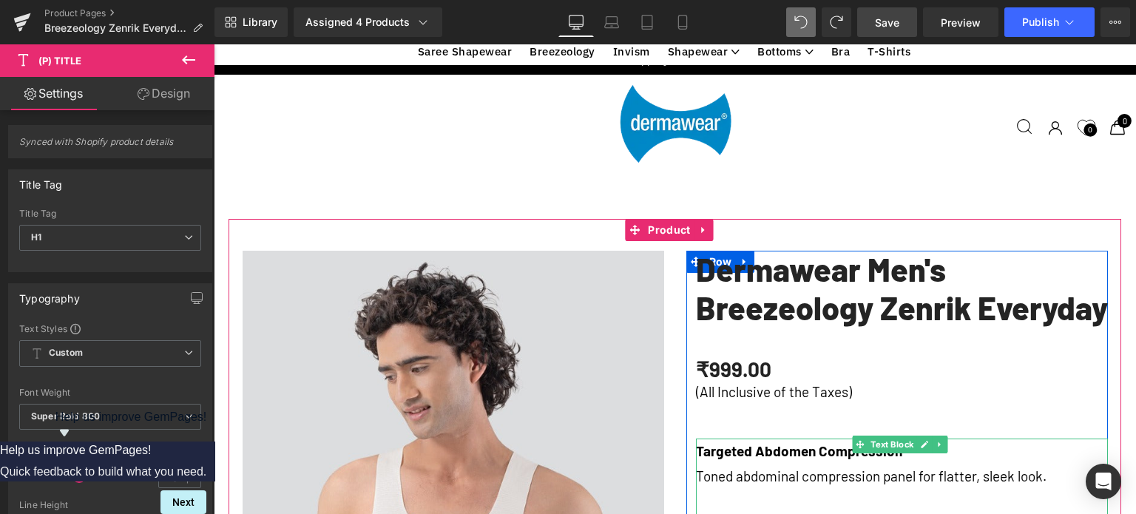
scroll to position [370, 0]
click at [698, 442] on strong "Targeted Abdomen Compression" at bounding box center [799, 450] width 206 height 17
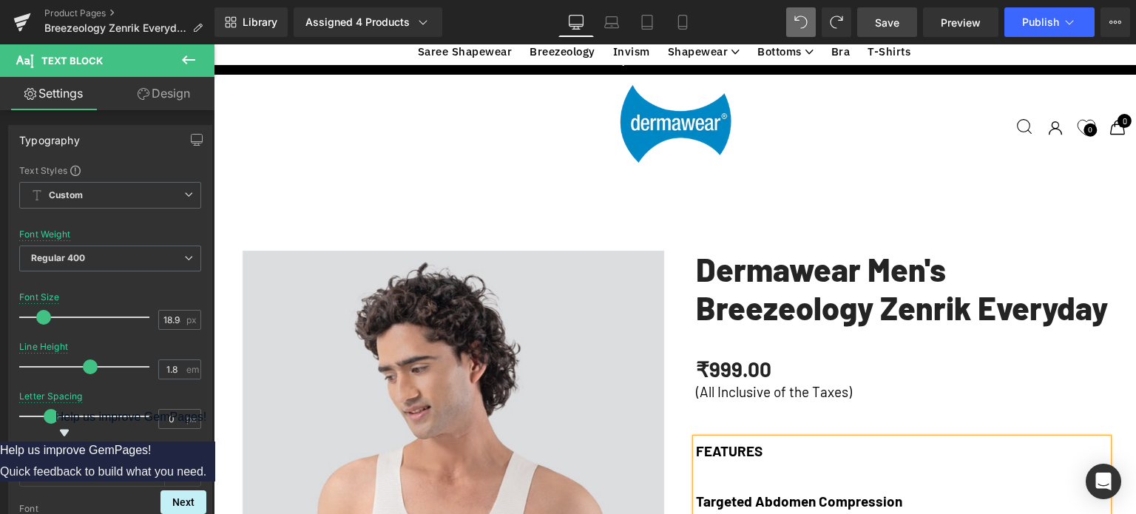
scroll to position [592, 0]
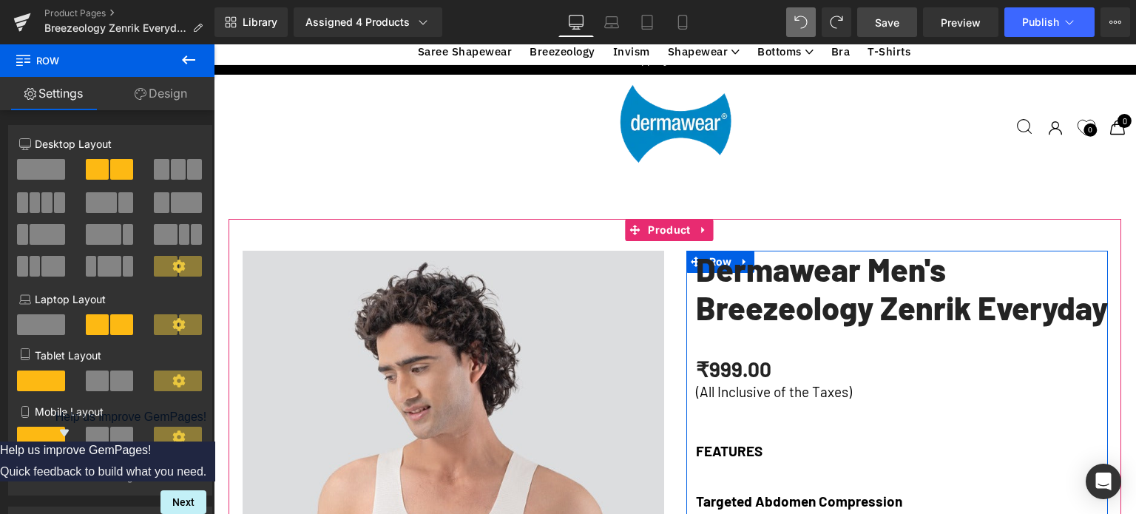
scroll to position [5603, 911]
click at [723, 464] on p at bounding box center [902, 476] width 412 height 25
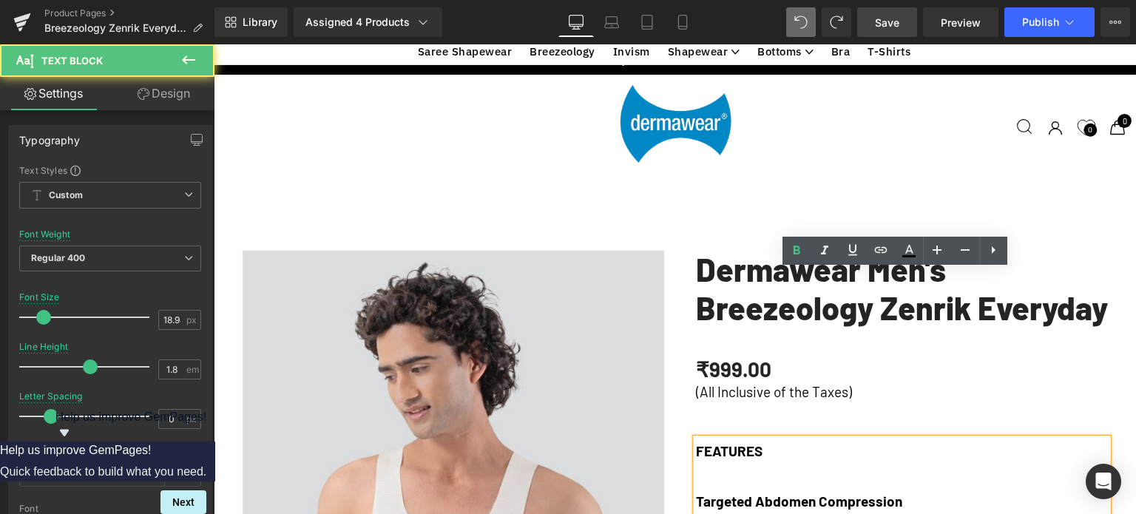
click at [730, 442] on strong "FEATURES" at bounding box center [729, 450] width 67 height 17
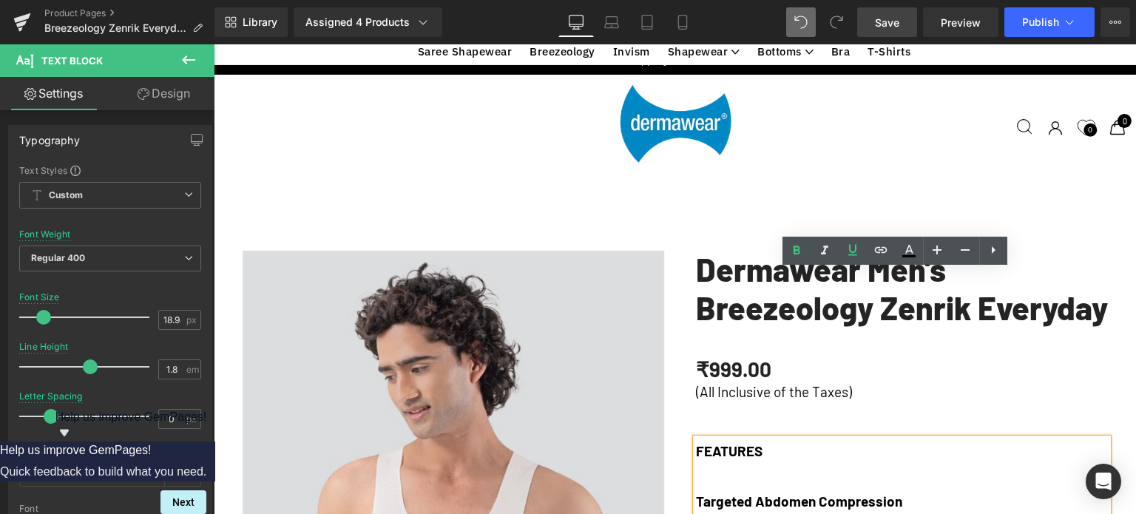
click at [728, 442] on strong "FEATURES" at bounding box center [729, 450] width 67 height 17
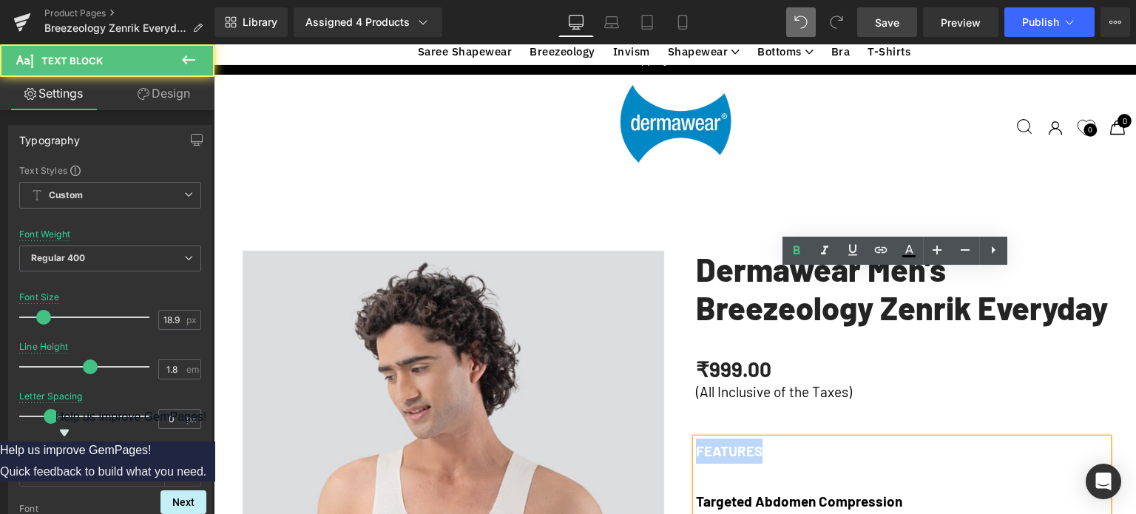
click at [728, 442] on strong "FEATURES" at bounding box center [729, 450] width 67 height 17
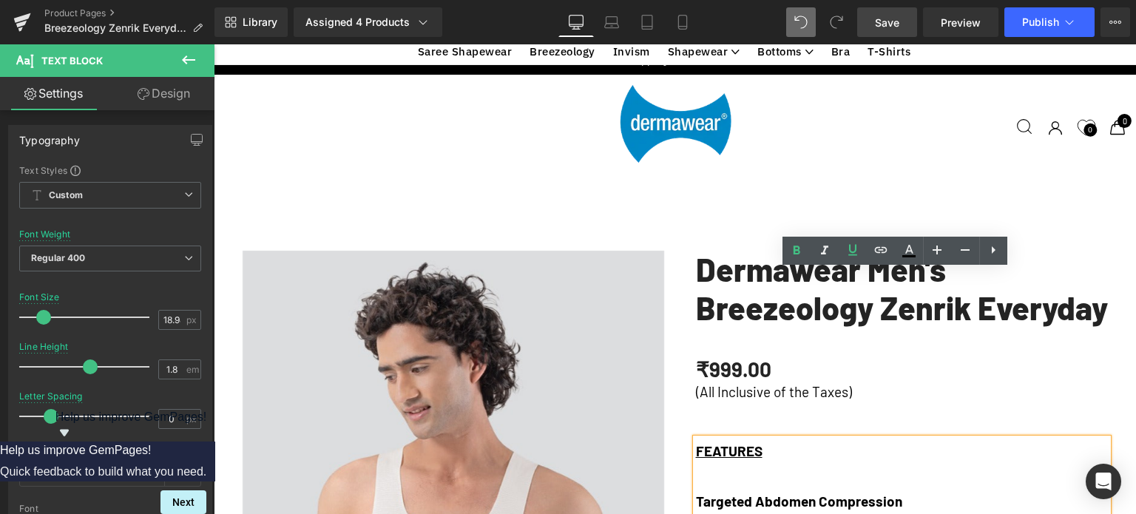
click at [811, 464] on p at bounding box center [902, 476] width 412 height 25
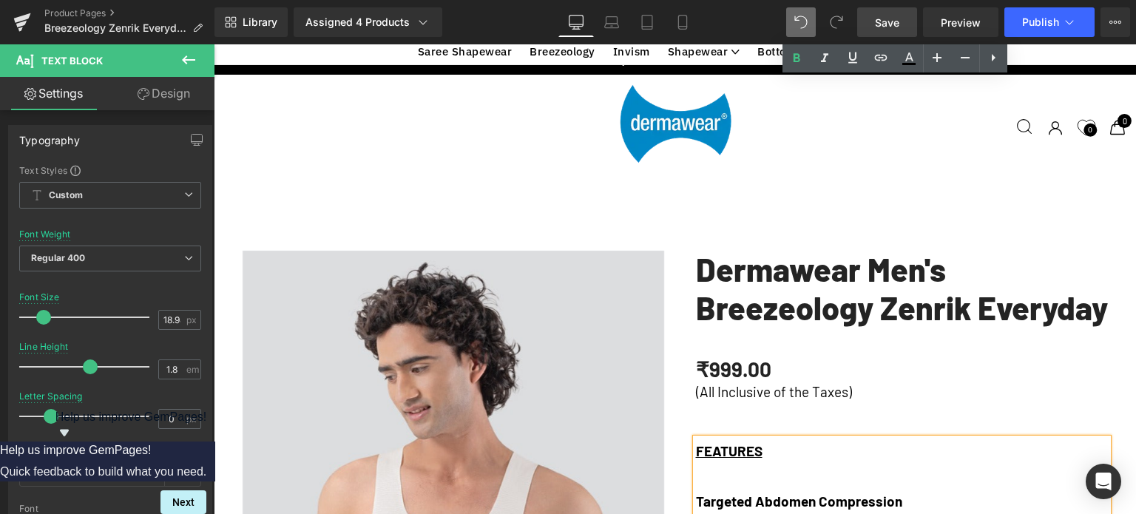
scroll to position [1331, 0]
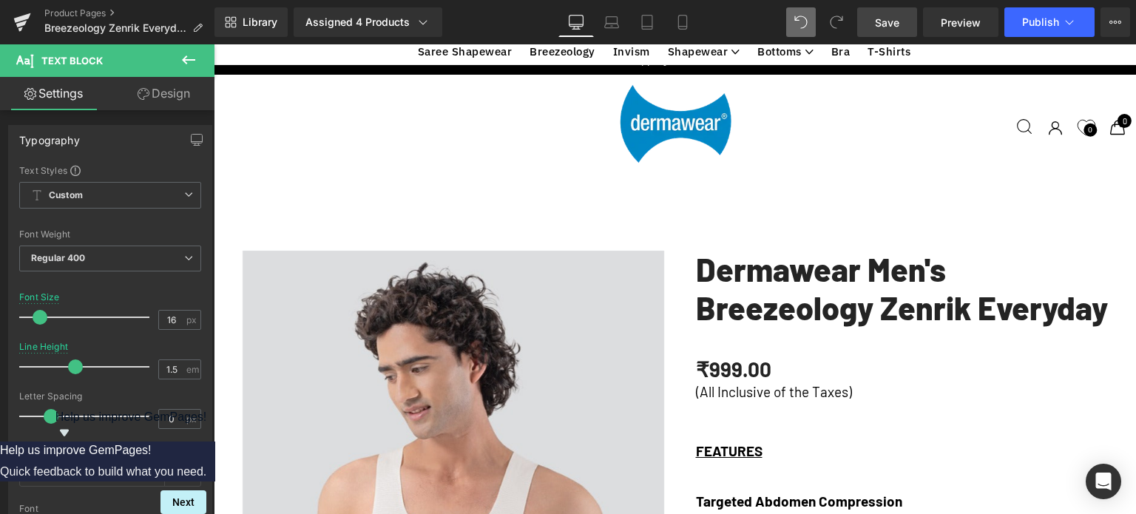
scroll to position [592, 0]
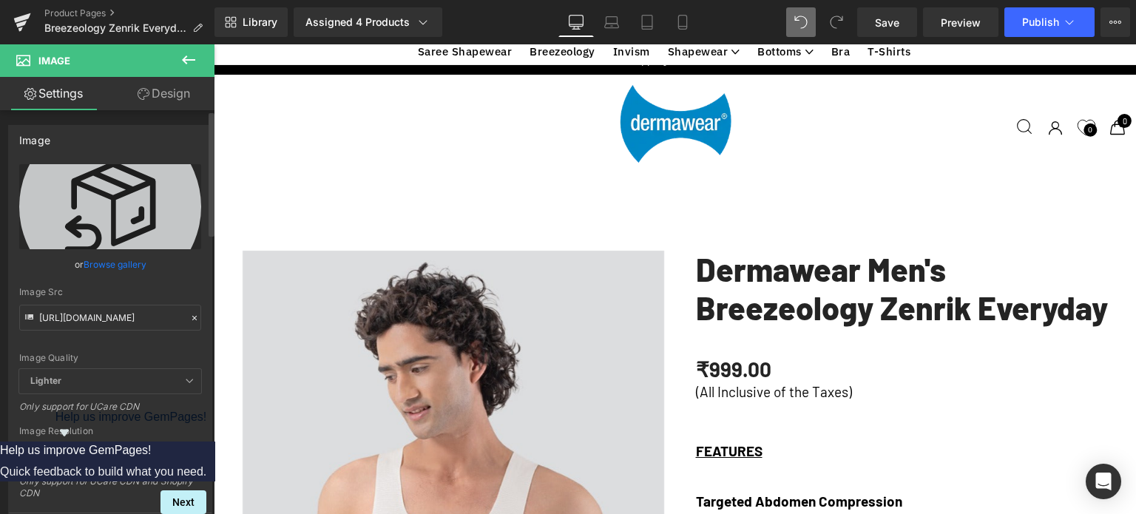
click at [101, 267] on link "Browse gallery" at bounding box center [115, 264] width 63 height 26
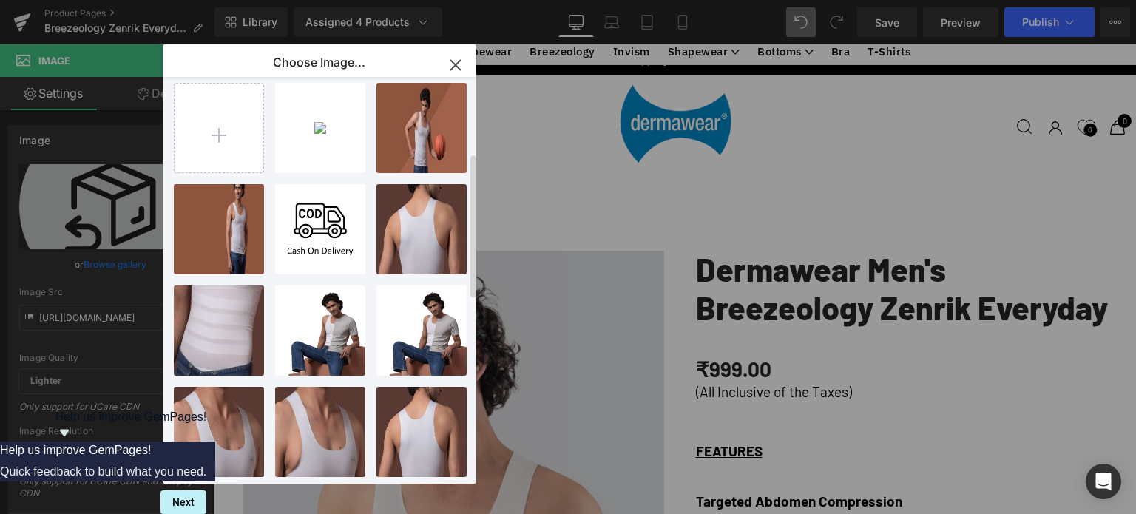
scroll to position [0, 0]
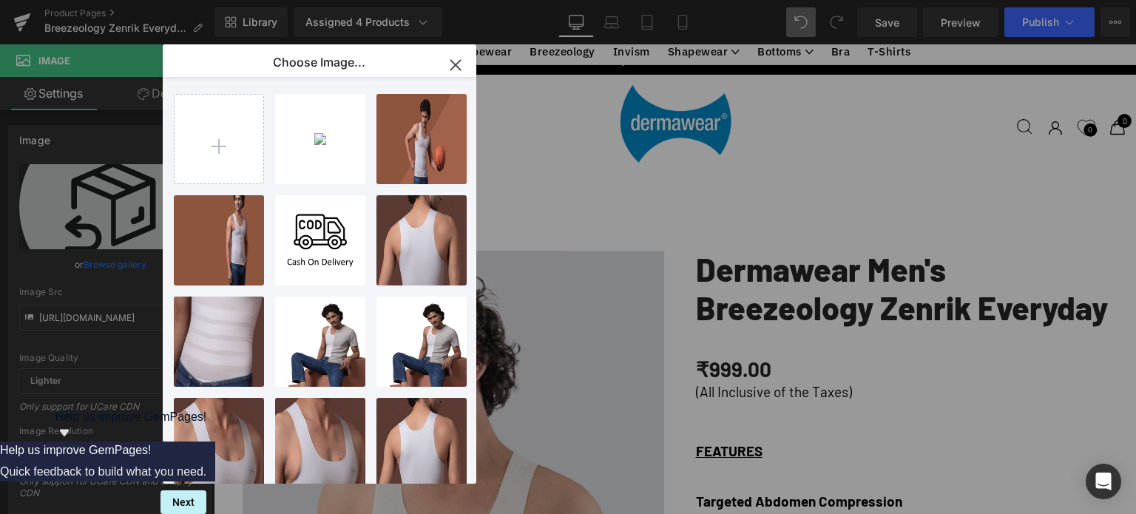
drag, startPoint x: 246, startPoint y: 21, endPoint x: 459, endPoint y: 65, distance: 218.3
click at [459, 65] on icon "button" at bounding box center [456, 65] width 24 height 24
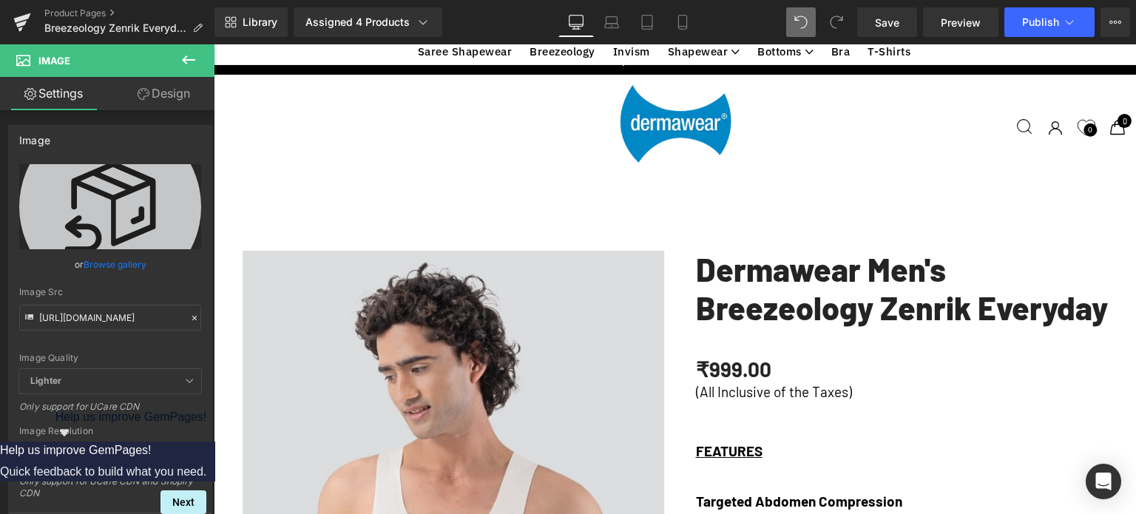
scroll to position [2219, 0]
click at [189, 57] on icon at bounding box center [189, 60] width 18 height 18
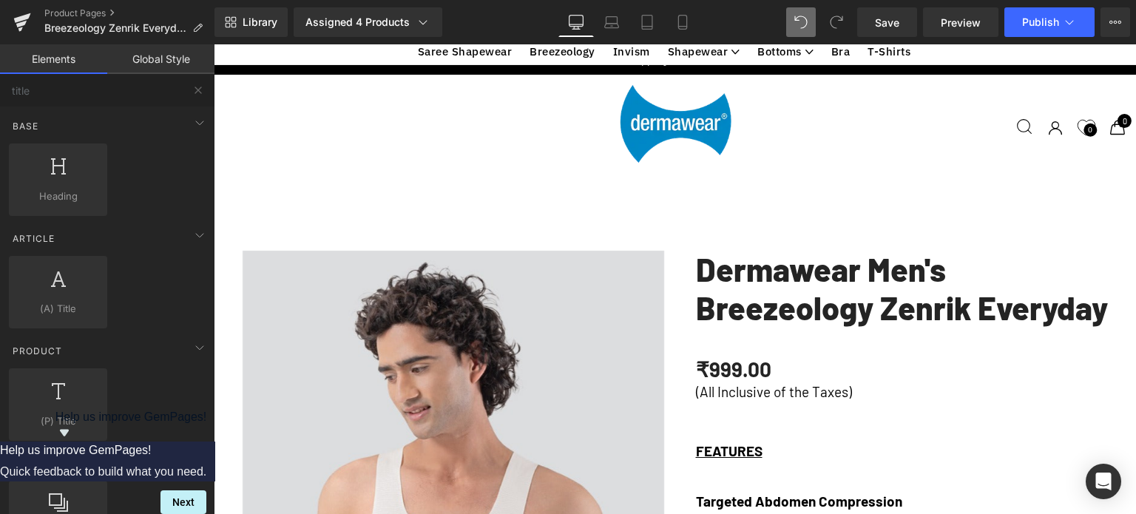
scroll to position [1849, 0]
drag, startPoint x: 683, startPoint y: 226, endPoint x: 585, endPoint y: 174, distance: 111.5
click at [683, 226] on div at bounding box center [675, 278] width 922 height 456
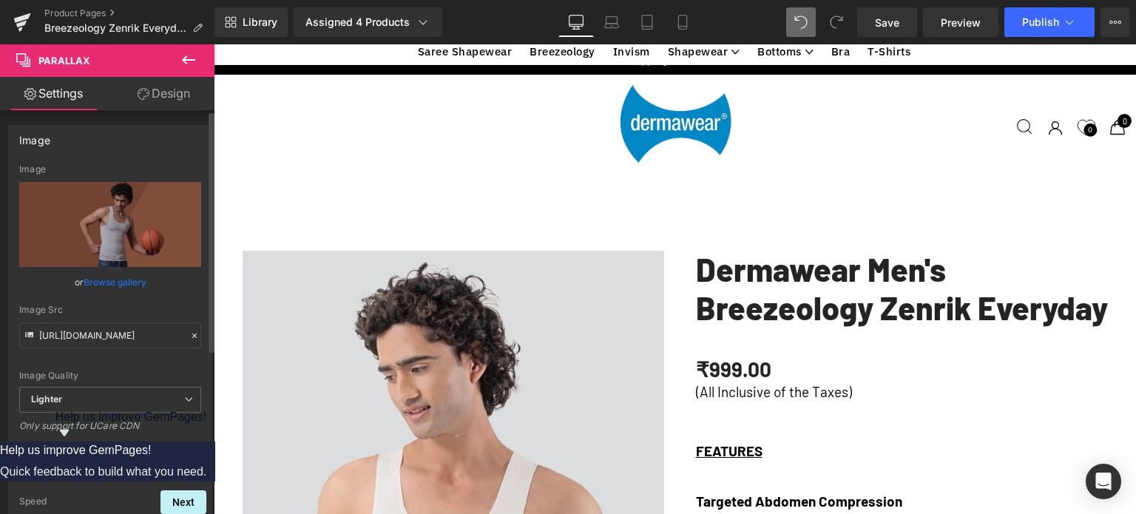
click at [103, 282] on link "Browse gallery" at bounding box center [115, 282] width 63 height 26
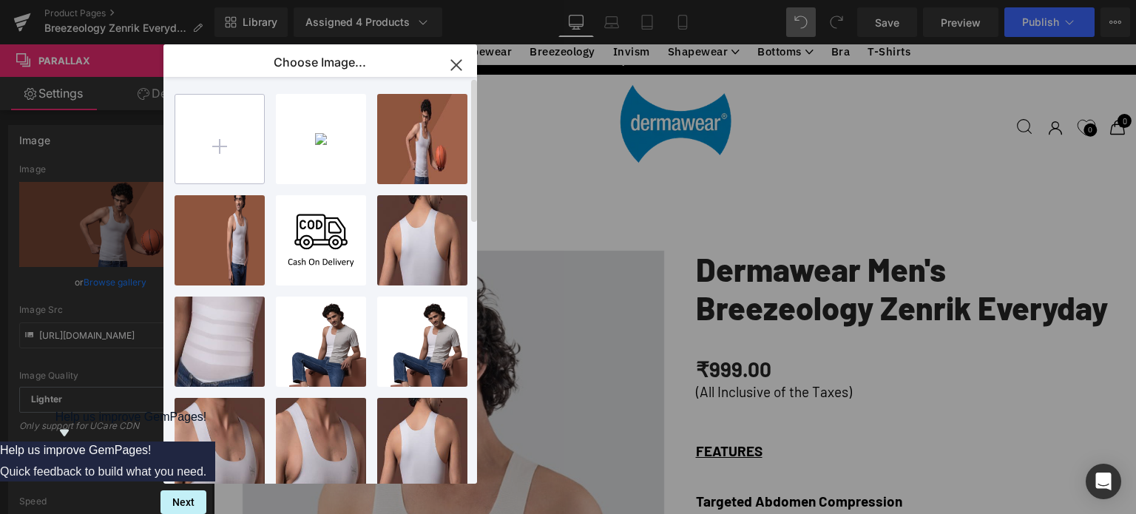
click at [229, 146] on input "file" at bounding box center [219, 139] width 89 height 89
type input "C:\fakepath\ZE_Landing page.jpg"
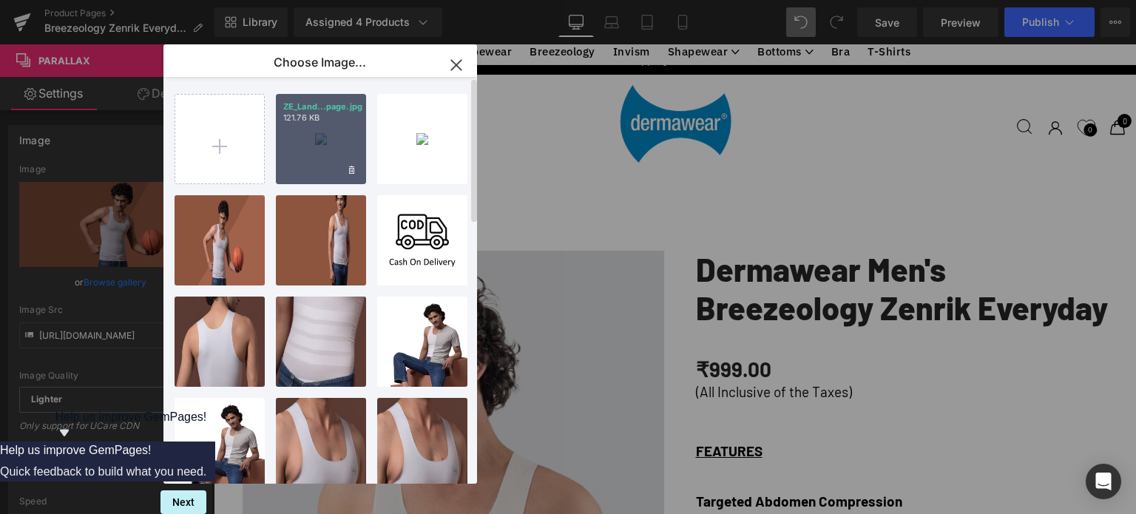
click at [317, 135] on div "ZE_Land...page.jpg 121.76 KB" at bounding box center [321, 139] width 90 height 90
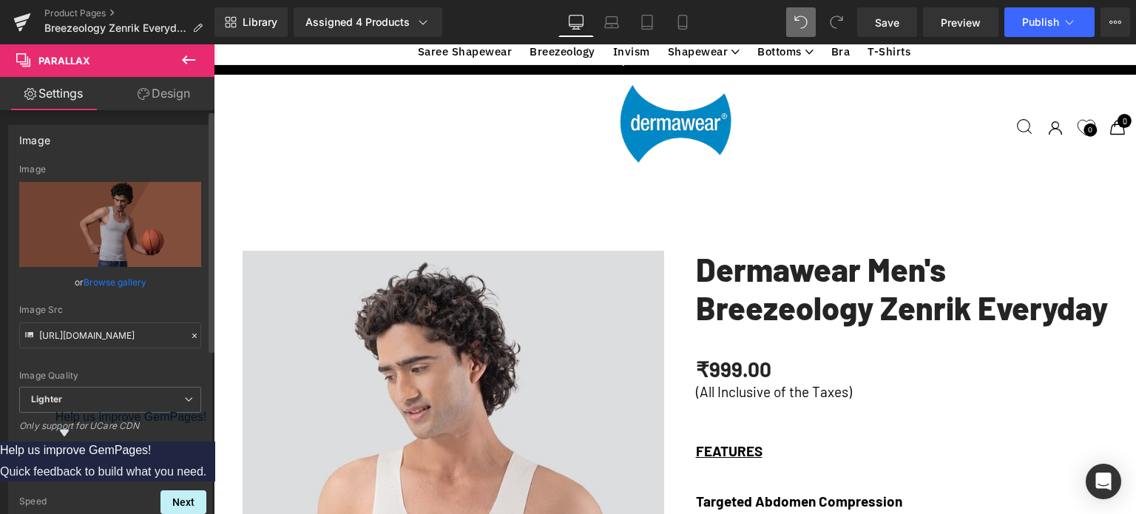
click at [98, 281] on link "Browse gallery" at bounding box center [115, 282] width 63 height 26
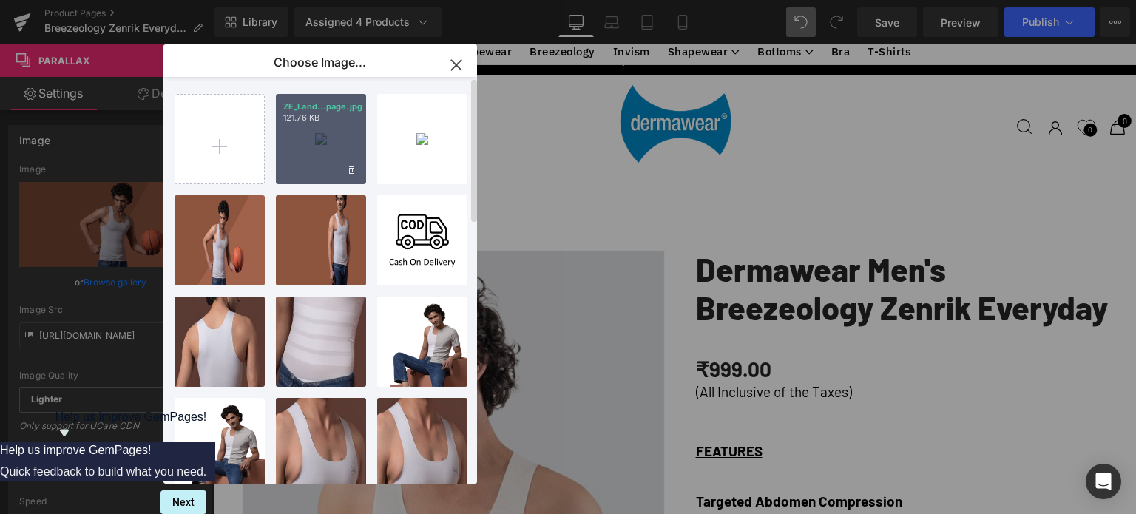
click at [291, 135] on div "ZE_Land...page.jpg 121.76 KB" at bounding box center [321, 139] width 90 height 90
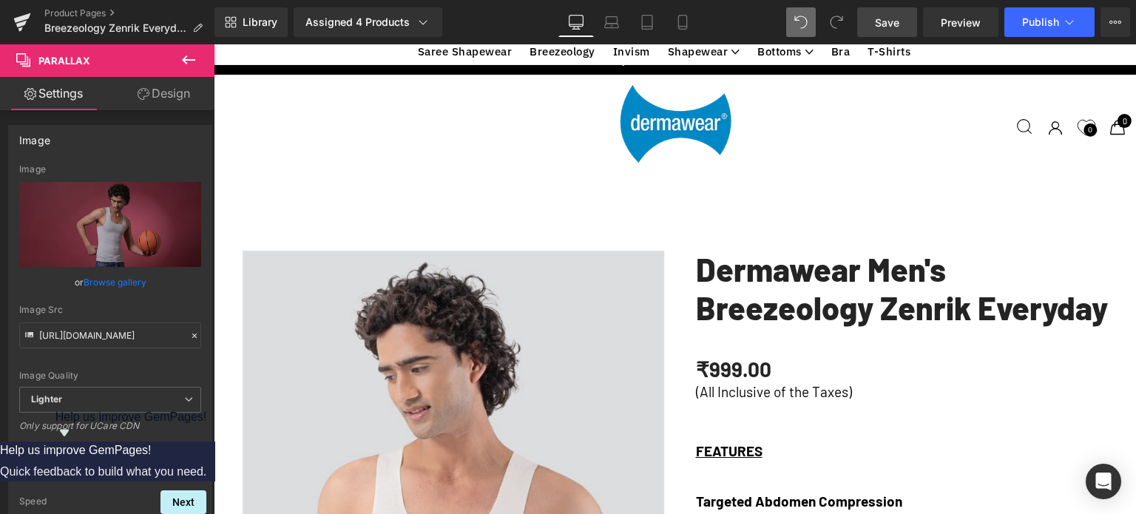
click at [894, 24] on span "Save" at bounding box center [887, 23] width 24 height 16
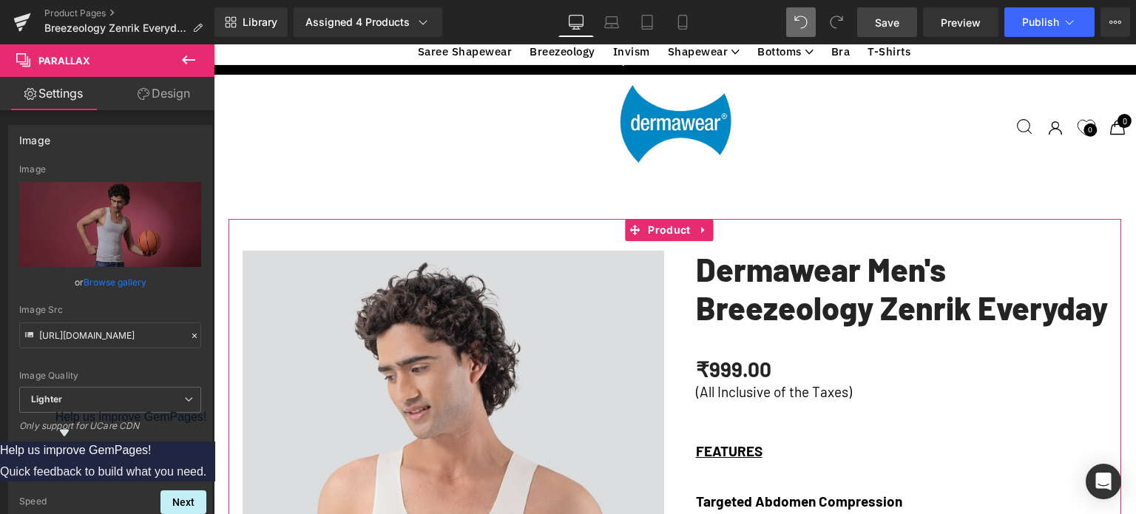
scroll to position [370, 0]
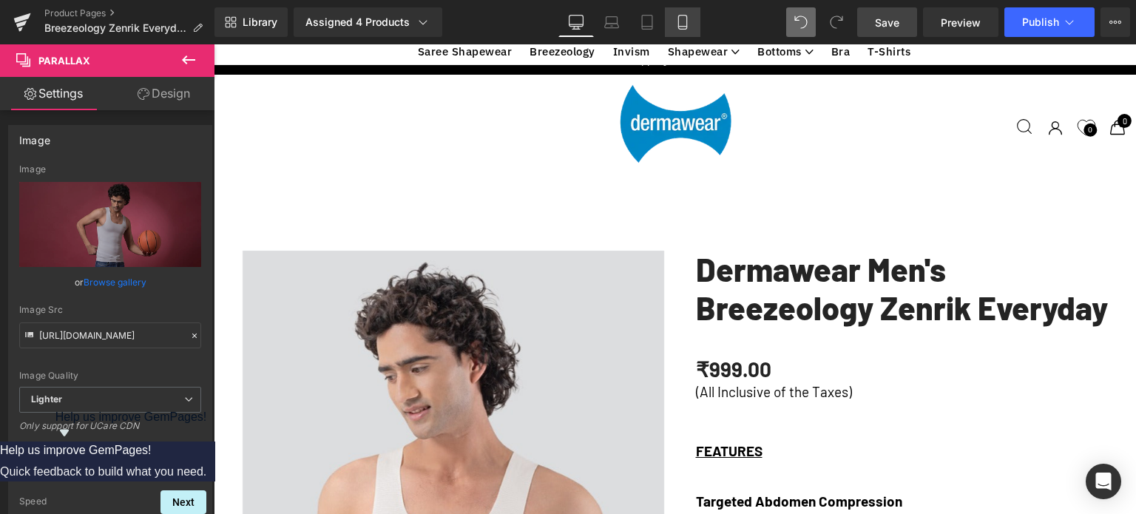
click at [683, 23] on icon at bounding box center [682, 22] width 15 height 15
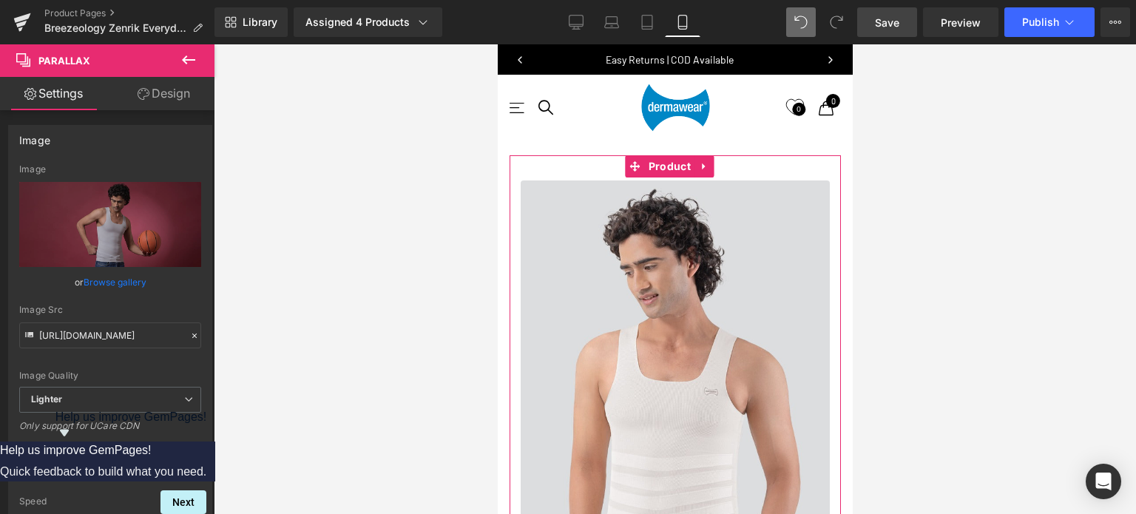
scroll to position [757, 0]
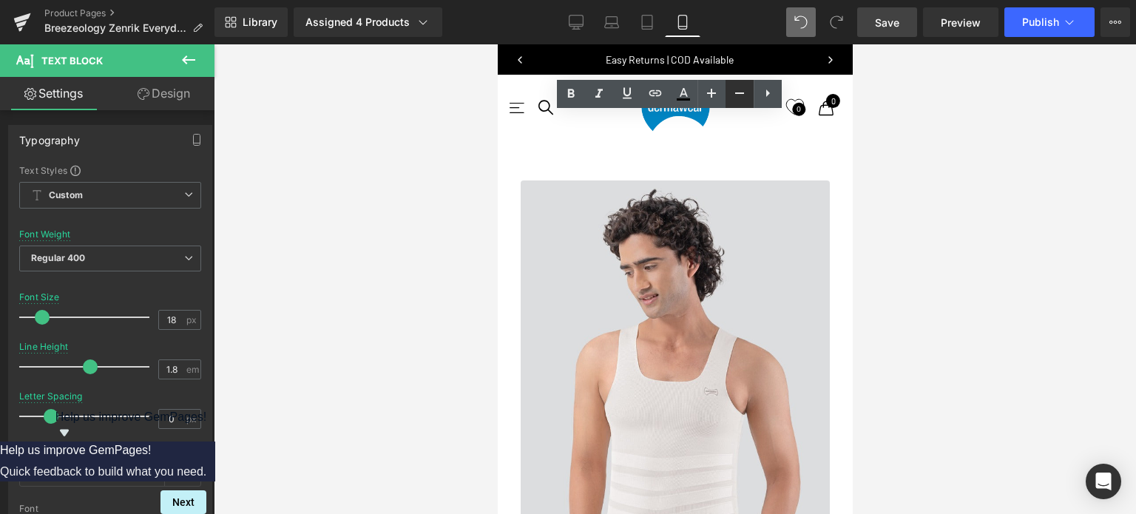
click at [732, 91] on icon at bounding box center [740, 93] width 18 height 18
click at [716, 92] on icon at bounding box center [712, 93] width 18 height 18
click at [422, 289] on div at bounding box center [675, 279] width 922 height 470
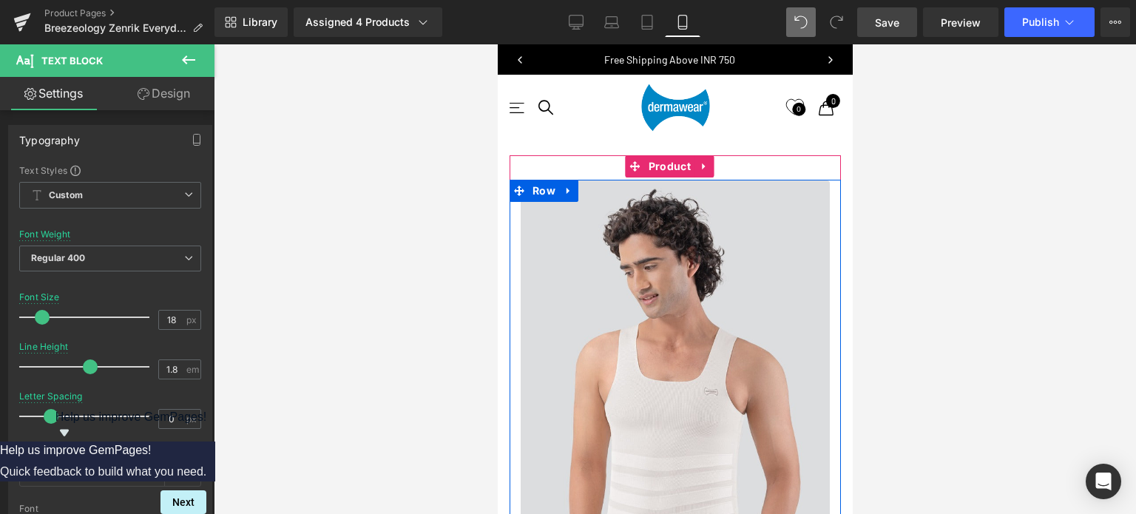
scroll to position [683, 0]
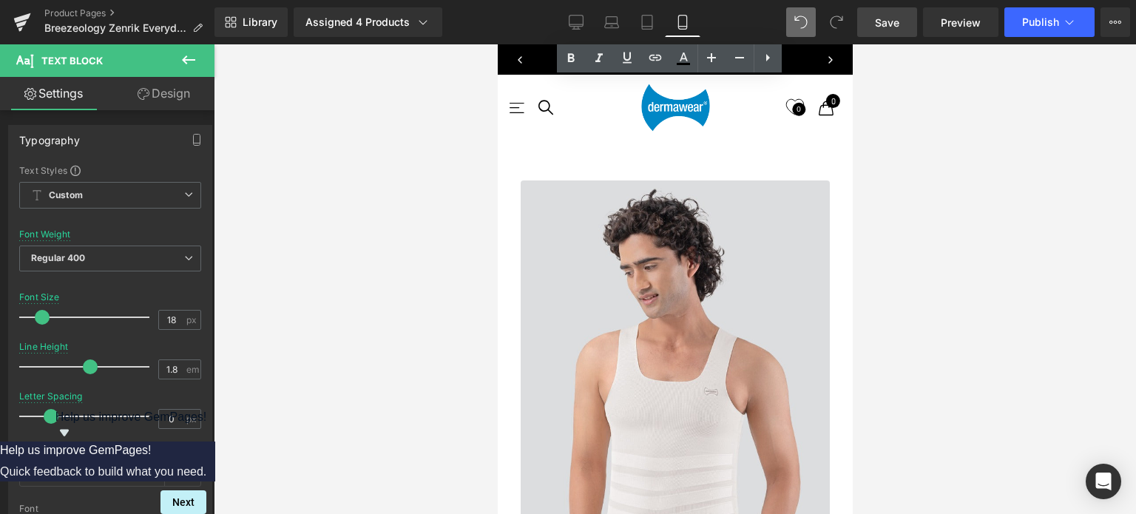
scroll to position [1496, 0]
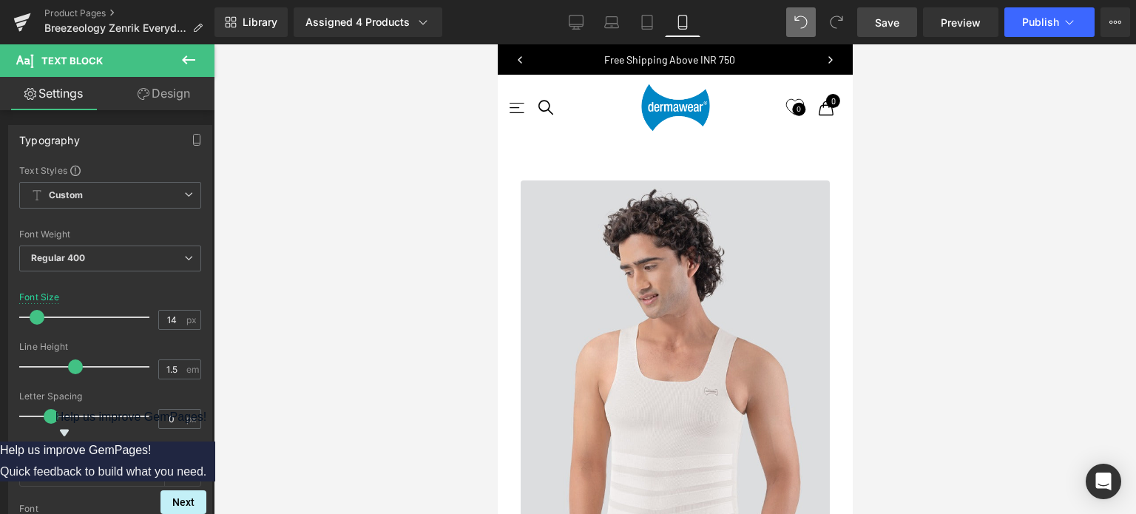
scroll to position [1792, 0]
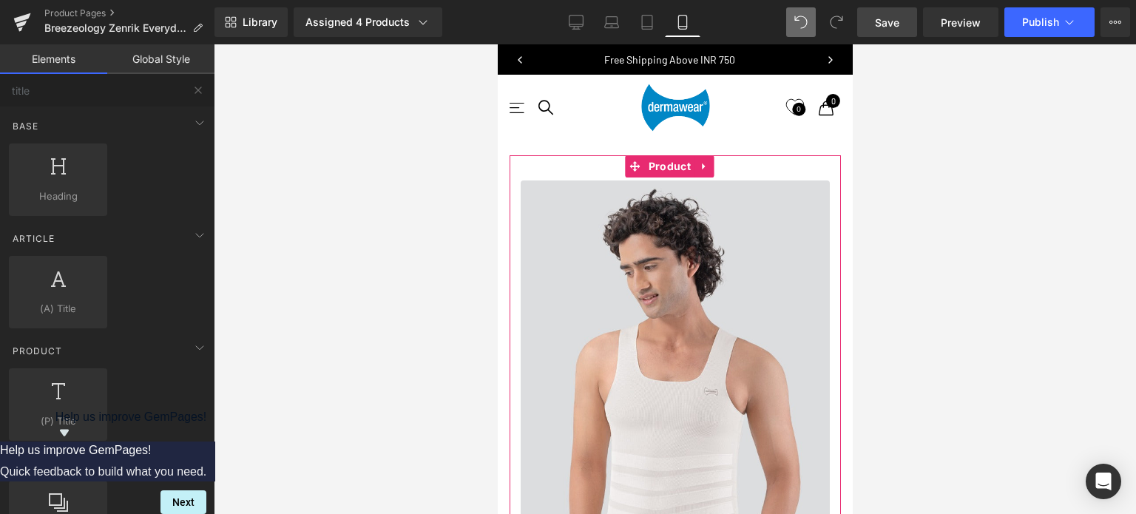
scroll to position [1940, 0]
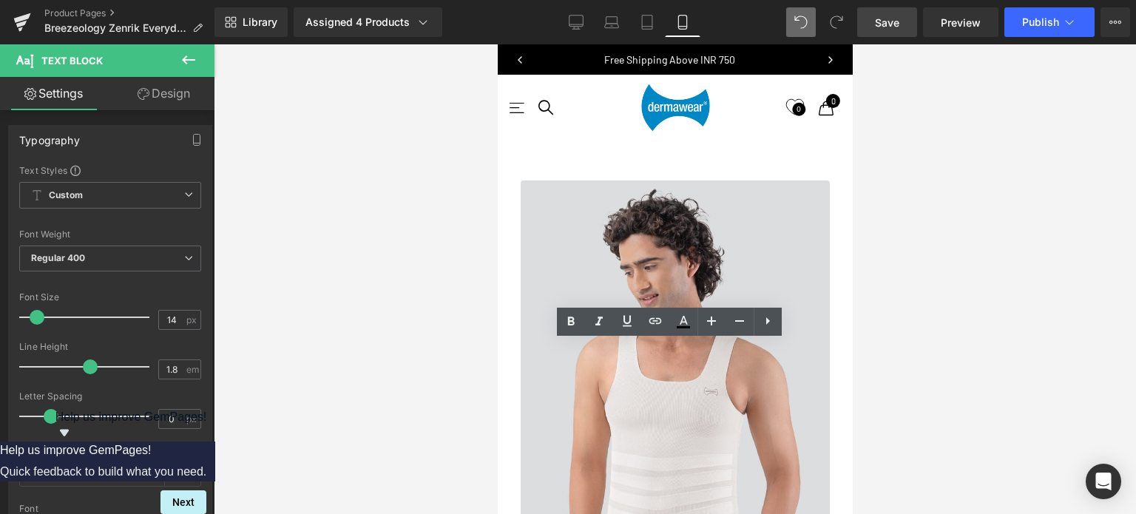
click at [956, 223] on div at bounding box center [675, 279] width 922 height 470
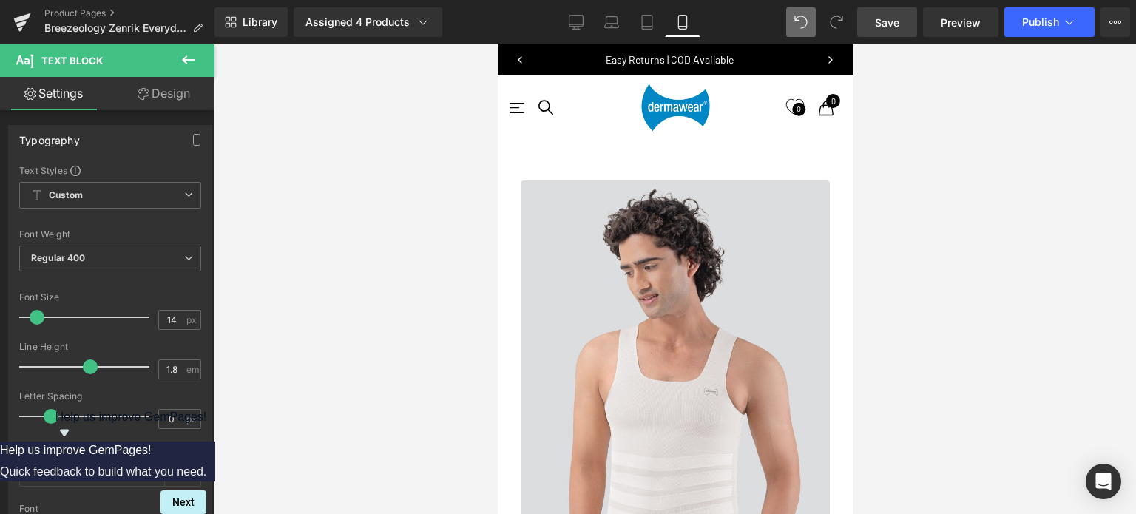
scroll to position [362, 0]
drag, startPoint x: 856, startPoint y: 106, endPoint x: 861, endPoint y: 141, distance: 35.9
click at [862, 141] on div at bounding box center [675, 279] width 922 height 470
drag, startPoint x: 845, startPoint y: 94, endPoint x: 1350, endPoint y: 155, distance: 508.1
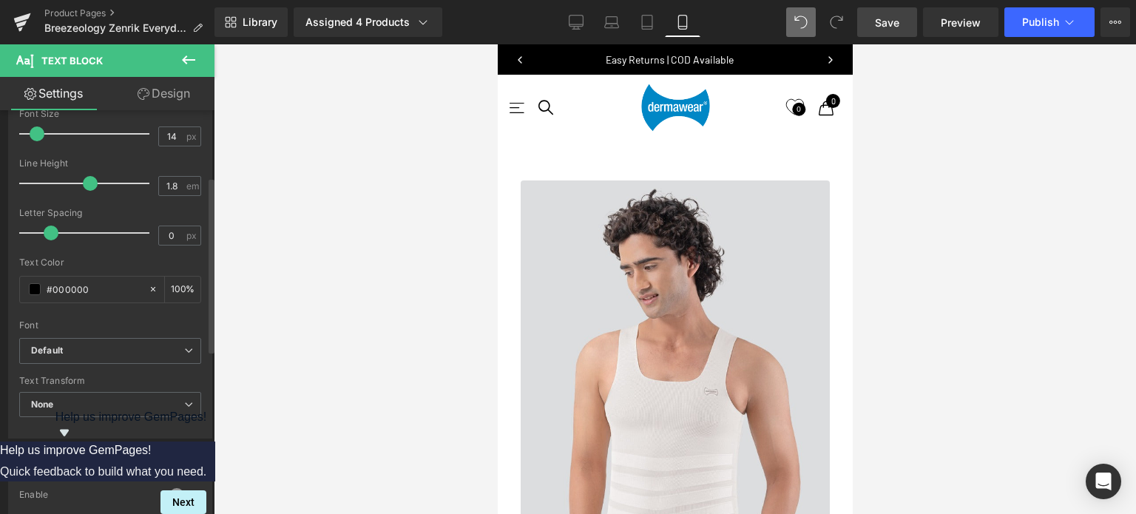
scroll to position [222, 0]
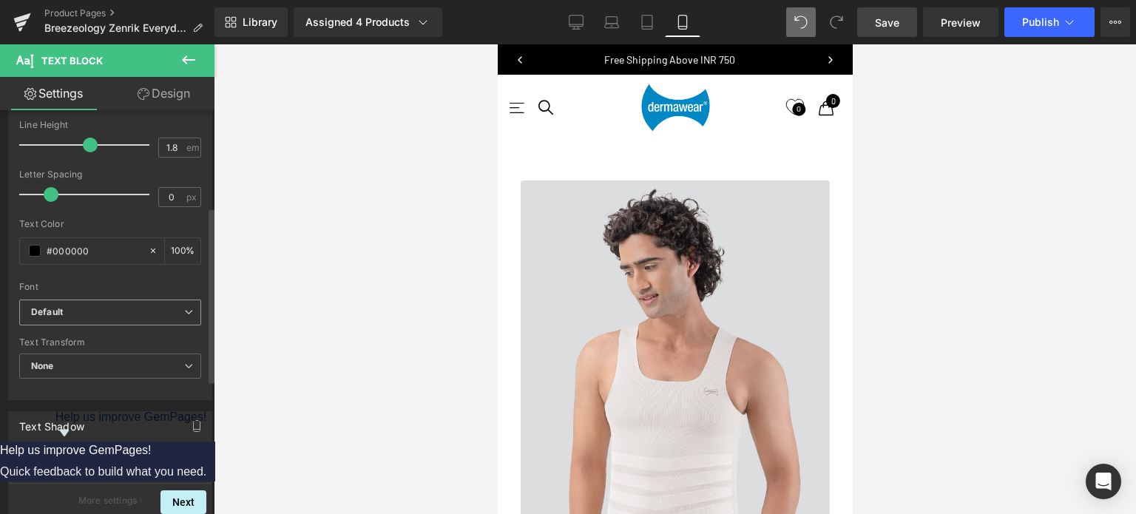
click at [108, 314] on b "Default" at bounding box center [107, 312] width 153 height 13
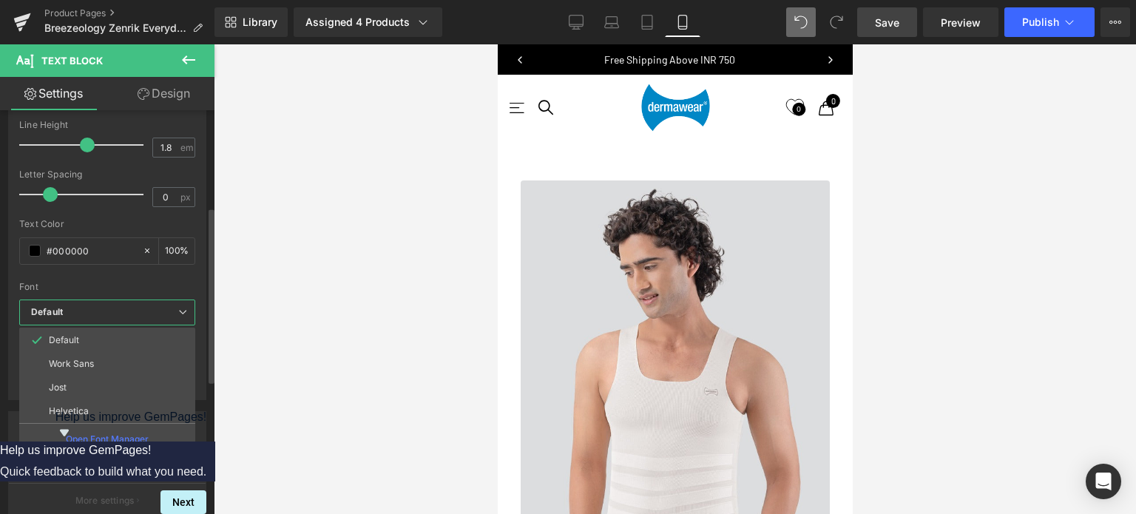
click at [109, 282] on div "Font" at bounding box center [107, 287] width 176 height 10
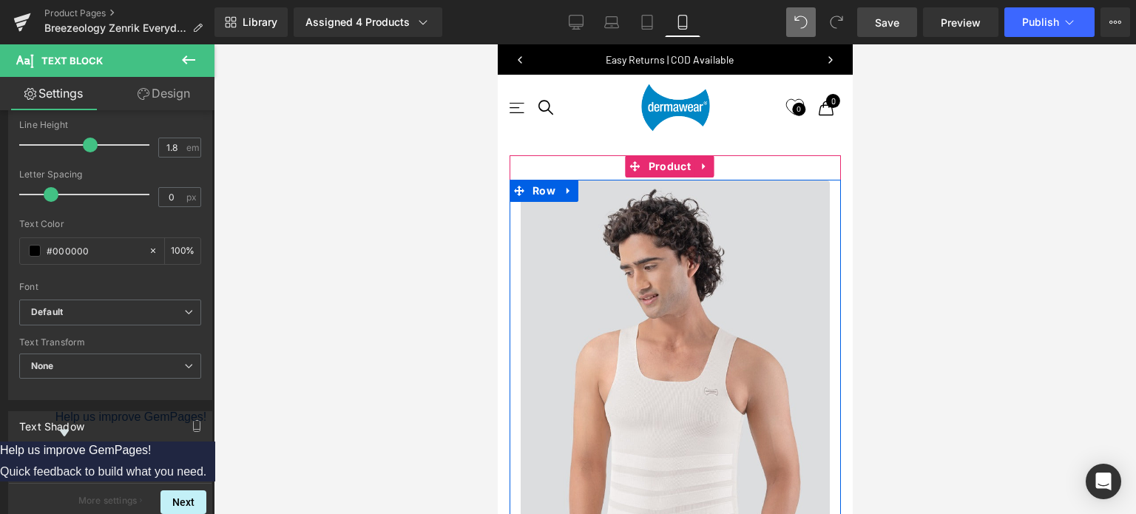
scroll to position [1504, 0]
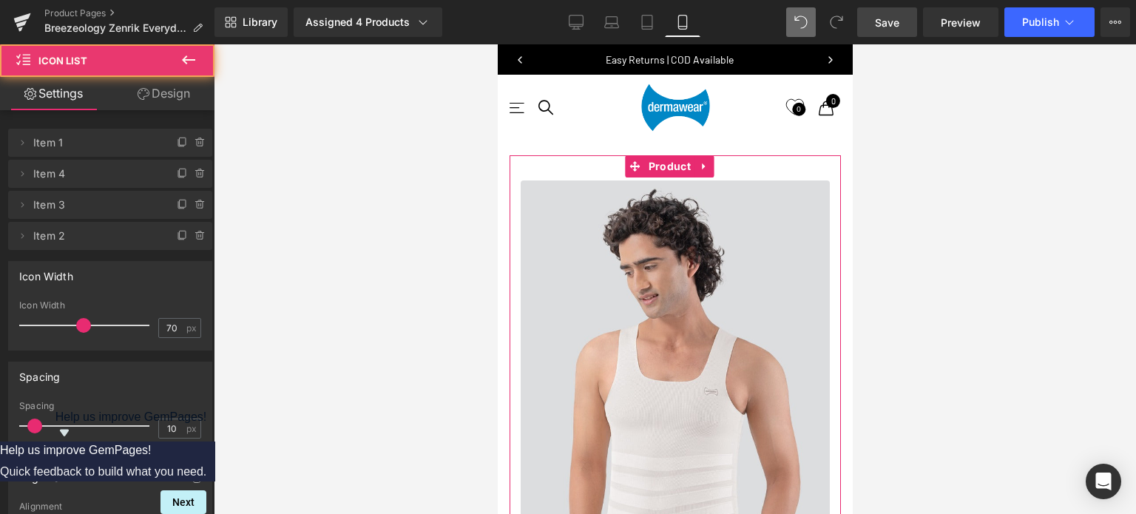
scroll to position [1652, 0]
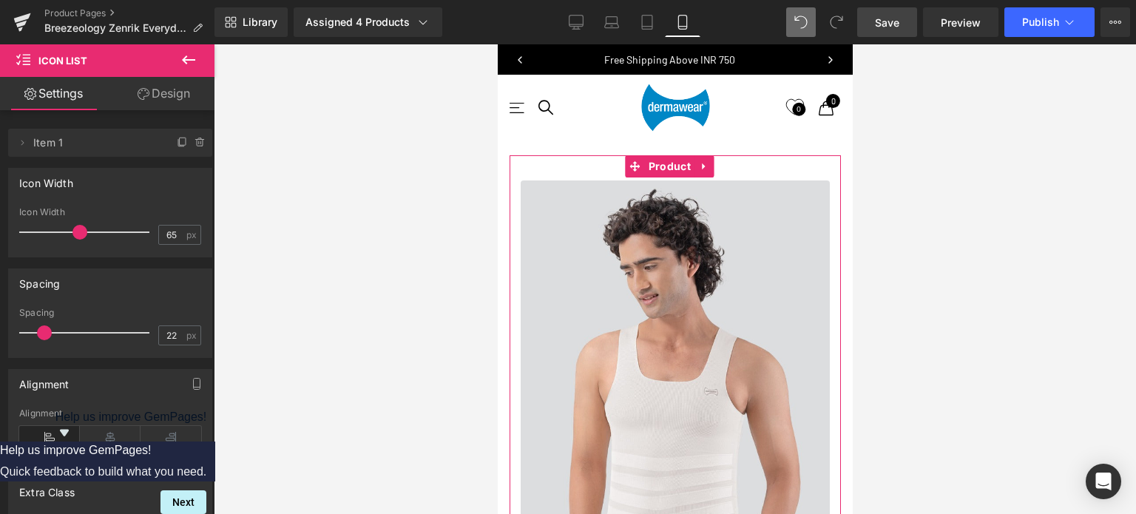
scroll to position [1578, 0]
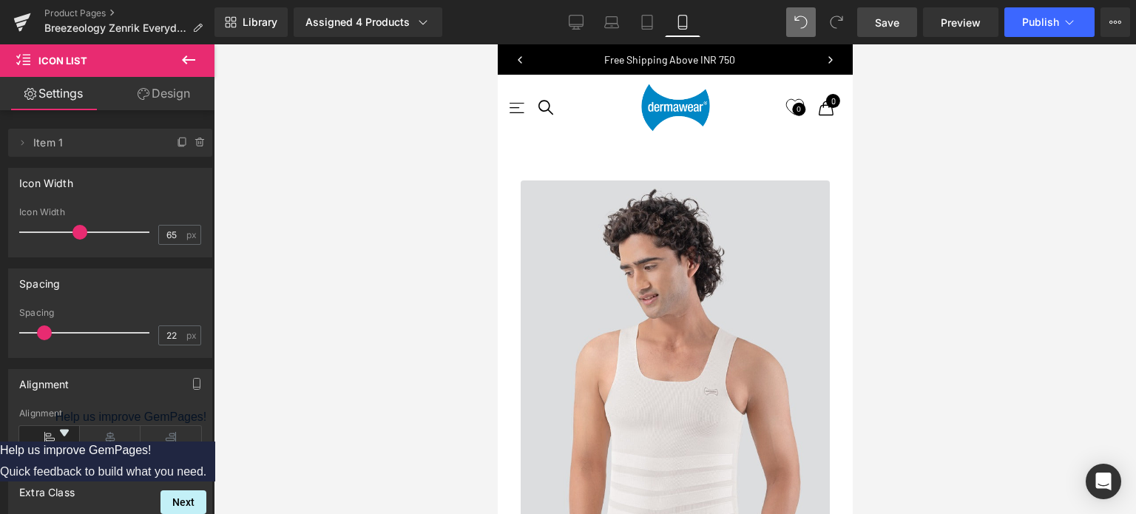
click at [190, 56] on icon at bounding box center [189, 60] width 18 height 18
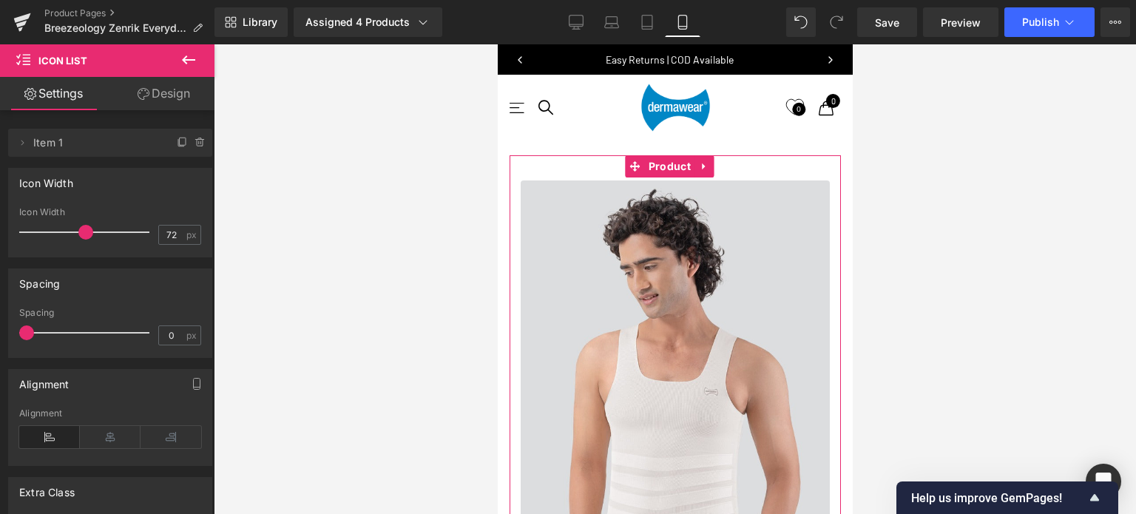
scroll to position [6754, 343]
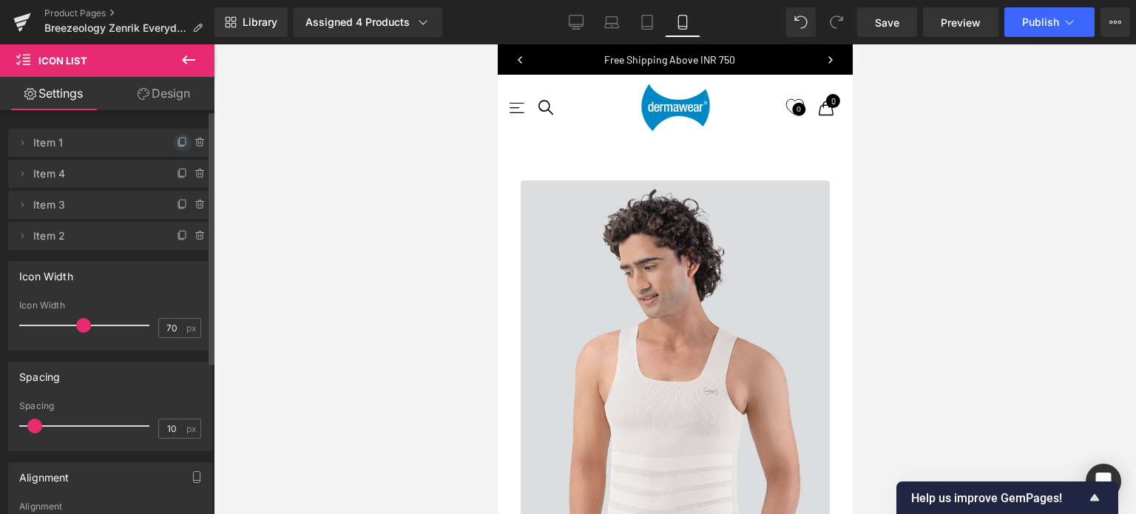
click at [179, 141] on icon at bounding box center [183, 143] width 12 height 12
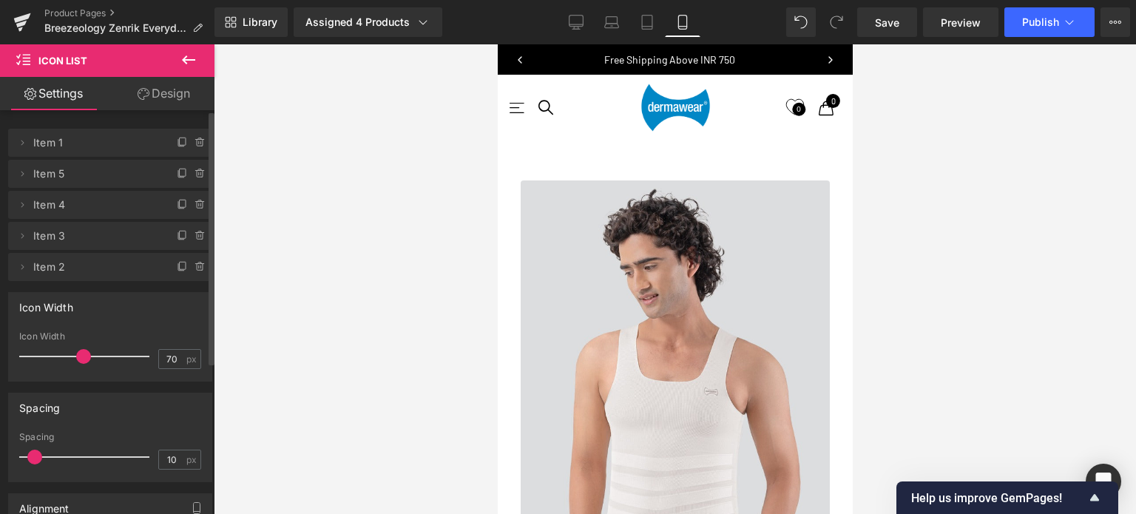
scroll to position [6798, 343]
click at [180, 141] on icon at bounding box center [183, 143] width 12 height 12
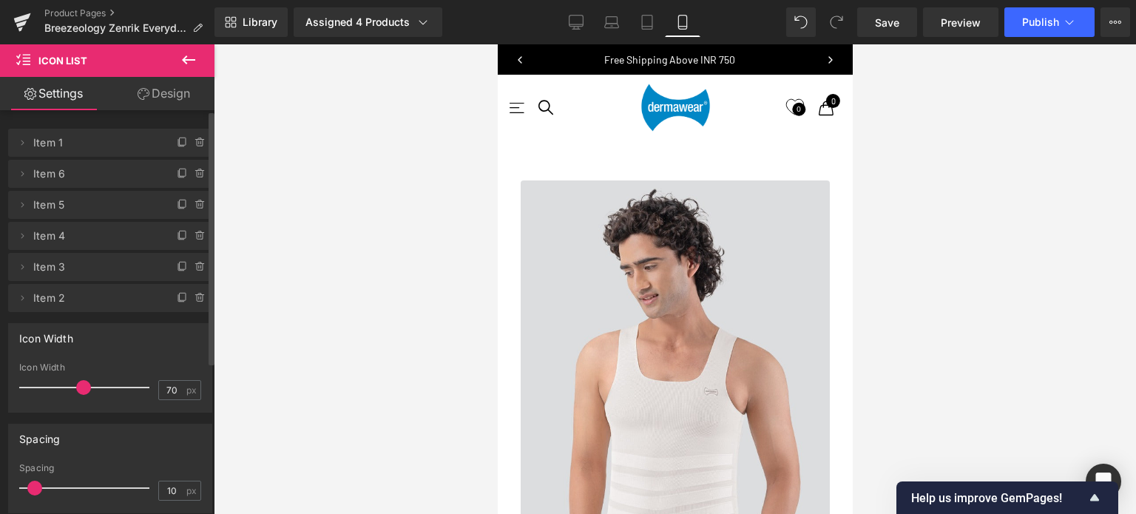
scroll to position [6842, 343]
click at [180, 141] on icon at bounding box center [183, 141] width 6 height 7
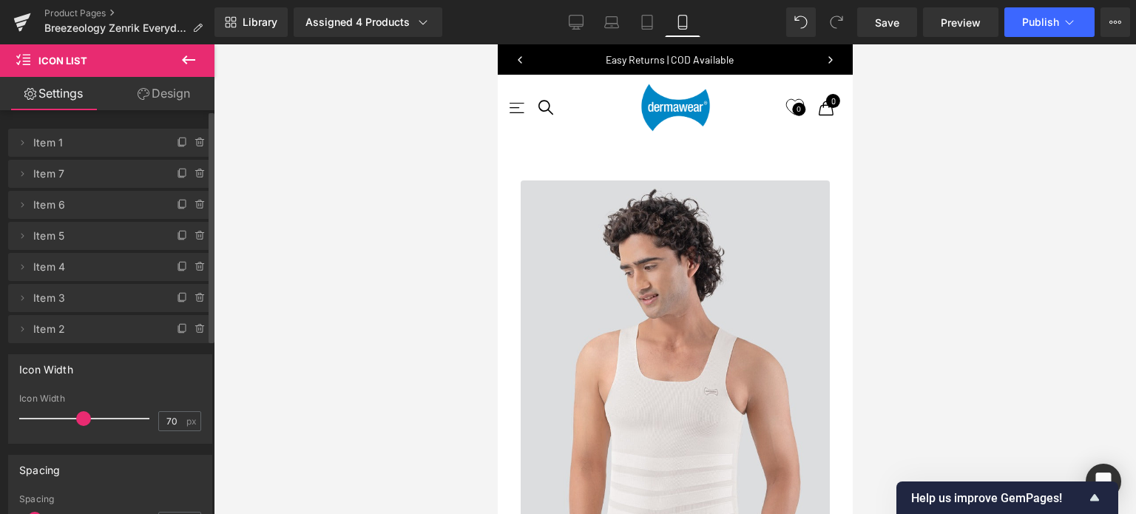
scroll to position [6886, 343]
click at [180, 141] on icon at bounding box center [183, 141] width 6 height 7
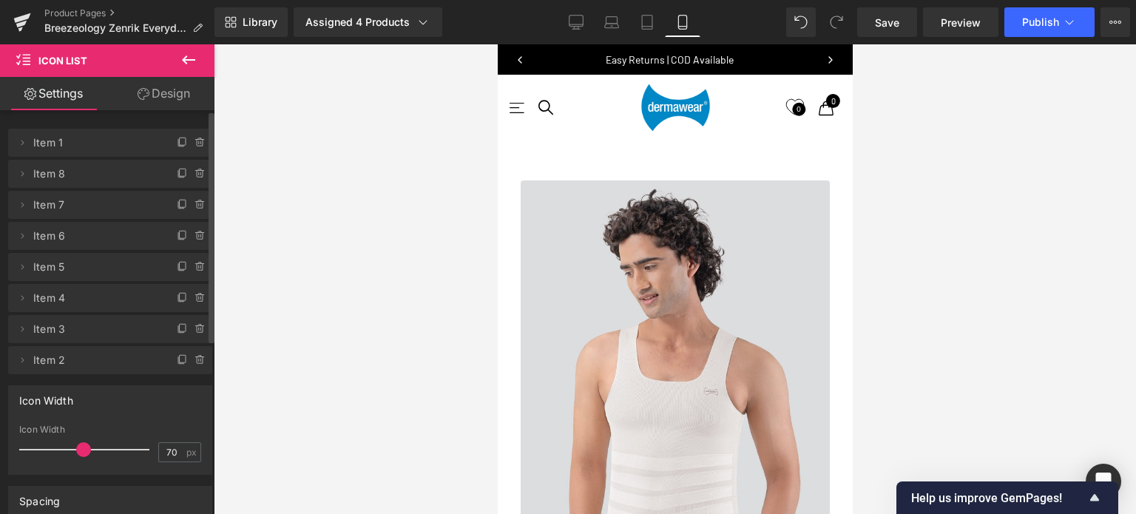
scroll to position [6929, 343]
click at [197, 265] on icon at bounding box center [200, 267] width 6 height 7
click at [183, 265] on button "Delete" at bounding box center [184, 267] width 47 height 19
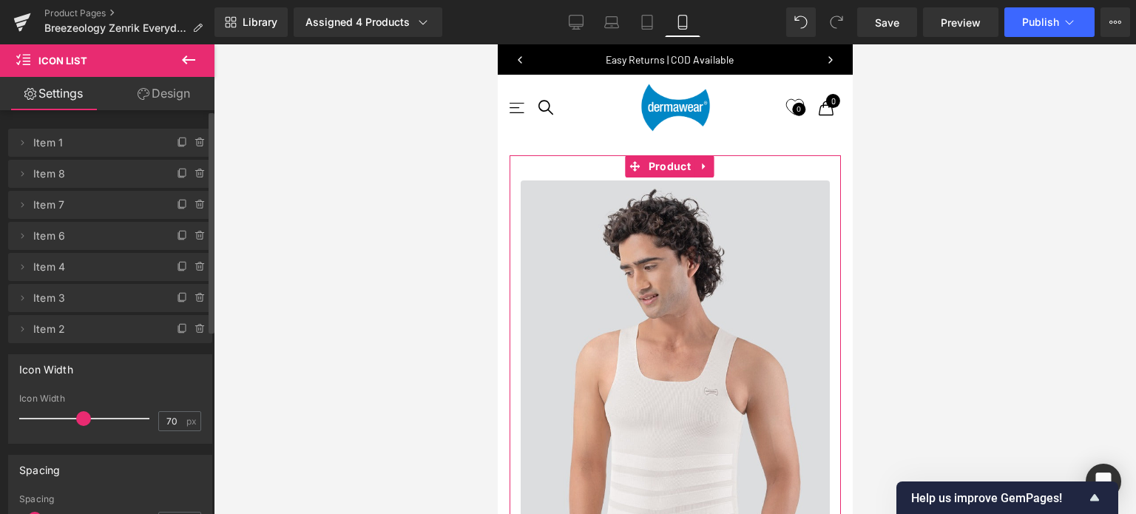
scroll to position [1652, 0]
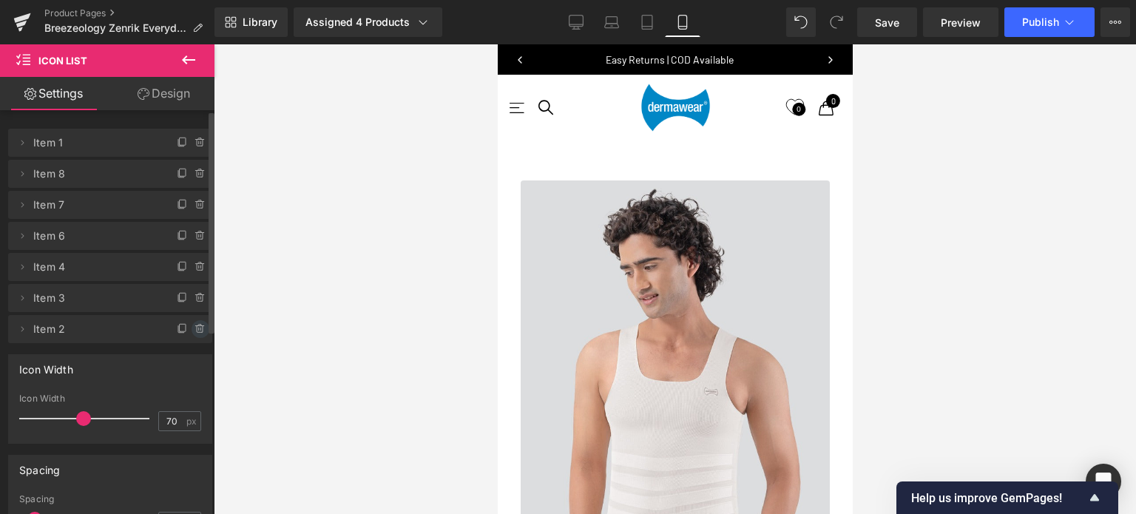
click at [194, 331] on icon at bounding box center [200, 329] width 12 height 12
click at [178, 331] on button "Delete" at bounding box center [184, 329] width 47 height 19
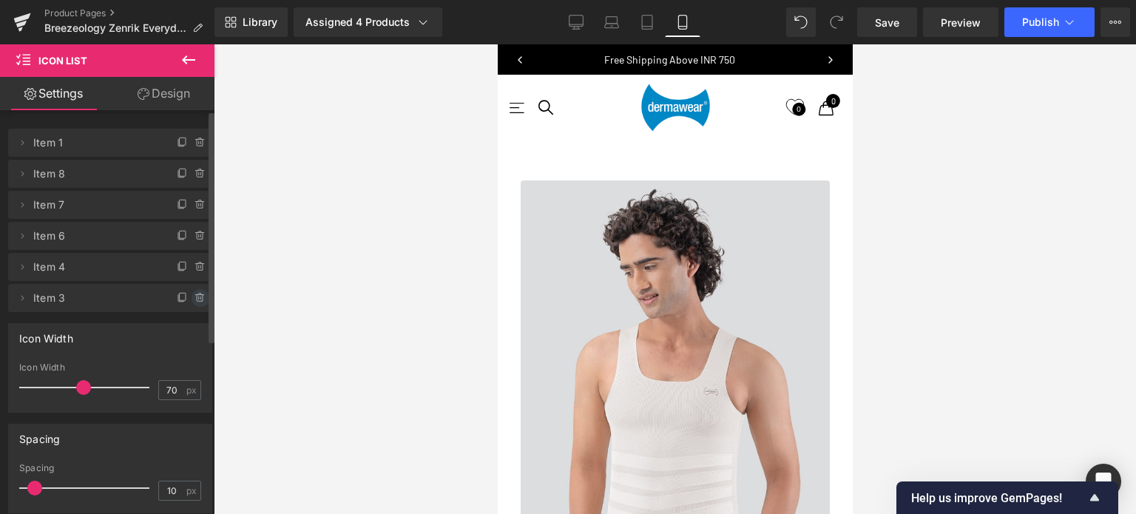
scroll to position [7, 7]
click at [194, 298] on icon at bounding box center [200, 298] width 12 height 12
click at [187, 301] on button "Delete" at bounding box center [184, 298] width 47 height 19
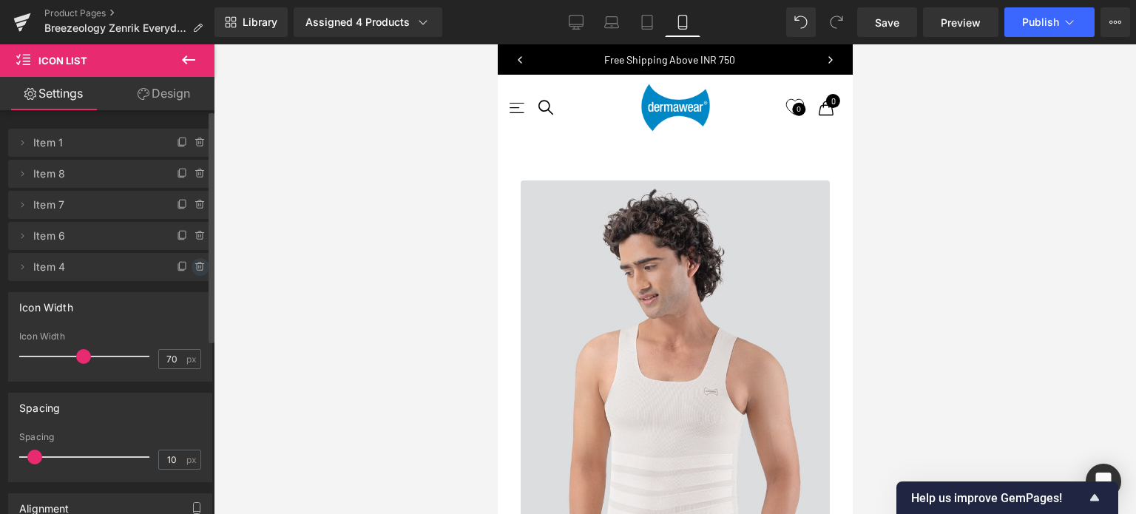
scroll to position [6798, 343]
click at [195, 268] on icon at bounding box center [200, 267] width 12 height 12
click at [182, 265] on button "Delete" at bounding box center [184, 267] width 47 height 19
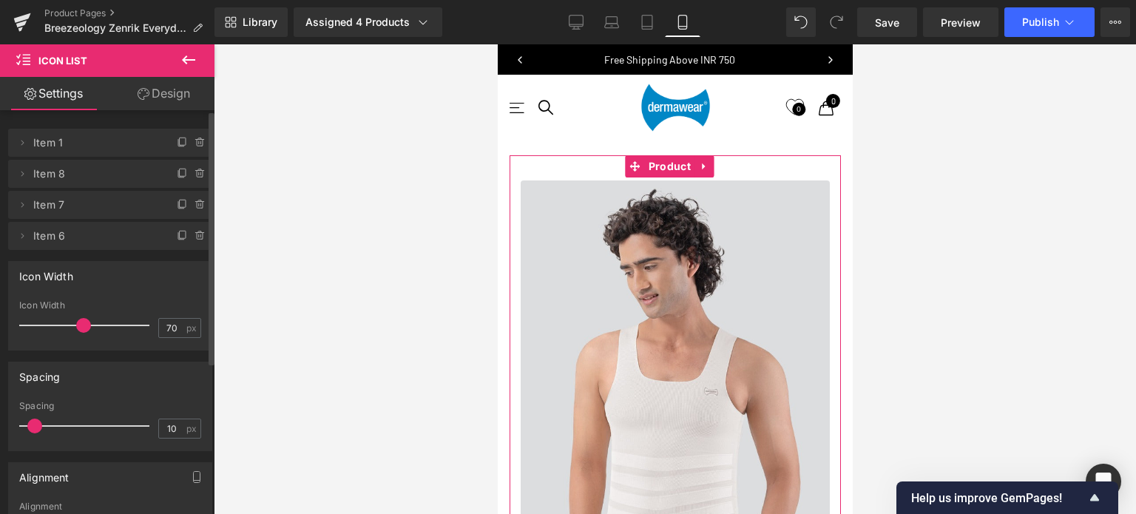
scroll to position [1504, 0]
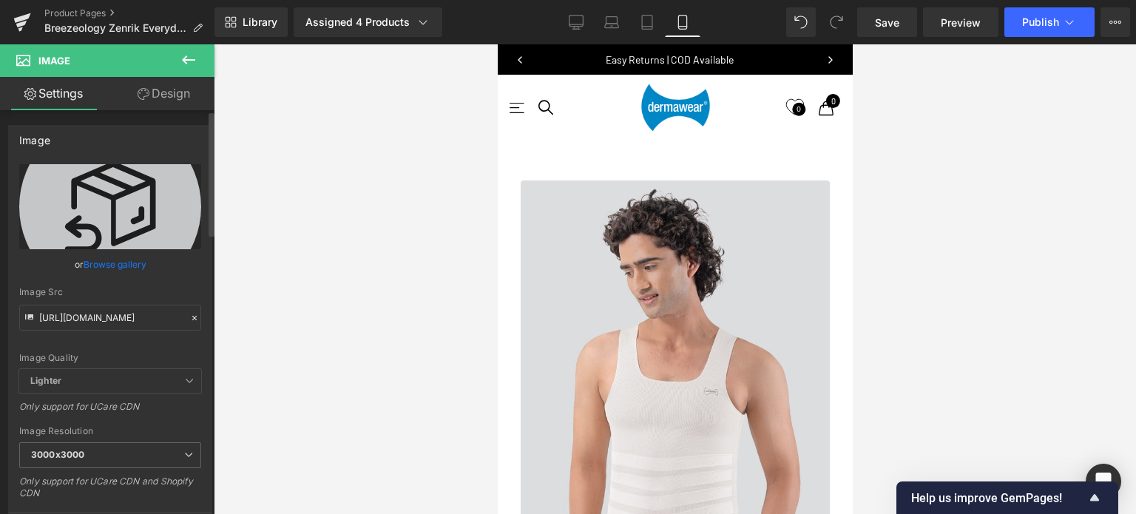
click at [117, 265] on link "Browse gallery" at bounding box center [115, 264] width 63 height 26
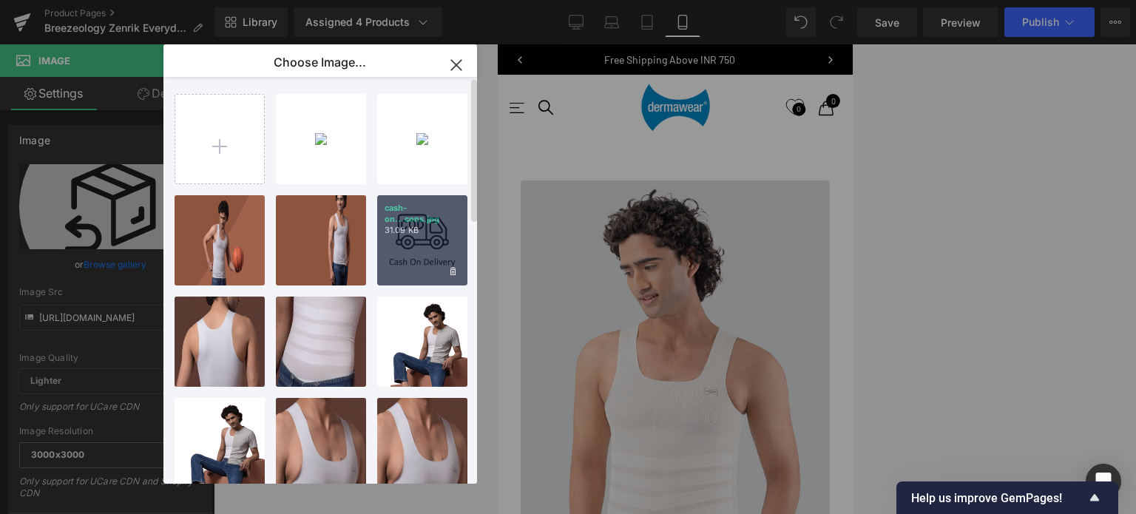
click at [433, 232] on p "31.09 KB" at bounding box center [422, 230] width 75 height 11
type input "[URL][DOMAIN_NAME]"
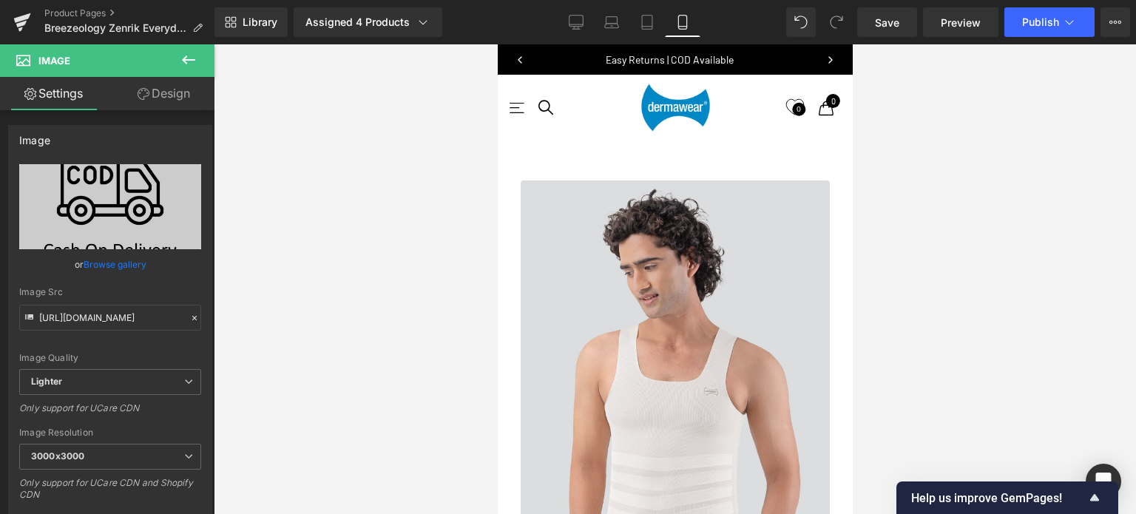
click at [109, 268] on link "Browse gallery" at bounding box center [115, 264] width 63 height 26
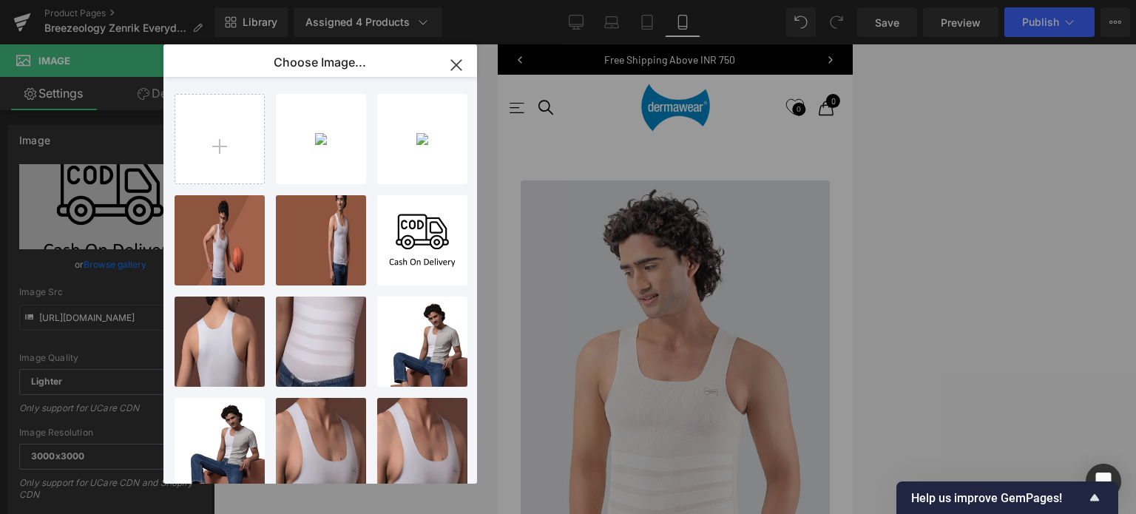
click at [450, 61] on icon "button" at bounding box center [456, 65] width 24 height 24
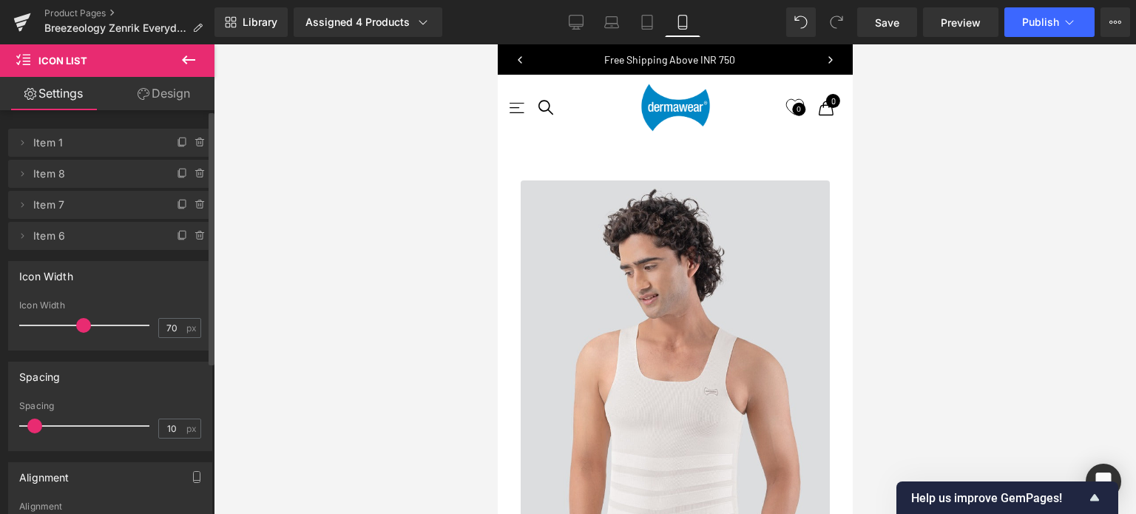
click at [194, 171] on icon at bounding box center [200, 174] width 12 height 12
click at [175, 175] on button "Delete" at bounding box center [184, 174] width 47 height 19
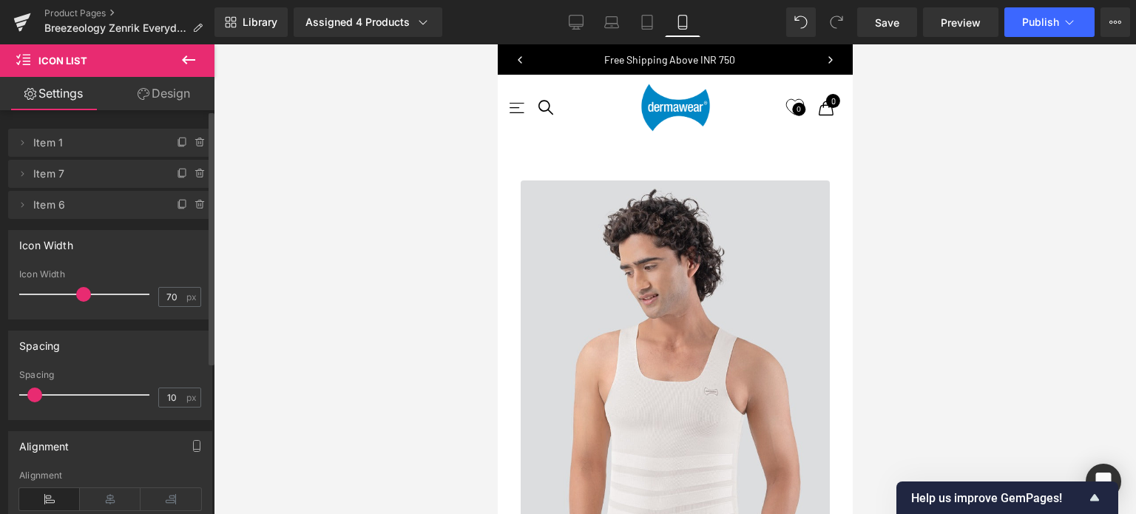
scroll to position [6711, 343]
click at [181, 143] on icon at bounding box center [183, 143] width 12 height 12
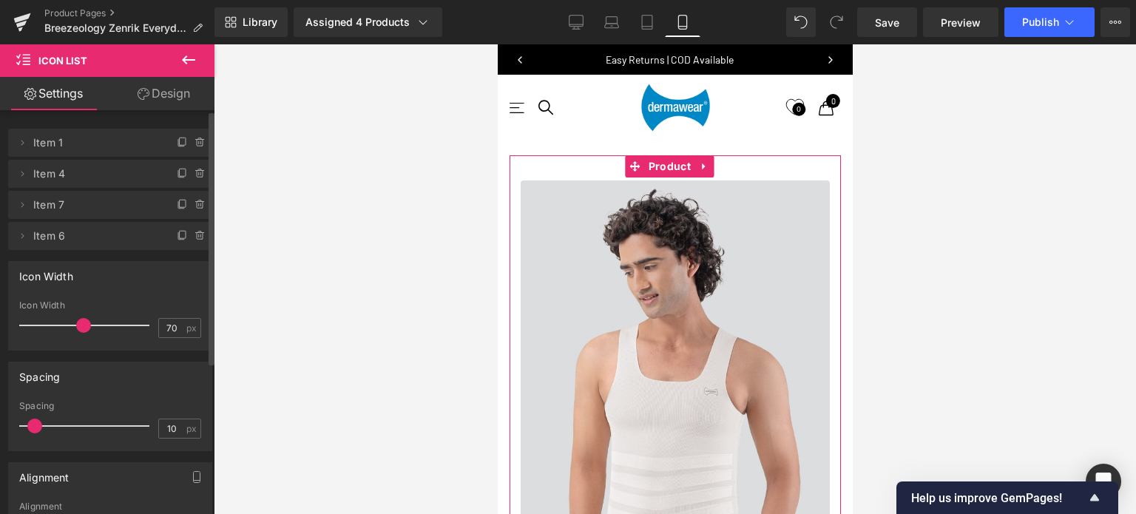
scroll to position [1652, 0]
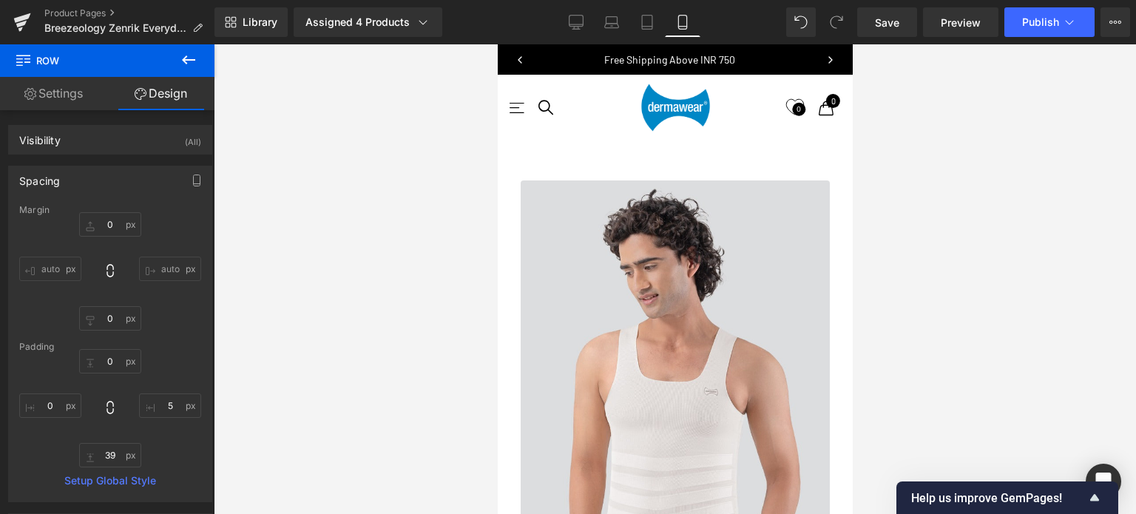
click at [195, 59] on icon at bounding box center [188, 59] width 13 height 9
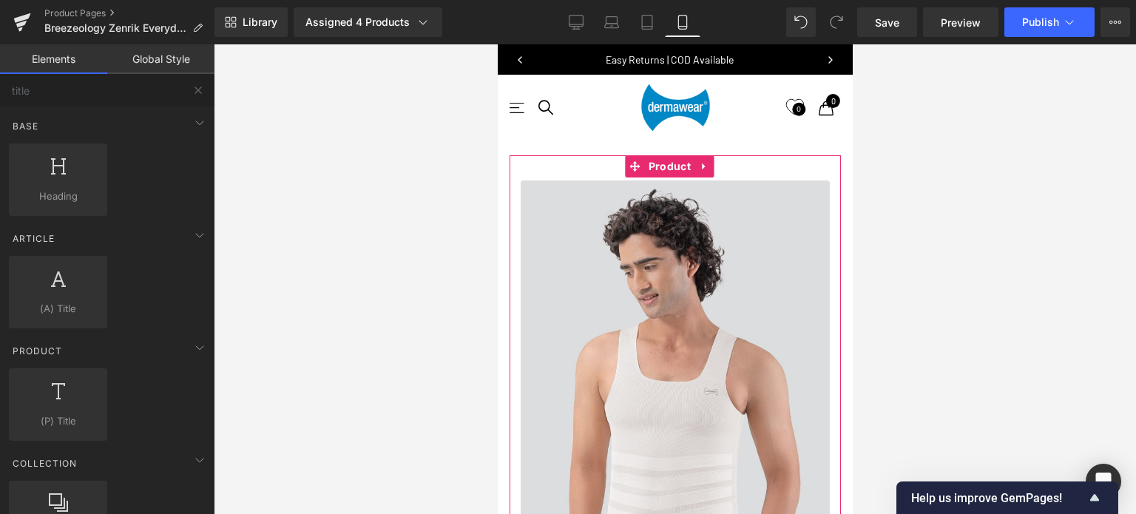
scroll to position [1578, 0]
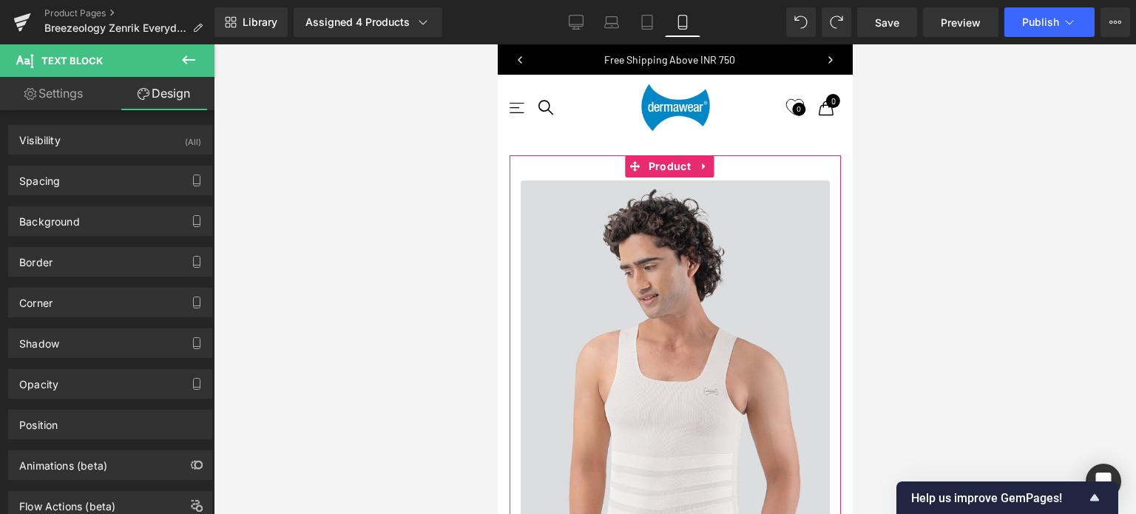
scroll to position [1560, 0]
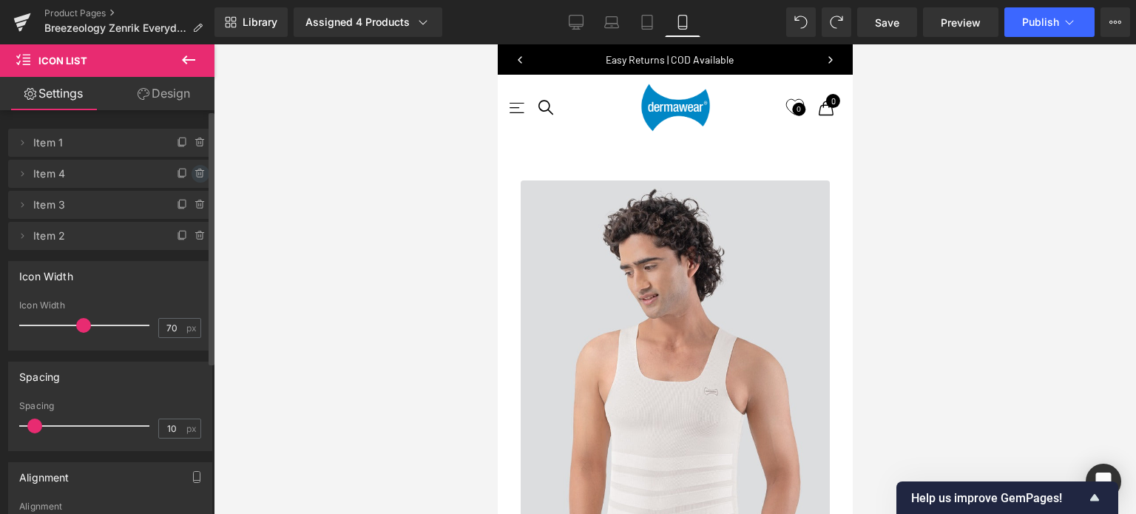
click at [200, 174] on icon at bounding box center [200, 173] width 0 height 3
click at [181, 175] on button "Delete" at bounding box center [184, 174] width 47 height 19
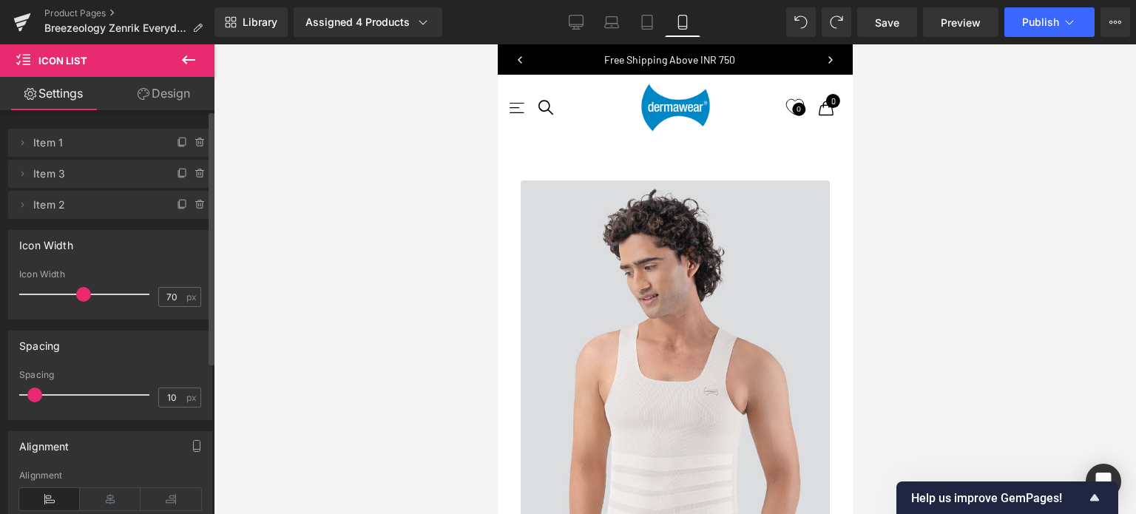
scroll to position [6711, 343]
click at [194, 175] on icon at bounding box center [200, 174] width 12 height 12
drag, startPoint x: 180, startPoint y: 179, endPoint x: 206, endPoint y: 187, distance: 27.1
click at [180, 179] on button "Delete" at bounding box center [184, 174] width 47 height 19
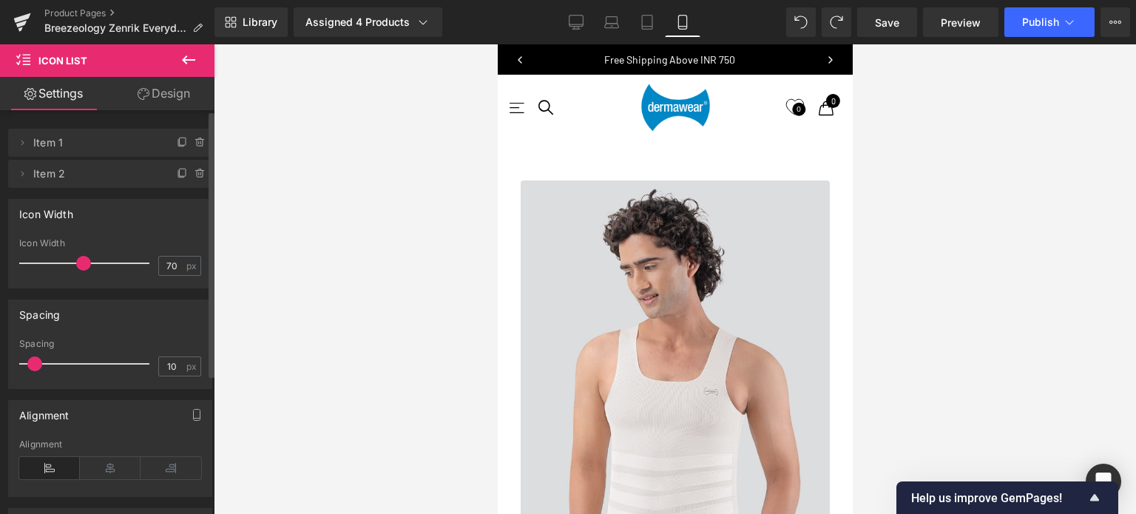
scroll to position [7, 7]
click at [195, 174] on icon at bounding box center [200, 174] width 12 height 12
click at [178, 171] on button "Delete" at bounding box center [184, 174] width 47 height 19
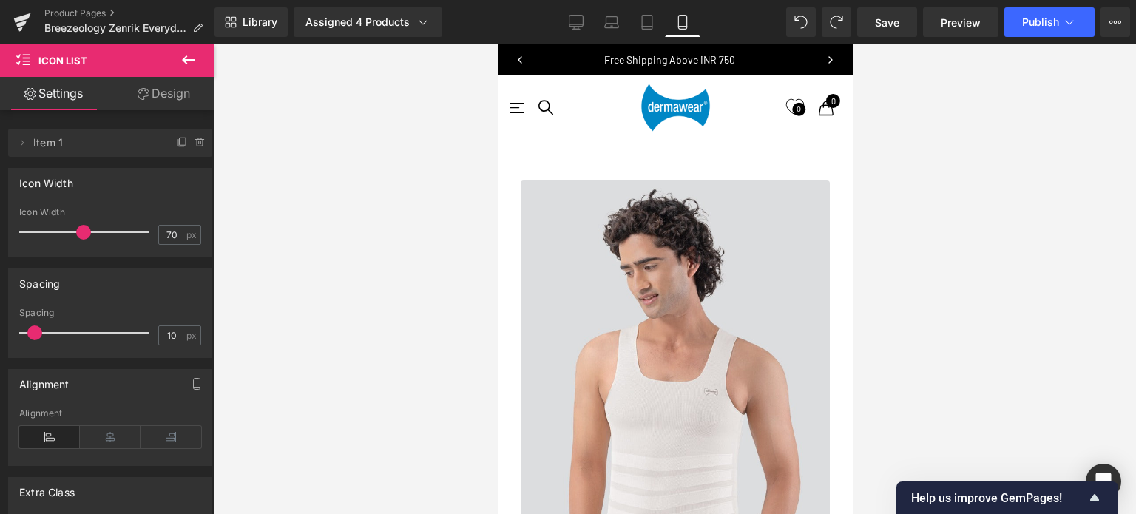
scroll to position [6624, 343]
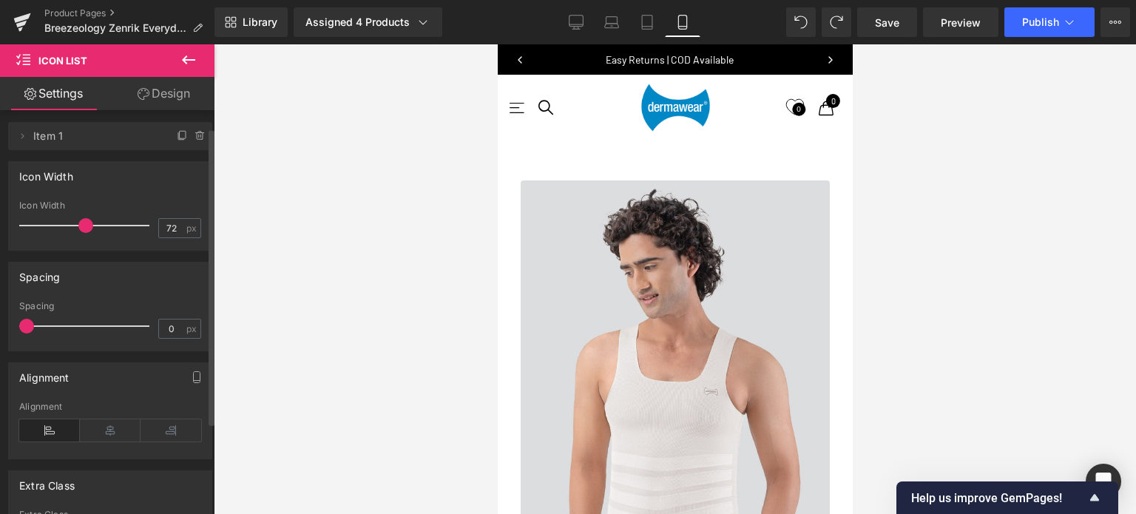
scroll to position [0, 0]
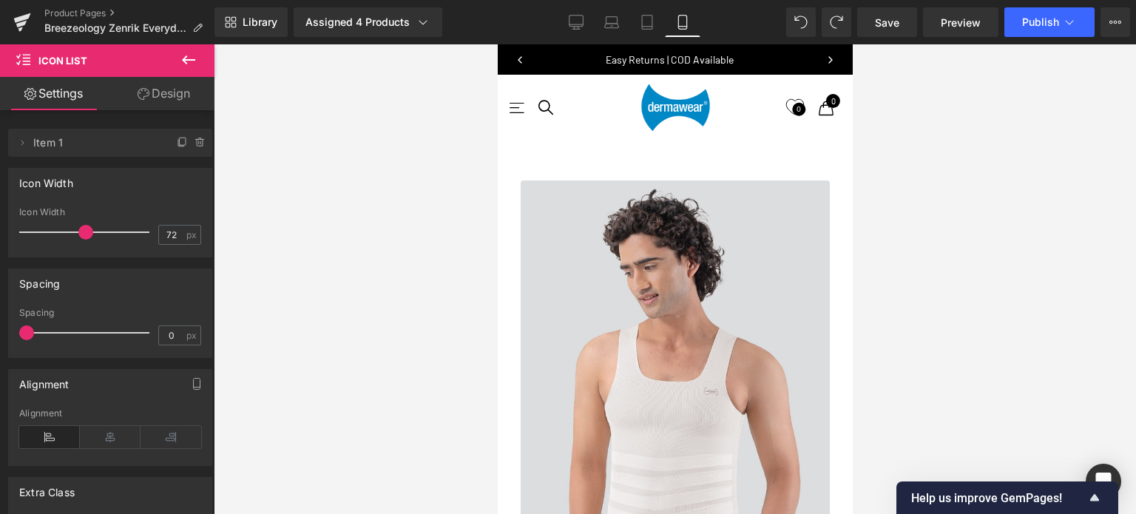
click at [174, 100] on link "Design" at bounding box center [163, 93] width 107 height 33
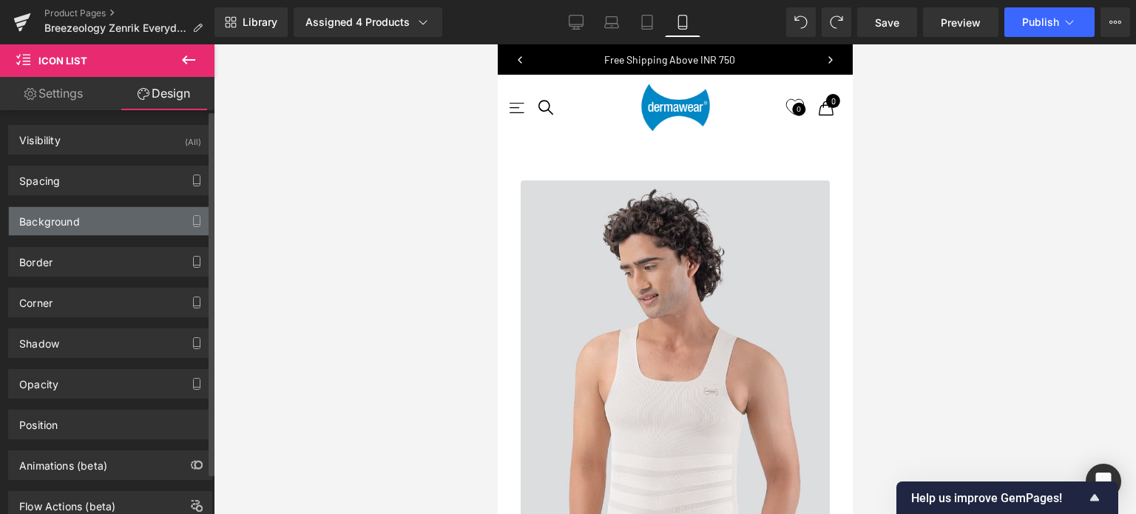
type input "0"
type input "14"
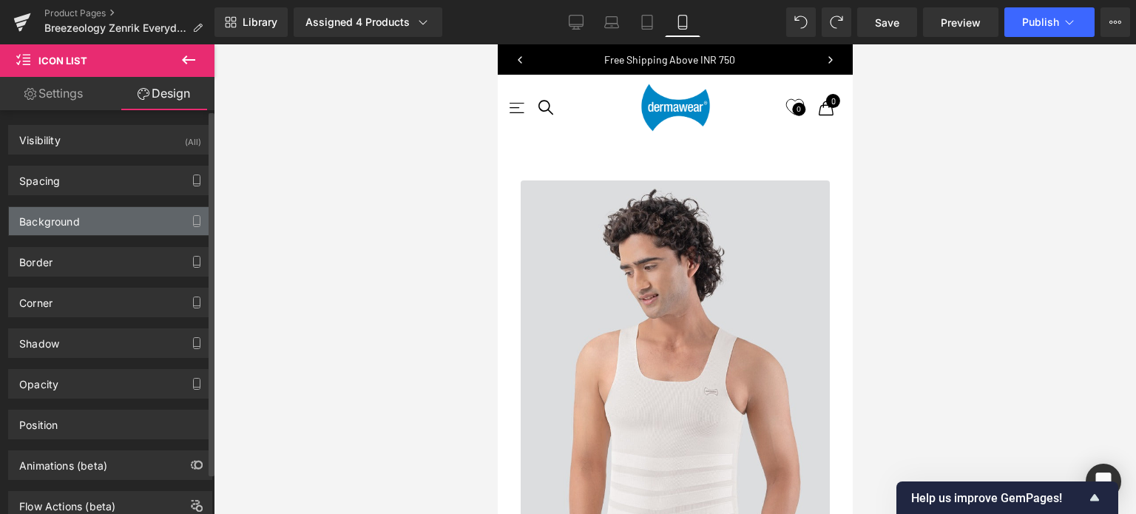
type input "0"
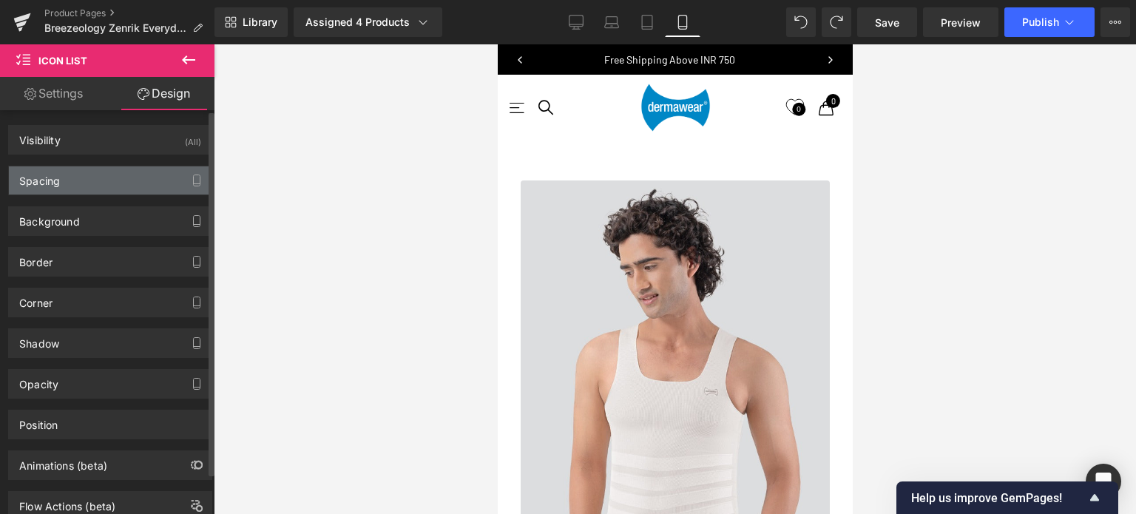
click at [86, 186] on div "Spacing" at bounding box center [110, 180] width 203 height 28
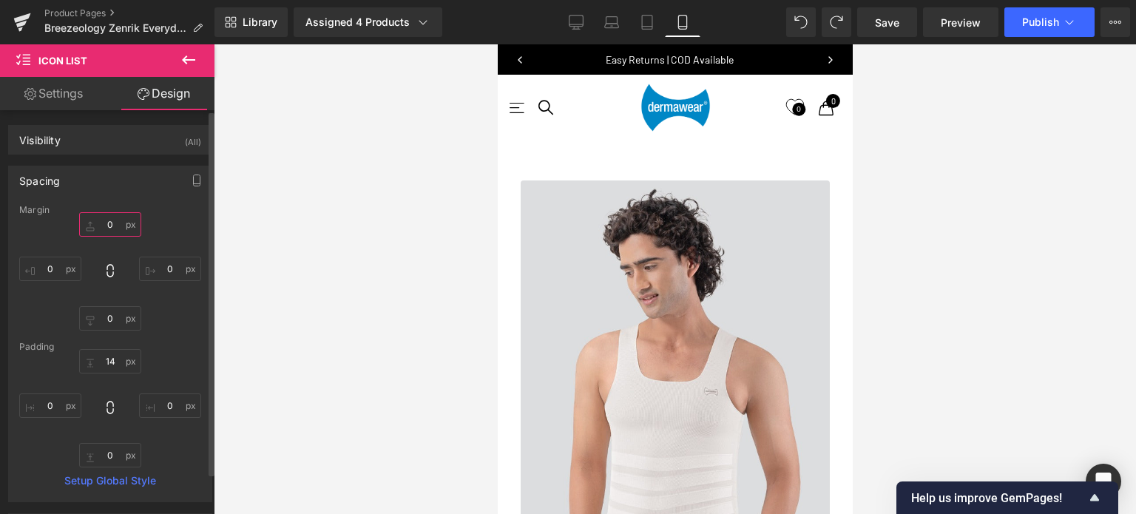
click at [116, 223] on input "0" at bounding box center [110, 224] width 62 height 24
click at [185, 61] on icon at bounding box center [188, 59] width 13 height 9
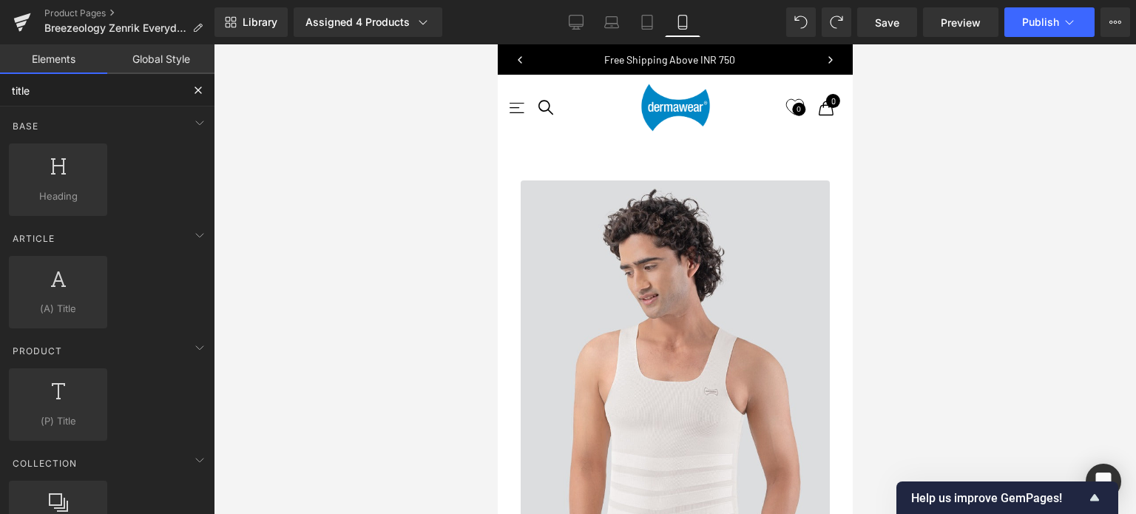
drag, startPoint x: 81, startPoint y: 93, endPoint x: 0, endPoint y: 87, distance: 80.8
click at [4, 93] on input "title" at bounding box center [91, 90] width 182 height 33
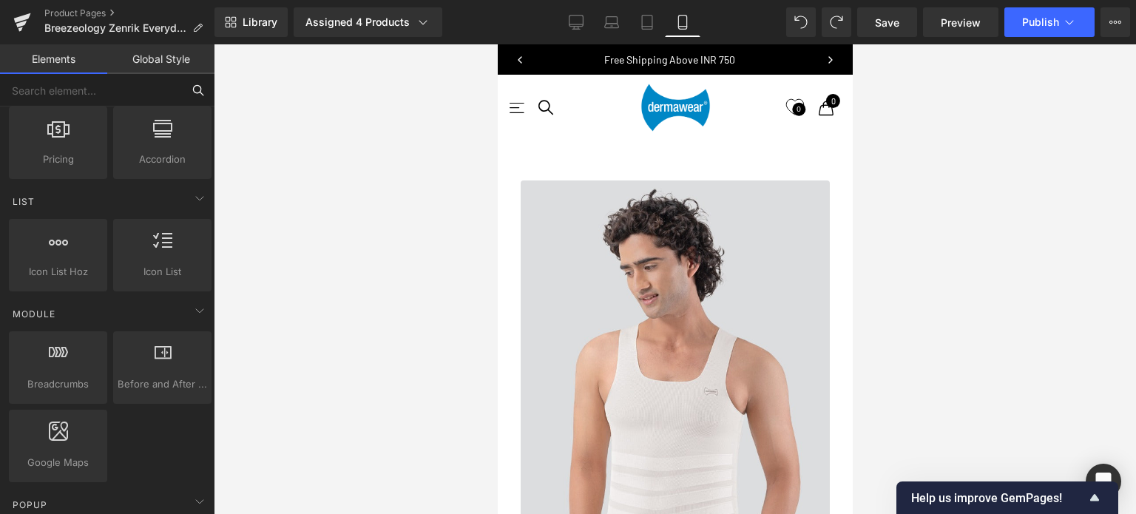
scroll to position [592, 0]
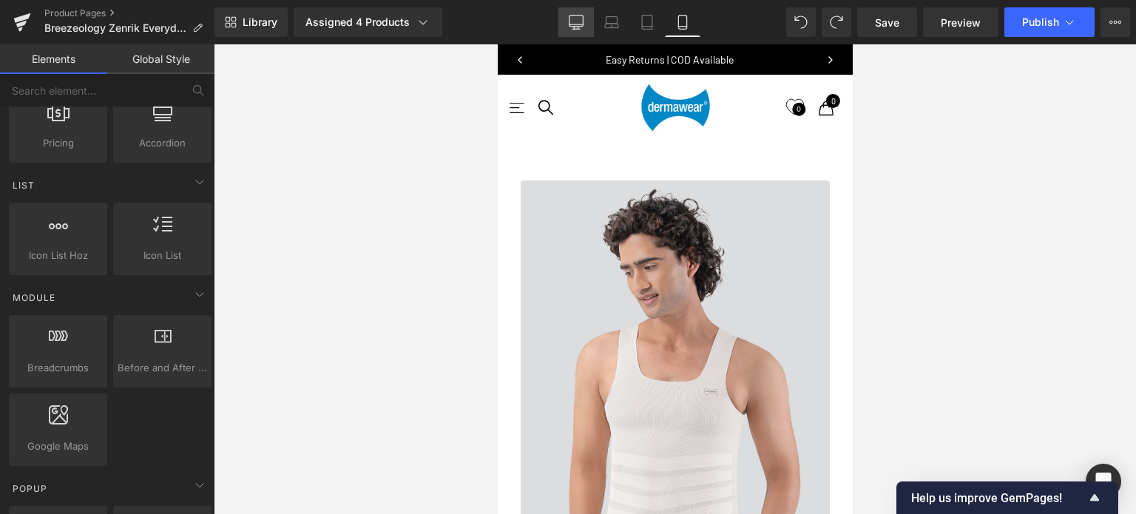
click at [586, 14] on link "Desktop" at bounding box center [575, 22] width 35 height 30
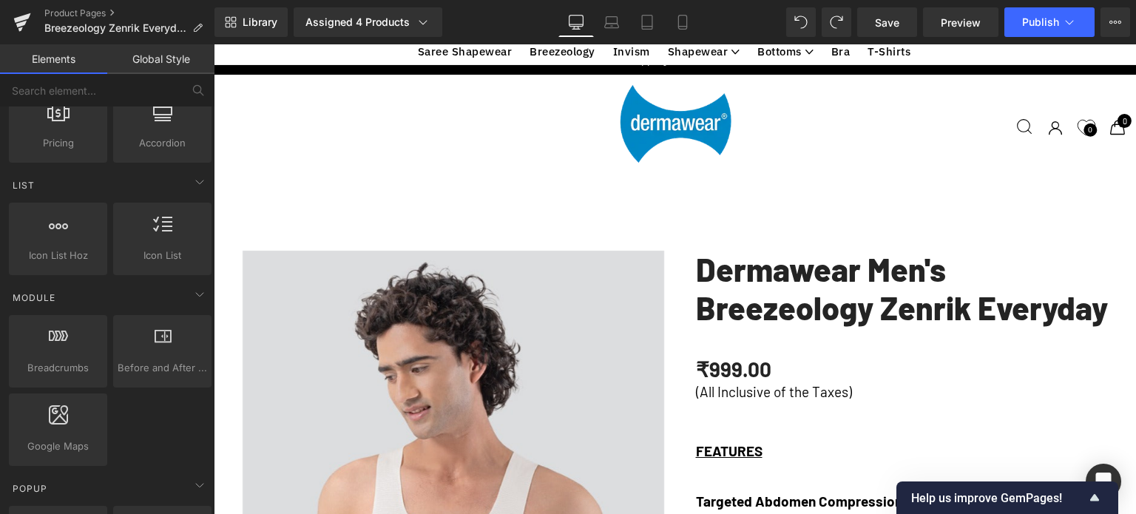
scroll to position [4616, 0]
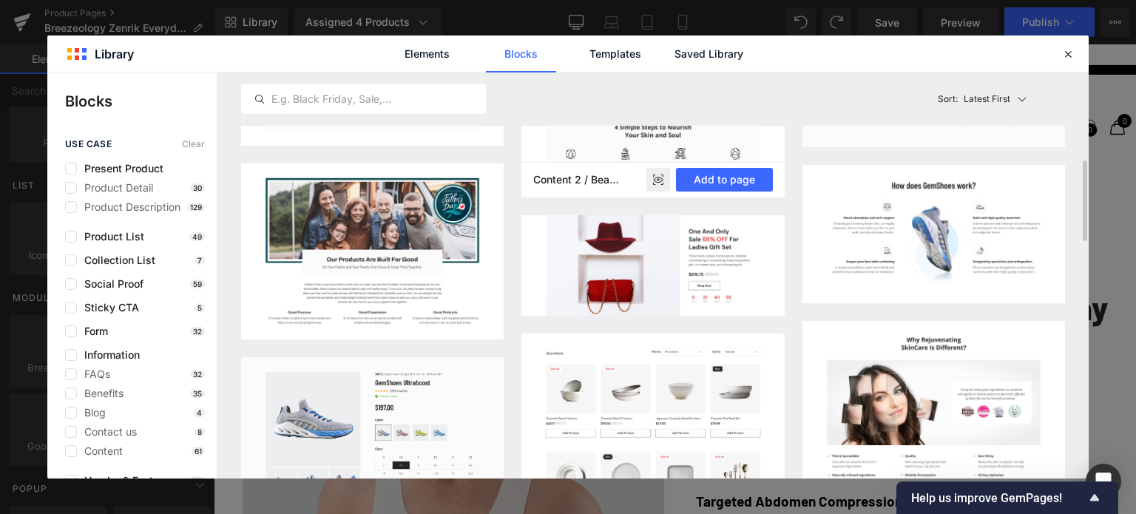
scroll to position [592, 0]
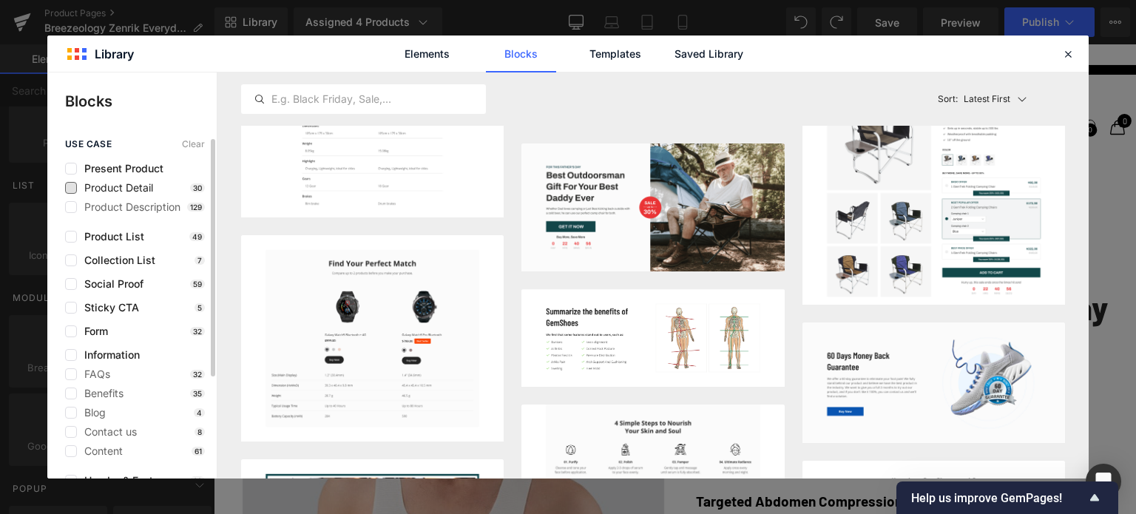
click at [128, 187] on span "Product Detail" at bounding box center [115, 188] width 76 height 12
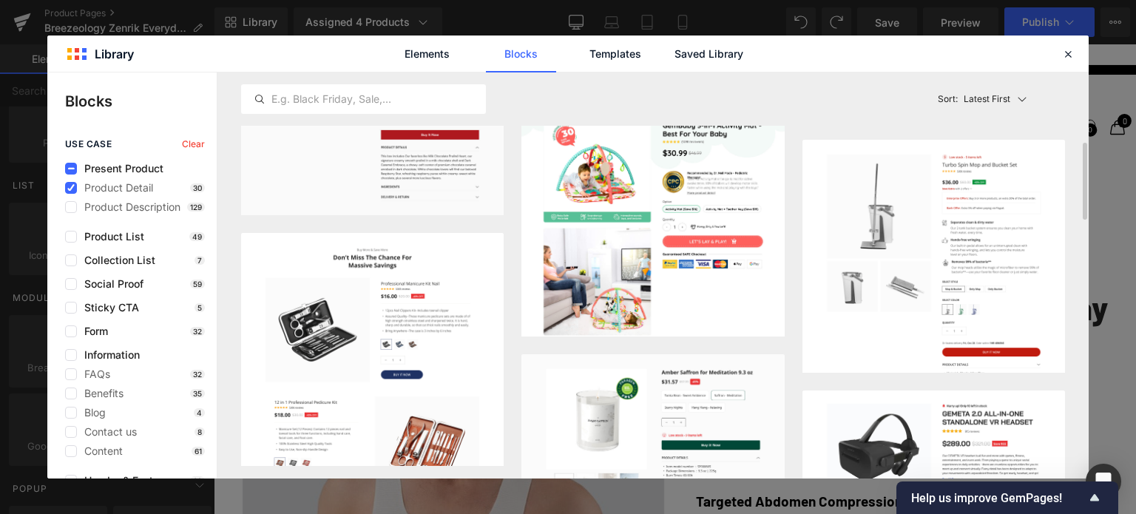
scroll to position [444, 0]
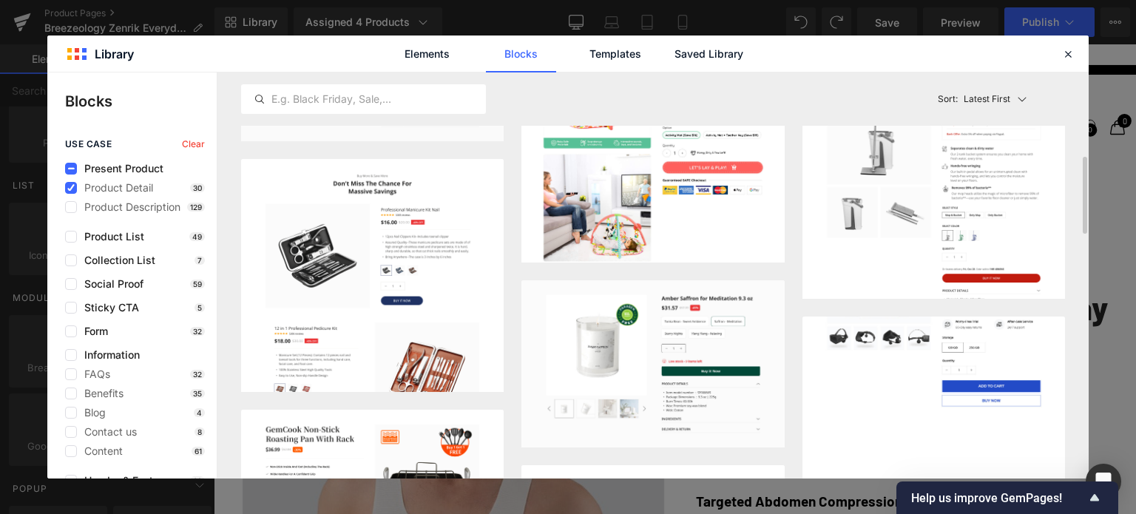
click at [970, 357] on img at bounding box center [933, 313] width 263 height 214
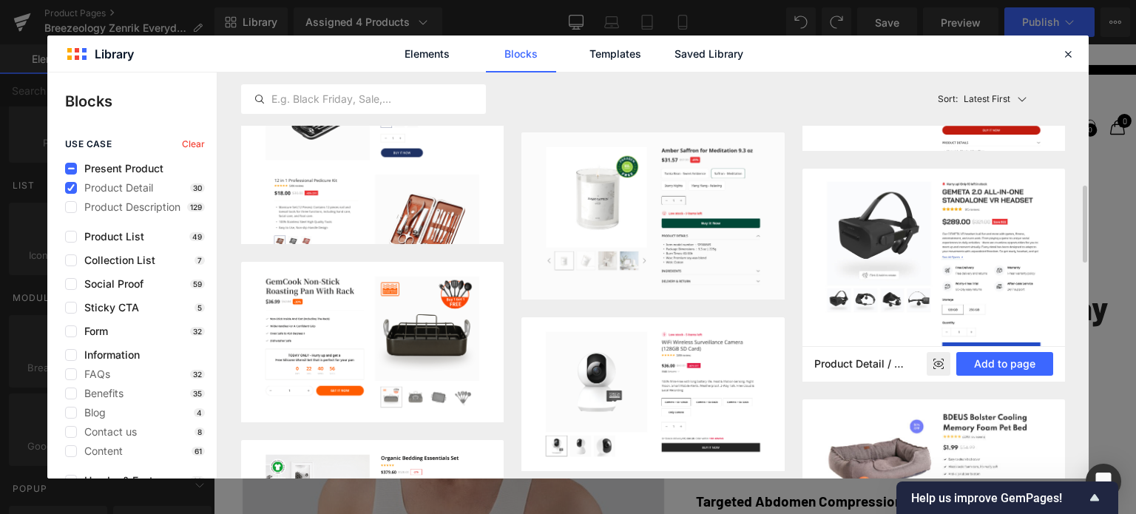
click at [941, 366] on icon at bounding box center [939, 364] width 10 height 6
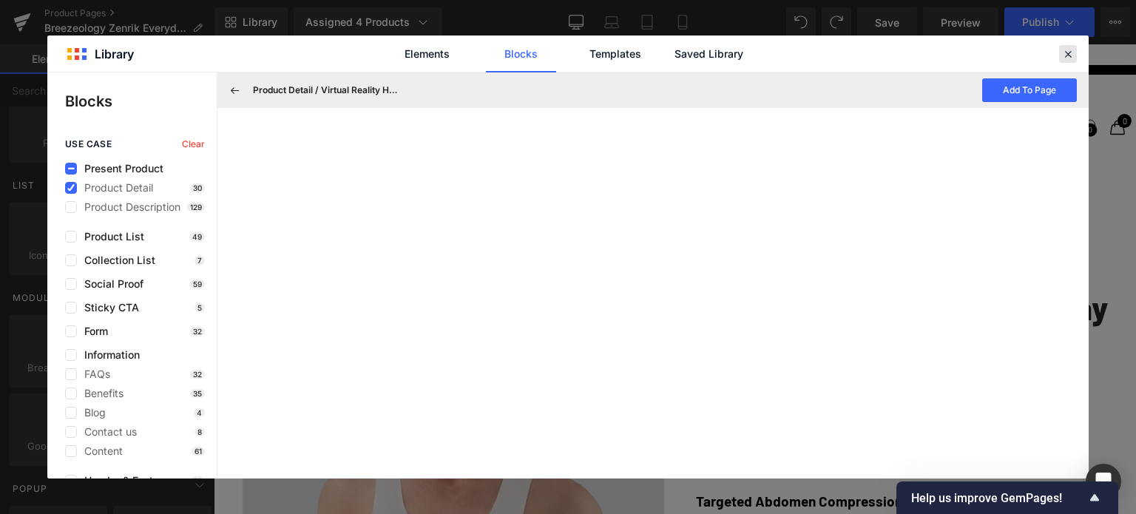
click at [1068, 53] on icon at bounding box center [1067, 53] width 13 height 13
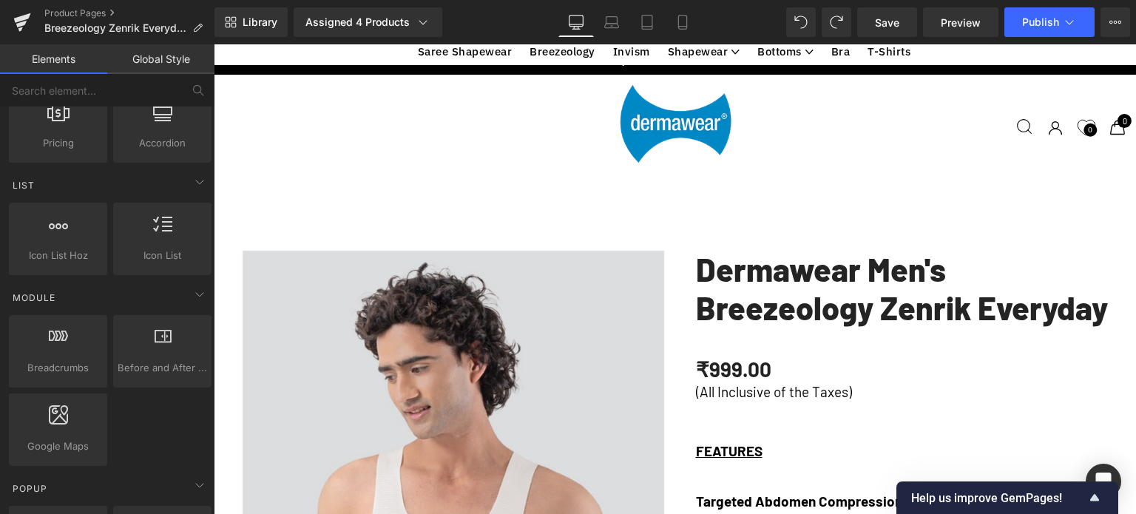
scroll to position [1140, 0]
